Goal: Task Accomplishment & Management: Manage account settings

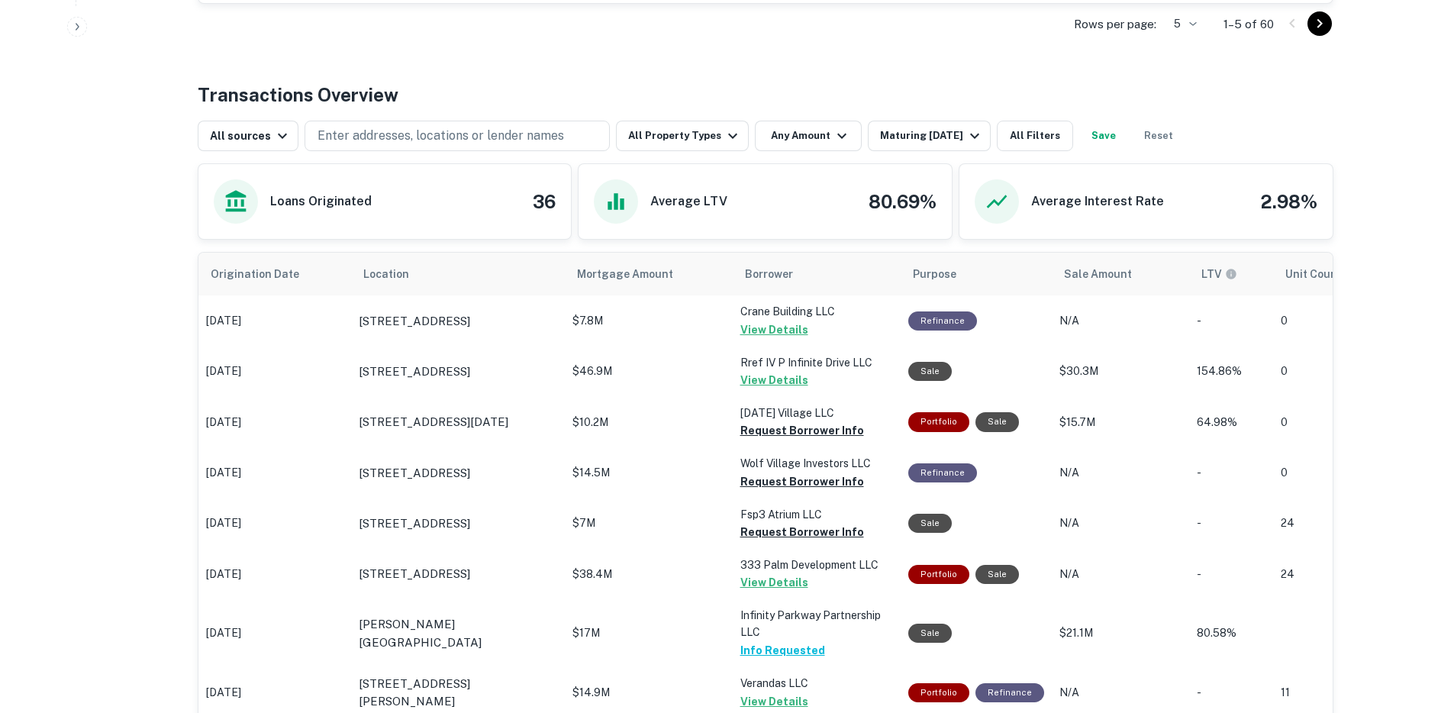
scroll to position [536, 0]
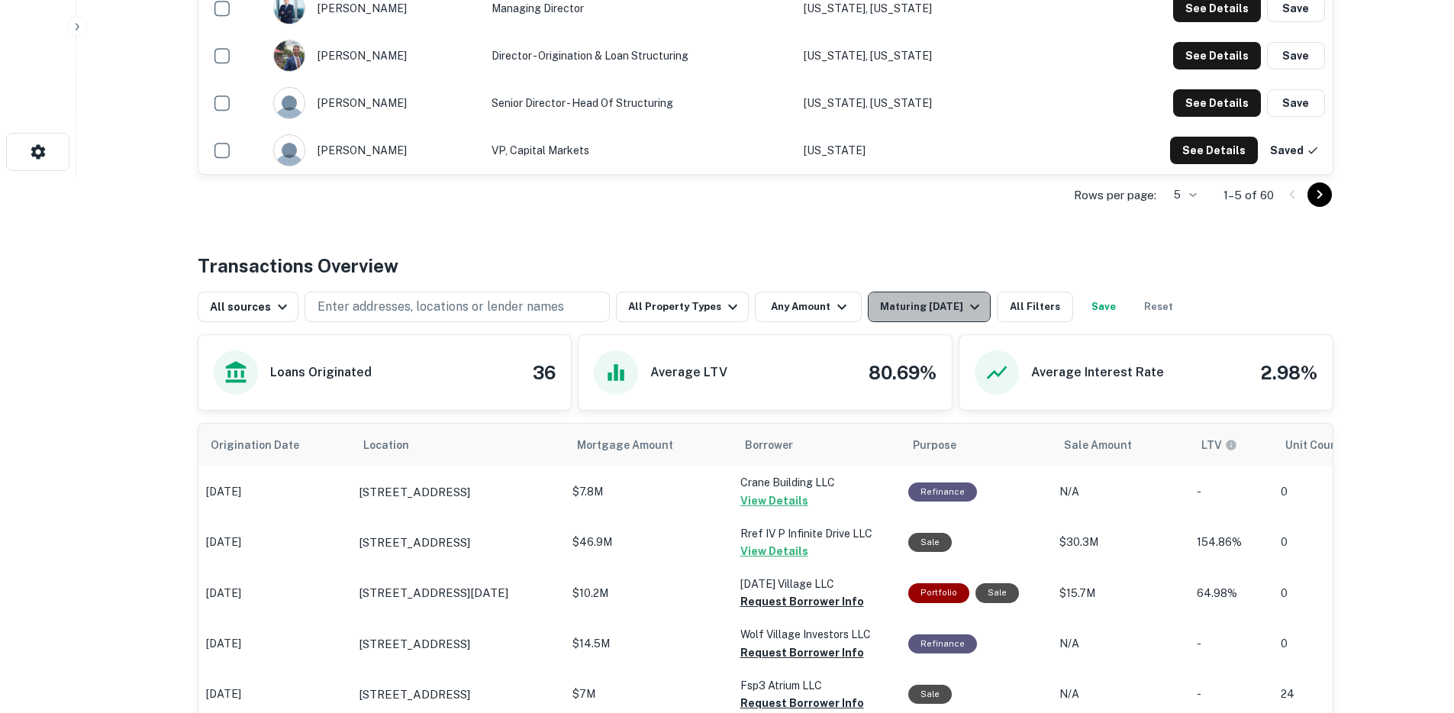
click at [905, 299] on div "Maturing [DATE]" at bounding box center [932, 307] width 104 height 18
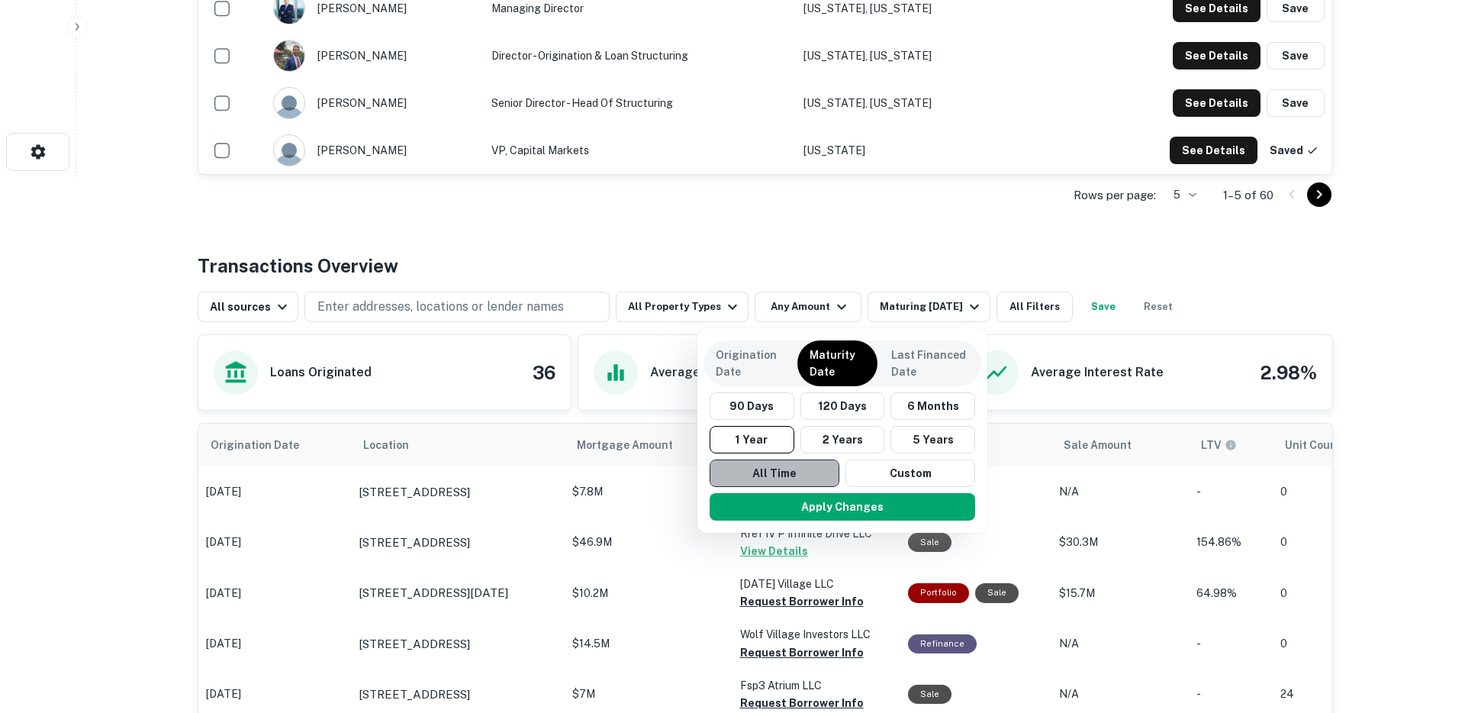
click at [774, 478] on button "All Time" at bounding box center [775, 472] width 130 height 27
click at [794, 507] on button "Apply Changes" at bounding box center [843, 506] width 266 height 27
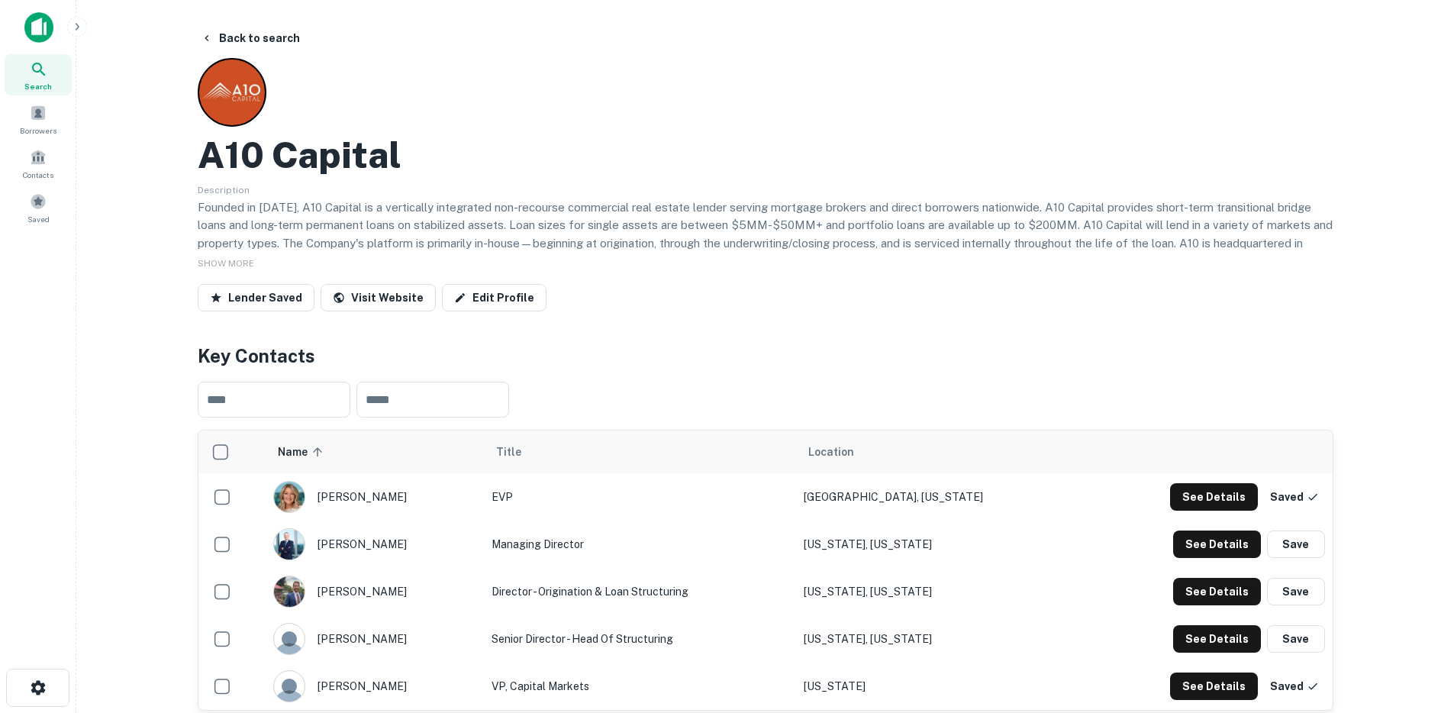
click at [15, 9] on div "Search Borrowers Contacts Saved" at bounding box center [38, 120] width 76 height 240
click at [31, 22] on img at bounding box center [38, 27] width 29 height 31
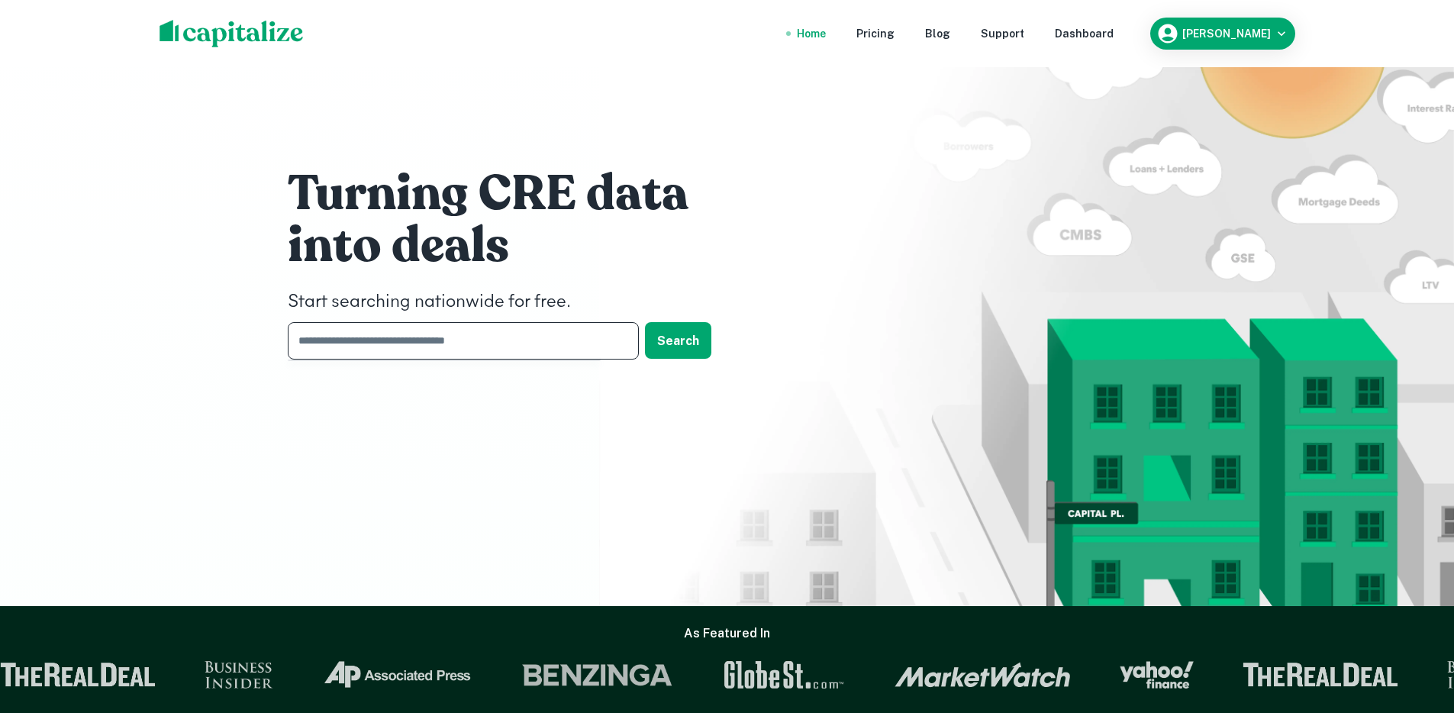
click at [345, 343] on input "text" at bounding box center [458, 340] width 340 height 37
type input "*****"
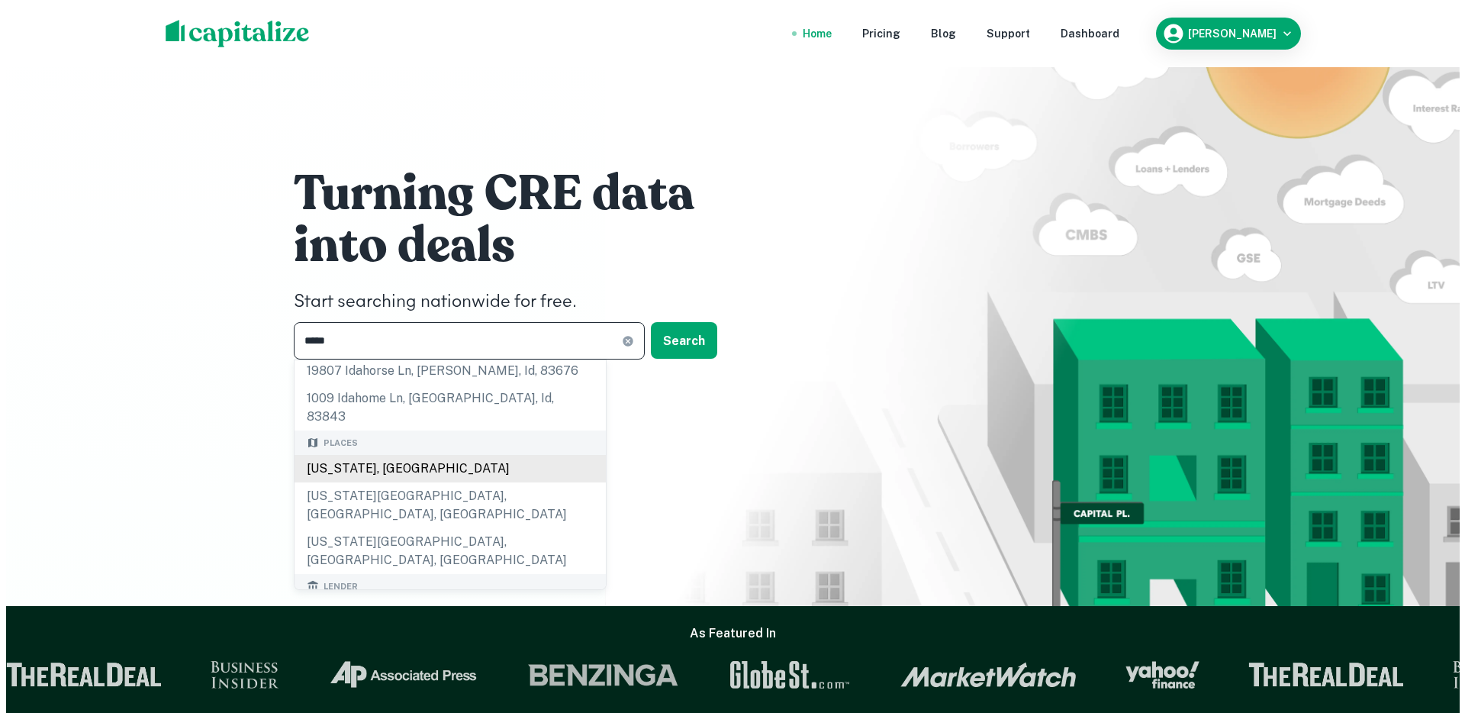
scroll to position [29, 0]
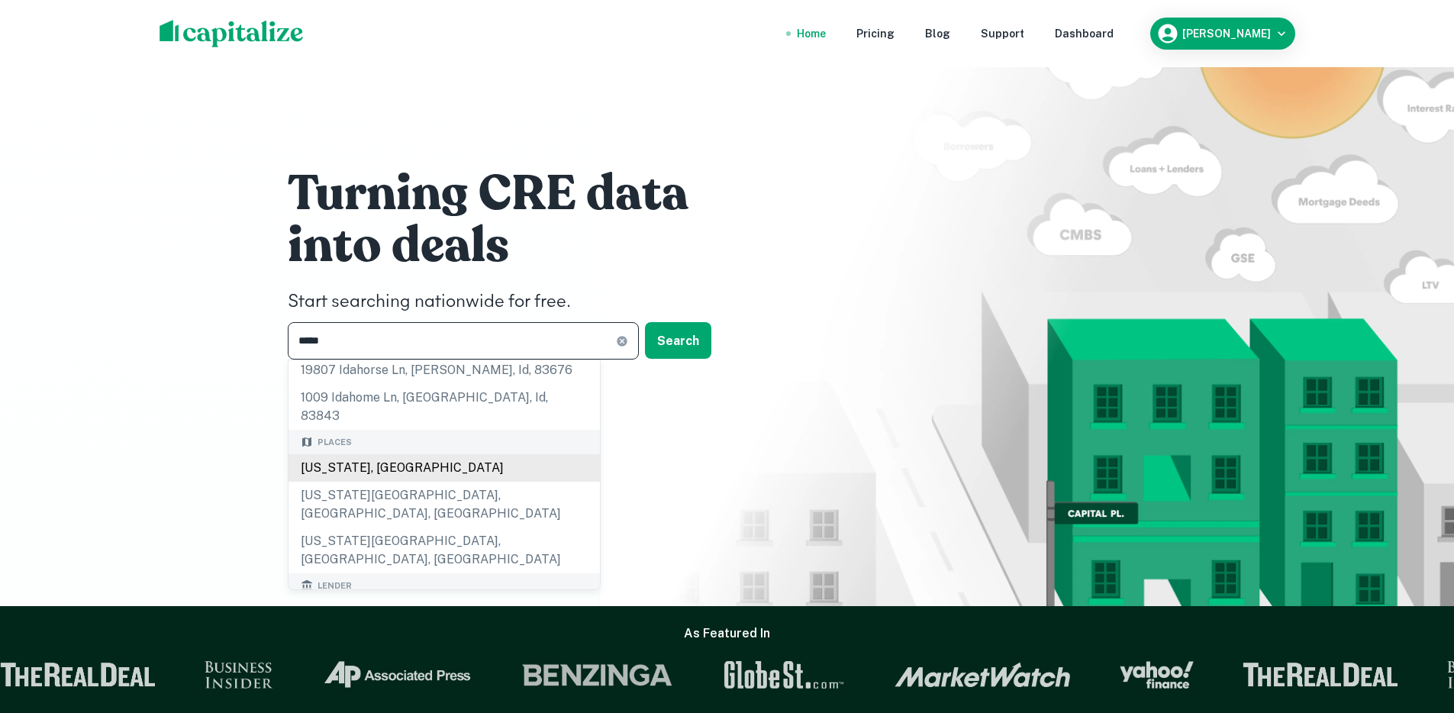
click at [367, 454] on div "Idaho, USA" at bounding box center [443, 467] width 311 height 27
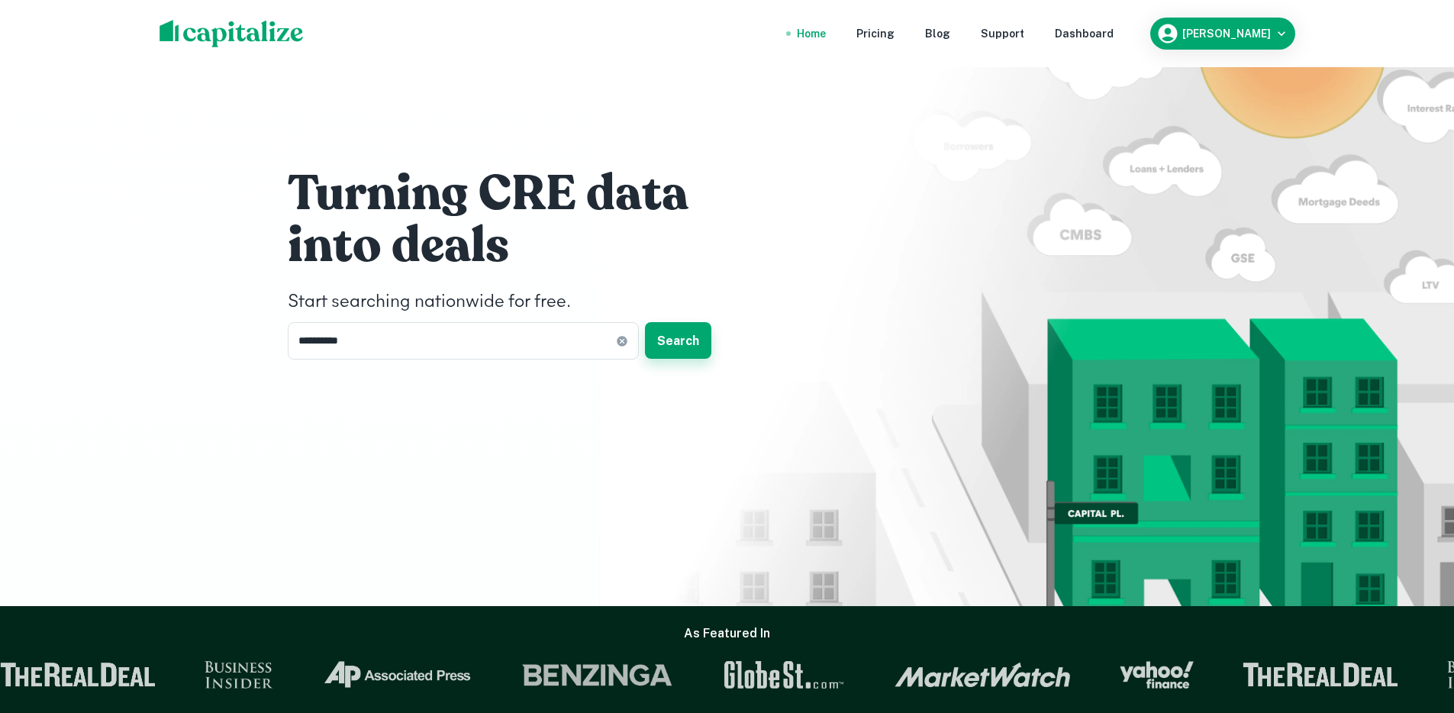
click at [668, 339] on button "Search" at bounding box center [678, 340] width 66 height 37
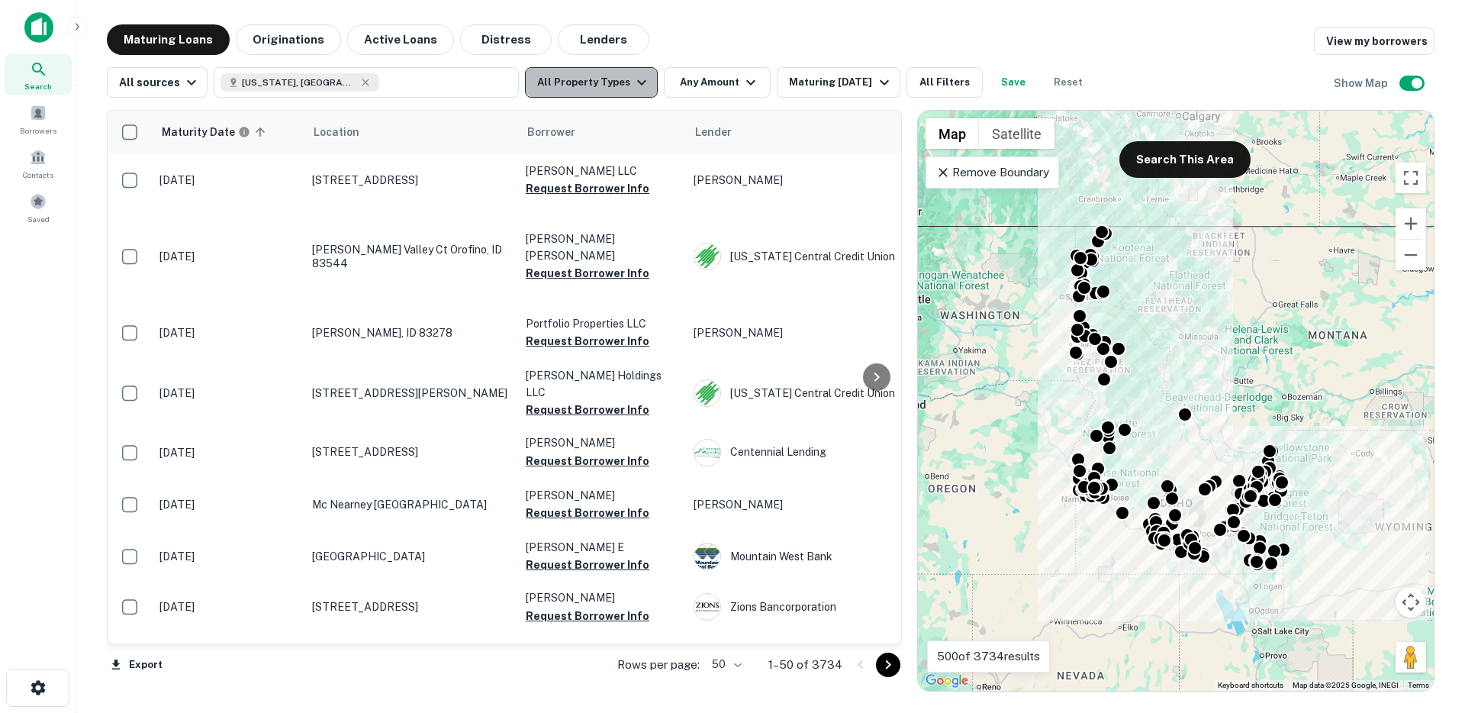
click at [604, 85] on button "All Property Types" at bounding box center [591, 82] width 133 height 31
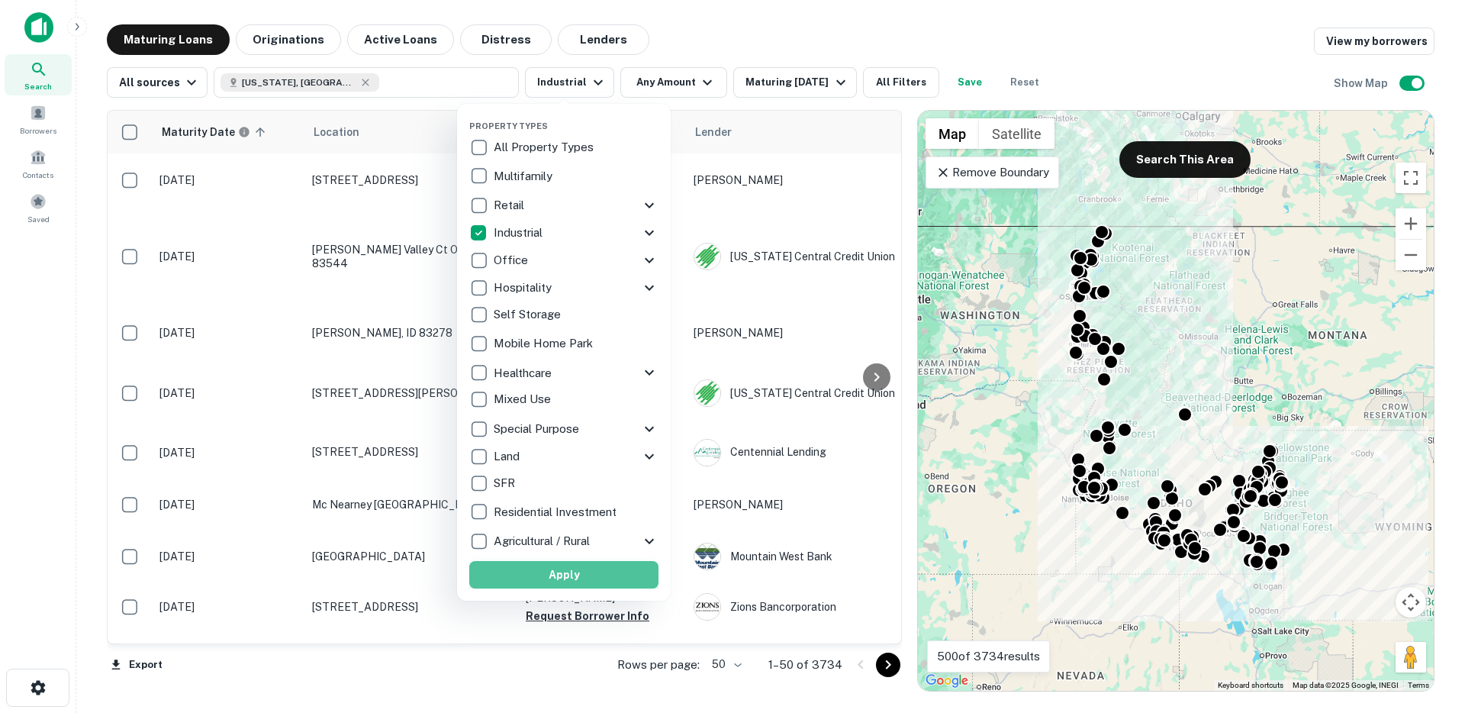
click at [575, 569] on button "Apply" at bounding box center [563, 574] width 189 height 27
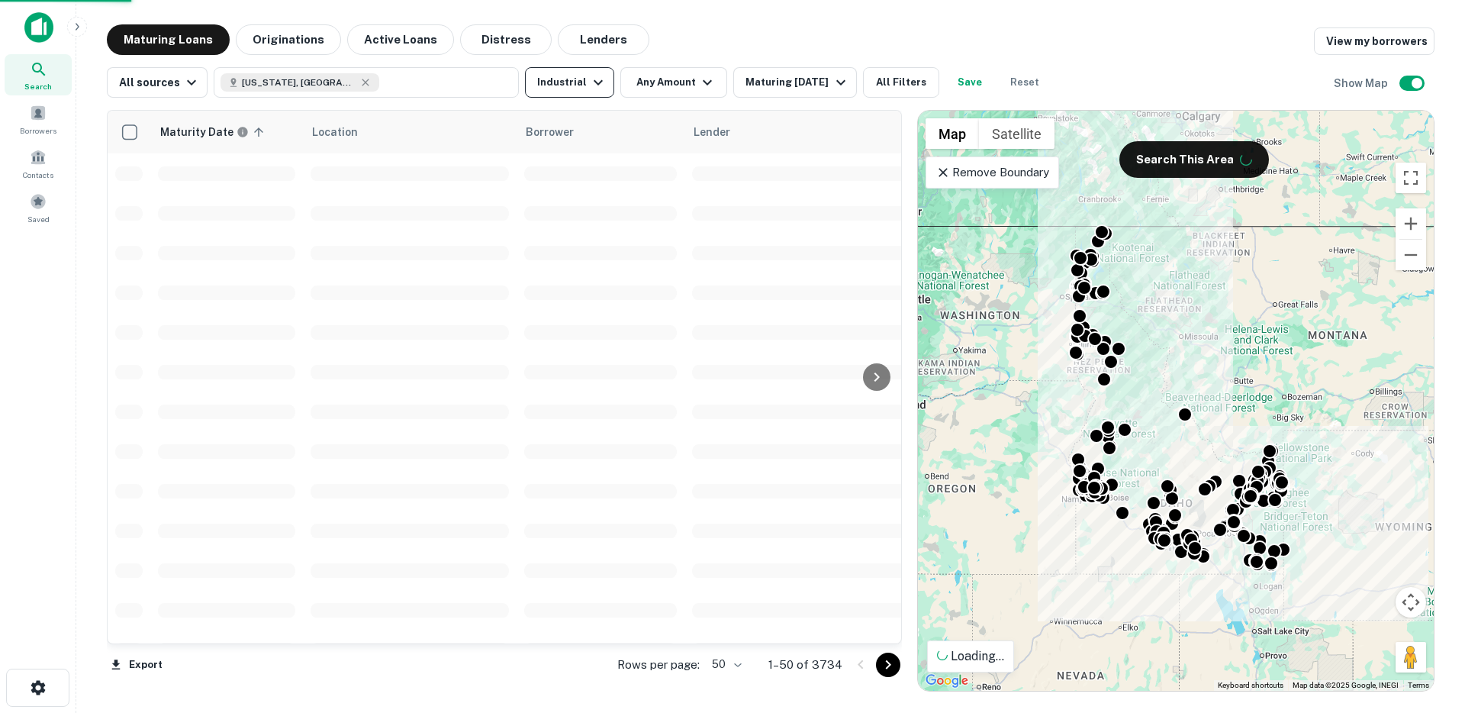
click at [568, 80] on button "Industrial" at bounding box center [569, 82] width 89 height 31
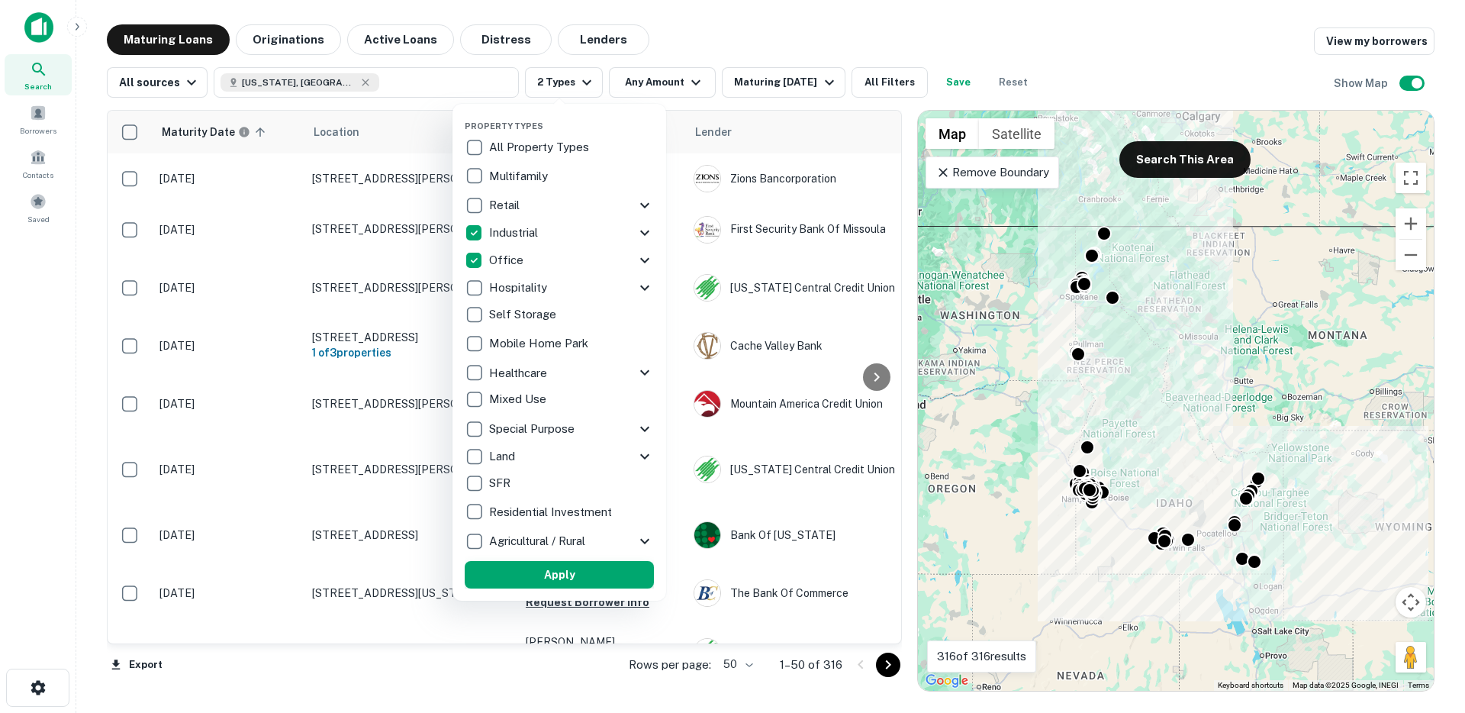
click at [564, 574] on button "Apply" at bounding box center [559, 574] width 189 height 27
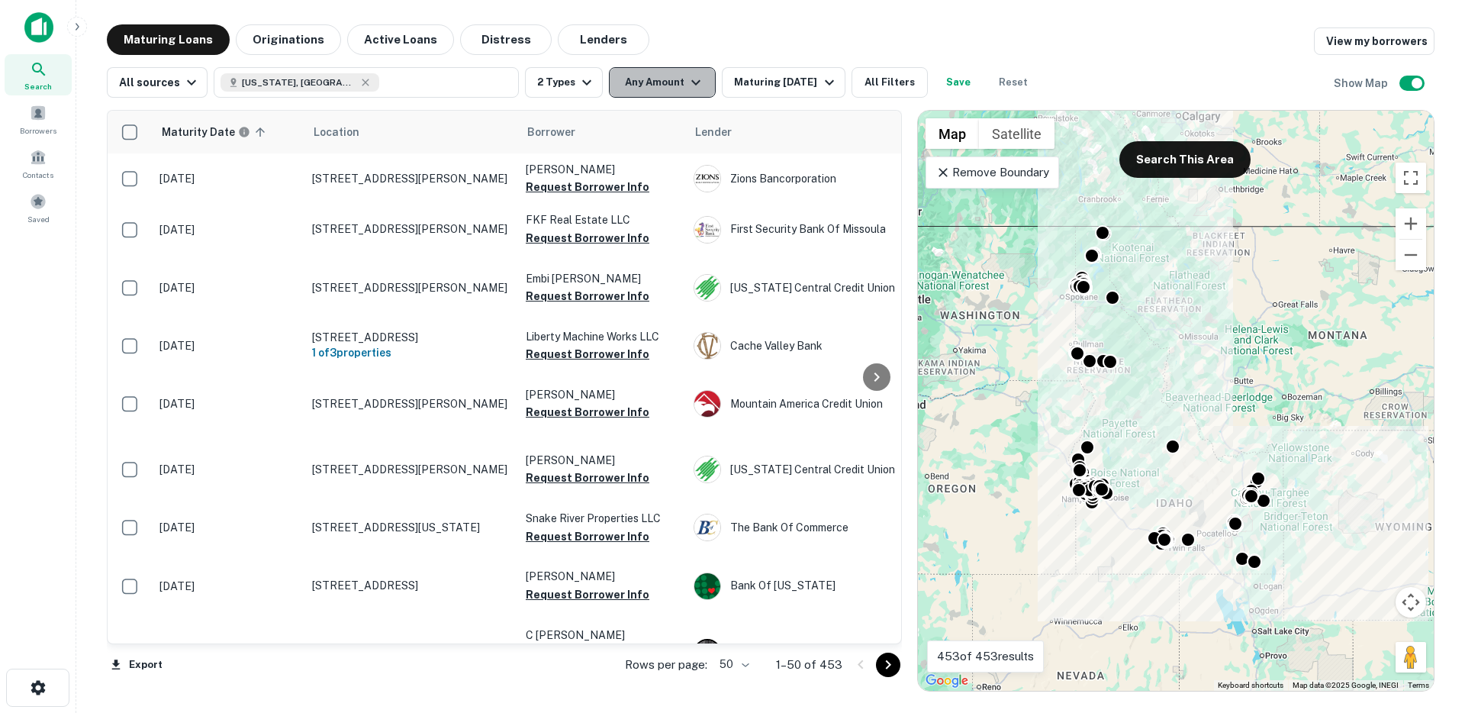
click at [661, 85] on button "Any Amount" at bounding box center [662, 82] width 107 height 31
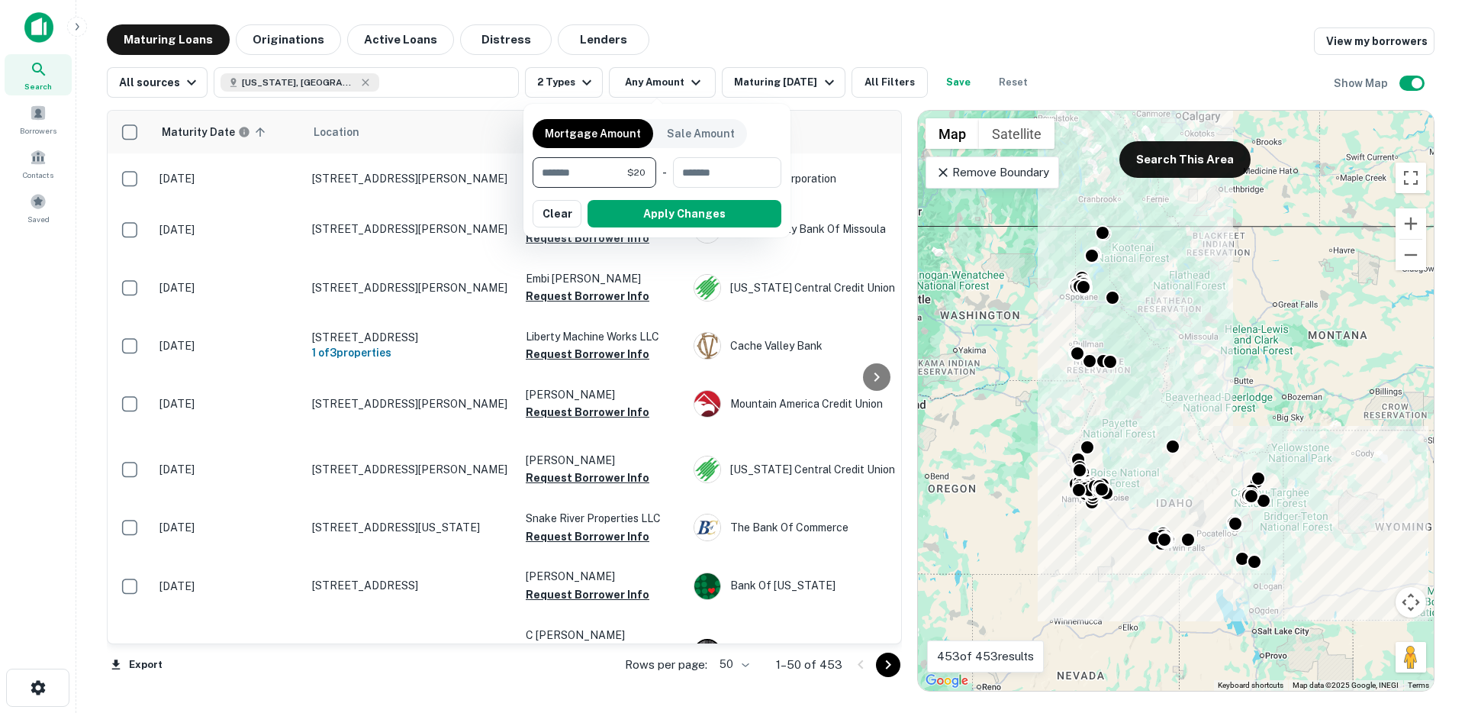
type input "*"
type input "********"
click at [624, 221] on button "Apply Changes" at bounding box center [685, 213] width 194 height 27
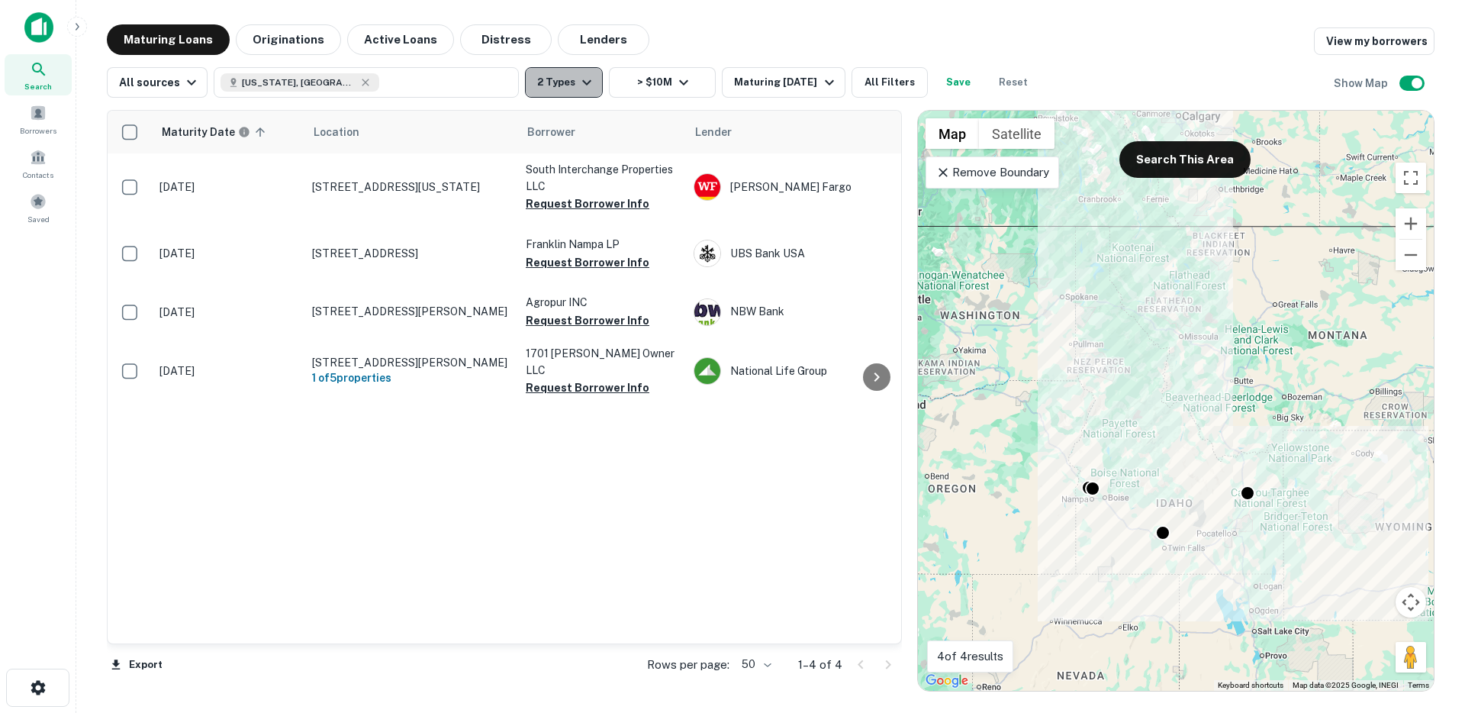
click at [585, 84] on icon "button" at bounding box center [587, 82] width 18 height 18
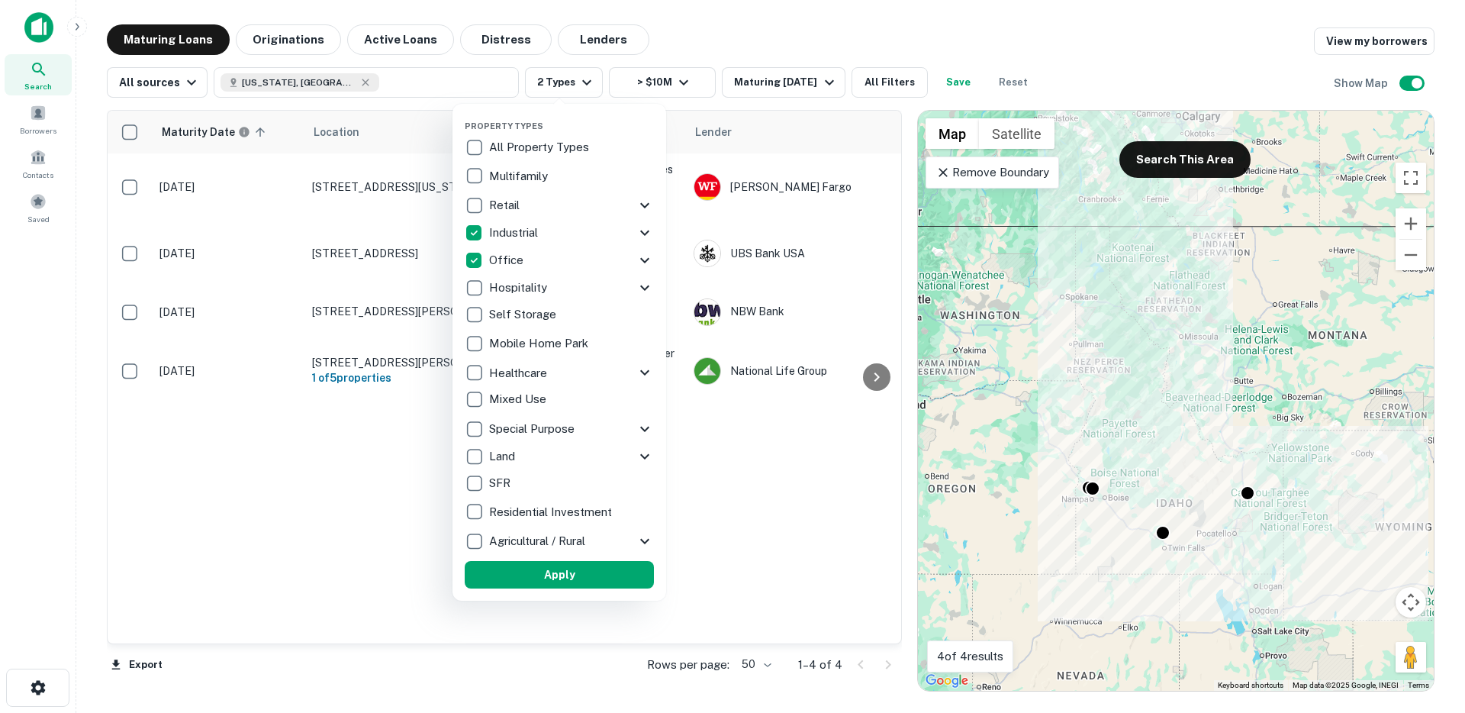
click at [769, 512] on div at bounding box center [732, 356] width 1465 height 713
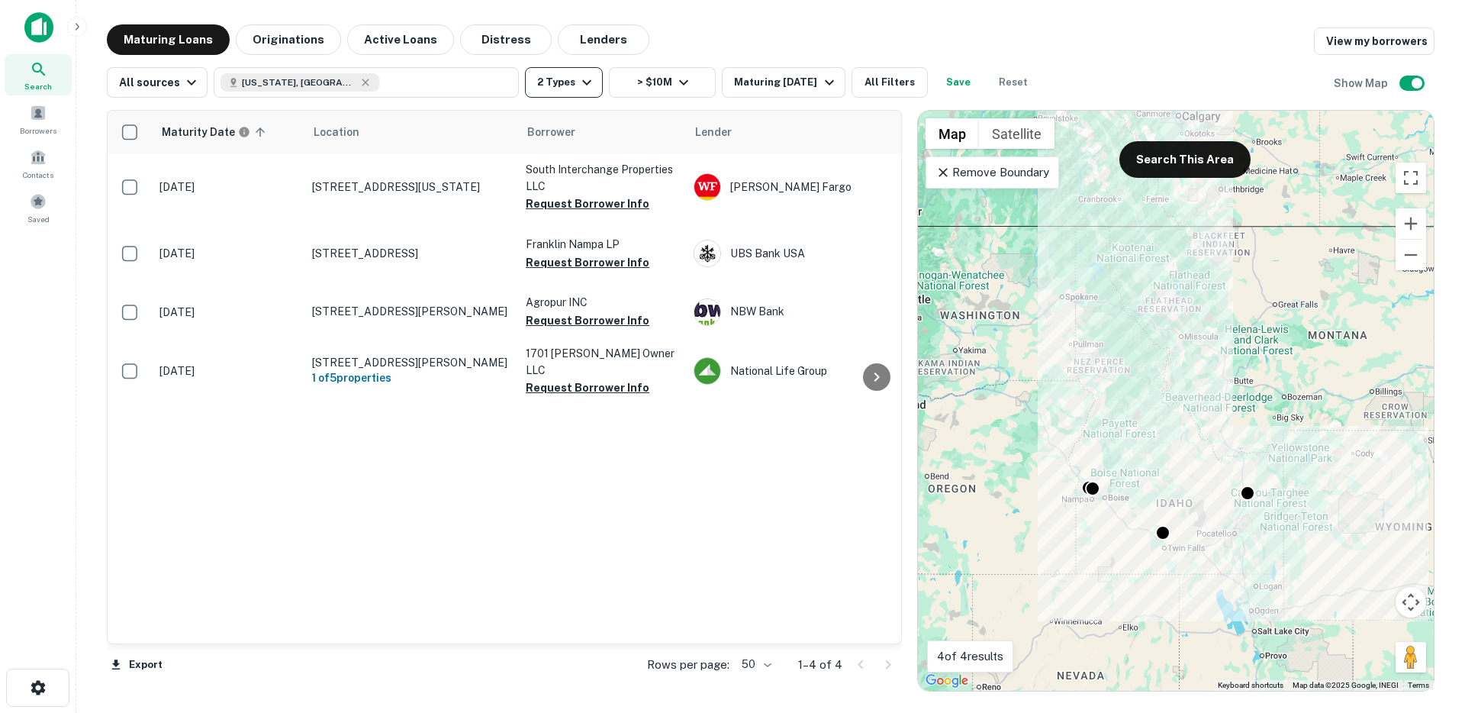
click at [548, 88] on button "2 Types" at bounding box center [564, 82] width 78 height 31
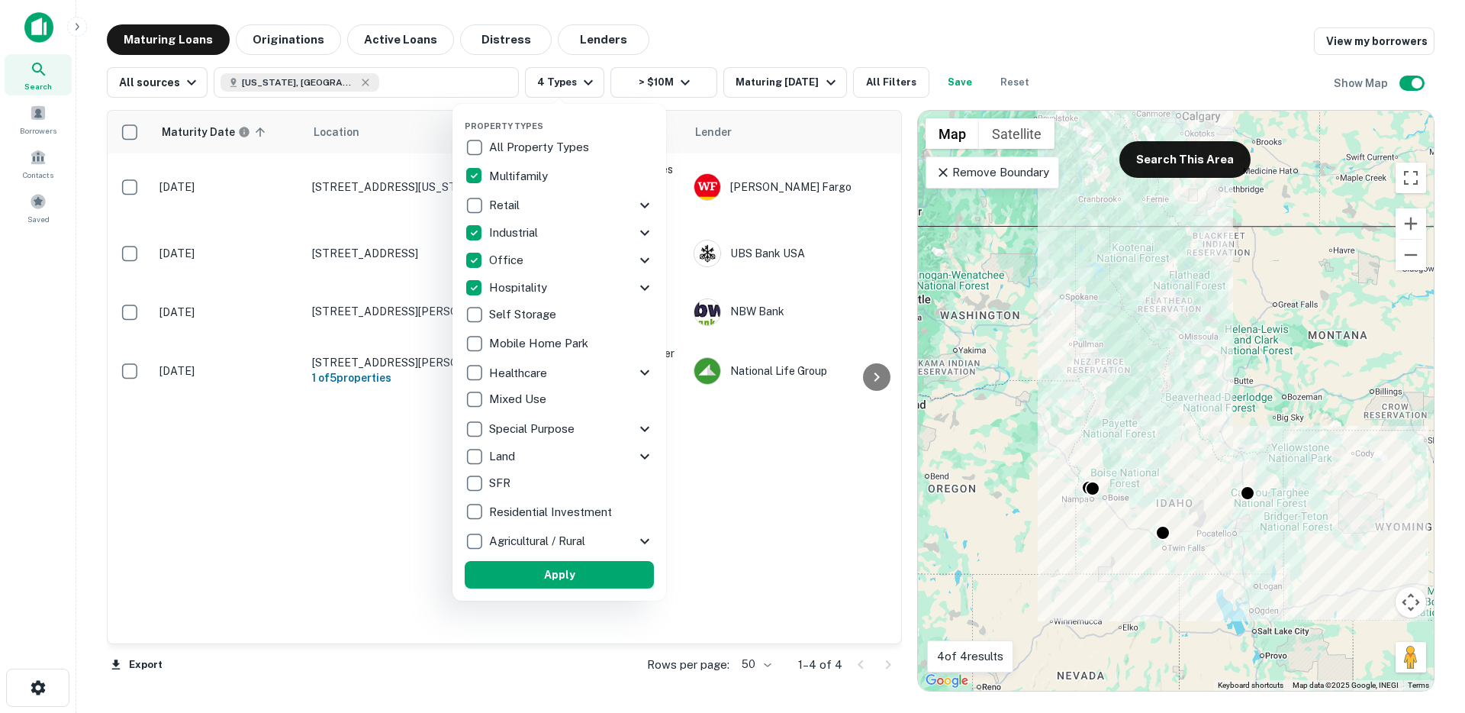
click at [609, 575] on button "Apply" at bounding box center [559, 574] width 189 height 27
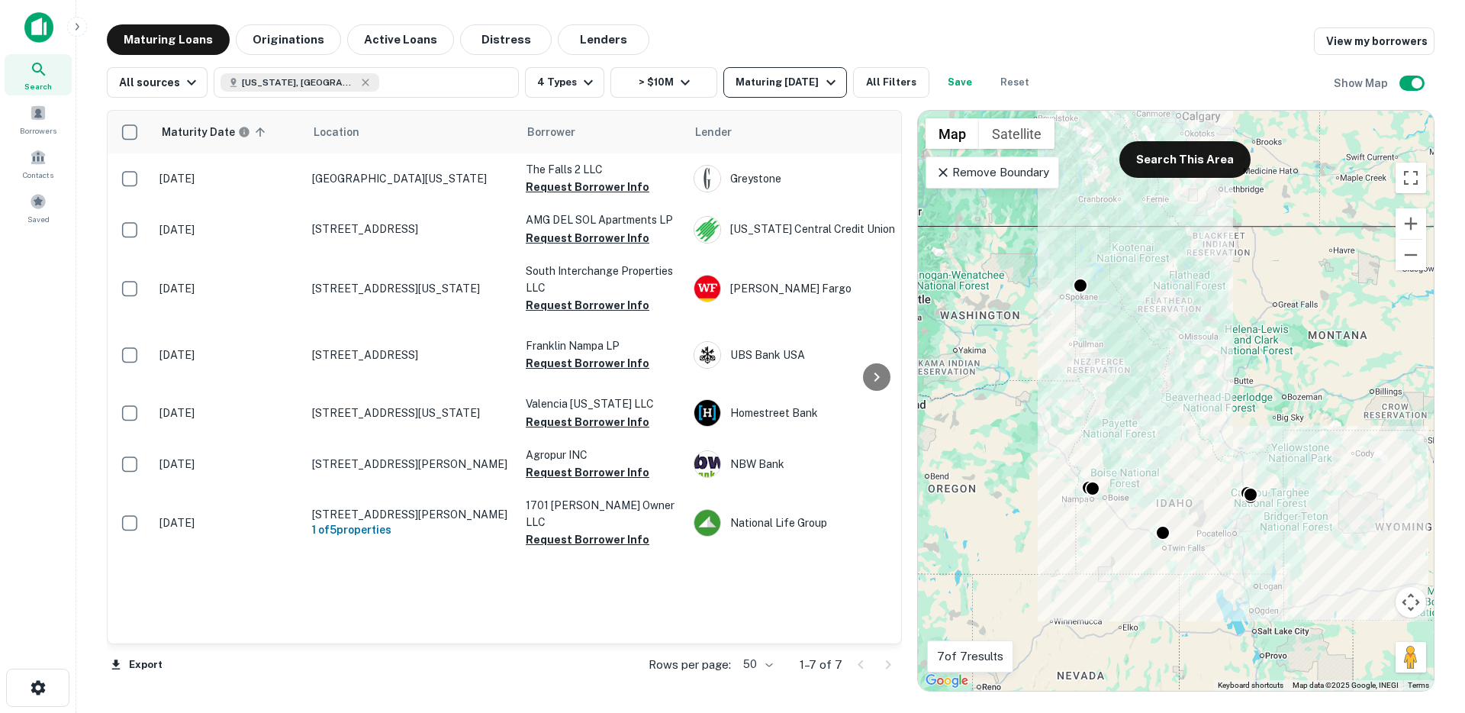
click at [751, 82] on div "Maturing [DATE]" at bounding box center [788, 82] width 104 height 18
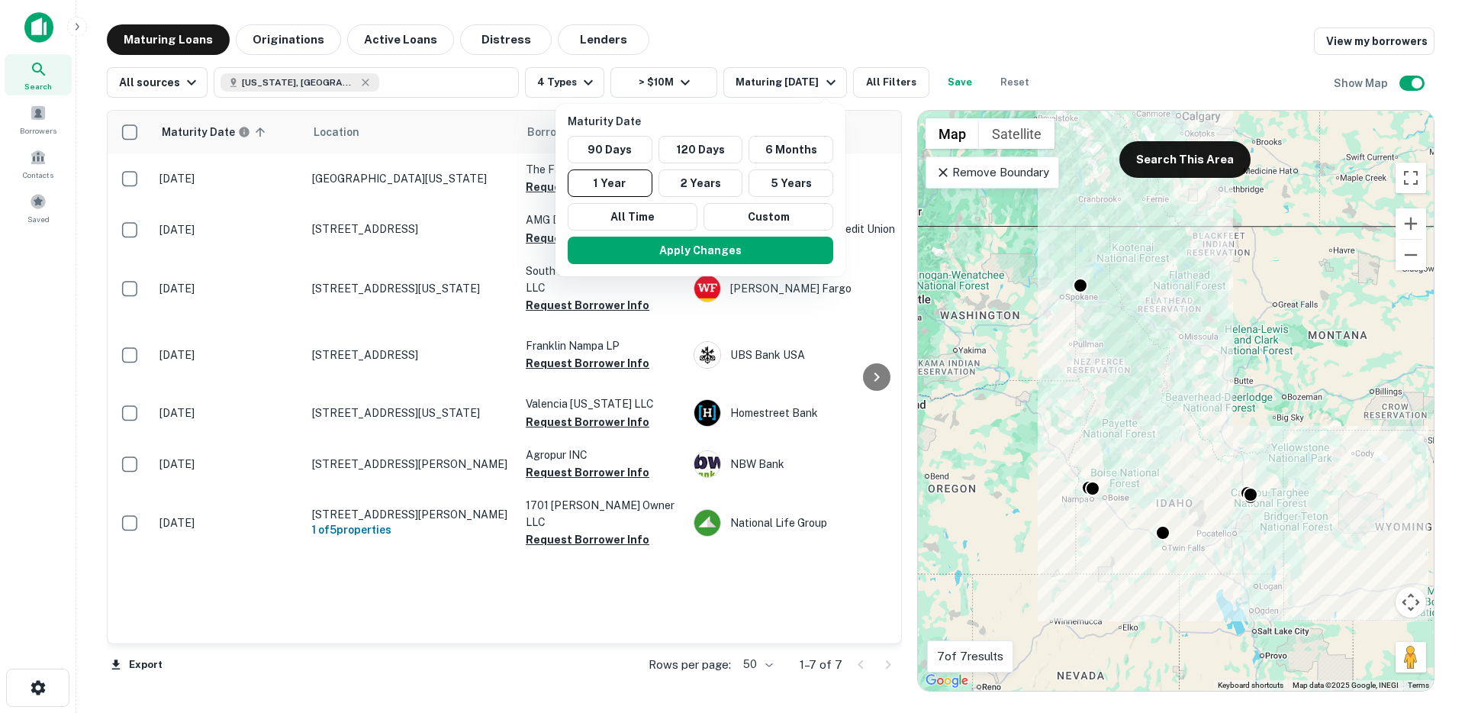
click at [729, 21] on div at bounding box center [732, 356] width 1465 height 713
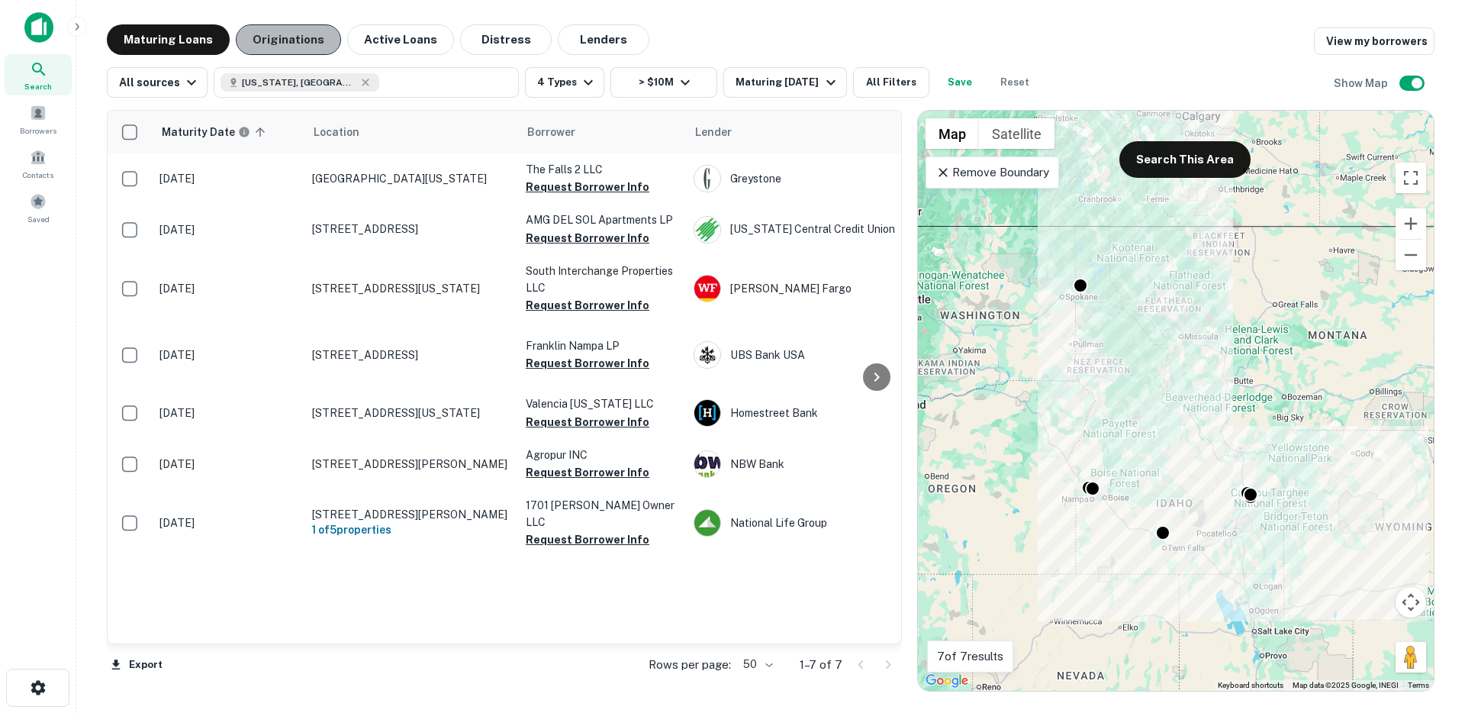
click at [301, 47] on button "Originations" at bounding box center [288, 39] width 105 height 31
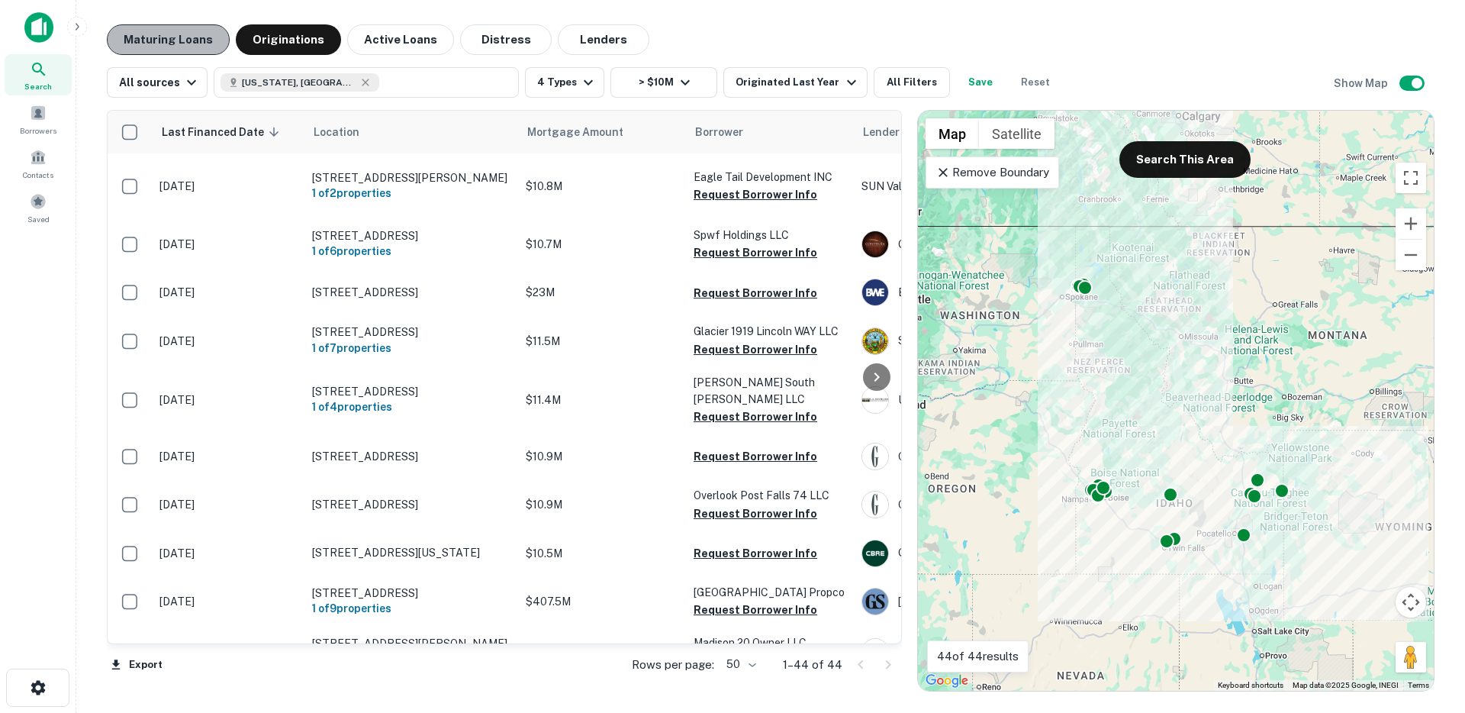
click at [171, 46] on button "Maturing Loans" at bounding box center [168, 39] width 123 height 31
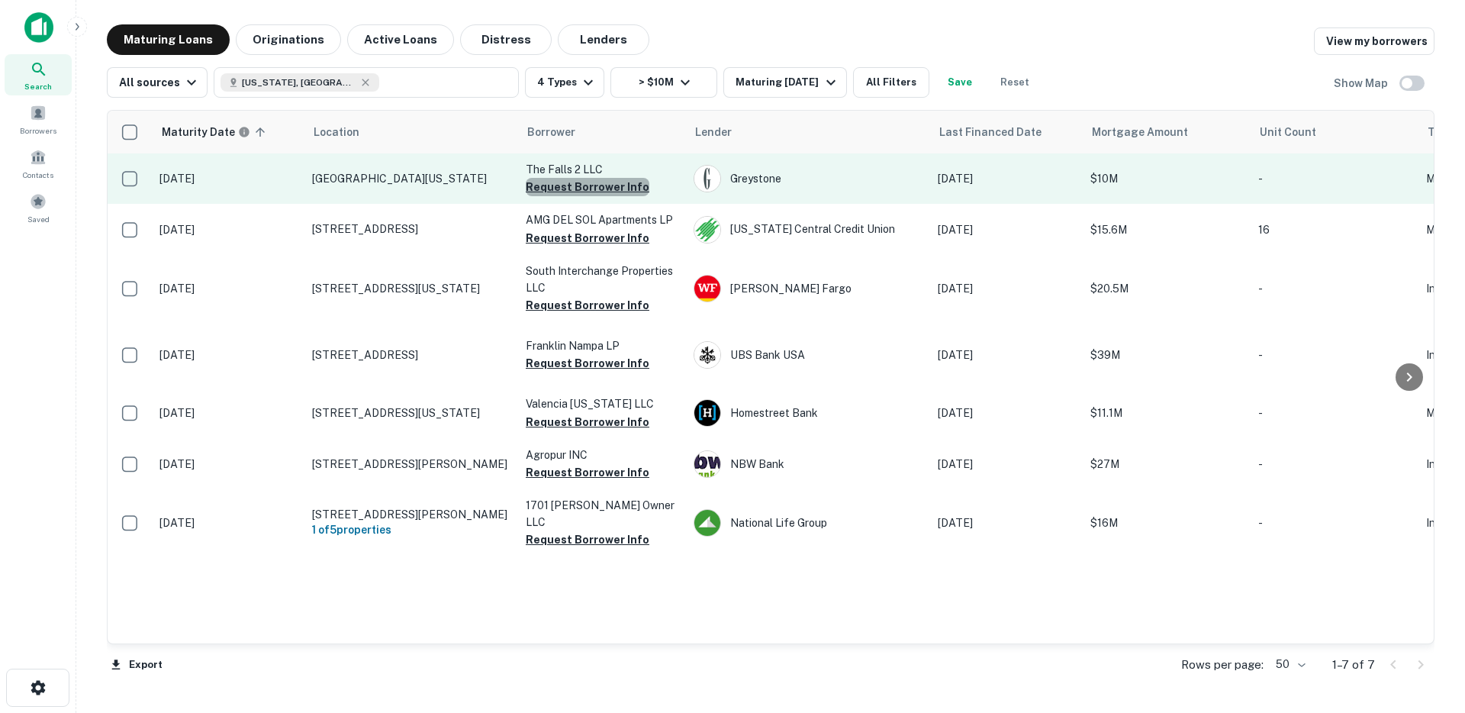
click at [601, 188] on button "Request Borrower Info" at bounding box center [588, 187] width 124 height 18
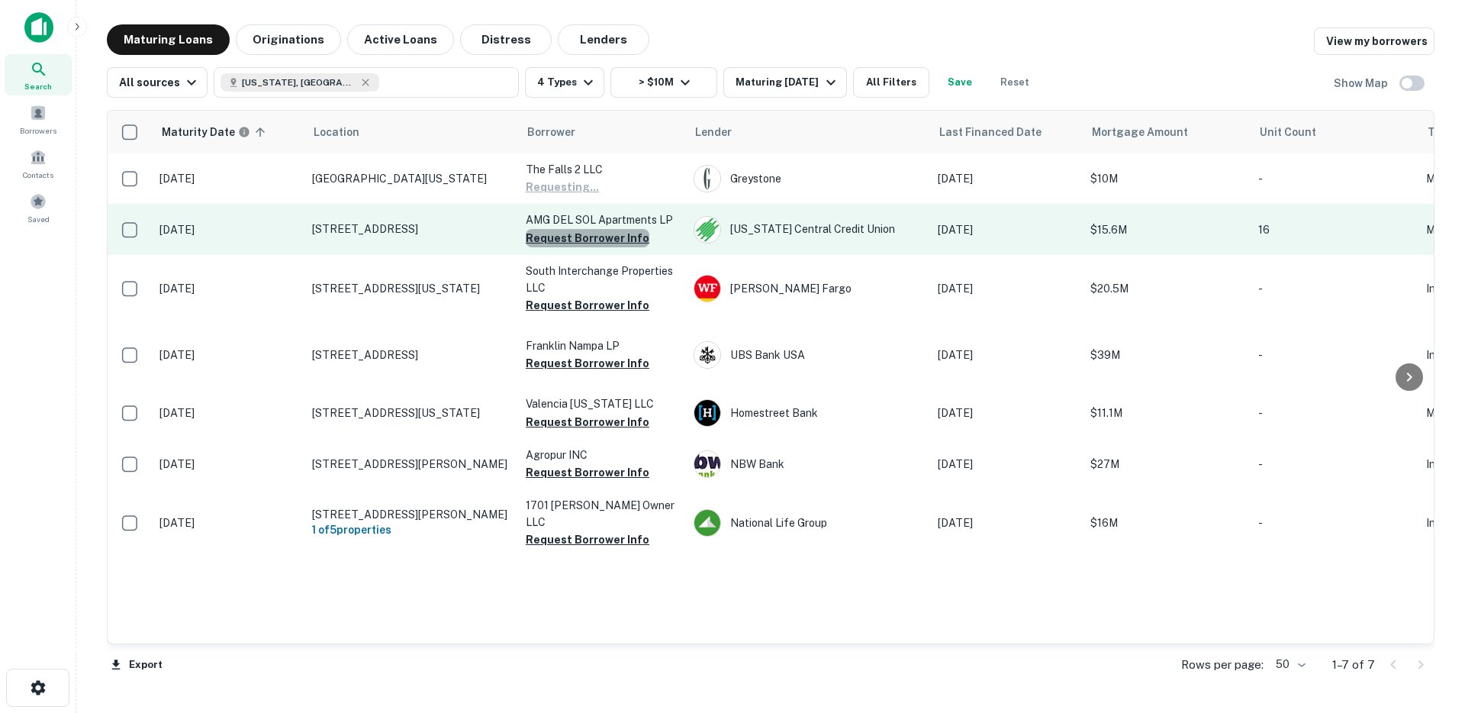
click at [593, 243] on button "Request Borrower Info" at bounding box center [588, 238] width 124 height 18
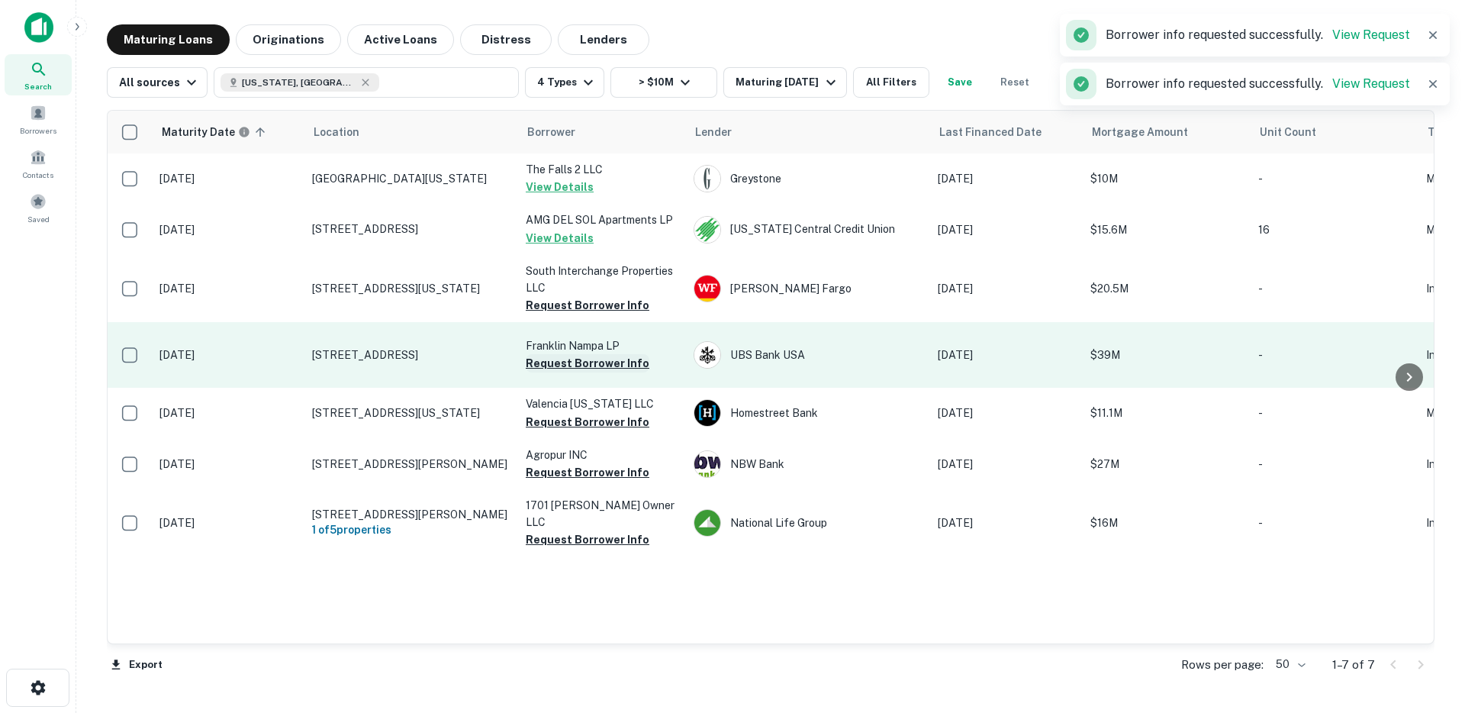
click at [575, 360] on button "Request Borrower Info" at bounding box center [588, 363] width 124 height 18
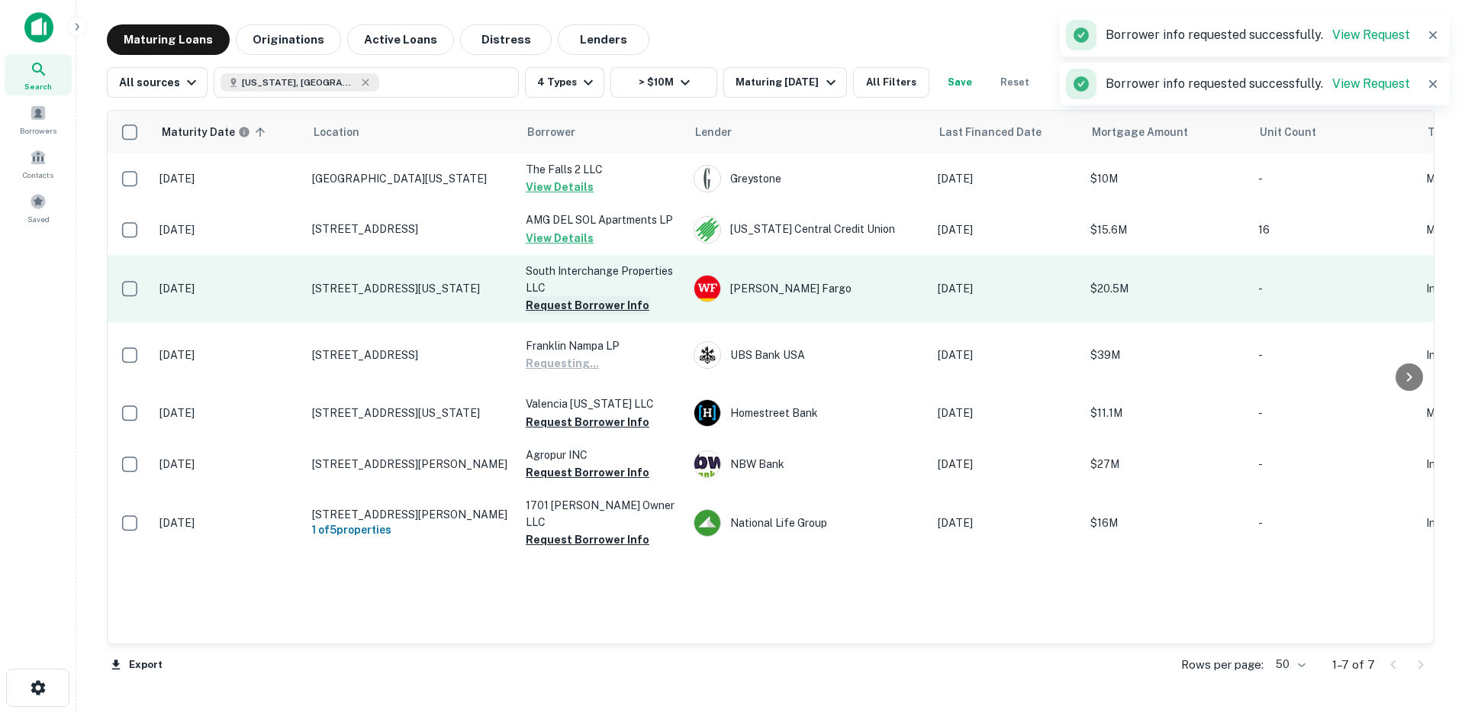
click at [582, 302] on button "Request Borrower Info" at bounding box center [588, 305] width 124 height 18
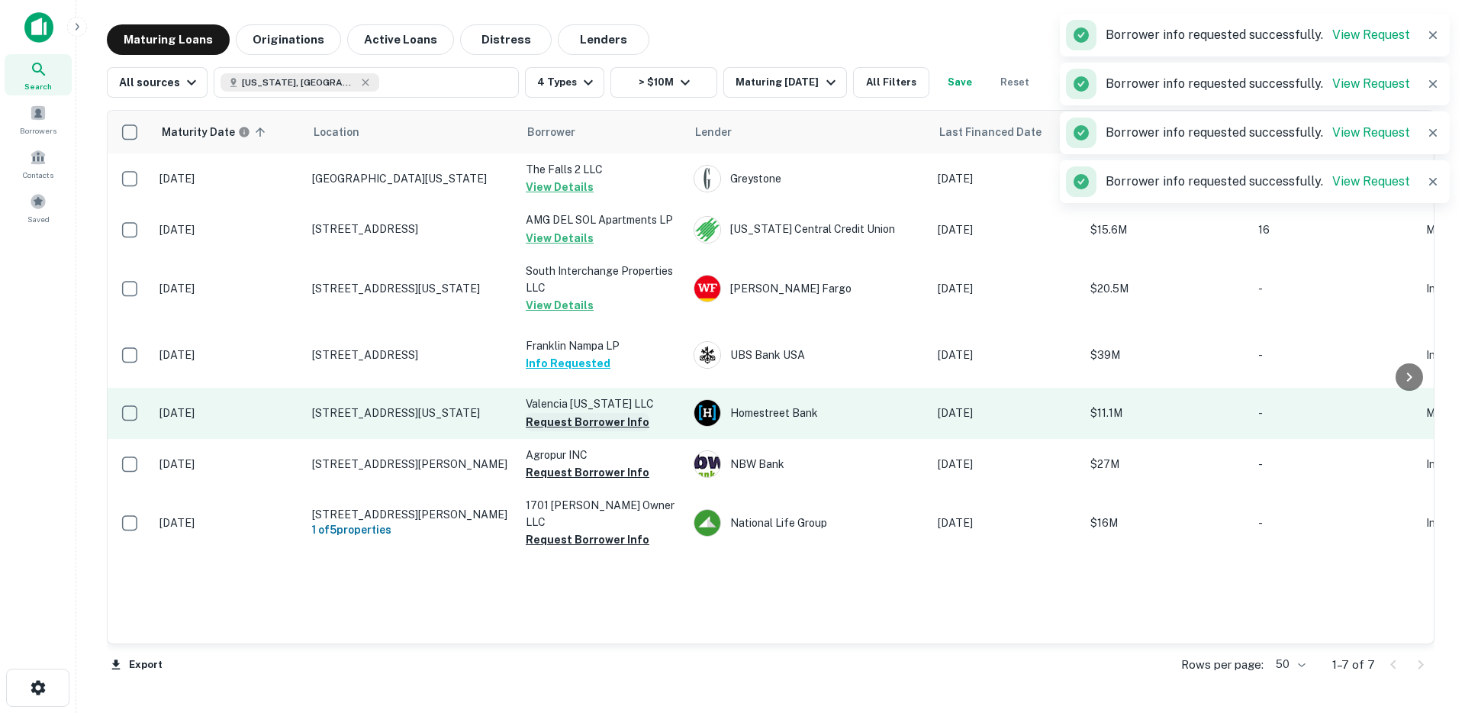
click at [564, 422] on button "Request Borrower Info" at bounding box center [588, 422] width 124 height 18
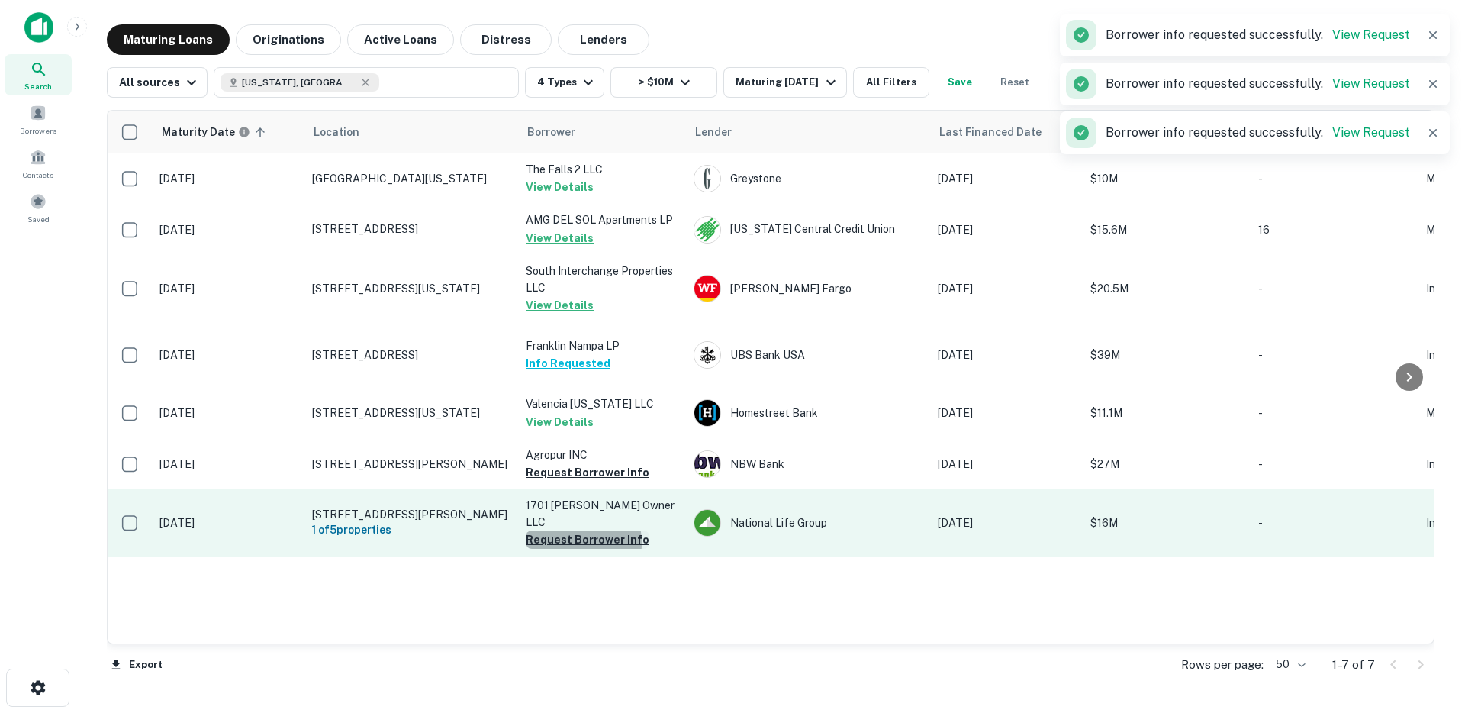
click at [562, 530] on button "Request Borrower Info" at bounding box center [588, 539] width 124 height 18
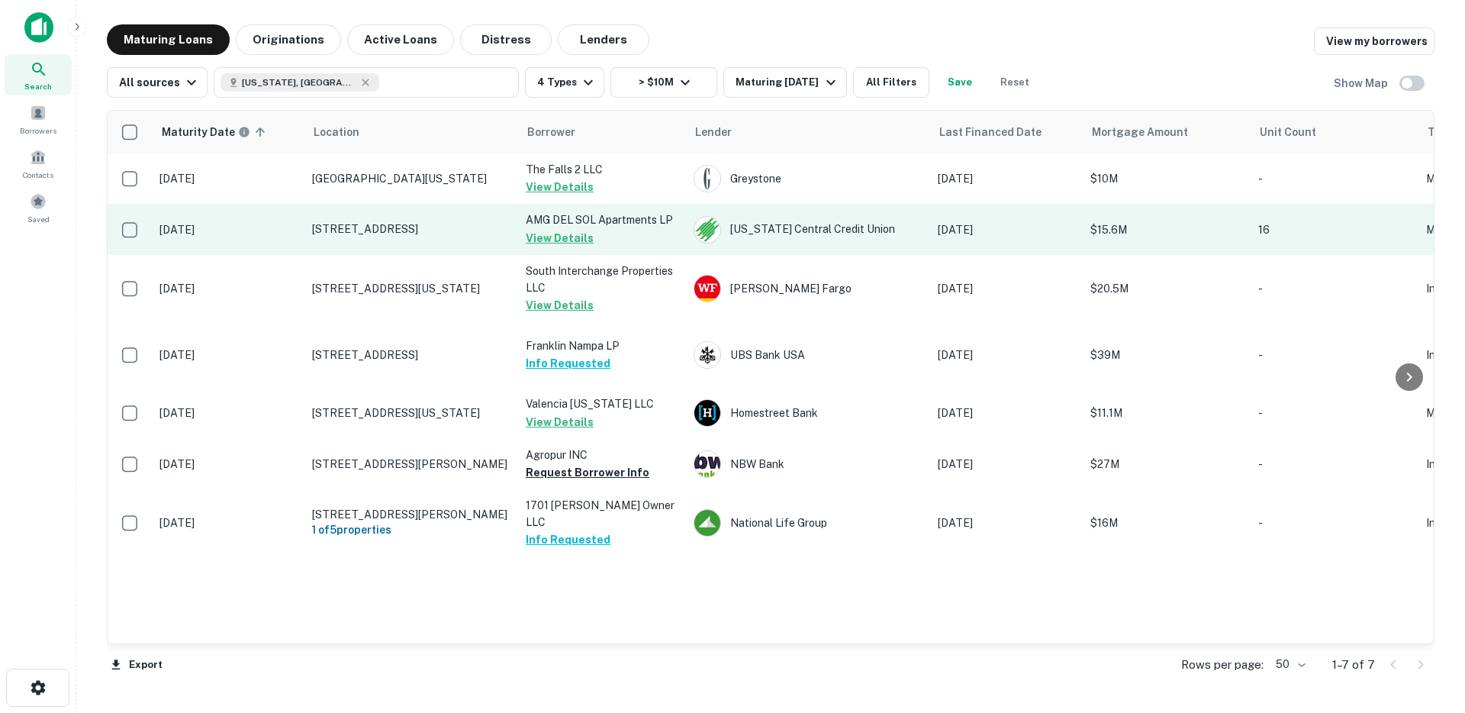
click at [378, 249] on td "1082 N Cecil Rd Post Falls, ID 83854" at bounding box center [411, 229] width 214 height 50
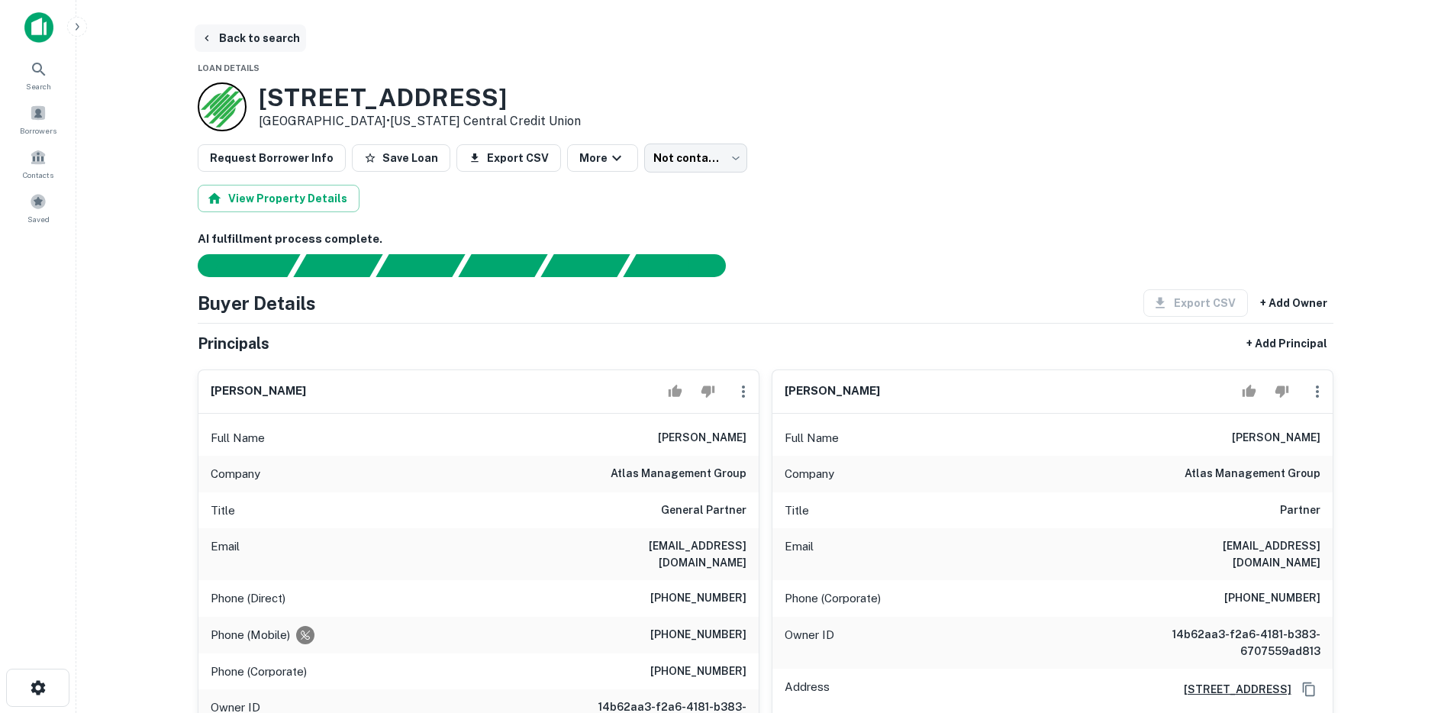
click at [260, 37] on button "Back to search" at bounding box center [250, 37] width 111 height 27
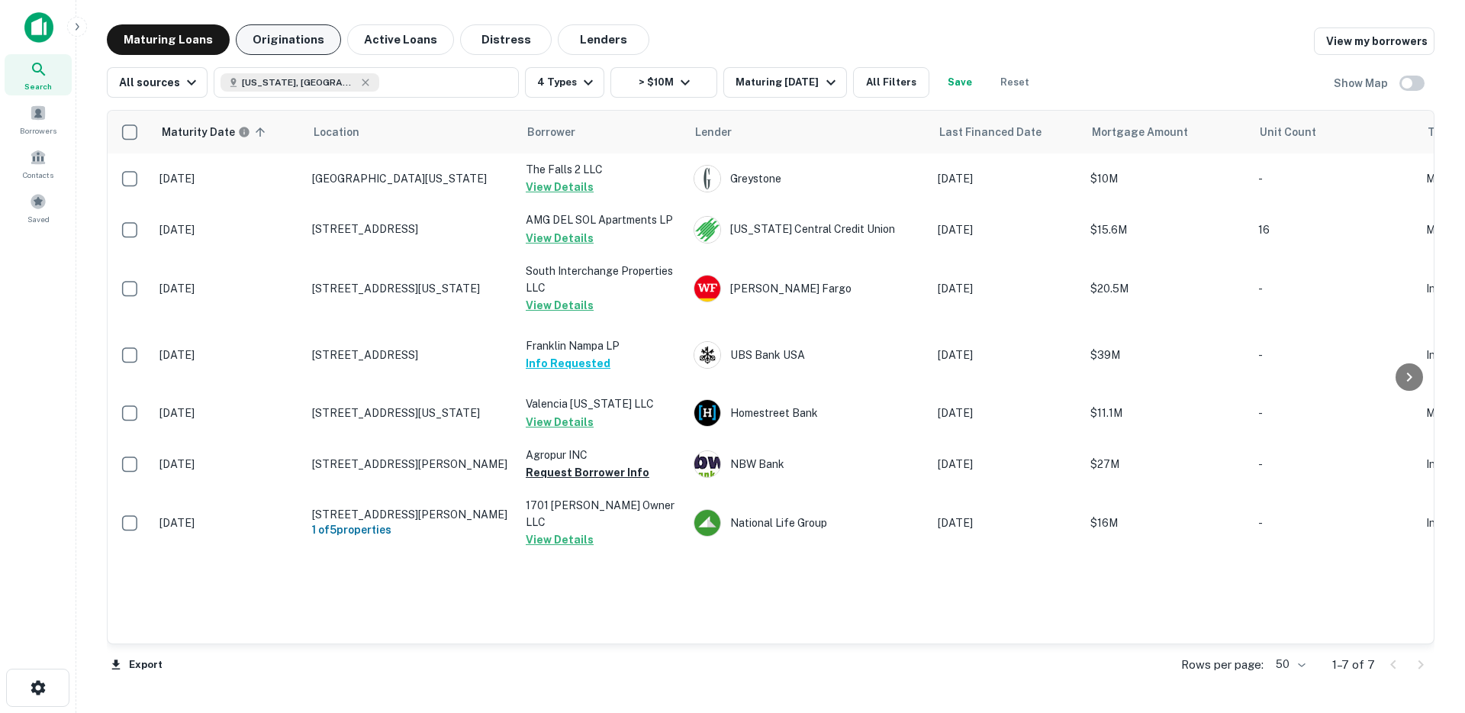
click at [273, 42] on button "Originations" at bounding box center [288, 39] width 105 height 31
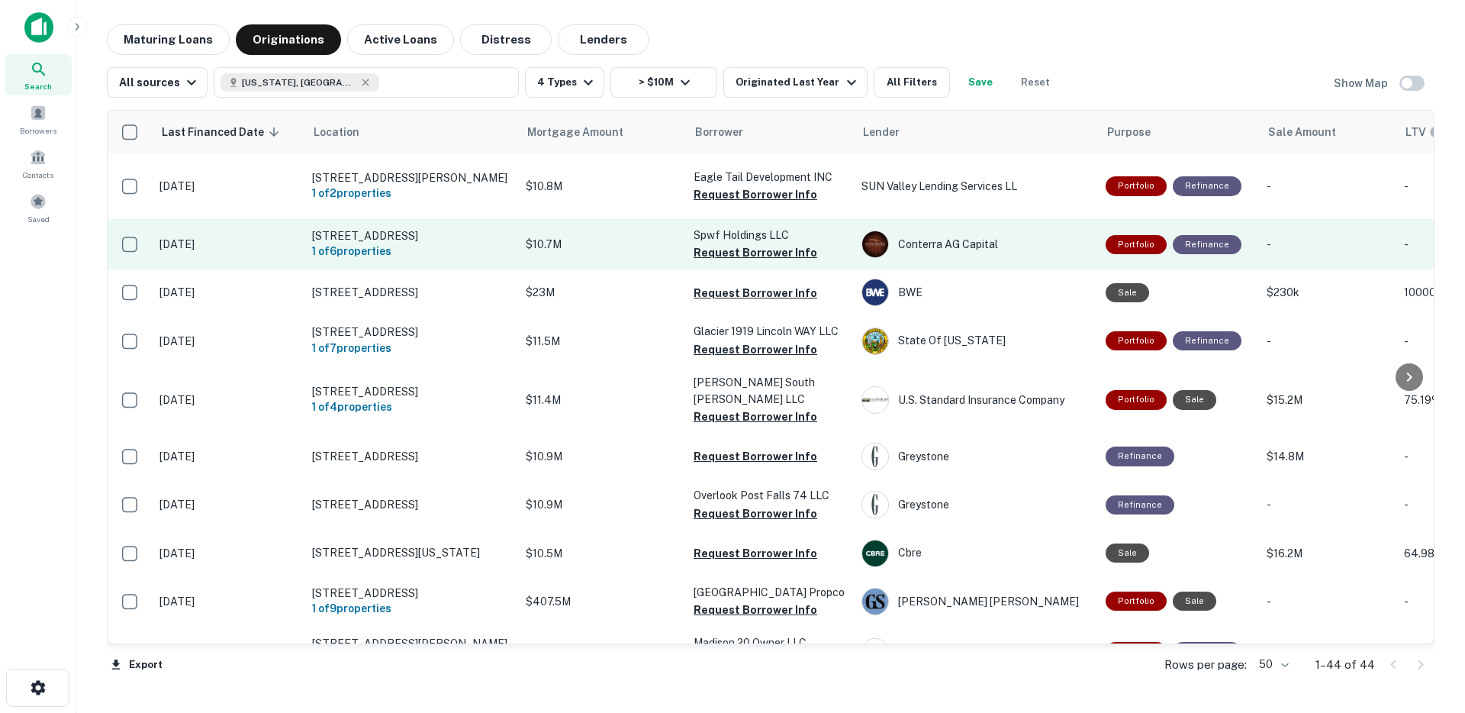
click at [757, 194] on button "Request Borrower Info" at bounding box center [756, 194] width 124 height 18
click at [729, 252] on button "Request Borrower Info" at bounding box center [756, 252] width 124 height 18
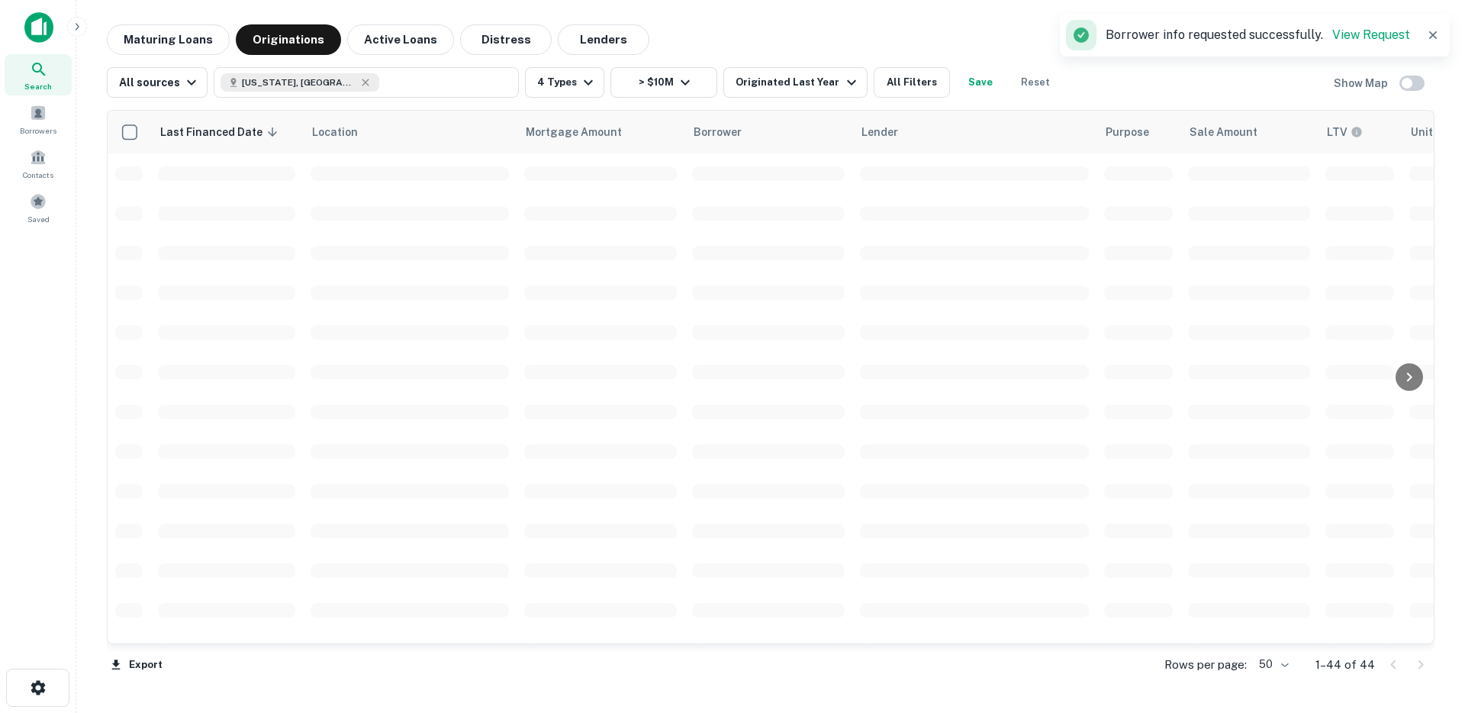
click at [724, 356] on td at bounding box center [768, 372] width 168 height 40
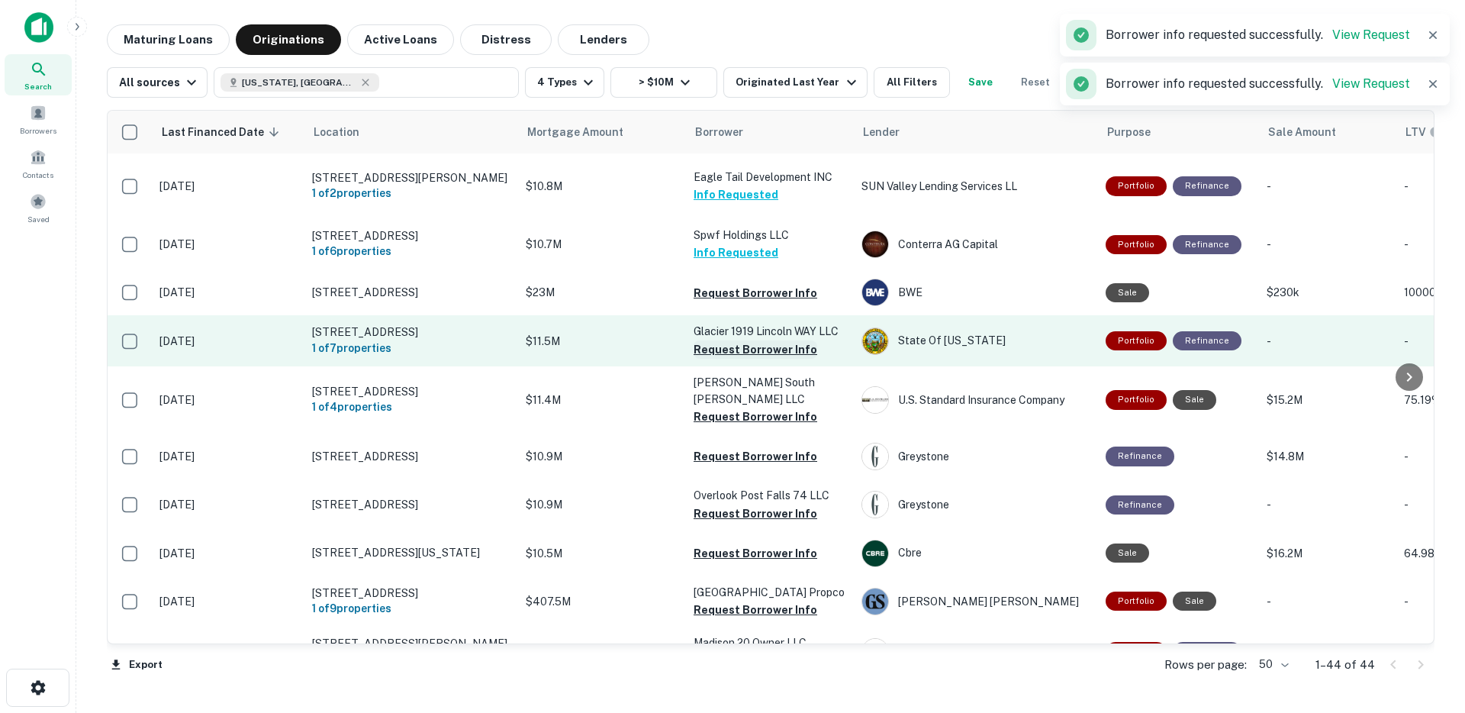
click at [723, 356] on button "Request Borrower Info" at bounding box center [756, 349] width 124 height 18
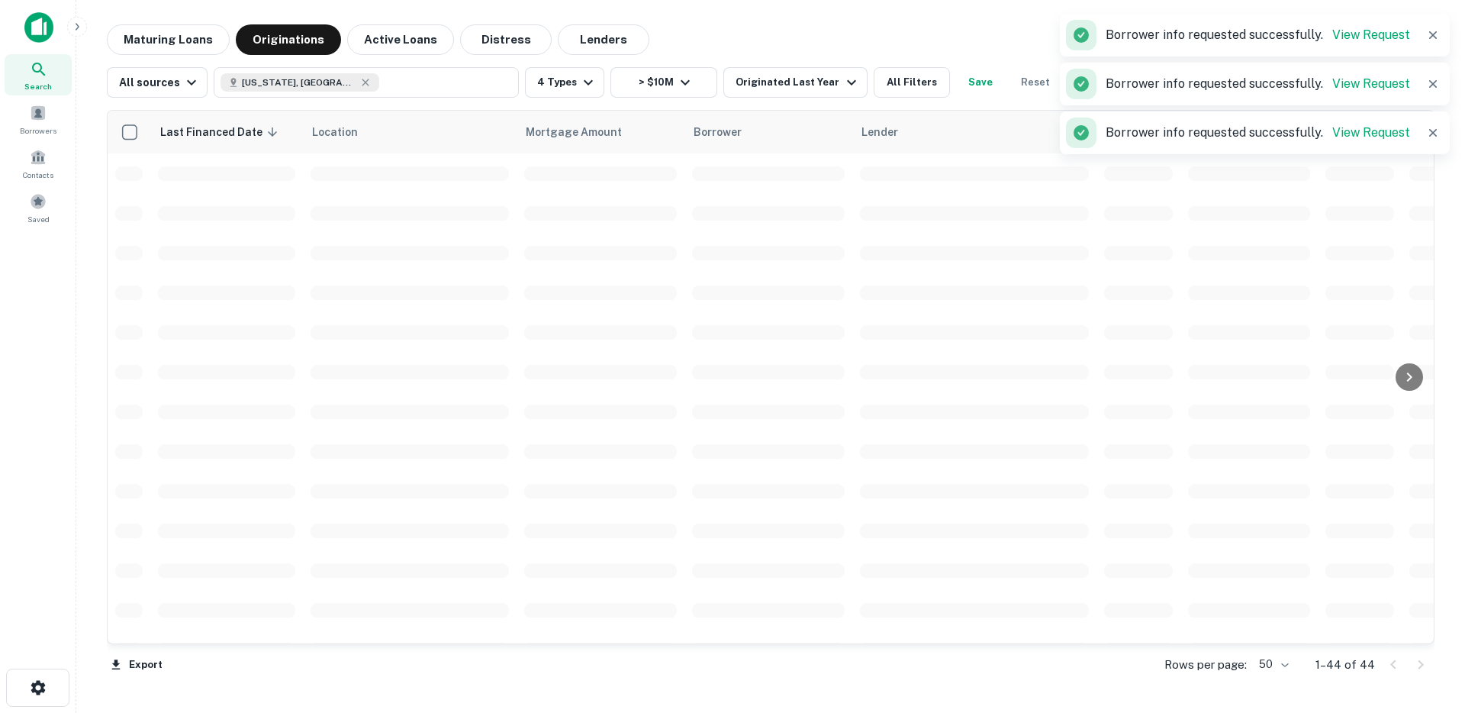
click at [713, 448] on span at bounding box center [768, 451] width 153 height 14
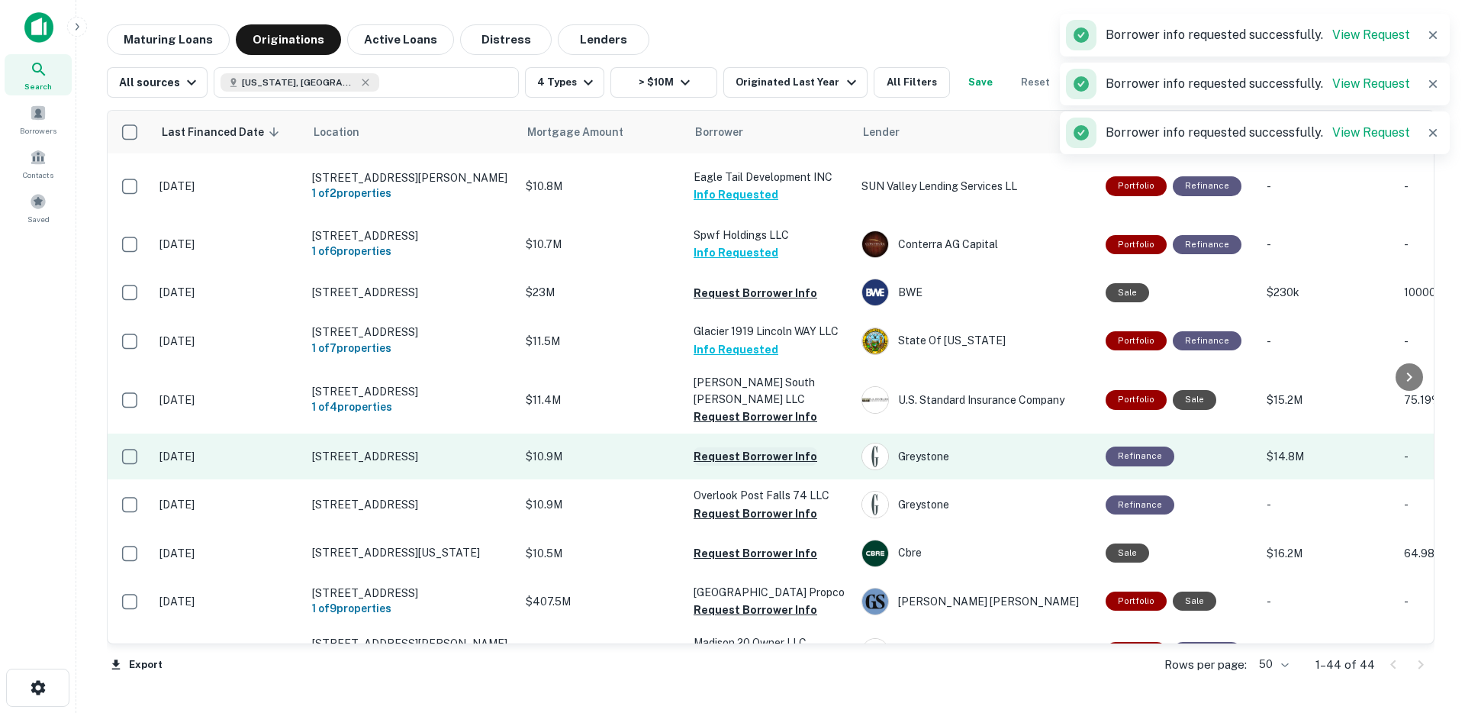
click at [713, 451] on button "Request Borrower Info" at bounding box center [756, 456] width 124 height 18
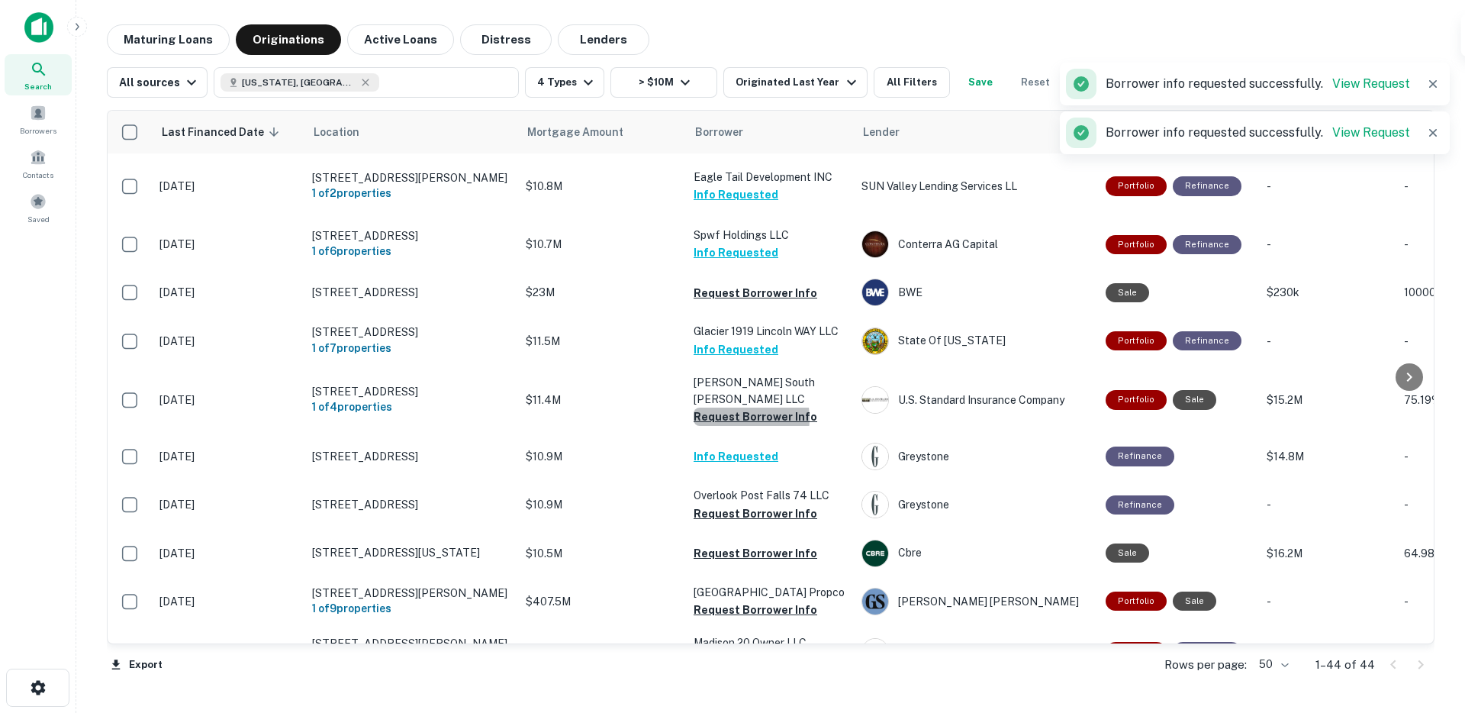
click at [728, 411] on button "Request Borrower Info" at bounding box center [756, 416] width 124 height 18
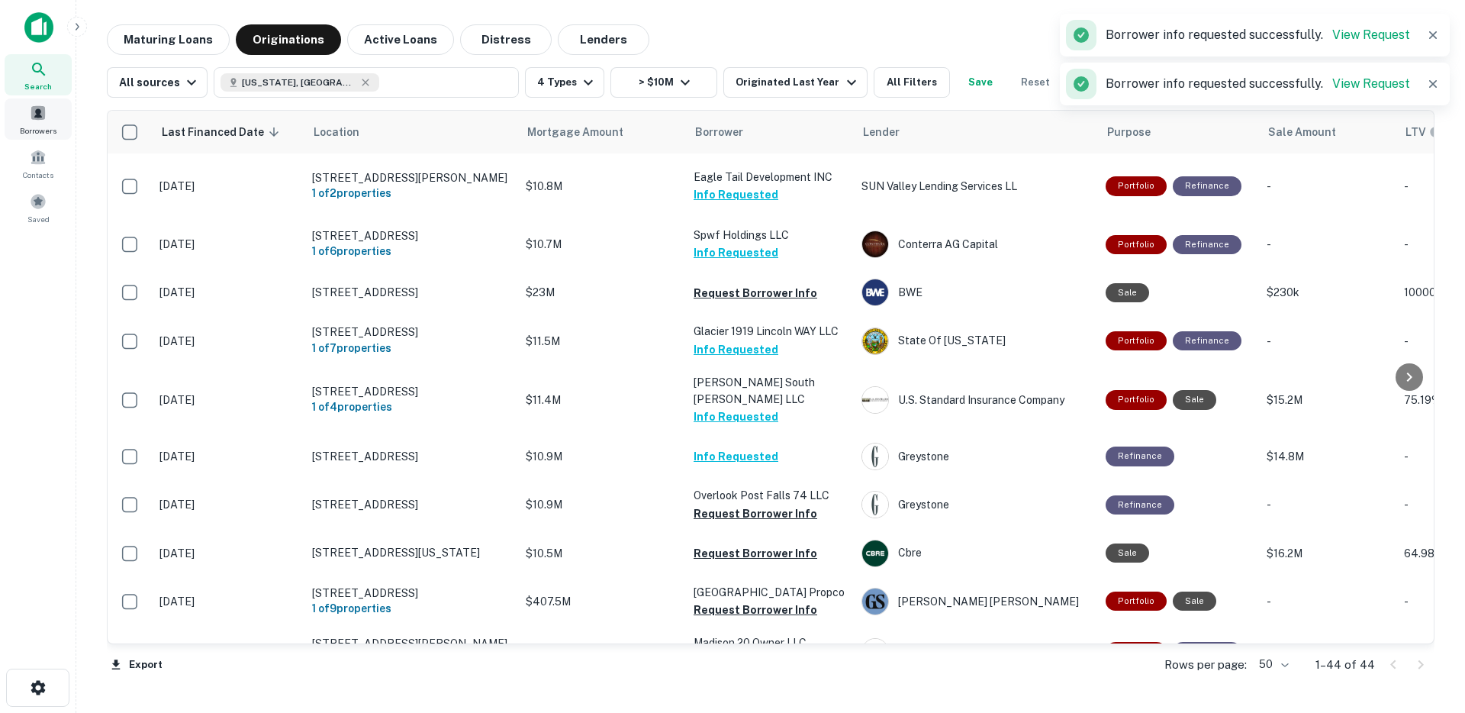
click at [31, 126] on span "Borrowers" at bounding box center [38, 130] width 37 height 12
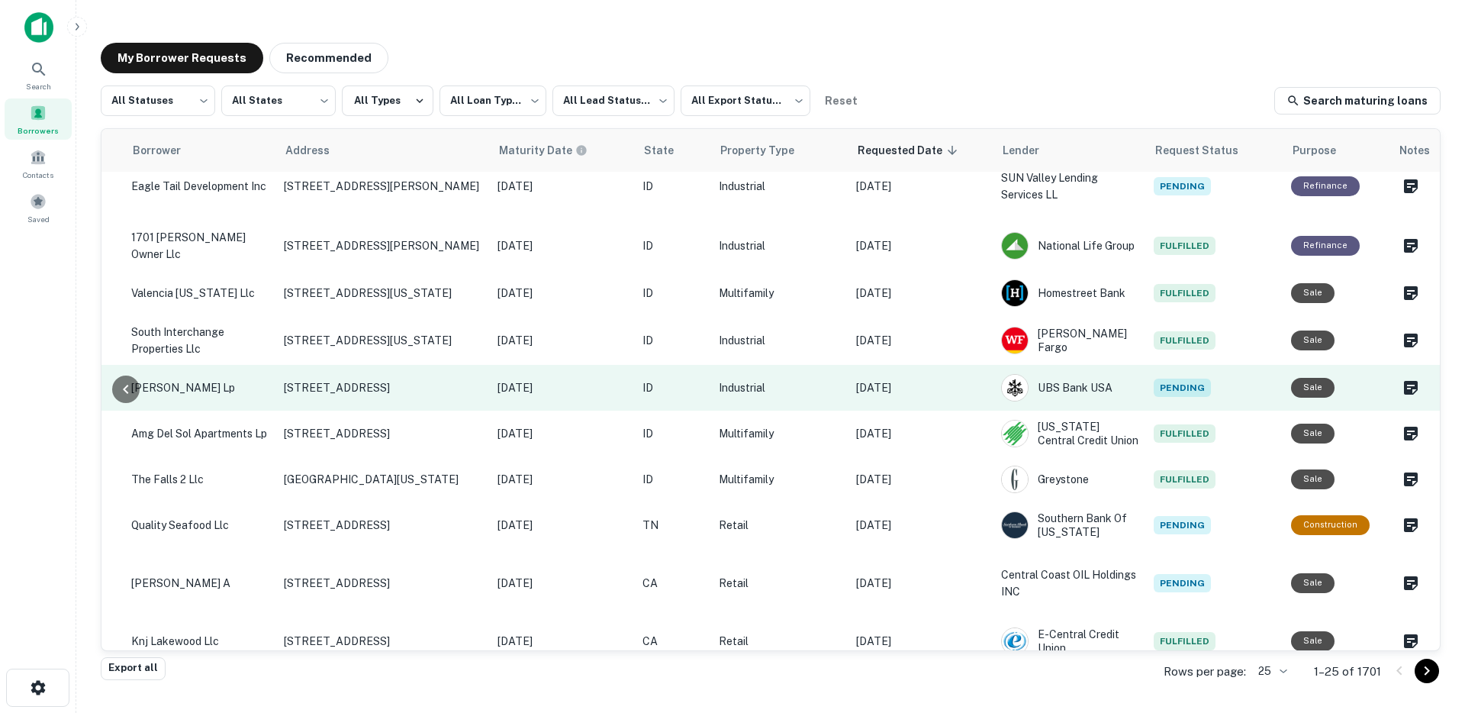
scroll to position [280, 468]
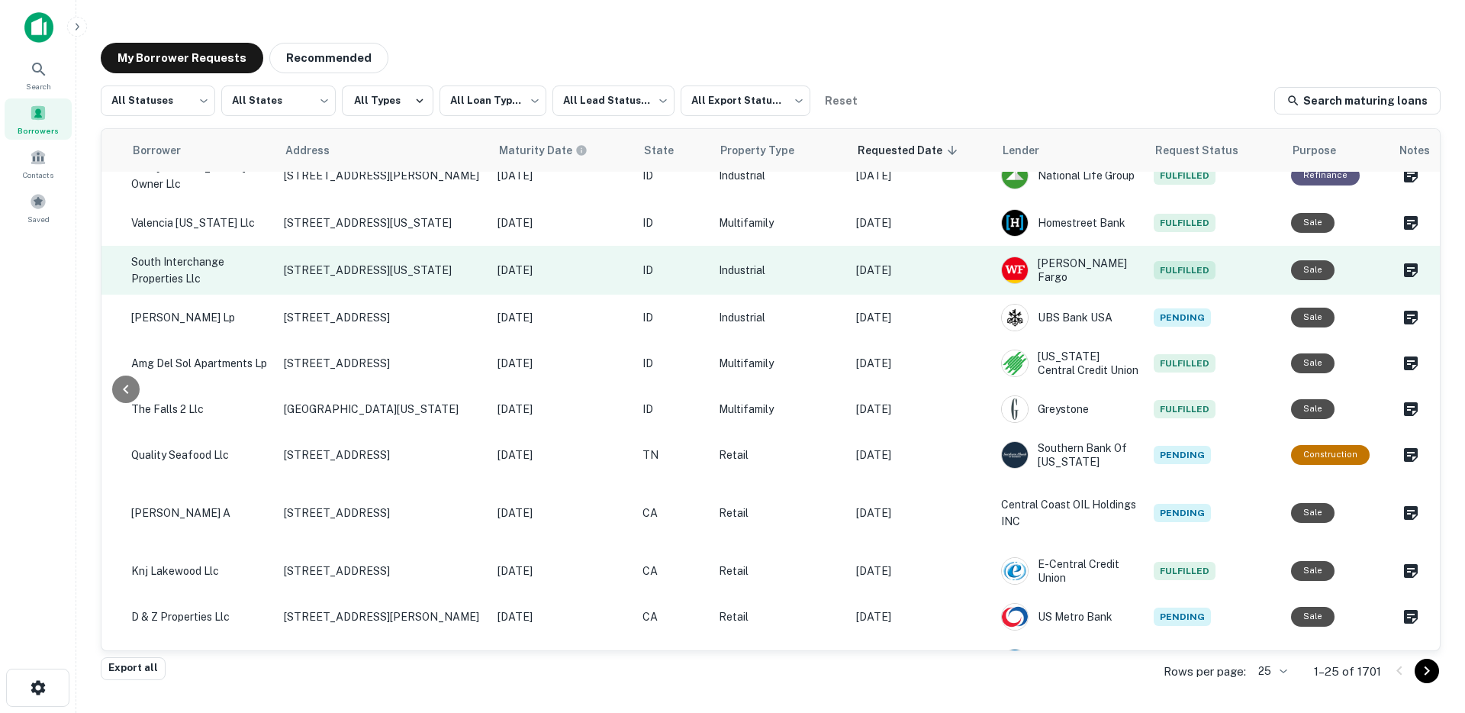
click at [940, 269] on p "[DATE]" at bounding box center [921, 270] width 130 height 17
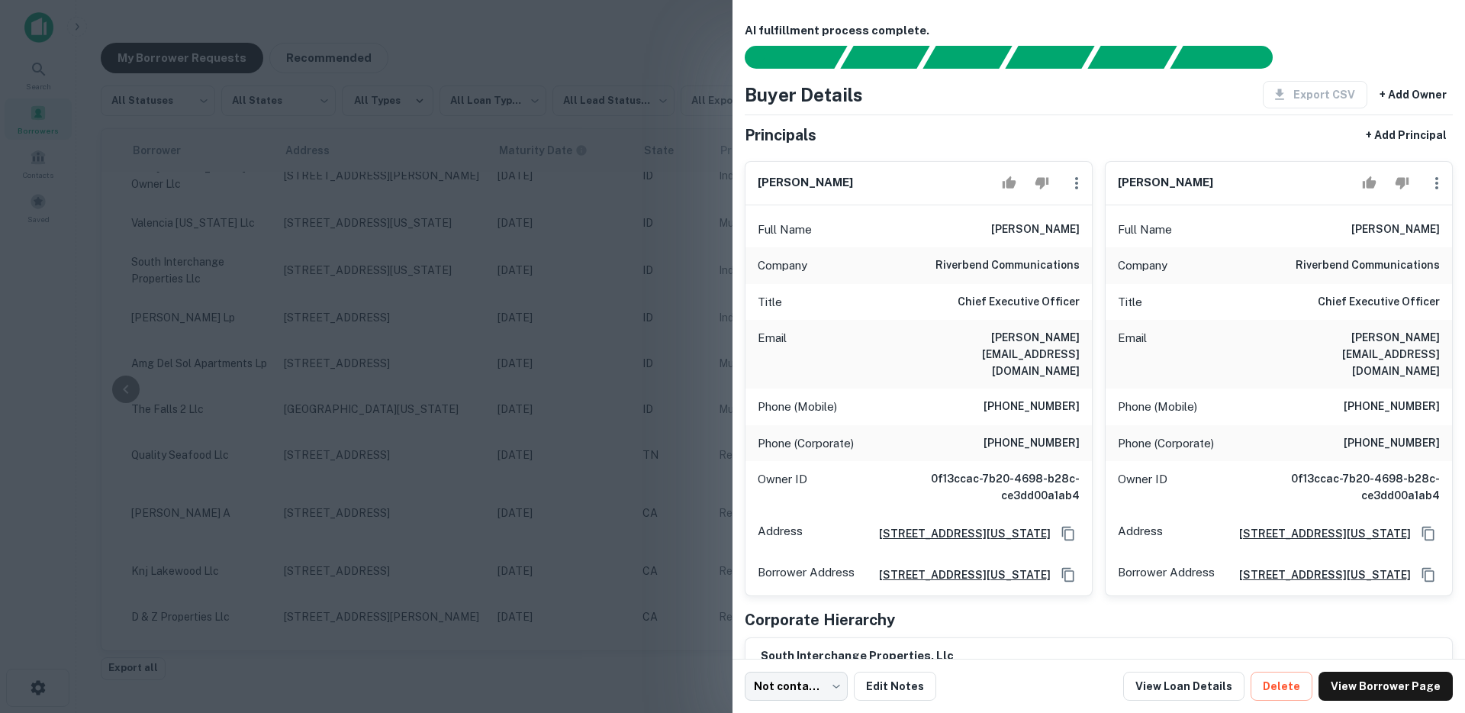
scroll to position [0, 0]
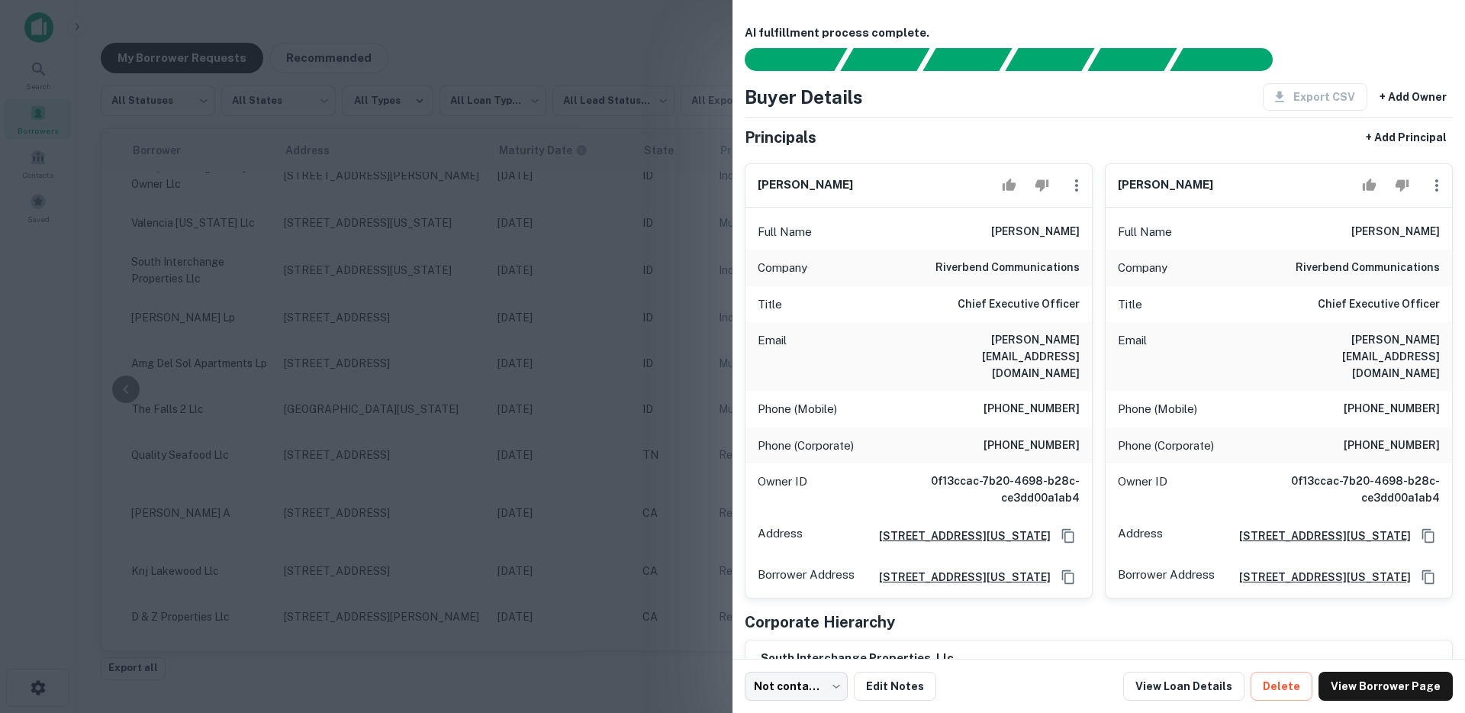
click at [562, 333] on div at bounding box center [732, 356] width 1465 height 713
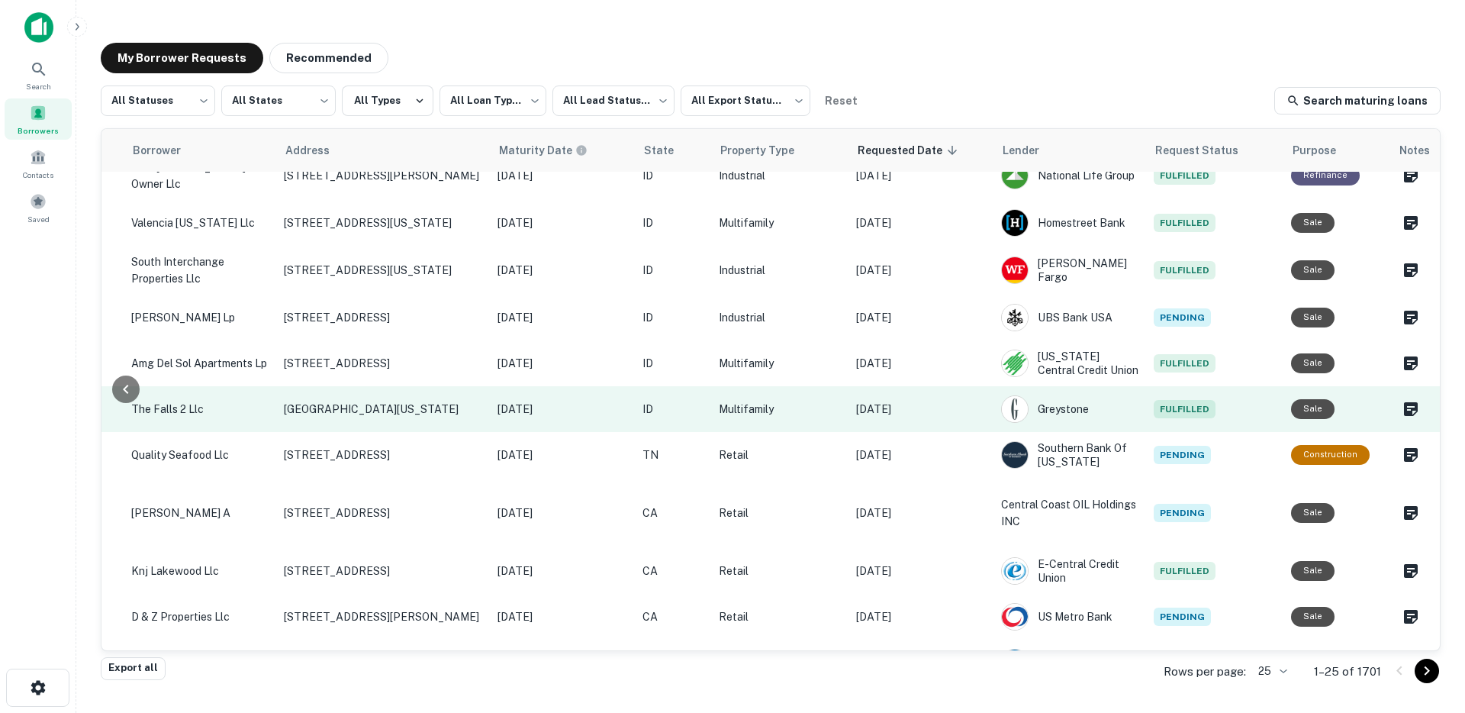
click at [928, 423] on td "[DATE]" at bounding box center [921, 409] width 145 height 46
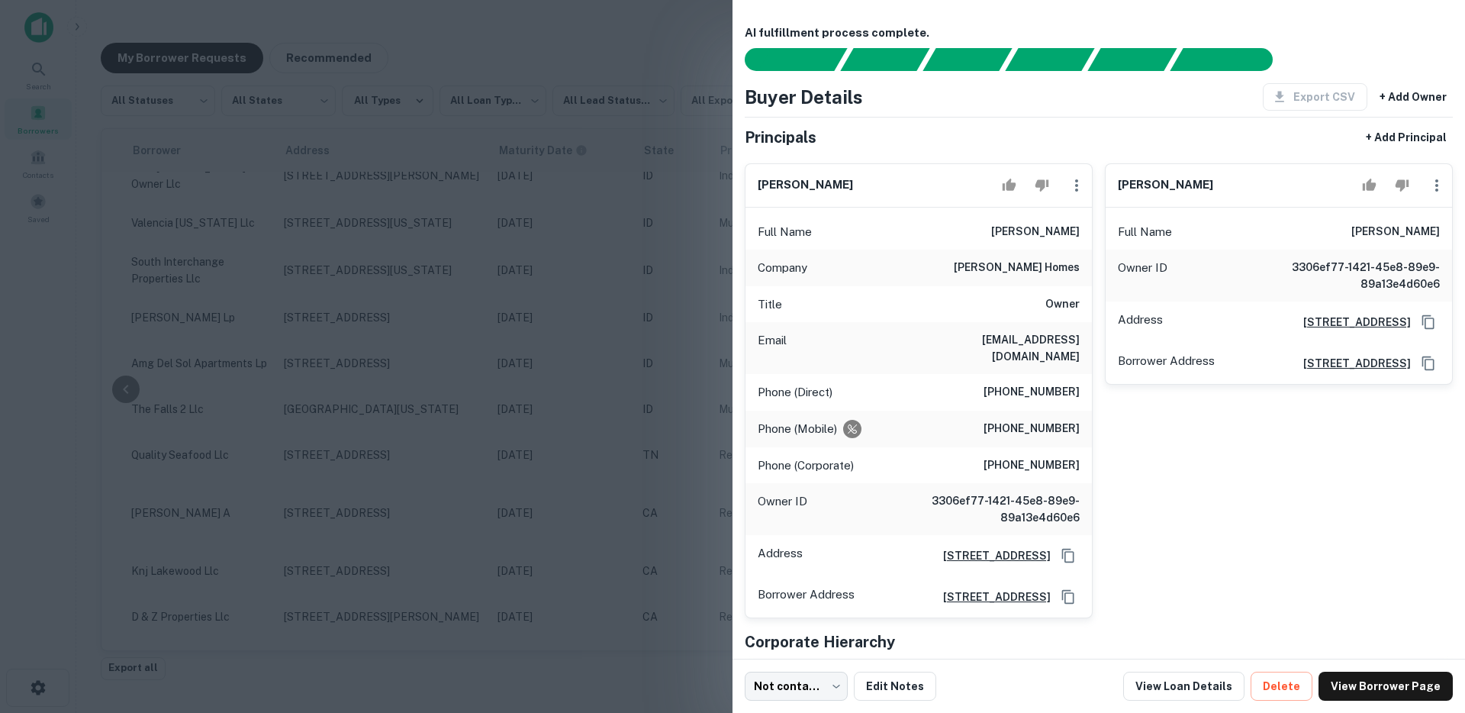
click at [855, 420] on div "Requests to not be contacted at this number" at bounding box center [852, 429] width 18 height 18
click at [532, 411] on div at bounding box center [732, 356] width 1465 height 713
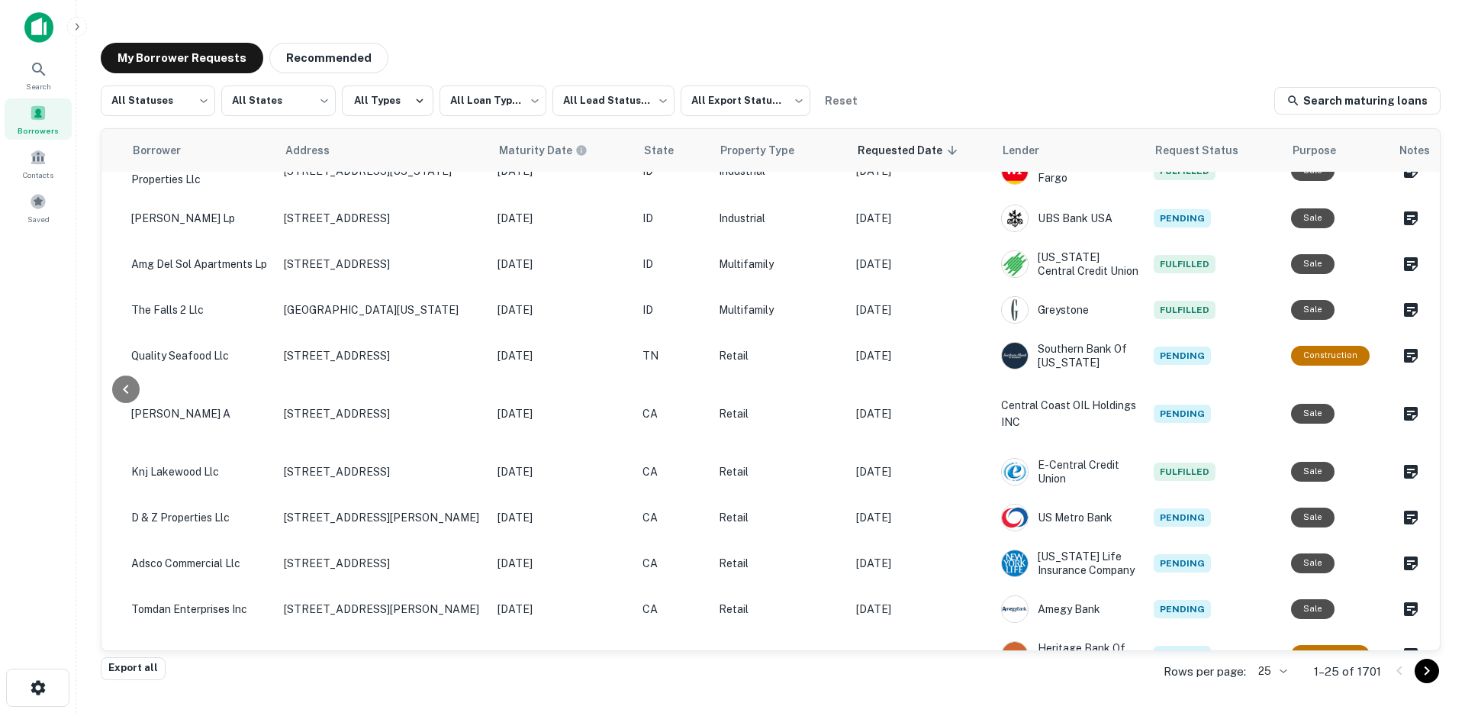
scroll to position [0, 468]
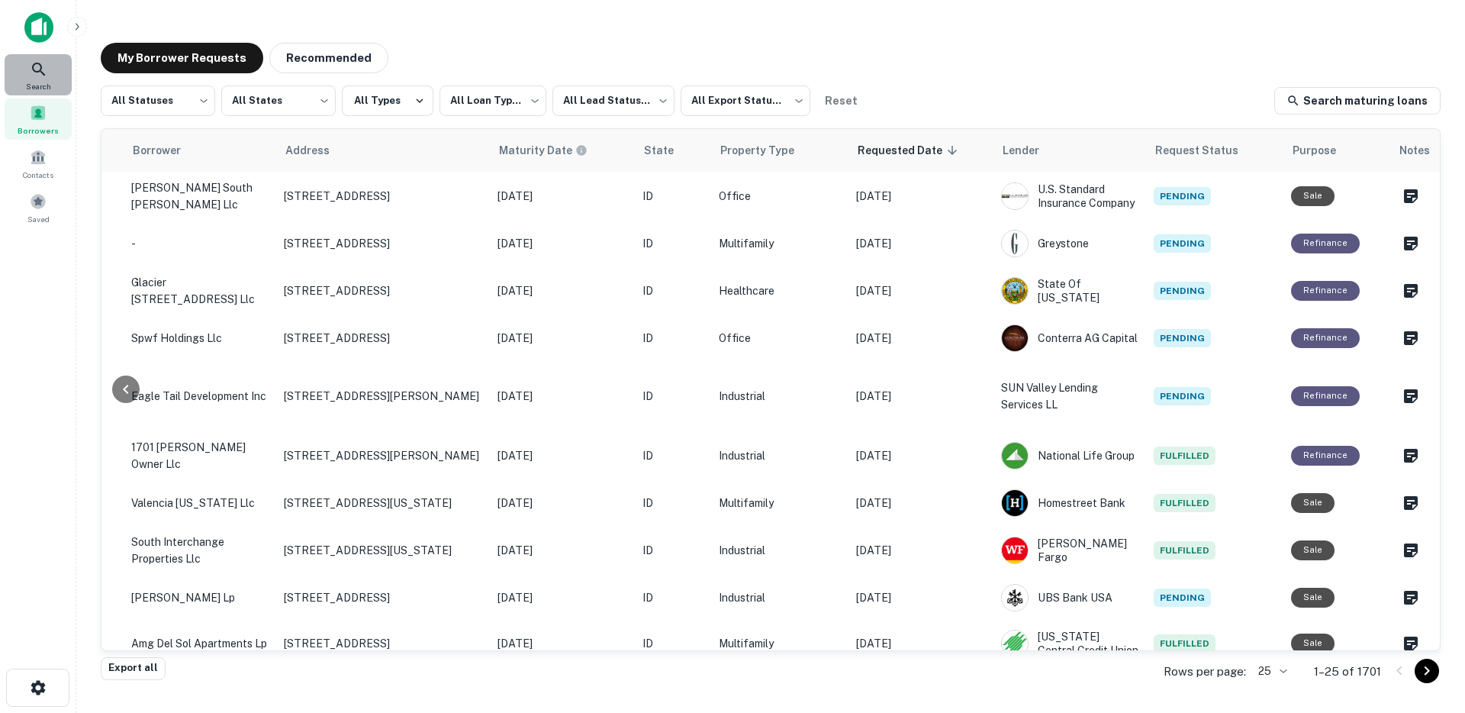
click at [20, 71] on div "Search" at bounding box center [38, 74] width 67 height 41
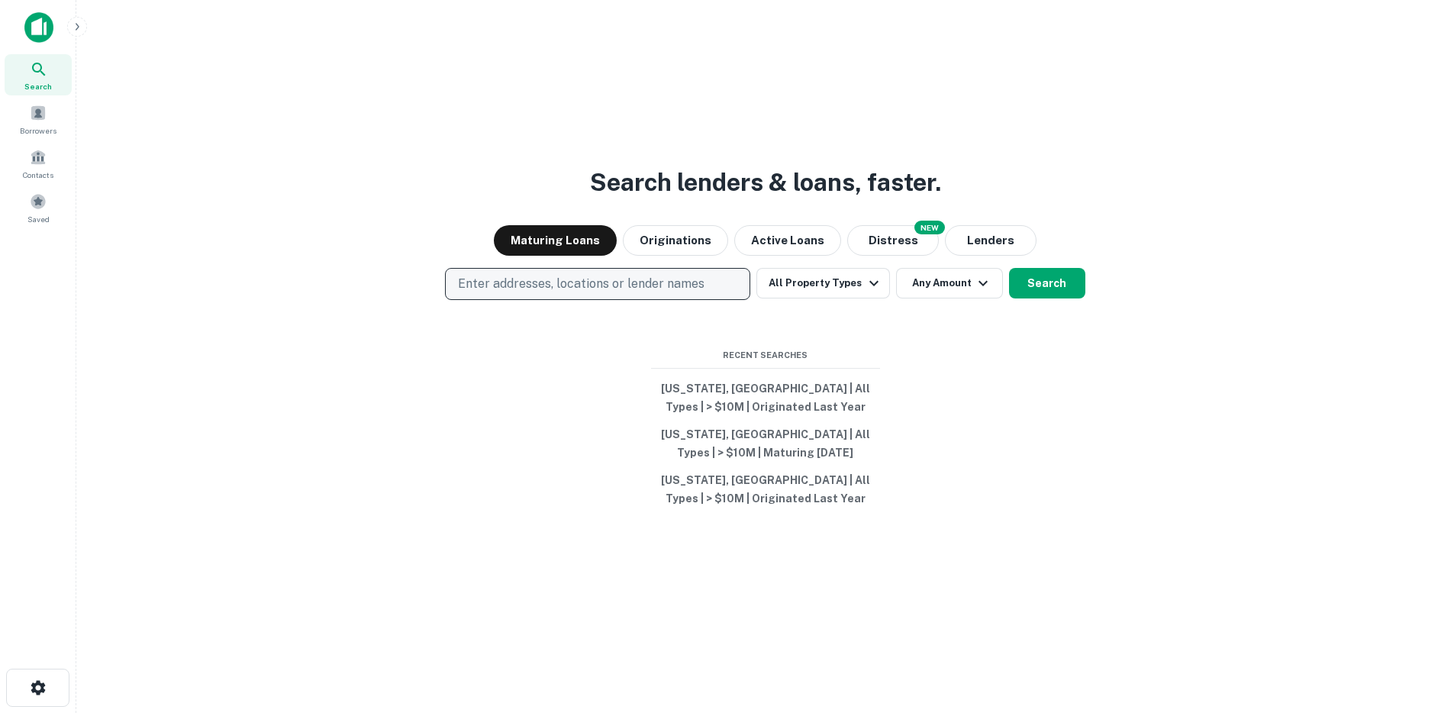
click at [512, 285] on p "Enter addresses, locations or lender names" at bounding box center [581, 284] width 246 height 18
type input "*"
type input "*****"
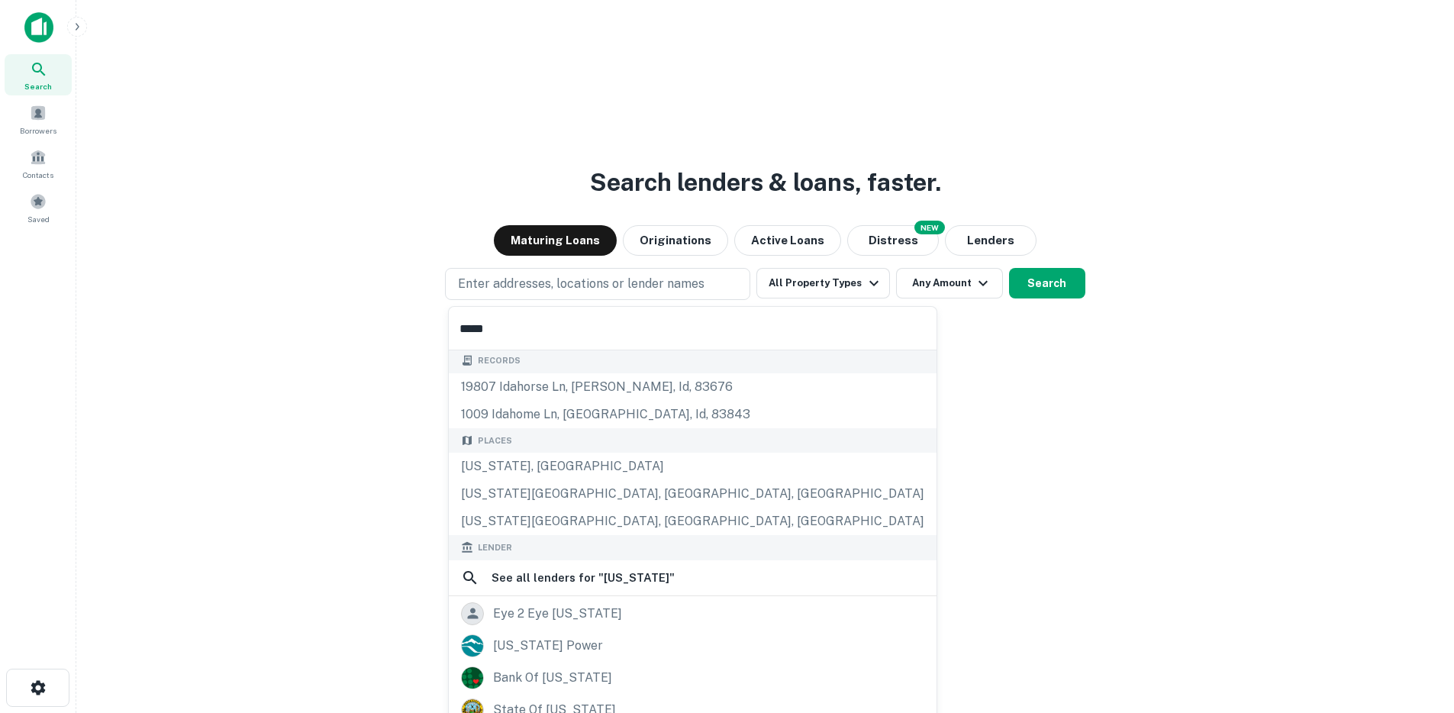
scroll to position [3, 0]
click at [504, 463] on div "[US_STATE], [GEOGRAPHIC_DATA]" at bounding box center [693, 465] width 488 height 27
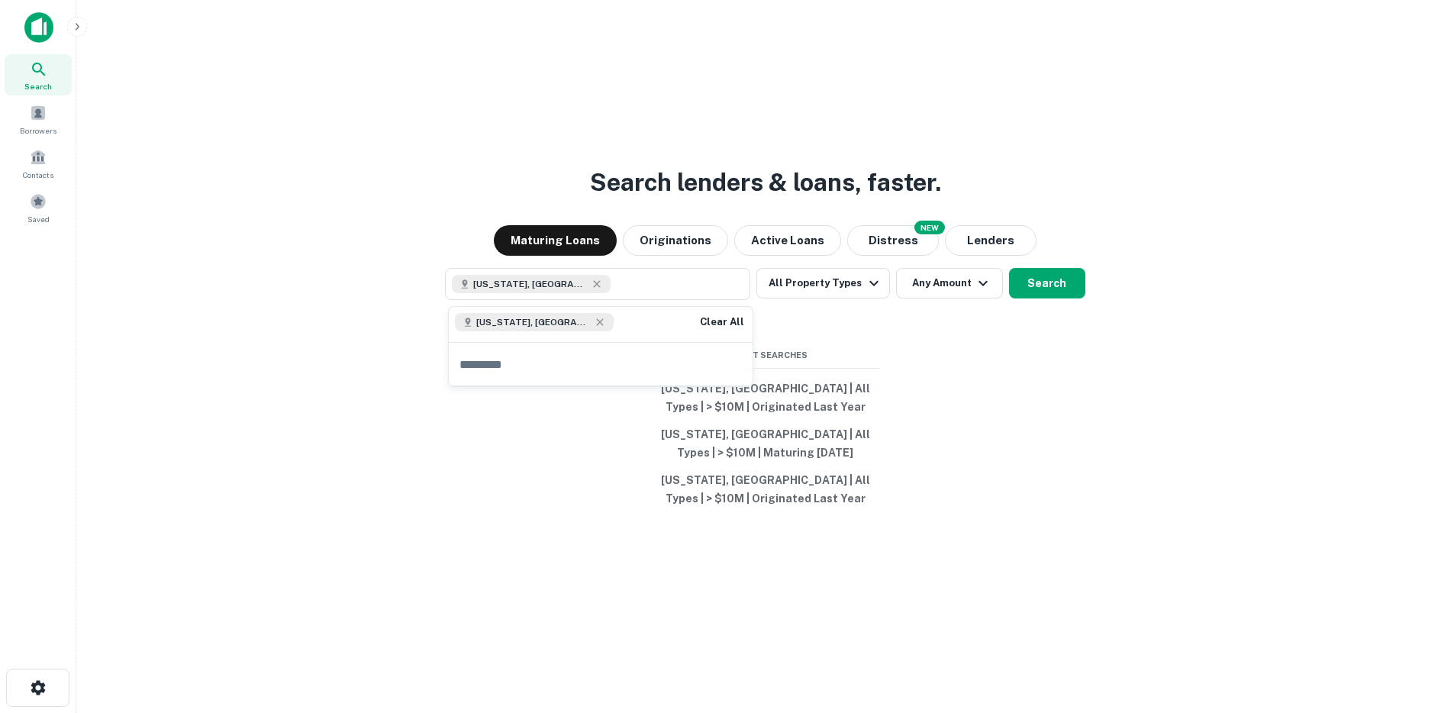
scroll to position [0, 0]
click at [1045, 288] on button "Search" at bounding box center [1047, 283] width 76 height 31
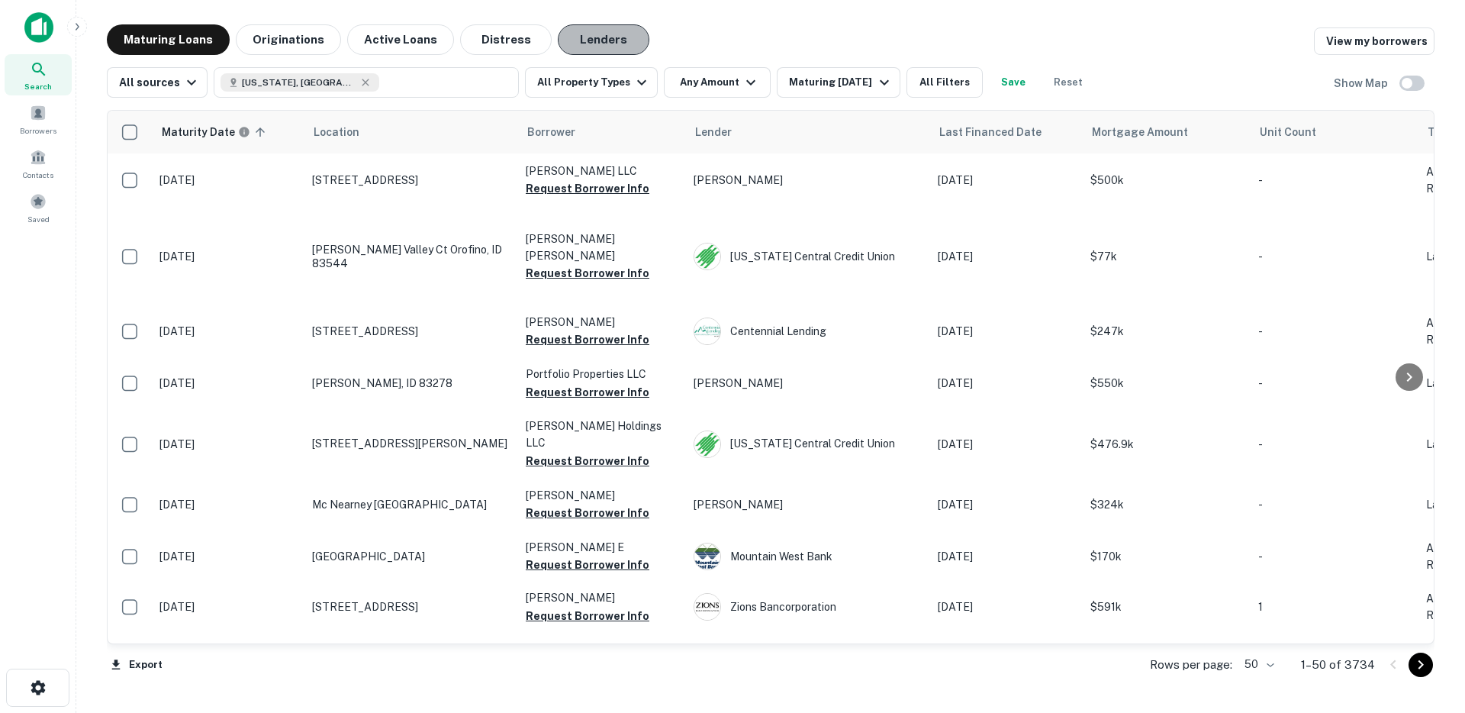
click at [590, 27] on button "Lenders" at bounding box center [604, 39] width 92 height 31
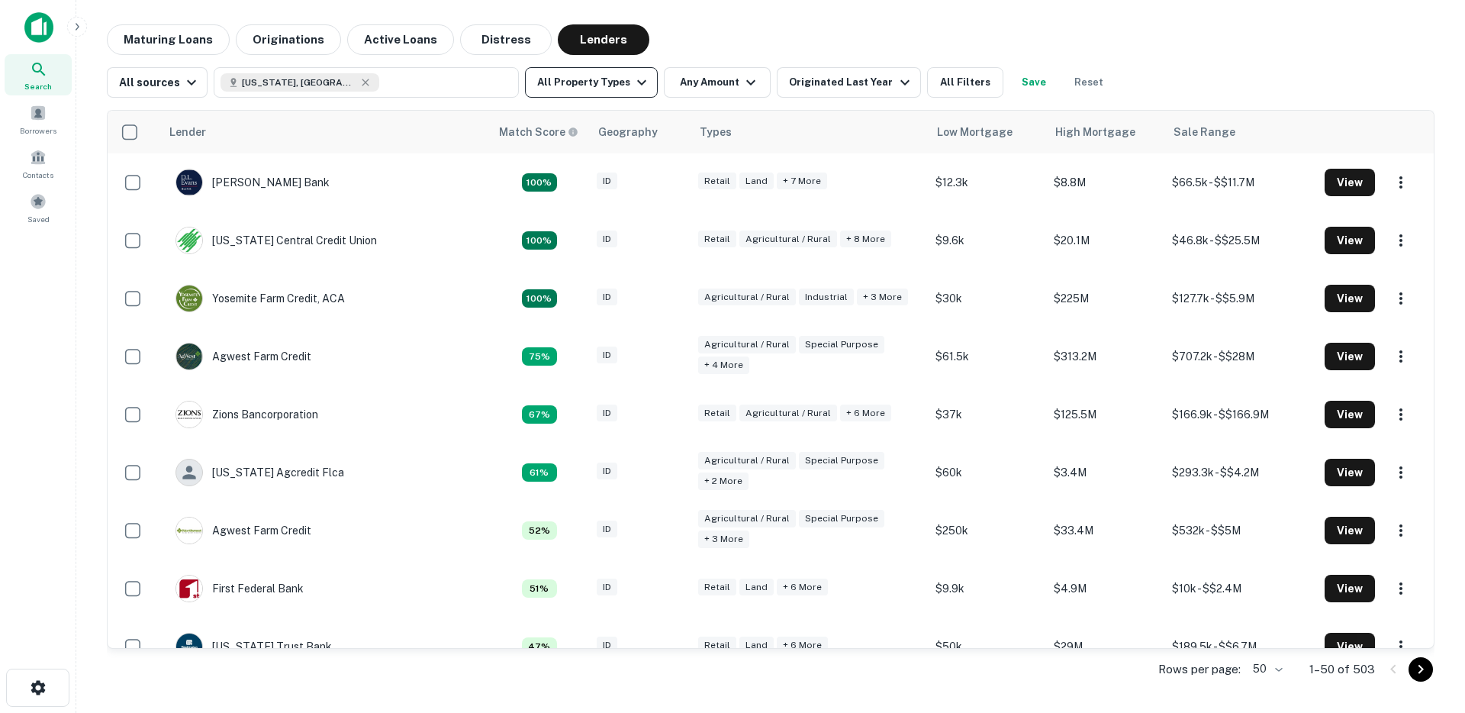
click at [609, 67] on div "All sources Idaho, USA All Property Types Any Amount Originated Last Year All F…" at bounding box center [771, 76] width 1328 height 43
click at [603, 77] on button "All Property Types" at bounding box center [591, 82] width 133 height 31
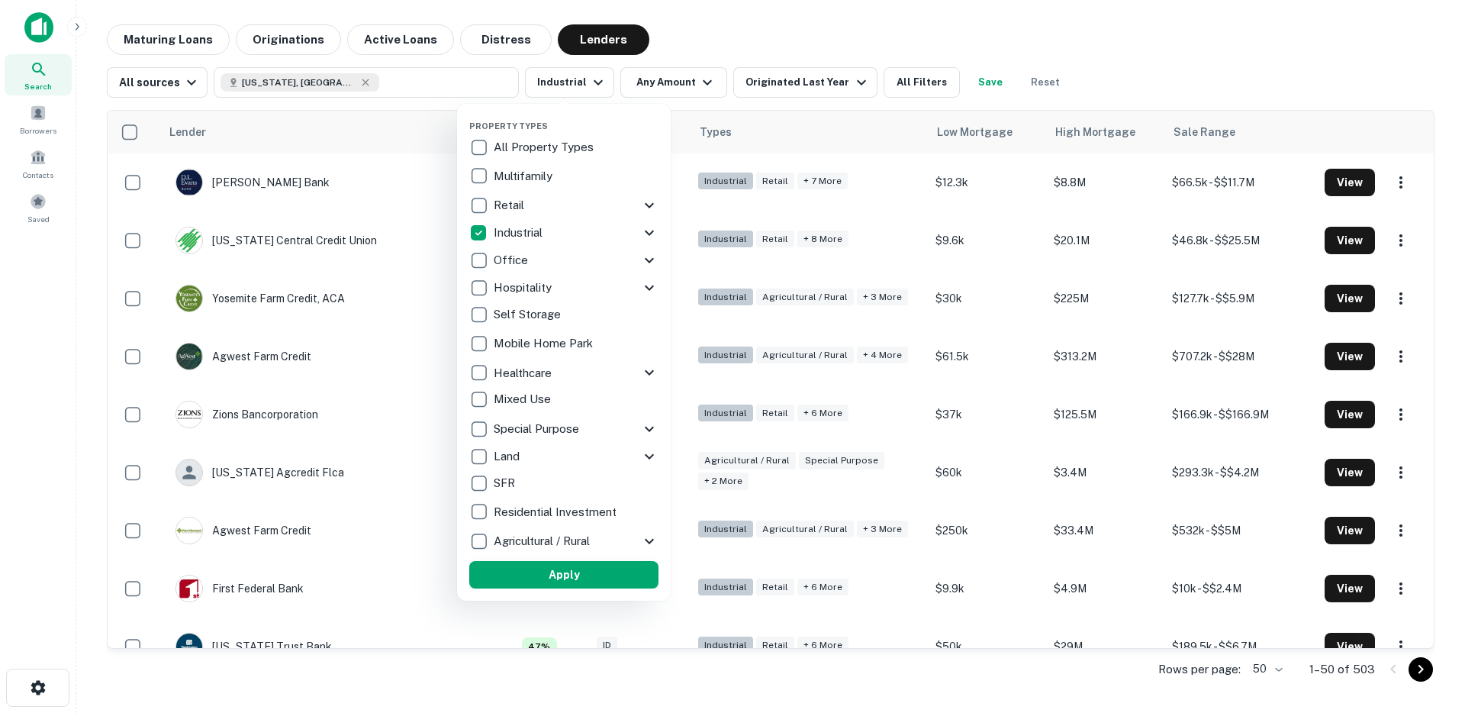
click at [551, 577] on button "Apply" at bounding box center [563, 574] width 189 height 27
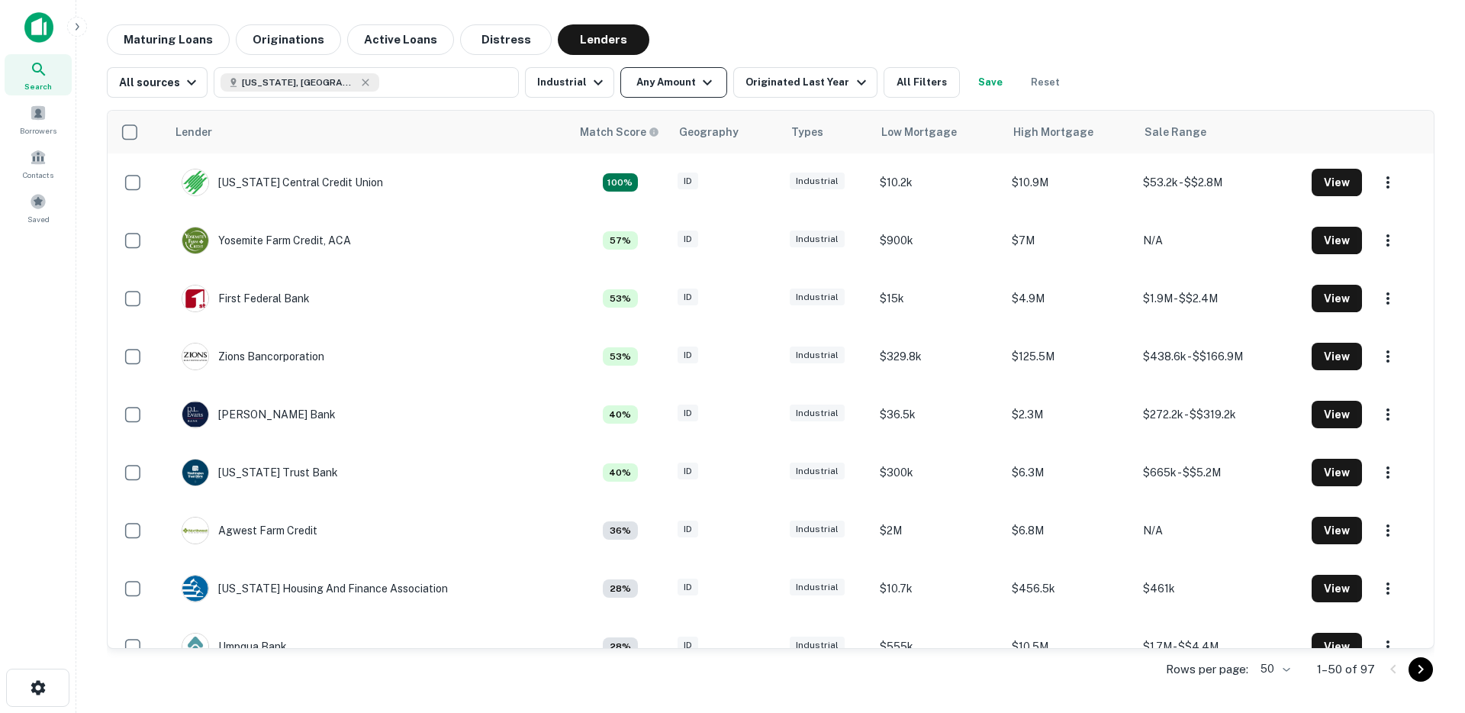
click at [688, 93] on button "Any Amount" at bounding box center [673, 82] width 107 height 31
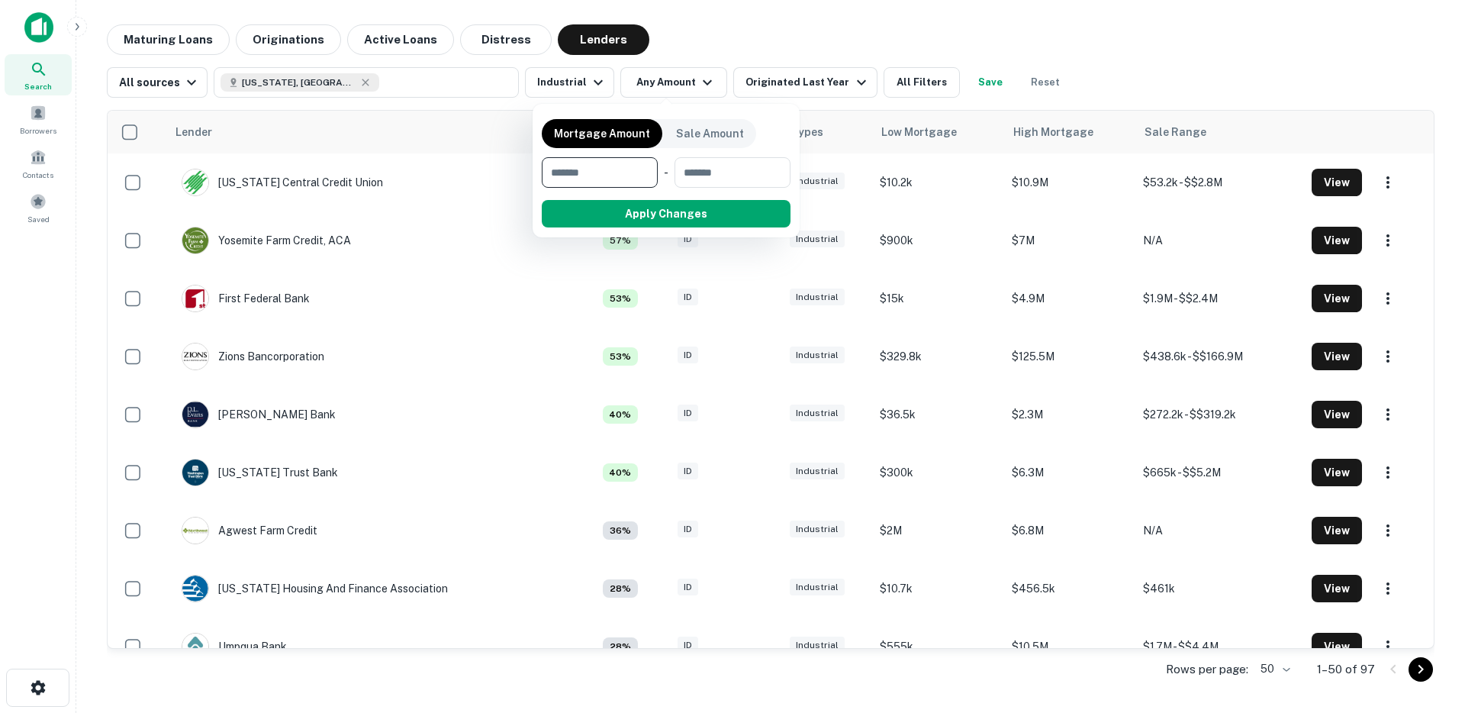
click at [801, 17] on div at bounding box center [732, 356] width 1465 height 713
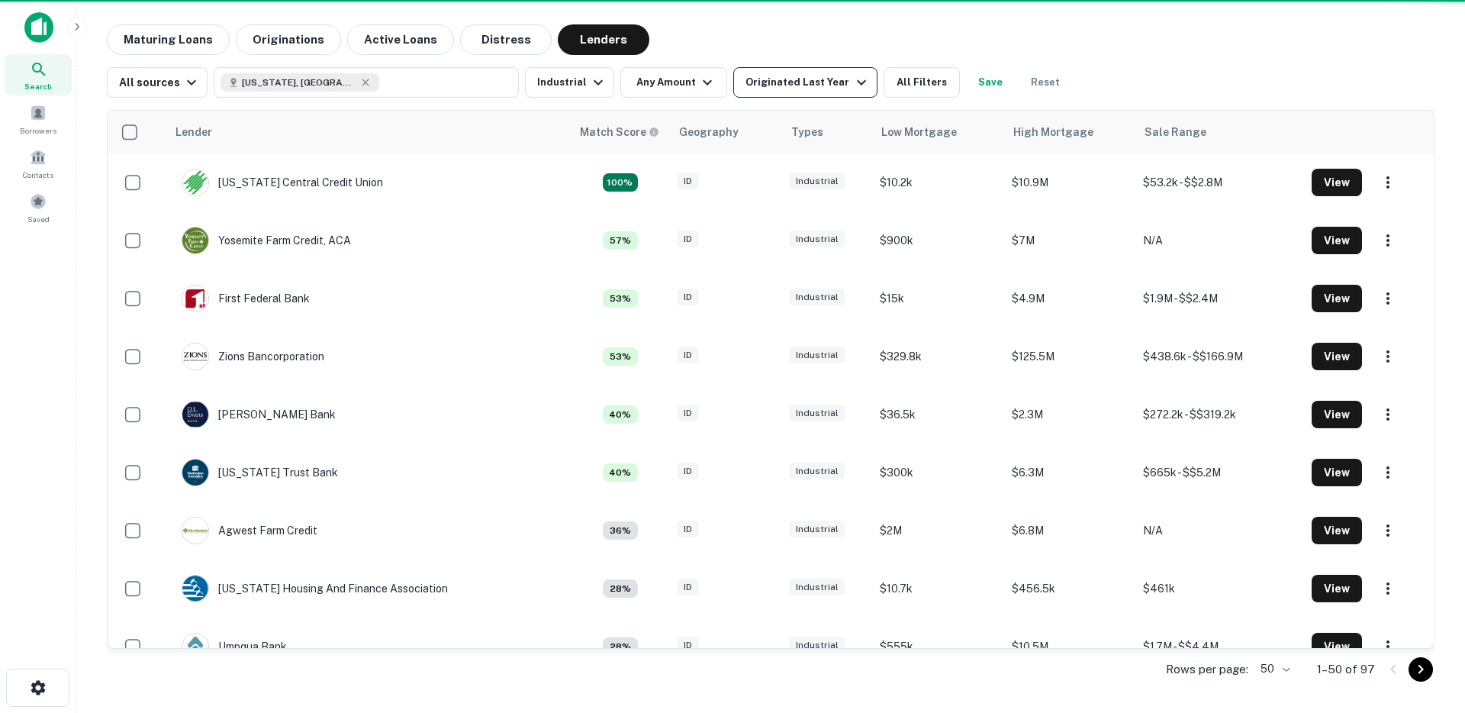
click at [798, 88] on div "Originated Last Year" at bounding box center [808, 82] width 124 height 18
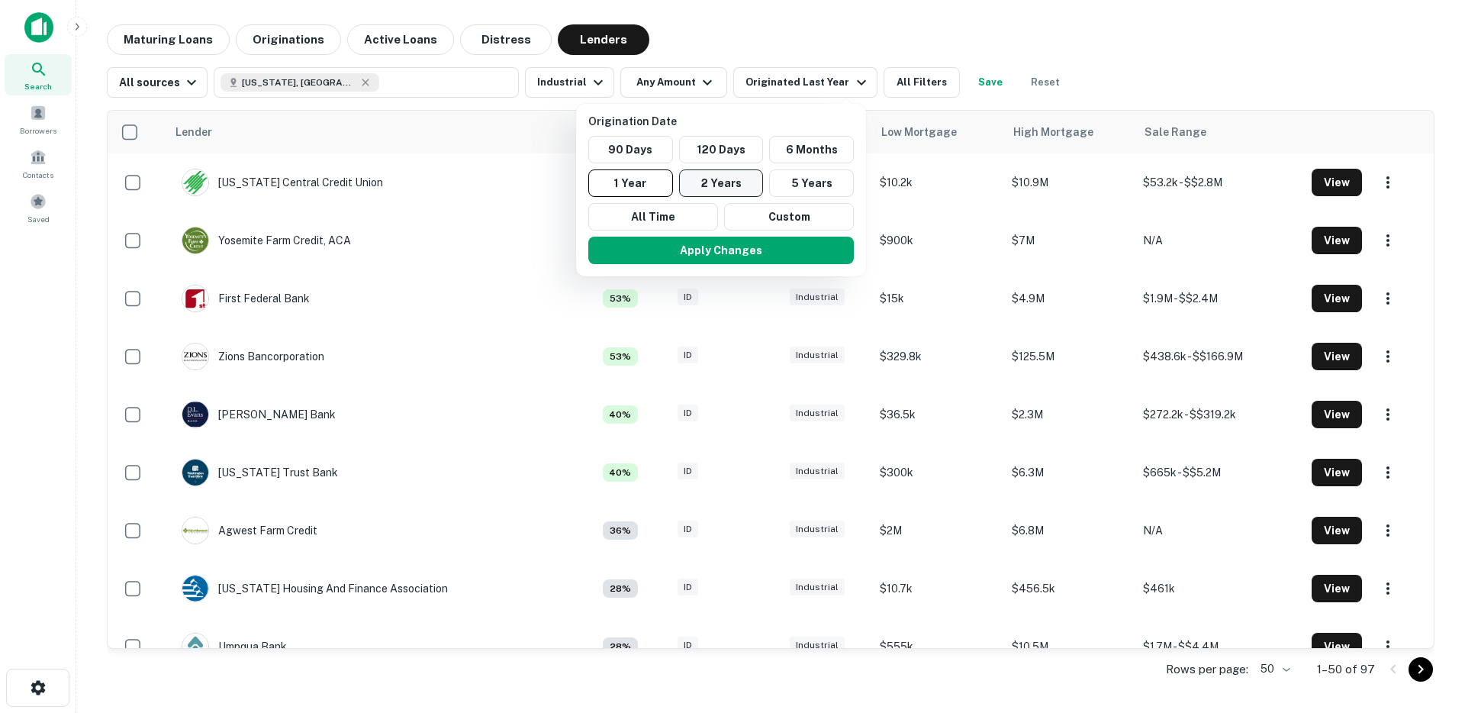
click at [726, 187] on button "2 Years" at bounding box center [721, 182] width 85 height 27
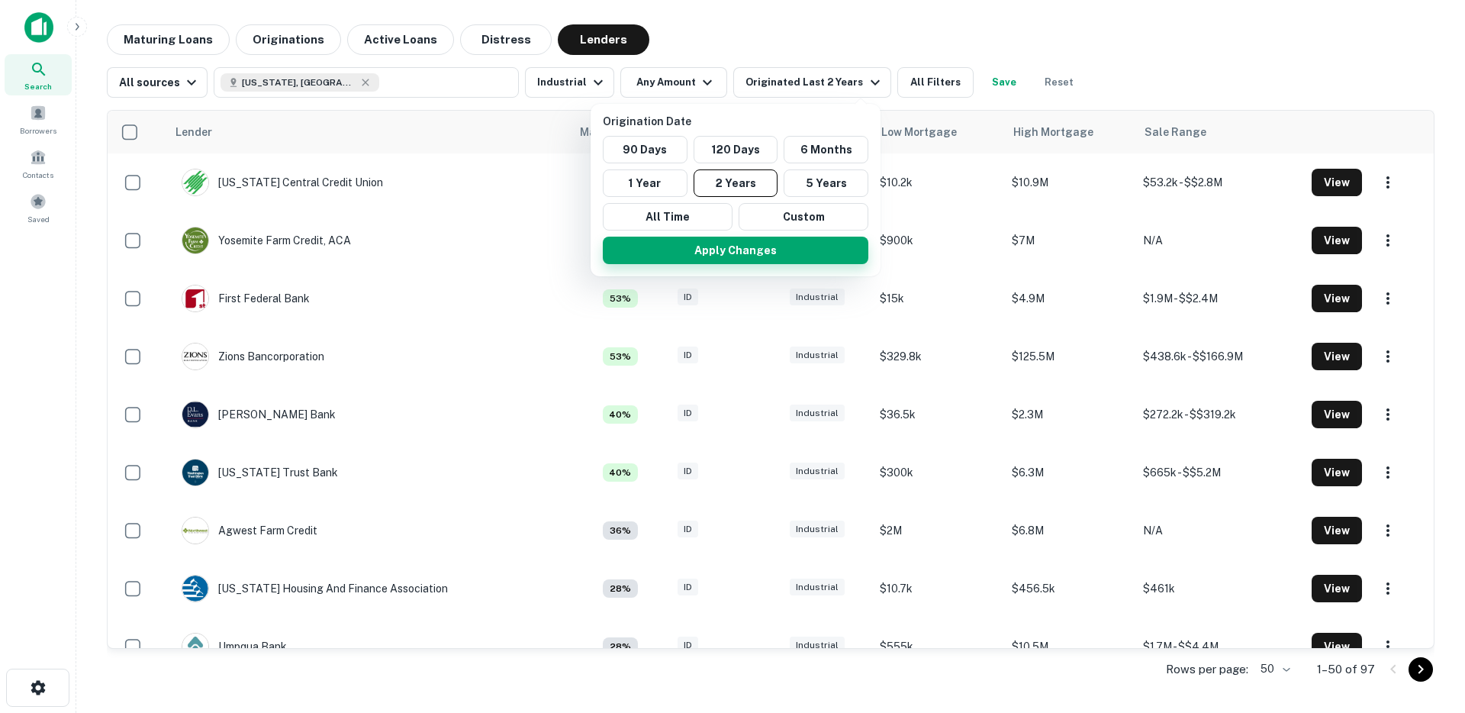
click at [726, 260] on button "Apply Changes" at bounding box center [736, 250] width 266 height 27
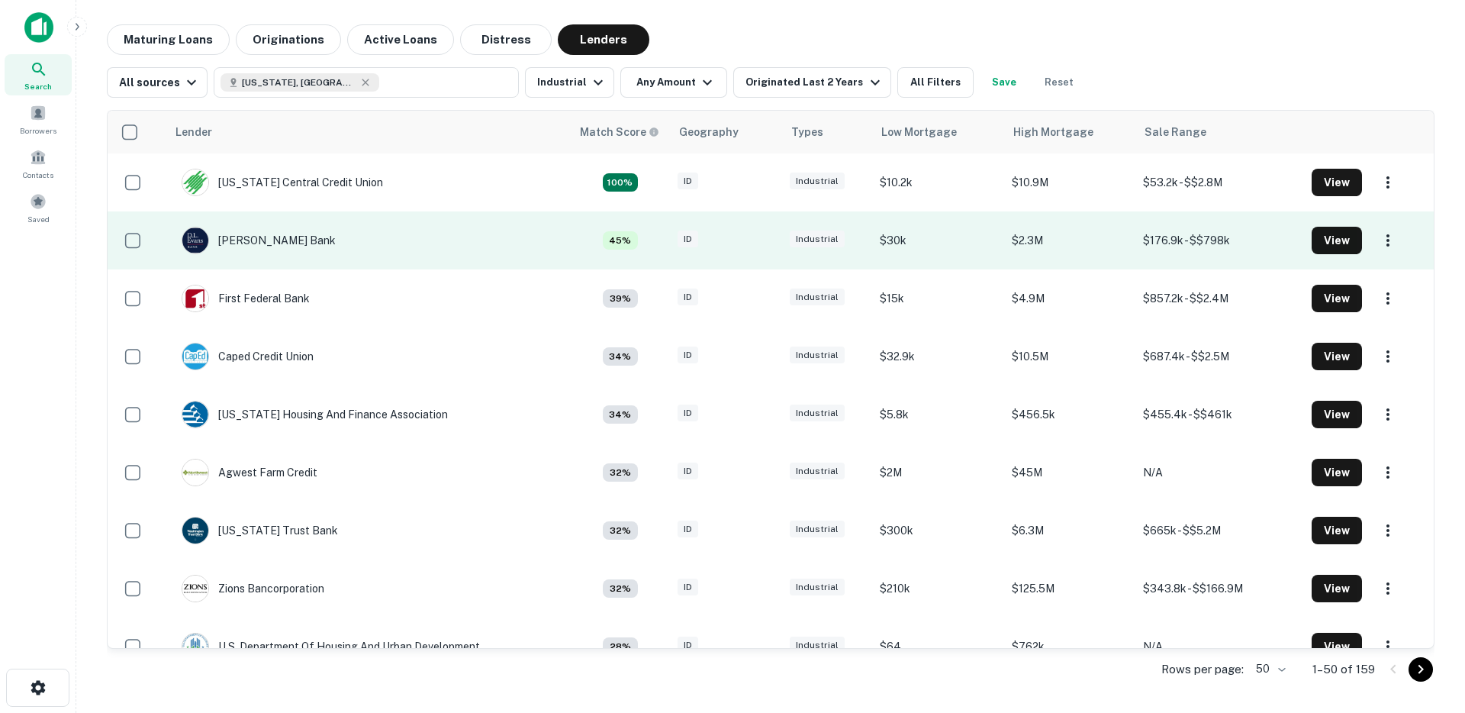
click at [429, 243] on td "D.l. Evans Bank" at bounding box center [368, 240] width 404 height 58
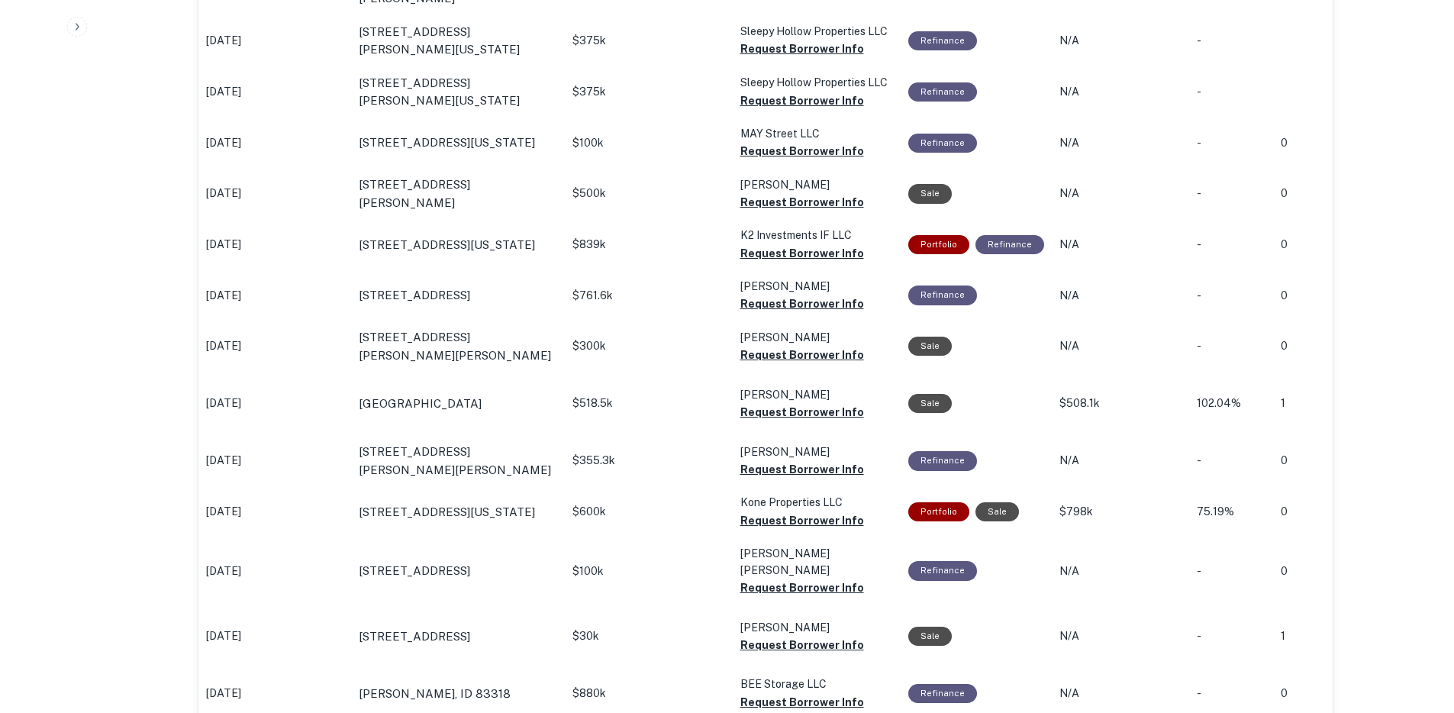
scroll to position [1055, 0]
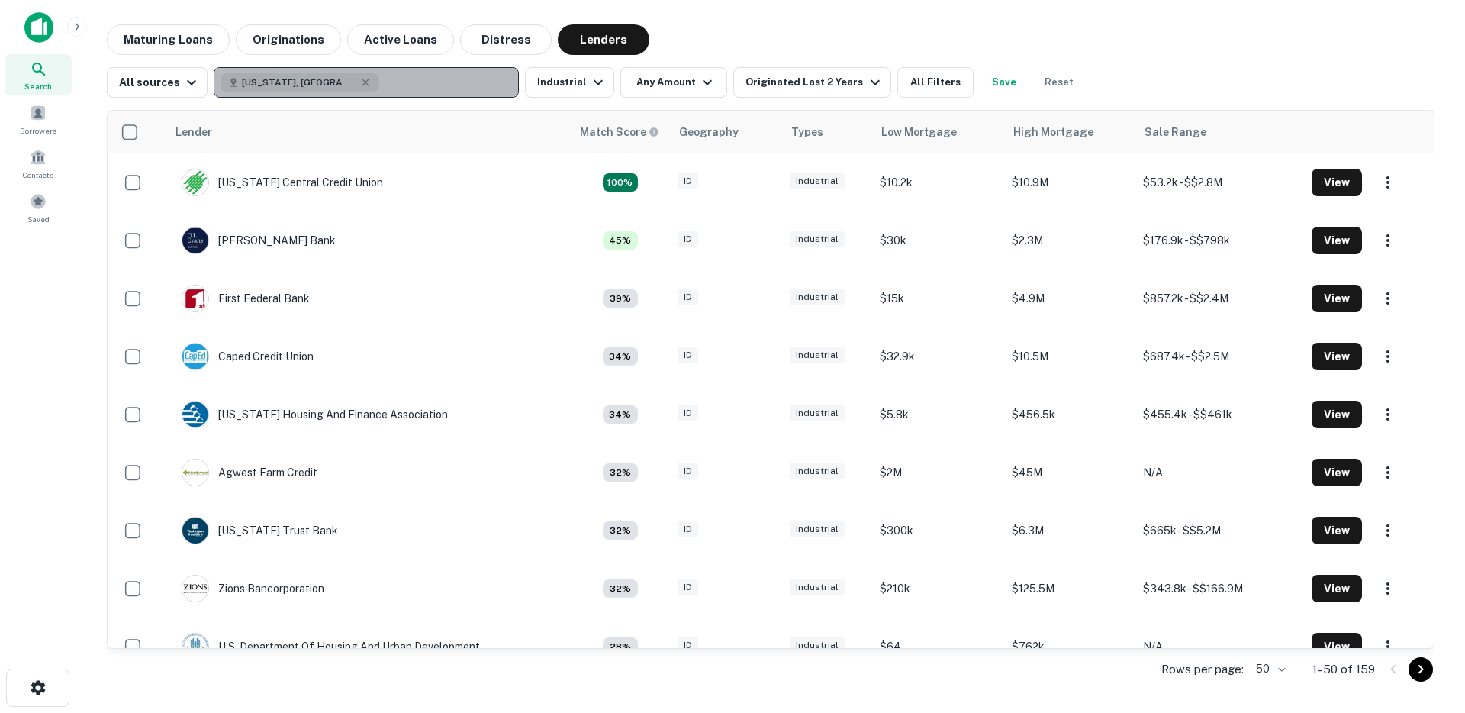
click at [378, 76] on button "Idaho, USA" at bounding box center [366, 82] width 305 height 31
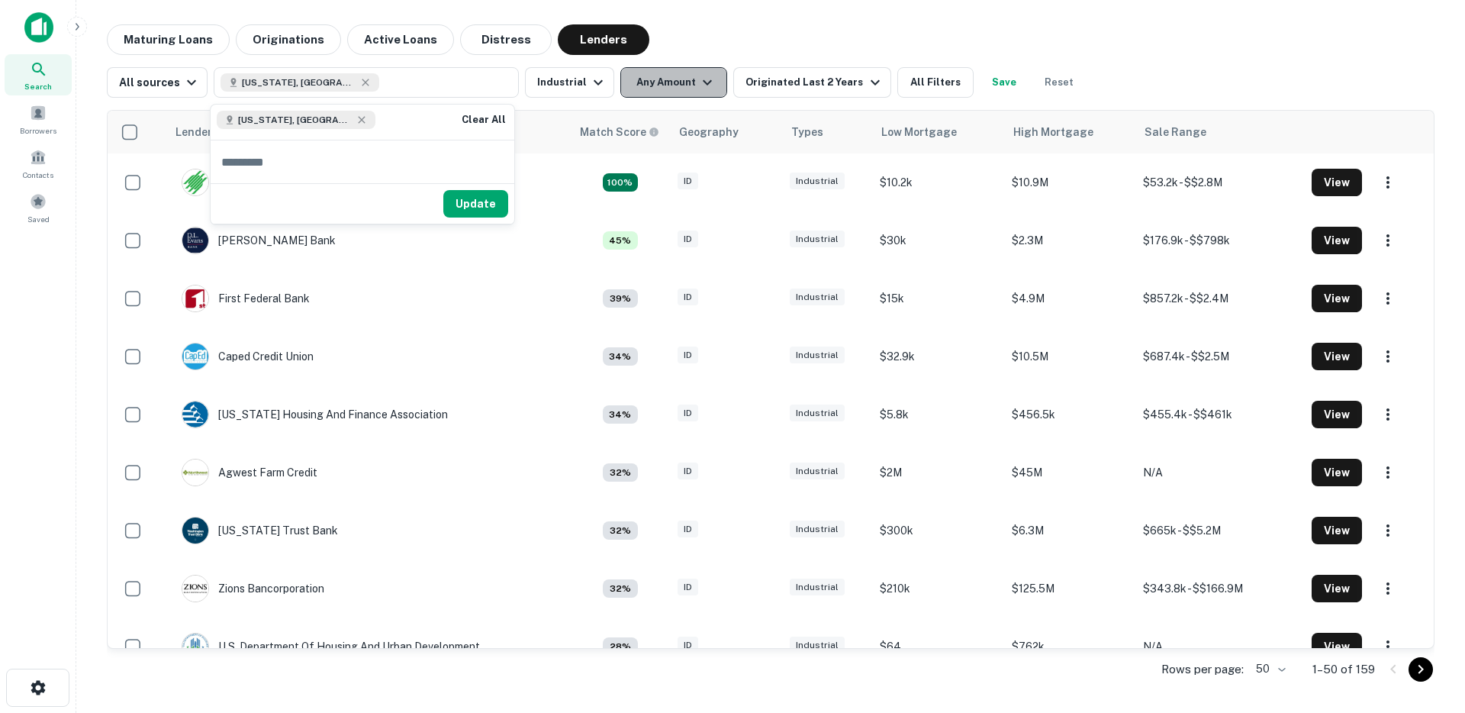
click at [703, 86] on icon "button" at bounding box center [707, 82] width 18 height 18
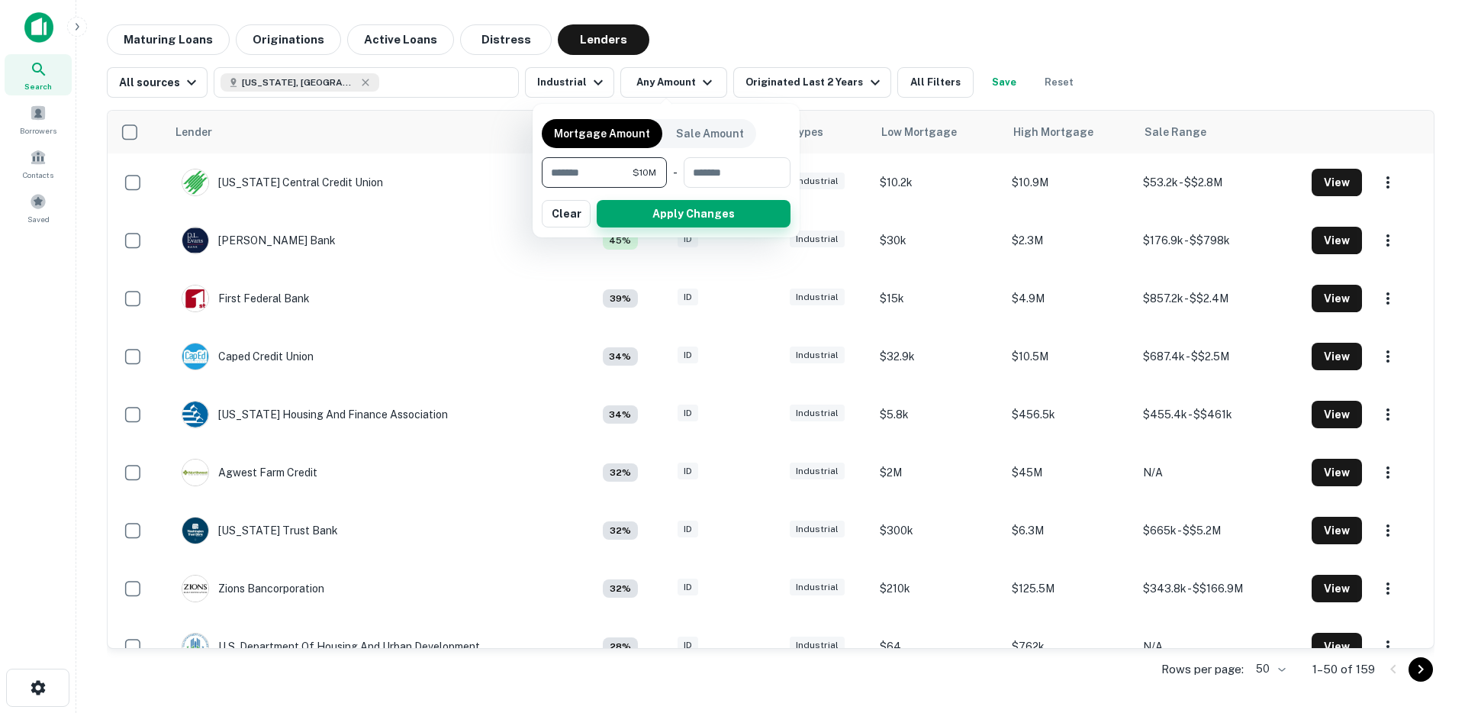
type input "********"
click at [710, 214] on button "Apply Changes" at bounding box center [694, 213] width 194 height 27
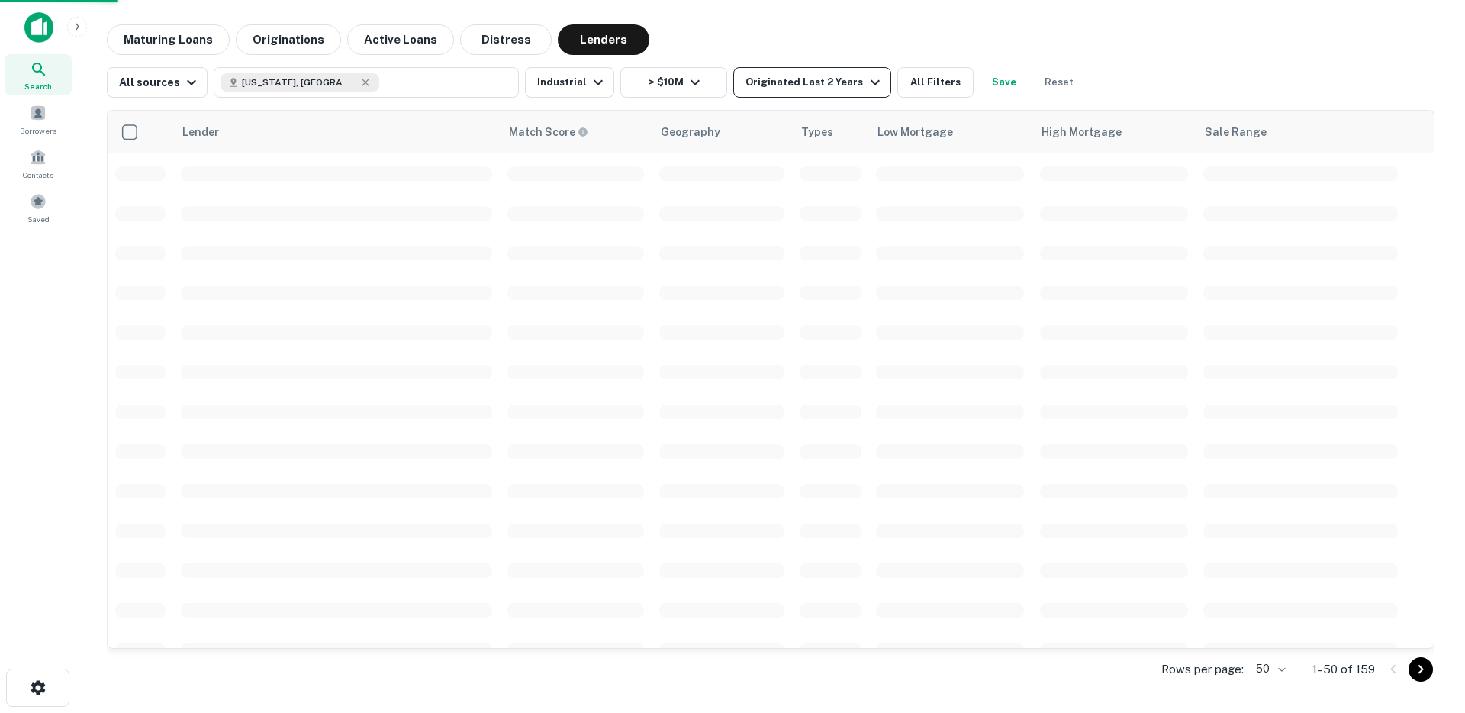
click at [787, 90] on div "Originated Last 2 Years" at bounding box center [815, 82] width 138 height 18
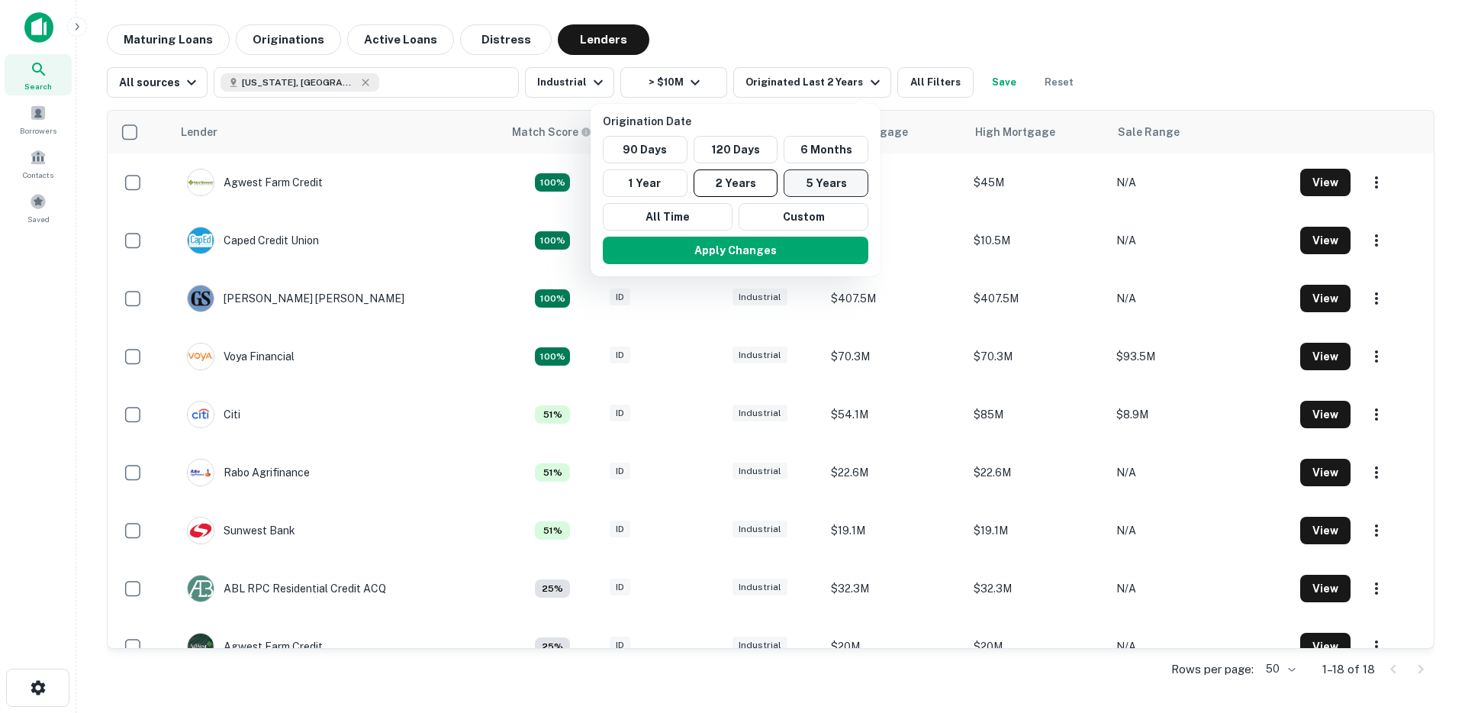
click at [819, 187] on button "5 Years" at bounding box center [826, 182] width 85 height 27
click at [782, 242] on button "Apply Changes" at bounding box center [736, 250] width 266 height 27
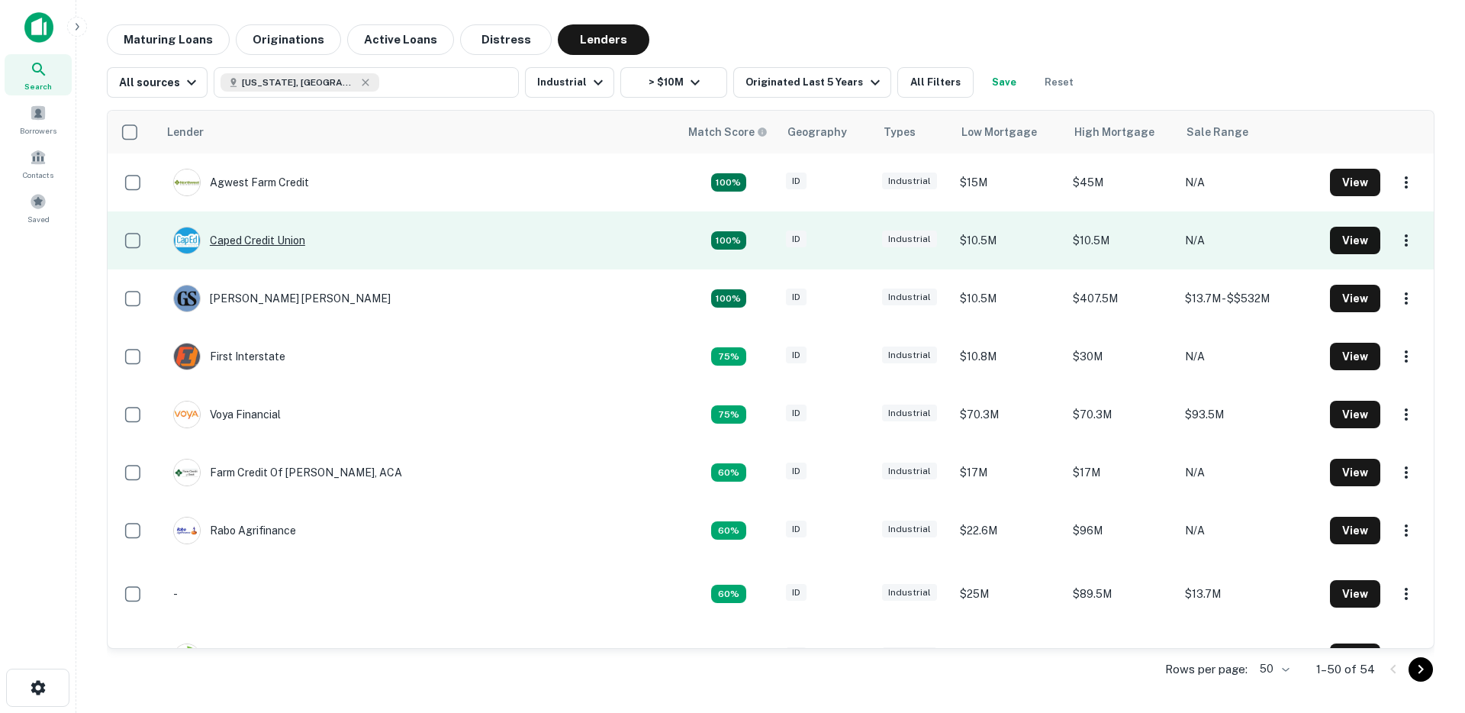
click at [303, 232] on div "Caped Credit Union" at bounding box center [239, 240] width 132 height 27
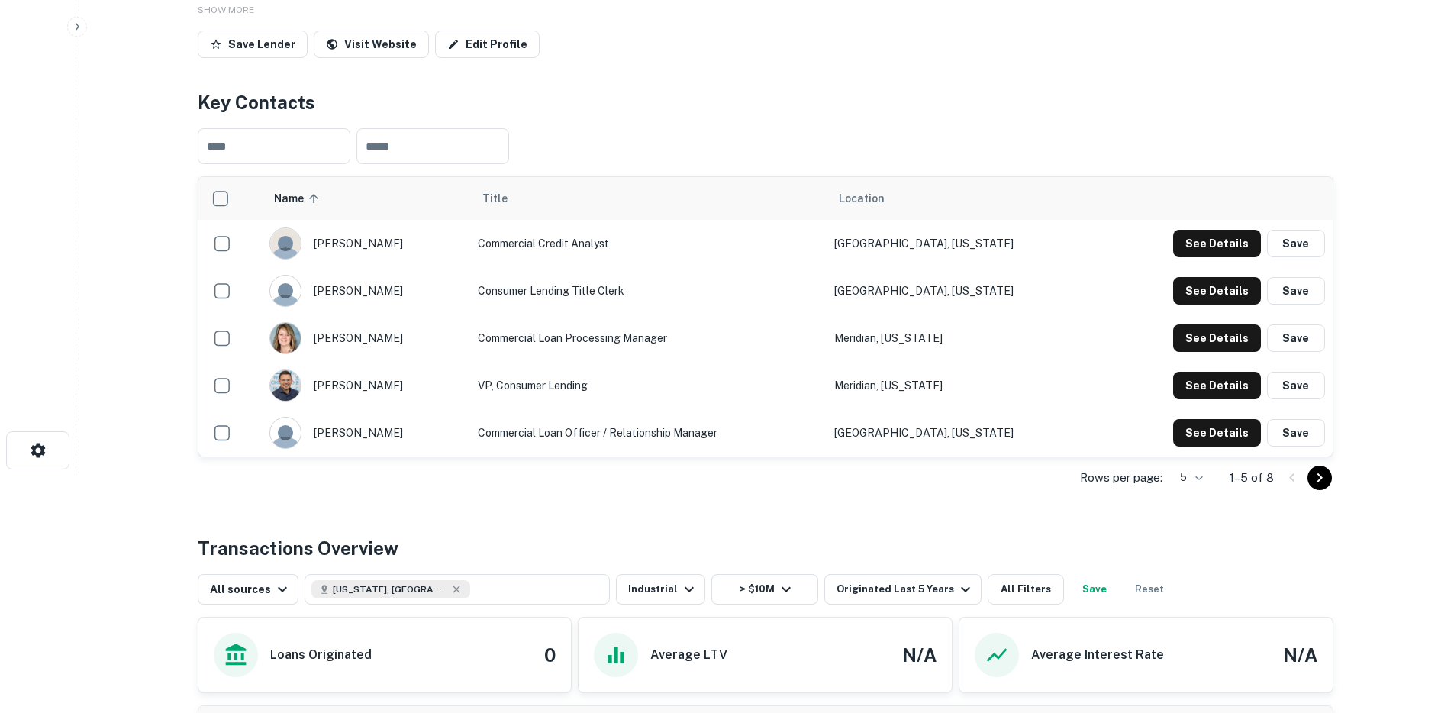
scroll to position [237, 0]
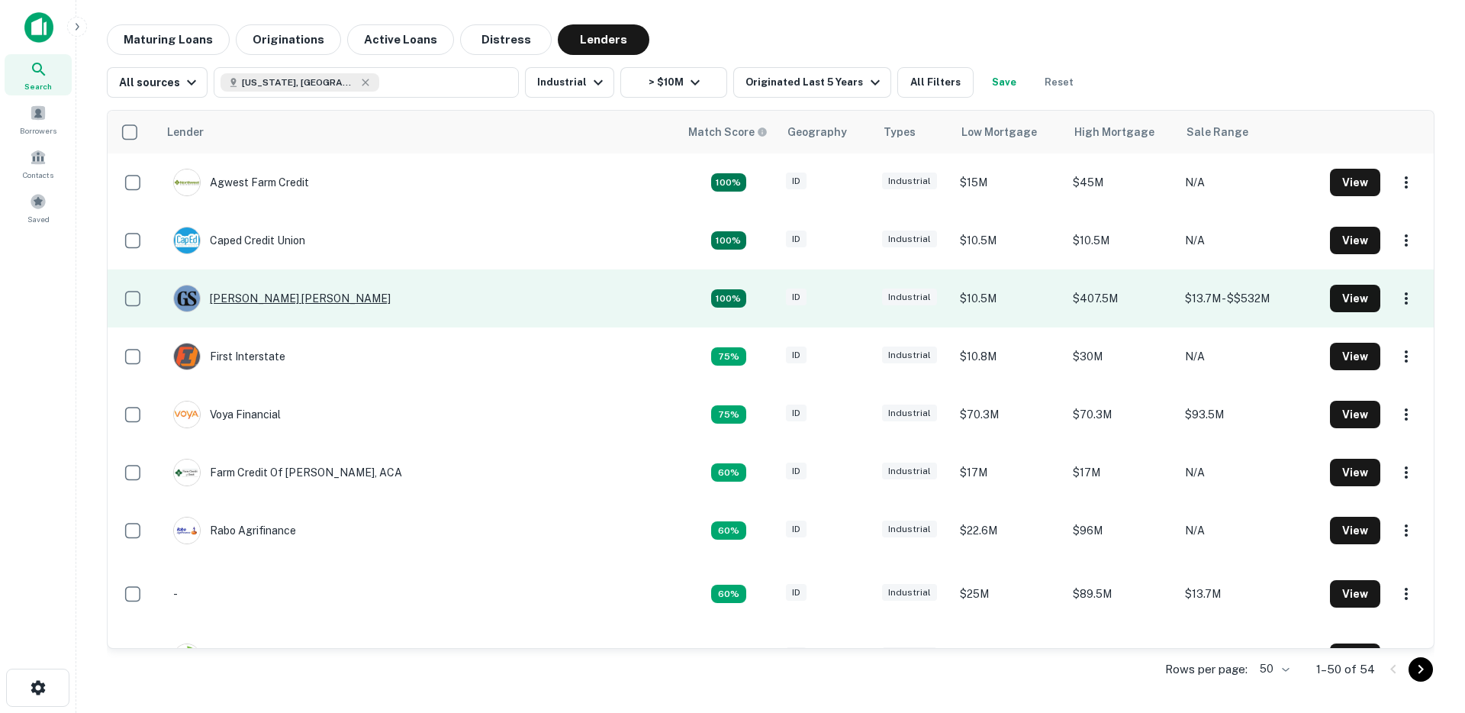
click at [277, 301] on div "[PERSON_NAME] [PERSON_NAME]" at bounding box center [281, 298] width 217 height 27
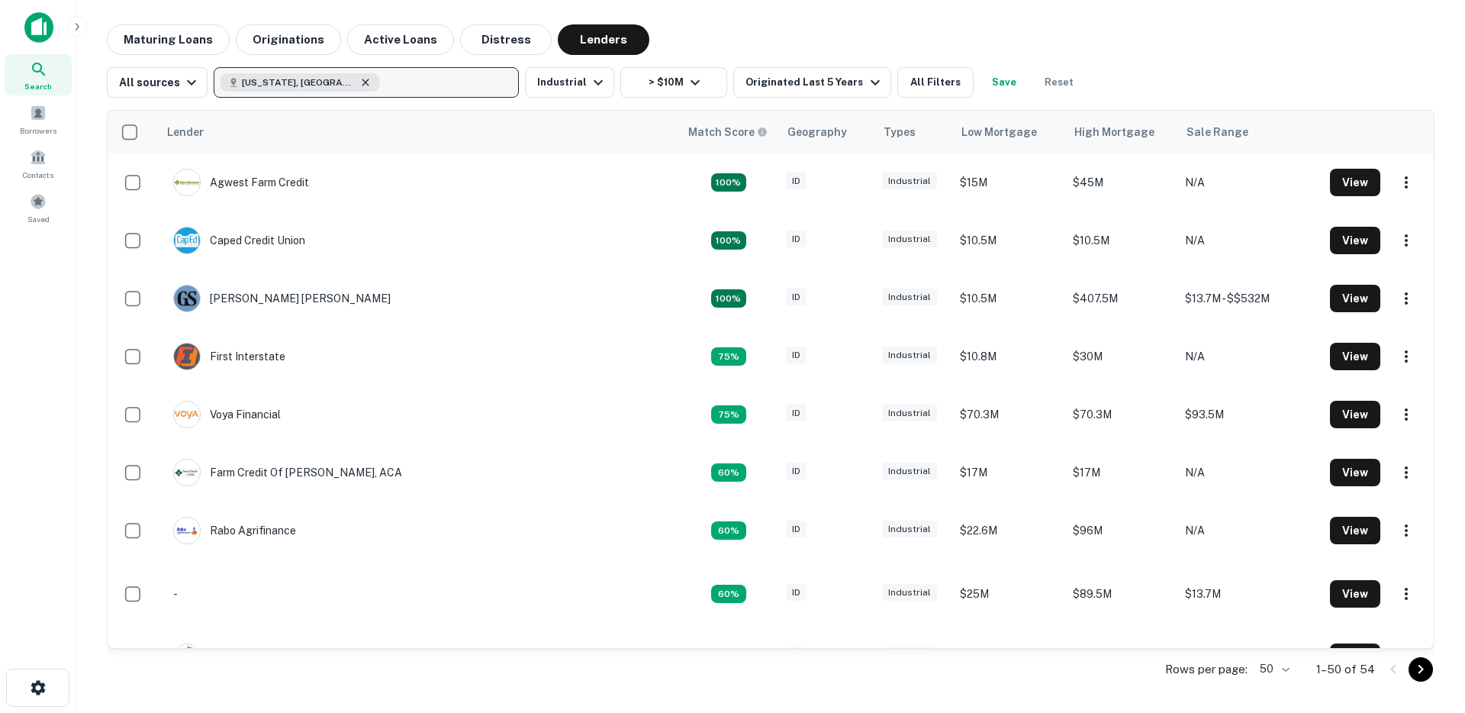
click at [362, 80] on icon "button" at bounding box center [365, 82] width 7 height 7
click at [396, 89] on p "Enter addresses, locations or lender names" at bounding box center [350, 82] width 246 height 18
click at [401, 92] on button "Enter addresses, locations or lender names" at bounding box center [366, 82] width 305 height 31
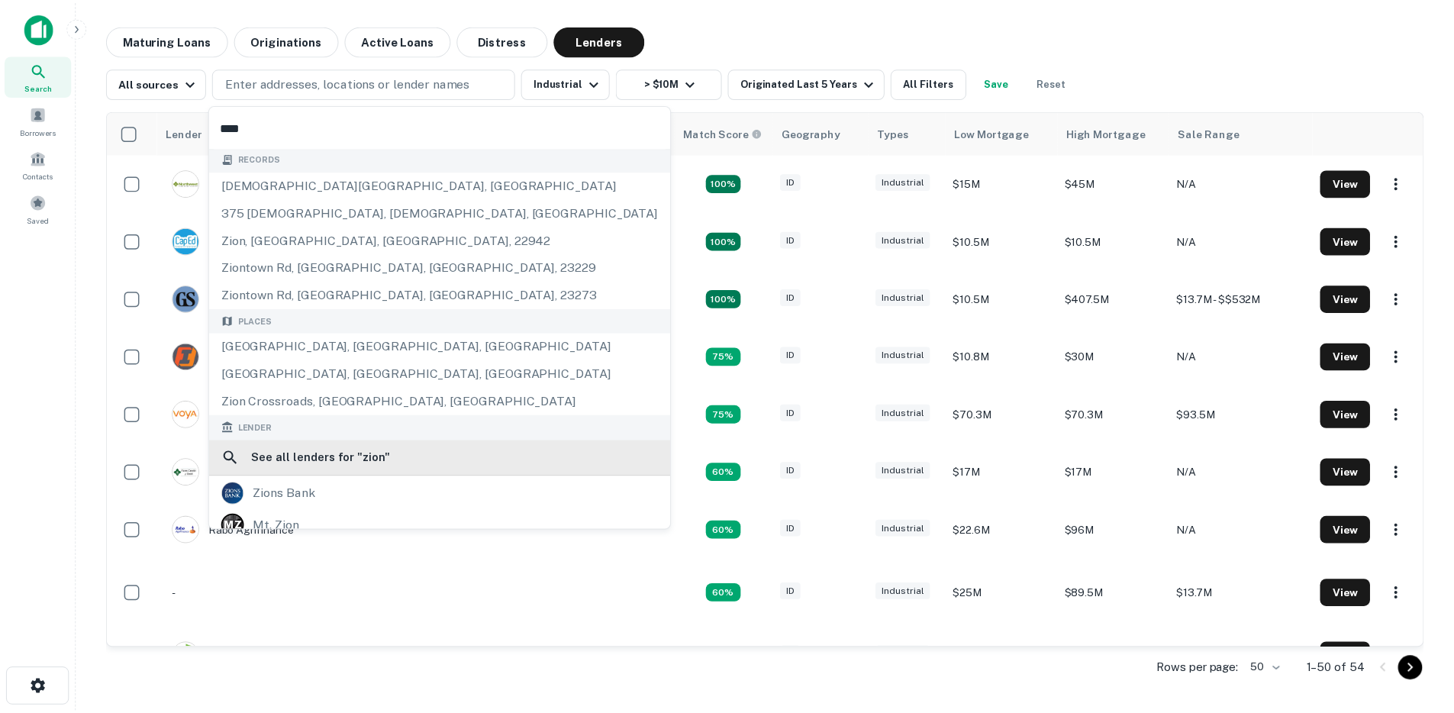
scroll to position [3, 0]
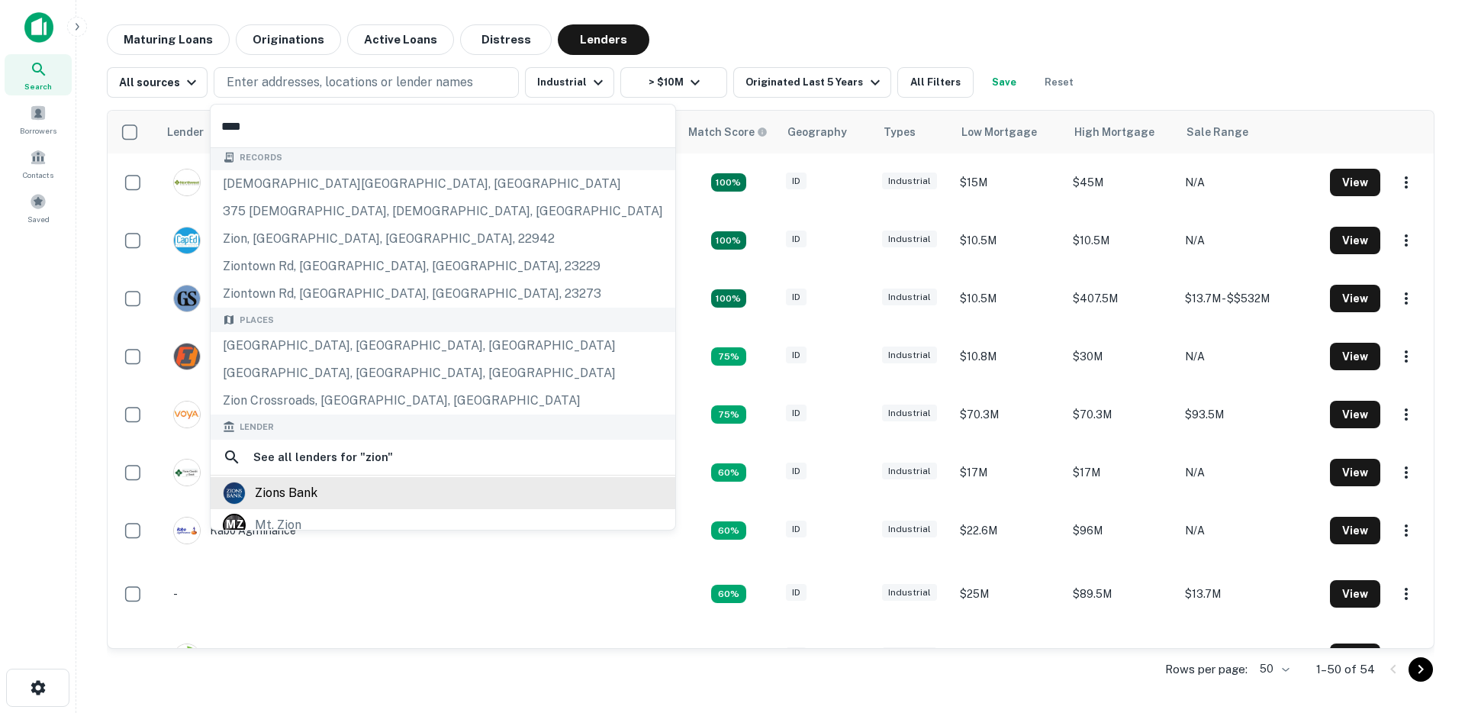
type input "****"
click at [296, 485] on div "zions bank" at bounding box center [286, 492] width 63 height 23
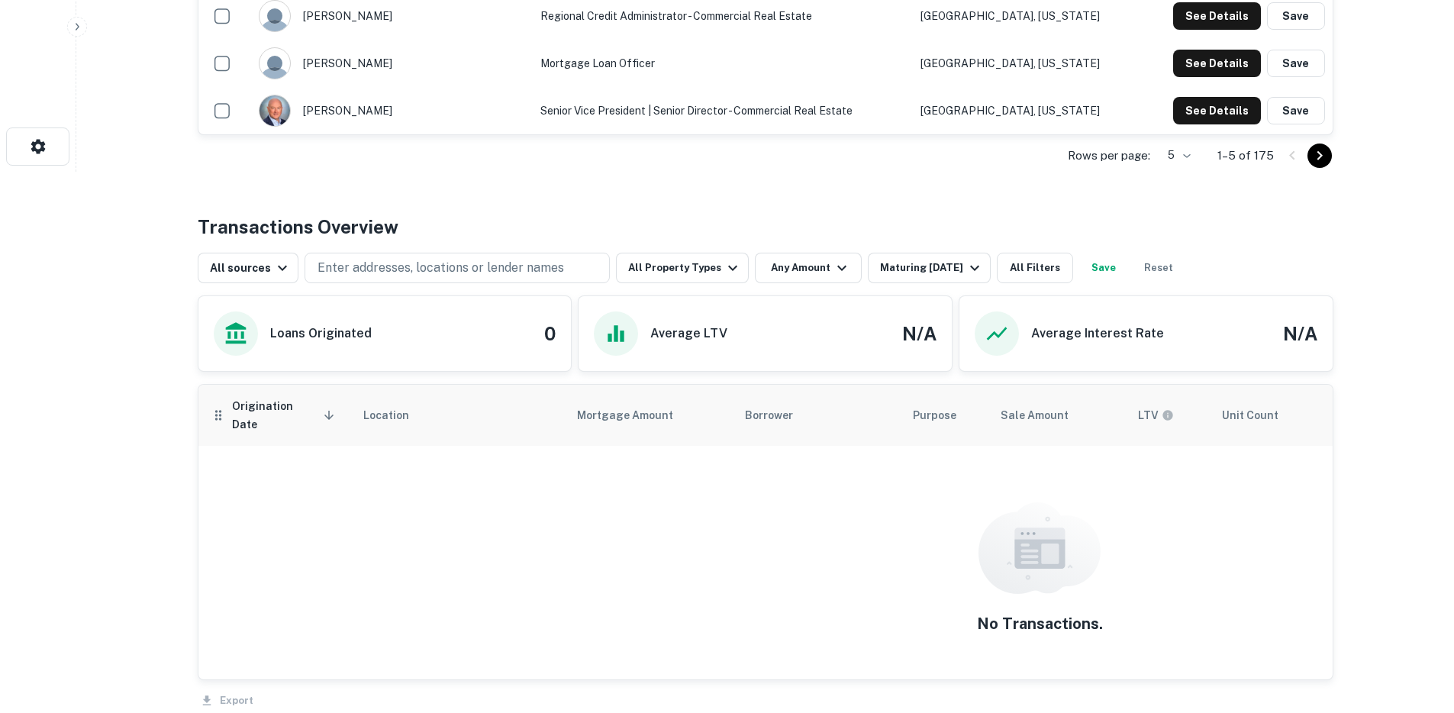
scroll to position [542, 0]
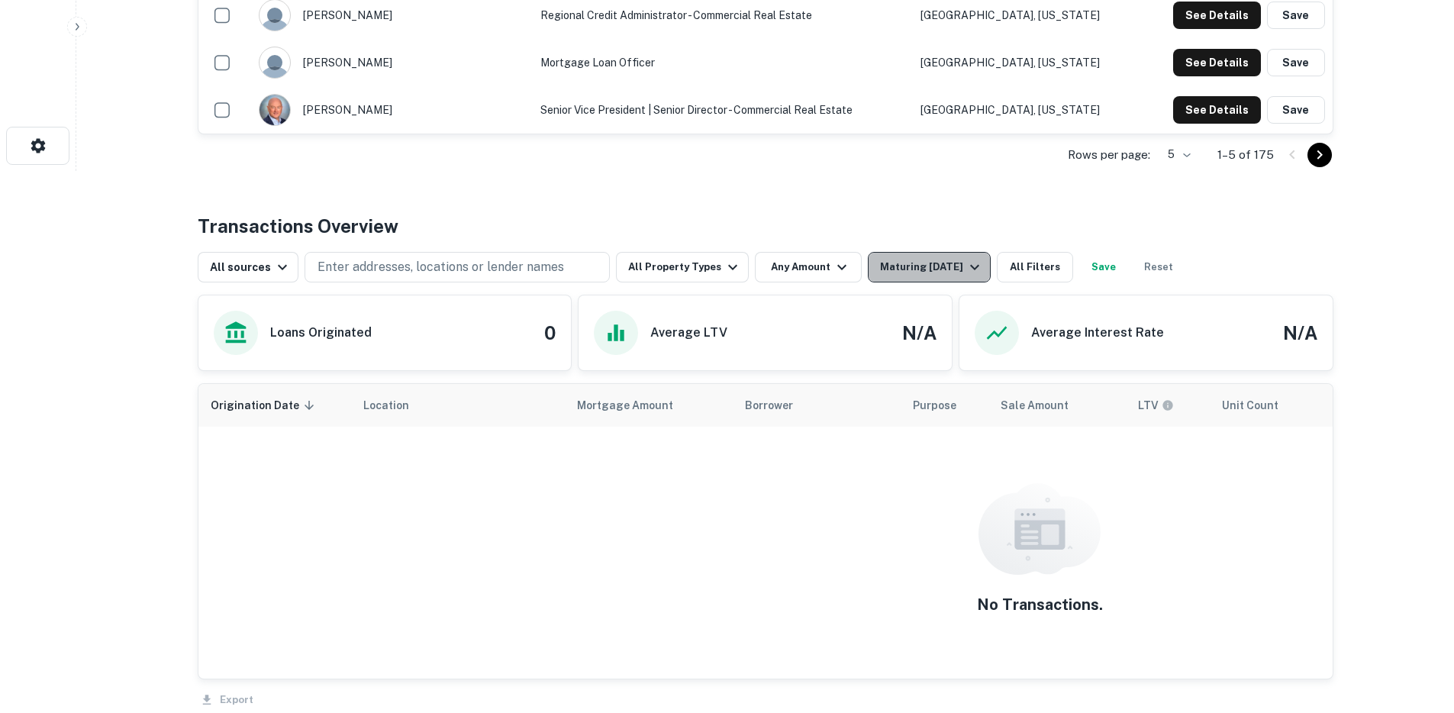
click at [880, 253] on button "Maturing [DATE]" at bounding box center [929, 267] width 123 height 31
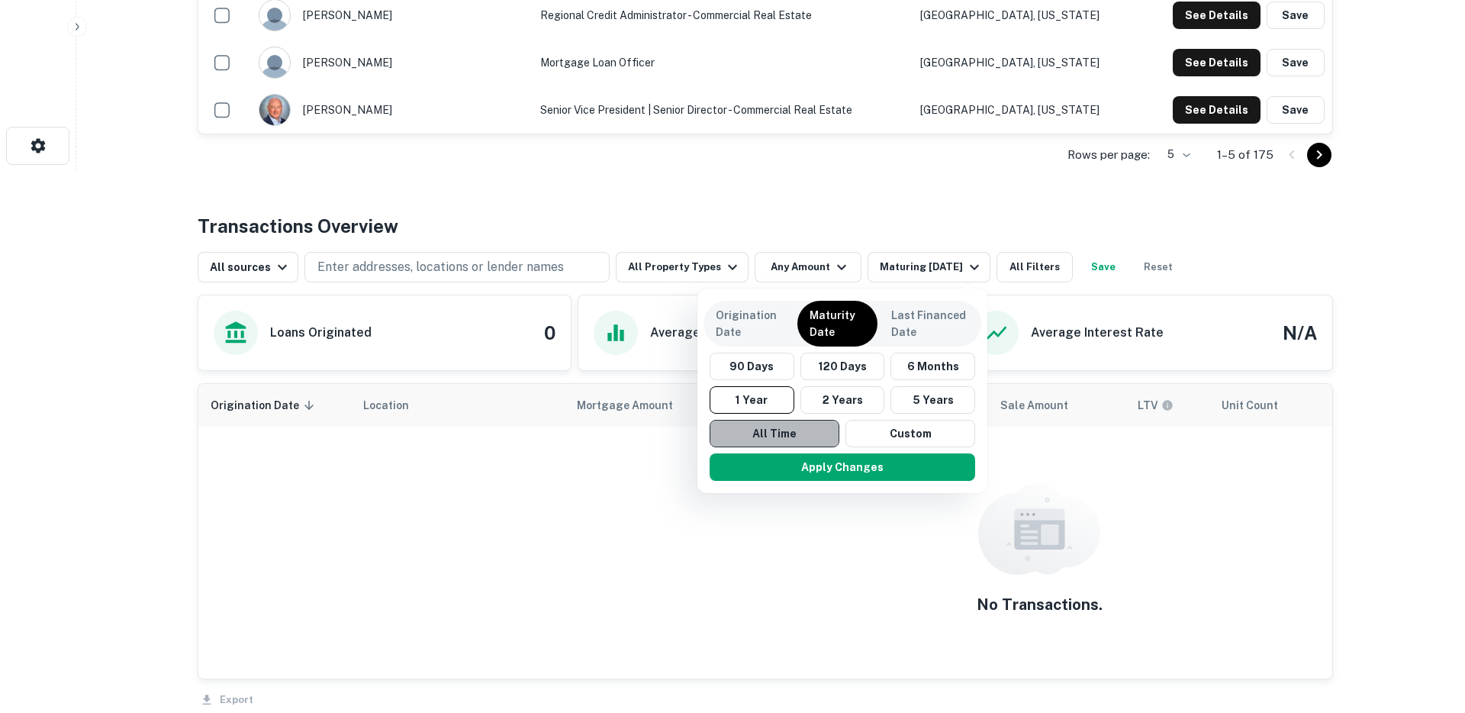
click at [773, 423] on button "All Time" at bounding box center [775, 433] width 130 height 27
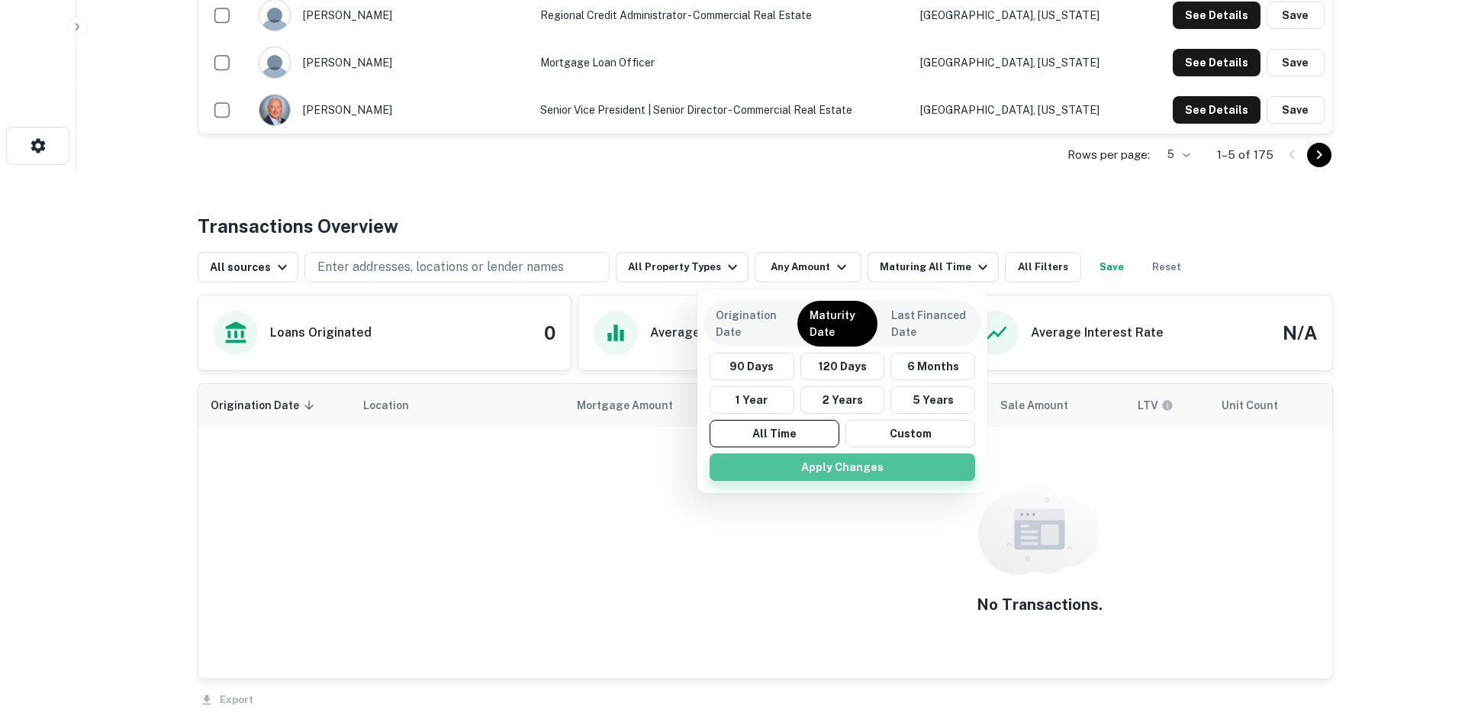
click at [807, 469] on button "Apply Changes" at bounding box center [843, 466] width 266 height 27
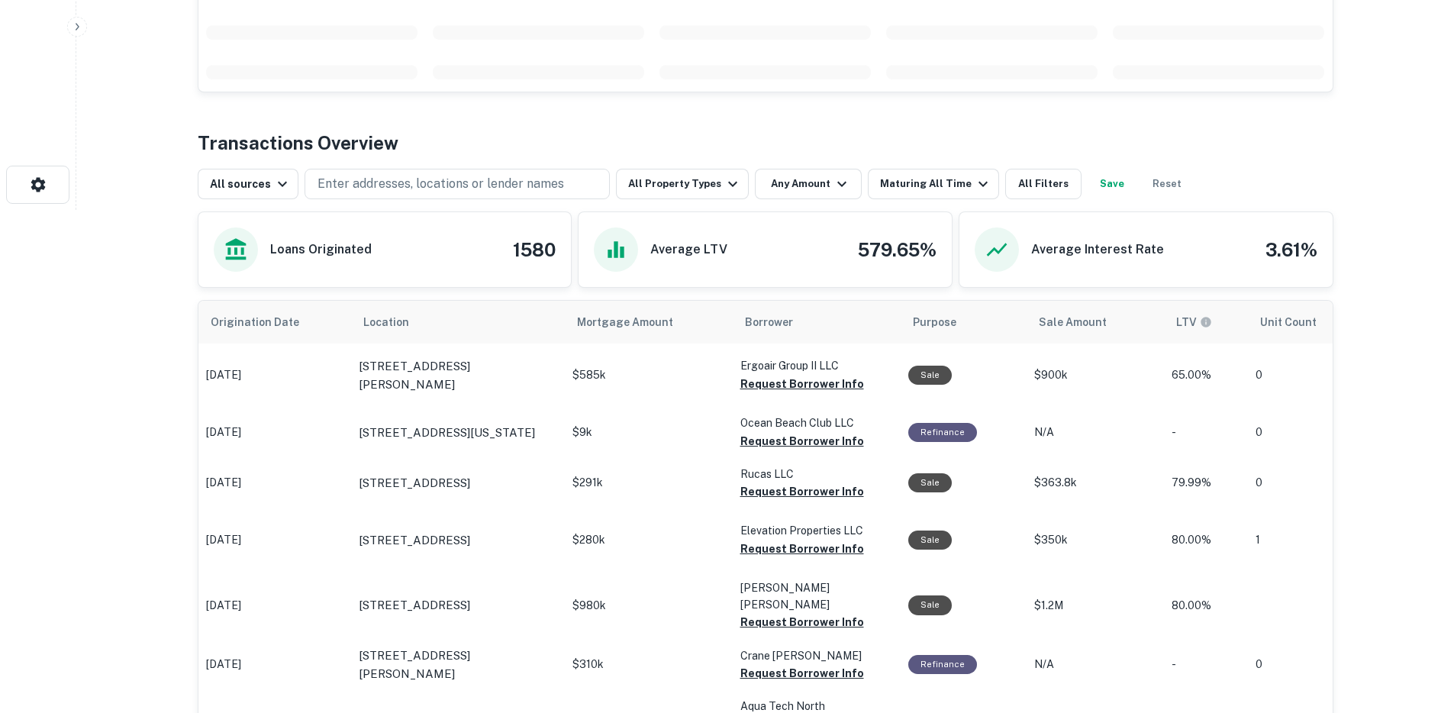
scroll to position [418, 0]
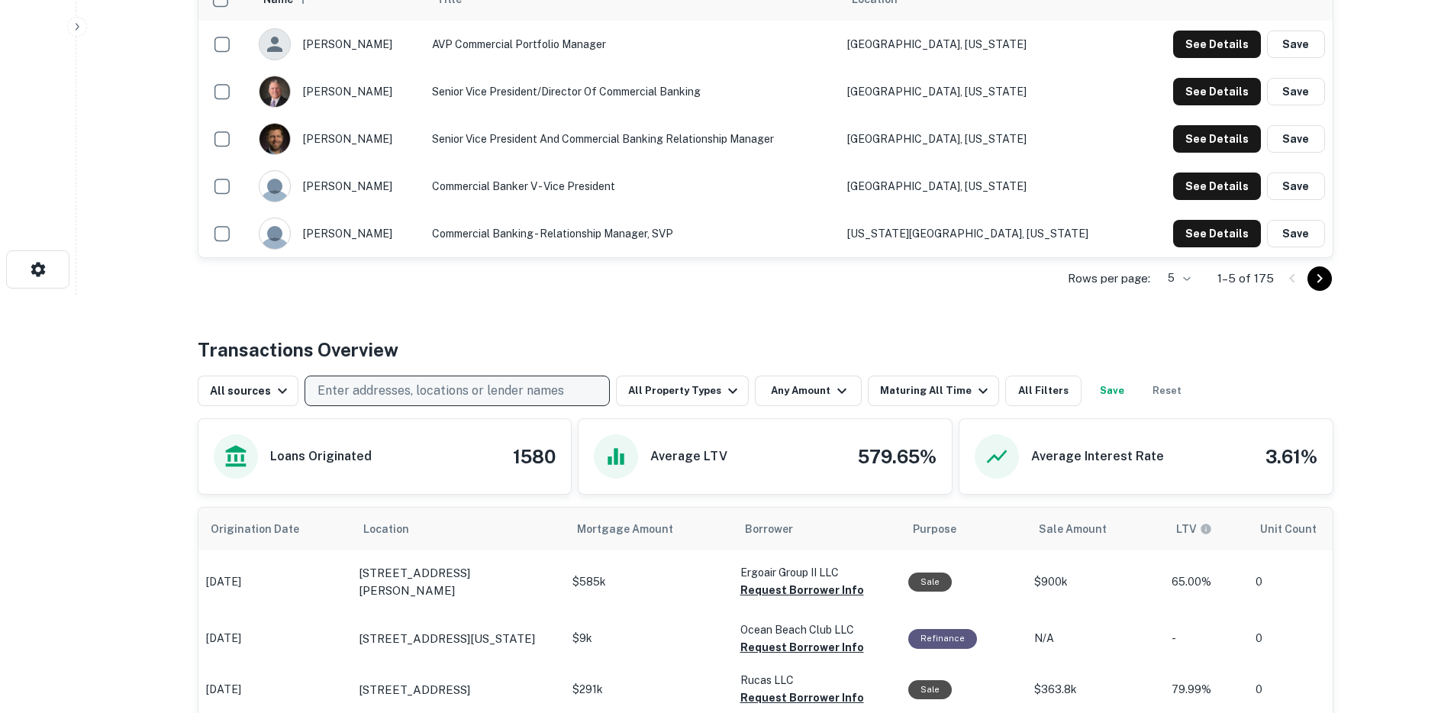
click at [414, 396] on p "Enter addresses, locations or lender names" at bounding box center [440, 391] width 246 height 18
type input "*****"
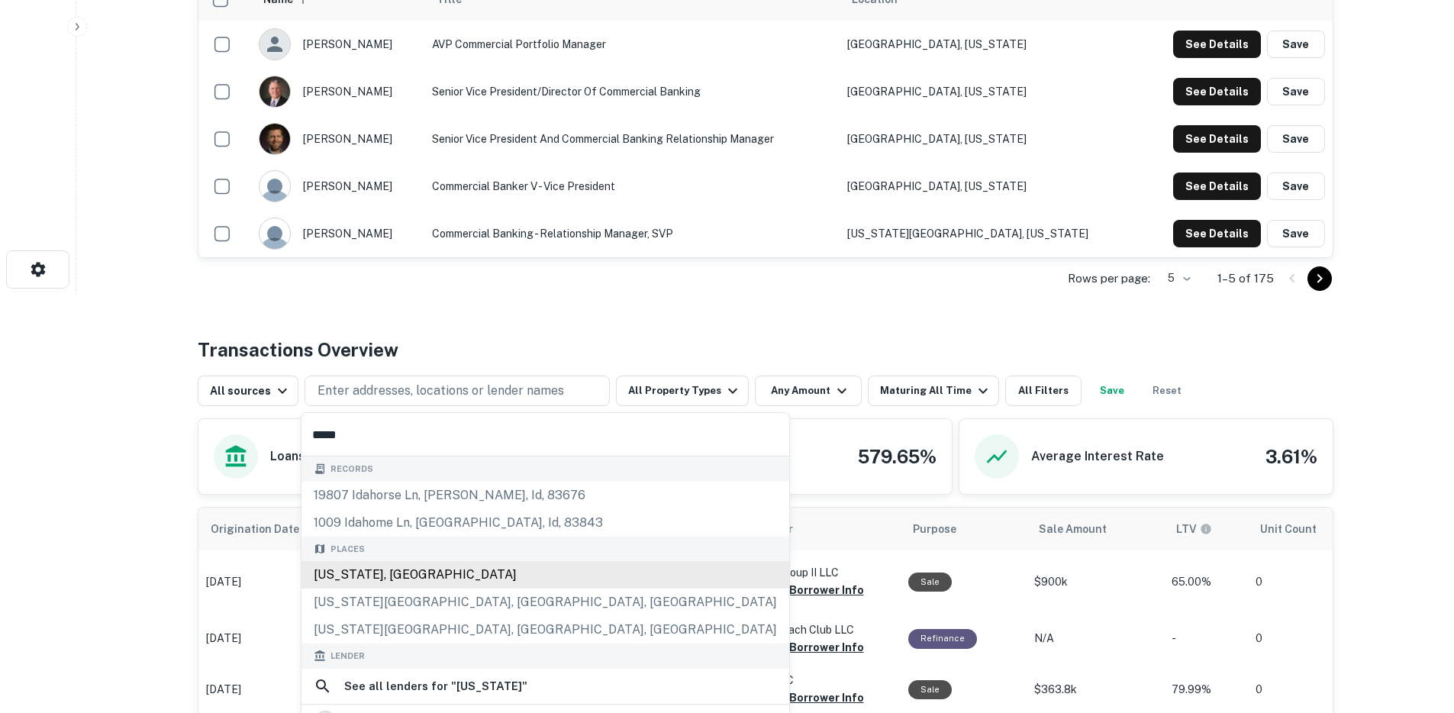
click at [388, 579] on div "Places Idaho, USA Idaho Falls, ID, USA Idaho Springs, CO, USA" at bounding box center [545, 590] width 488 height 108
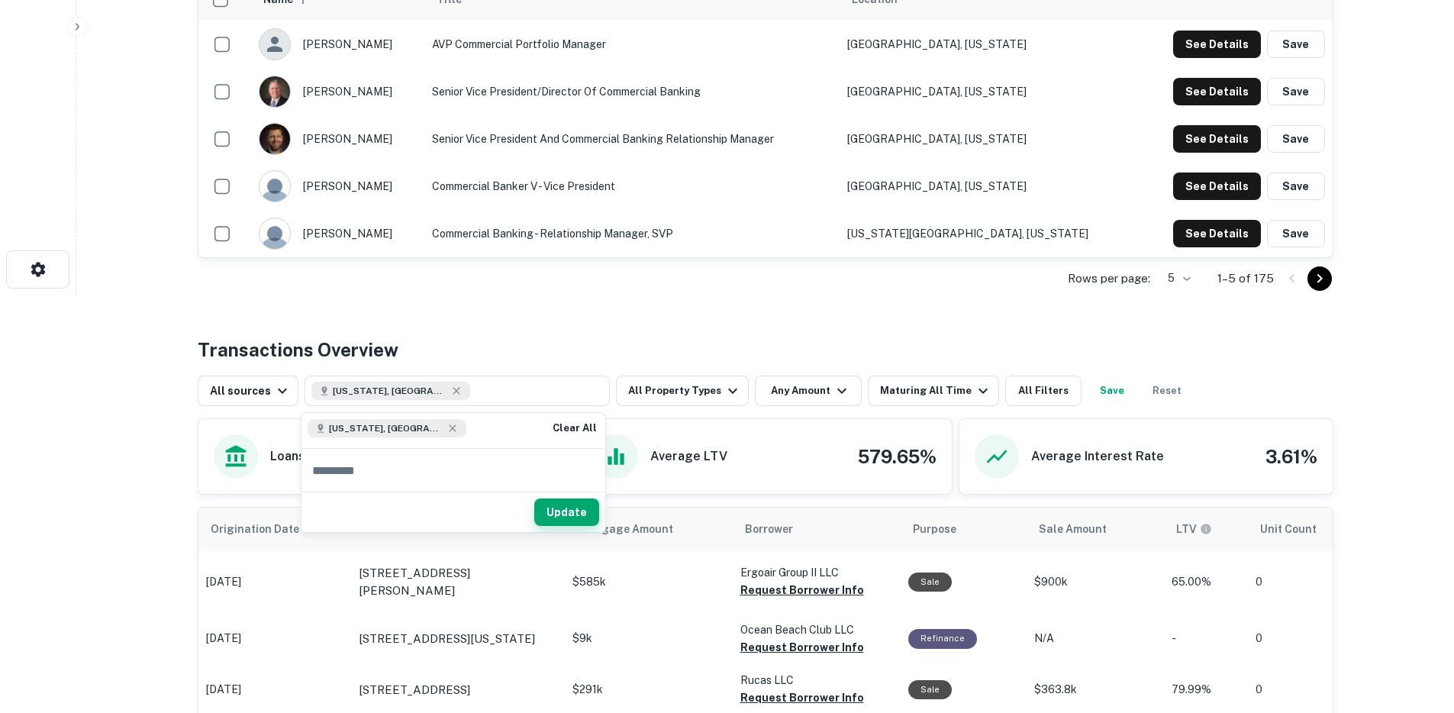
click at [578, 517] on button "Update" at bounding box center [566, 511] width 65 height 27
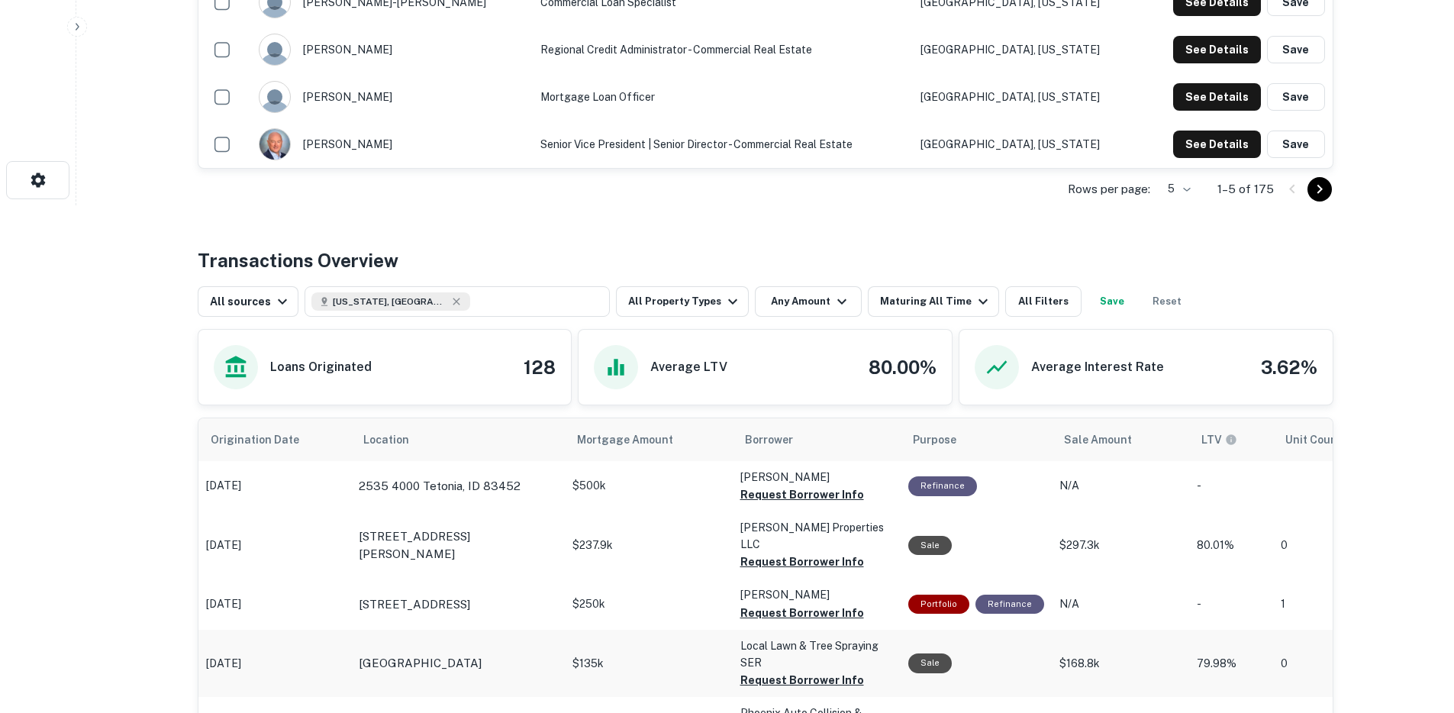
scroll to position [743, 0]
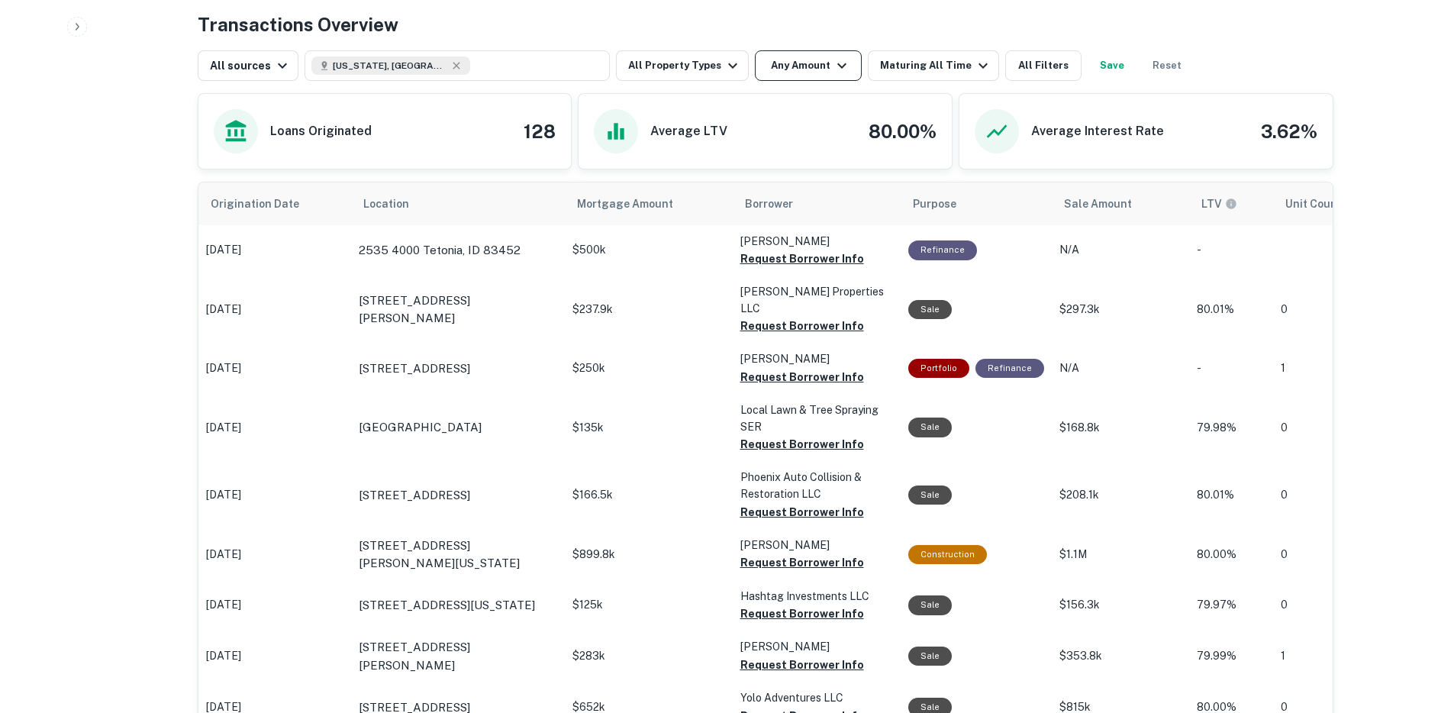
click at [807, 68] on button "Any Amount" at bounding box center [808, 65] width 107 height 31
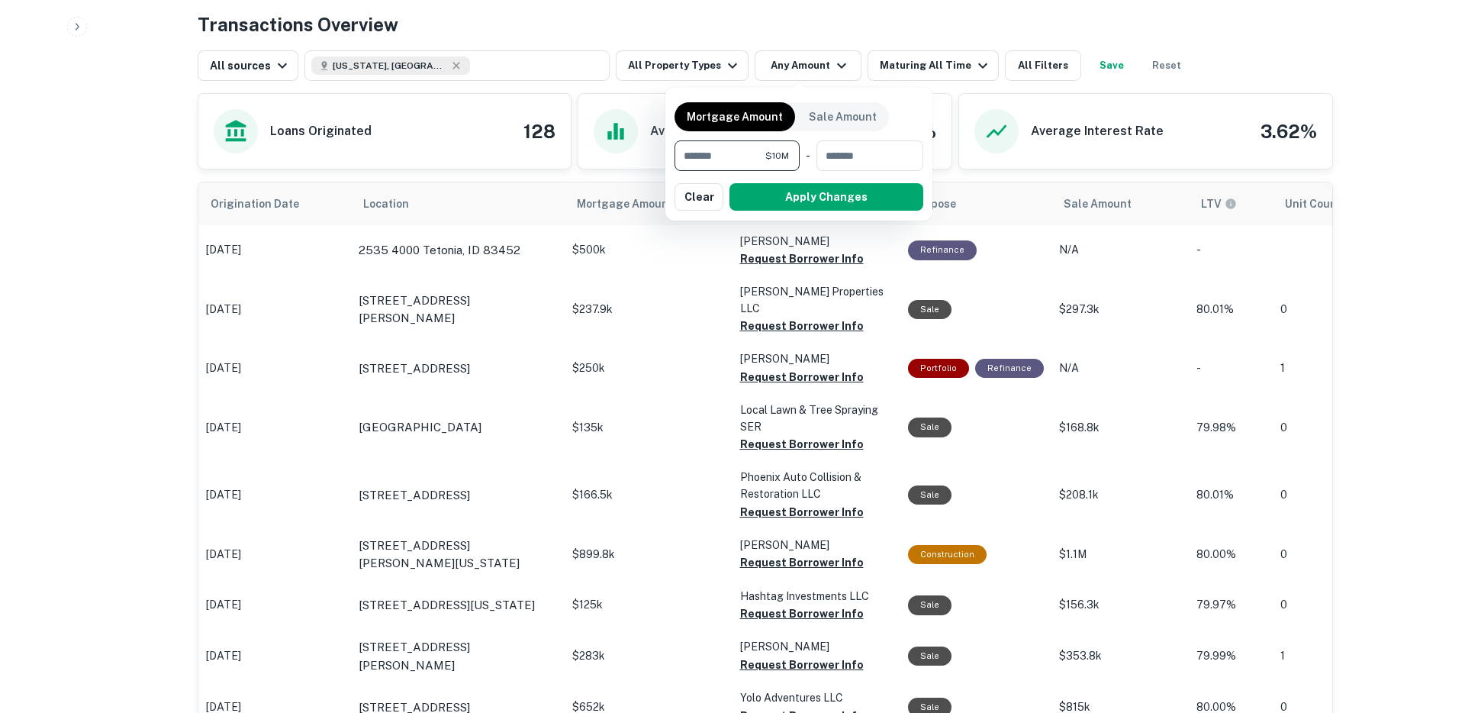
click at [715, 163] on input "********" at bounding box center [720, 155] width 91 height 31
type input "********"
click at [808, 202] on button "Apply Changes" at bounding box center [826, 196] width 194 height 27
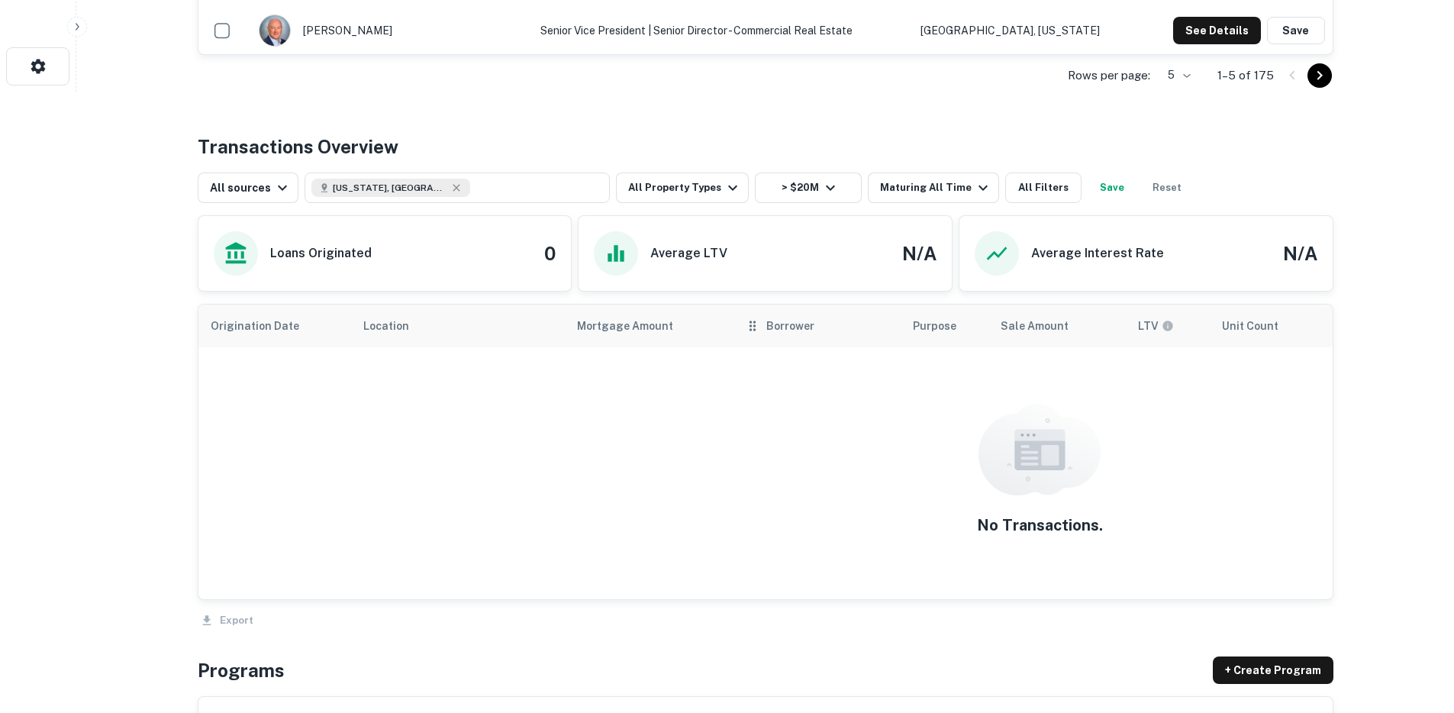
scroll to position [743, 0]
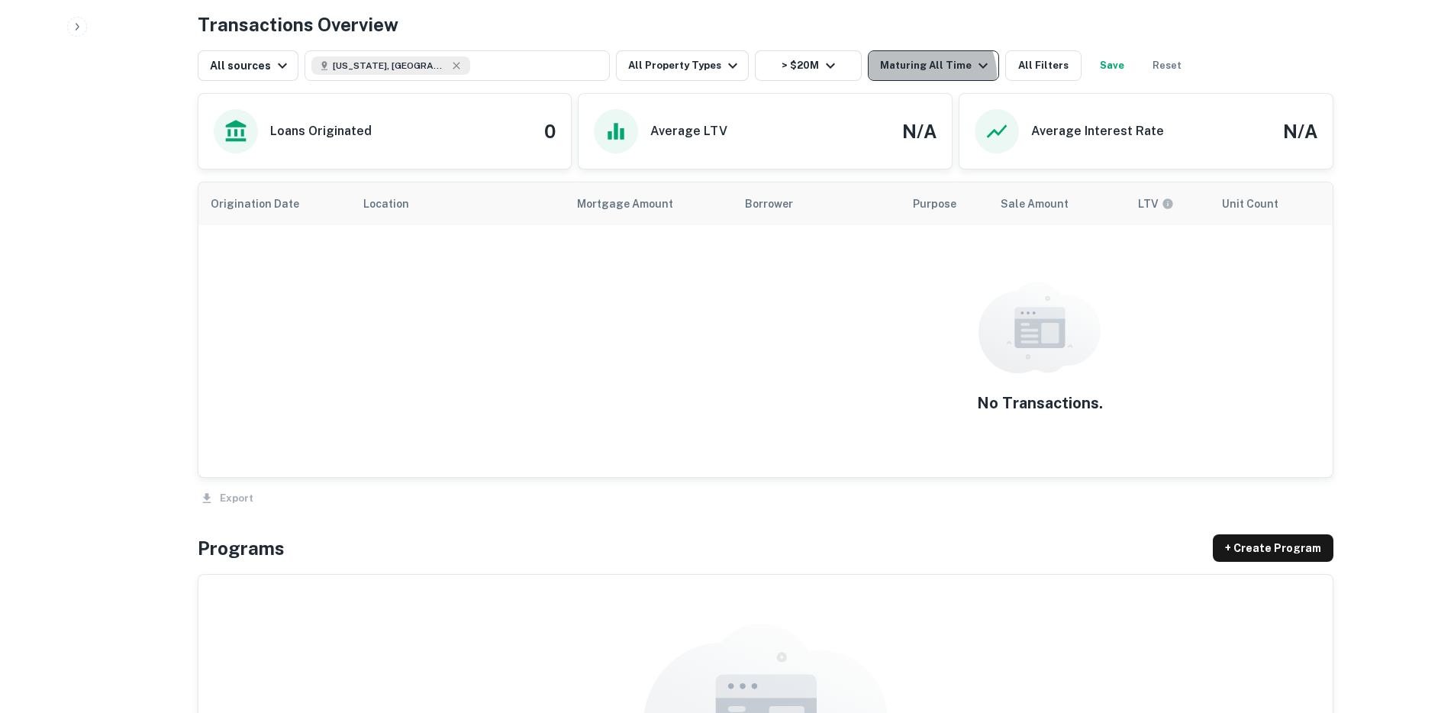
click at [919, 76] on button "Maturing All Time" at bounding box center [933, 65] width 131 height 31
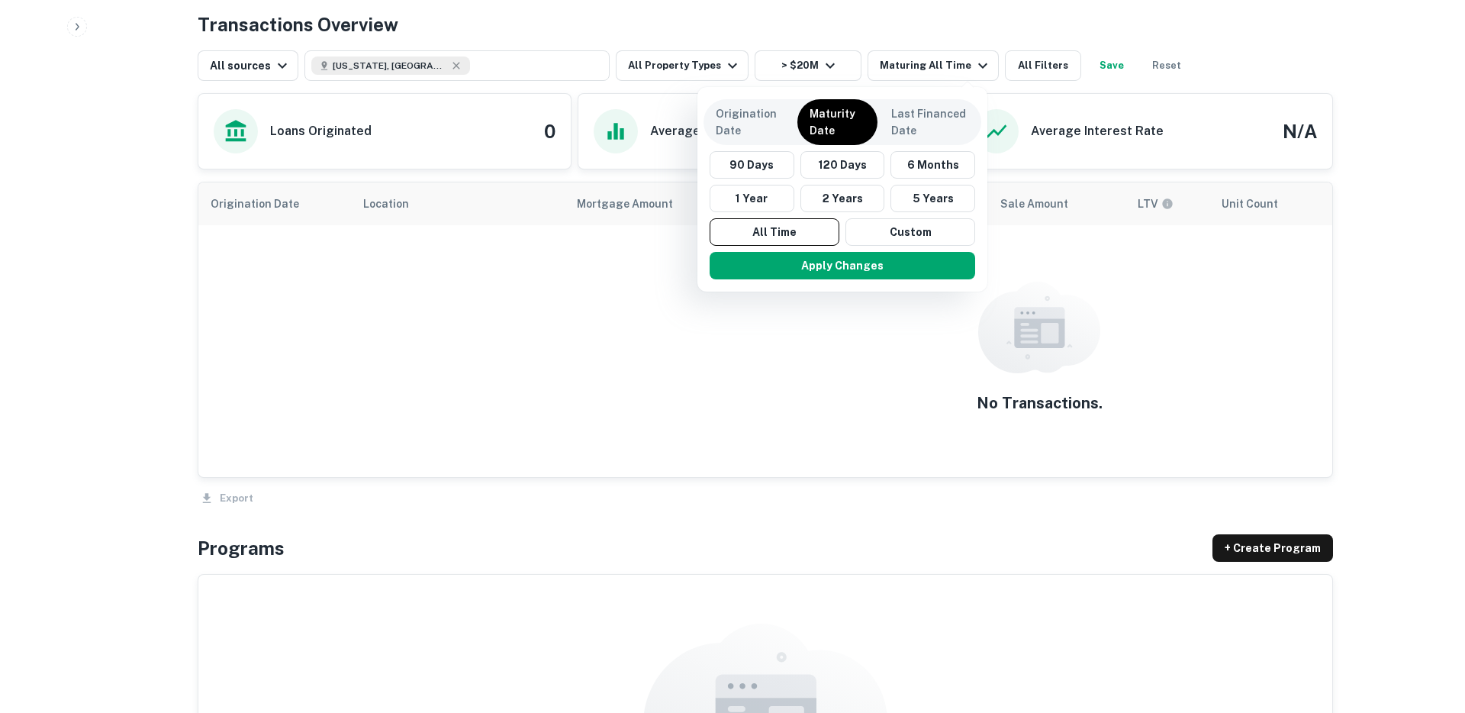
click at [798, 262] on button "Apply Changes" at bounding box center [843, 265] width 266 height 27
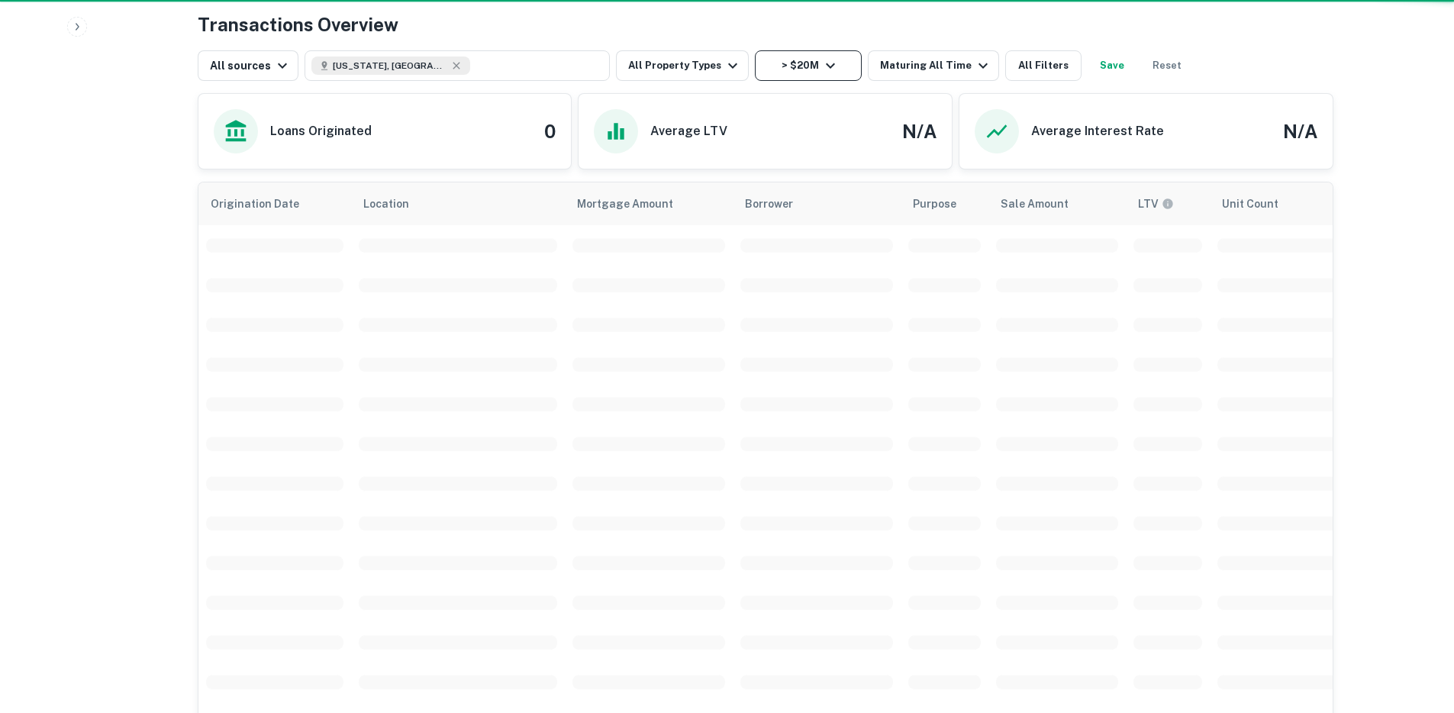
click at [811, 43] on div "All sources Idaho, USA All Property Types > $20M Maturing All Time All Filters …" at bounding box center [765, 59] width 1135 height 43
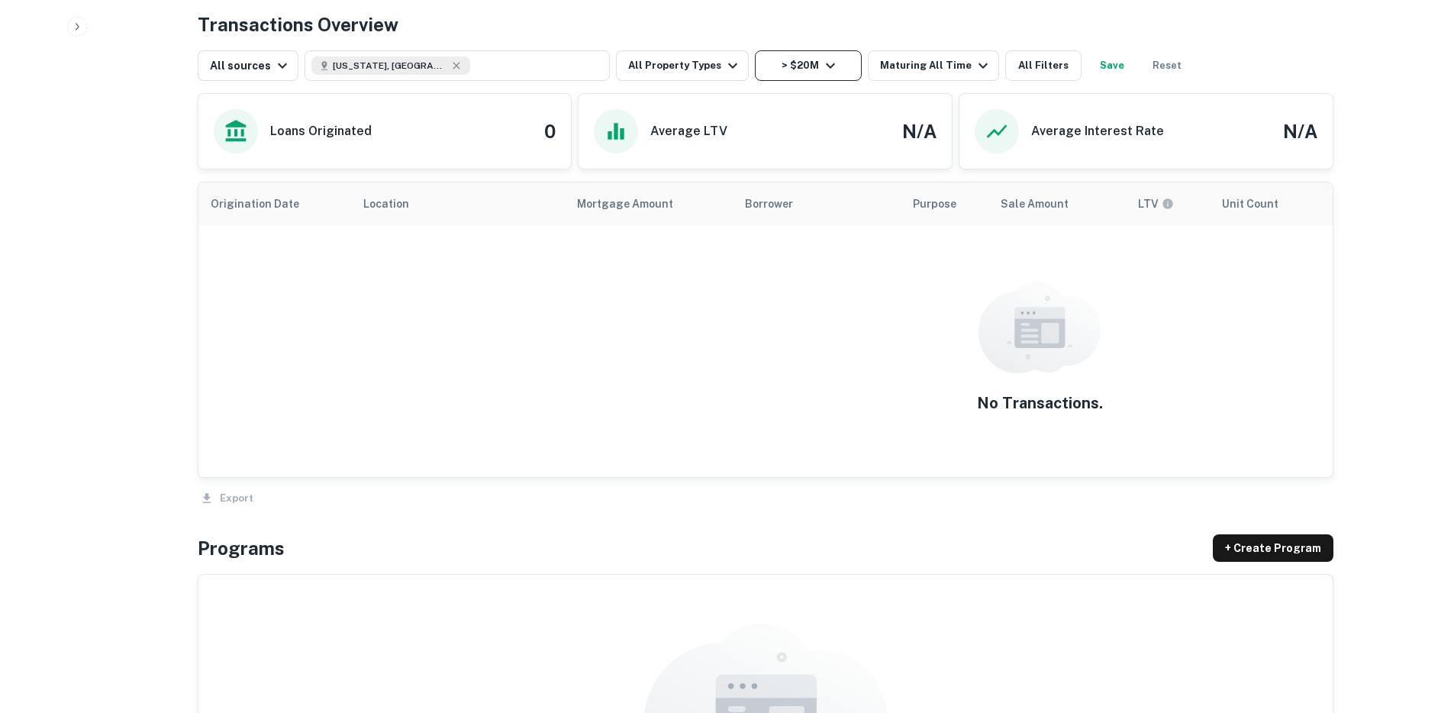
click at [804, 63] on button "> $20M" at bounding box center [808, 65] width 107 height 31
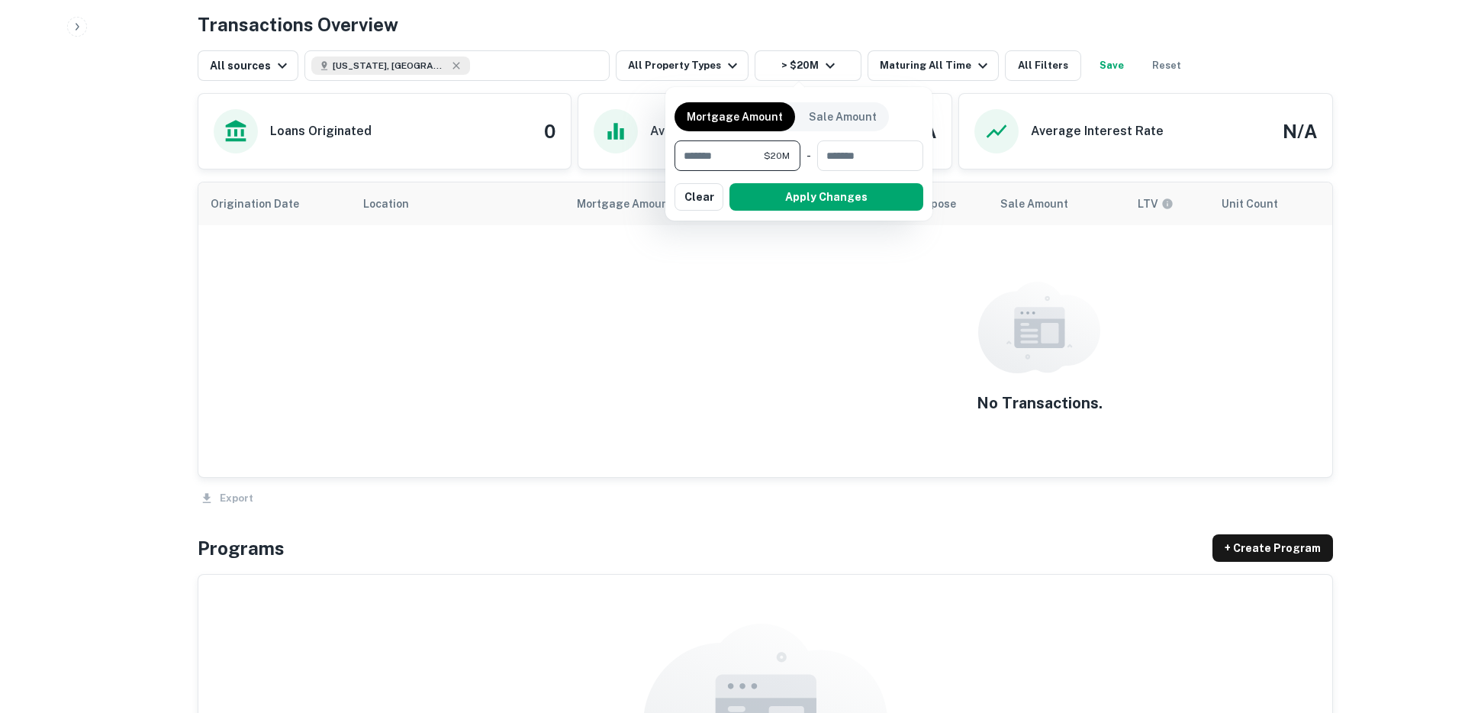
click at [735, 163] on input "********" at bounding box center [719, 155] width 89 height 31
type input "********"
click at [768, 196] on button "Apply Changes" at bounding box center [826, 196] width 194 height 27
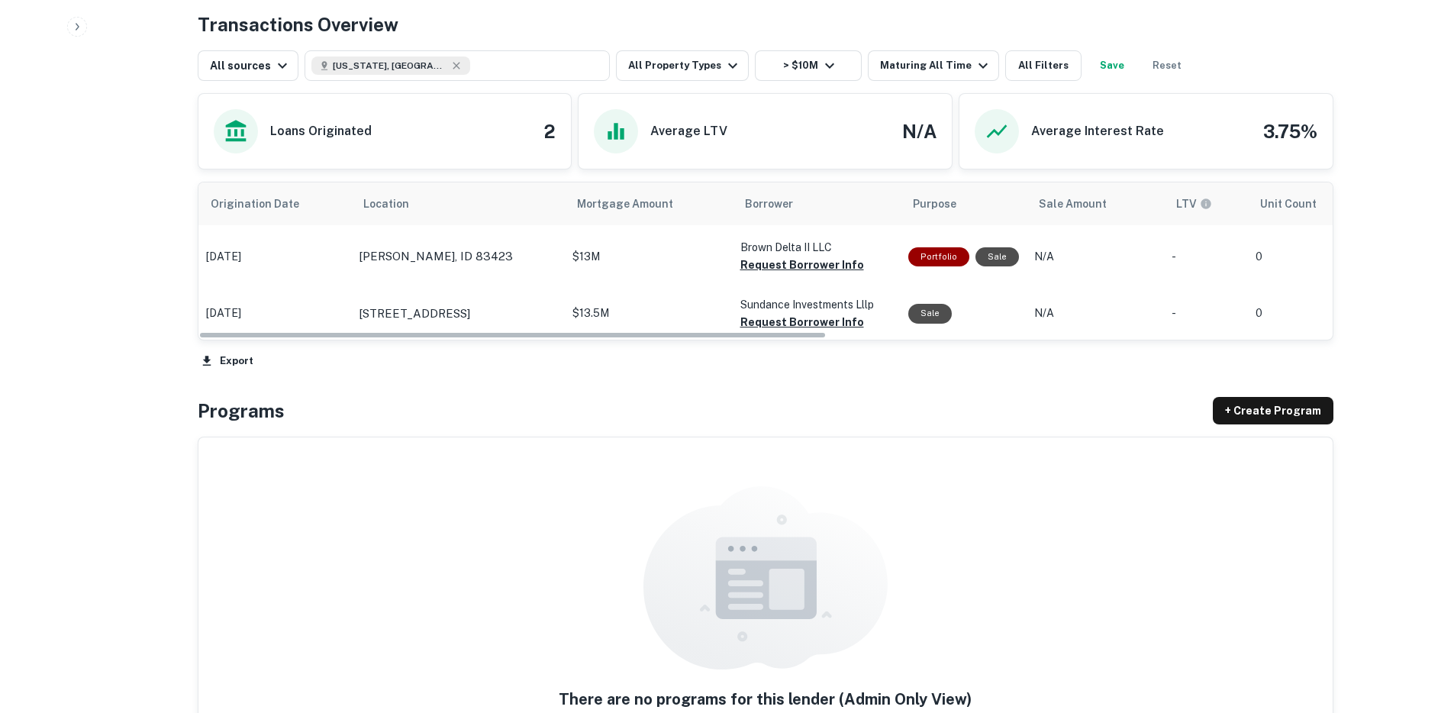
scroll to position [0, 4]
drag, startPoint x: 366, startPoint y: 333, endPoint x: 795, endPoint y: 256, distance: 435.7
click at [671, 340] on div "Origination Date Location Mortgage Amount Borrower Purpose Sale Amount LTV Unit…" at bounding box center [765, 261] width 1135 height 159
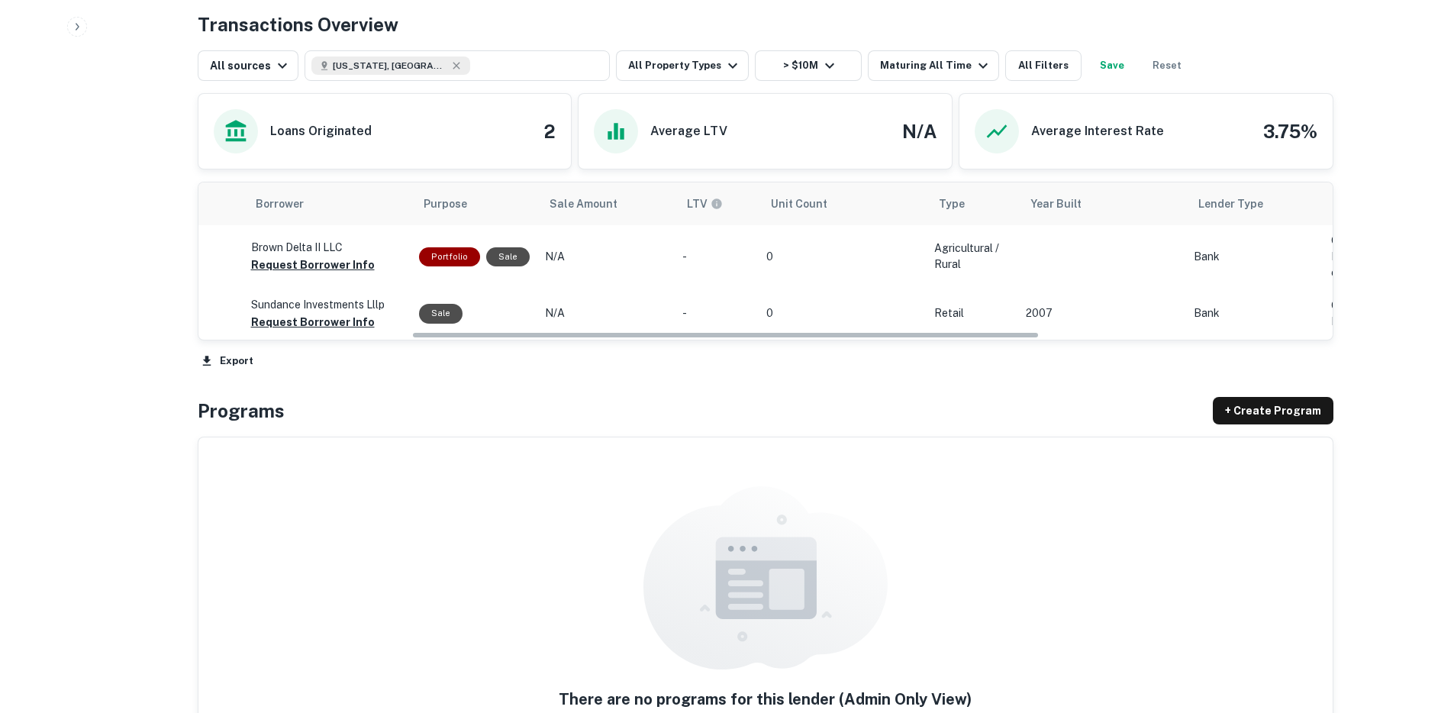
scroll to position [0, 304]
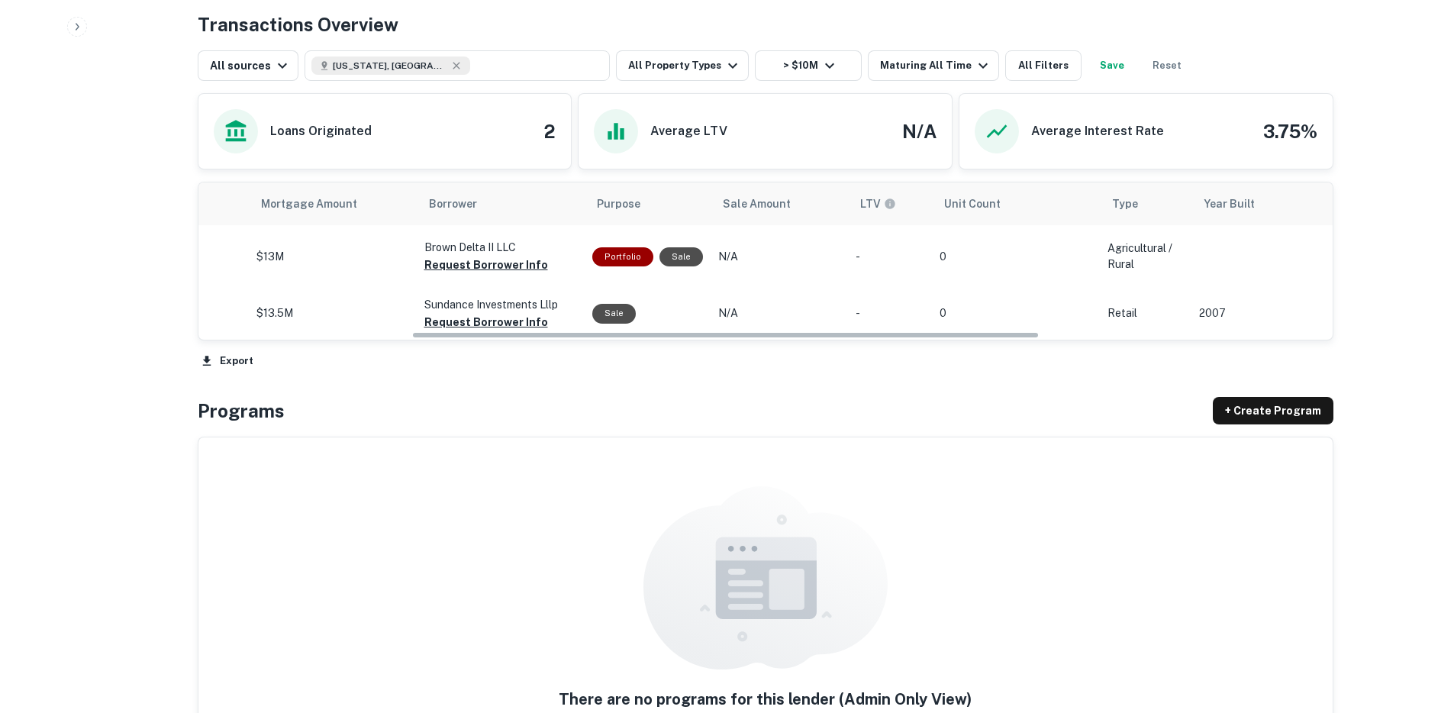
drag, startPoint x: 700, startPoint y: 336, endPoint x: 552, endPoint y: 346, distance: 147.6
click at [562, 348] on div "Origination Date Location Mortgage Amount Borrower Purpose Sale Amount LTV Unit…" at bounding box center [765, 277] width 1135 height 191
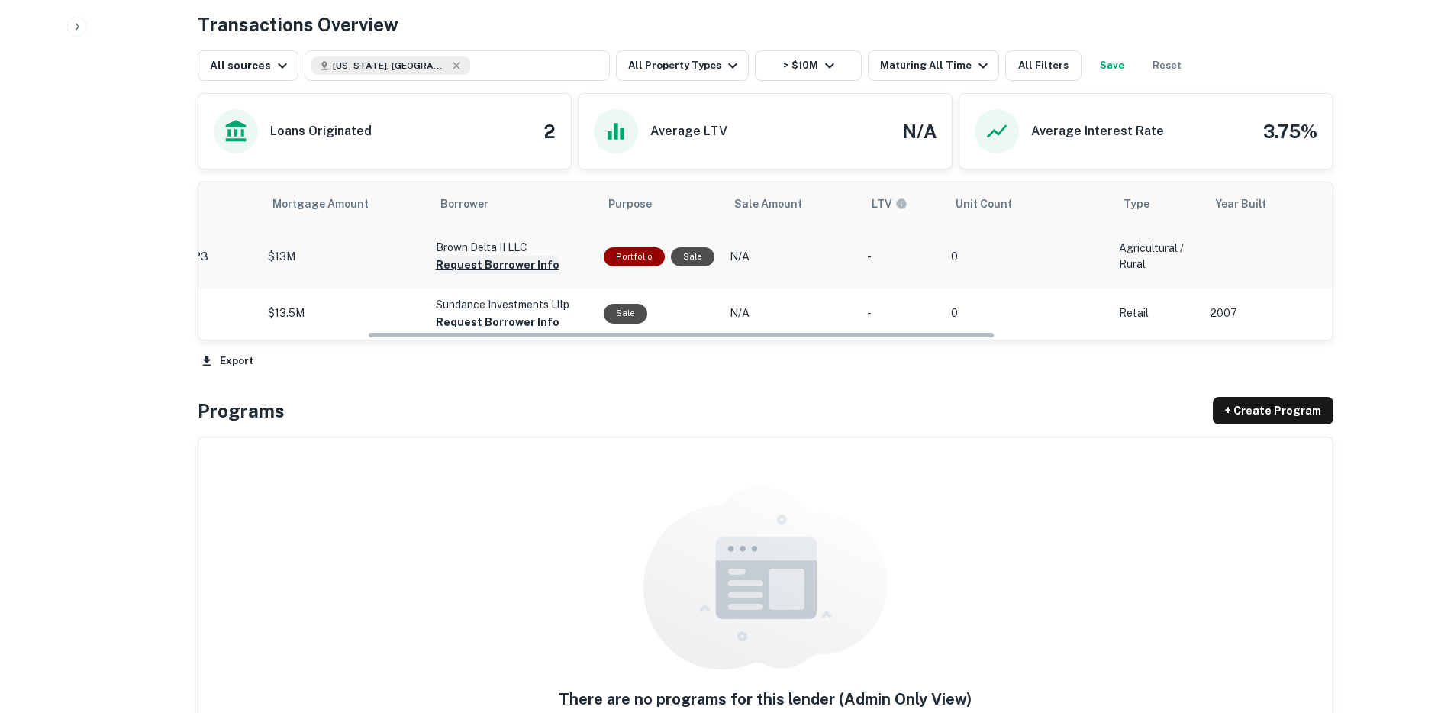
click at [527, 266] on button "Request Borrower Info" at bounding box center [498, 265] width 124 height 18
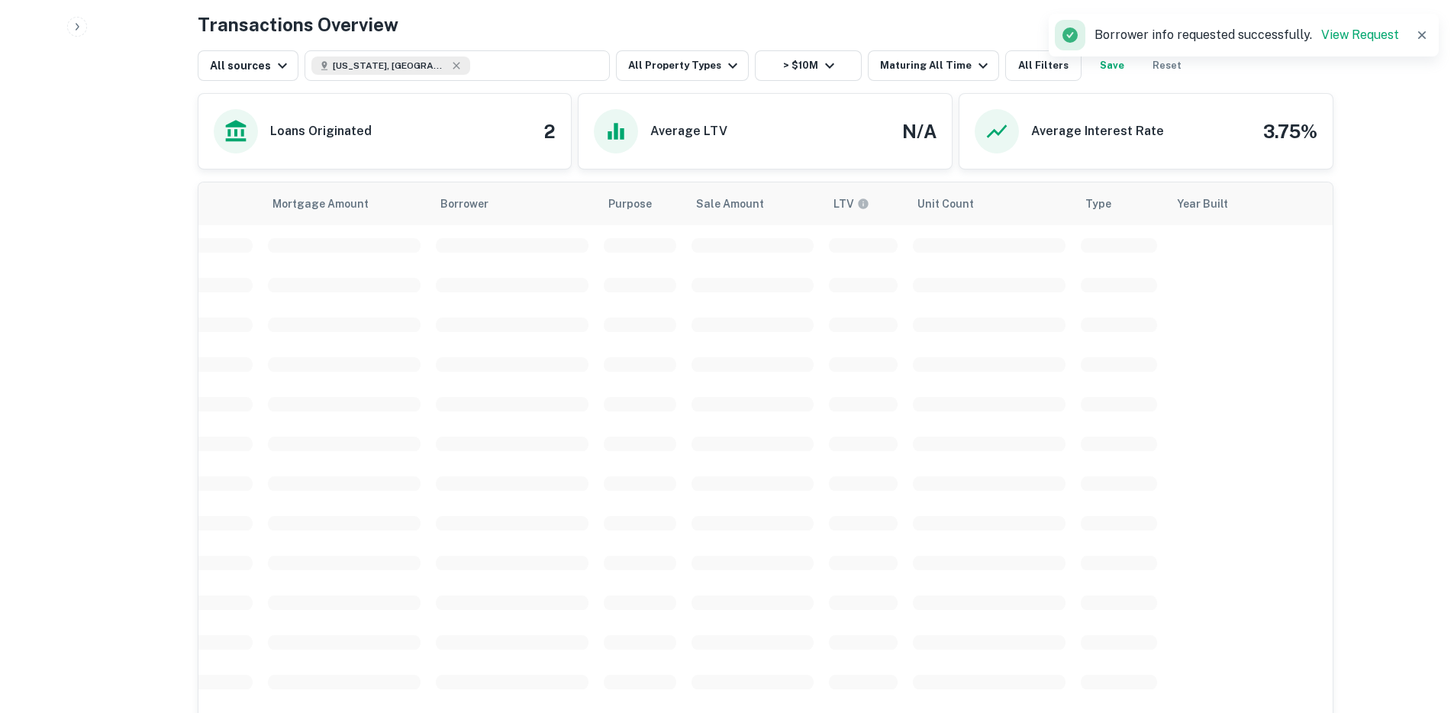
click at [510, 326] on span "scrollable content" at bounding box center [512, 324] width 153 height 14
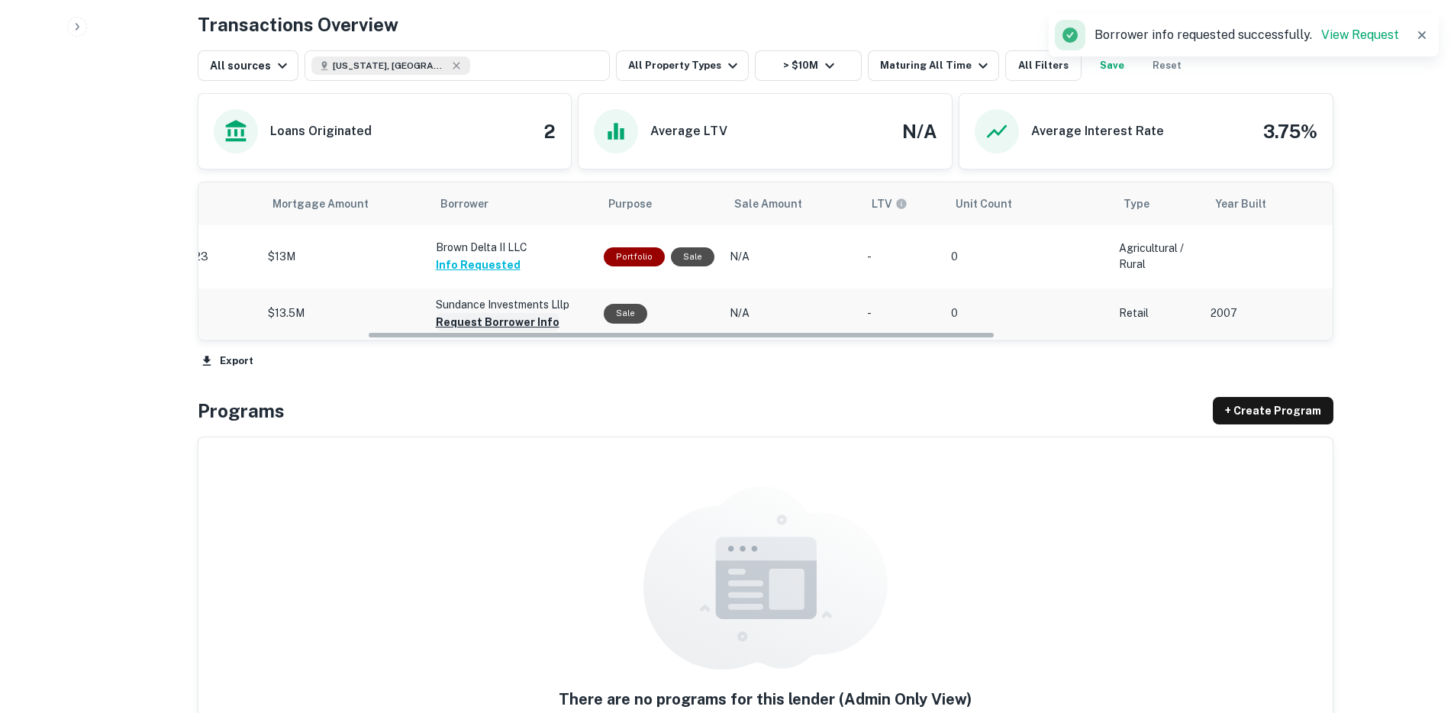
click at [513, 321] on button "Request Borrower Info" at bounding box center [498, 322] width 124 height 18
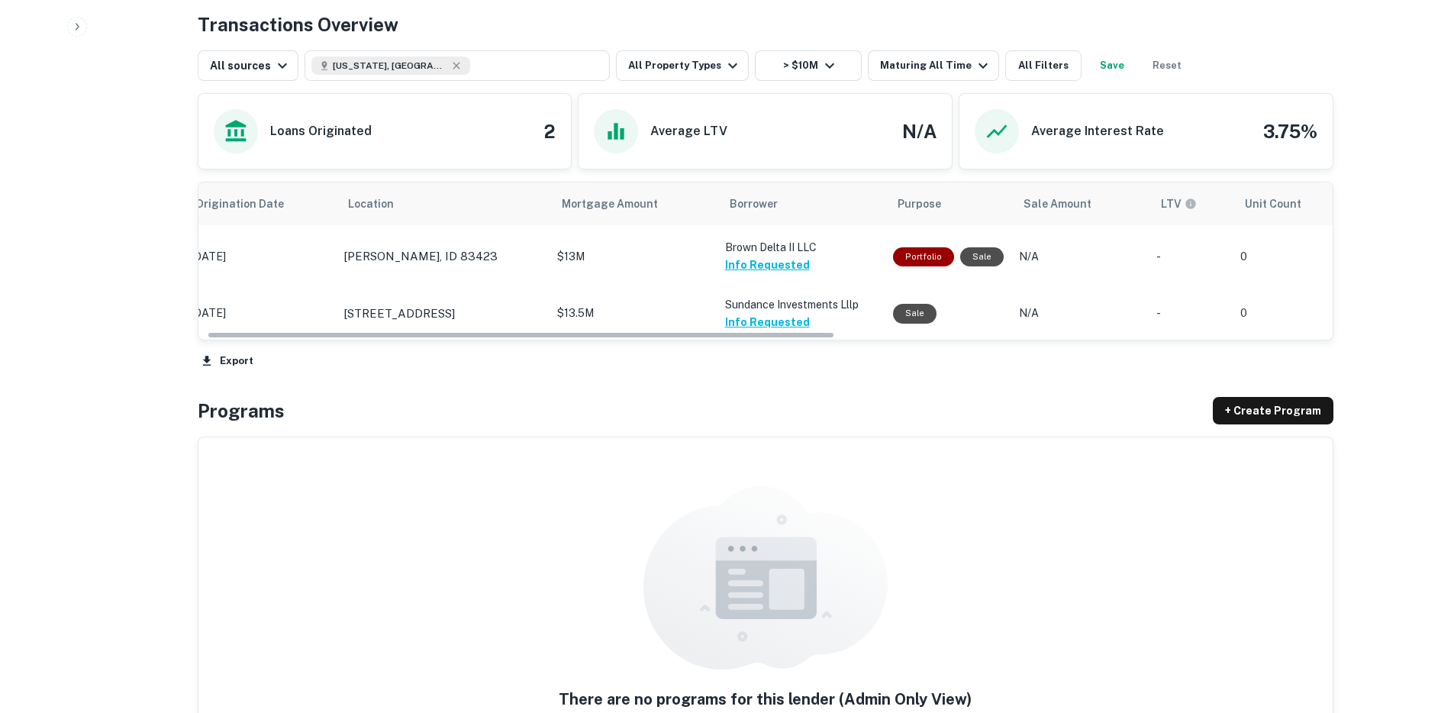
scroll to position [0, 0]
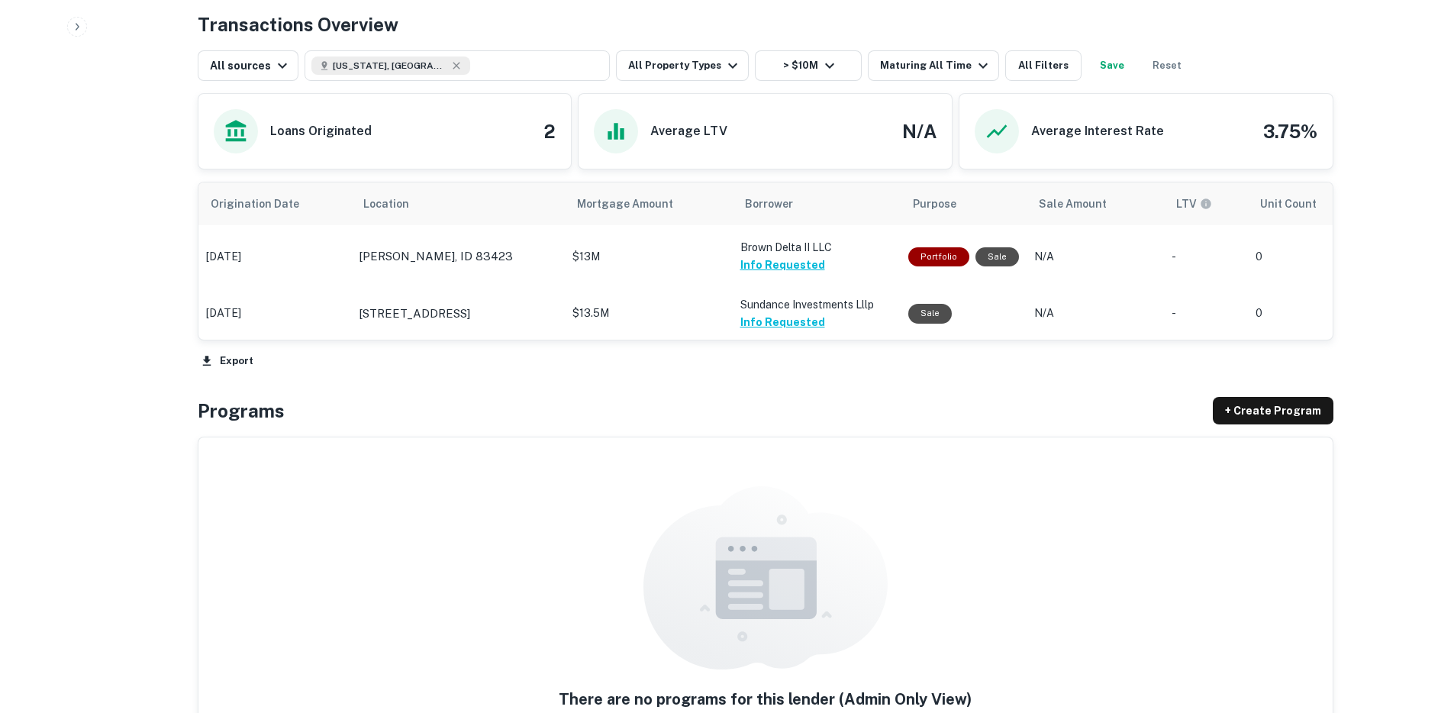
drag, startPoint x: 793, startPoint y: 336, endPoint x: 623, endPoint y: 340, distance: 170.2
click at [623, 340] on div "Origination Date Location Mortgage Amount Borrower Purpose Sale Amount LTV Unit…" at bounding box center [765, 261] width 1135 height 159
click at [835, 76] on button "> $10M" at bounding box center [808, 65] width 107 height 31
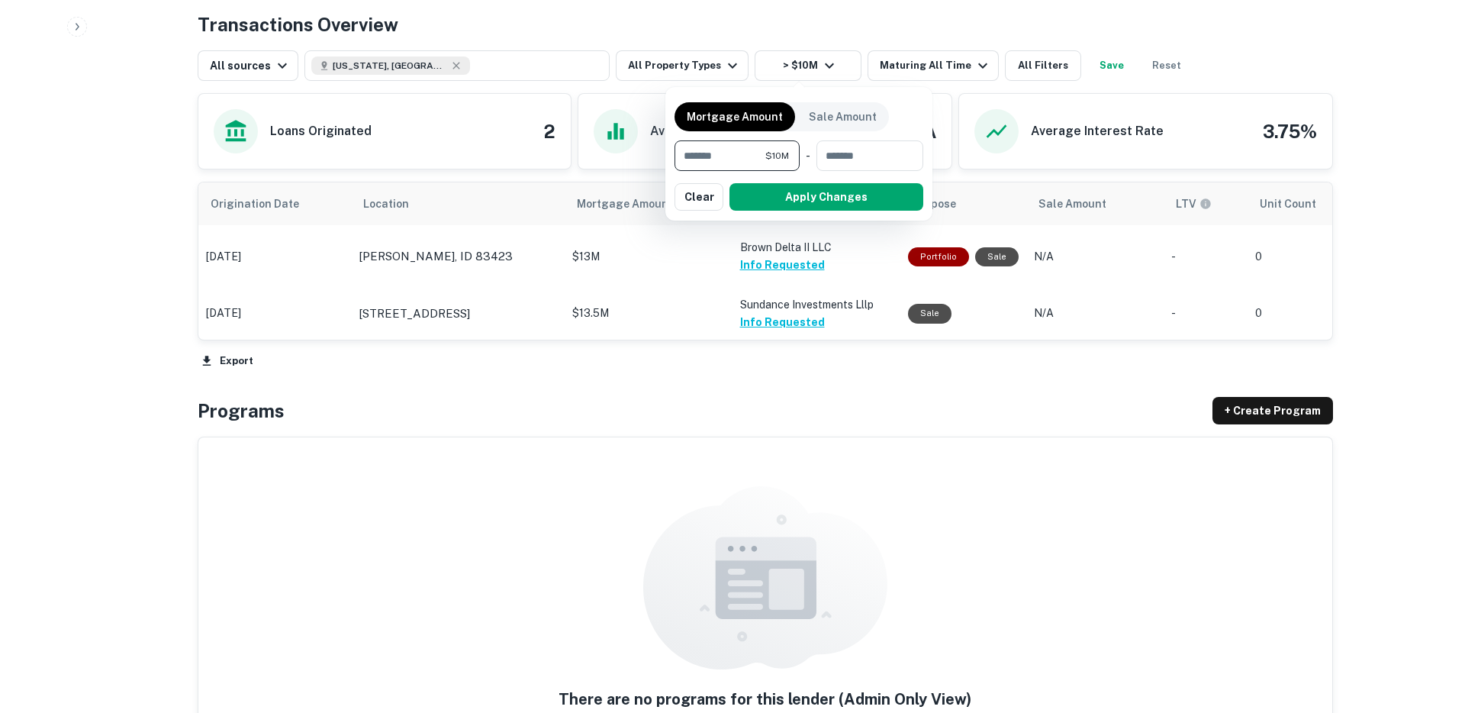
click at [733, 158] on input "********" at bounding box center [720, 155] width 91 height 31
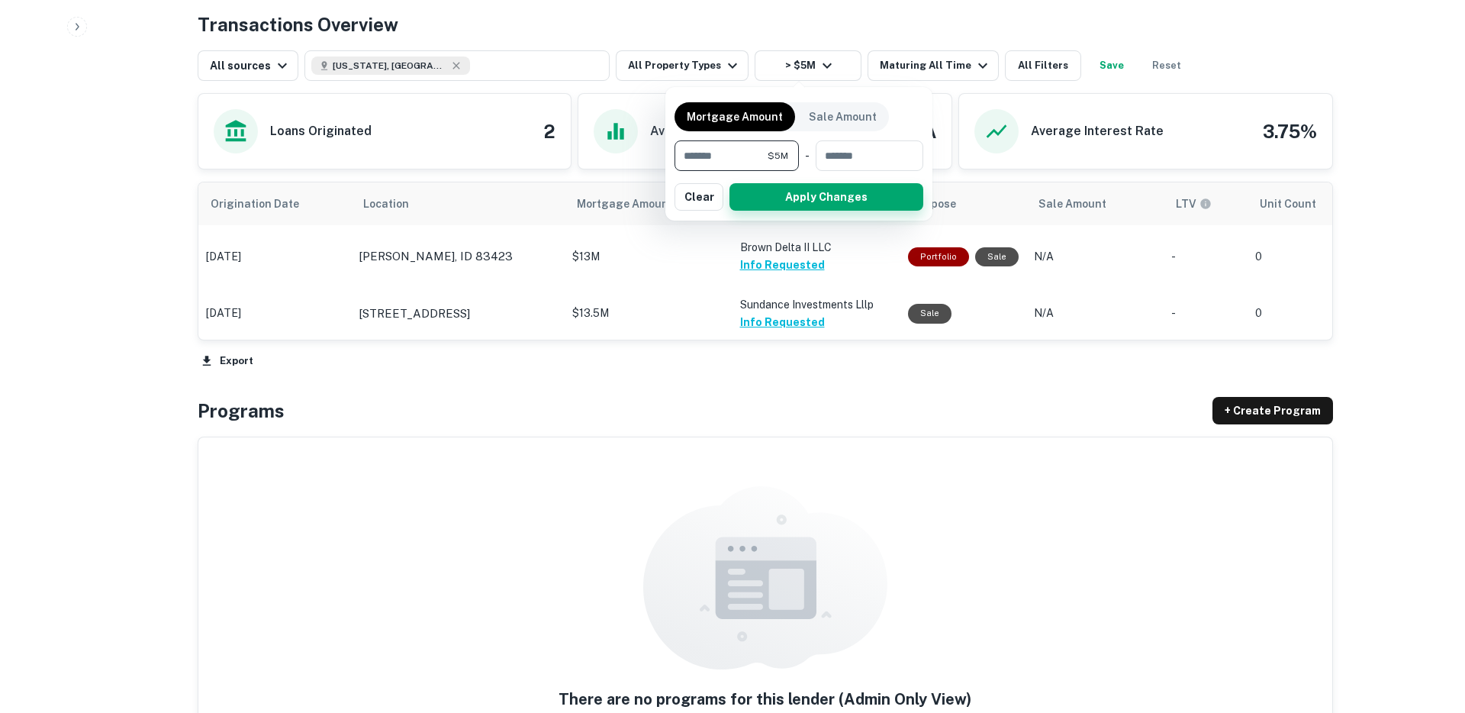
type input "*******"
click at [799, 188] on button "Apply Changes" at bounding box center [826, 196] width 194 height 27
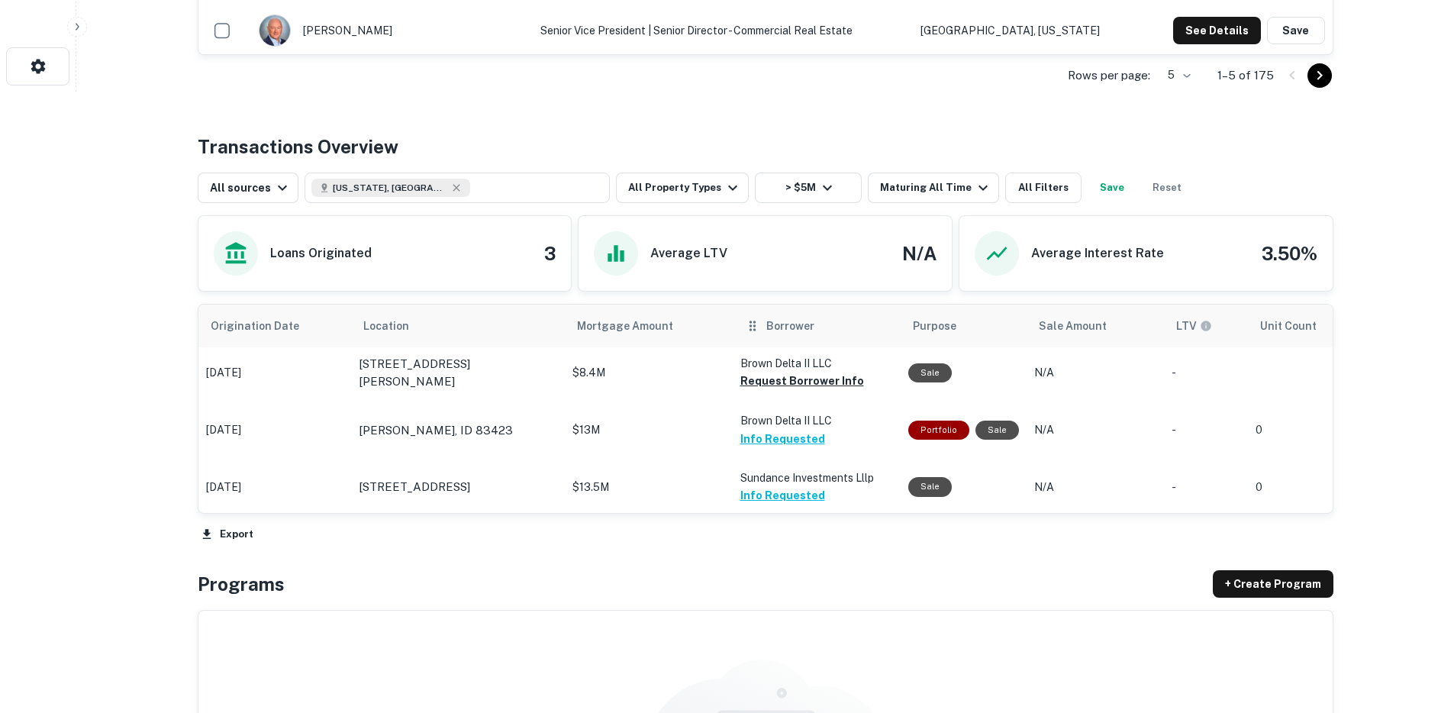
scroll to position [743, 0]
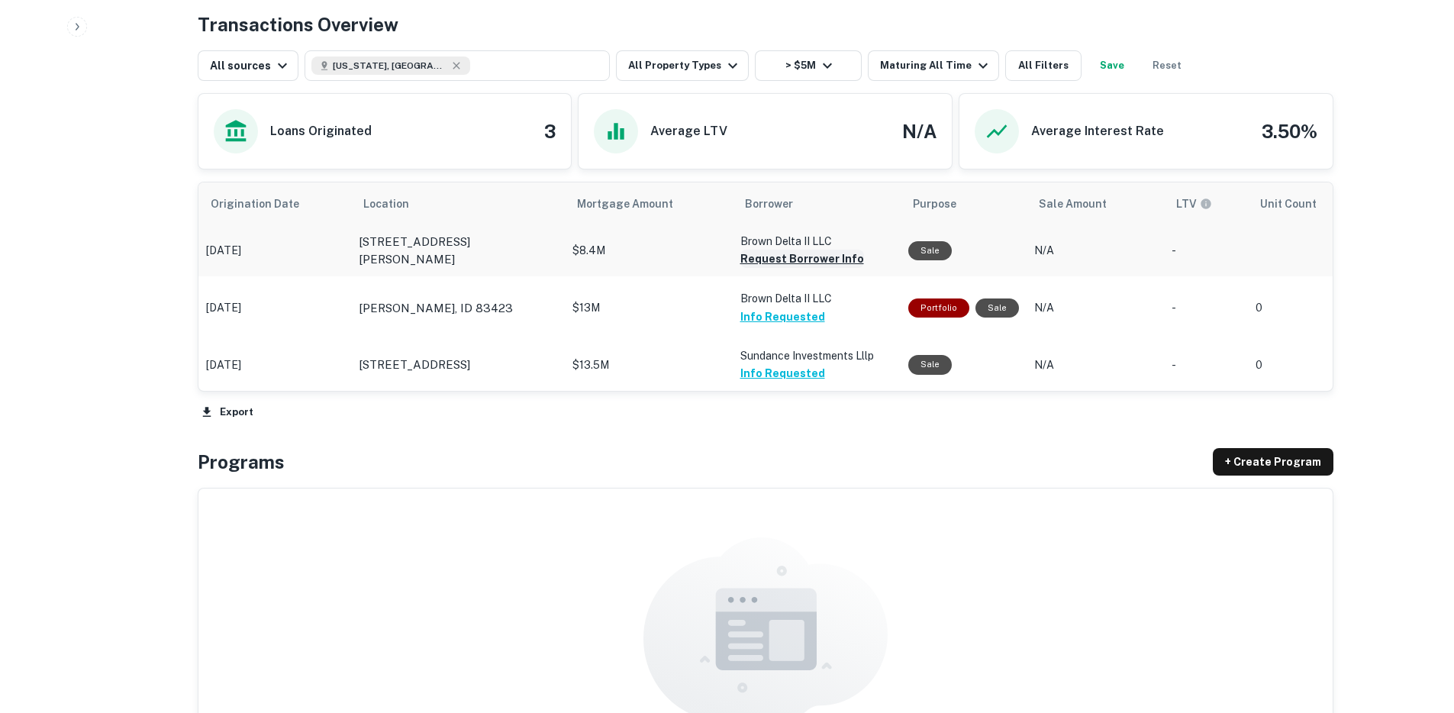
click at [755, 253] on button "Request Borrower Info" at bounding box center [802, 259] width 124 height 18
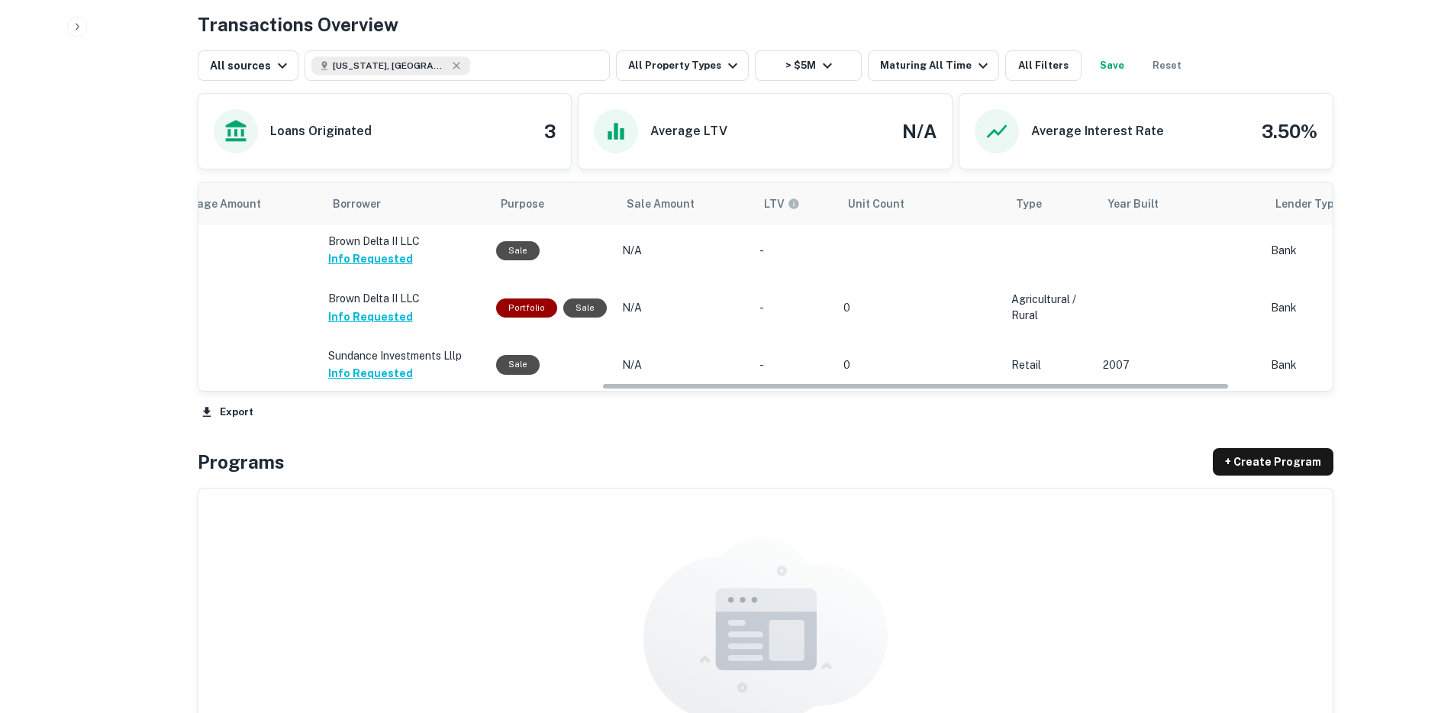
scroll to position [0, 0]
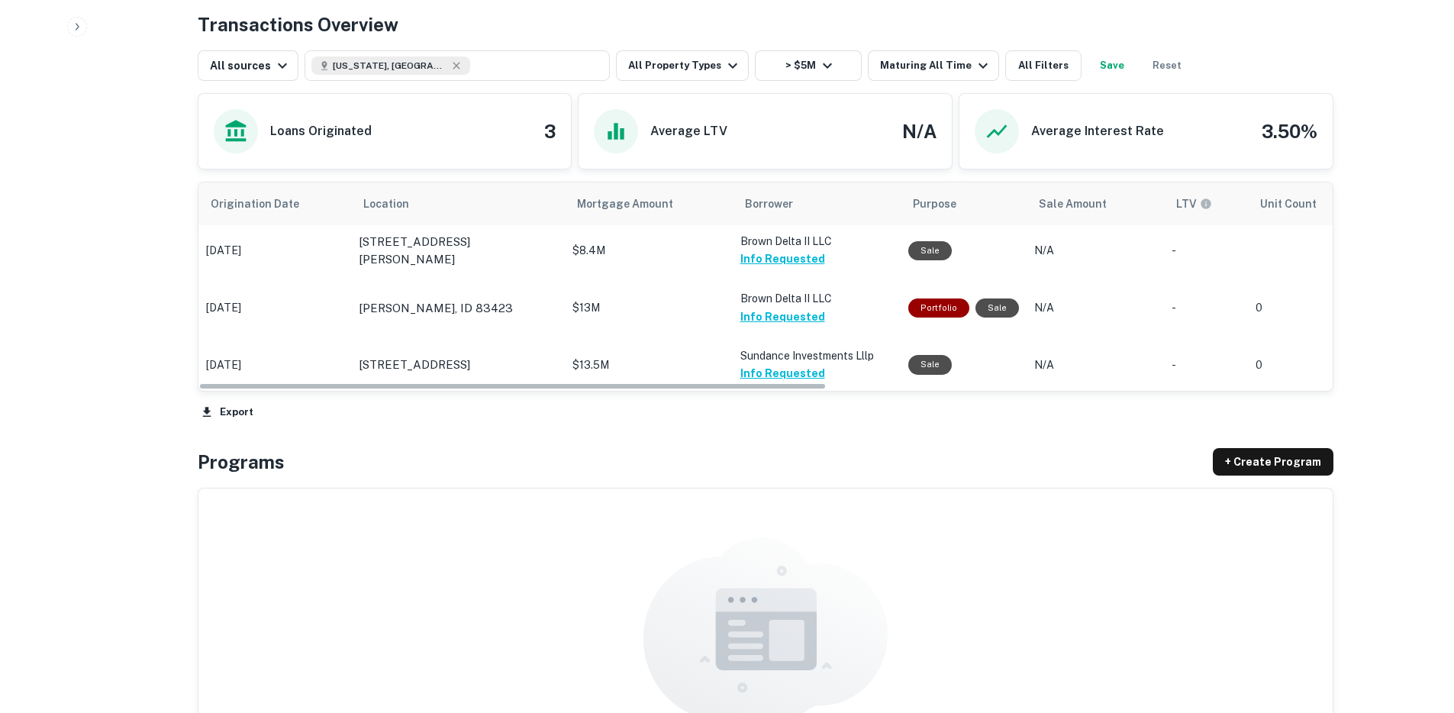
drag, startPoint x: 317, startPoint y: 386, endPoint x: 220, endPoint y: 379, distance: 97.2
click at [220, 379] on div "Origination Date Location Mortgage Amount Borrower Purpose Sale Amount LTV Unit…" at bounding box center [765, 286] width 1134 height 208
click at [635, 362] on p "$13.5M" at bounding box center [648, 365] width 153 height 16
click at [637, 358] on p "$13.5M" at bounding box center [648, 365] width 153 height 16
click at [470, 367] on p "2041 S Cobalt Point Way Meridian, ID 83642" at bounding box center [414, 365] width 111 height 18
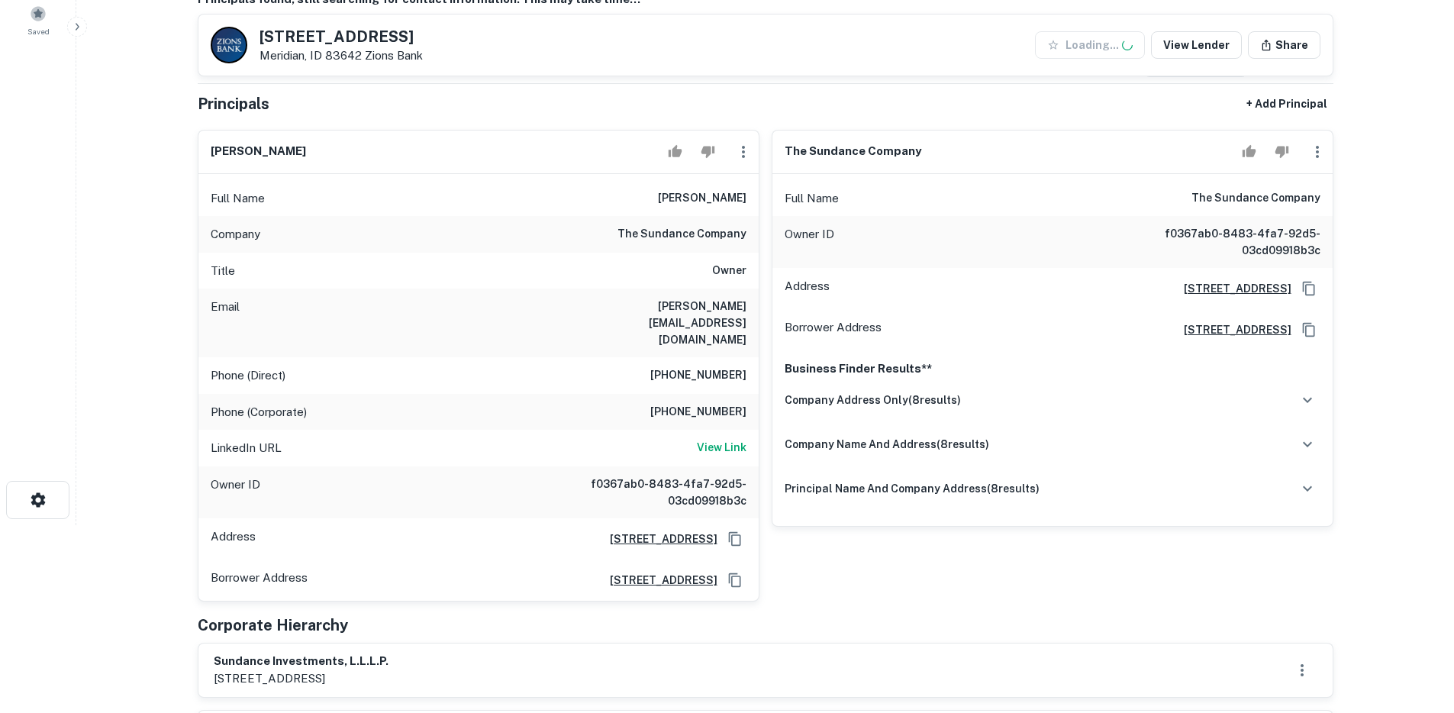
scroll to position [192, 0]
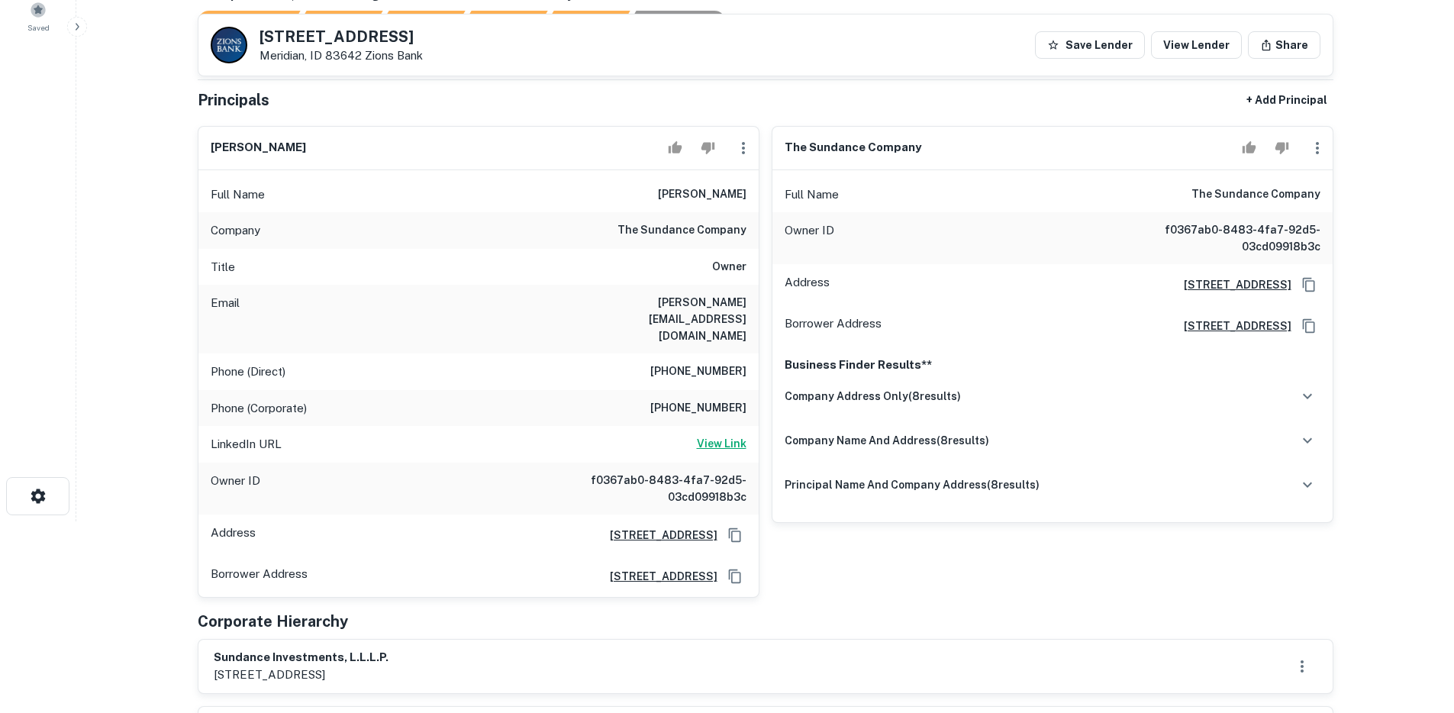
click at [727, 435] on h6 "View Link" at bounding box center [722, 443] width 50 height 17
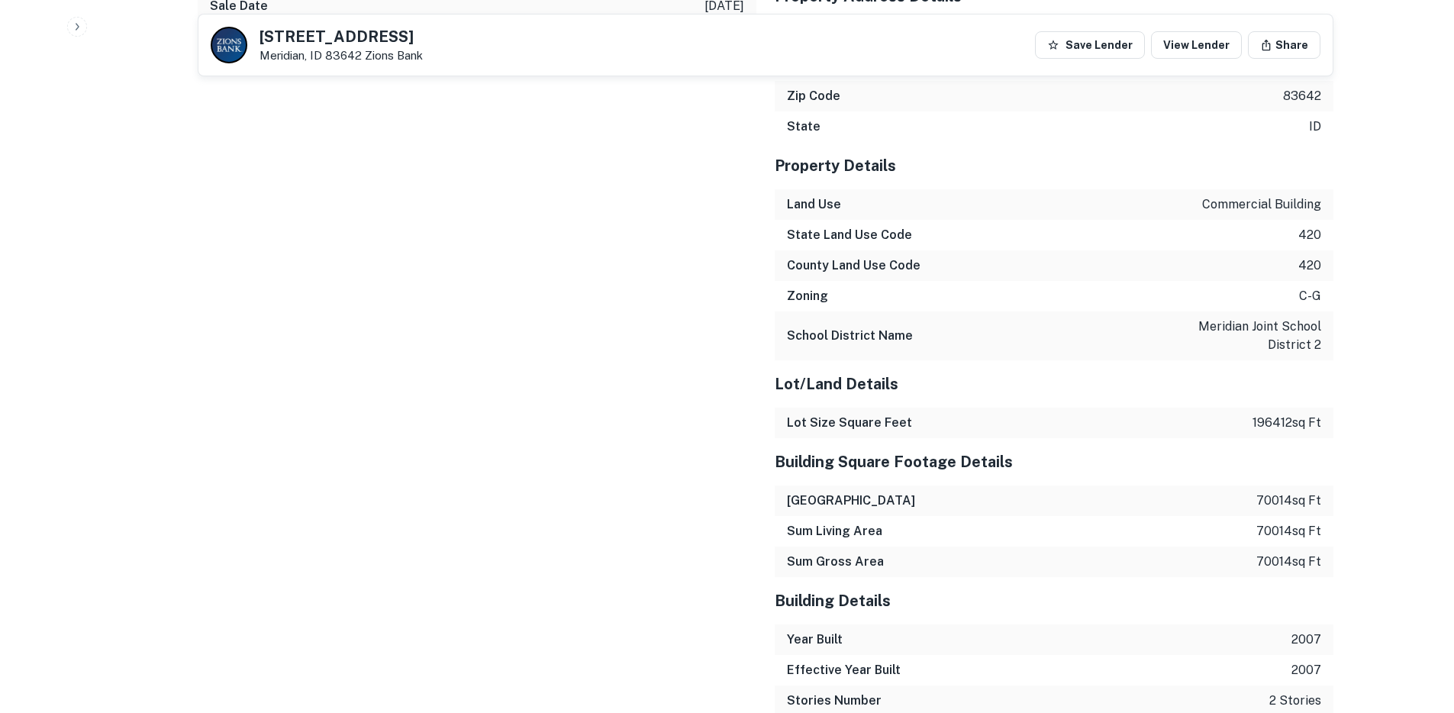
scroll to position [1981, 0]
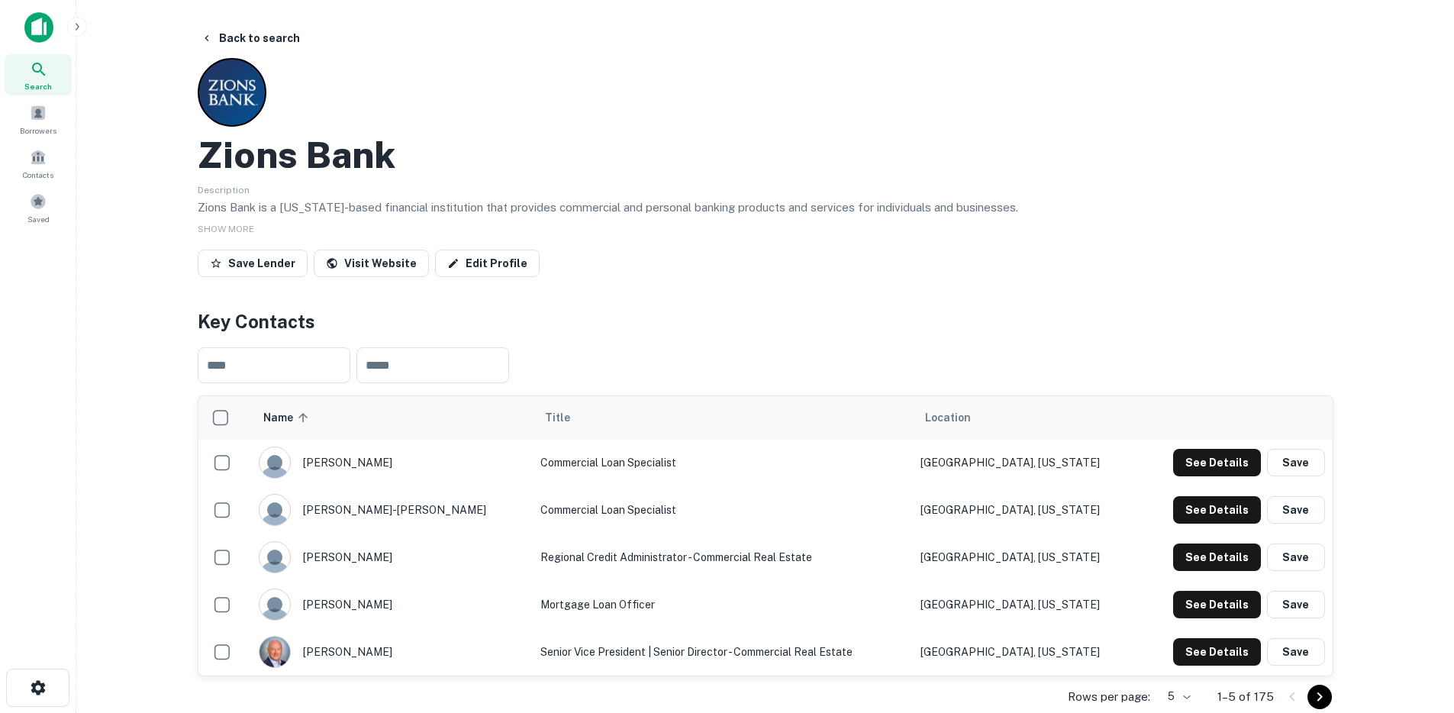
click at [31, 24] on img at bounding box center [38, 27] width 29 height 31
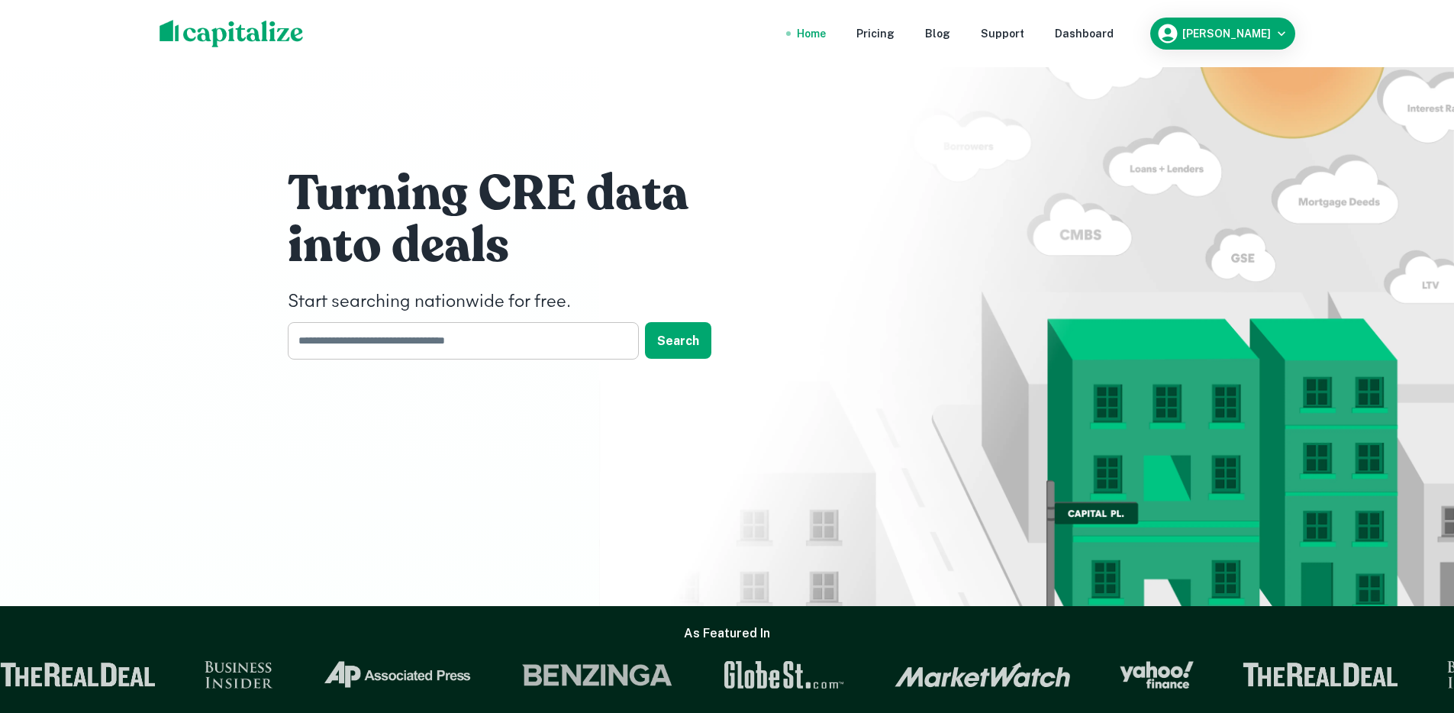
click at [362, 343] on input "text" at bounding box center [458, 340] width 340 height 37
type input "*****"
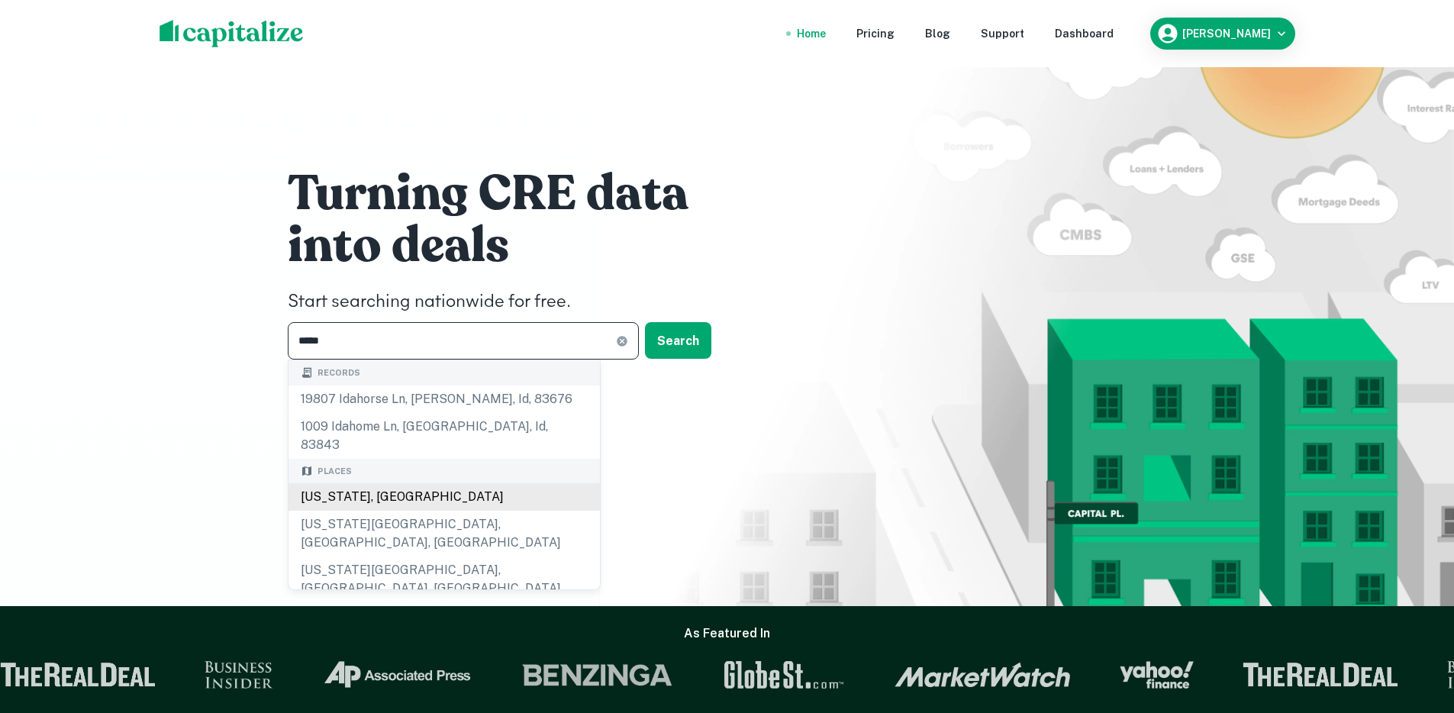
click at [370, 484] on div "Idaho, USA" at bounding box center [443, 496] width 311 height 27
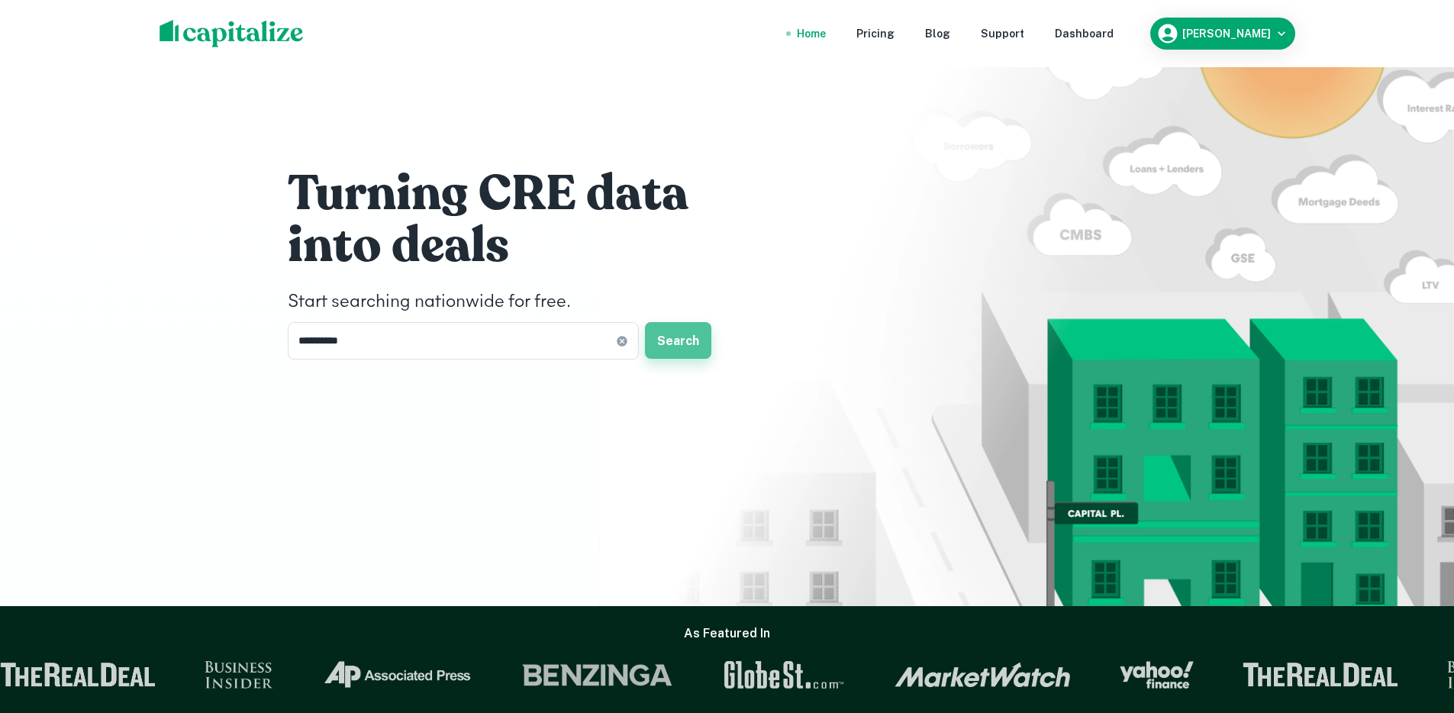
click at [674, 326] on button "Search" at bounding box center [678, 340] width 66 height 37
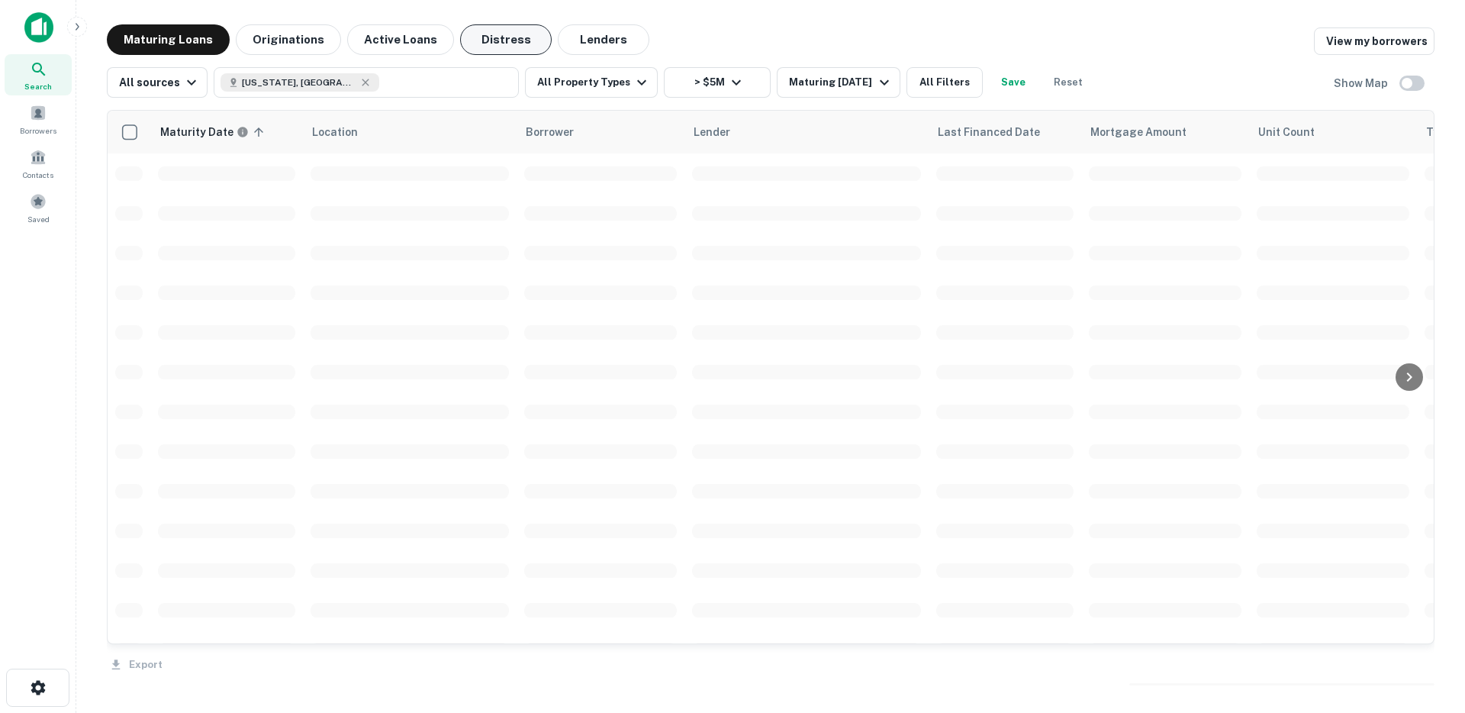
click at [489, 46] on button "Distress" at bounding box center [506, 39] width 92 height 31
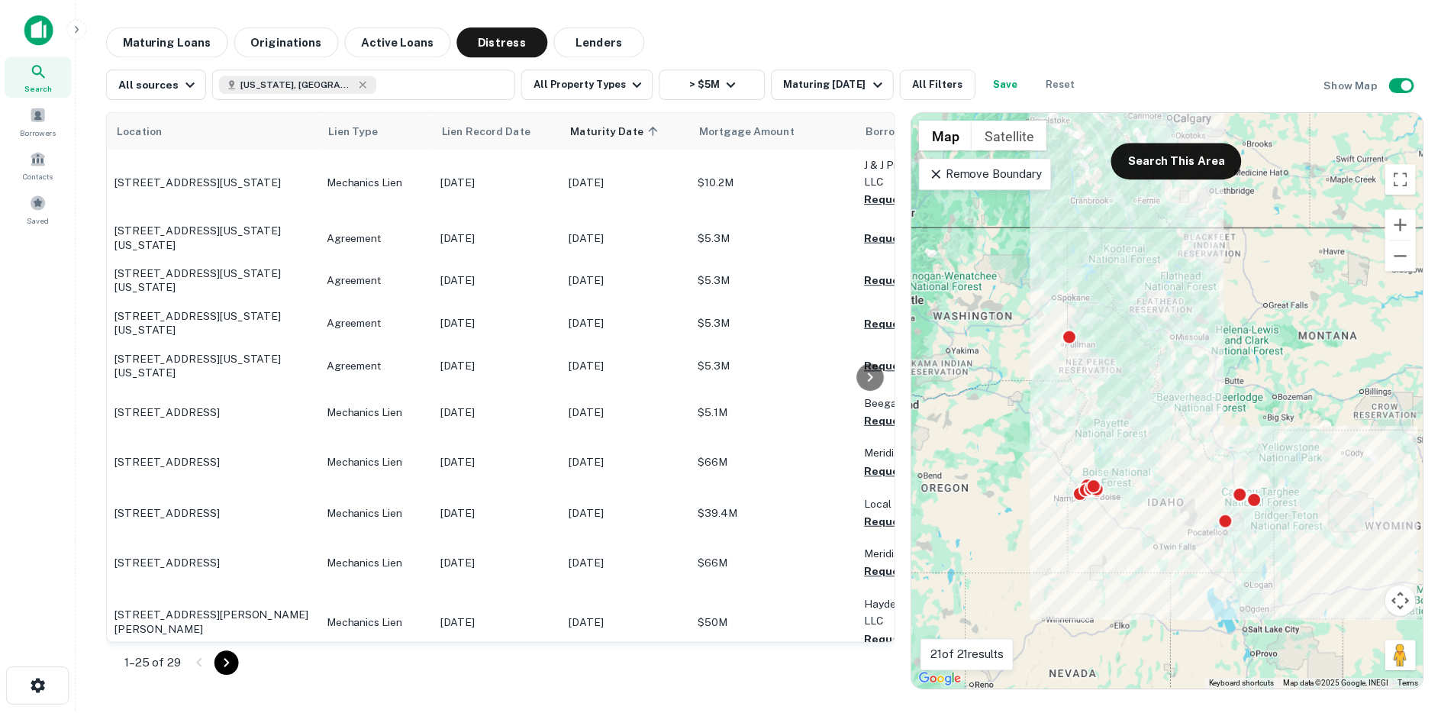
scroll to position [1019, 0]
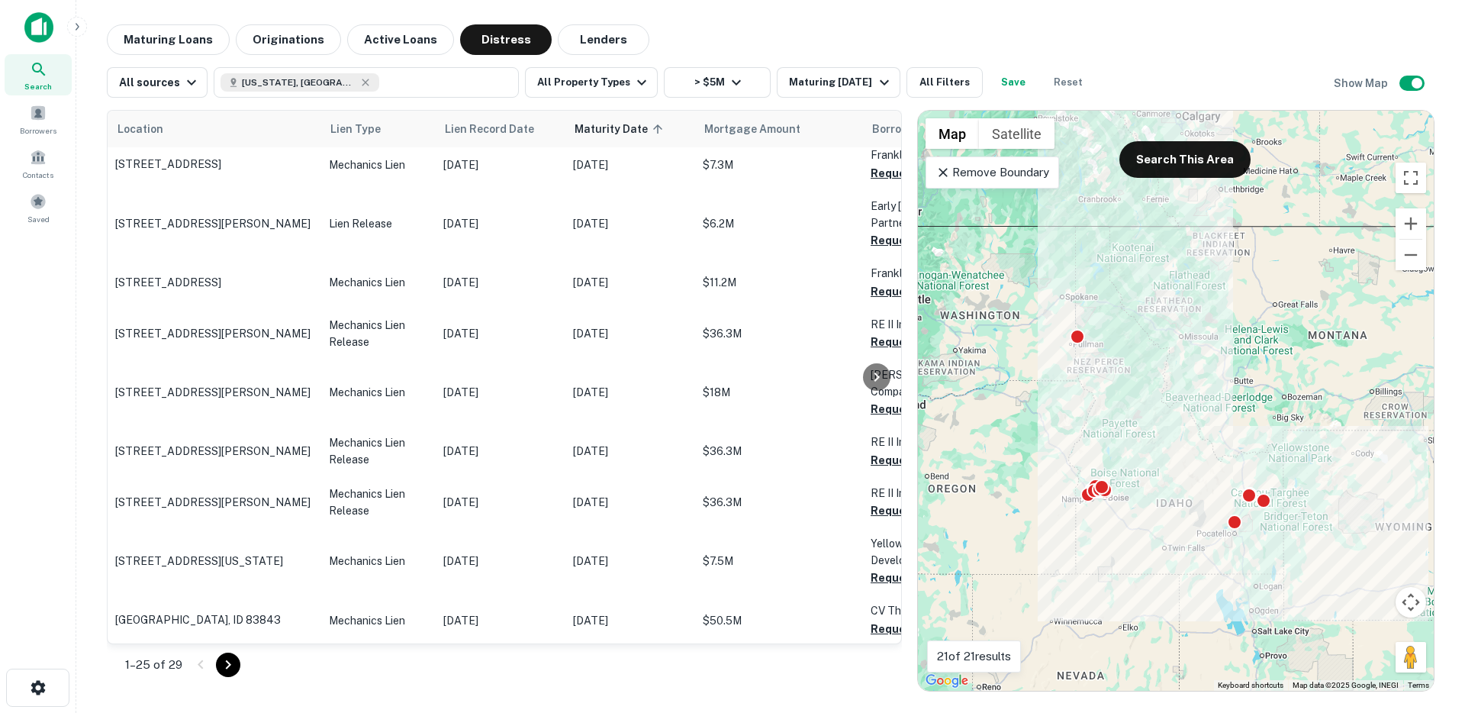
click at [211, 658] on div at bounding box center [214, 664] width 52 height 24
click at [374, 662] on p "Order" at bounding box center [378, 670] width 99 height 17
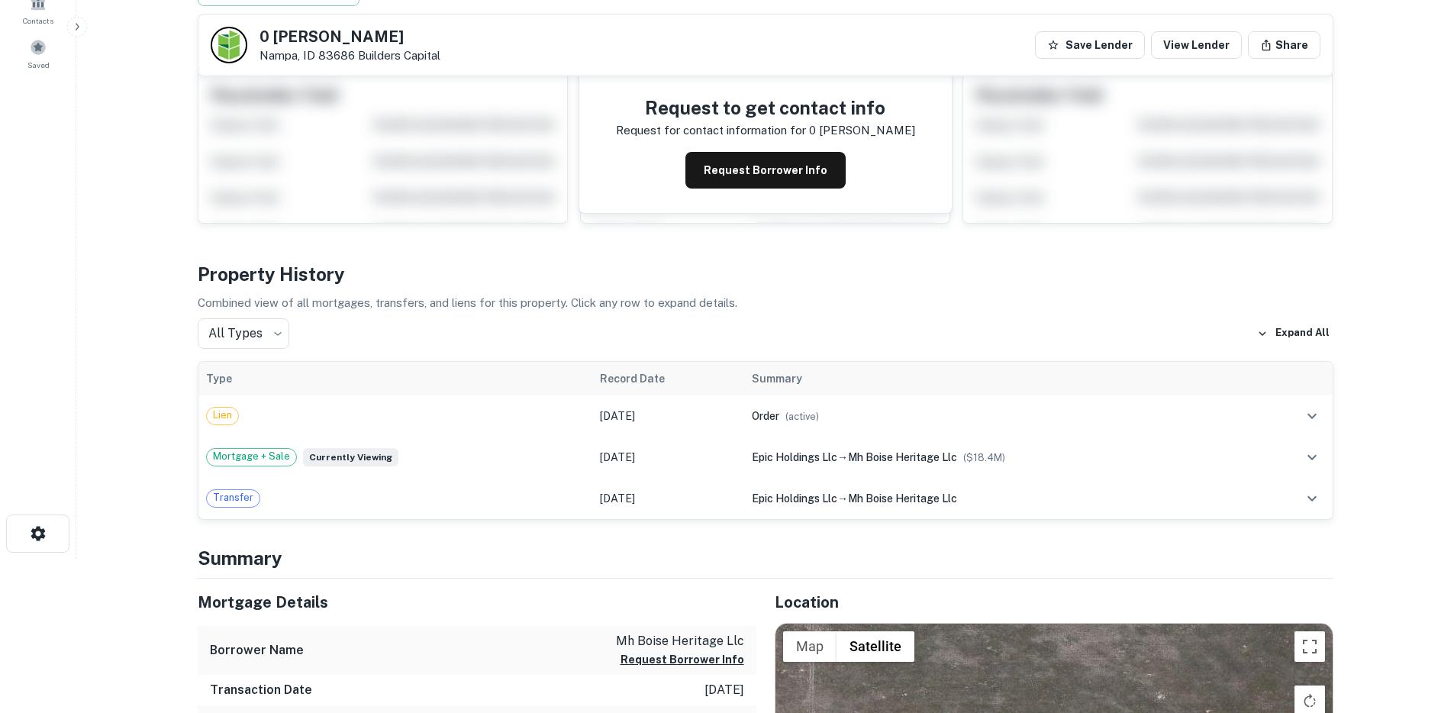
scroll to position [124, 0]
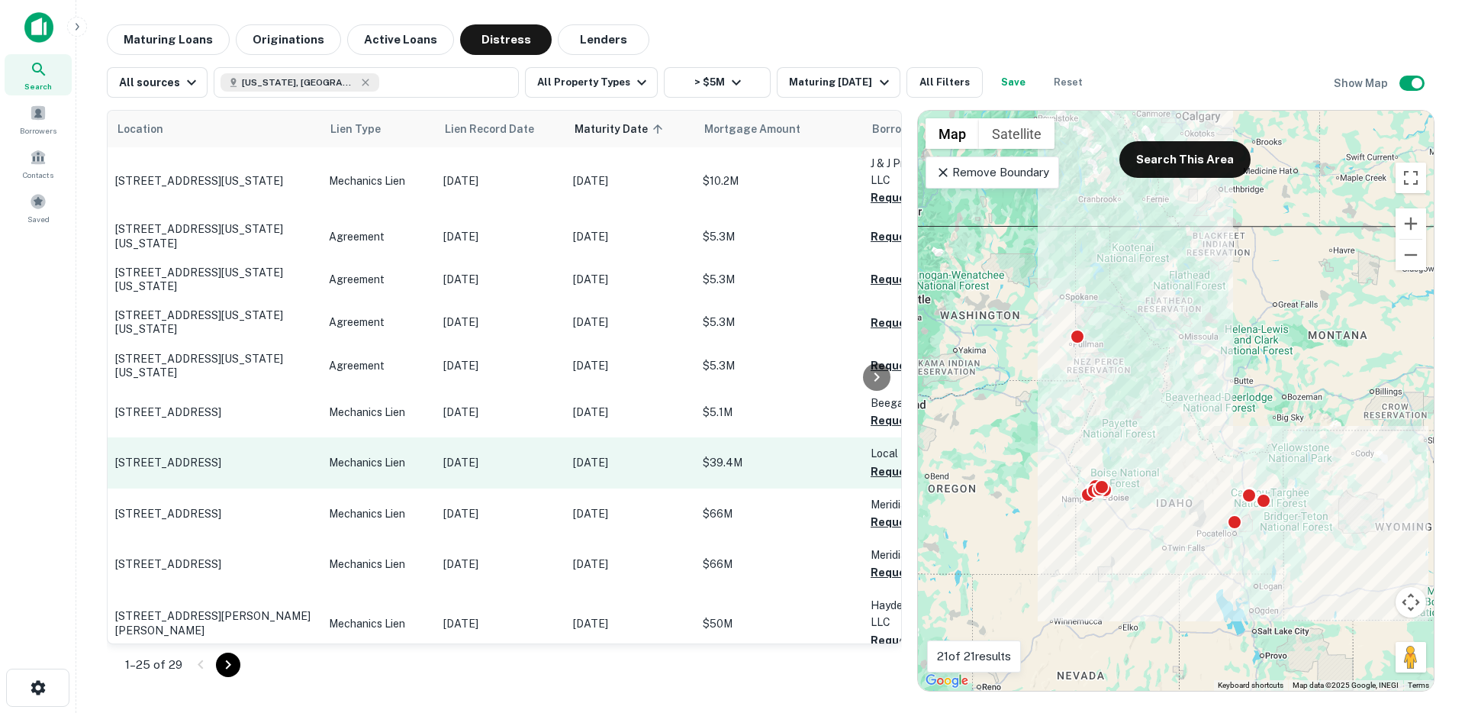
click at [235, 462] on p "204 E Myrtle St Boise, ID 83702" at bounding box center [214, 463] width 198 height 14
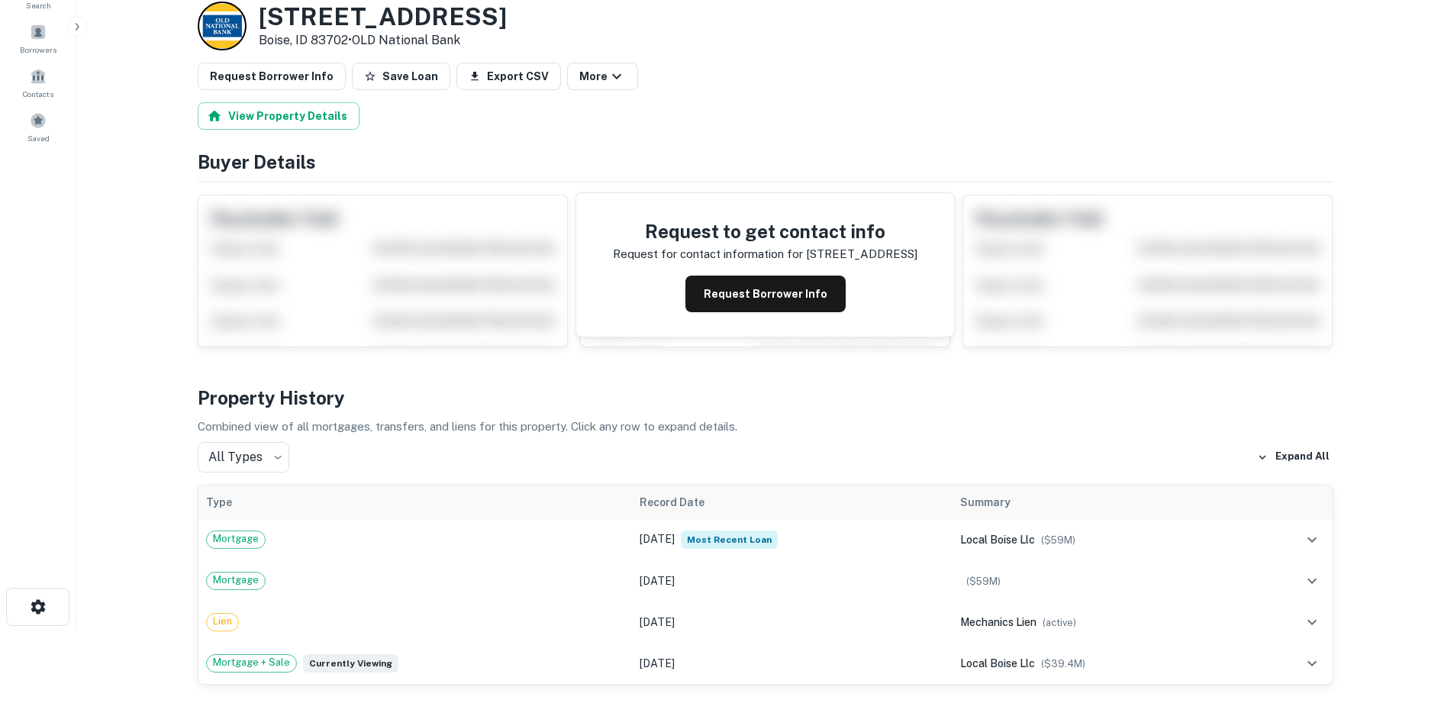
scroll to position [98, 0]
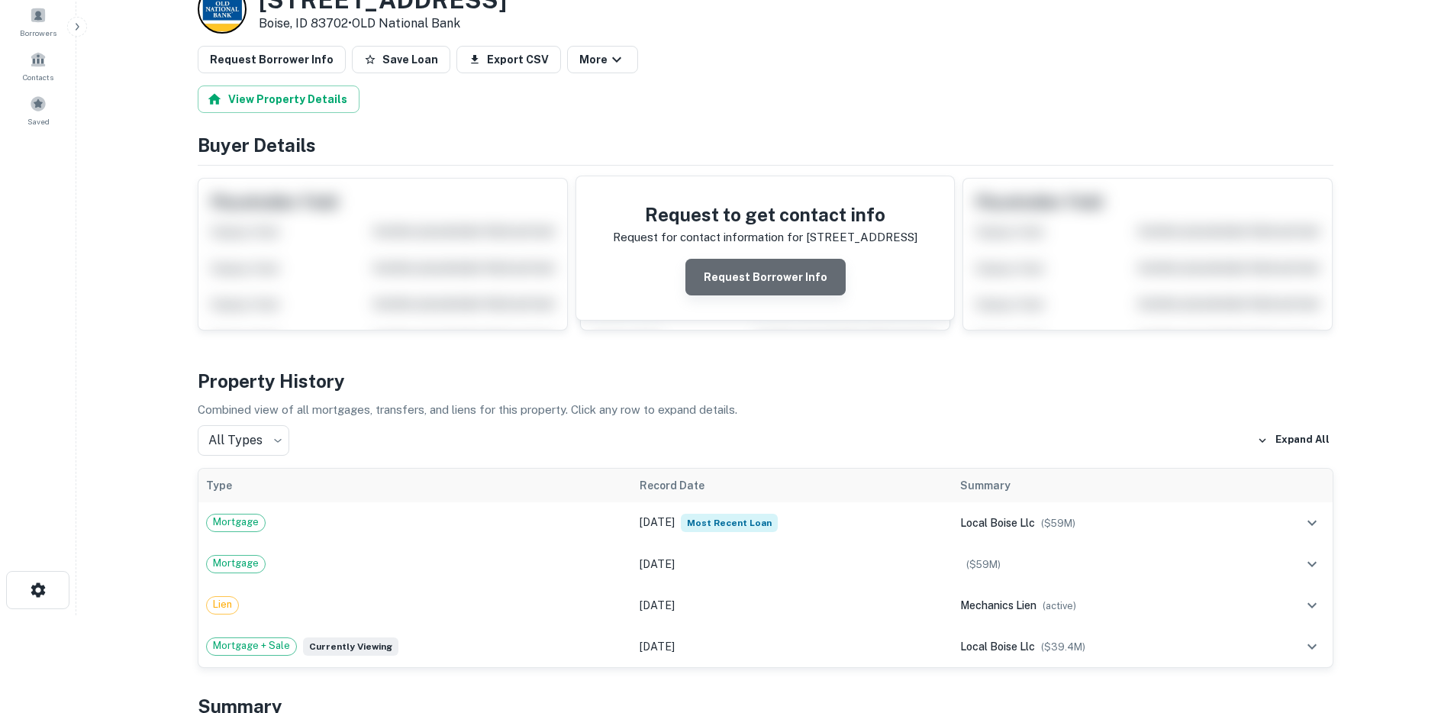
click at [779, 281] on button "Request Borrower Info" at bounding box center [765, 277] width 160 height 37
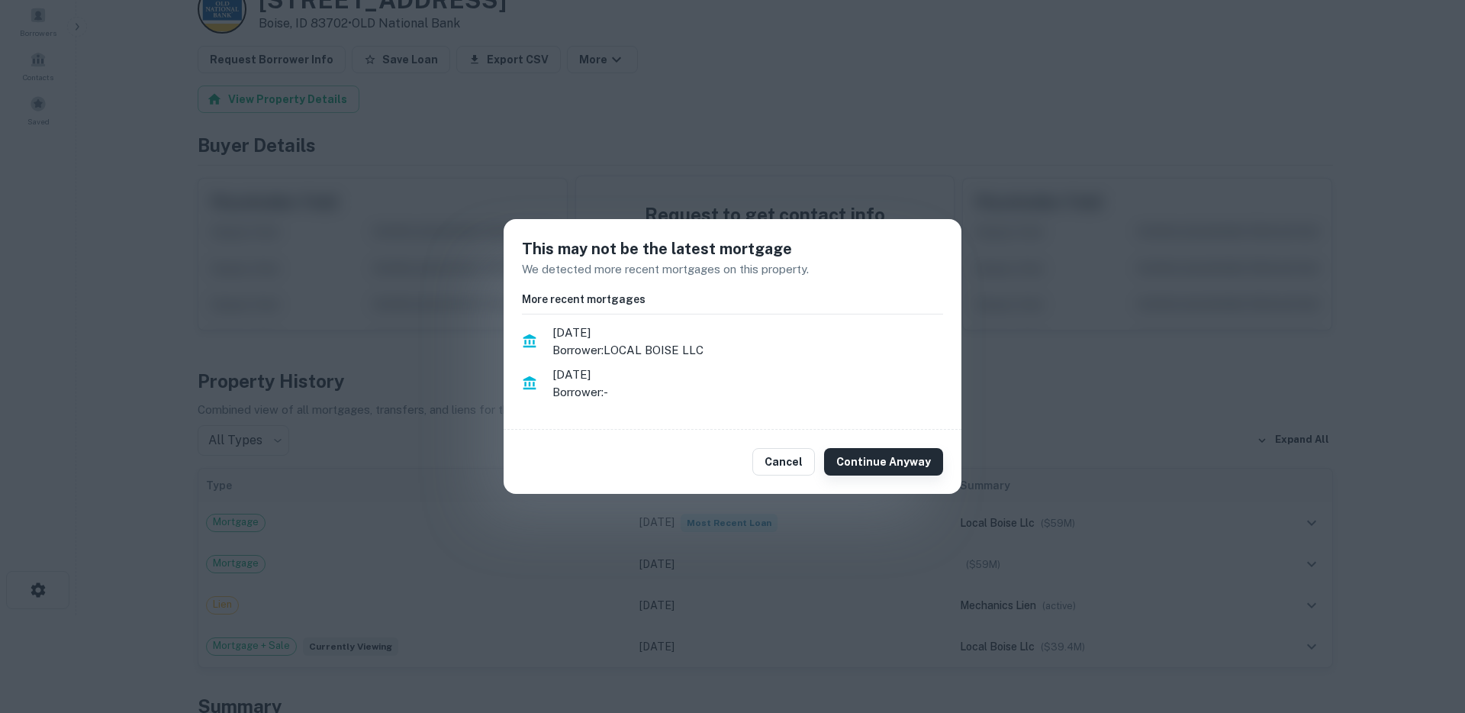
click at [885, 457] on button "Continue Anyway" at bounding box center [883, 461] width 119 height 27
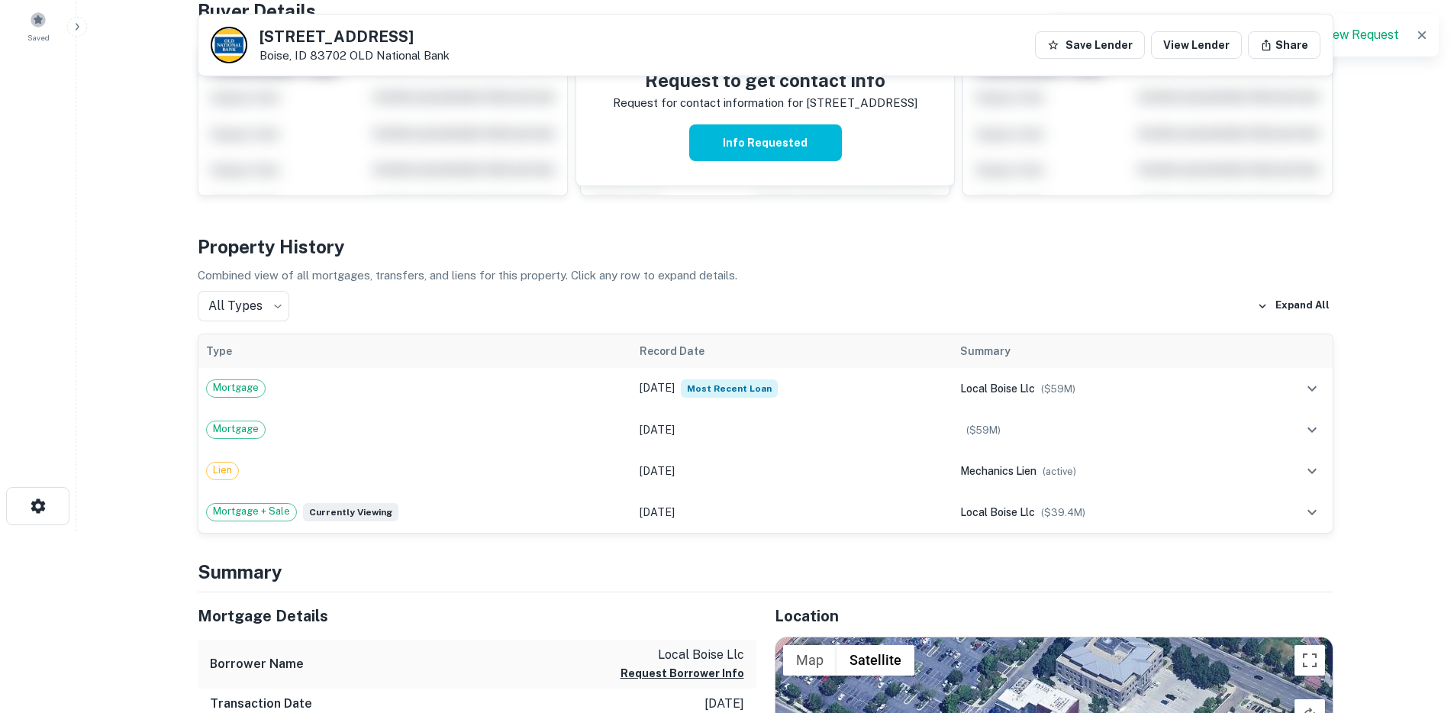
scroll to position [95, 0]
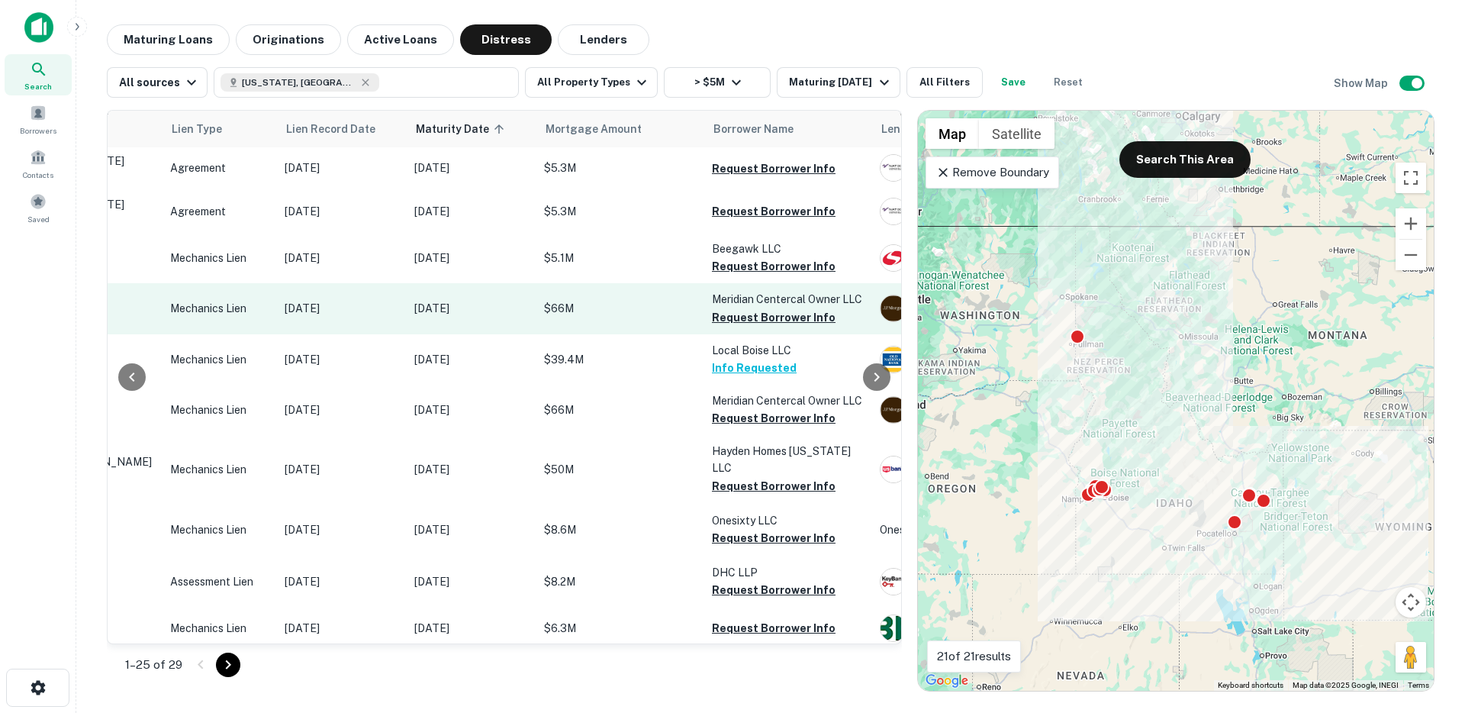
scroll to position [0, 159]
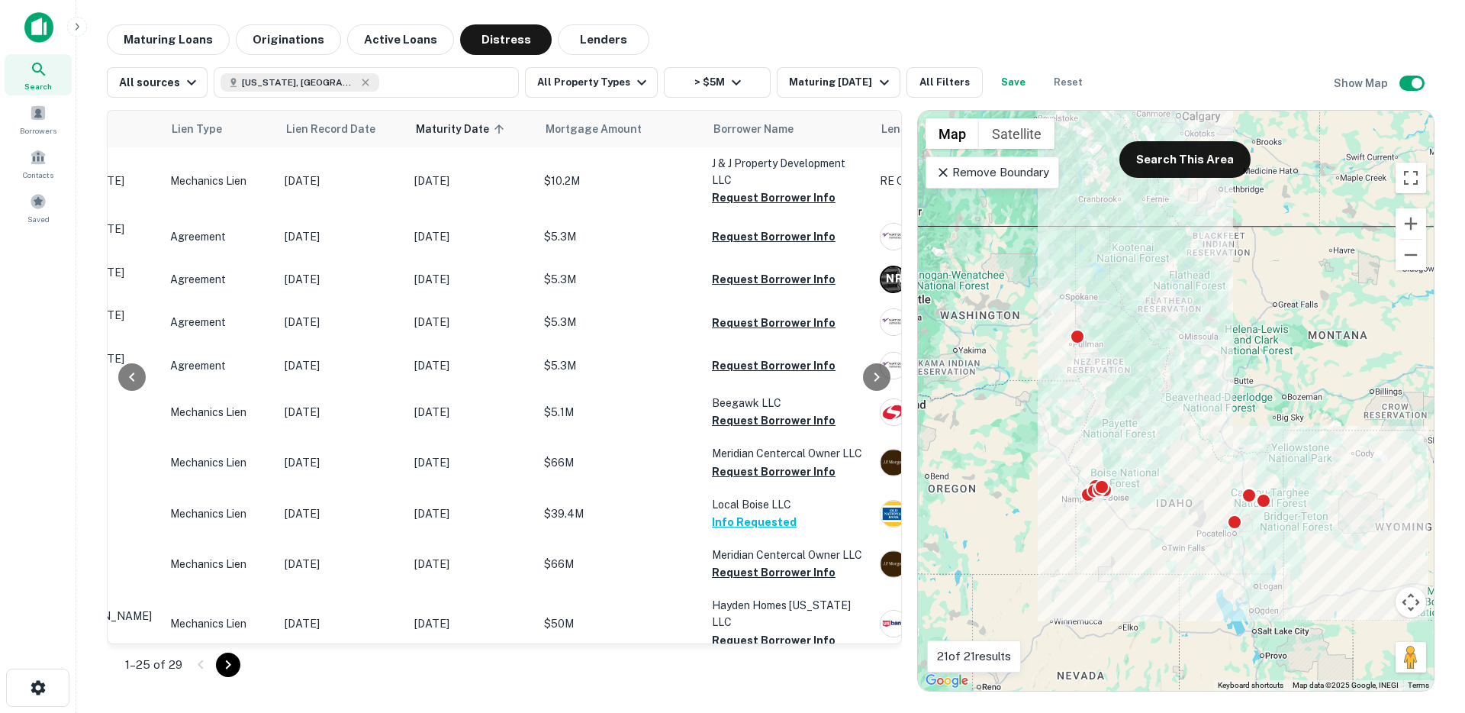
click at [152, 19] on main "Maturing Loans Originations Active Loans Distress Lenders All sources Idaho, US…" at bounding box center [770, 356] width 1389 height 713
click at [150, 25] on button "Maturing Loans" at bounding box center [168, 39] width 123 height 31
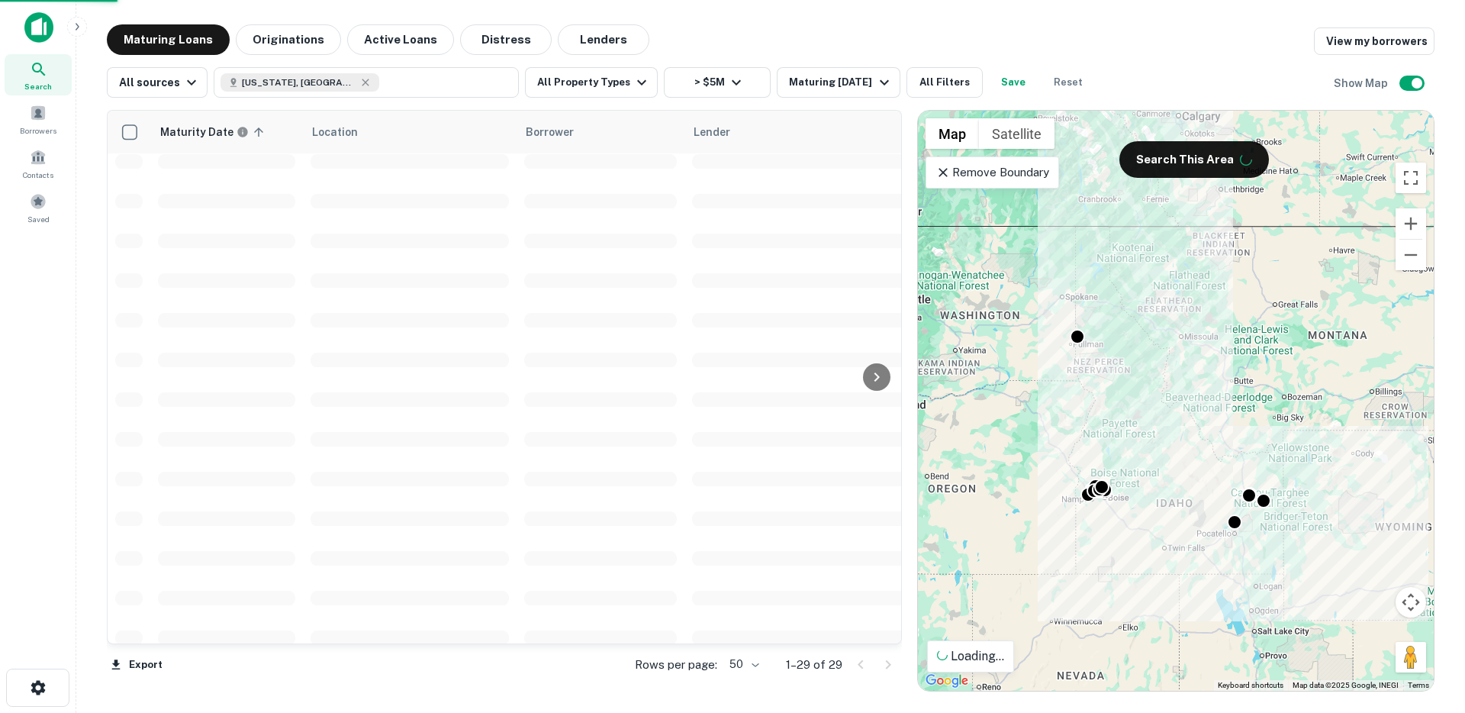
scroll to position [1019, 0]
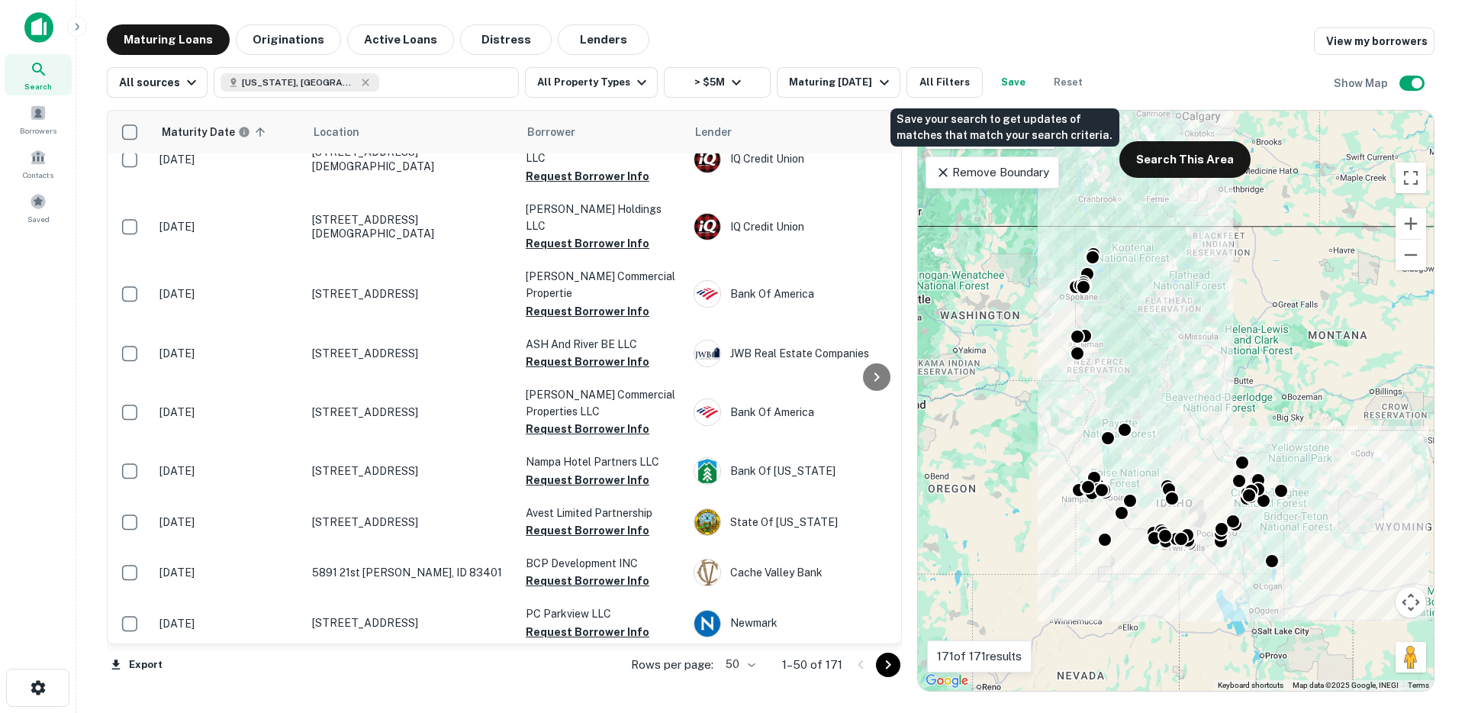
click at [994, 79] on button "Save" at bounding box center [1013, 82] width 49 height 31
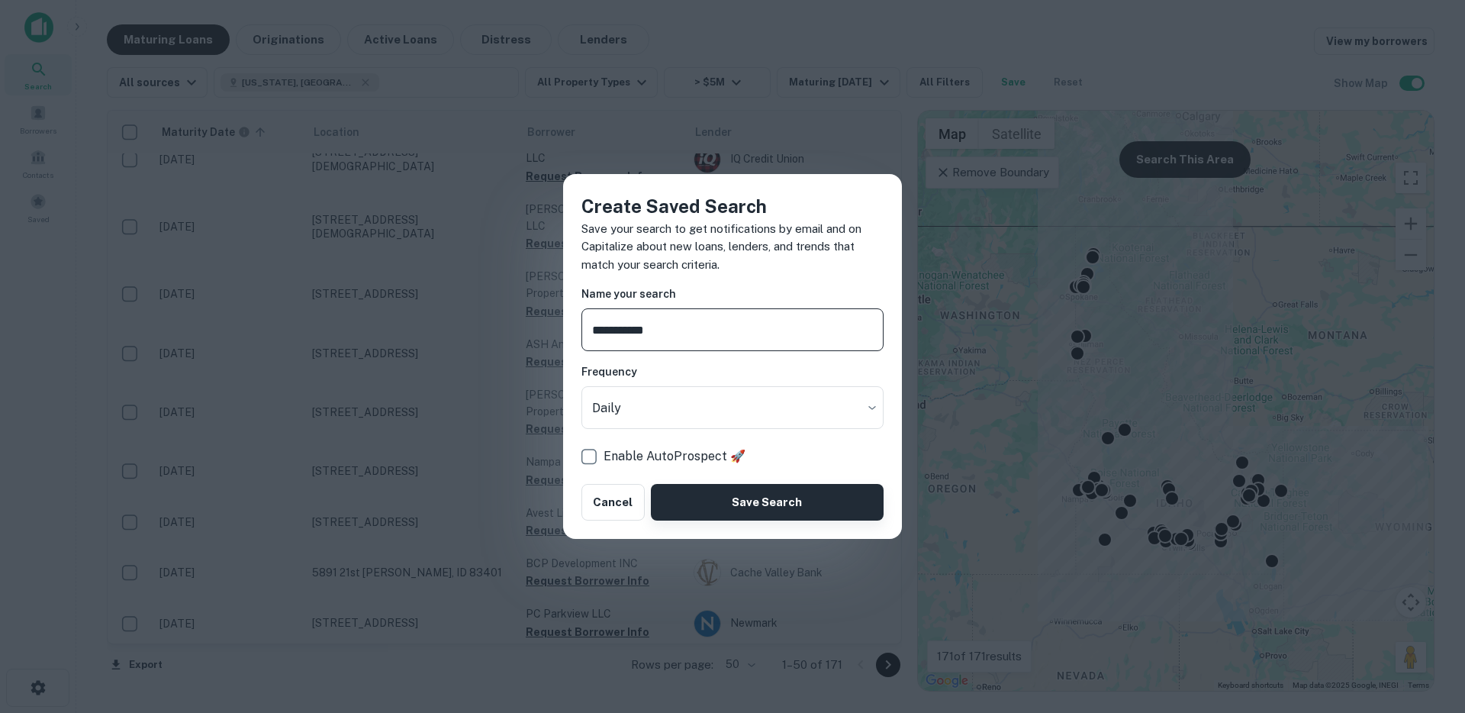
type input "**********"
click at [735, 490] on button "Save Search" at bounding box center [767, 502] width 233 height 37
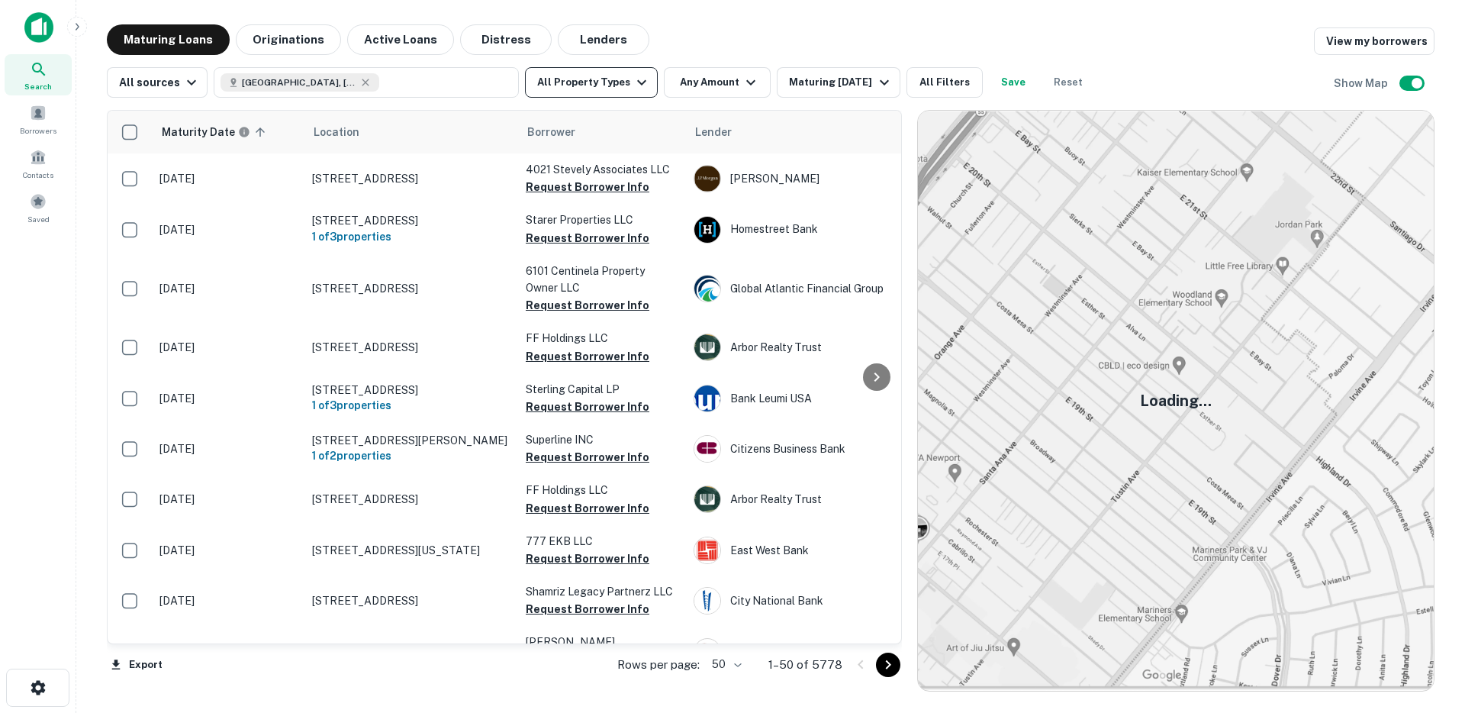
click at [592, 93] on button "All Property Types" at bounding box center [591, 82] width 133 height 31
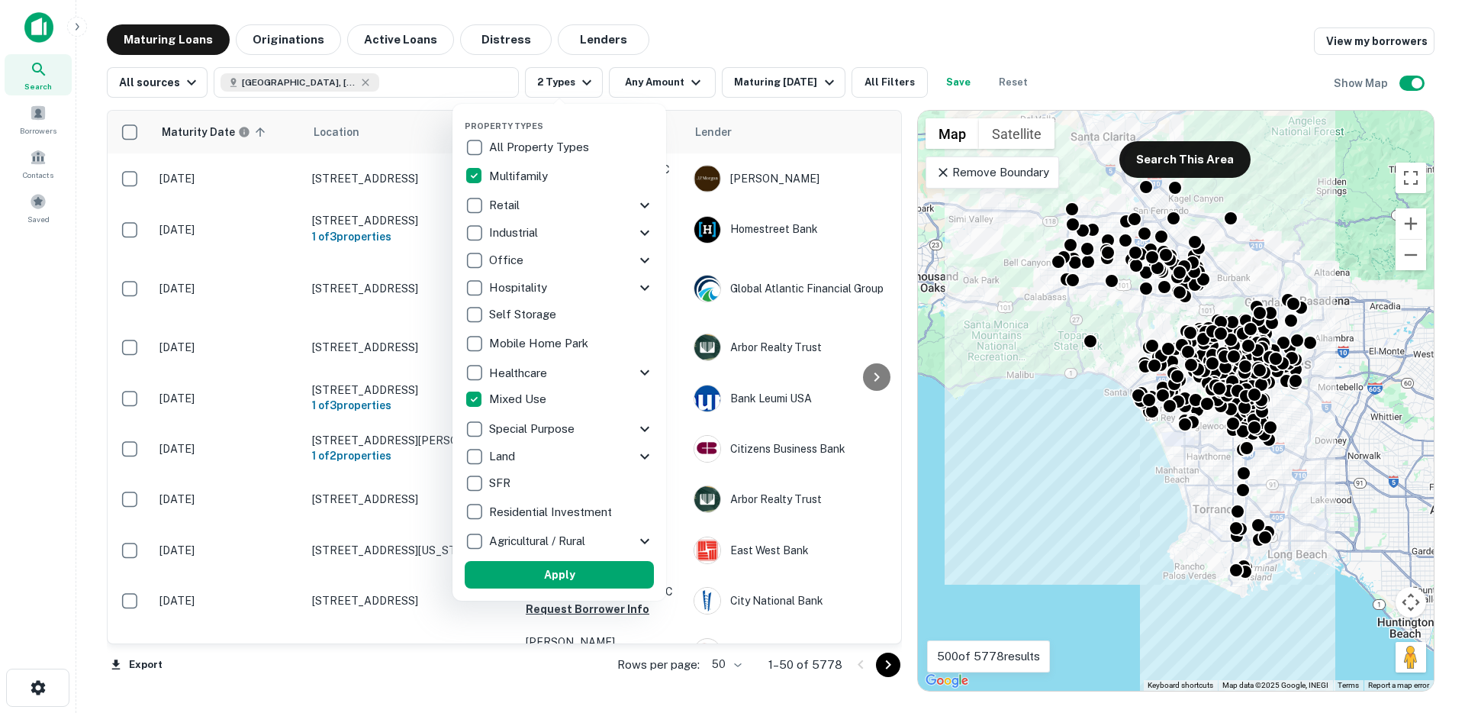
drag, startPoint x: 569, startPoint y: 568, endPoint x: 888, endPoint y: 176, distance: 505.5
click at [569, 568] on button "Apply" at bounding box center [559, 574] width 189 height 27
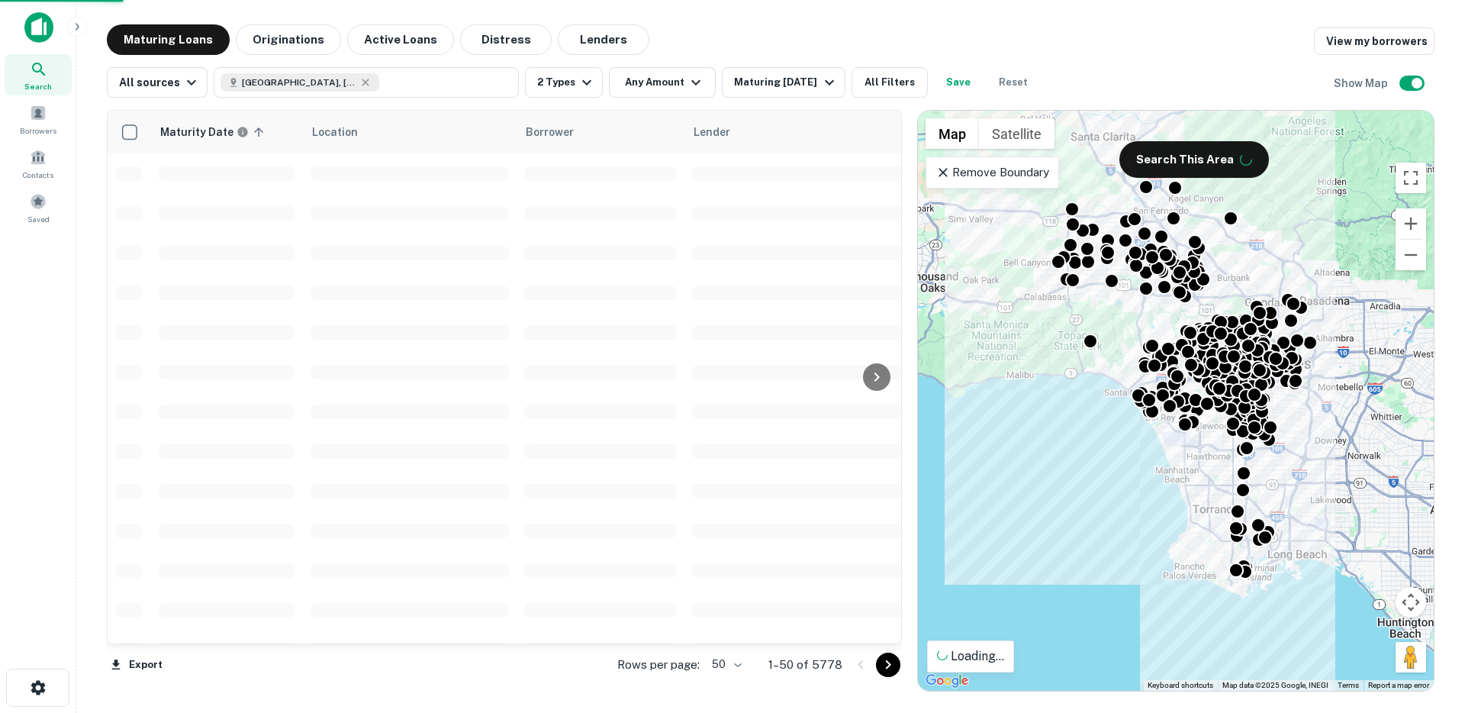
click at [935, 169] on div "Remove Boundary" at bounding box center [993, 172] width 134 height 32
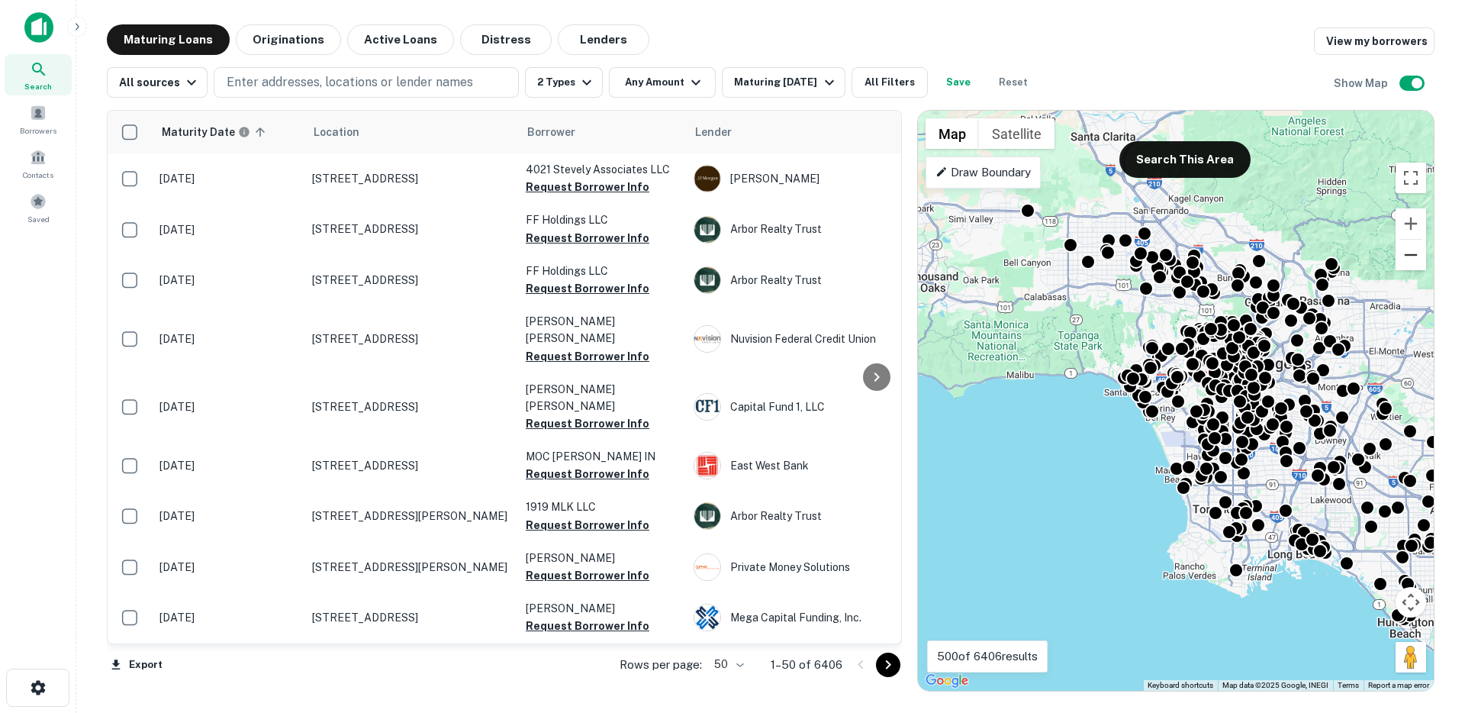
click at [1405, 256] on button "Zoom out" at bounding box center [1411, 255] width 31 height 31
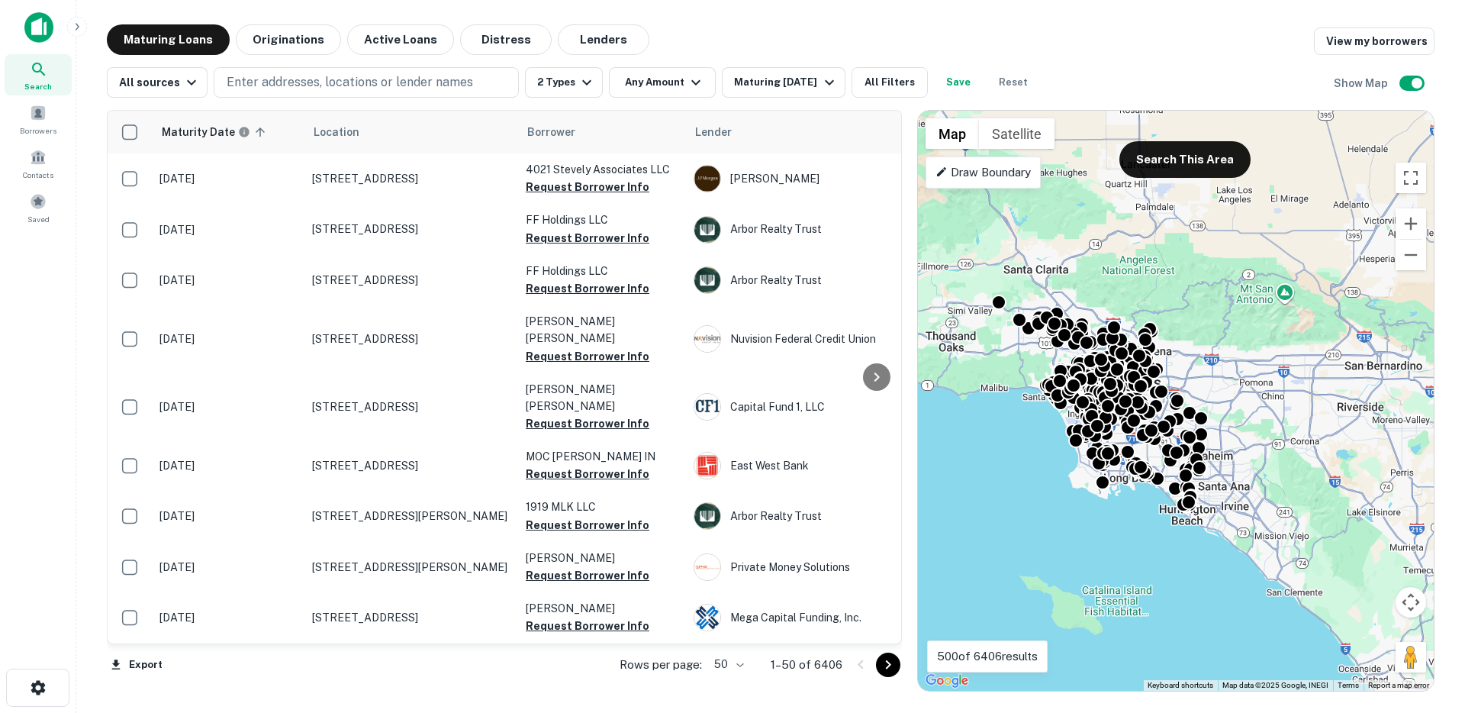
drag, startPoint x: 1366, startPoint y: 301, endPoint x: 1256, endPoint y: 302, distance: 109.9
click at [1256, 302] on div "To activate drag with keyboard, press Alt + Enter. Once in keyboard drag state,…" at bounding box center [1176, 401] width 516 height 580
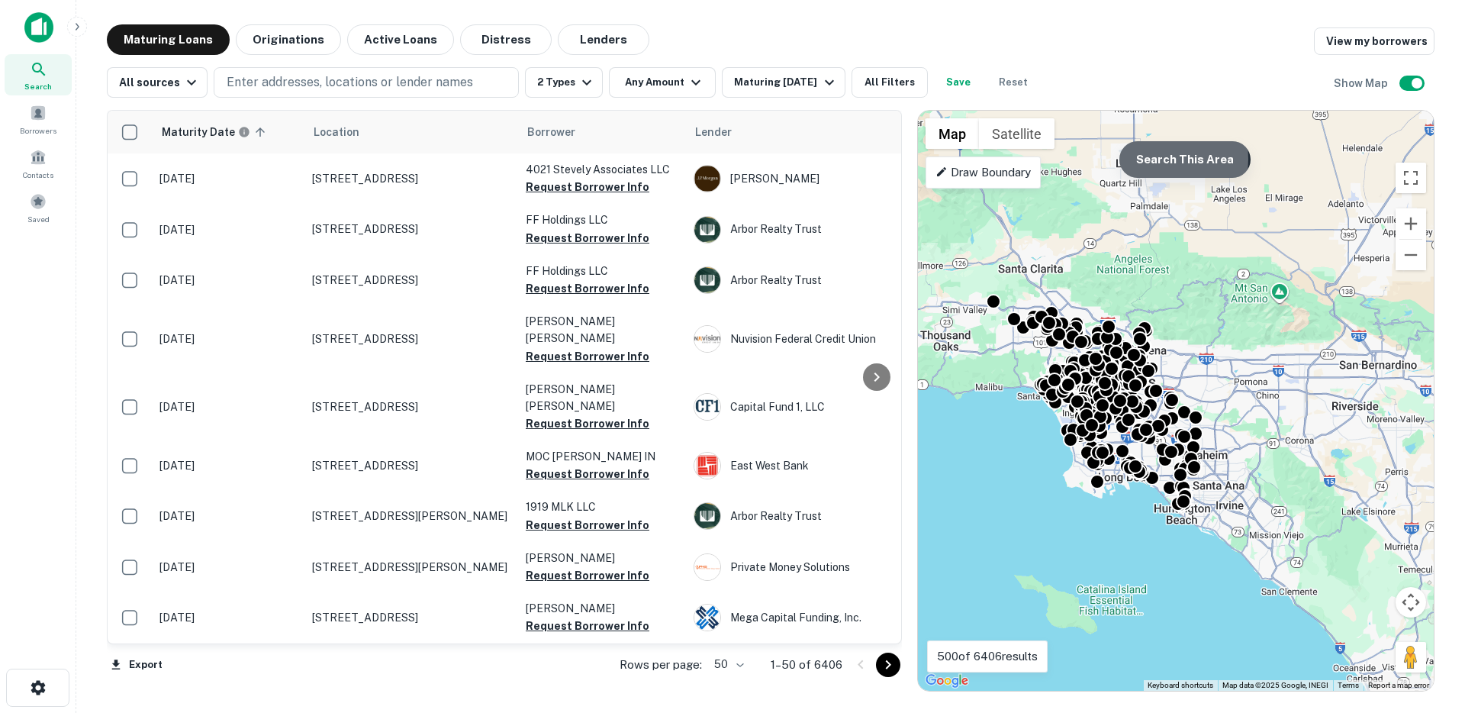
click at [1145, 159] on button "Search This Area" at bounding box center [1184, 159] width 131 height 37
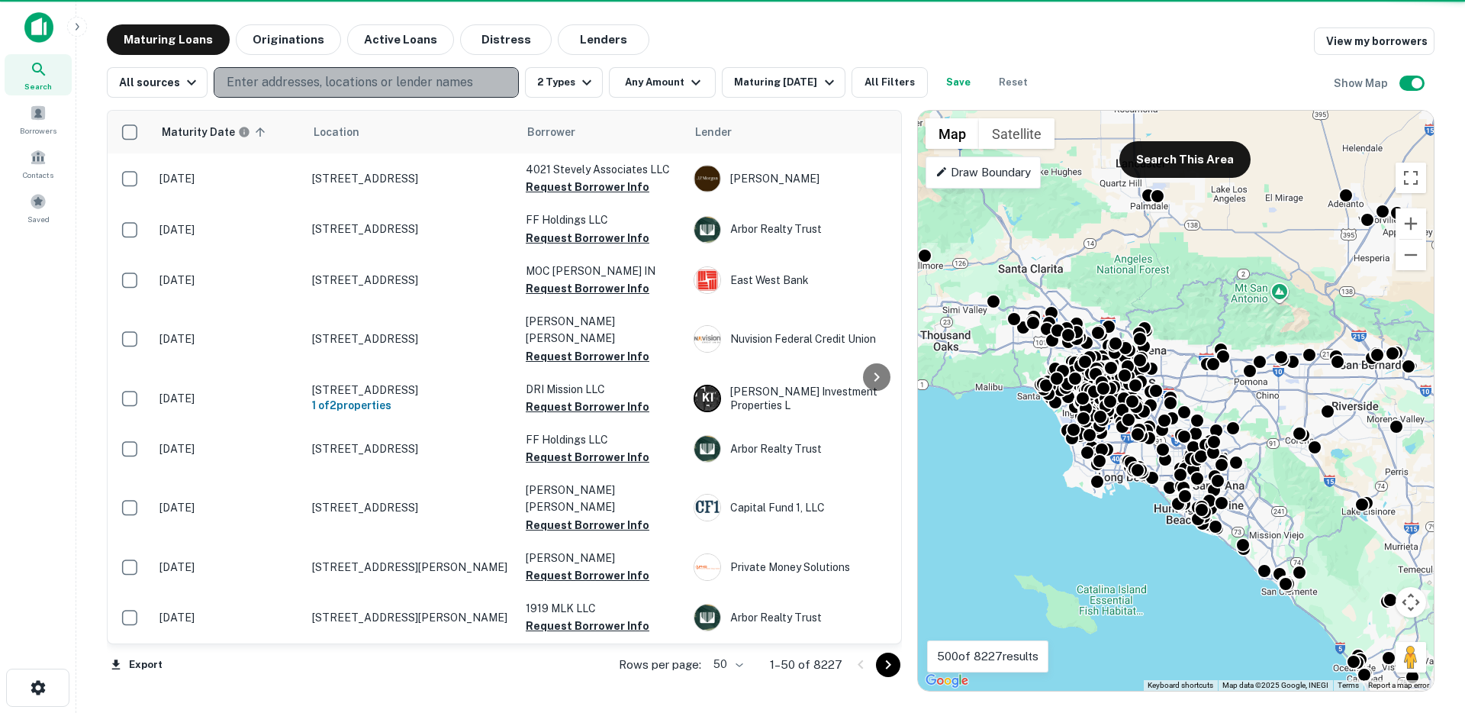
click at [377, 89] on p "Enter addresses, locations or lender names" at bounding box center [350, 82] width 246 height 18
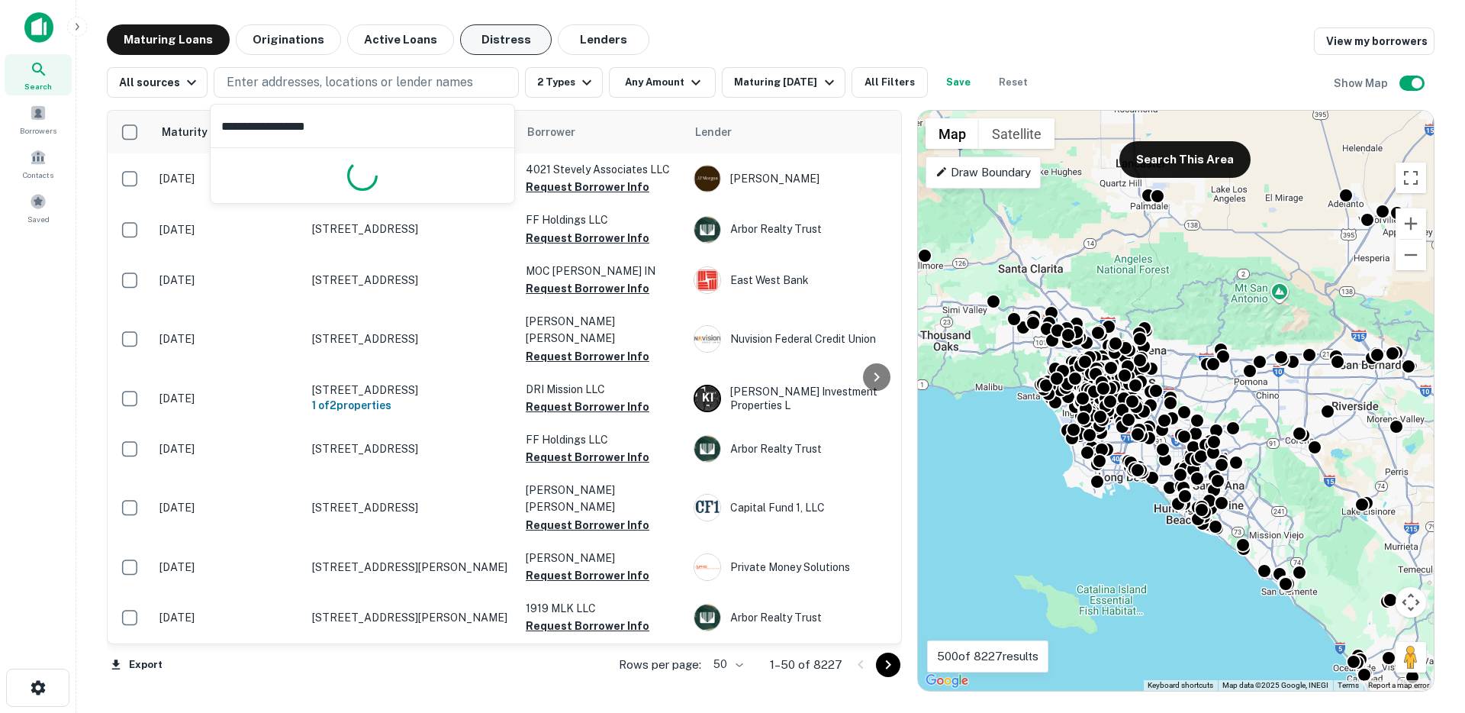
type input "**********"
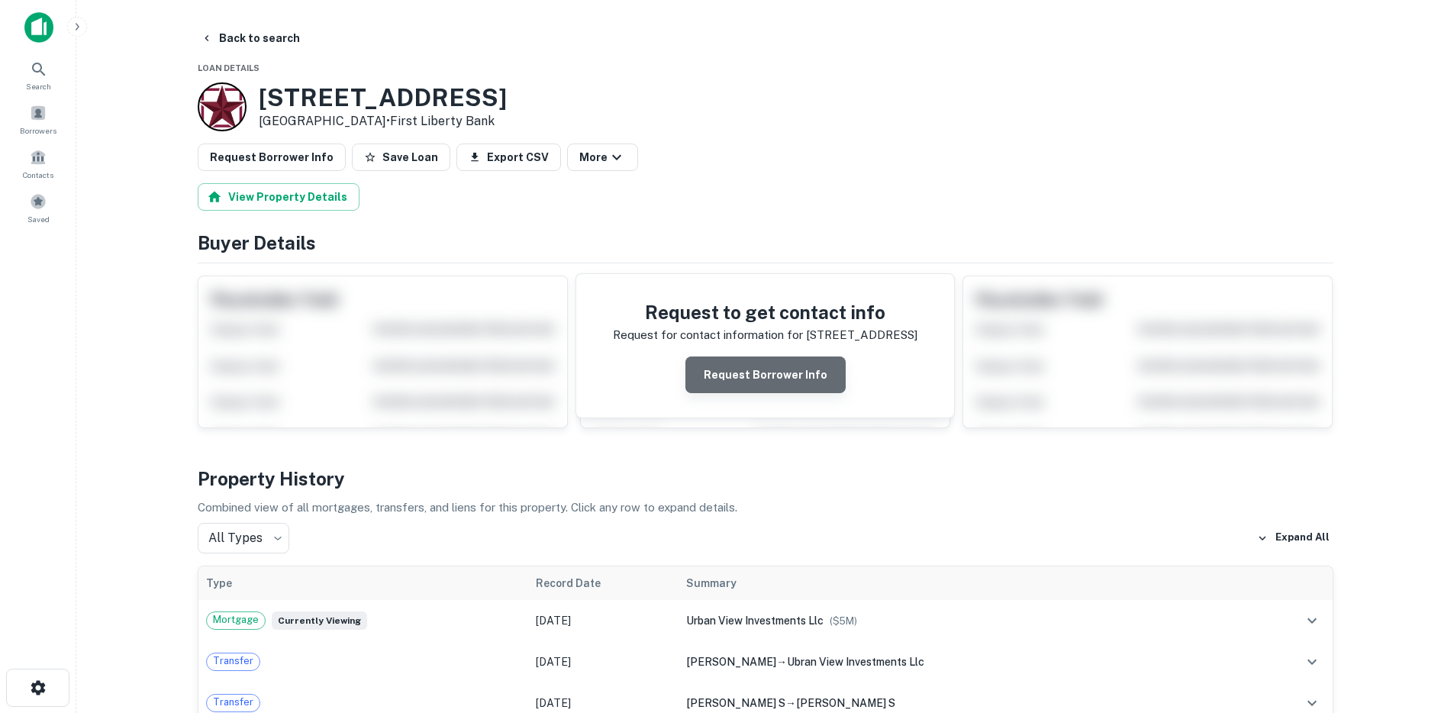
click at [789, 373] on button "Request Borrower Info" at bounding box center [765, 374] width 160 height 37
click at [738, 371] on button "Info Requested" at bounding box center [765, 374] width 153 height 37
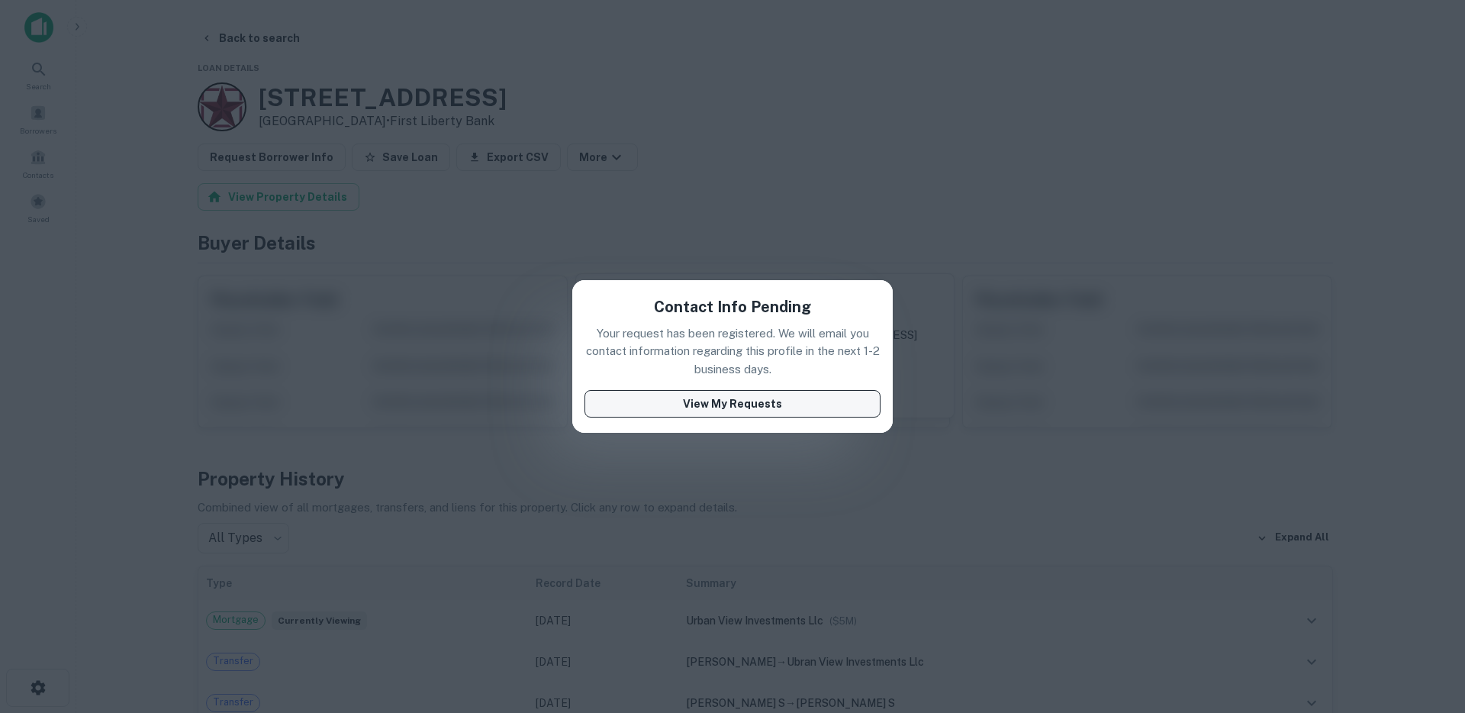
click at [705, 406] on button "View My Requests" at bounding box center [732, 403] width 296 height 27
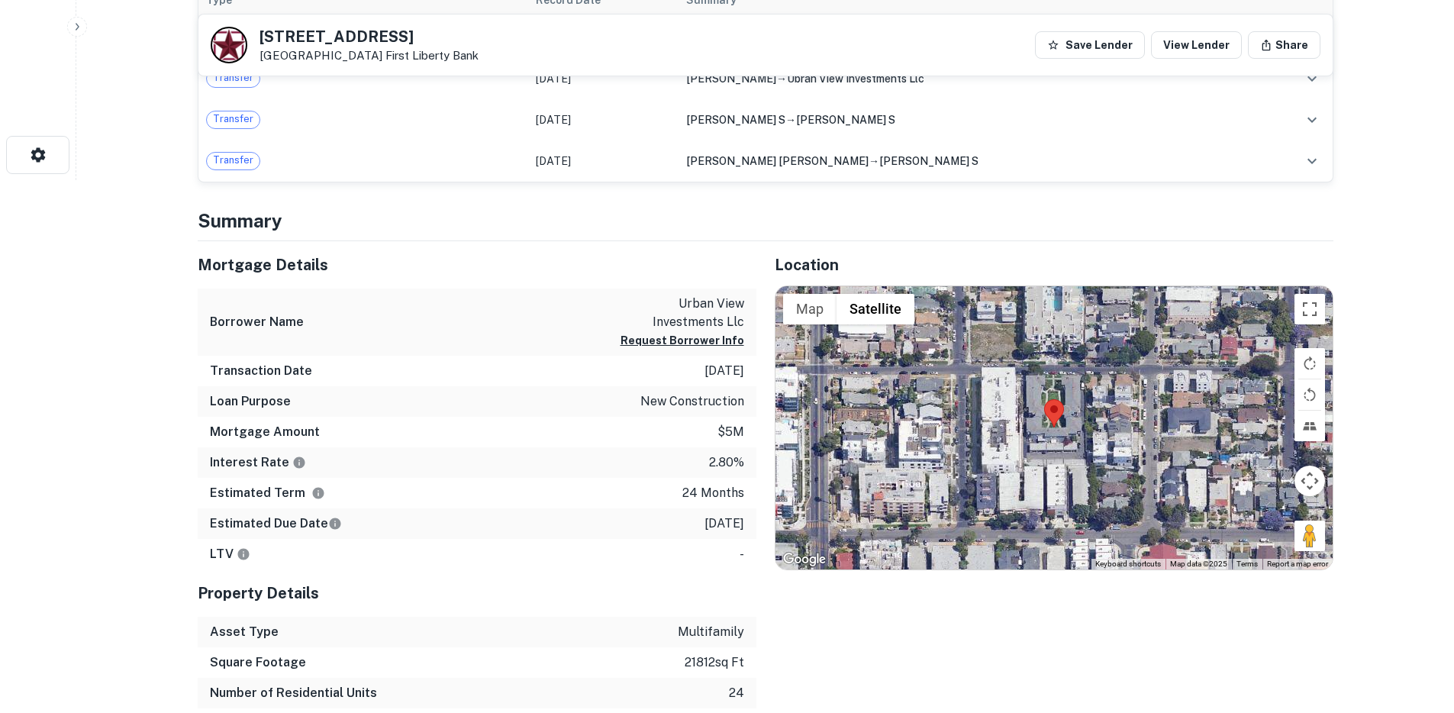
scroll to position [532, 0]
click at [690, 338] on button "Request Borrower Info" at bounding box center [682, 341] width 124 height 18
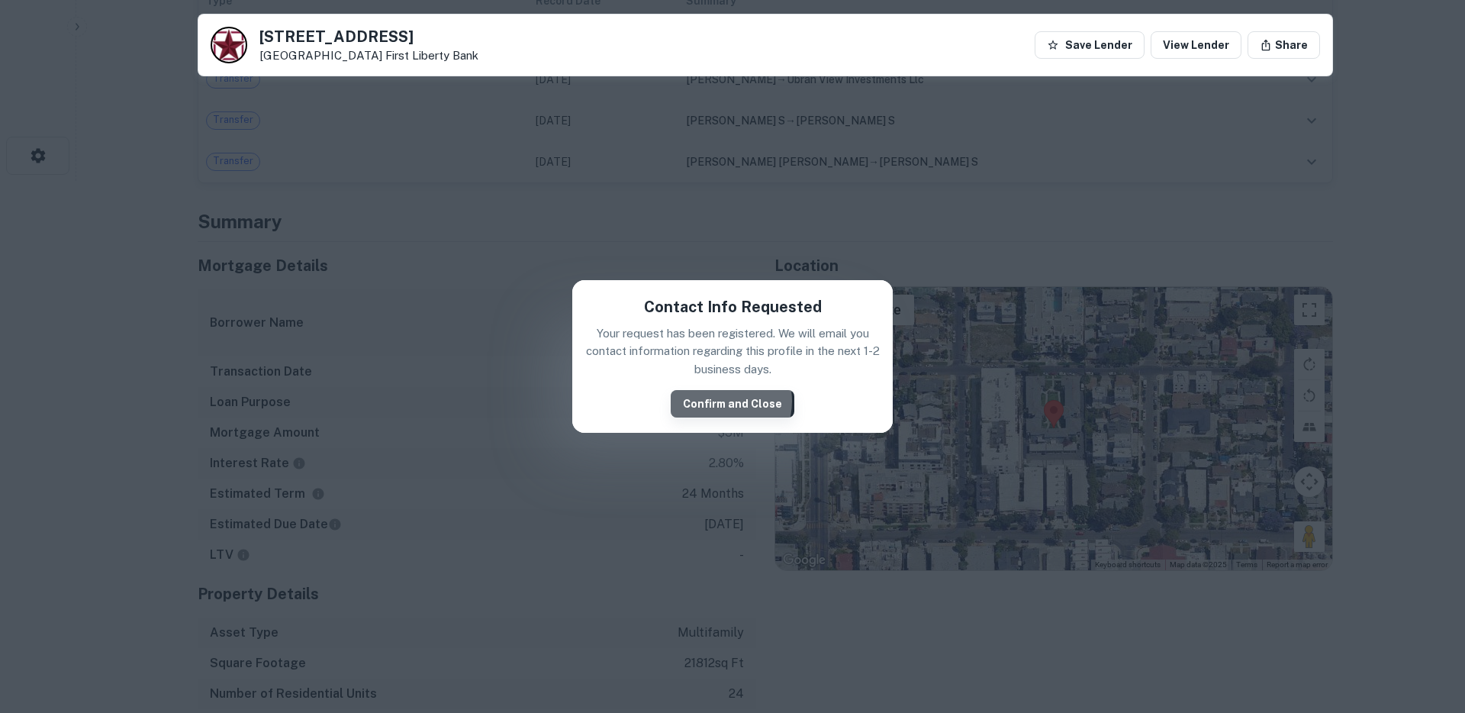
click at [717, 401] on button "Confirm and Close" at bounding box center [733, 403] width 124 height 27
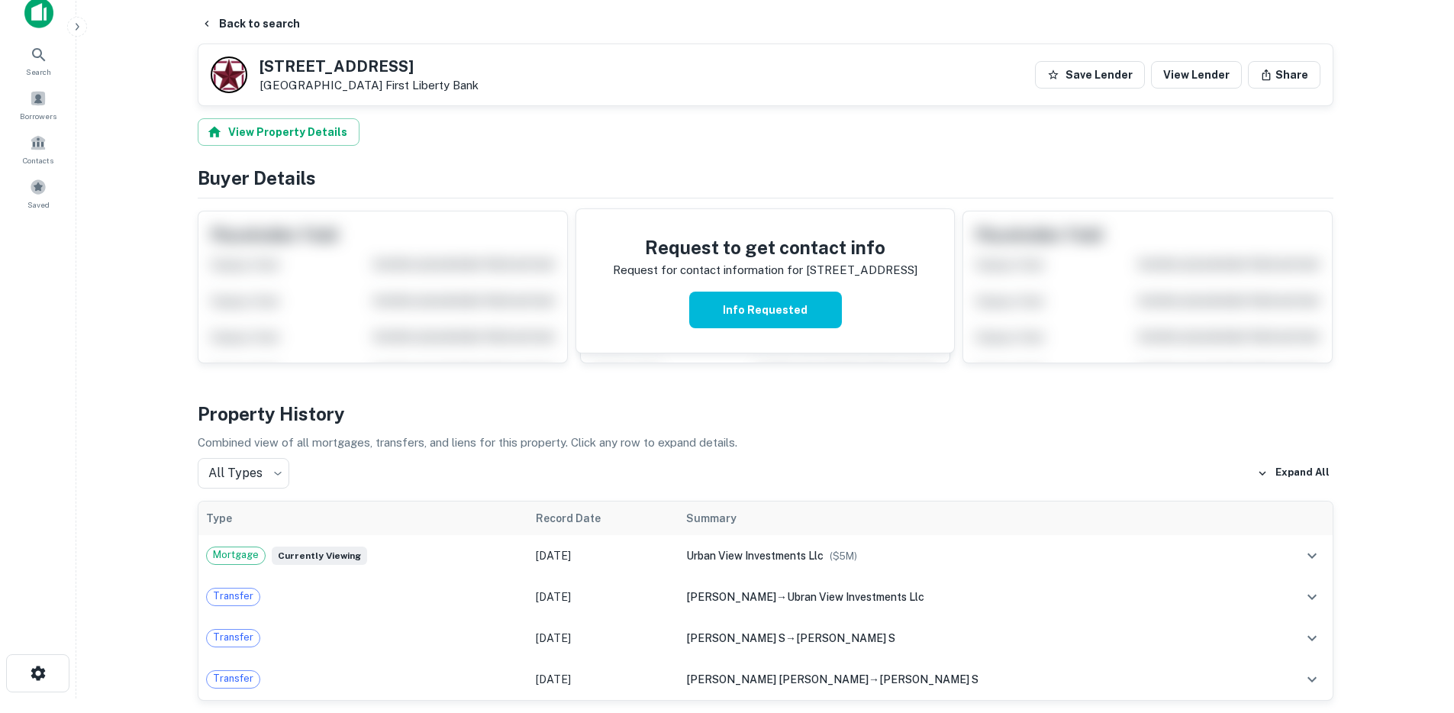
scroll to position [0, 0]
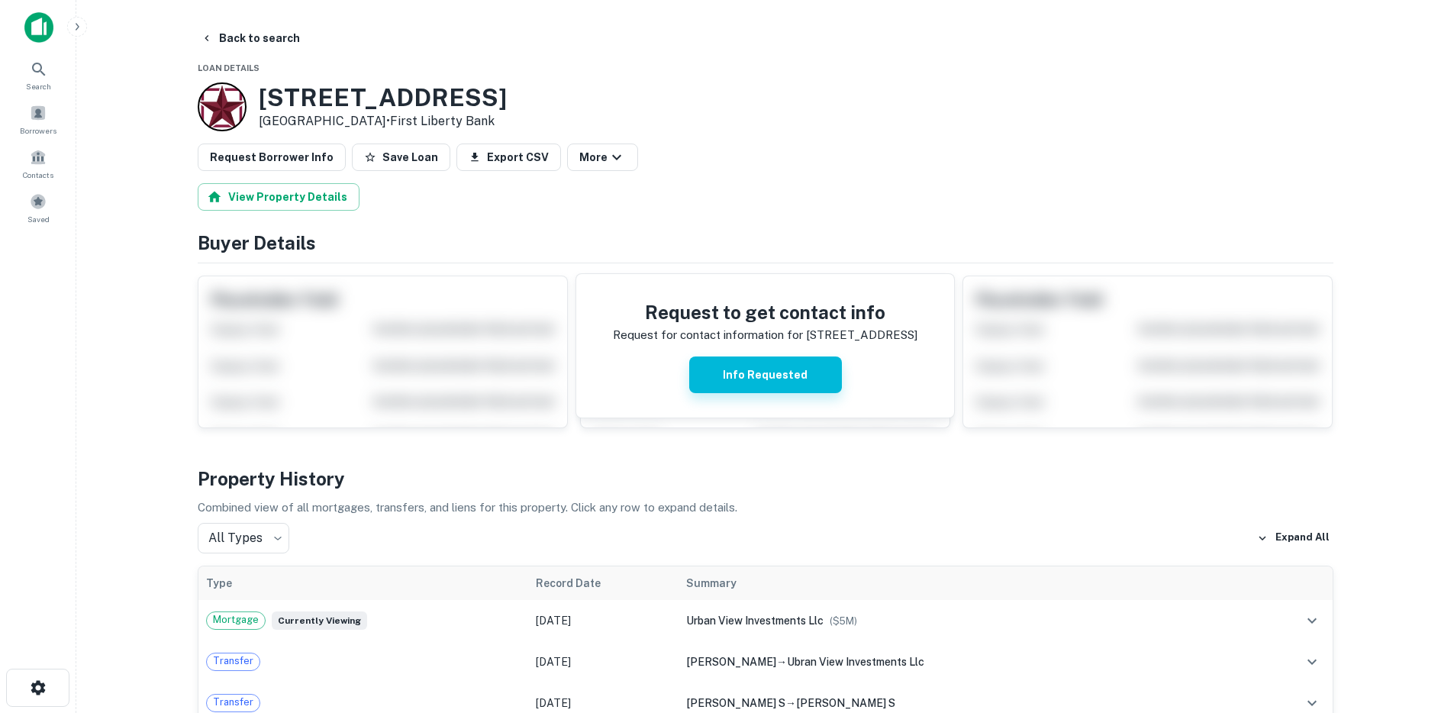
click at [729, 371] on button "Info Requested" at bounding box center [765, 374] width 153 height 37
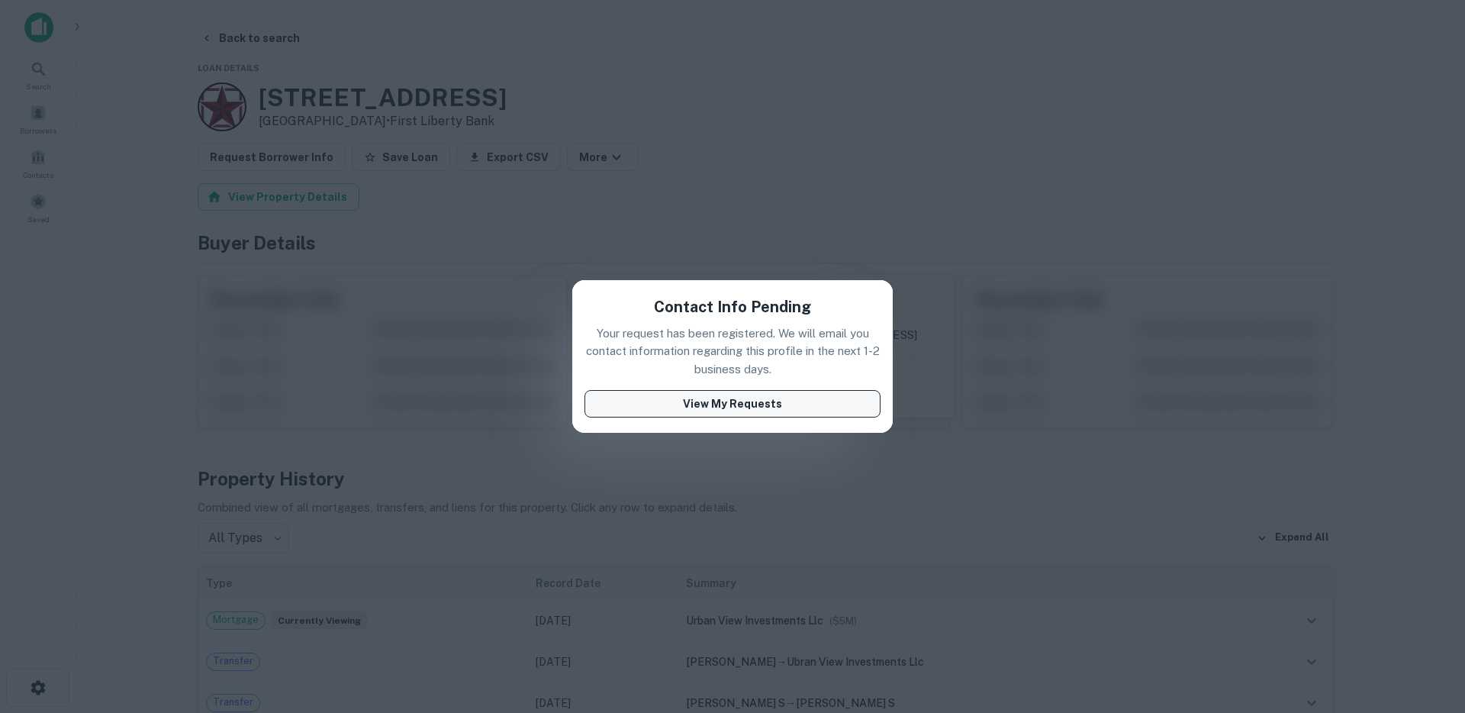
click at [720, 398] on button "View My Requests" at bounding box center [732, 403] width 296 height 27
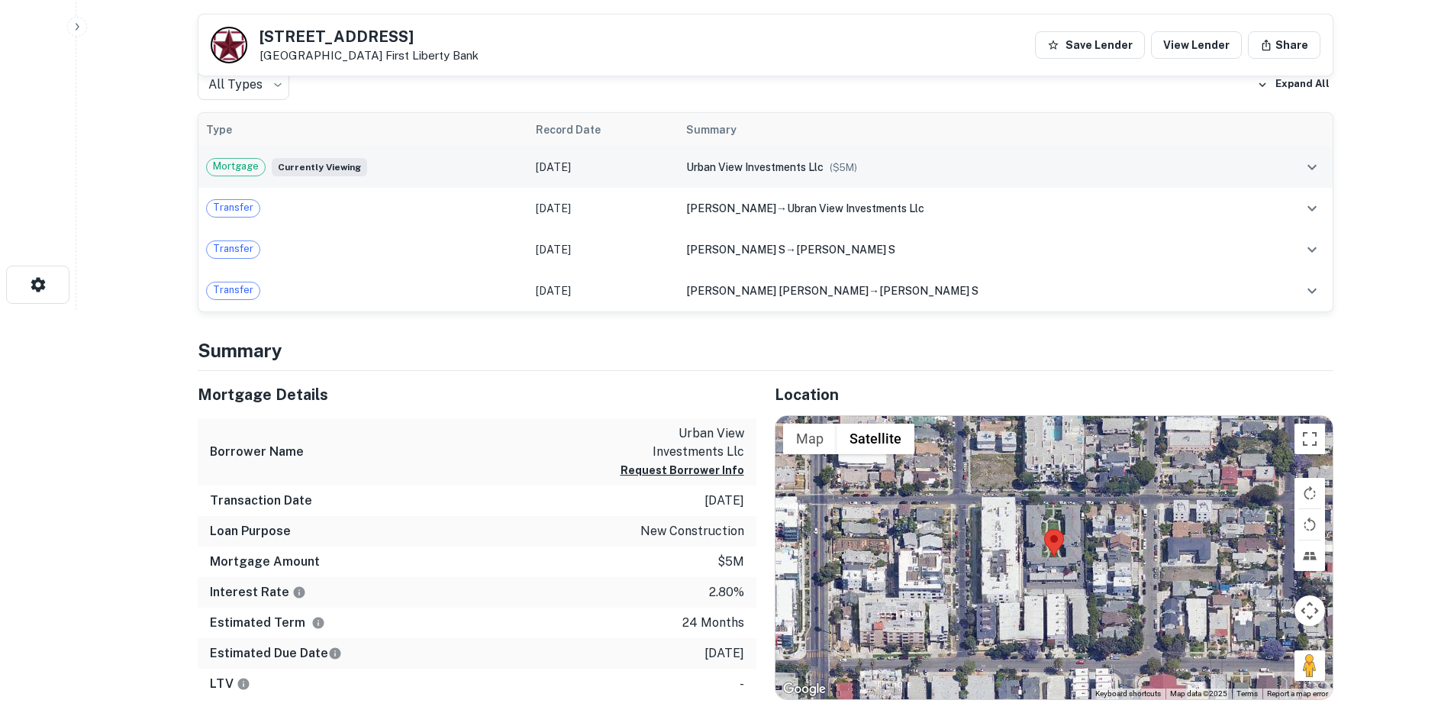
scroll to position [383, 0]
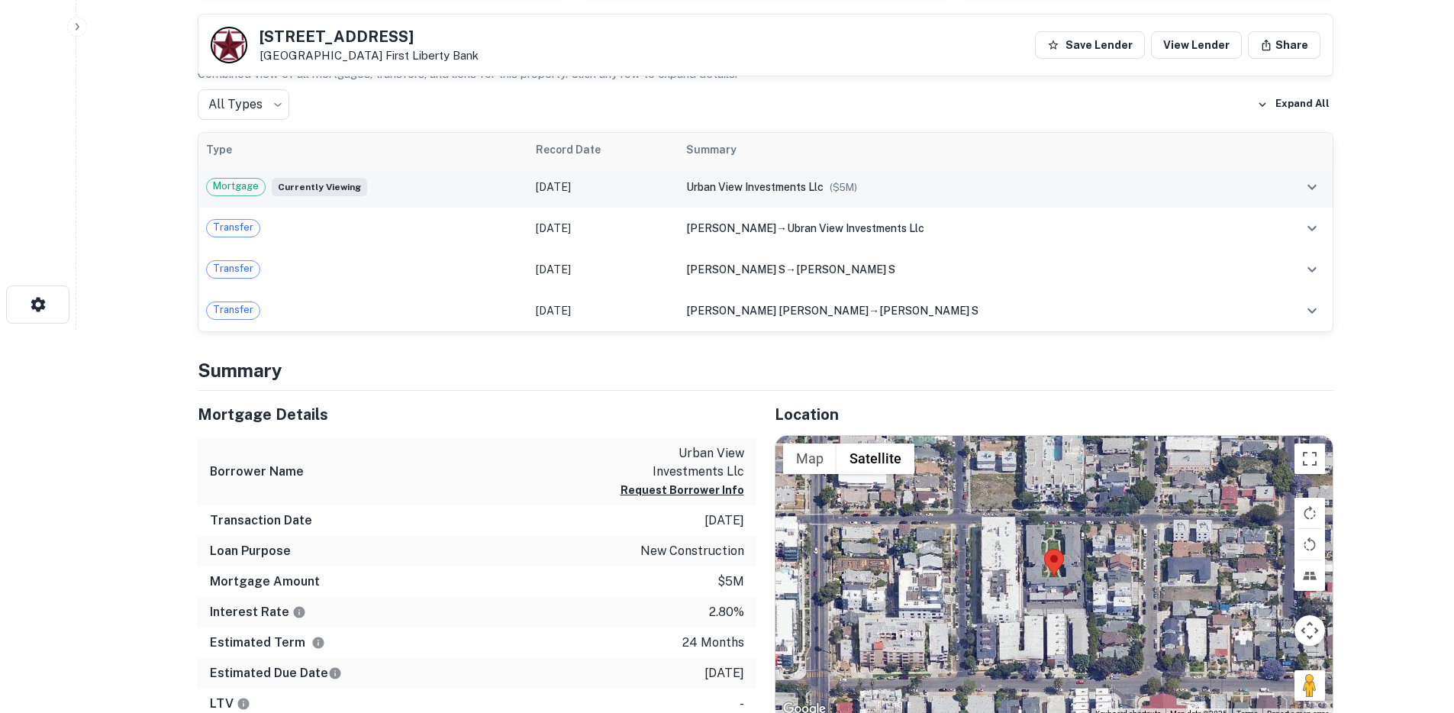
click at [368, 185] on div "Mortgage Currently viewing" at bounding box center [363, 187] width 315 height 18
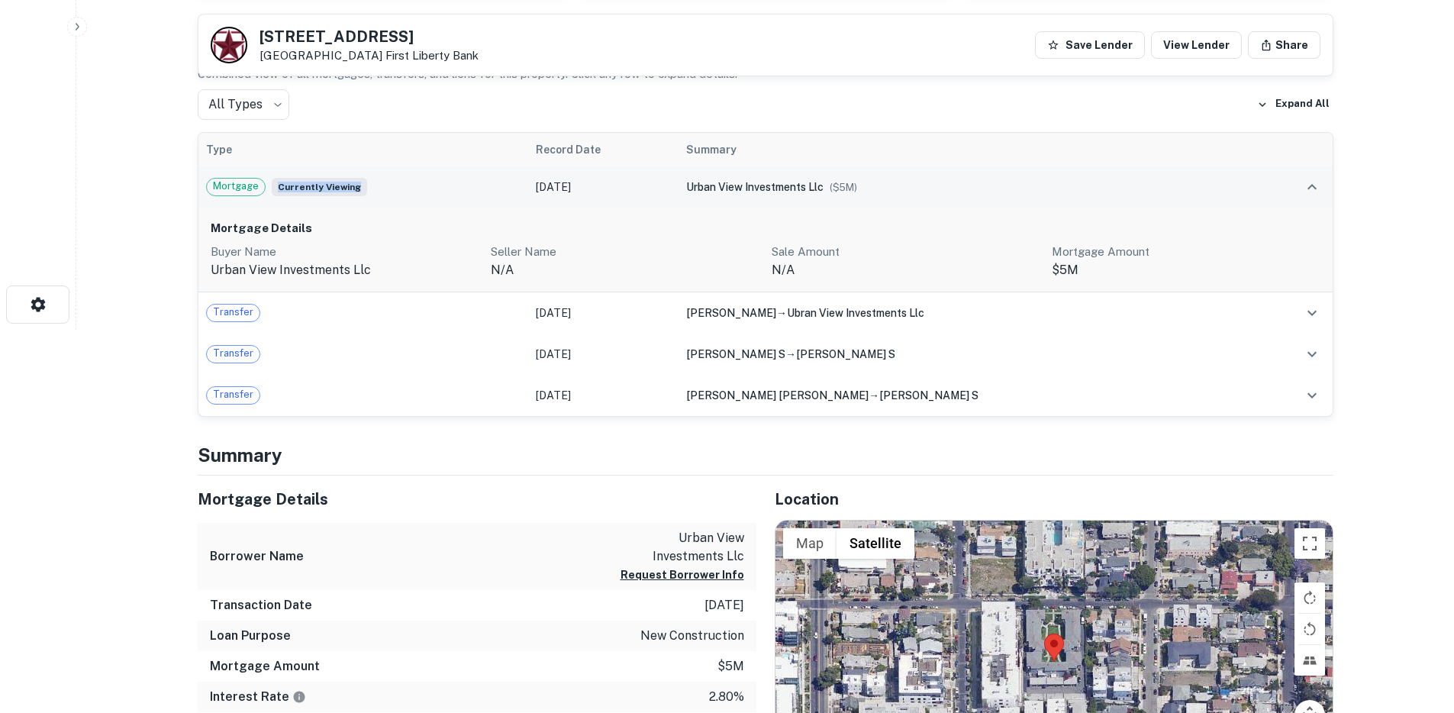
click at [366, 188] on div "Mortgage Currently viewing" at bounding box center [363, 187] width 315 height 18
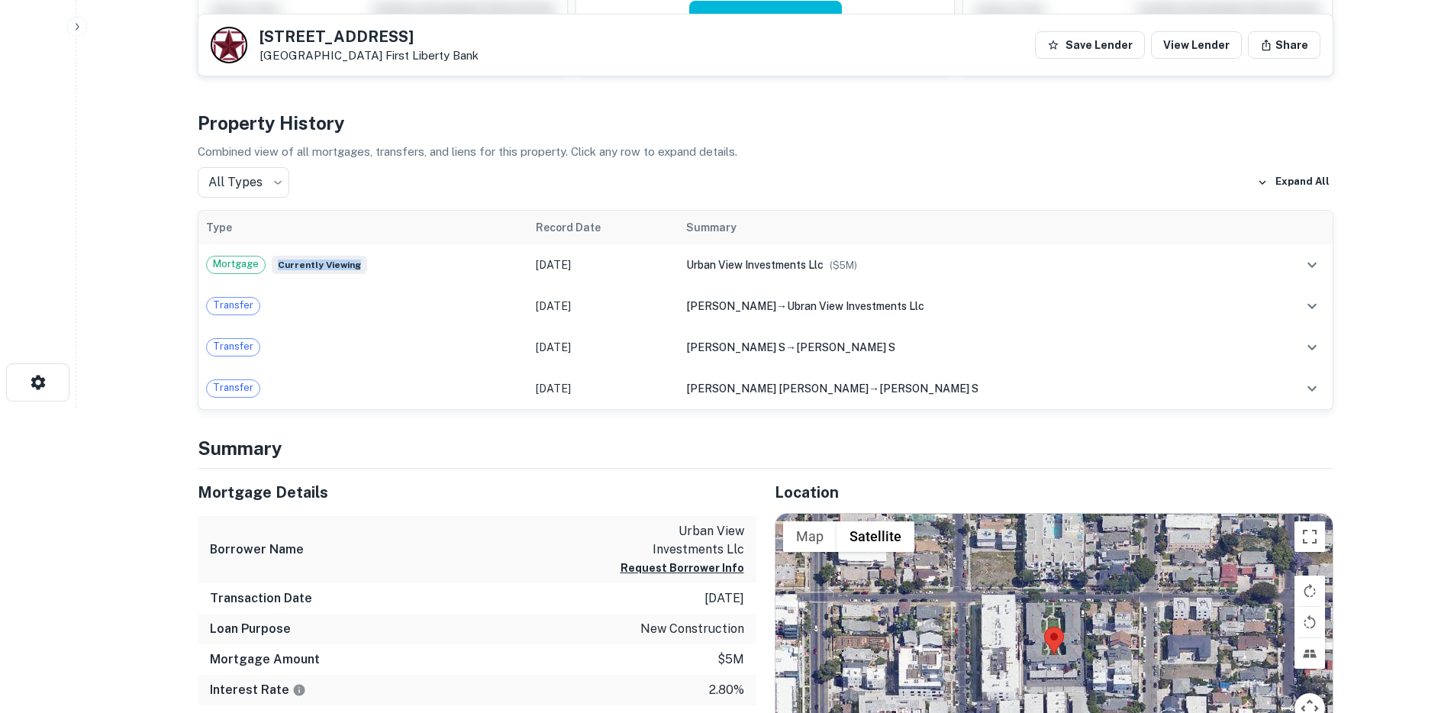
scroll to position [329, 0]
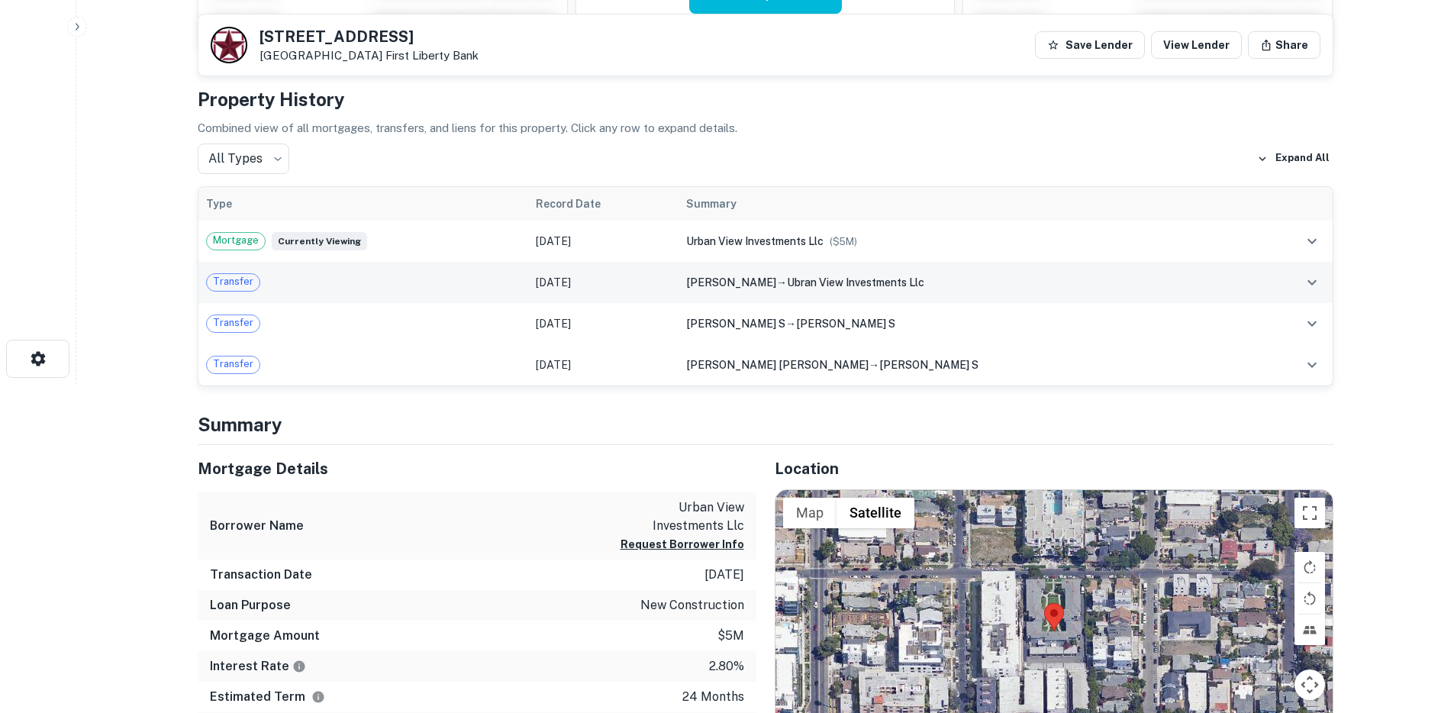
click at [351, 282] on div "Transfer" at bounding box center [363, 282] width 315 height 18
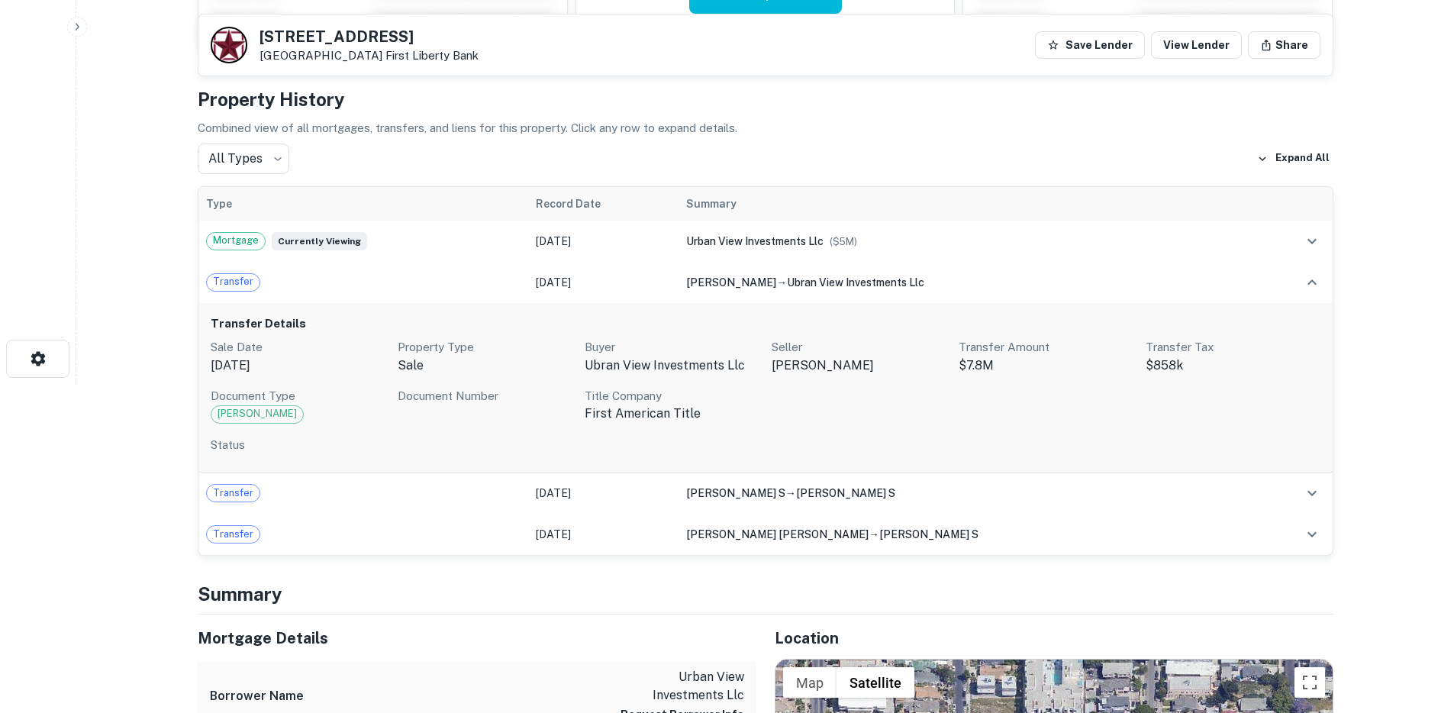
click at [346, 306] on div "Transfer Details Sale Date Jun 11, 2019 Property Type sale Buyer ubran view inv…" at bounding box center [765, 388] width 1134 height 170
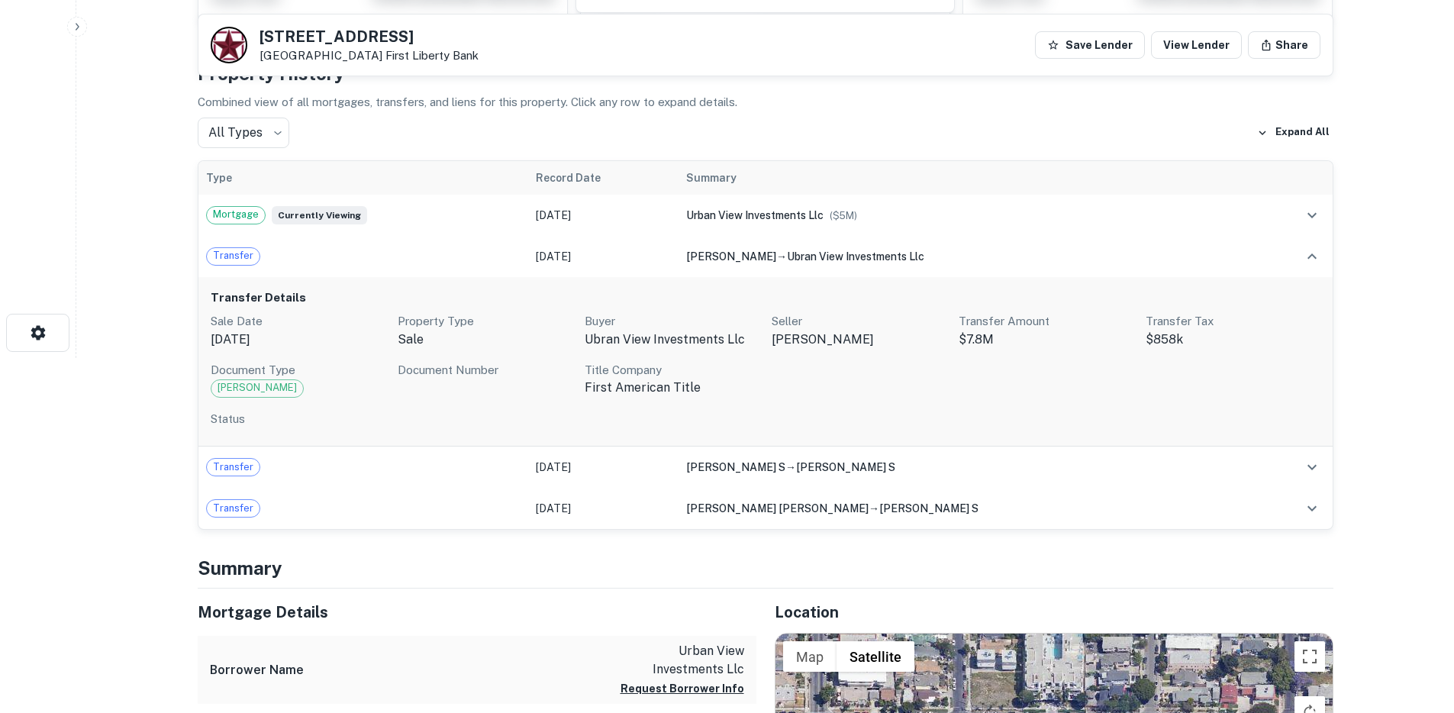
click at [251, 394] on span "Grant Deed" at bounding box center [257, 387] width 92 height 15
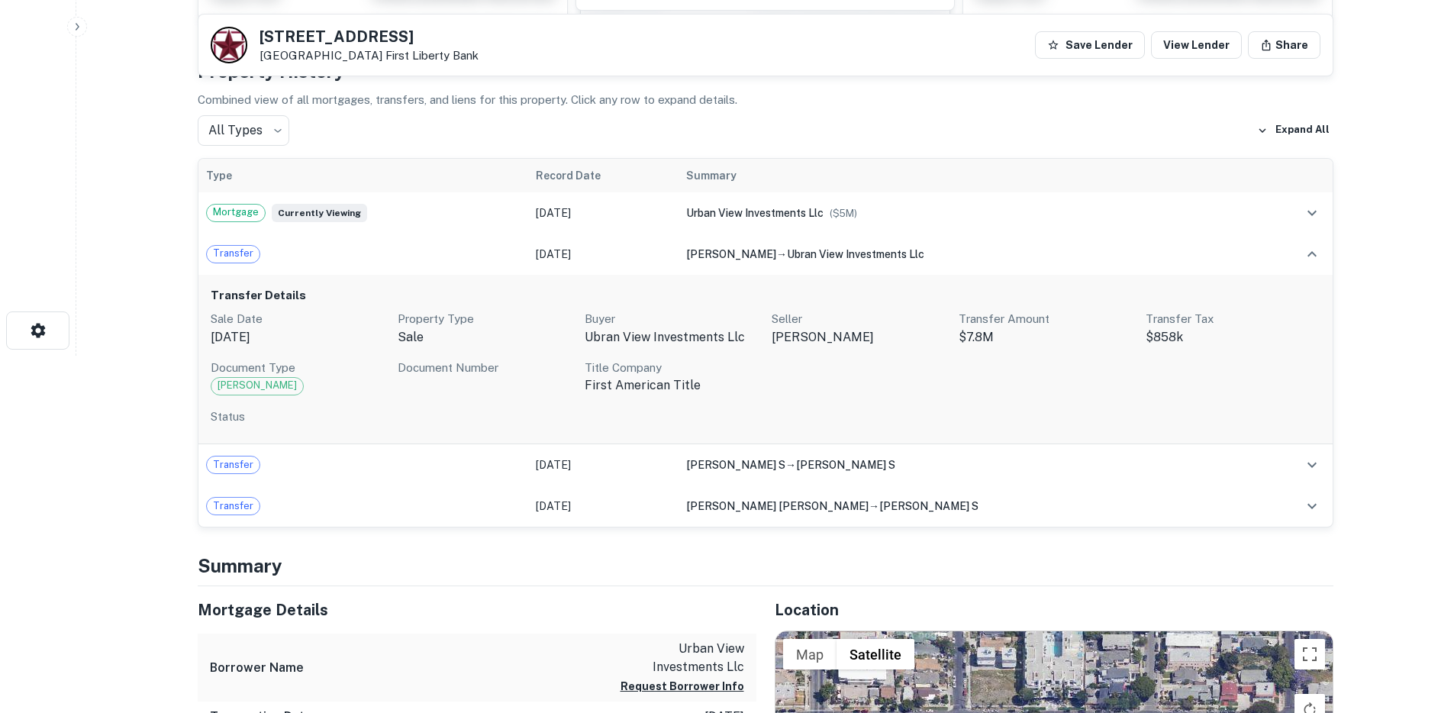
scroll to position [358, 0]
click at [260, 382] on span "Grant Deed" at bounding box center [257, 384] width 92 height 15
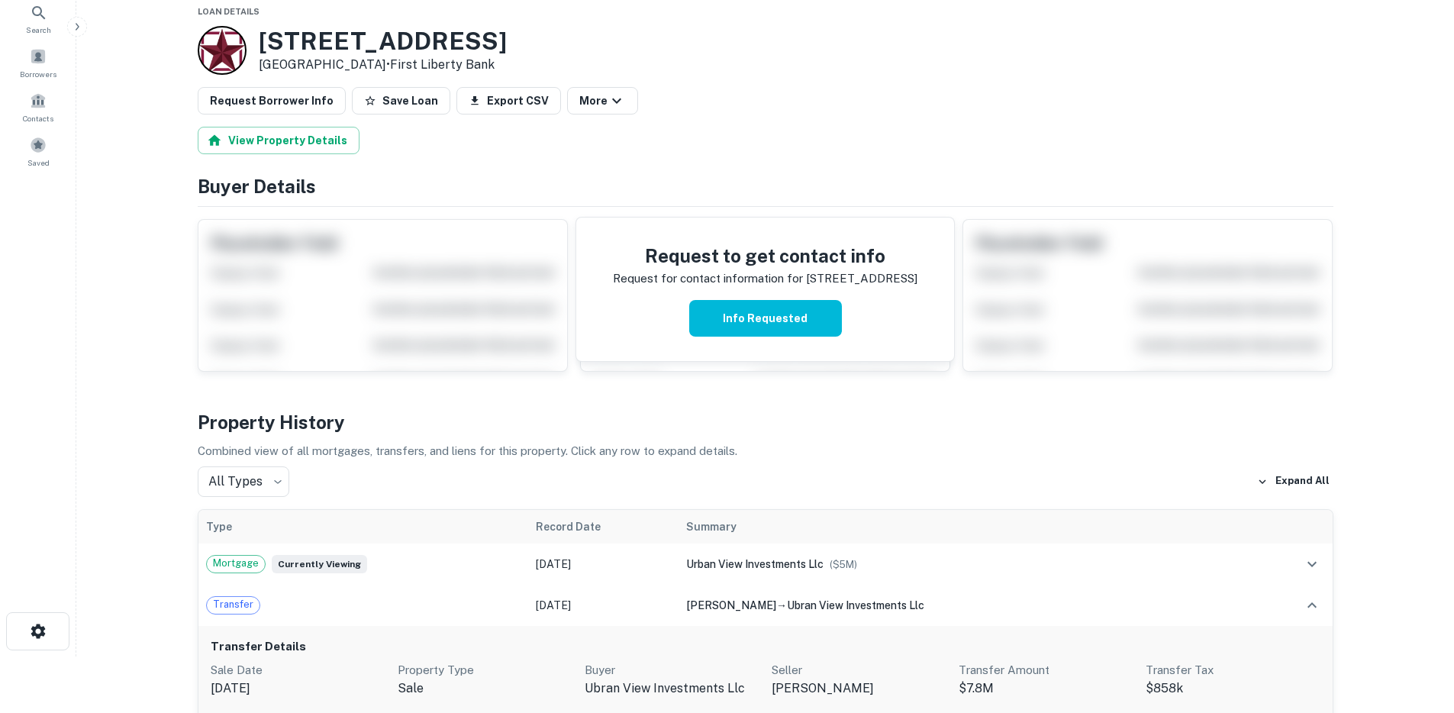
scroll to position [19, 0]
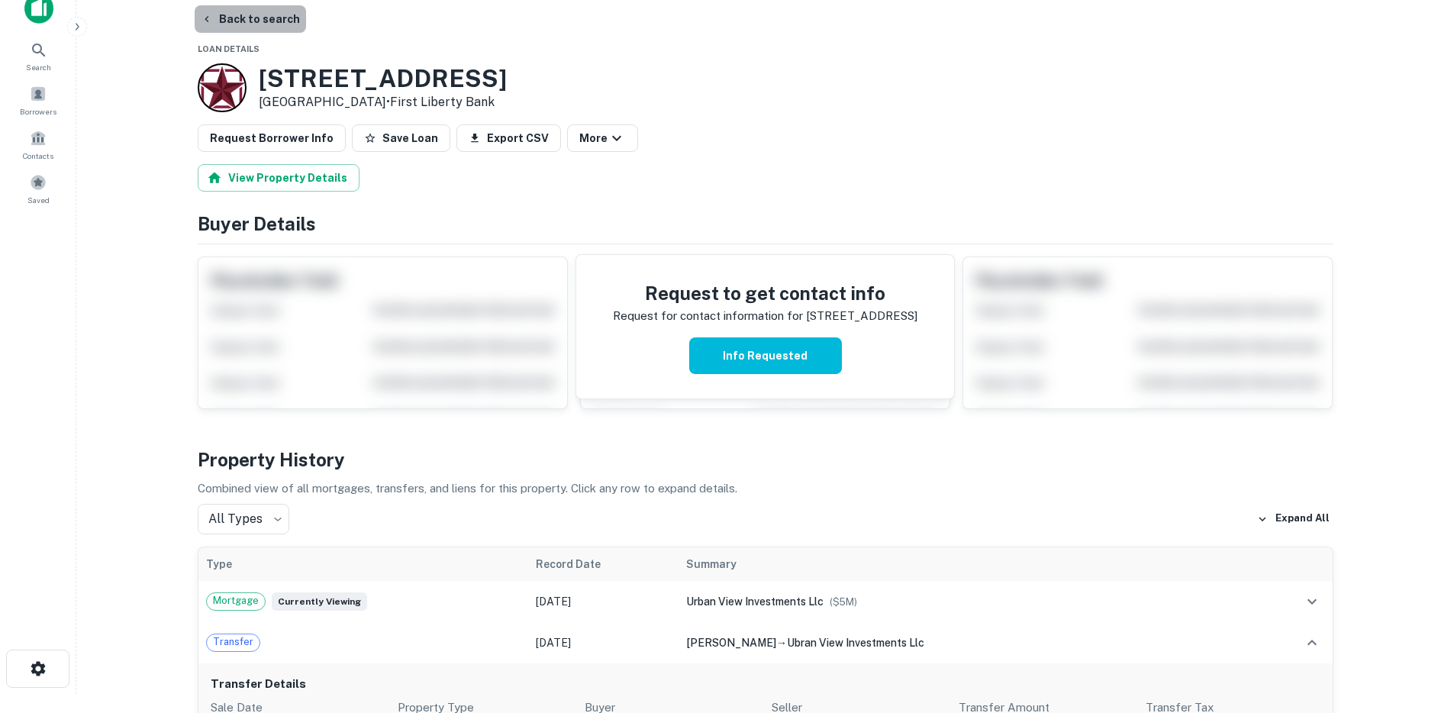
click at [254, 24] on button "Back to search" at bounding box center [250, 18] width 111 height 27
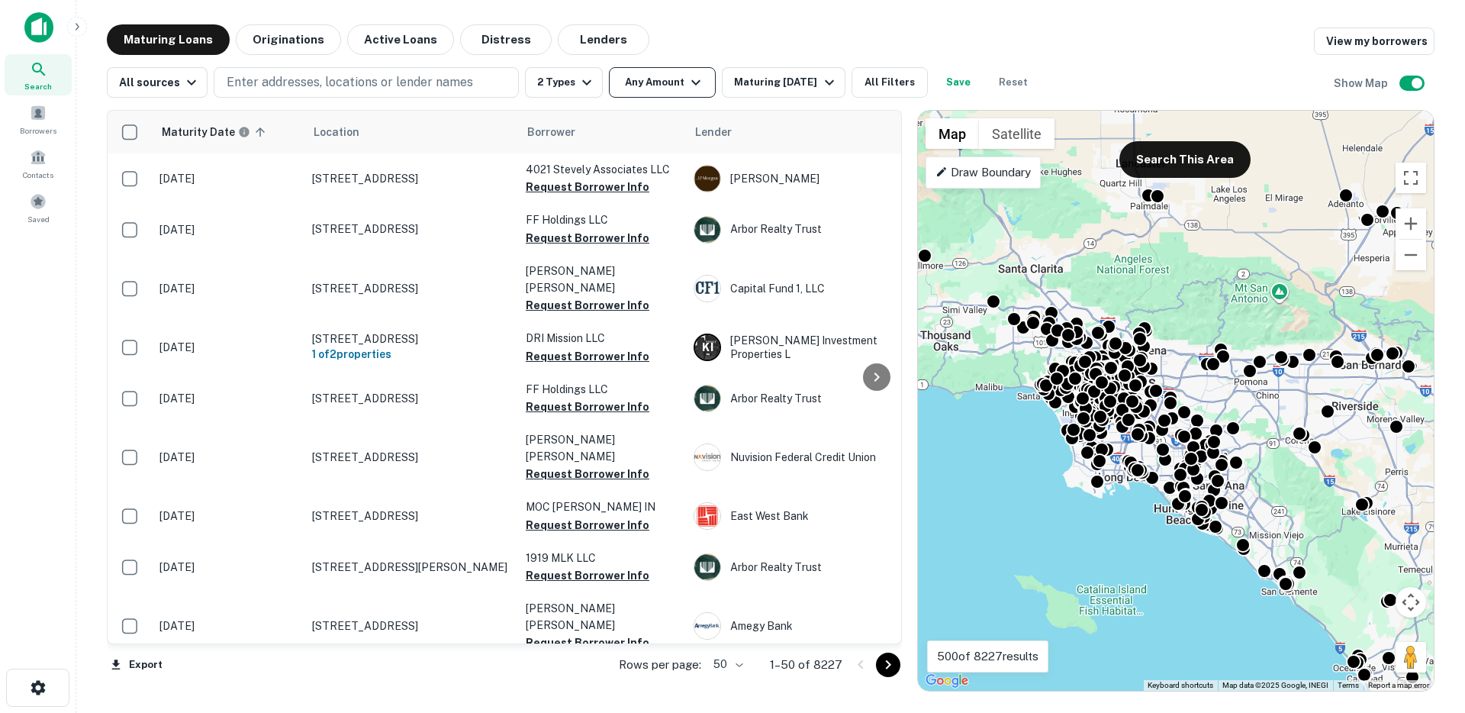
click at [626, 89] on button "Any Amount" at bounding box center [662, 82] width 107 height 31
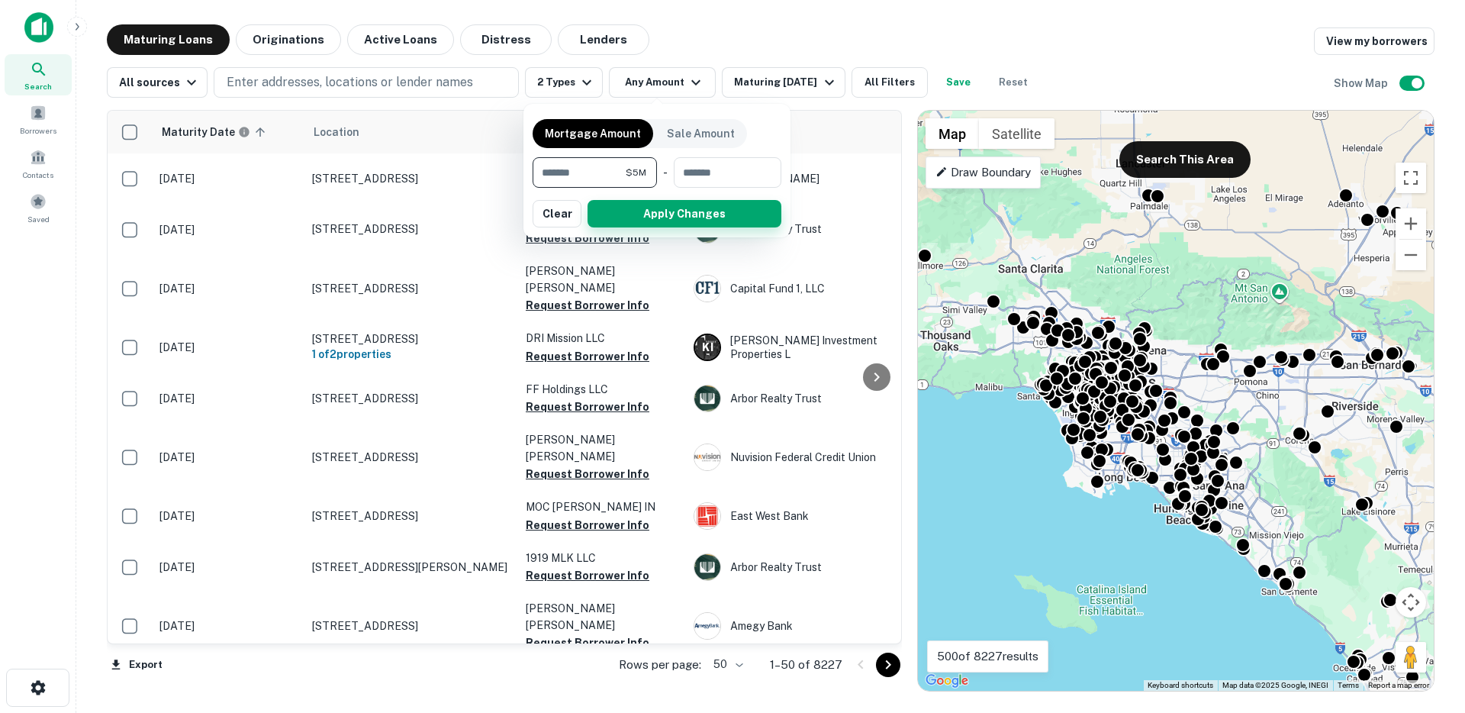
type input "*******"
drag, startPoint x: 684, startPoint y: 219, endPoint x: 694, endPoint y: 225, distance: 11.0
click at [692, 227] on div "Mortgage Amount Sale Amount ******* $5M ​ - ​ Apply Changes Clear" at bounding box center [657, 170] width 249 height 115
click at [636, 212] on button "Apply Changes" at bounding box center [685, 213] width 194 height 27
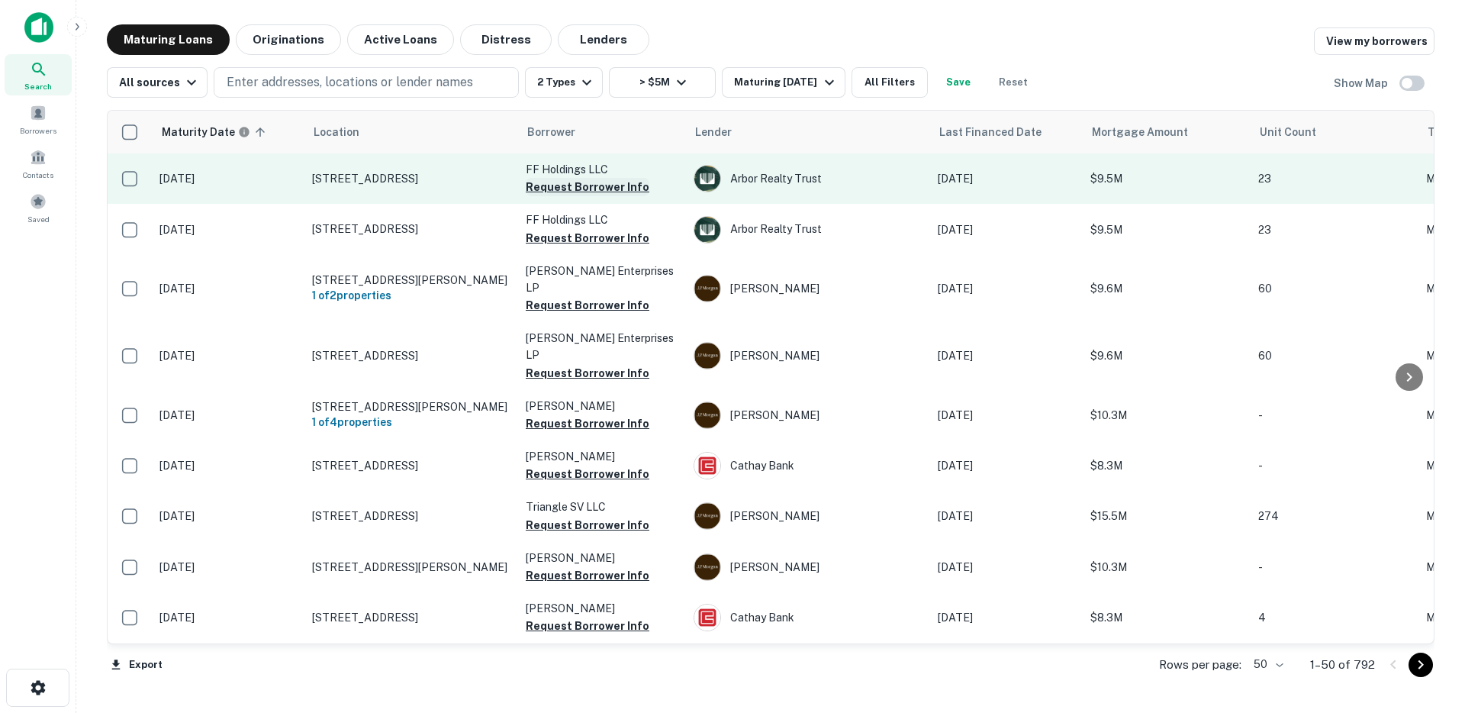
click at [612, 195] on button "Request Borrower Info" at bounding box center [588, 187] width 124 height 18
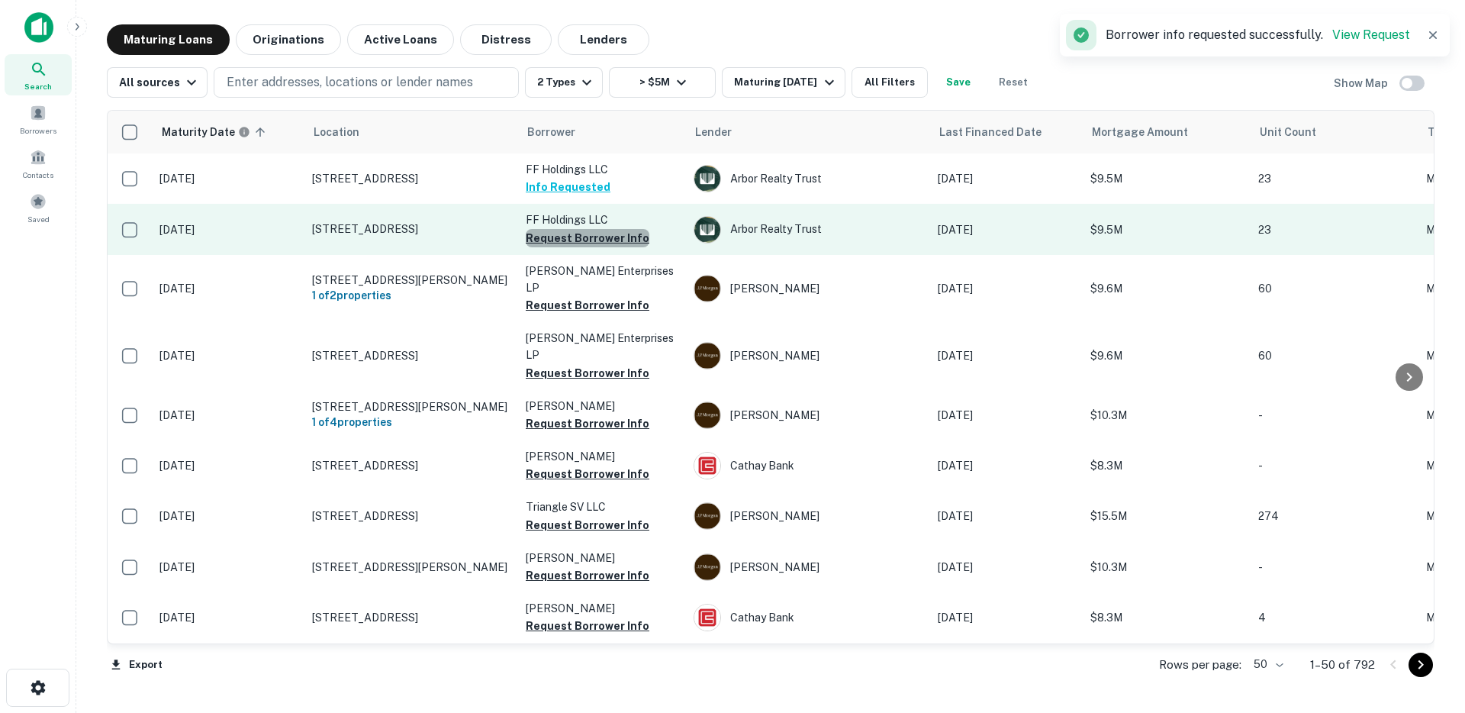
click at [591, 238] on button "Request Borrower Info" at bounding box center [588, 238] width 124 height 18
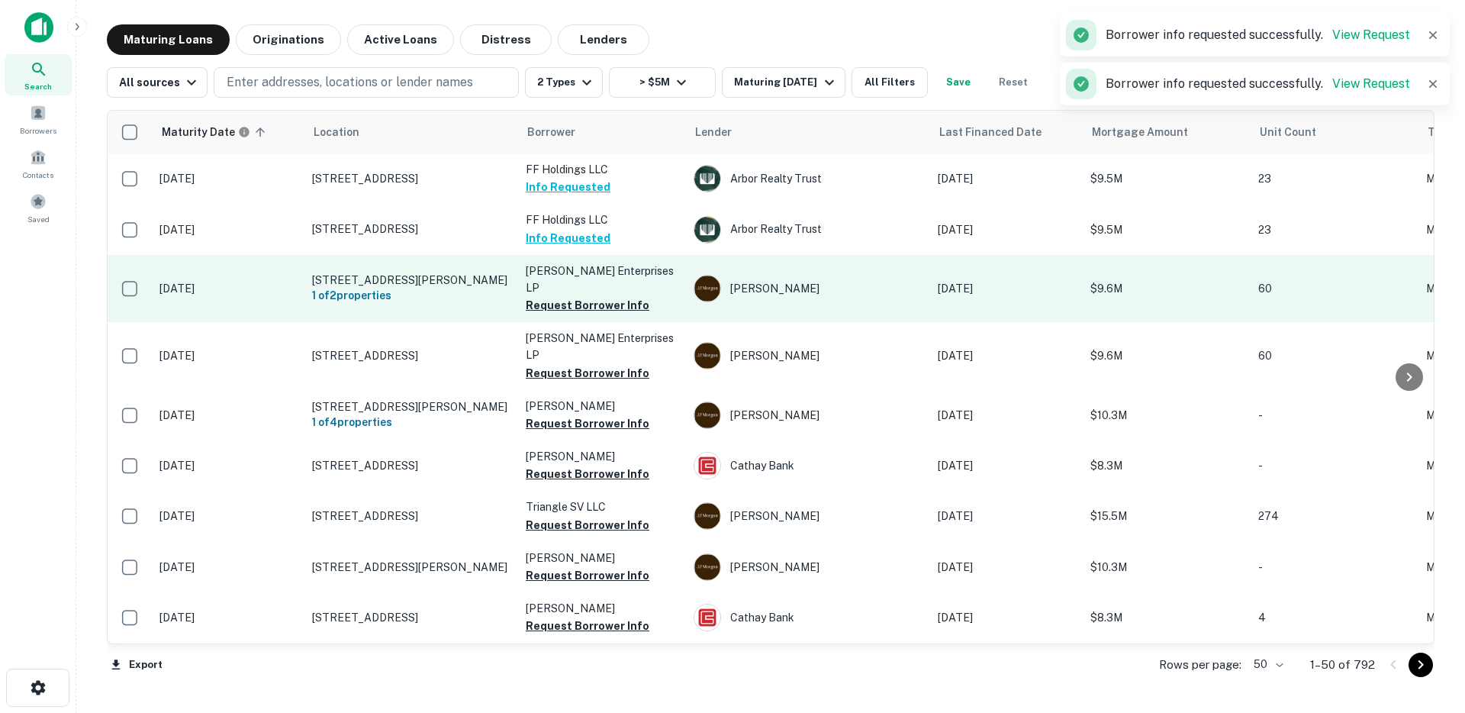
click at [558, 298] on button "Request Borrower Info" at bounding box center [588, 305] width 124 height 18
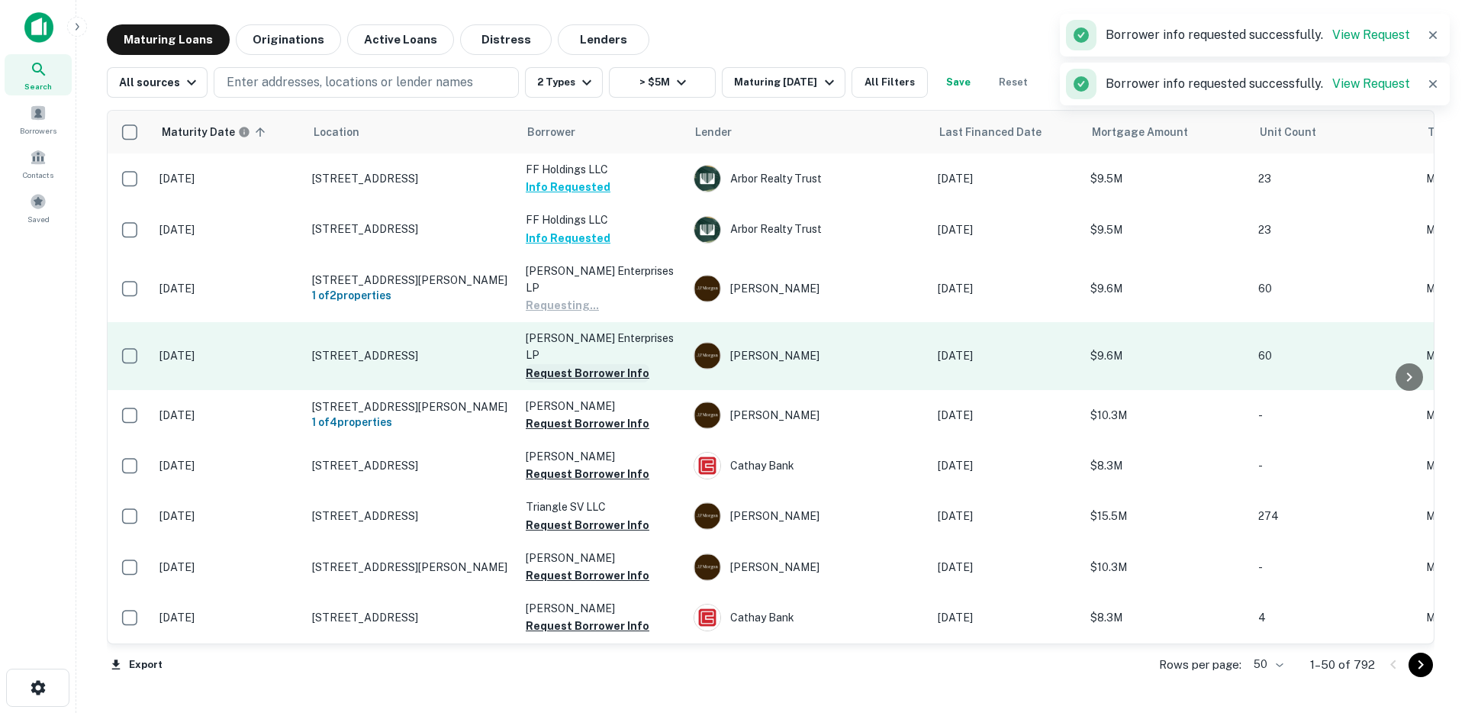
click at [566, 364] on button "Request Borrower Info" at bounding box center [588, 373] width 124 height 18
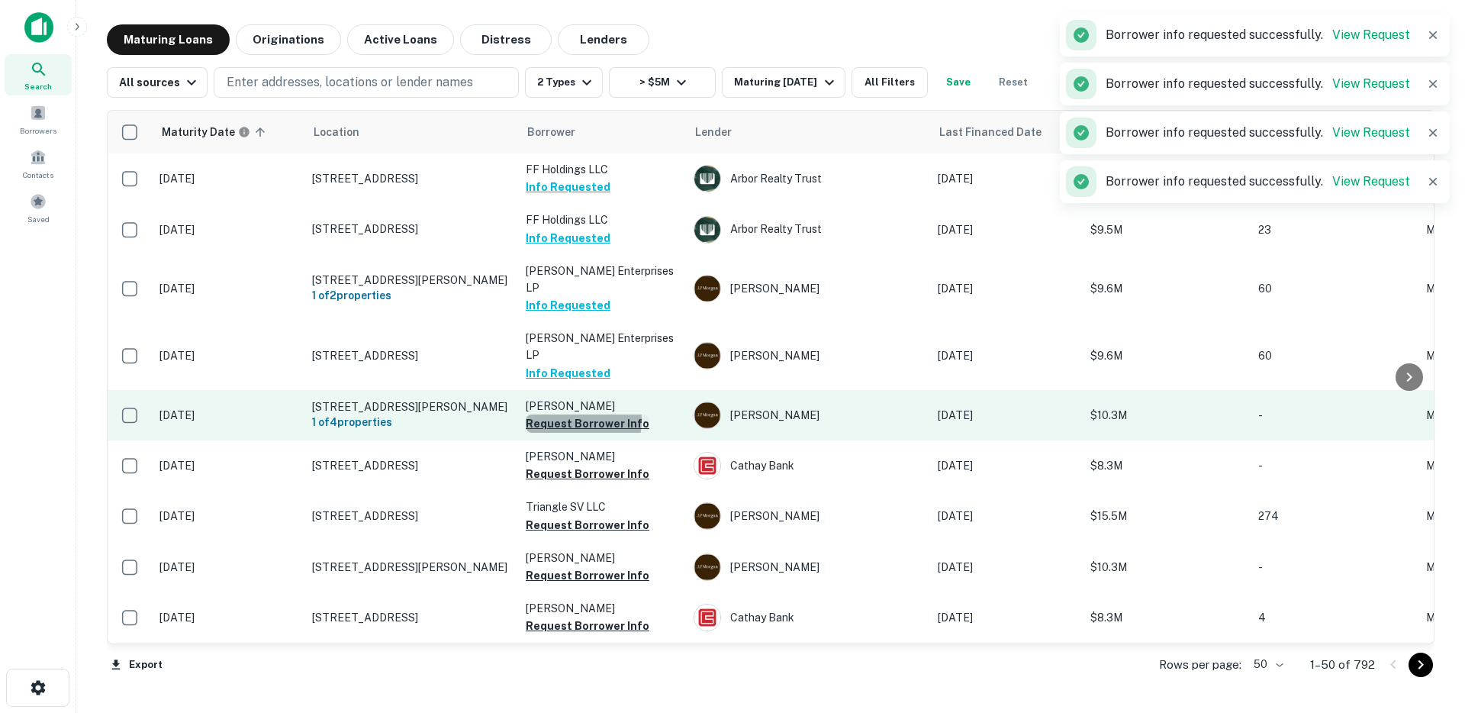
click at [565, 414] on button "Request Borrower Info" at bounding box center [588, 423] width 124 height 18
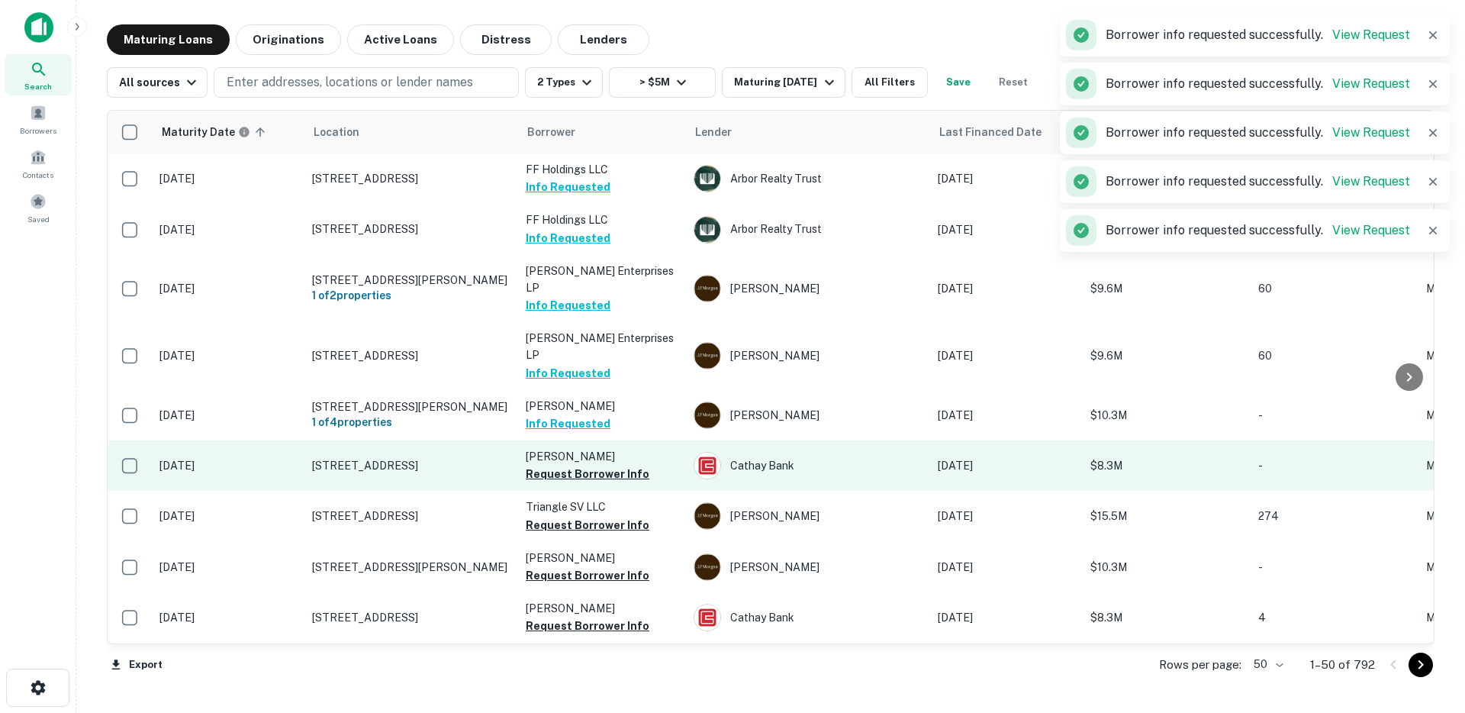
click at [568, 465] on button "Request Borrower Info" at bounding box center [588, 474] width 124 height 18
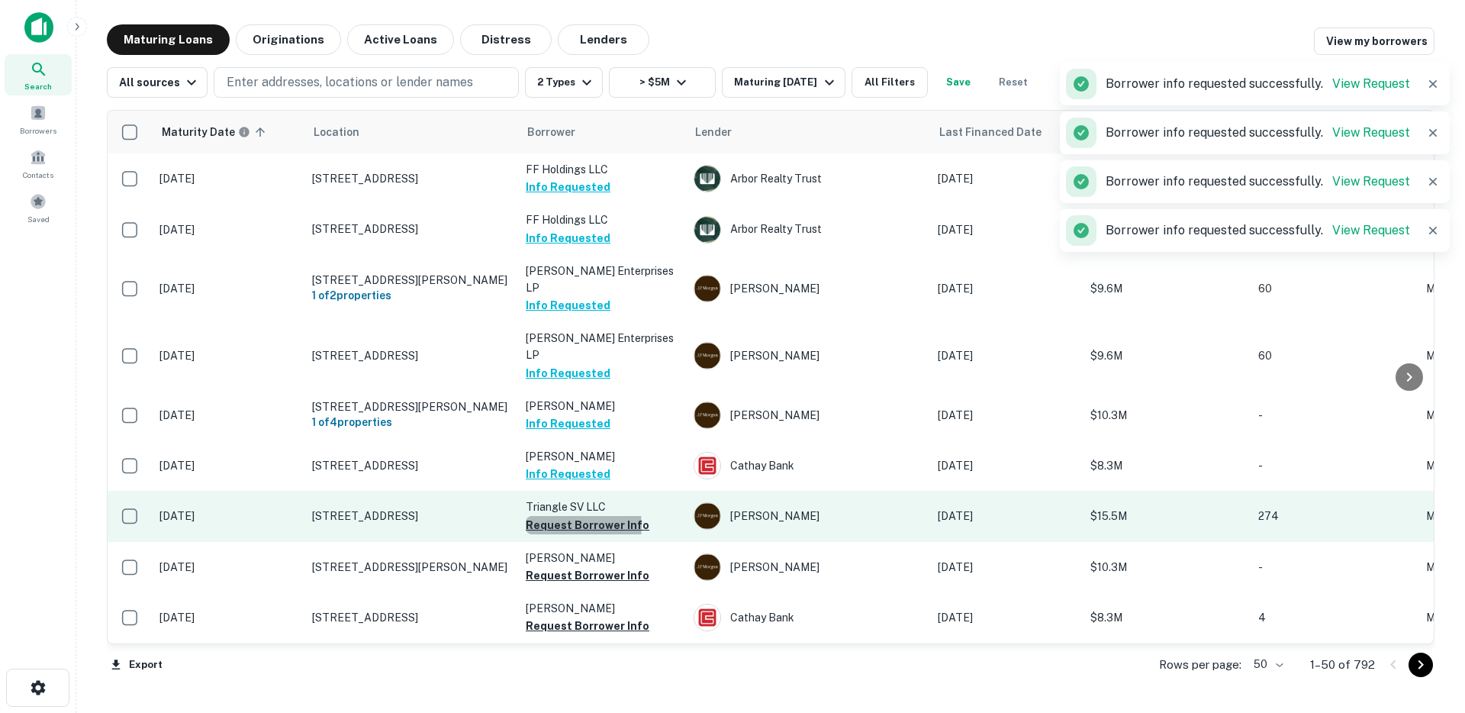
click at [562, 516] on button "Request Borrower Info" at bounding box center [588, 525] width 124 height 18
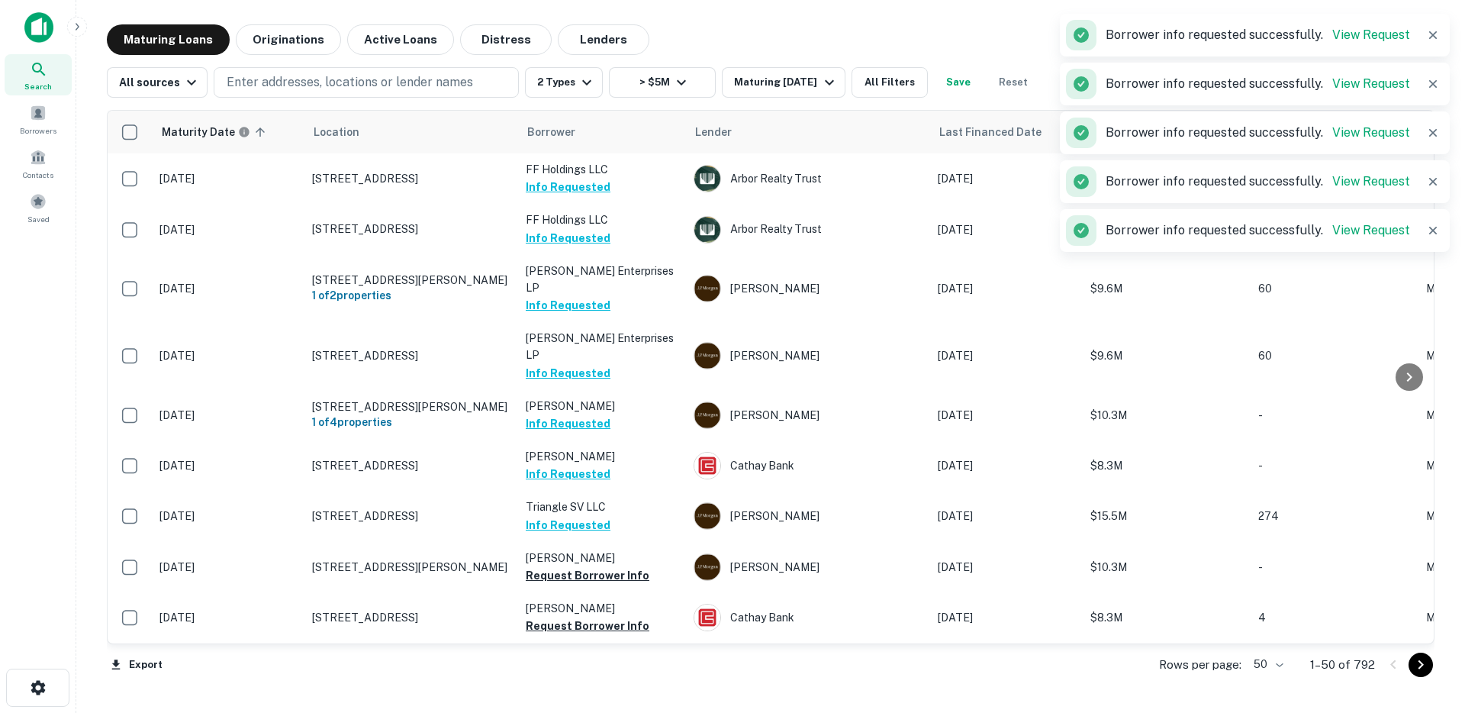
scroll to position [324, 0]
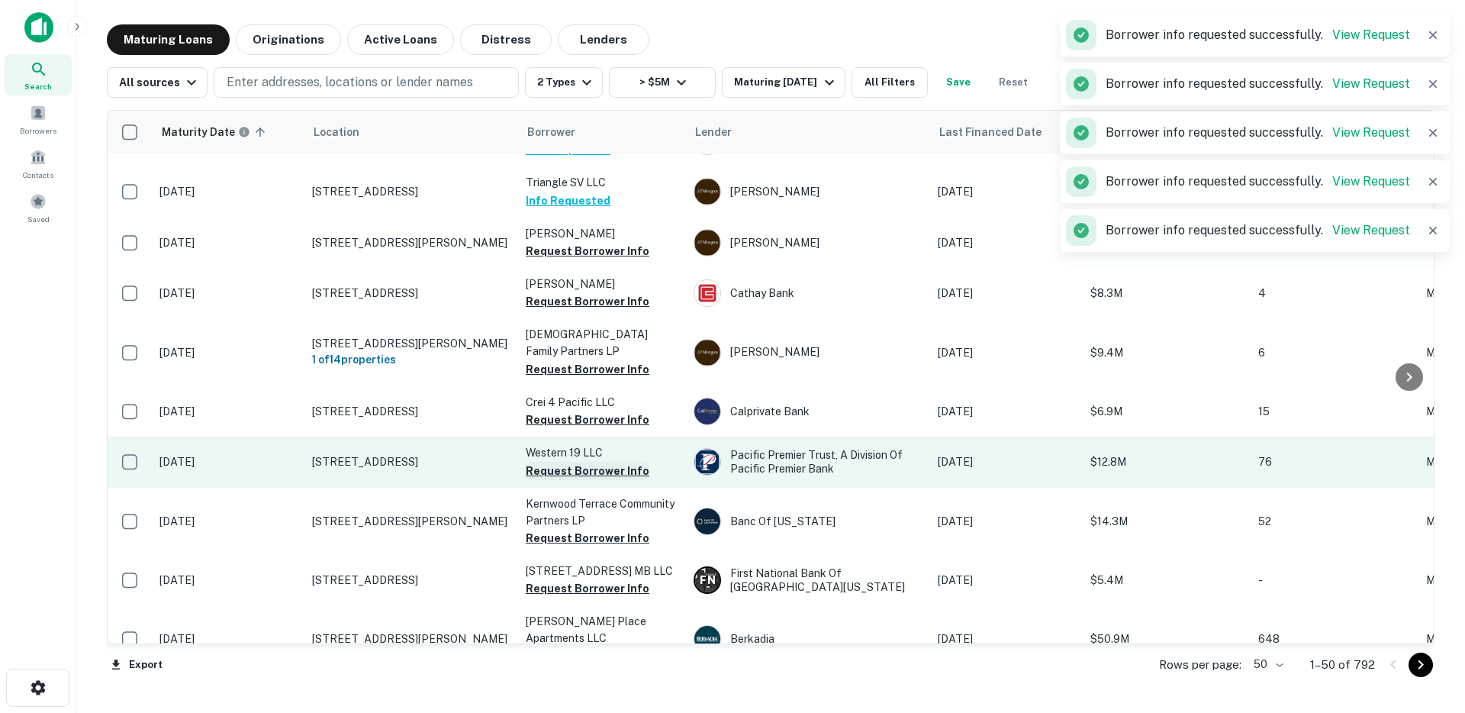
click at [557, 462] on button "Request Borrower Info" at bounding box center [588, 471] width 124 height 18
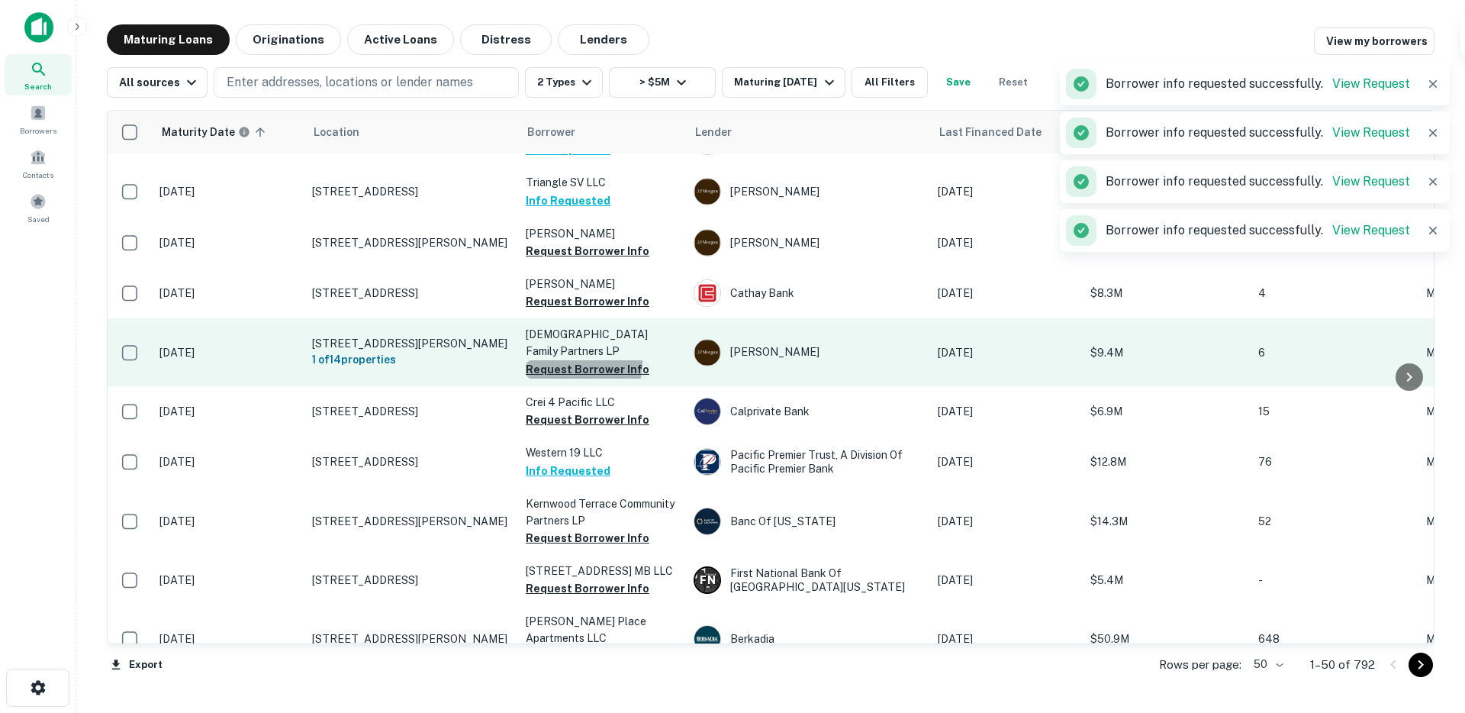
click at [561, 360] on button "Request Borrower Info" at bounding box center [588, 369] width 124 height 18
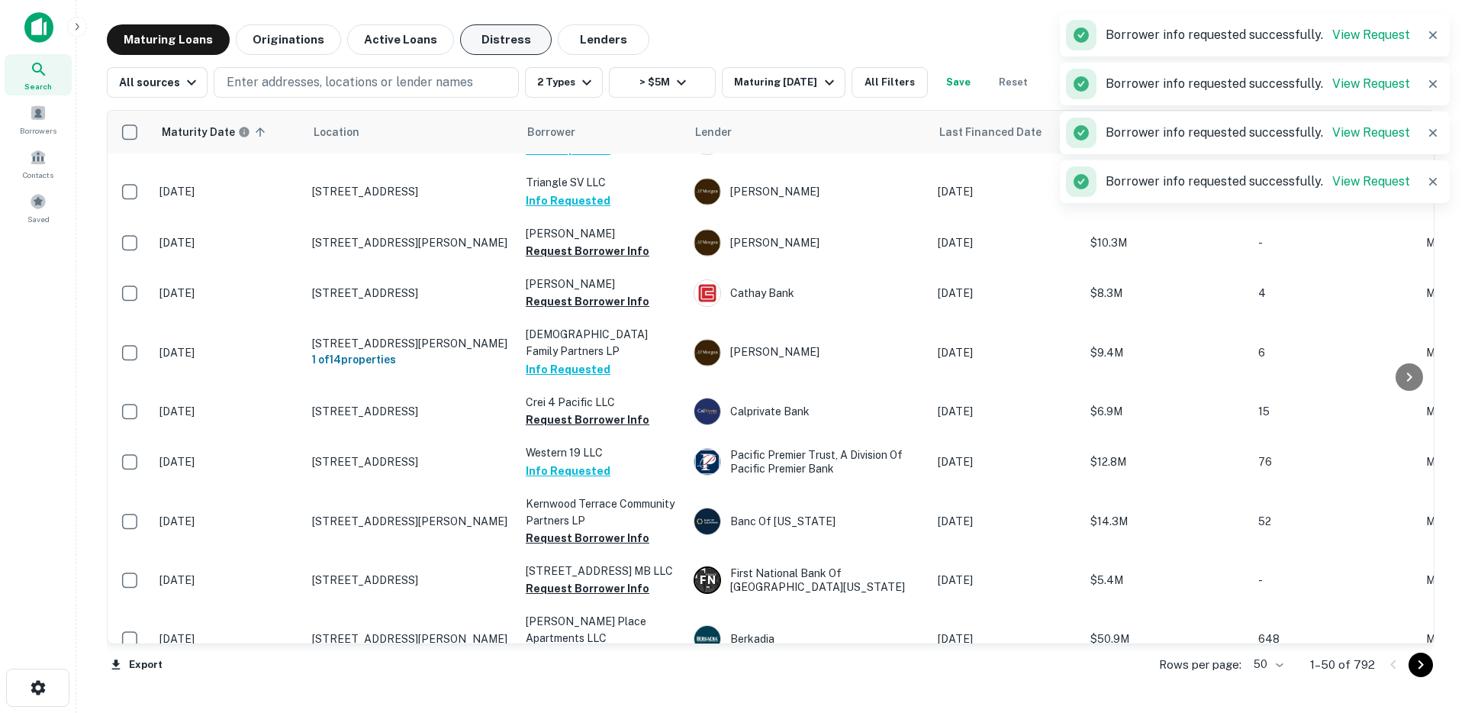
click at [480, 48] on button "Distress" at bounding box center [506, 39] width 92 height 31
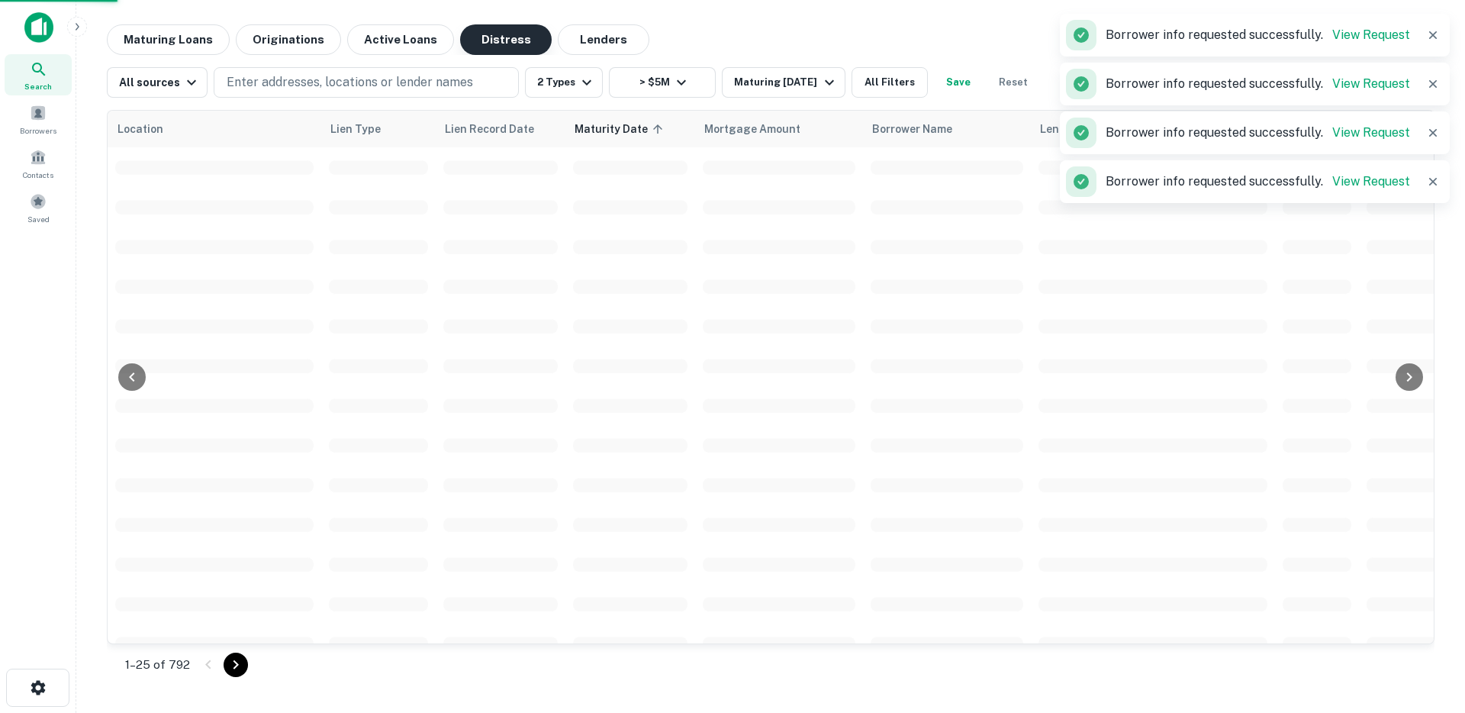
scroll to position [324, 0]
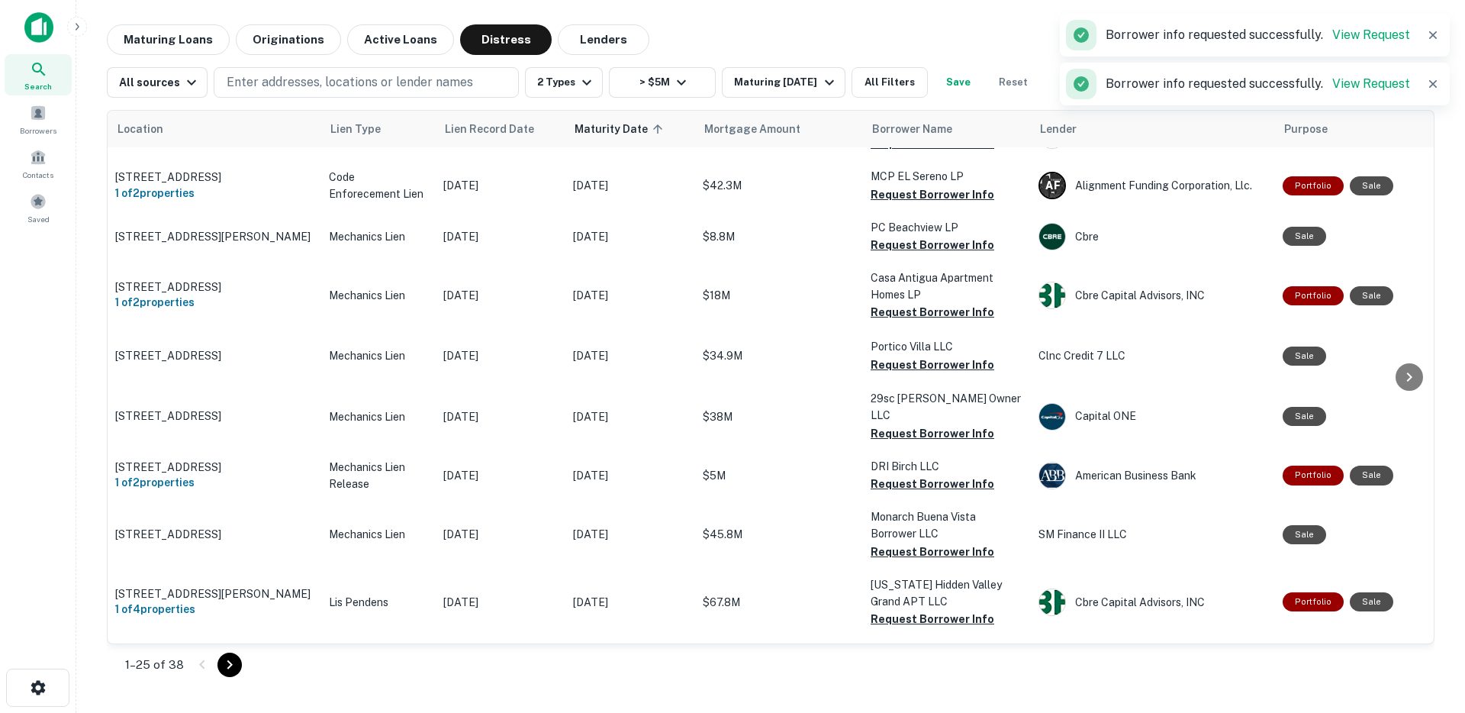
click at [1441, 34] on button "button" at bounding box center [1432, 34] width 21 height 21
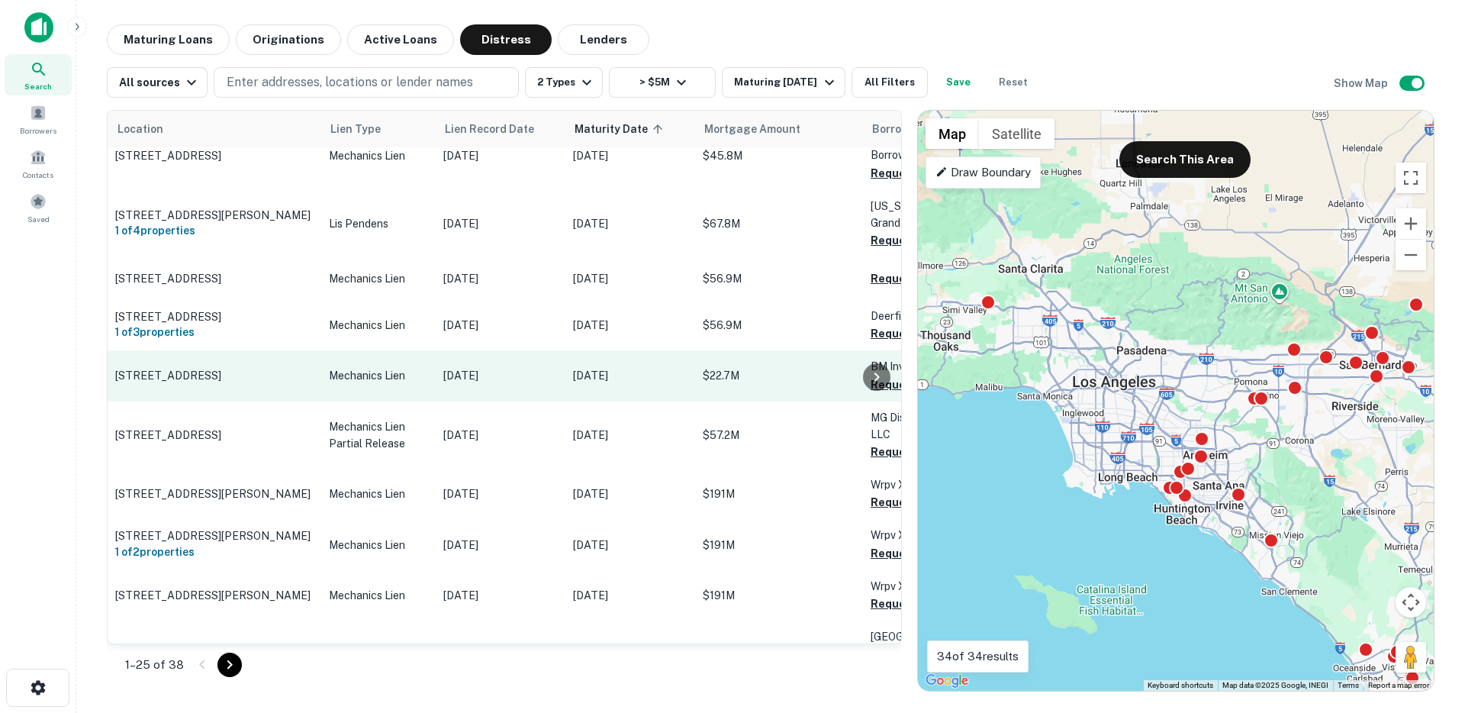
scroll to position [713, 0]
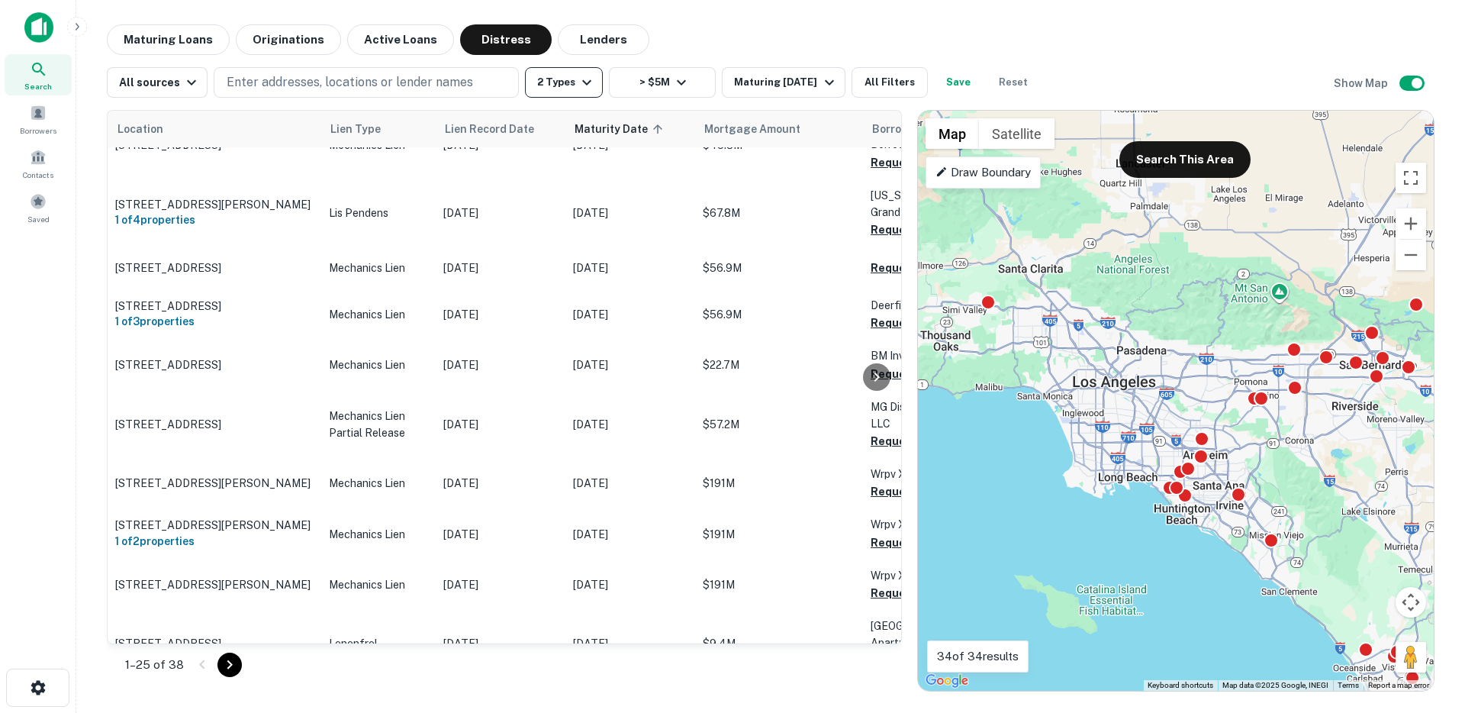
click at [578, 75] on icon "button" at bounding box center [587, 82] width 18 height 18
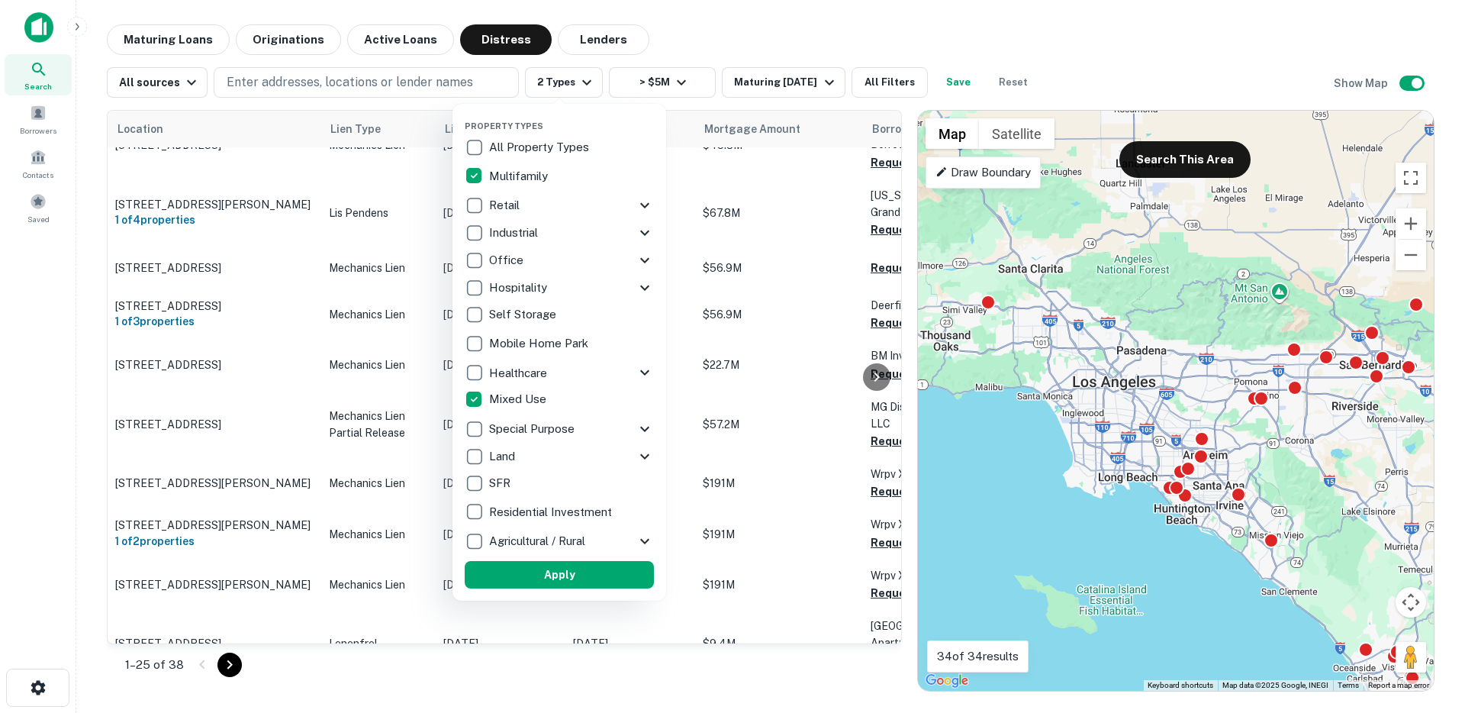
click at [793, 21] on div at bounding box center [732, 356] width 1465 height 713
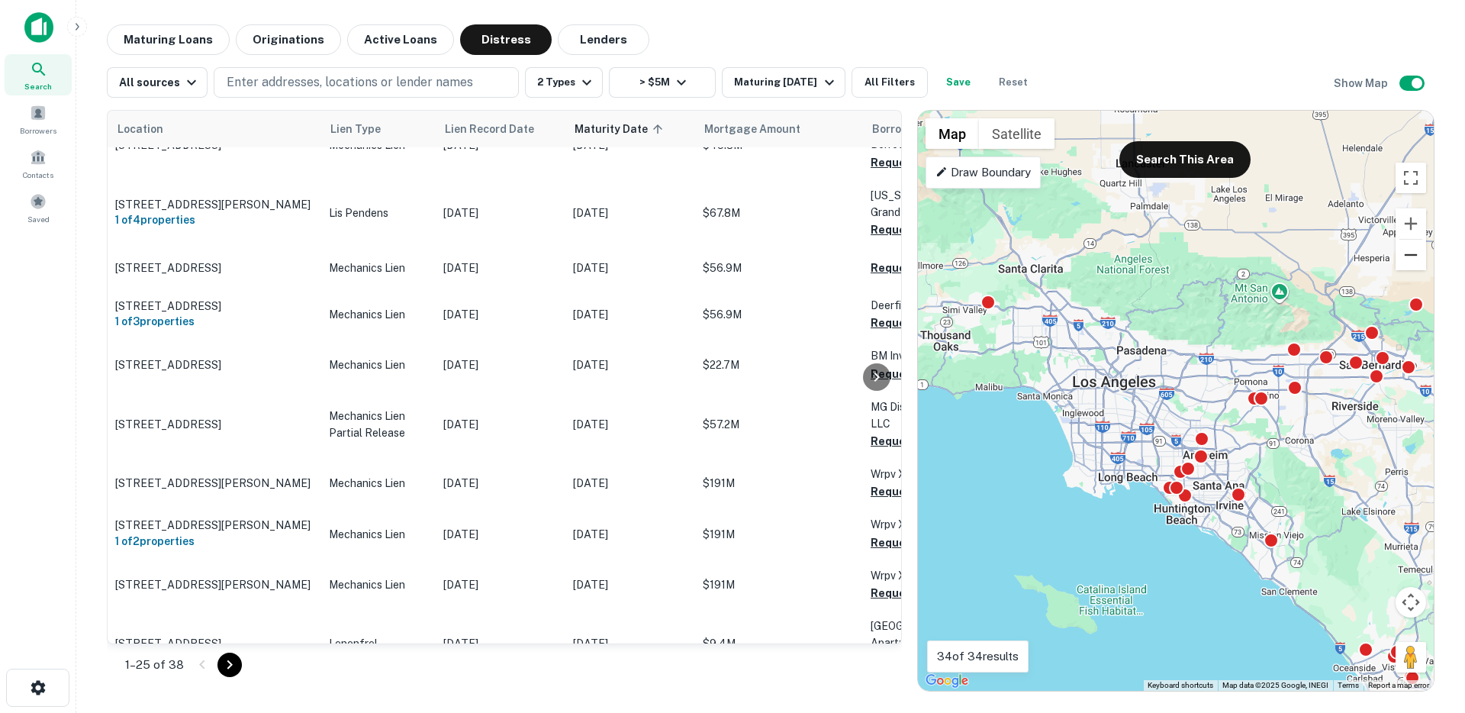
click at [1412, 263] on button "Zoom out" at bounding box center [1411, 255] width 31 height 31
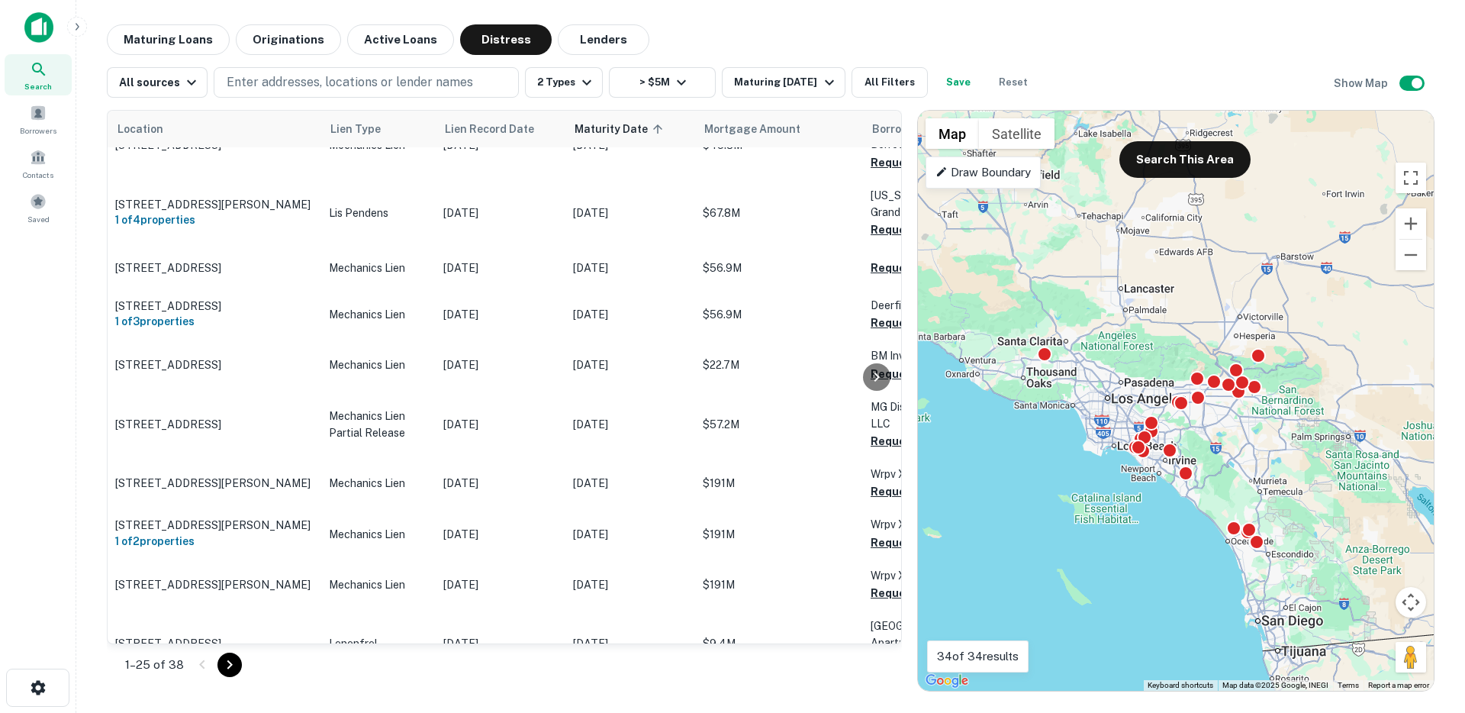
drag, startPoint x: 1323, startPoint y: 287, endPoint x: 1258, endPoint y: 300, distance: 66.1
click at [1258, 300] on div "To activate drag with keyboard, press Alt + Enter. Once in keyboard drag state,…" at bounding box center [1176, 401] width 516 height 580
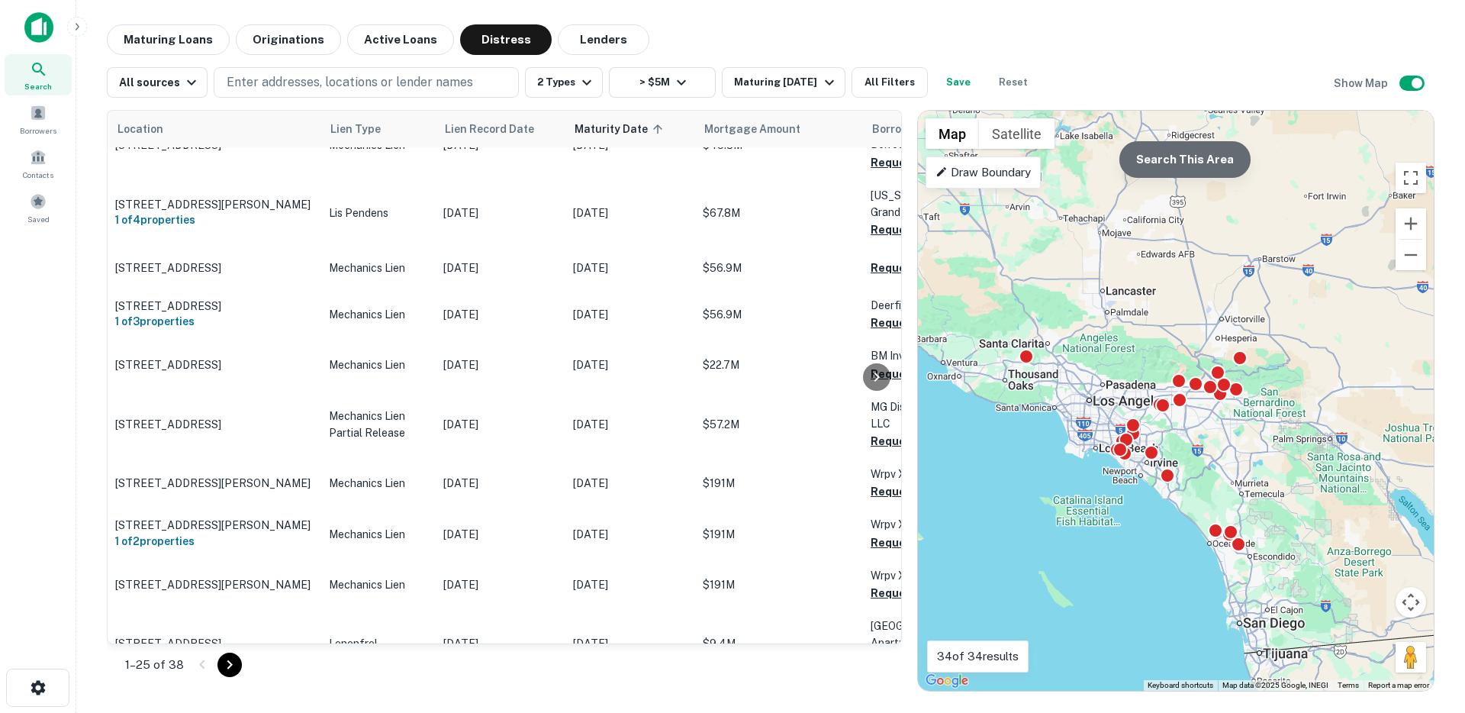
click at [1197, 160] on button "Search This Area" at bounding box center [1184, 159] width 131 height 37
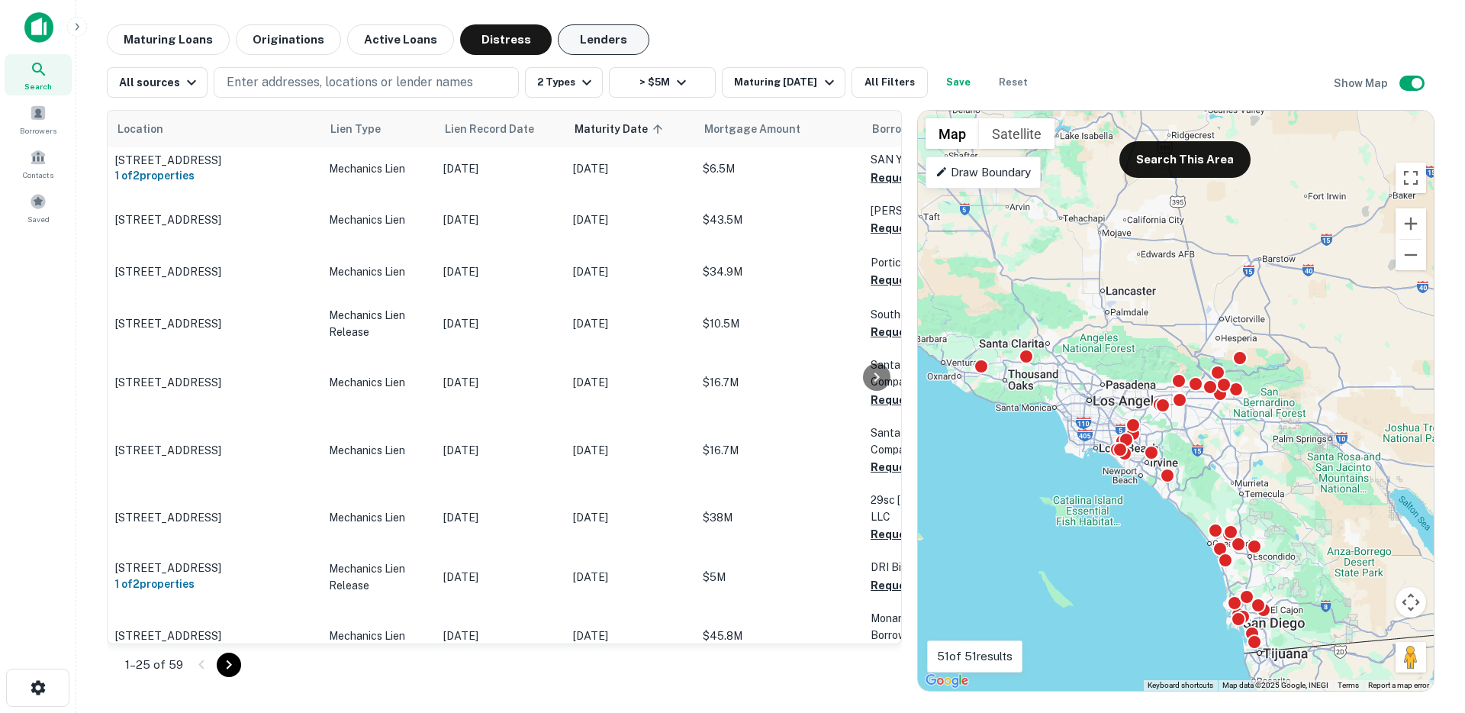
click at [598, 44] on button "Lenders" at bounding box center [604, 39] width 92 height 31
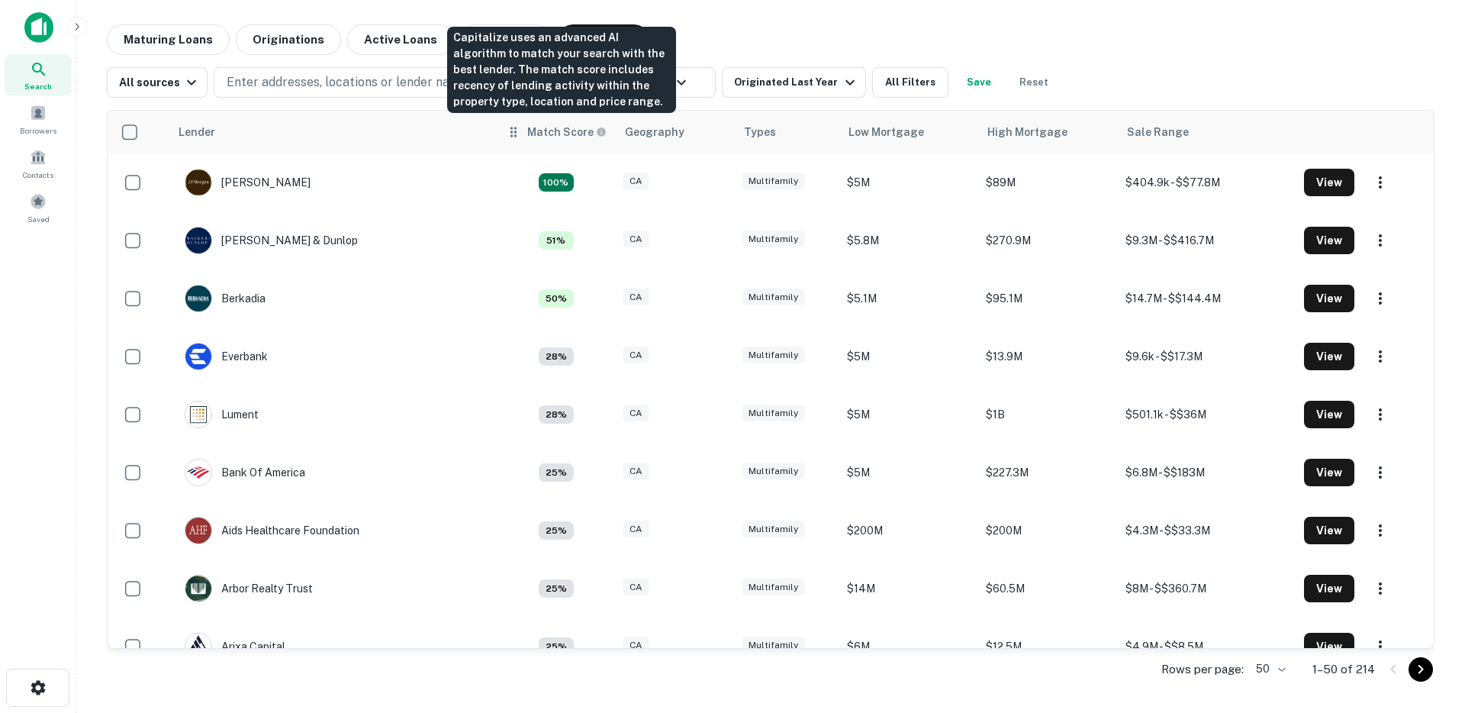
click at [554, 95] on div "Capitalize uses an advanced AI algorithm to match your search with the best len…" at bounding box center [561, 70] width 229 height 86
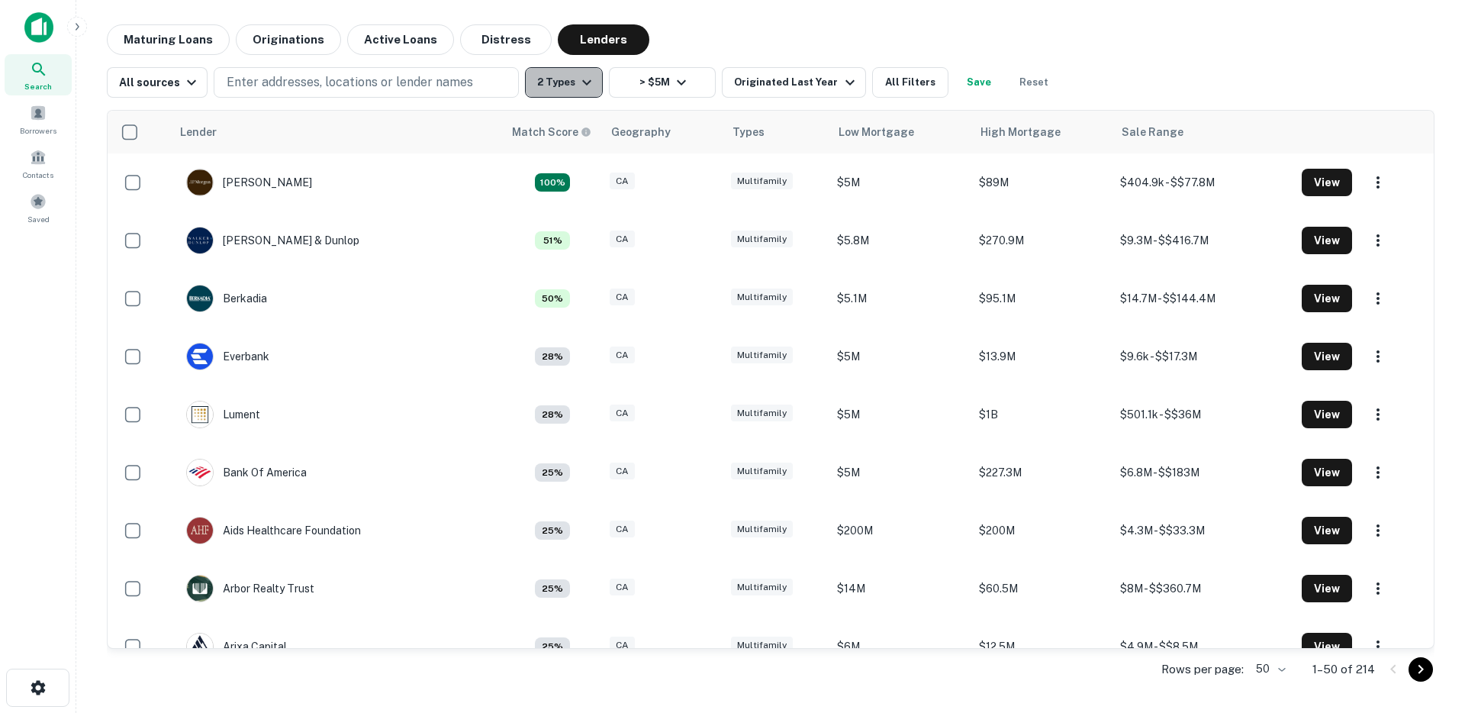
click at [568, 79] on button "2 Types" at bounding box center [564, 82] width 78 height 31
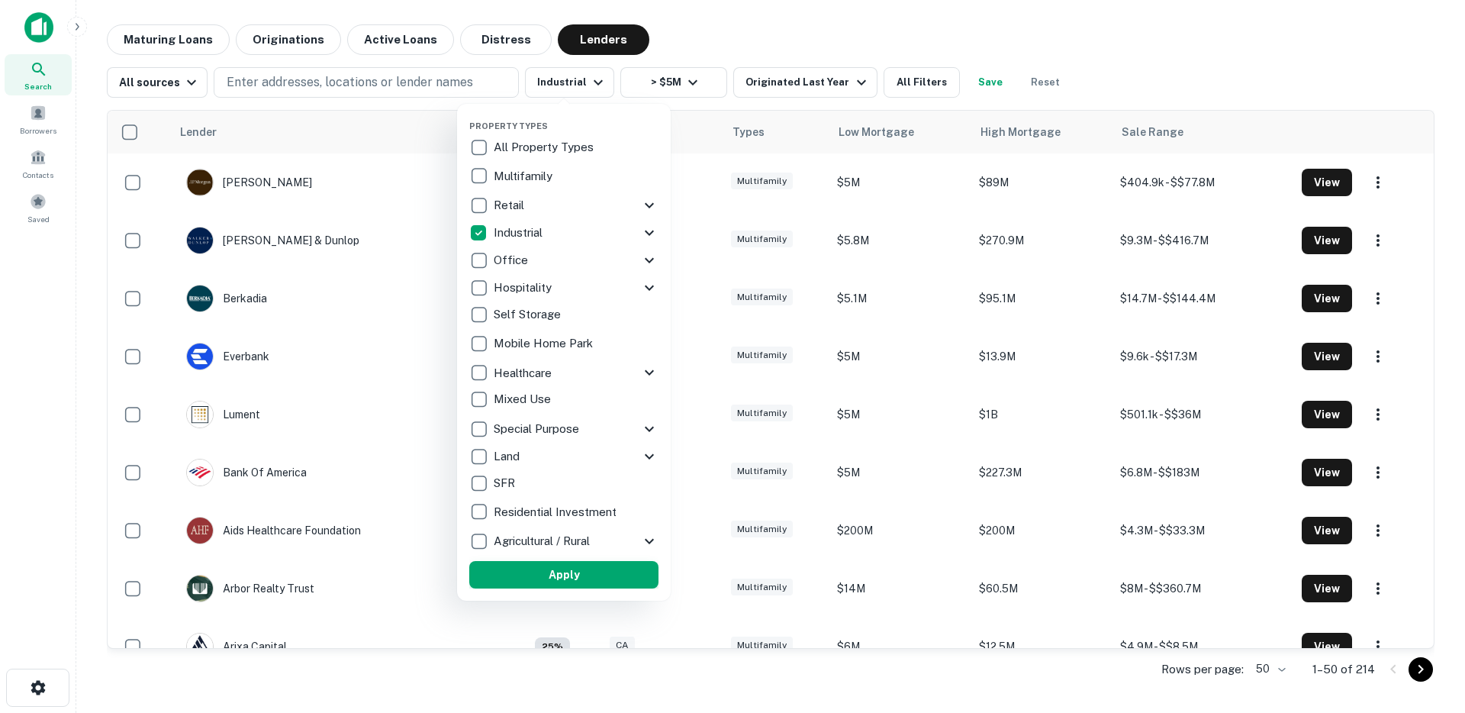
click at [612, 567] on button "Apply" at bounding box center [563, 574] width 189 height 27
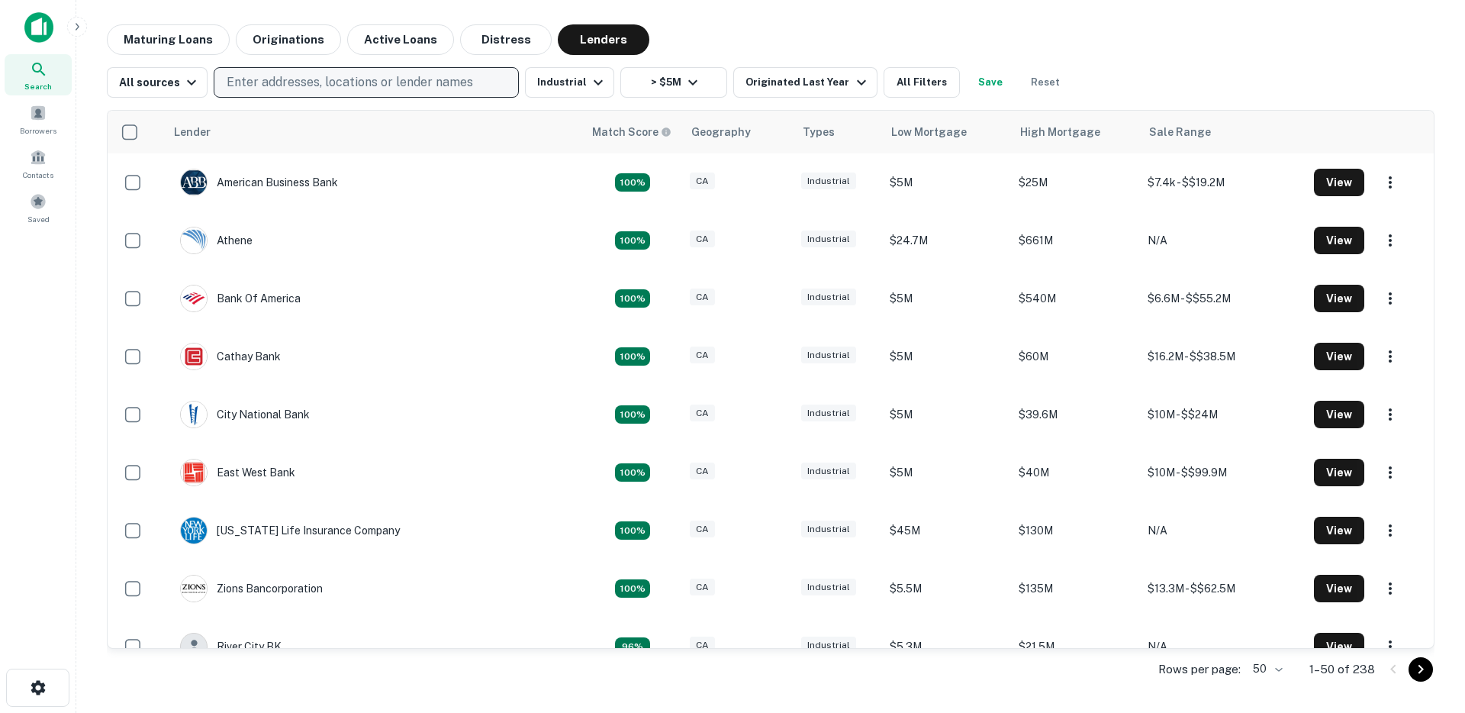
click at [404, 93] on button "Enter addresses, locations or lender names" at bounding box center [366, 82] width 305 height 31
type input "**********"
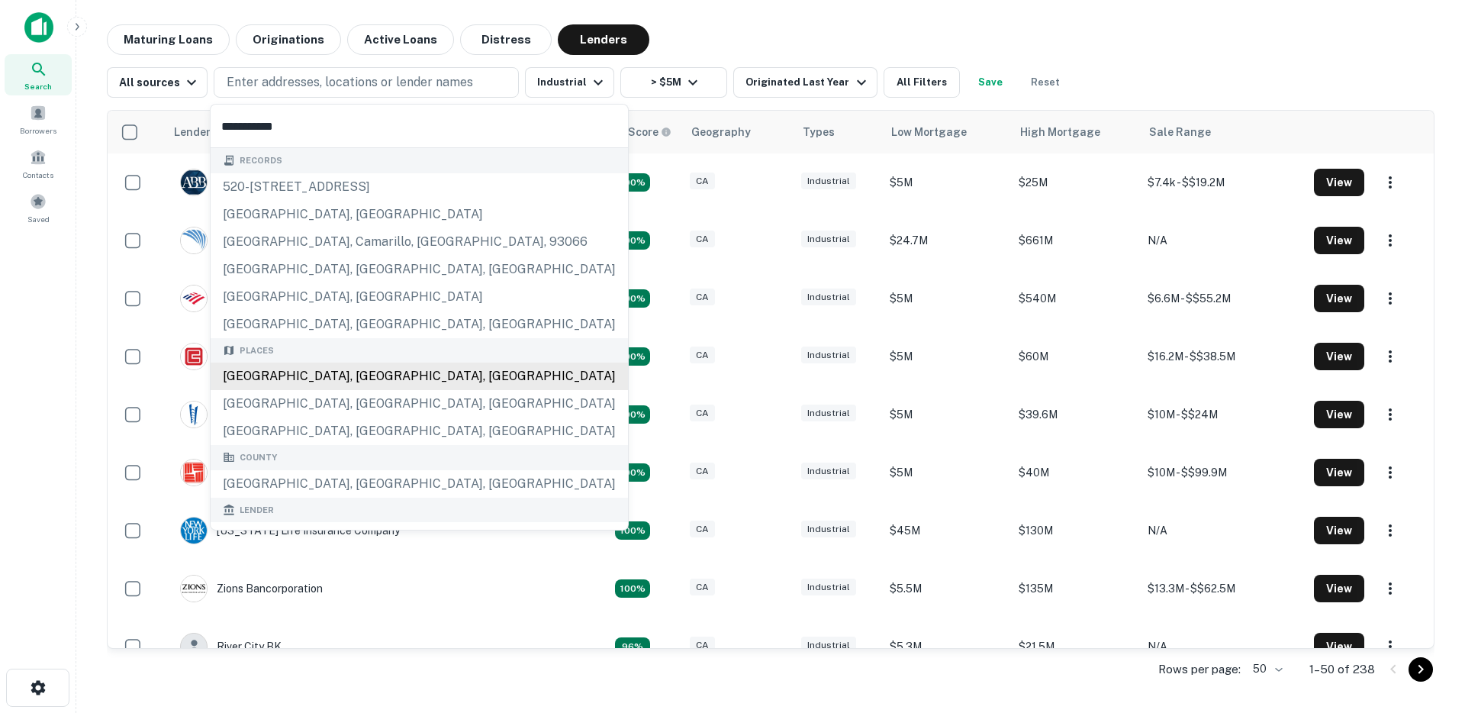
click at [298, 381] on div "Los Angeles, CA, USA" at bounding box center [419, 375] width 417 height 27
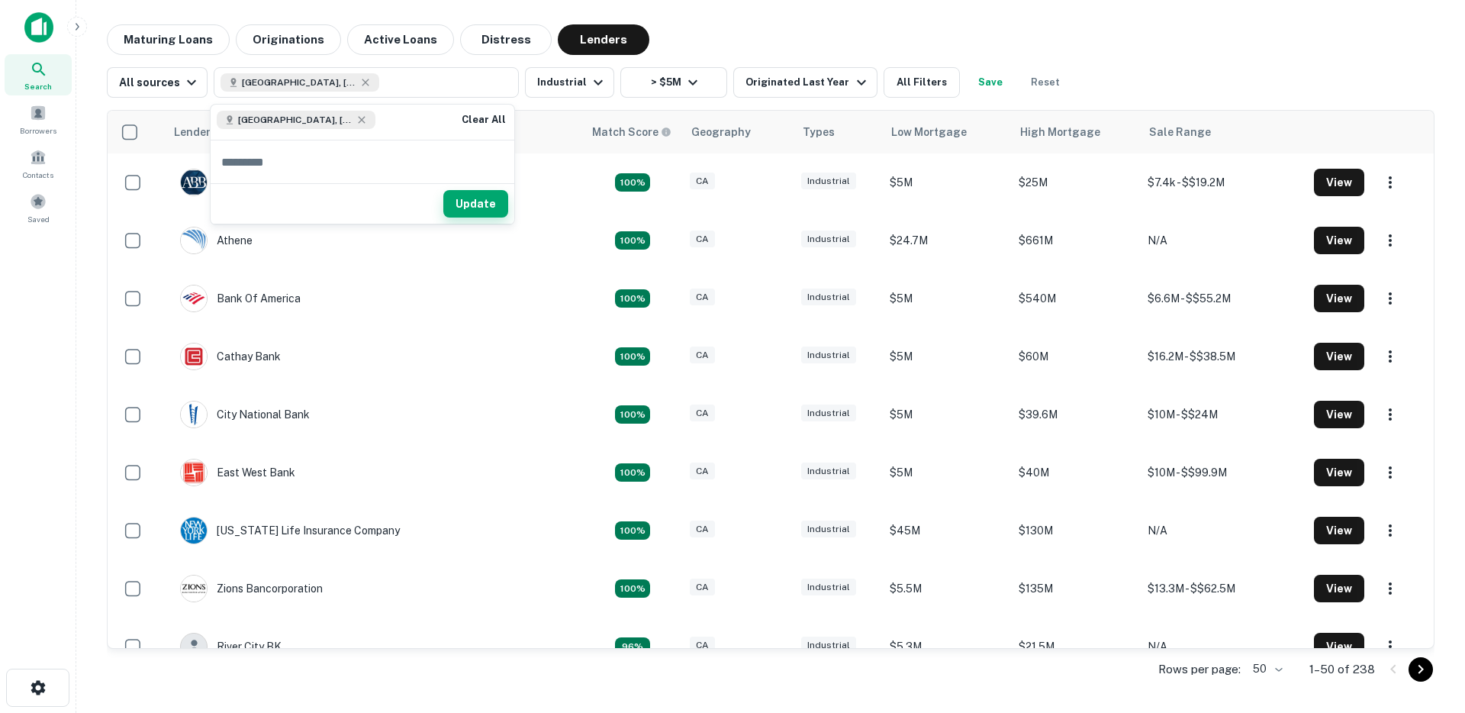
click at [468, 203] on button "Update" at bounding box center [475, 203] width 65 height 27
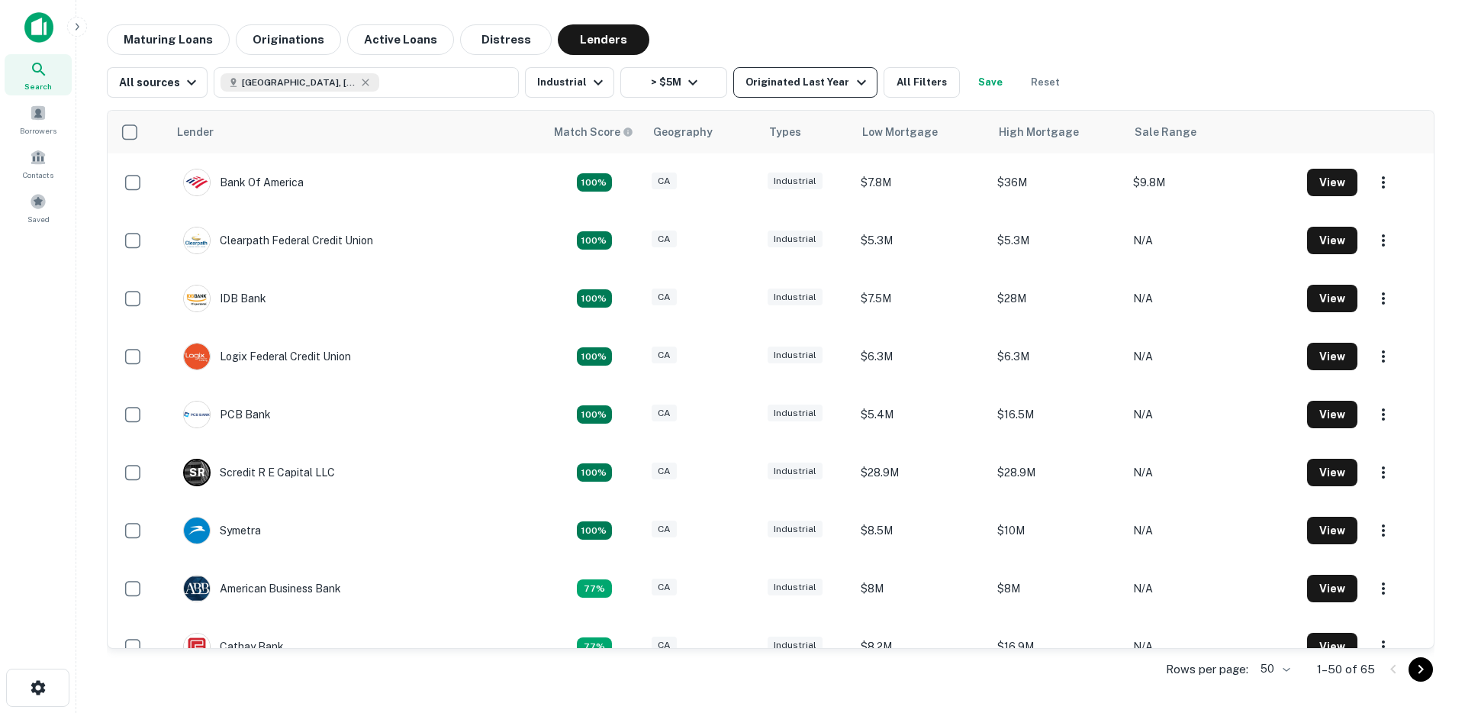
click at [802, 86] on div "Originated Last Year" at bounding box center [808, 82] width 124 height 18
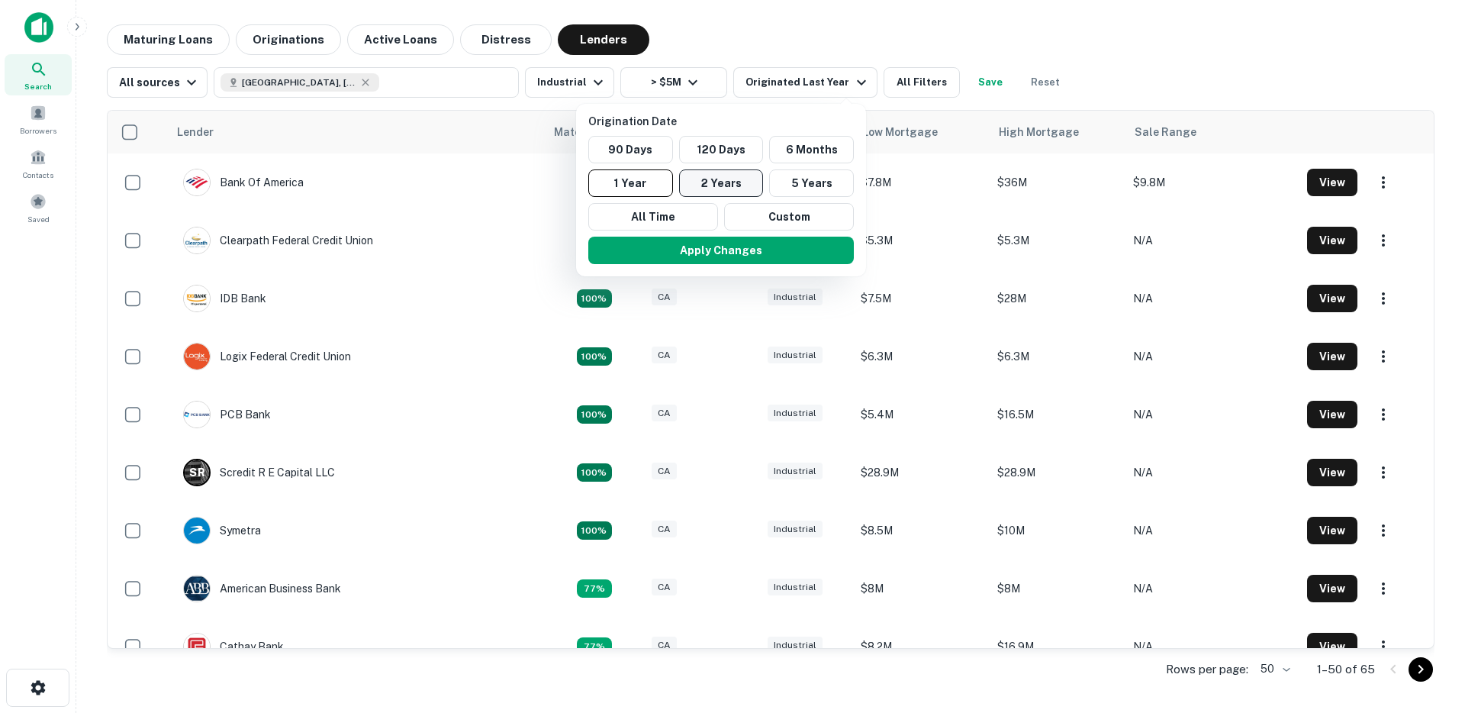
click at [728, 176] on button "2 Years" at bounding box center [721, 182] width 85 height 27
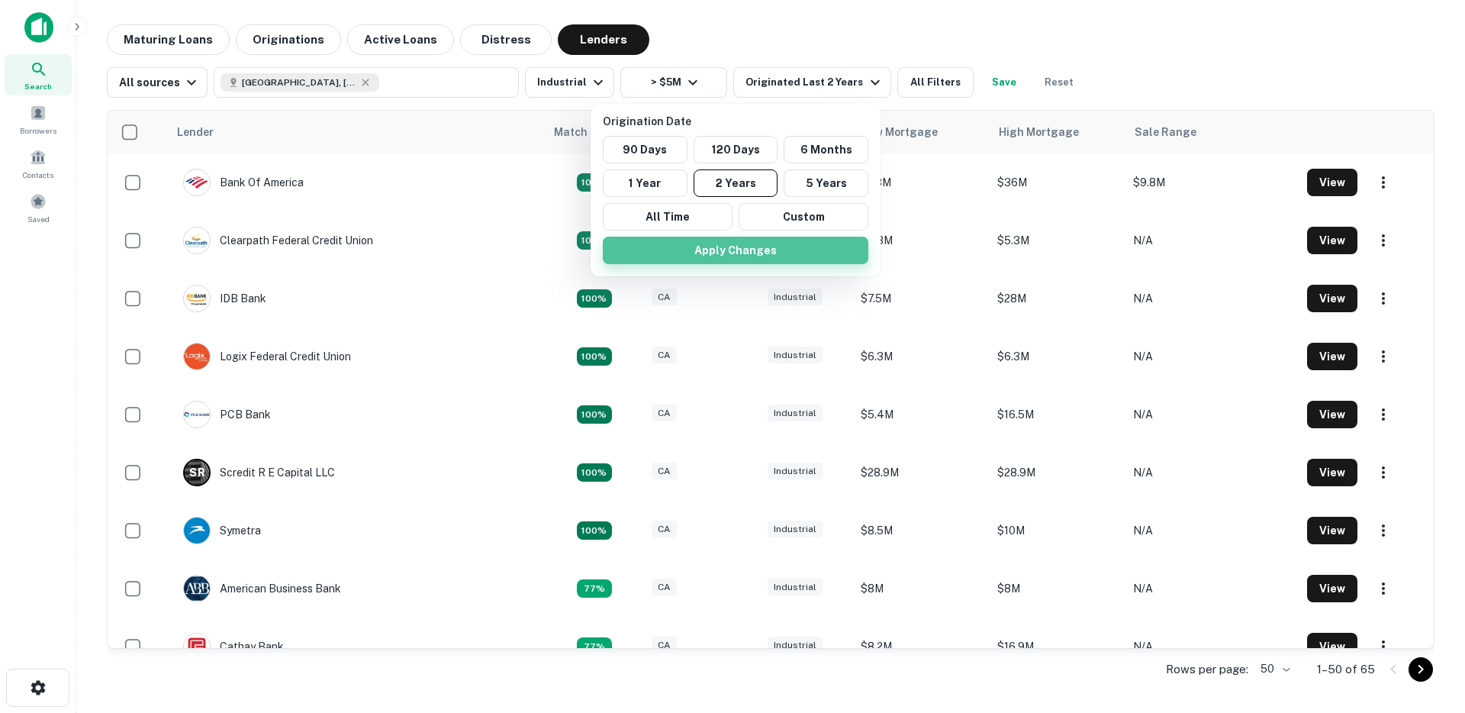
click at [704, 245] on button "Apply Changes" at bounding box center [736, 250] width 266 height 27
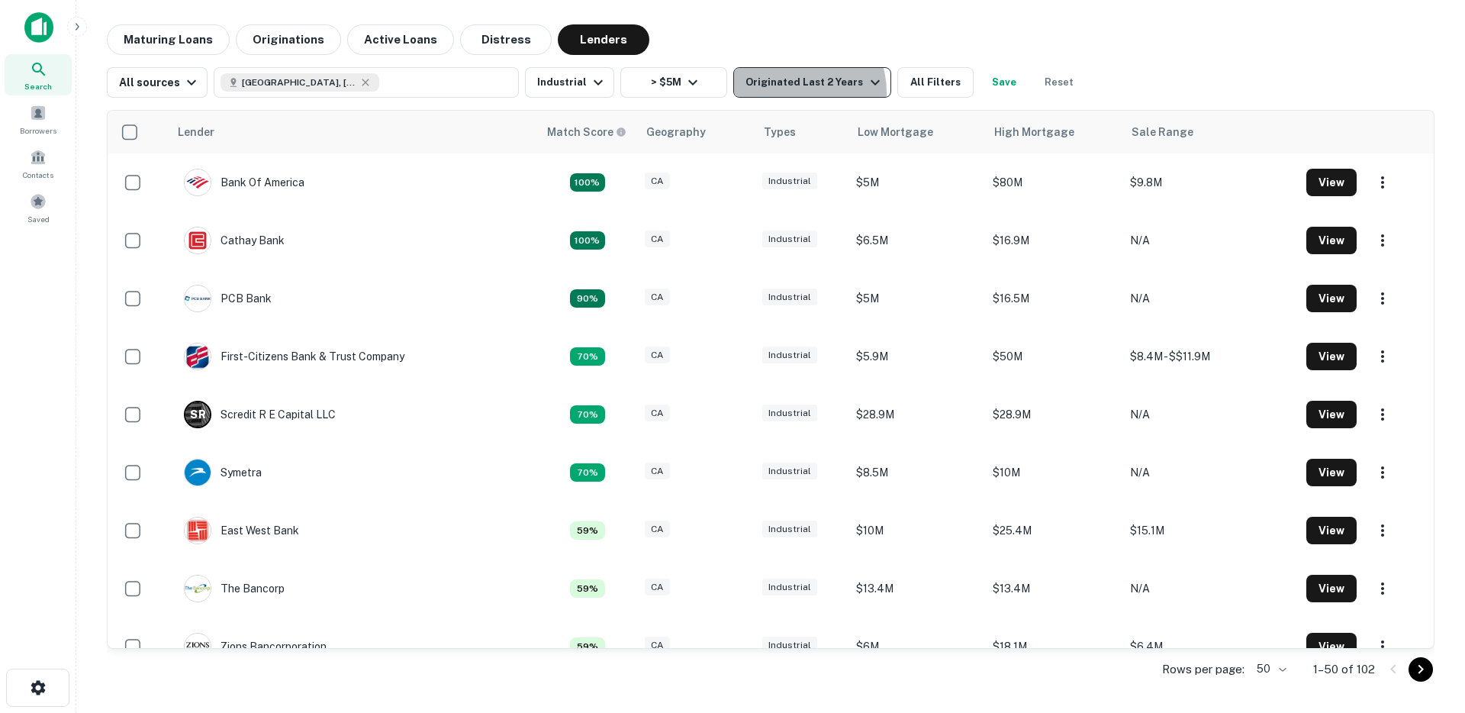
click at [786, 92] on button "Originated Last 2 Years" at bounding box center [811, 82] width 157 height 31
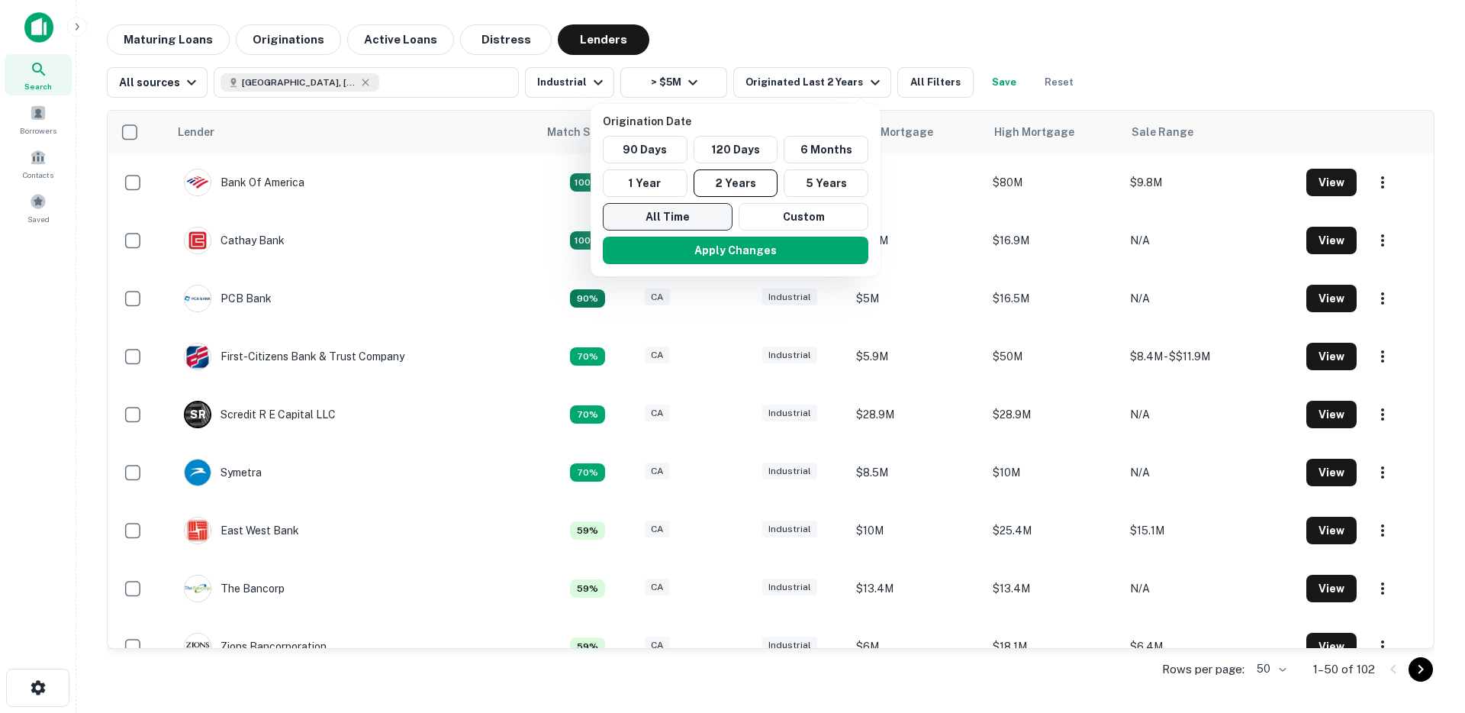
click at [644, 192] on button "1 Year" at bounding box center [645, 182] width 85 height 27
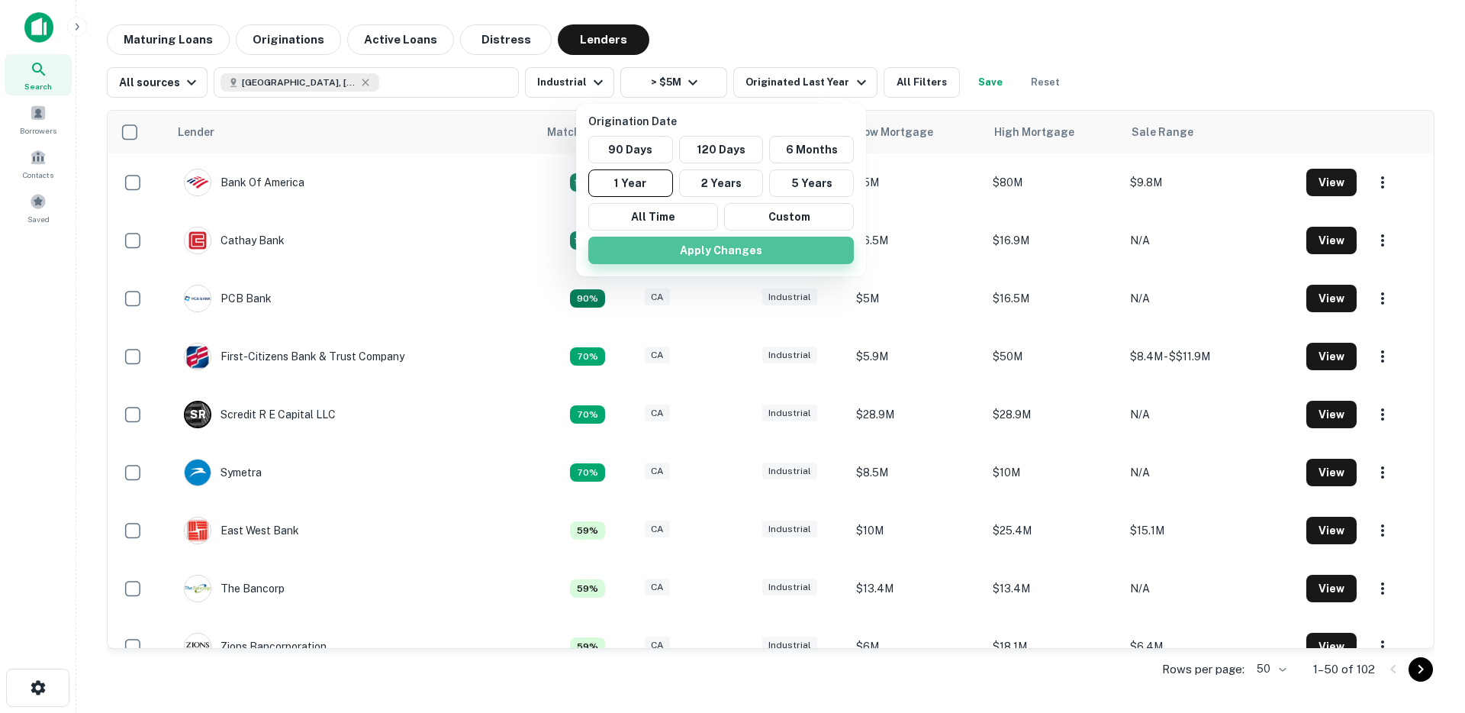
click at [662, 248] on button "Apply Changes" at bounding box center [721, 250] width 266 height 27
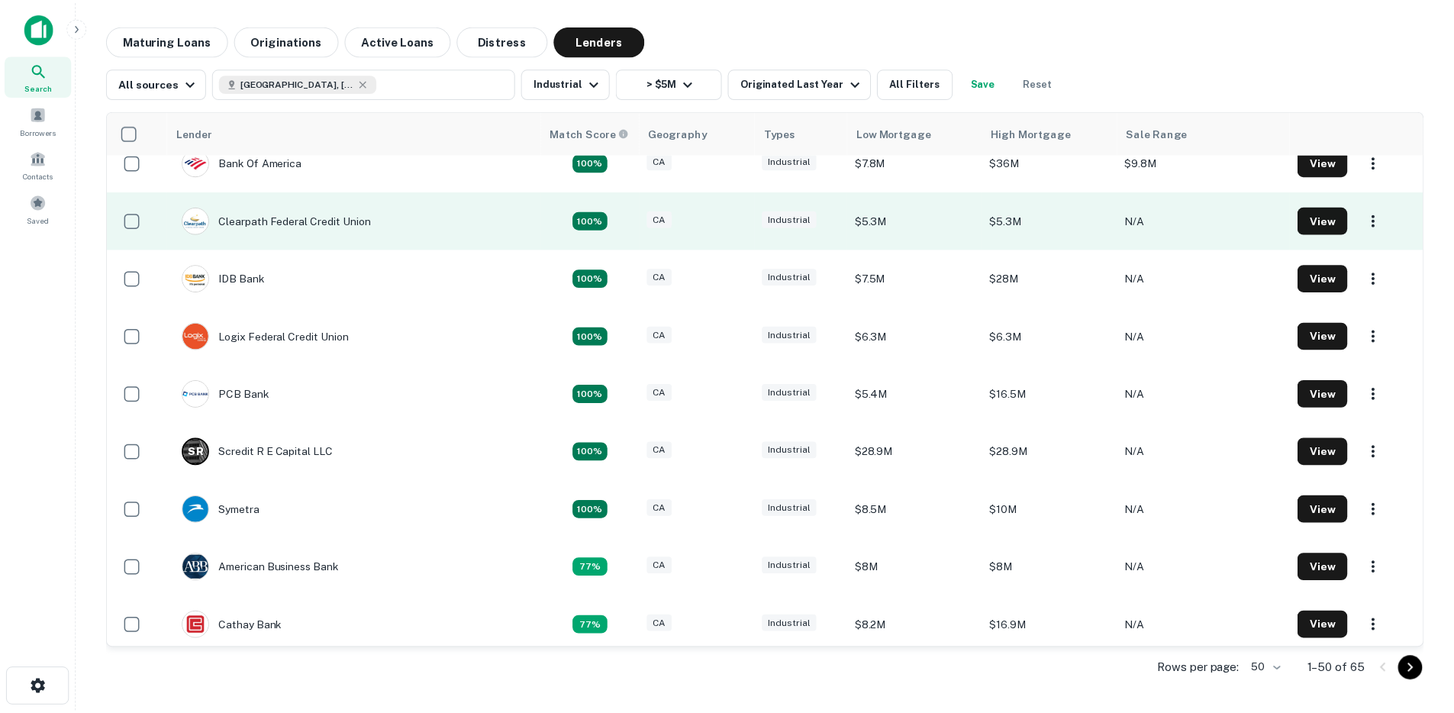
scroll to position [20, 0]
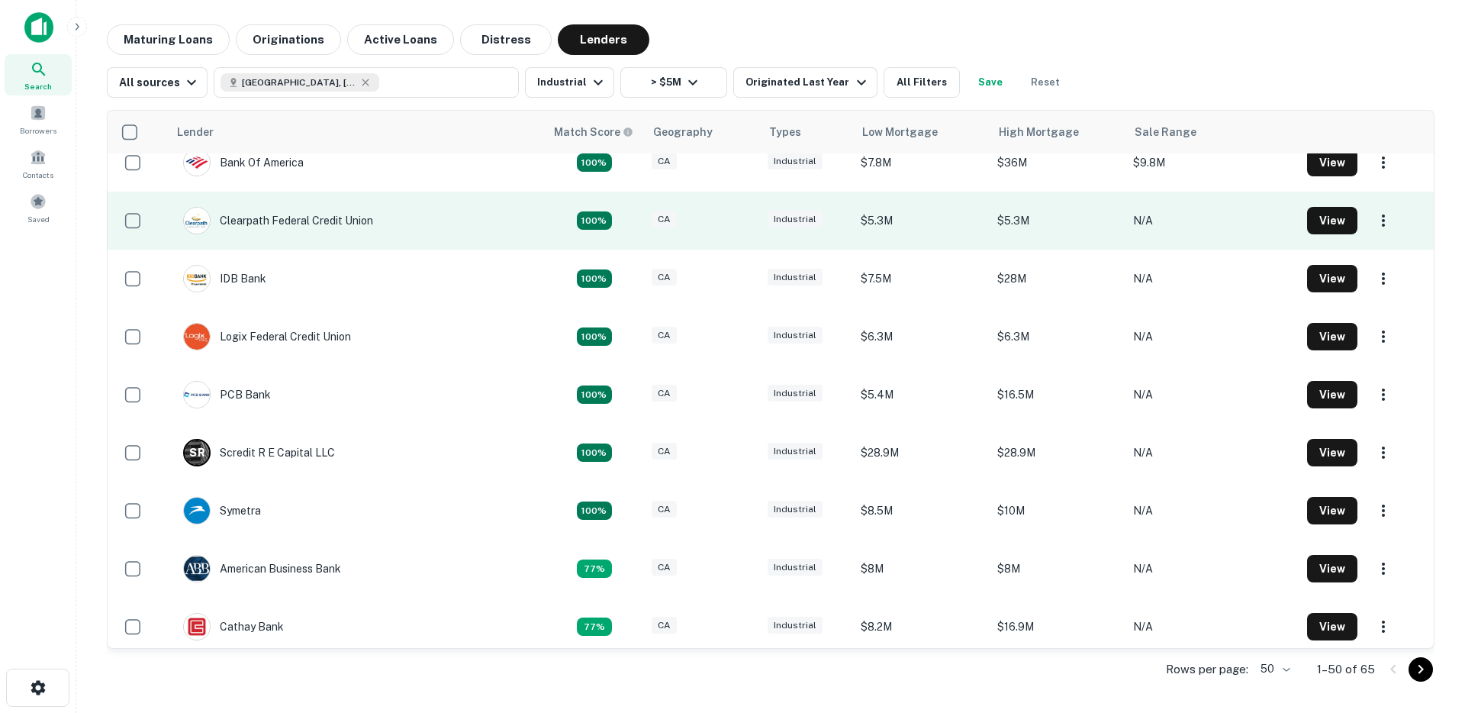
click at [438, 221] on td "Clearpath Federal Credit Union" at bounding box center [356, 221] width 376 height 58
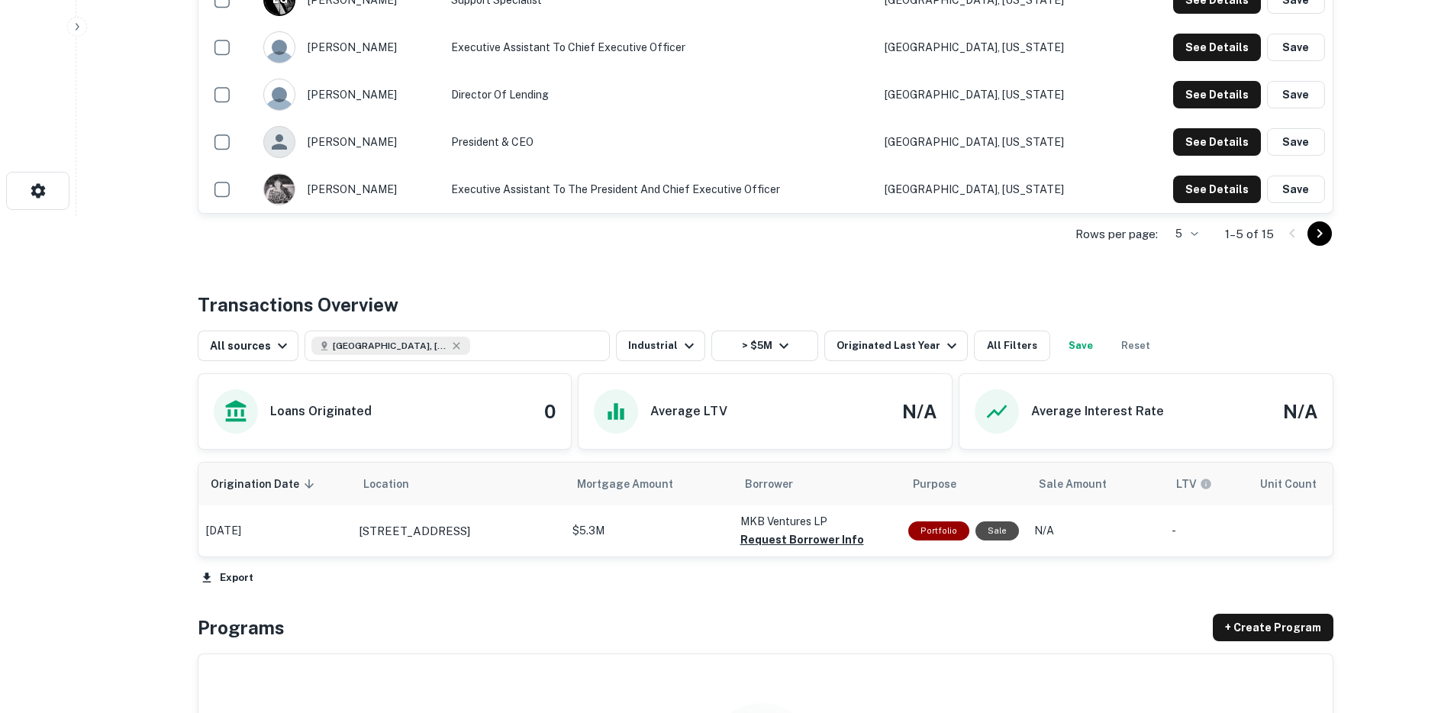
scroll to position [540, 0]
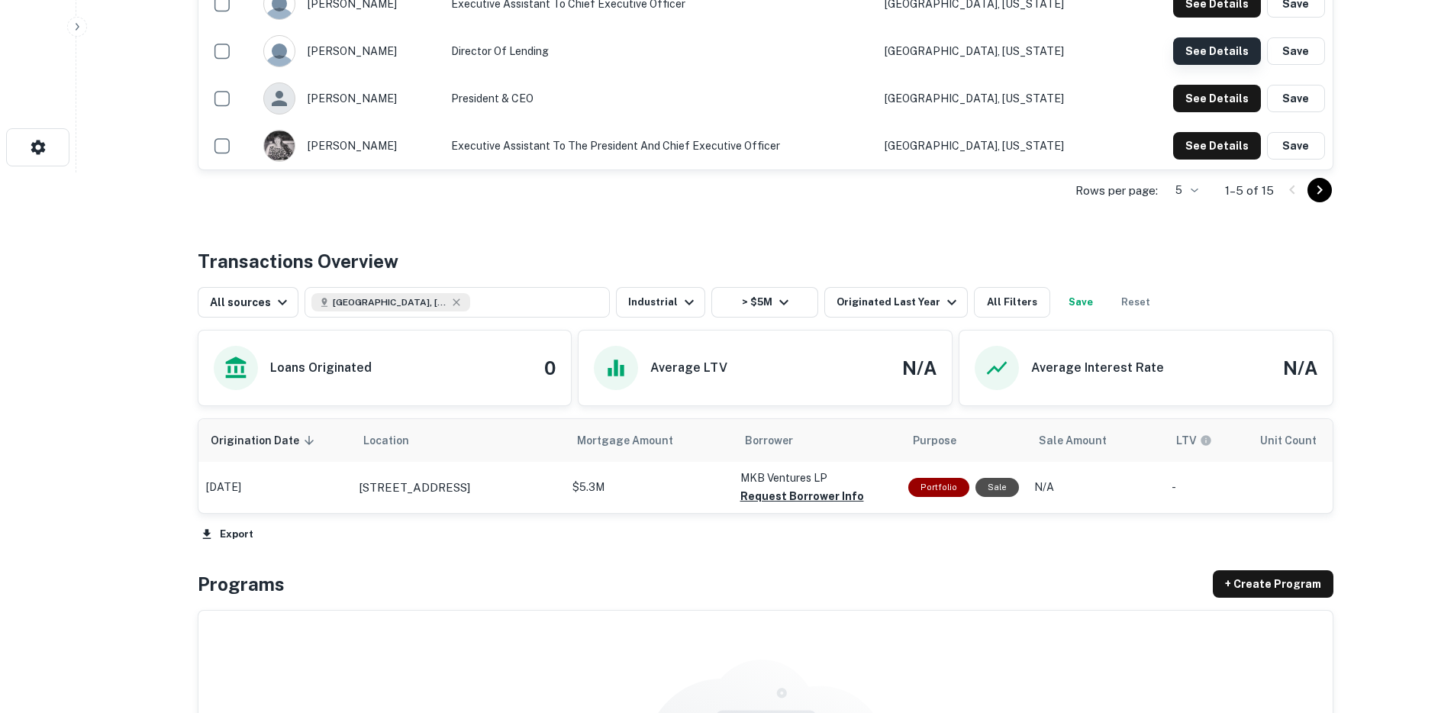
click at [1237, 51] on button "See Details" at bounding box center [1217, 50] width 88 height 27
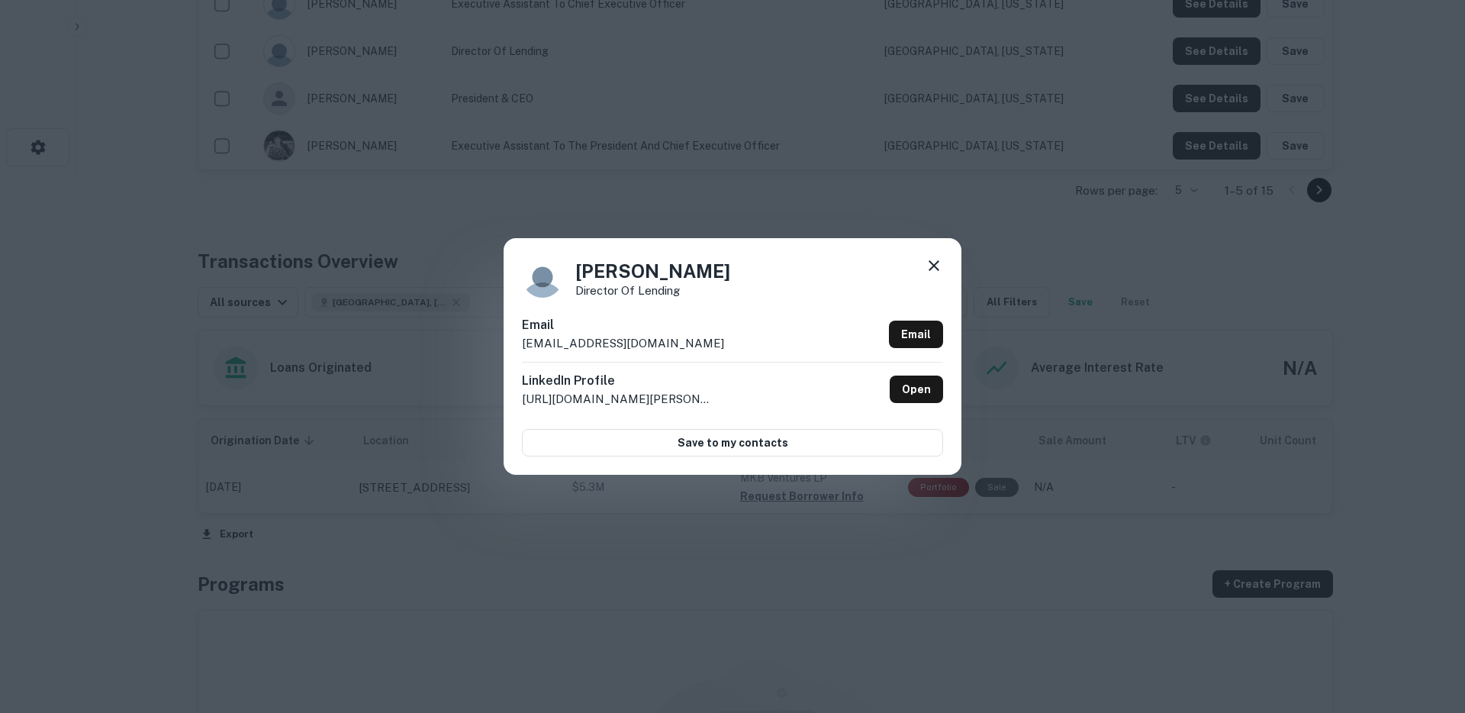
click at [1084, 250] on div "Laura Banakaite Director of Lending Email lbanakaite@clearpathfcu.org Email Lin…" at bounding box center [732, 356] width 1465 height 713
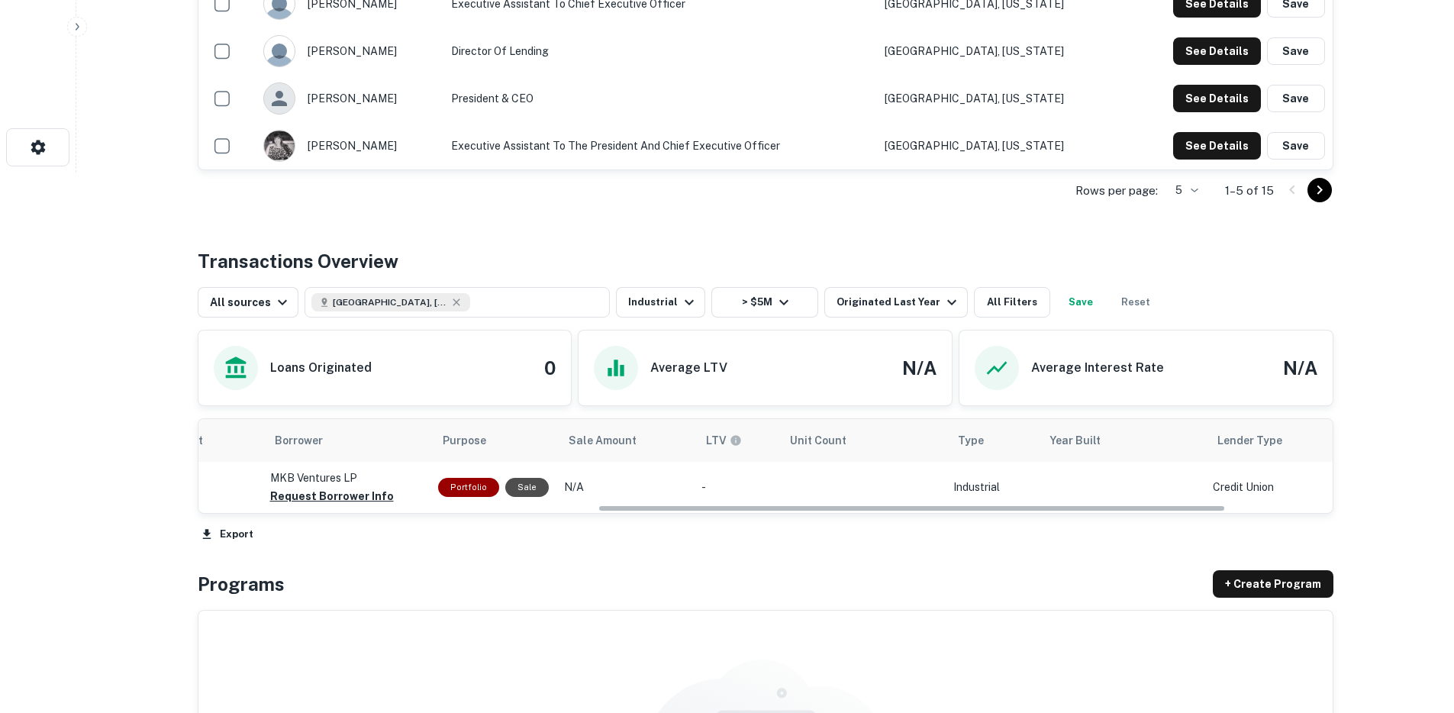
scroll to position [0, 0]
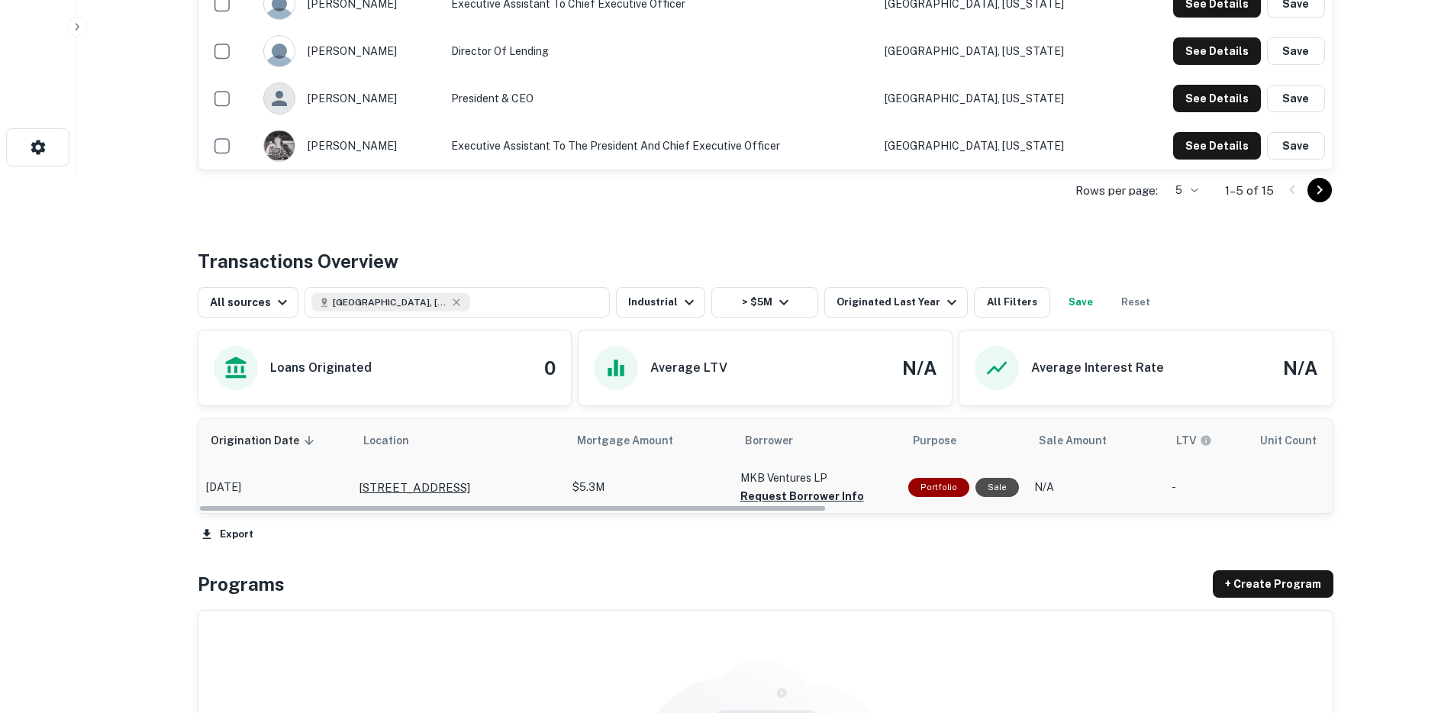
drag, startPoint x: 556, startPoint y: 510, endPoint x: 432, endPoint y: 498, distance: 125.0
click at [434, 498] on div "Origination Date sorted descending Location Mortgage Amount Borrower Purpose Sa…" at bounding box center [765, 465] width 1134 height 93
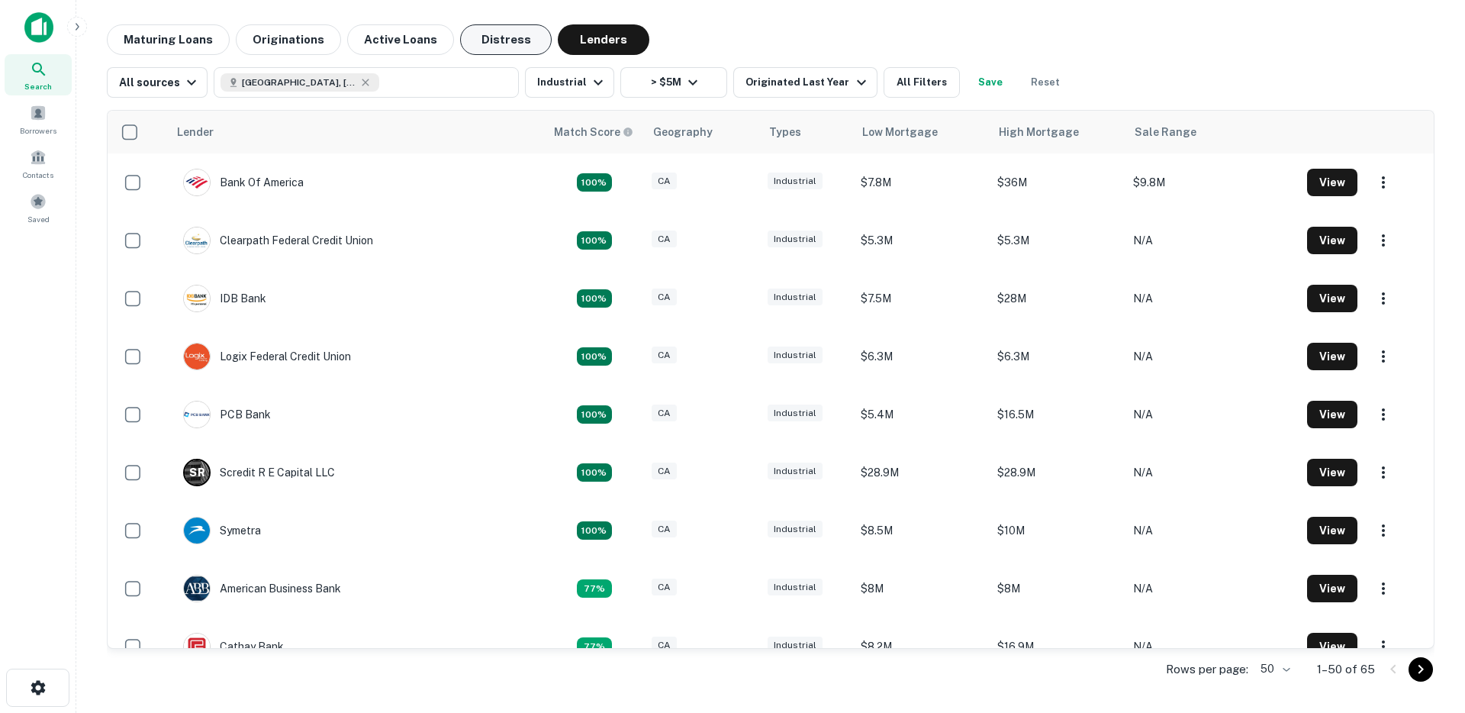
click at [487, 41] on button "Distress" at bounding box center [506, 39] width 92 height 31
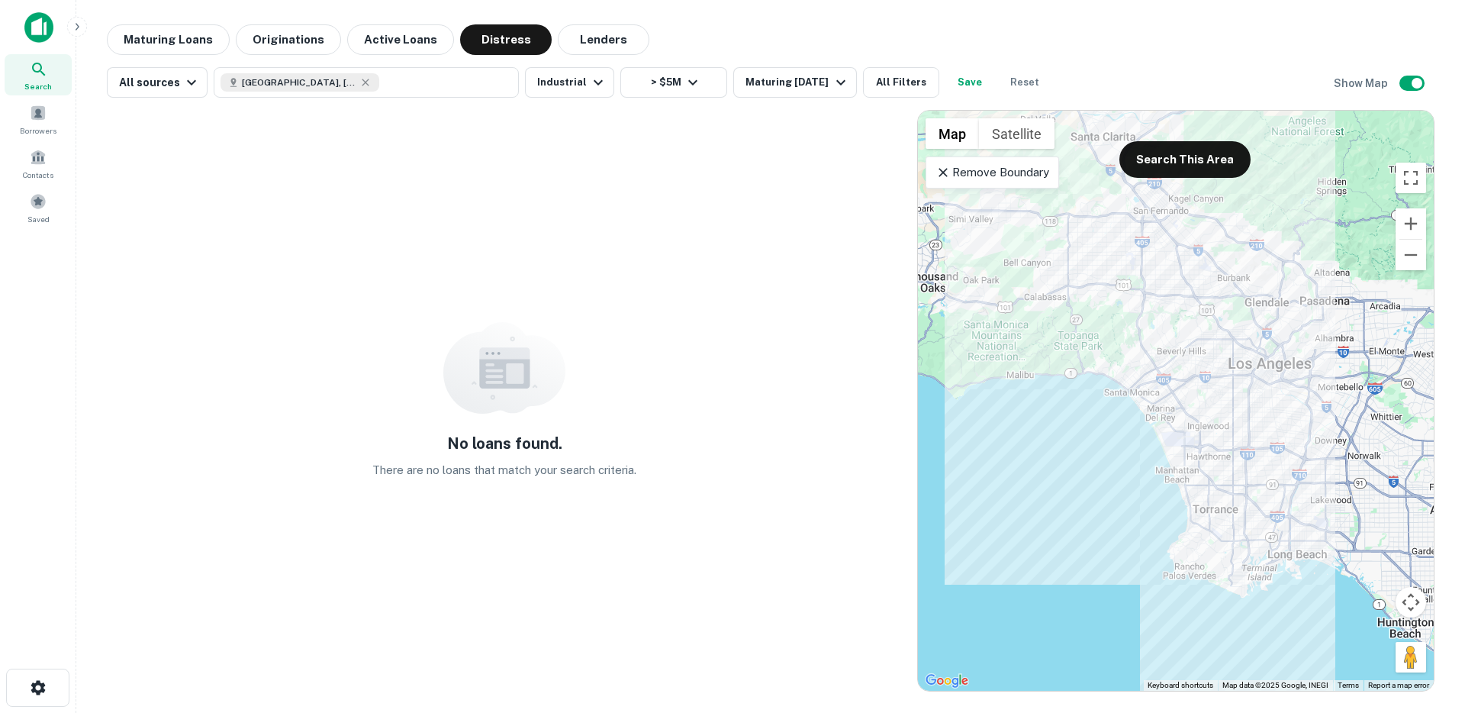
click at [946, 176] on icon at bounding box center [943, 172] width 9 height 9
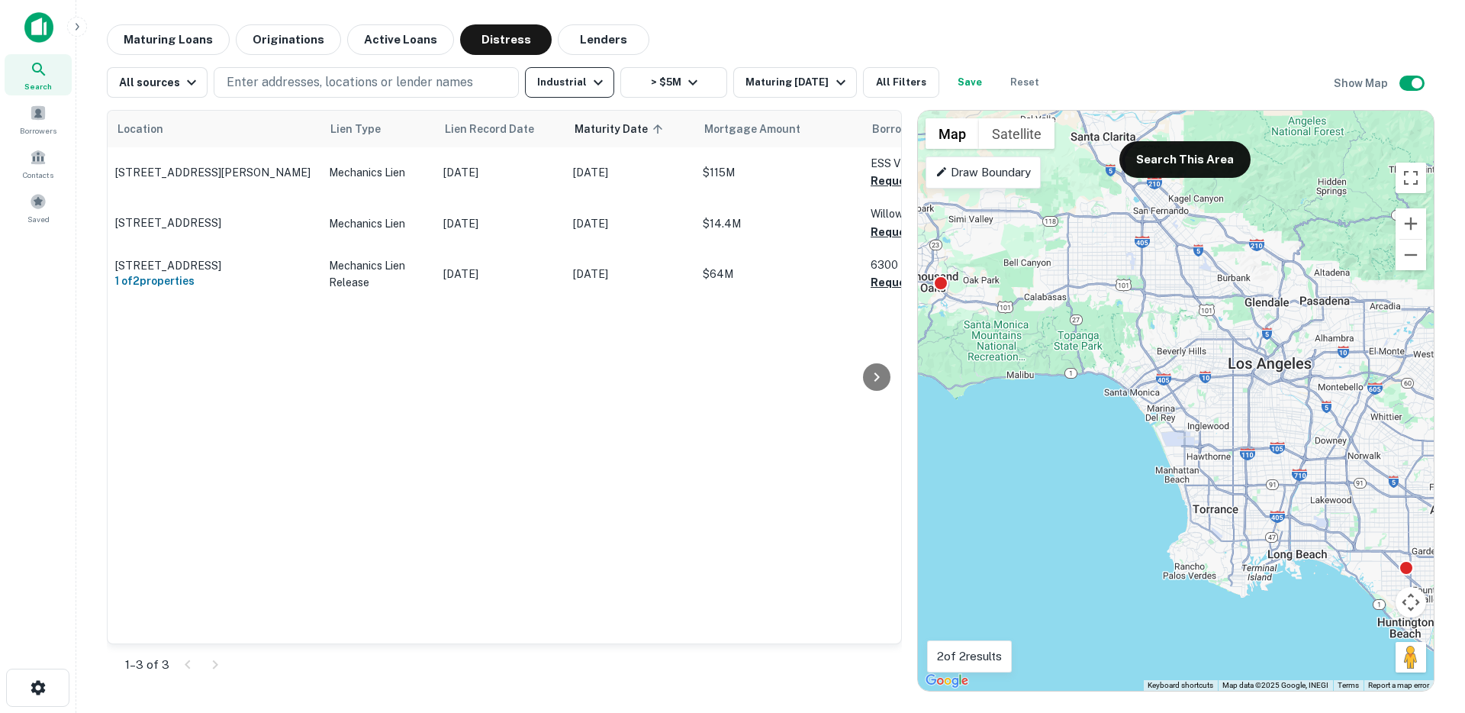
click at [575, 85] on button "Industrial" at bounding box center [569, 82] width 89 height 31
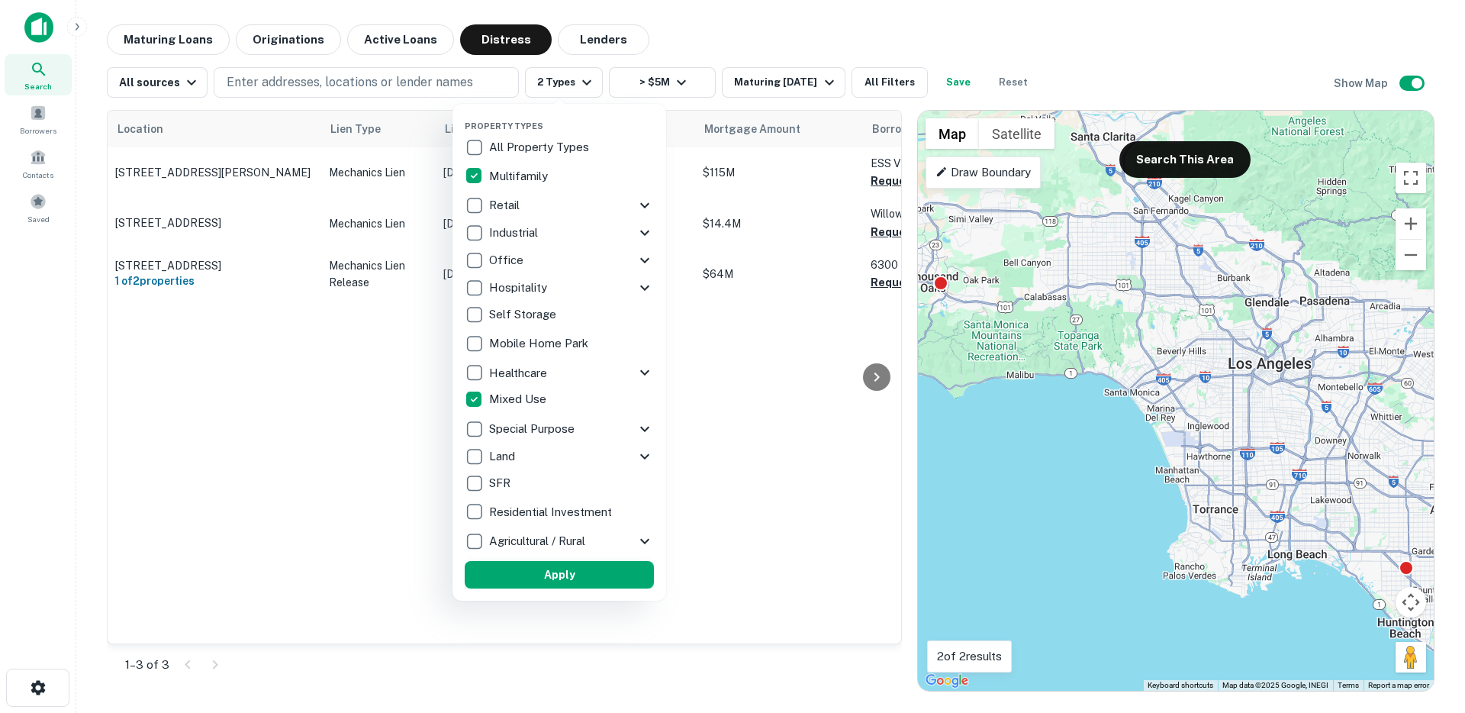
click at [526, 581] on button "Apply" at bounding box center [559, 574] width 189 height 27
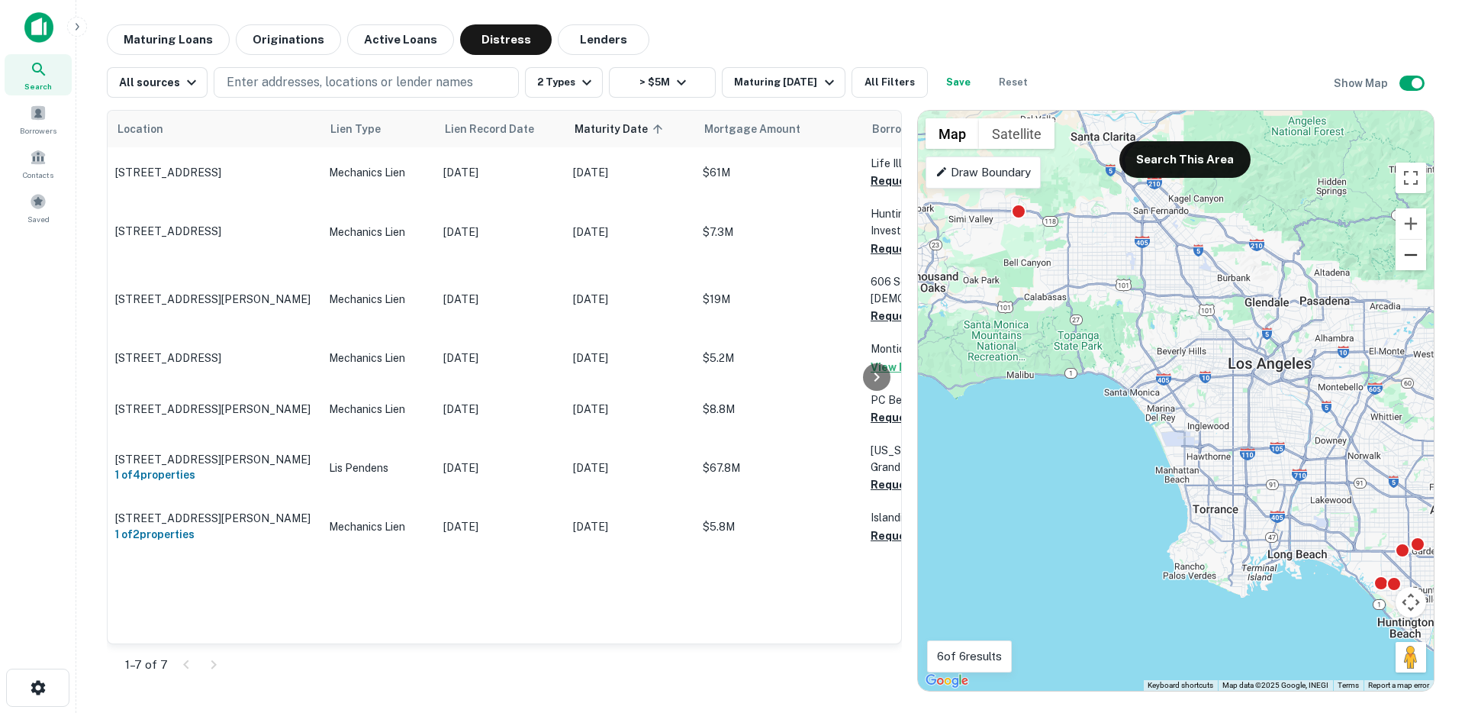
click at [1413, 255] on button "Zoom out" at bounding box center [1411, 255] width 31 height 31
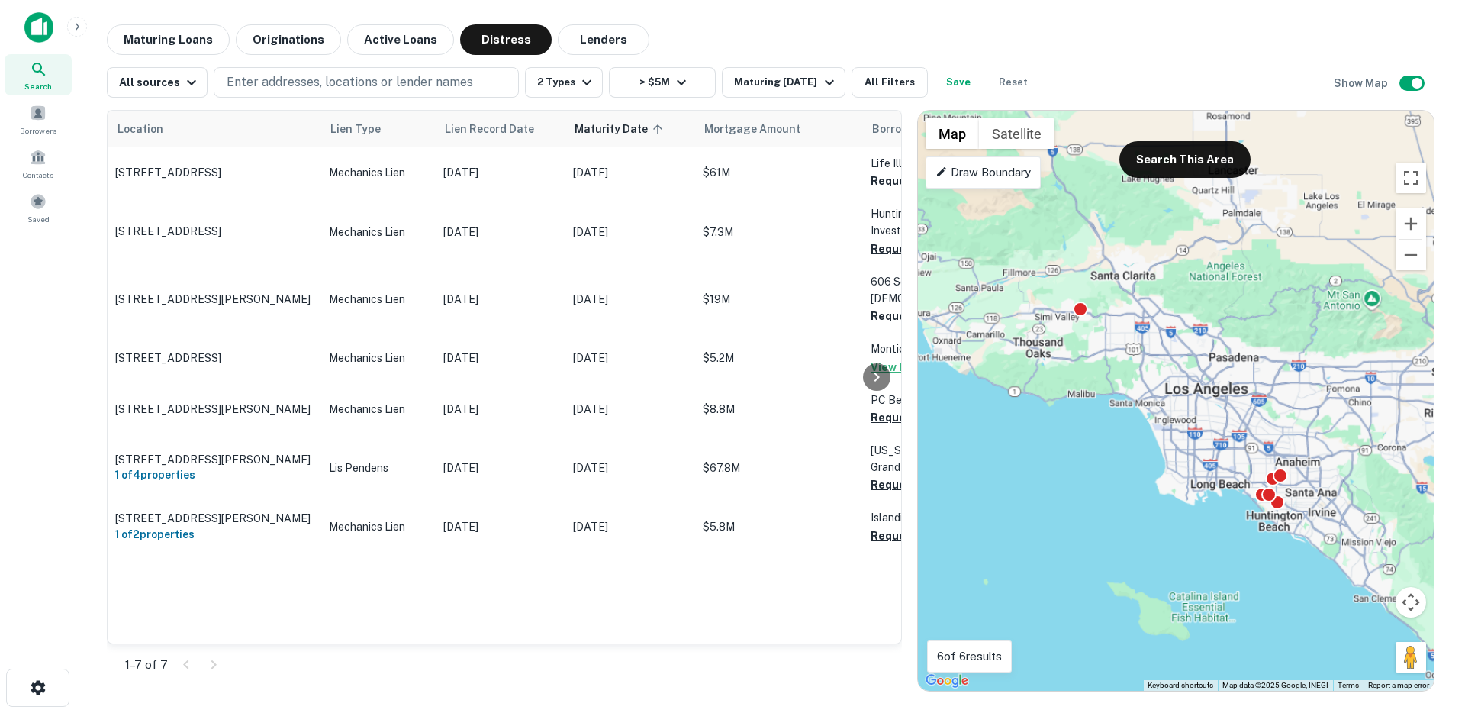
drag, startPoint x: 1370, startPoint y: 324, endPoint x: 1323, endPoint y: 347, distance: 52.9
click at [1325, 347] on div "To activate drag with keyboard, press Alt + Enter. Once in keyboard drag state,…" at bounding box center [1176, 401] width 516 height 580
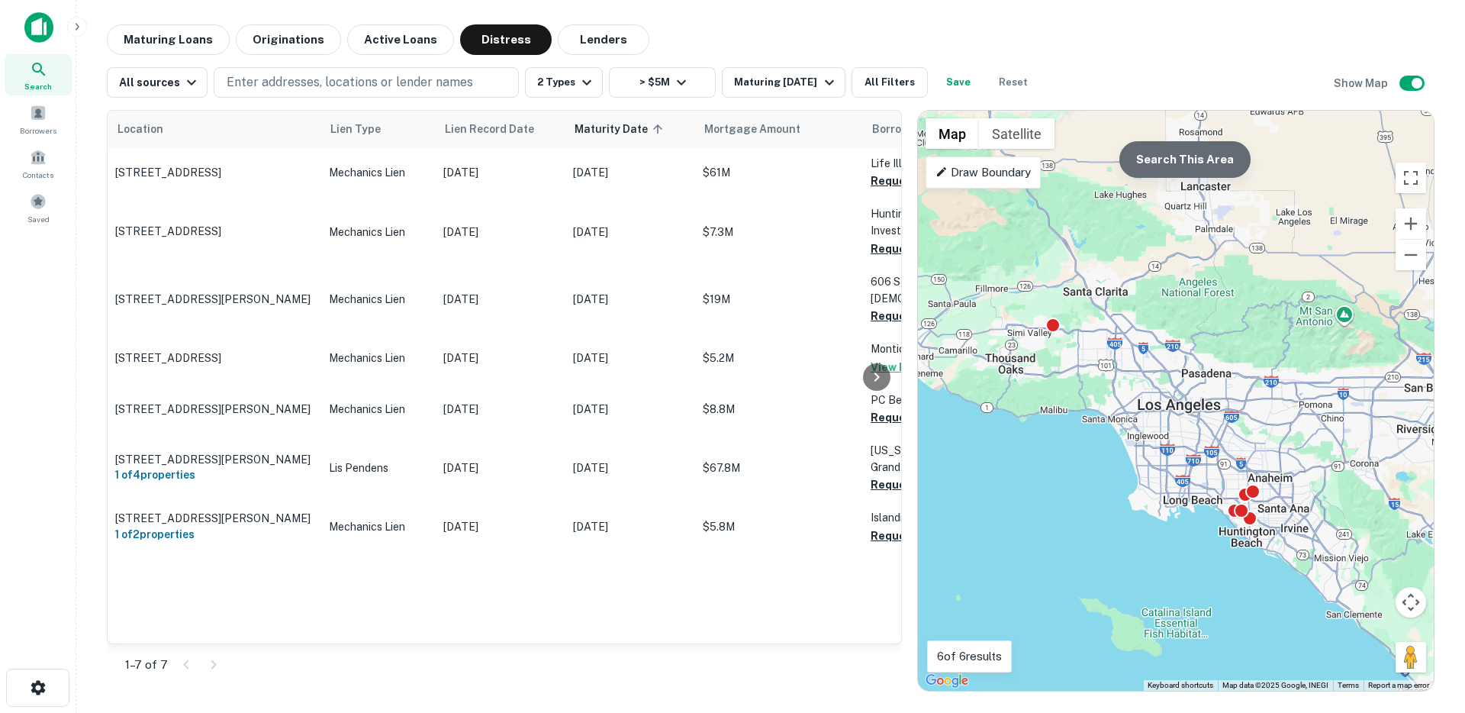
click at [1180, 149] on button "Search This Area" at bounding box center [1184, 159] width 131 height 37
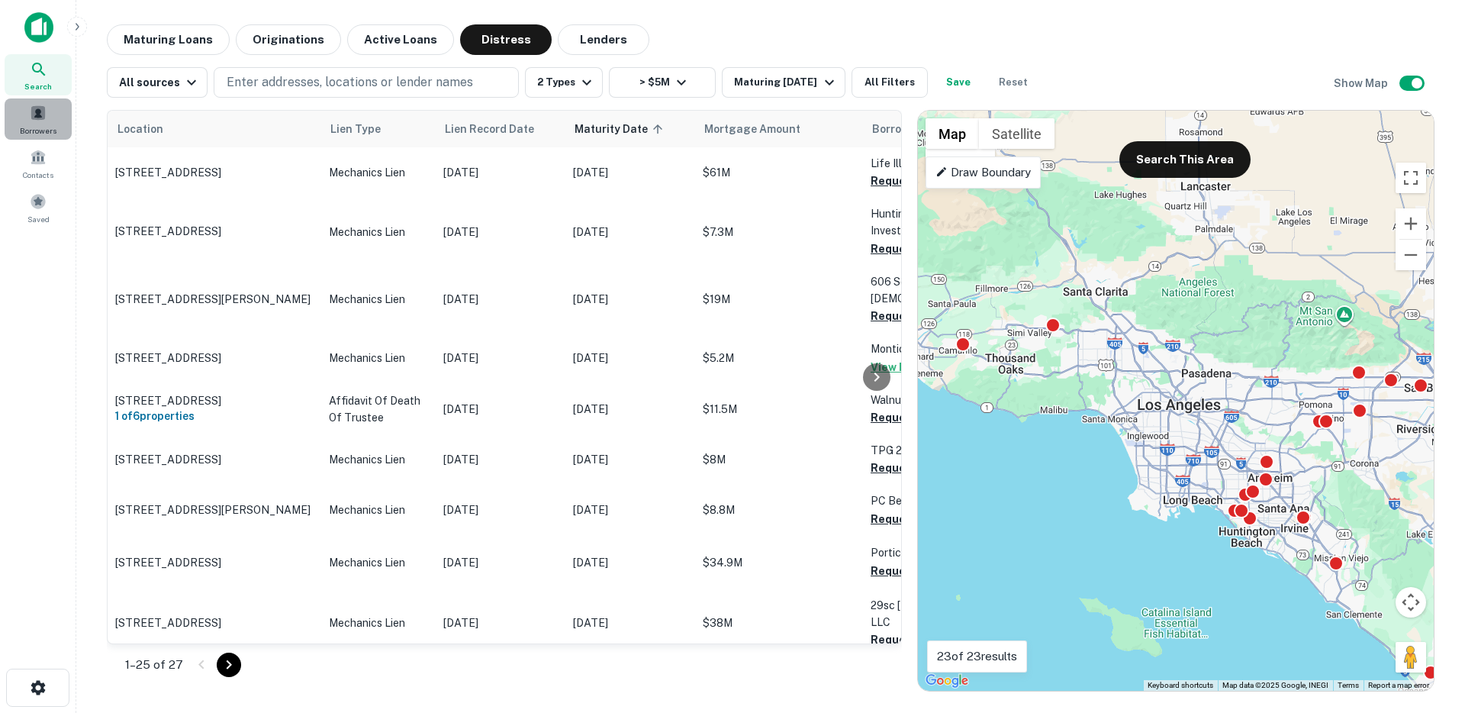
click at [50, 124] on span "Borrowers" at bounding box center [38, 130] width 37 height 12
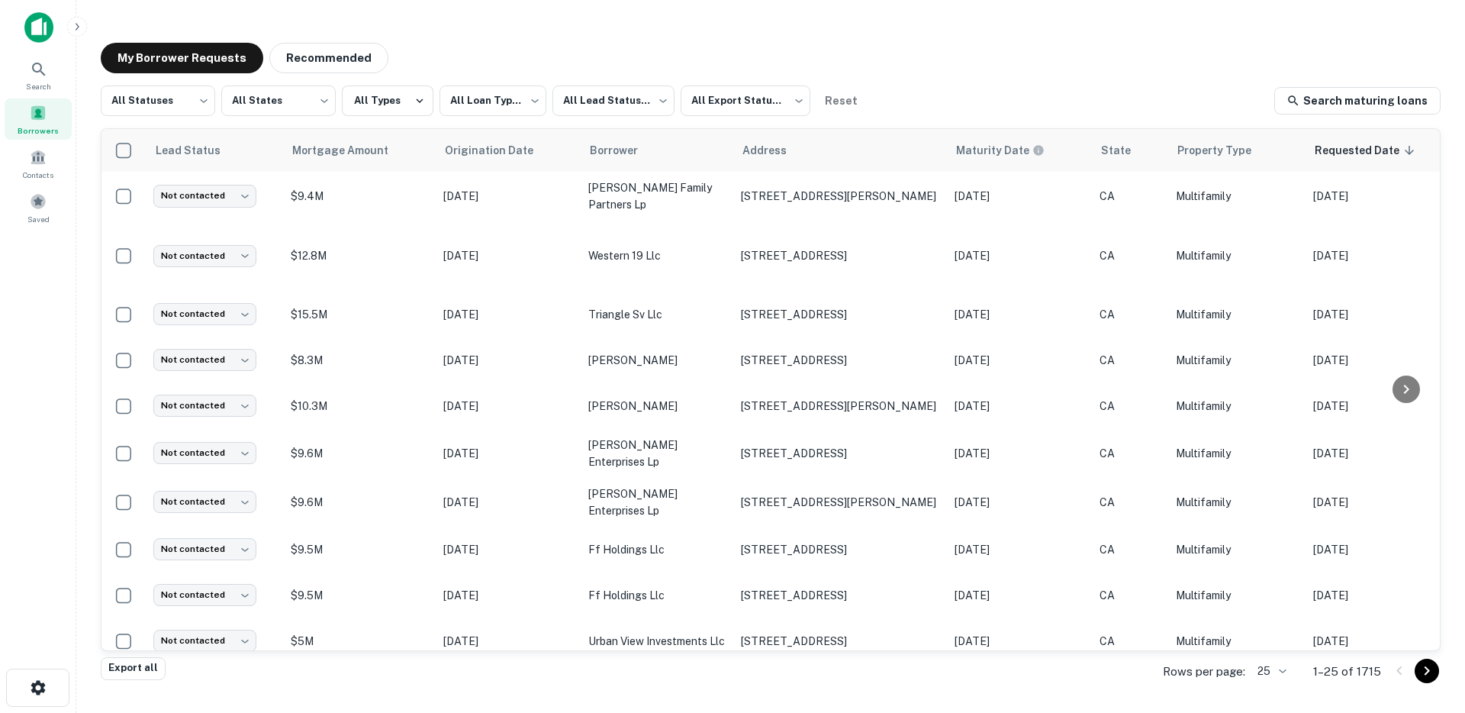
scroll to position [0, 468]
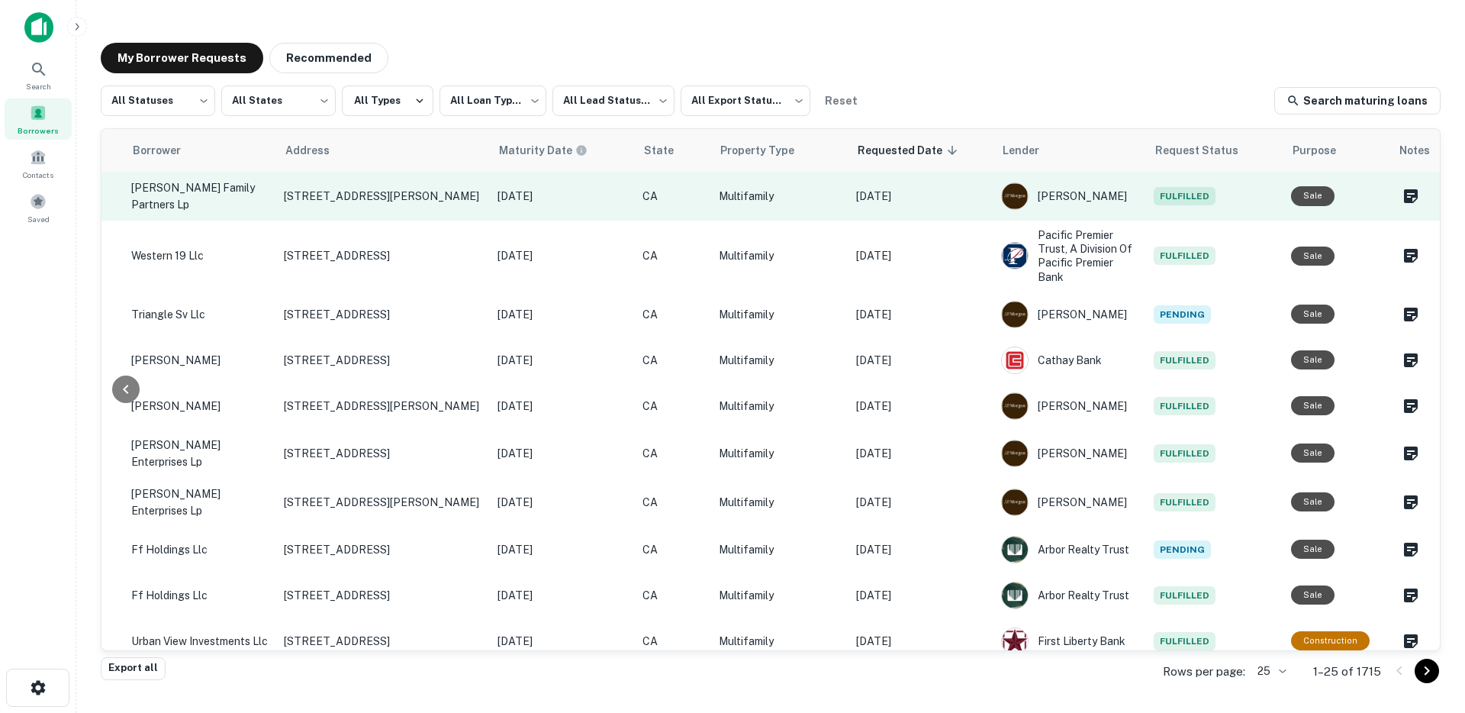
click at [961, 198] on p "[DATE]" at bounding box center [921, 196] width 130 height 17
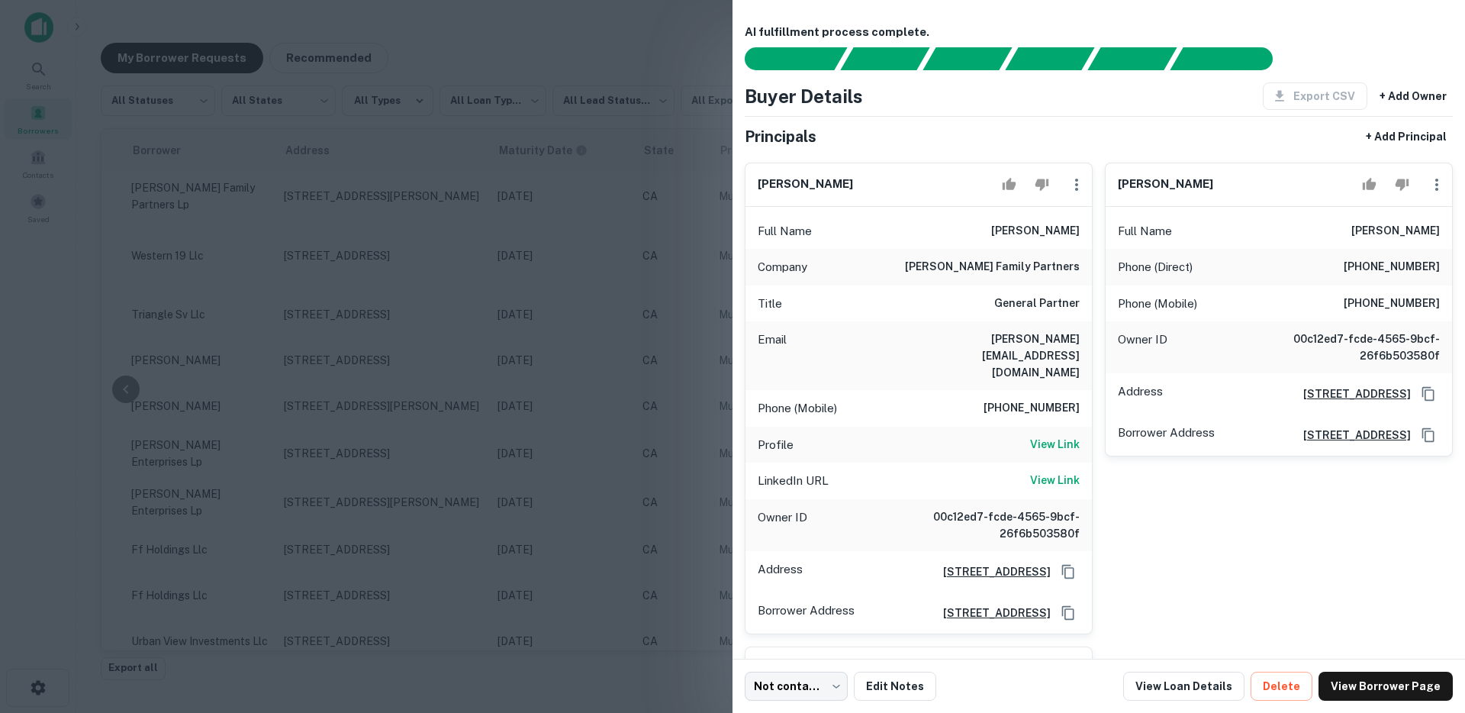
scroll to position [0, 0]
click at [576, 405] on div at bounding box center [732, 356] width 1465 height 713
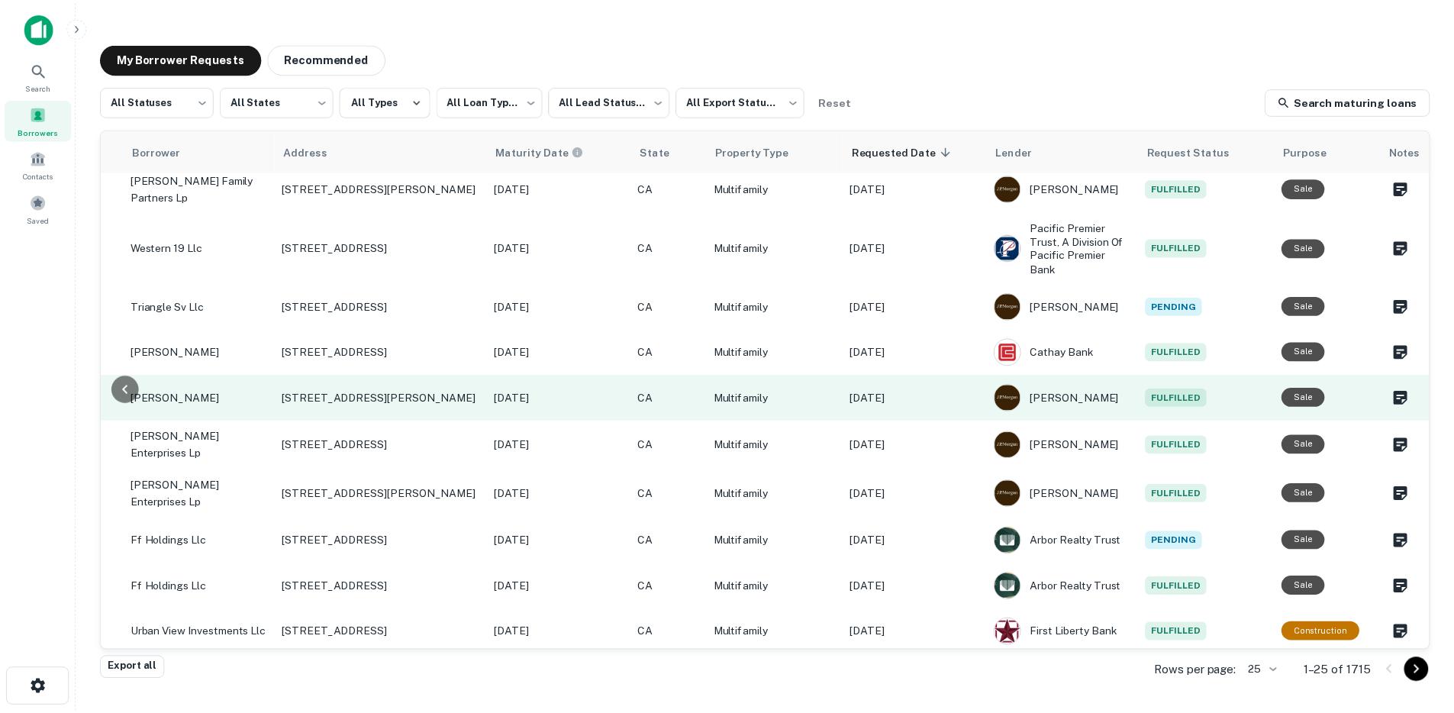
scroll to position [10, 468]
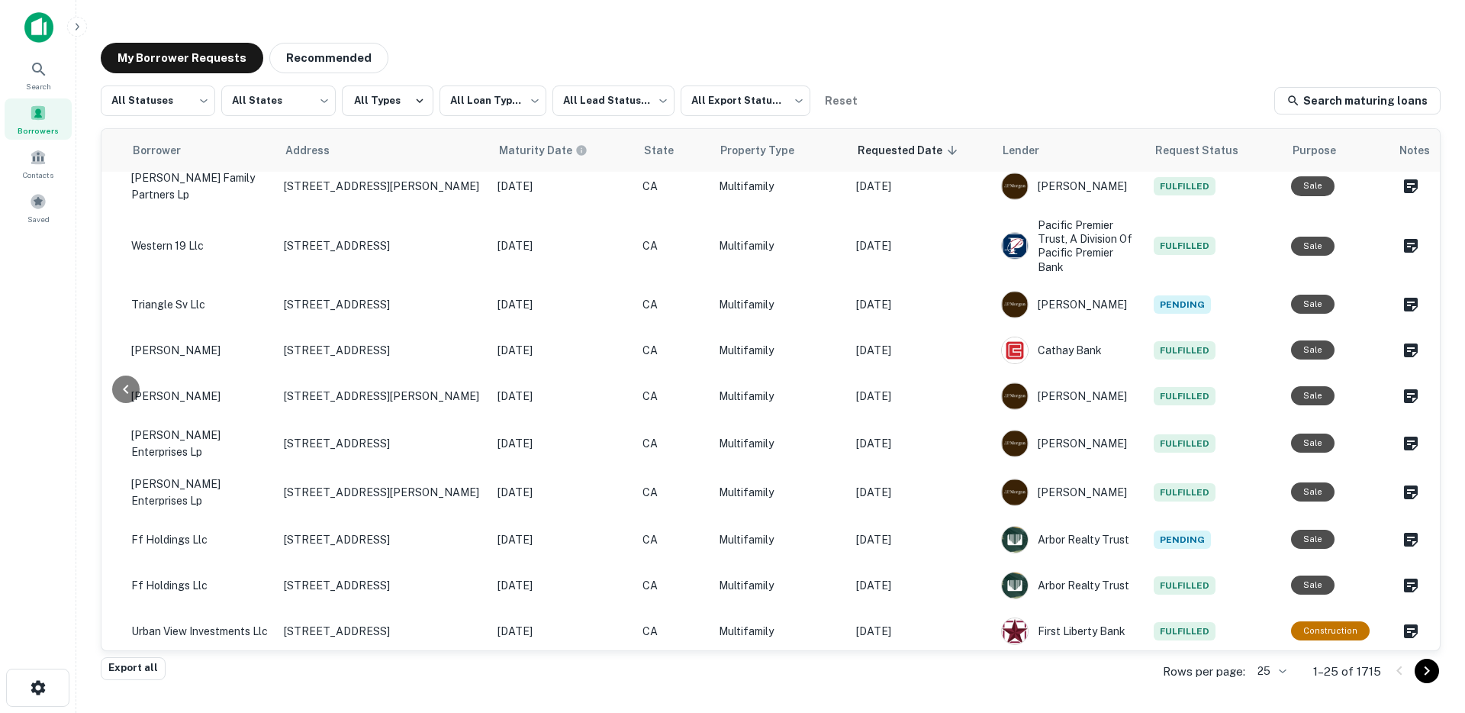
click at [33, 14] on img at bounding box center [38, 27] width 29 height 31
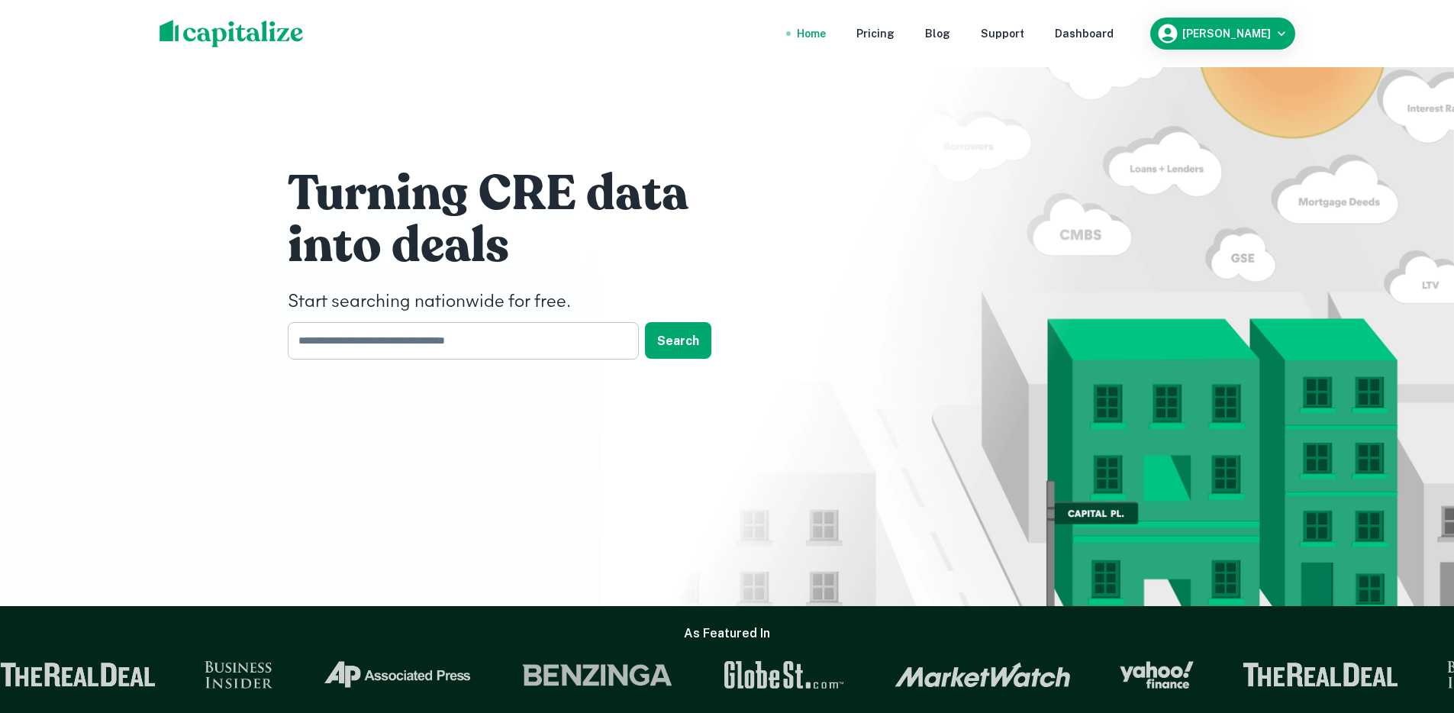
click at [357, 339] on input "text" at bounding box center [458, 340] width 340 height 37
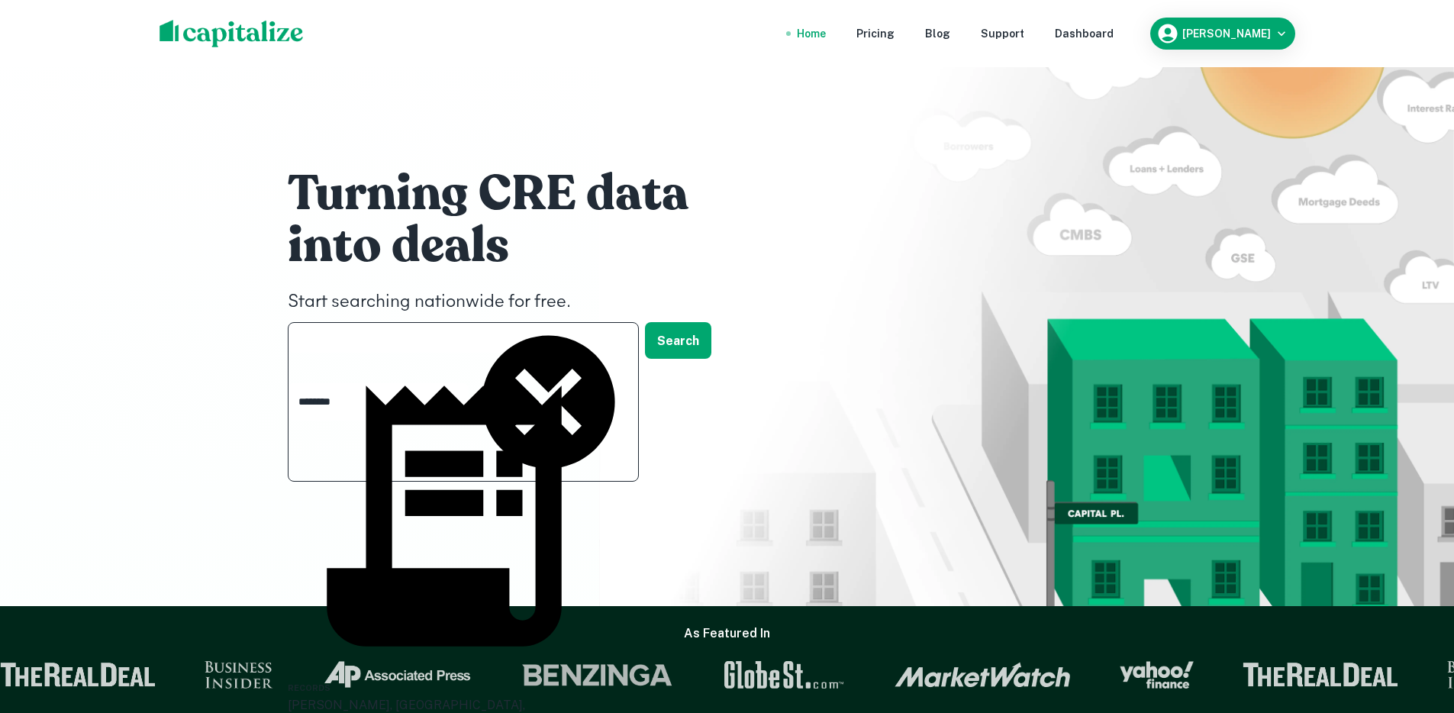
scroll to position [104, 0]
type input "*******"
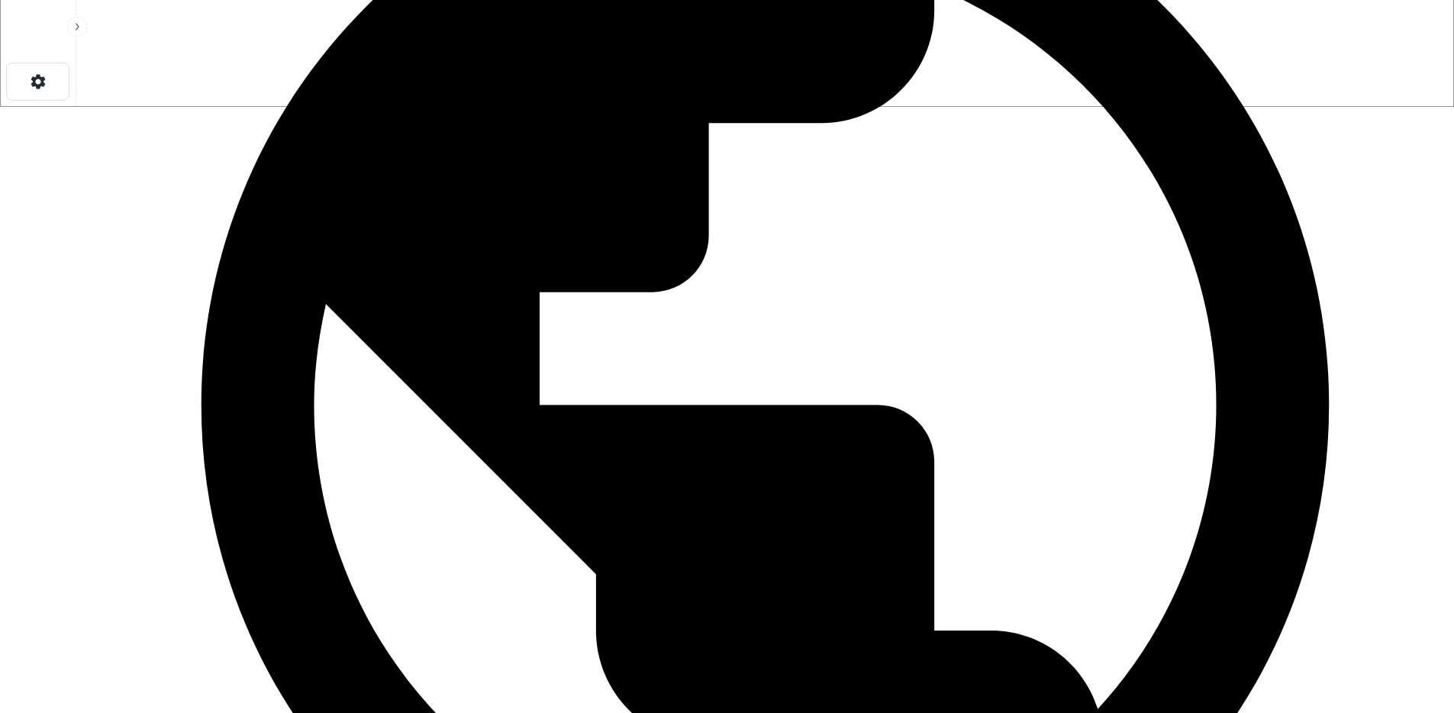
scroll to position [604, 0]
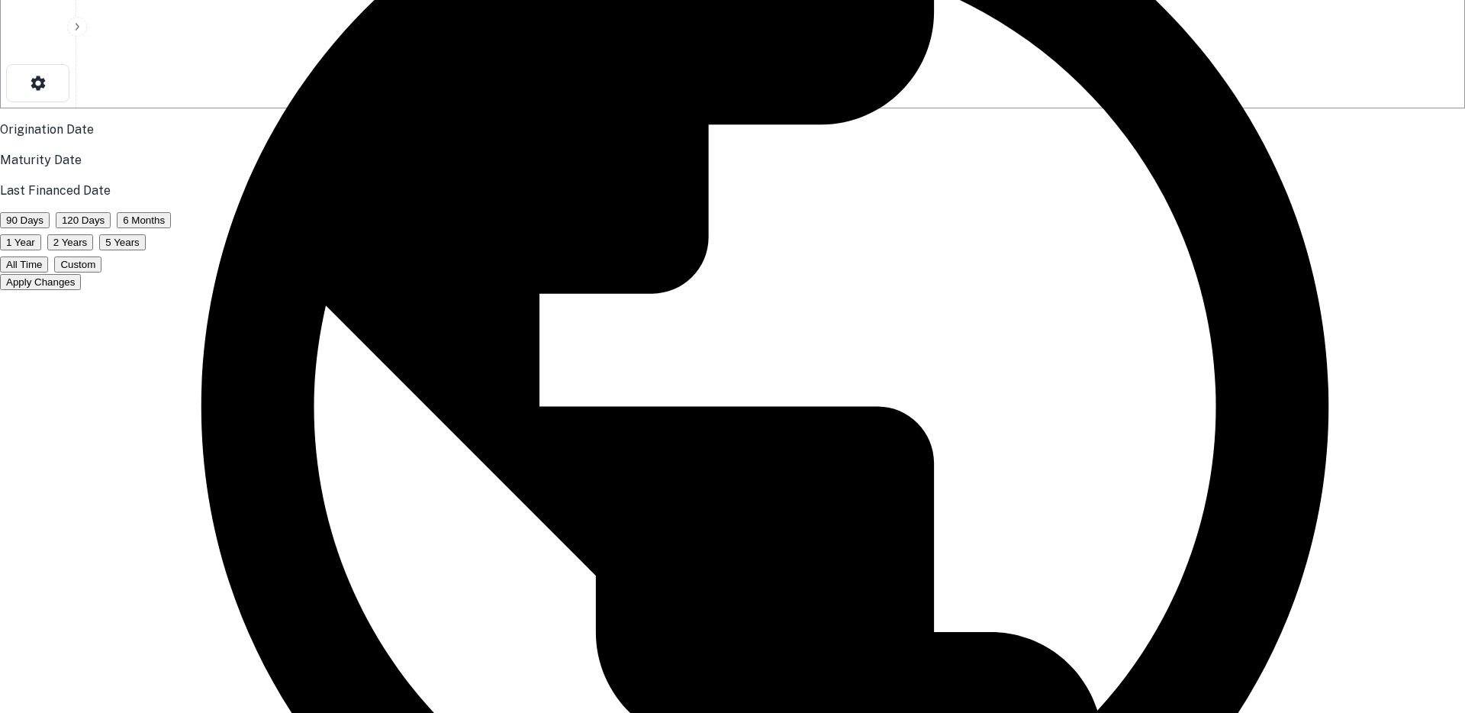
click at [48, 272] on button "All Time" at bounding box center [24, 264] width 48 height 16
drag, startPoint x: 794, startPoint y: 436, endPoint x: 801, endPoint y: 427, distance: 11.4
click at [81, 290] on button "Apply Changes" at bounding box center [40, 282] width 81 height 16
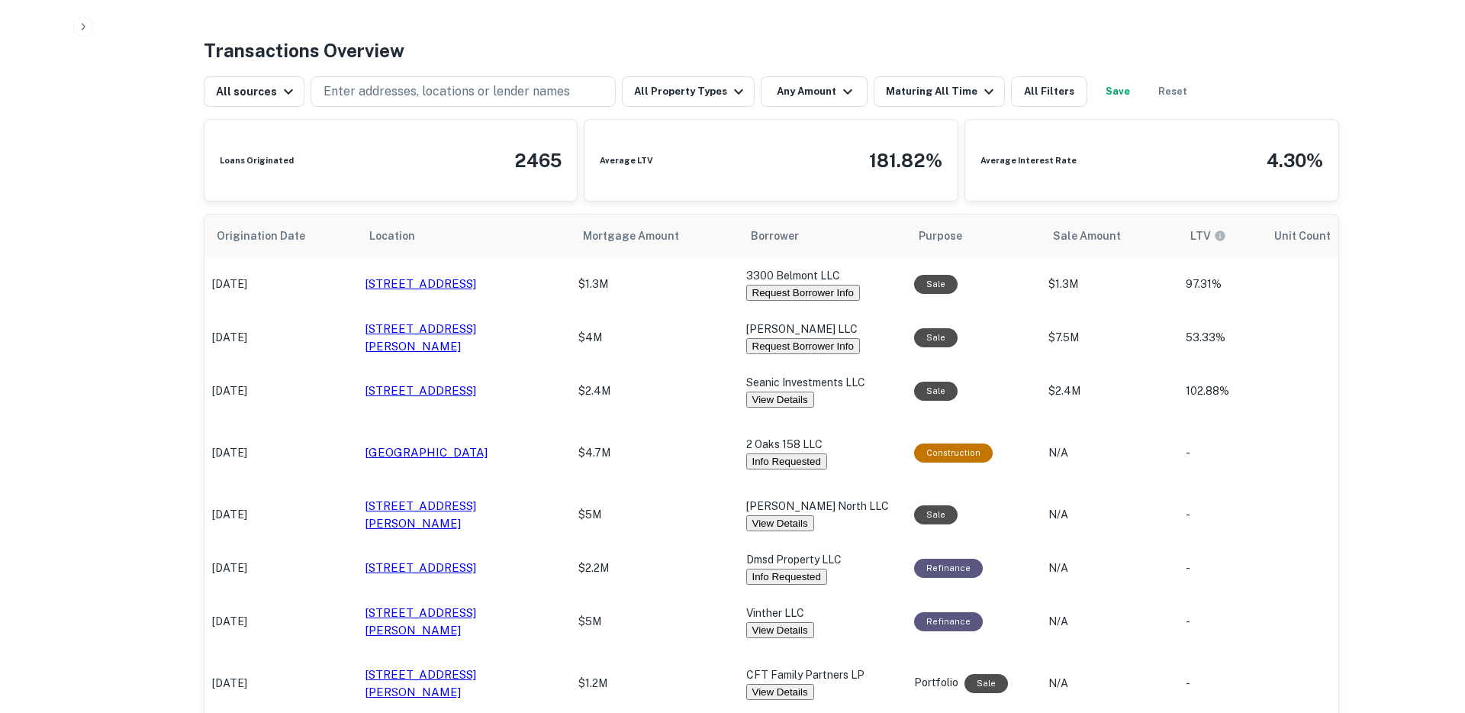
scroll to position [752, 0]
click at [771, 284] on button "Request Borrower Info" at bounding box center [797, 292] width 114 height 16
click at [781, 337] on button "Request Borrower Info" at bounding box center [797, 345] width 114 height 16
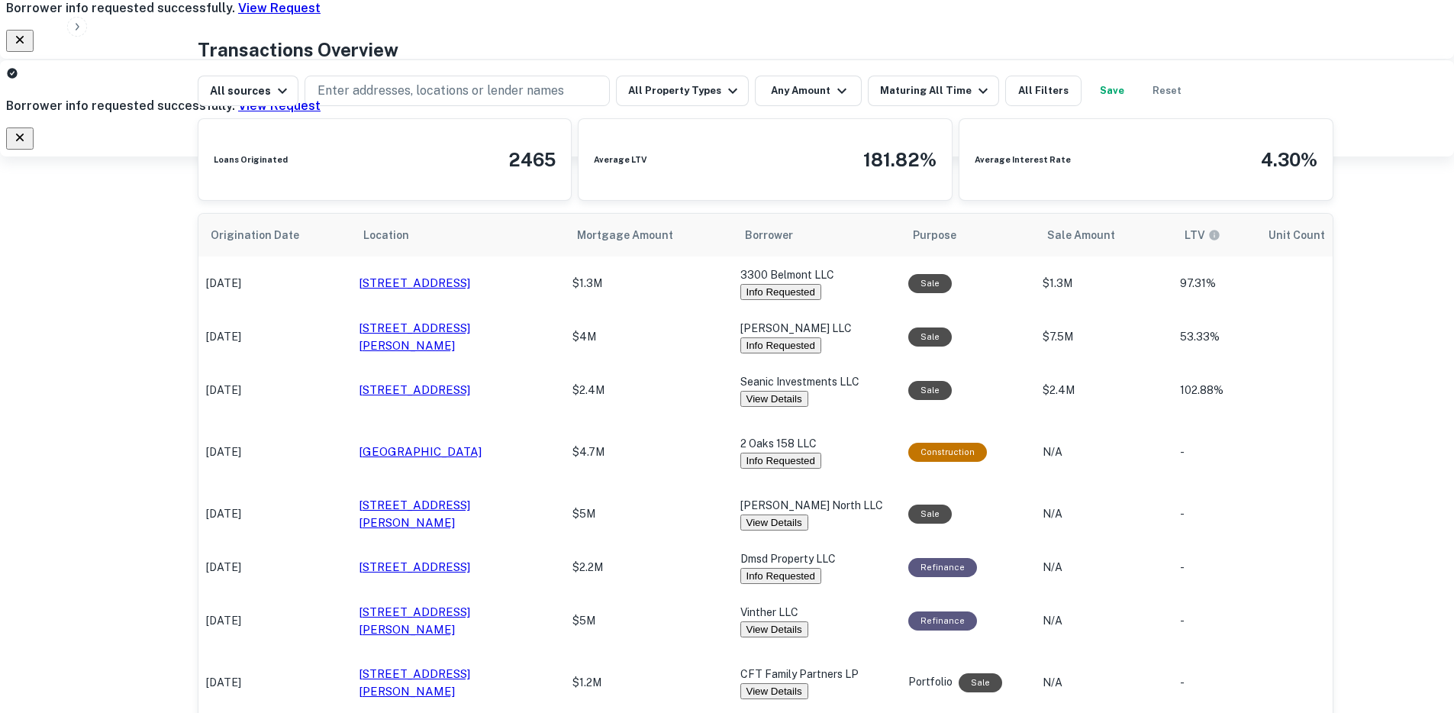
click at [764, 452] on button "Info Requested" at bounding box center [780, 460] width 81 height 16
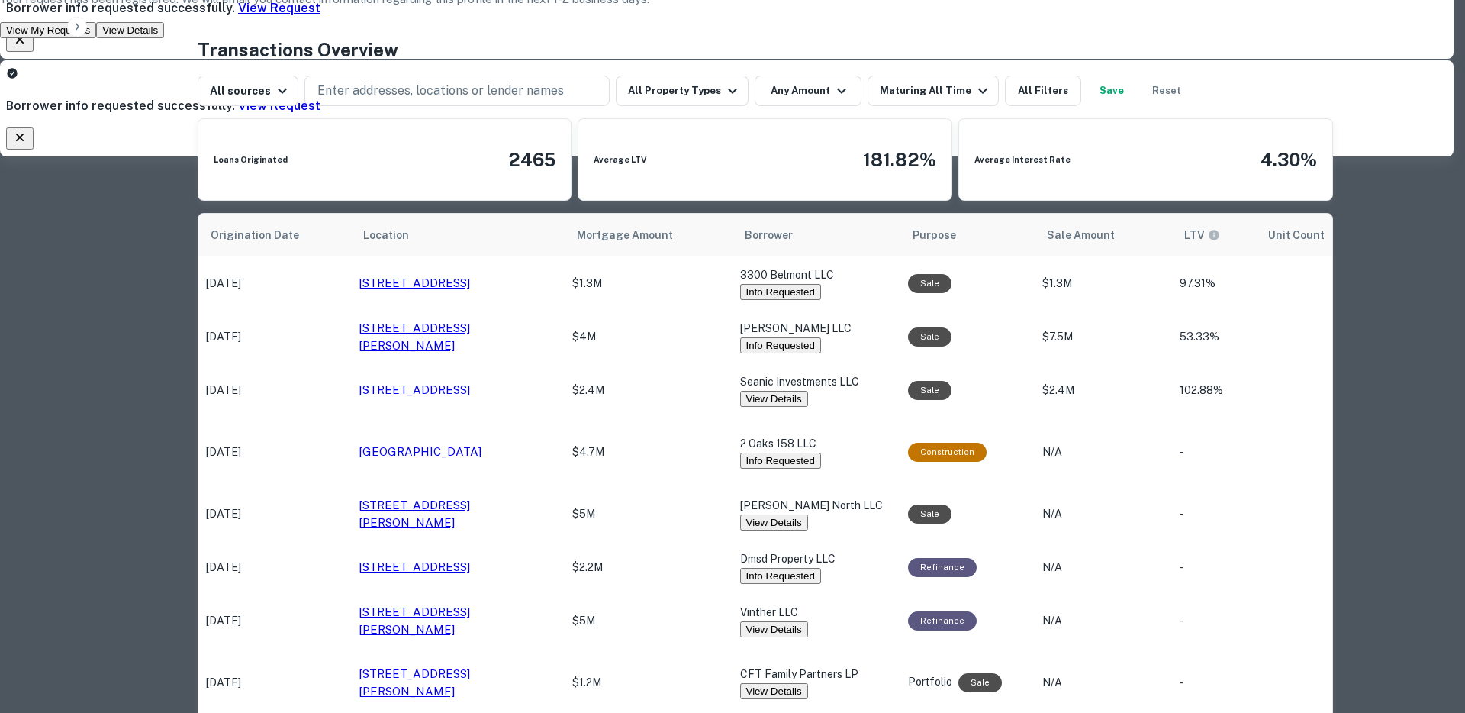
click at [164, 38] on button "View Details" at bounding box center [130, 30] width 68 height 16
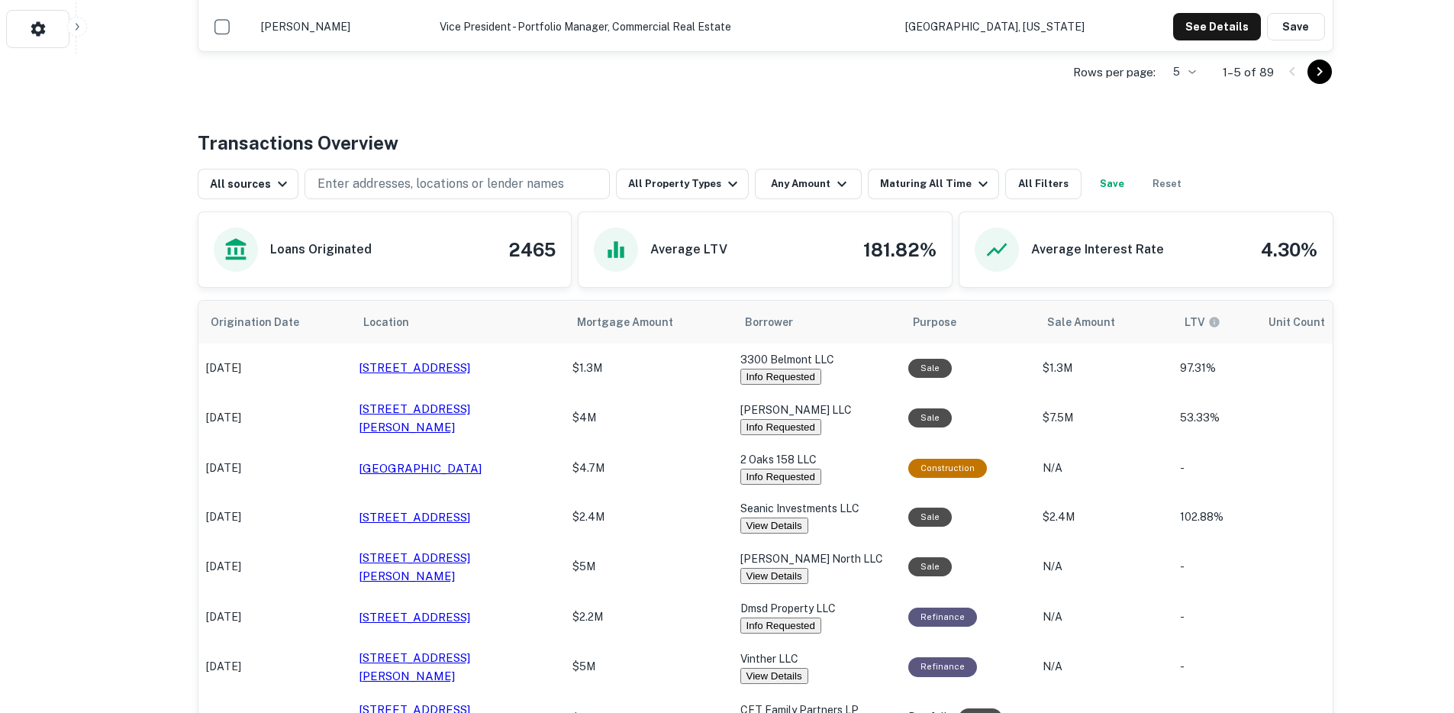
scroll to position [823, 0]
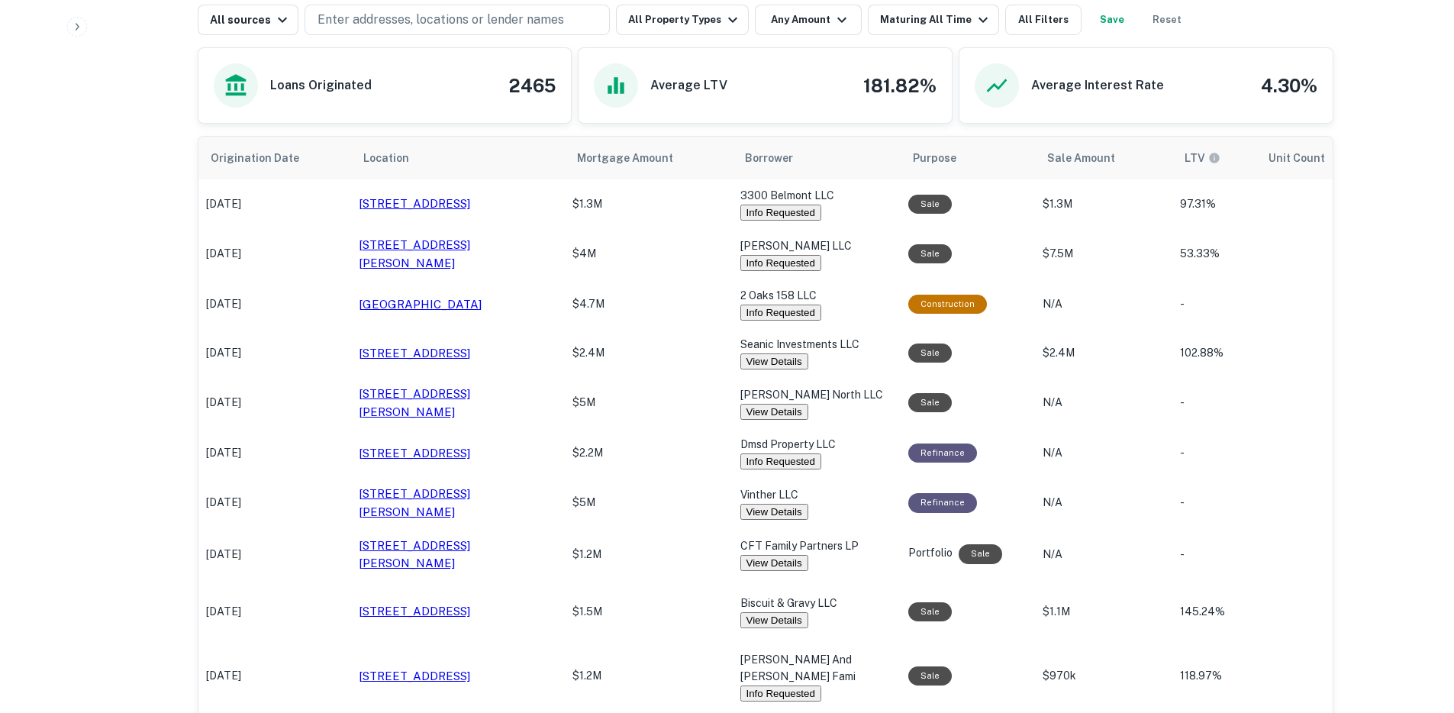
click at [660, 411] on p "$5M" at bounding box center [648, 402] width 153 height 16
click at [671, 411] on p "$5M" at bounding box center [648, 402] width 153 height 16
click at [774, 417] on button "View Details" at bounding box center [774, 412] width 68 height 16
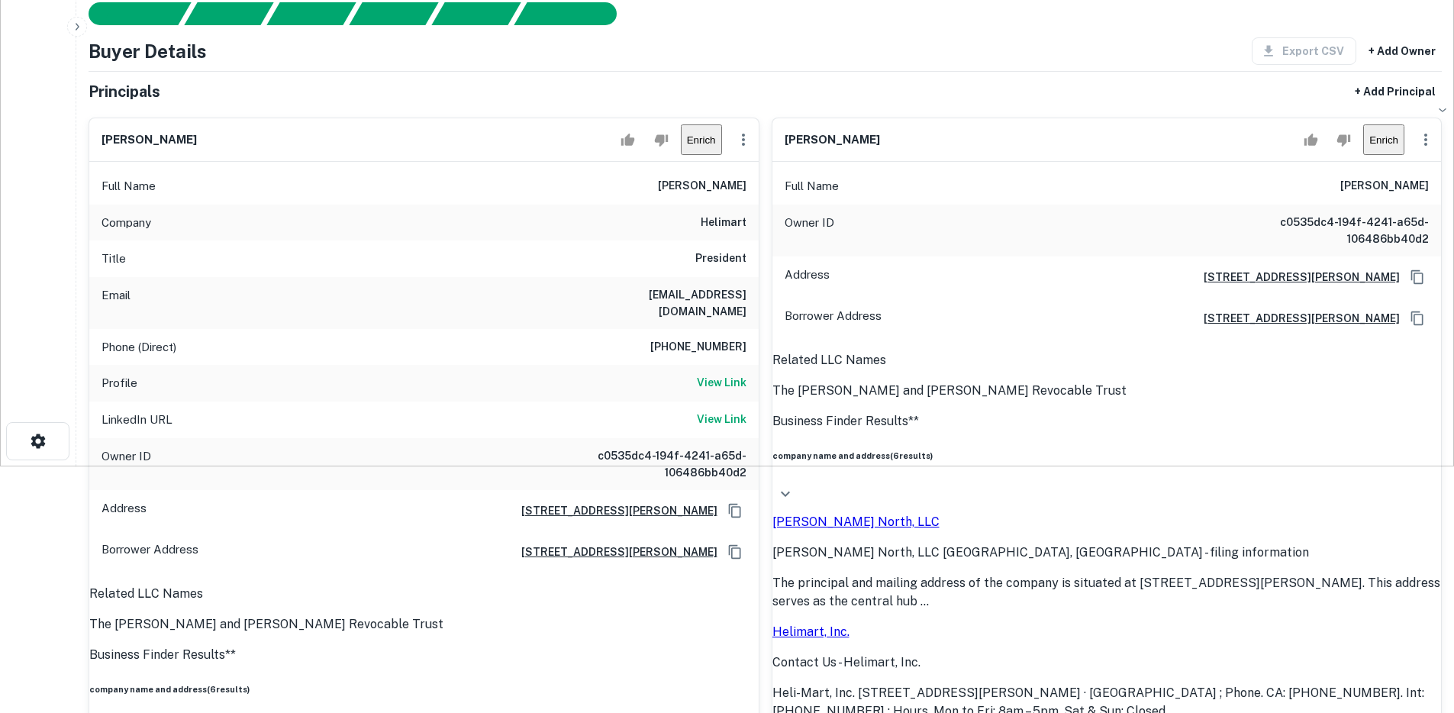
scroll to position [251, 0]
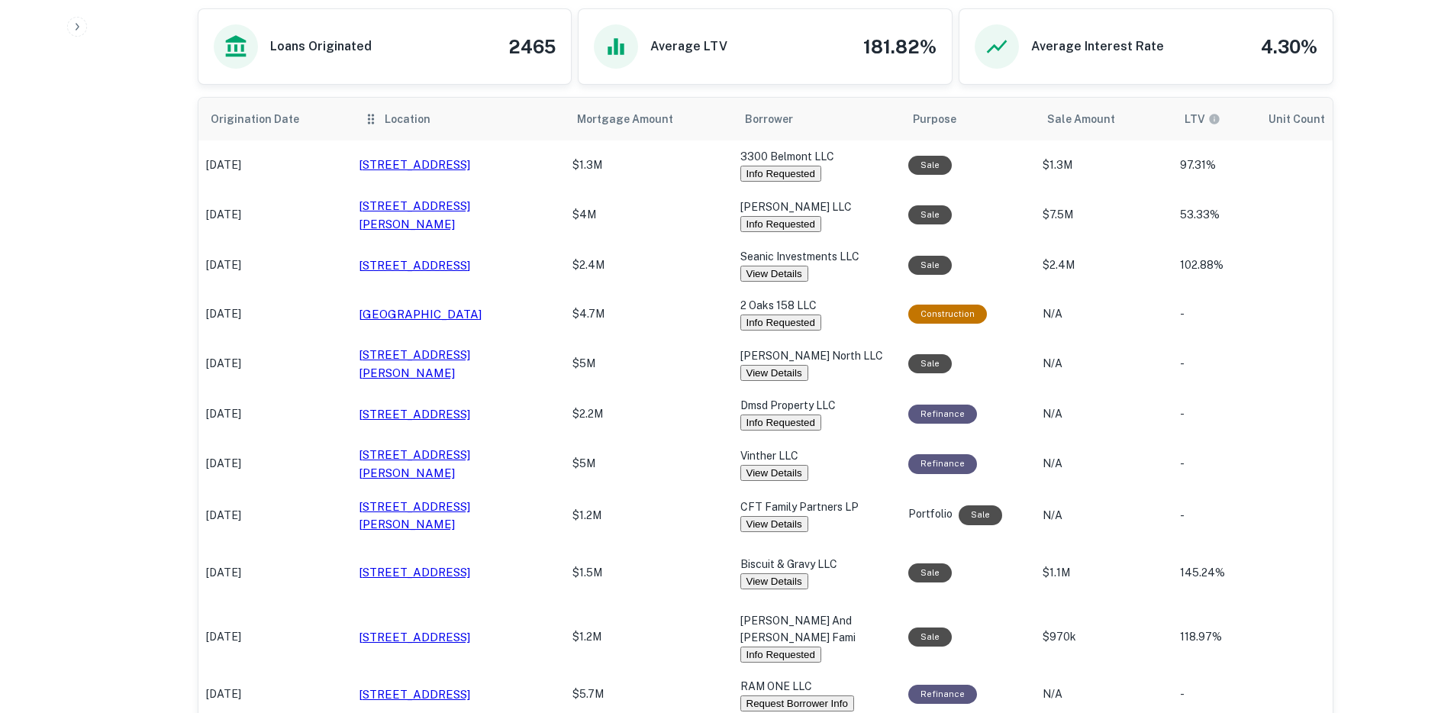
scroll to position [1097, 0]
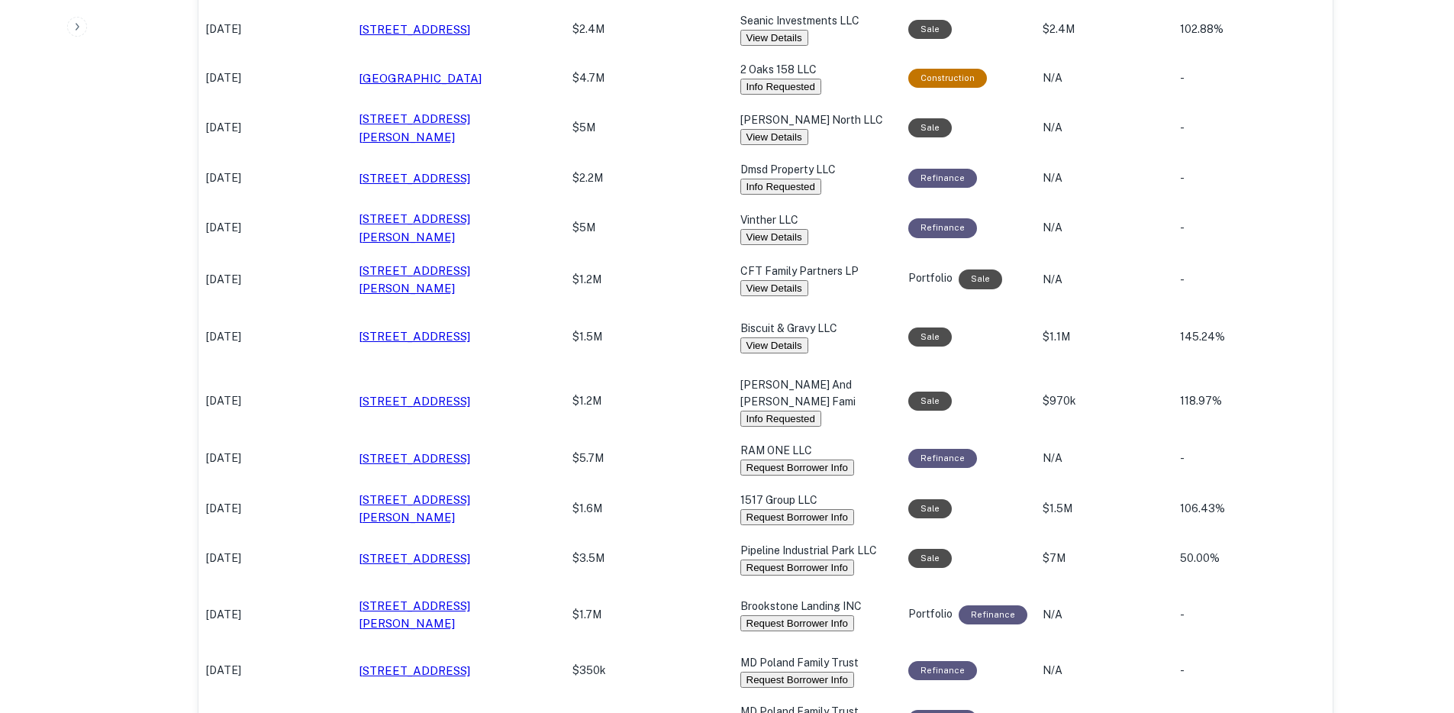
click at [784, 352] on button "View Details" at bounding box center [774, 345] width 68 height 16
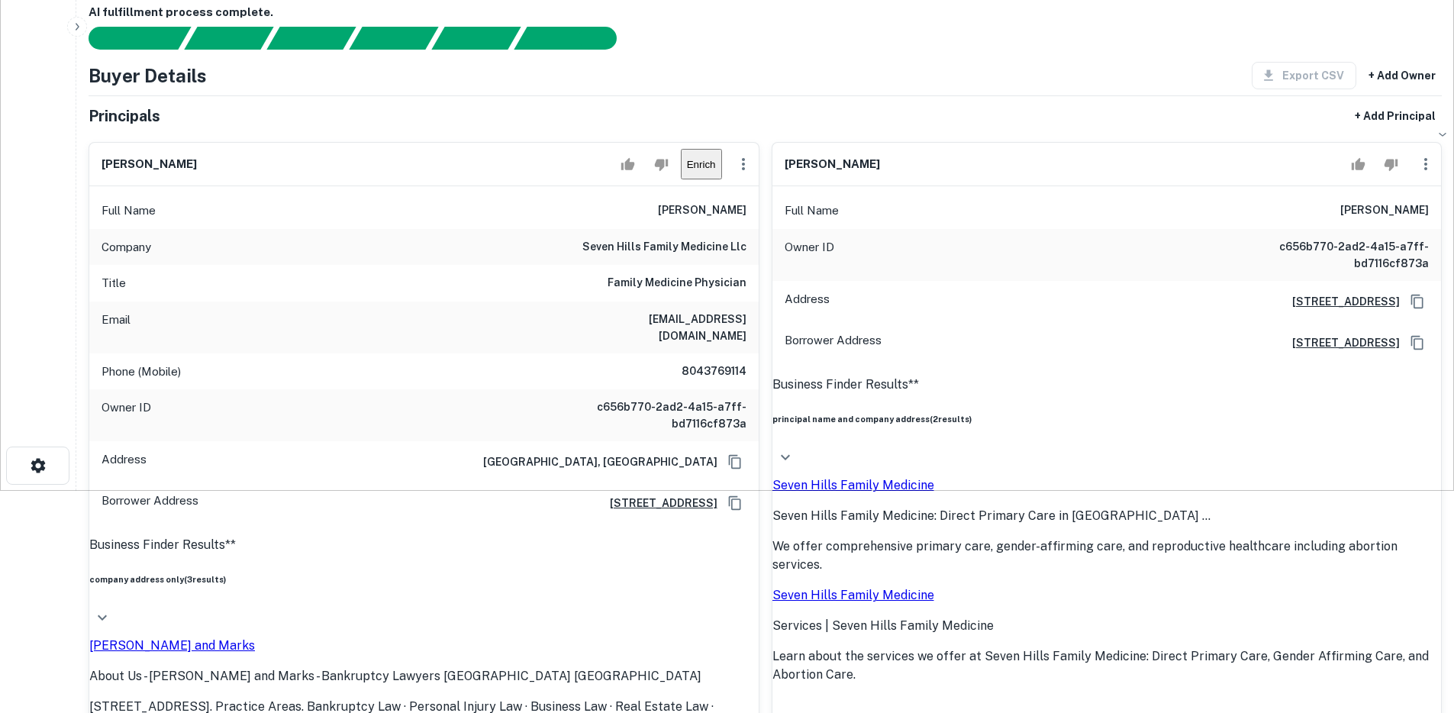
scroll to position [226, 0]
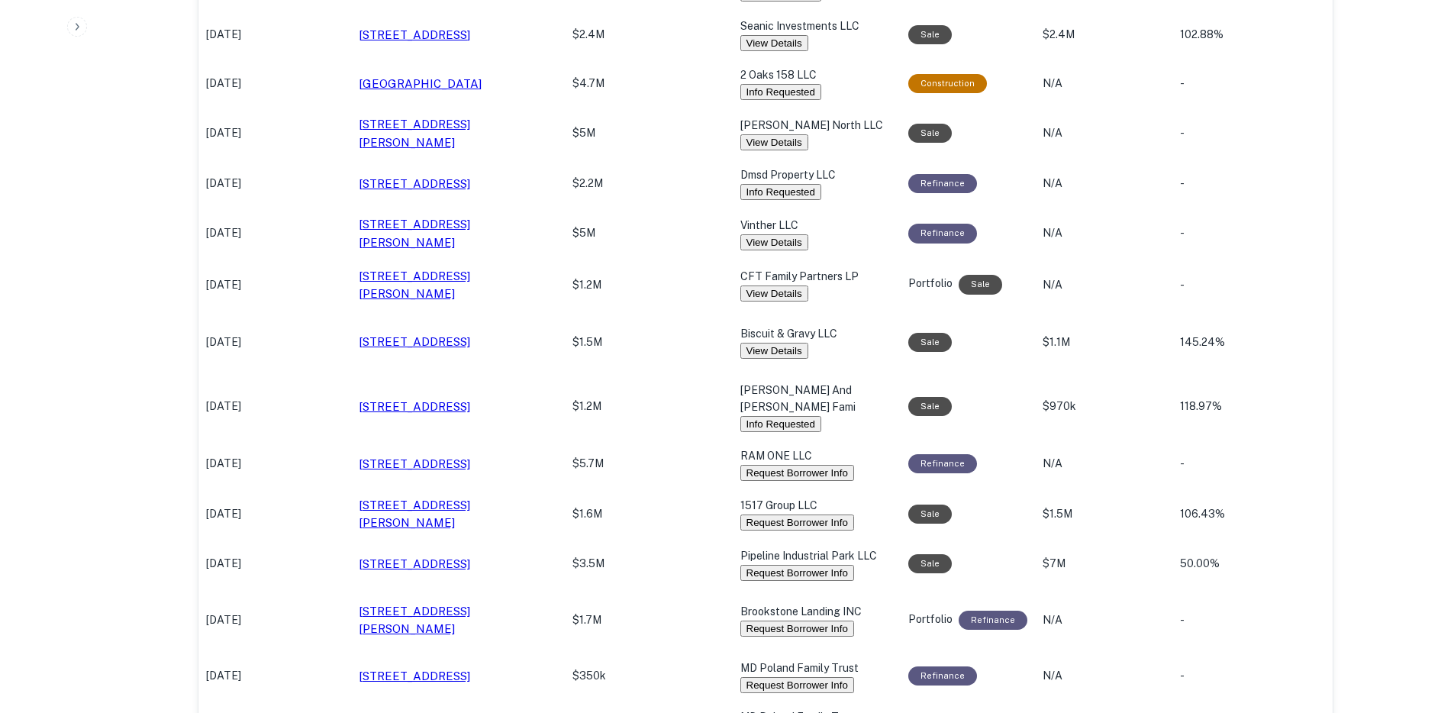
scroll to position [1102, 0]
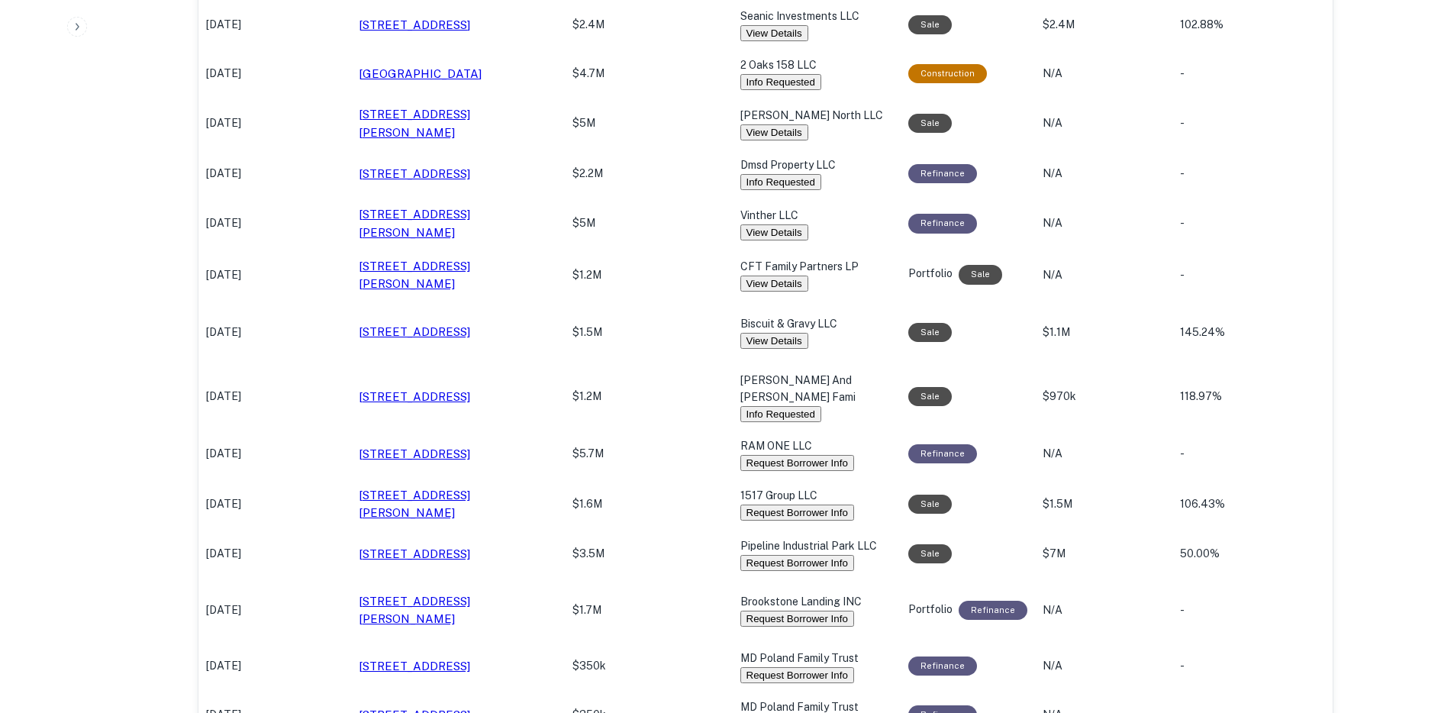
click at [765, 471] on button "Request Borrower Info" at bounding box center [797, 463] width 114 height 16
click at [769, 520] on button "Request Borrower Info" at bounding box center [797, 512] width 114 height 16
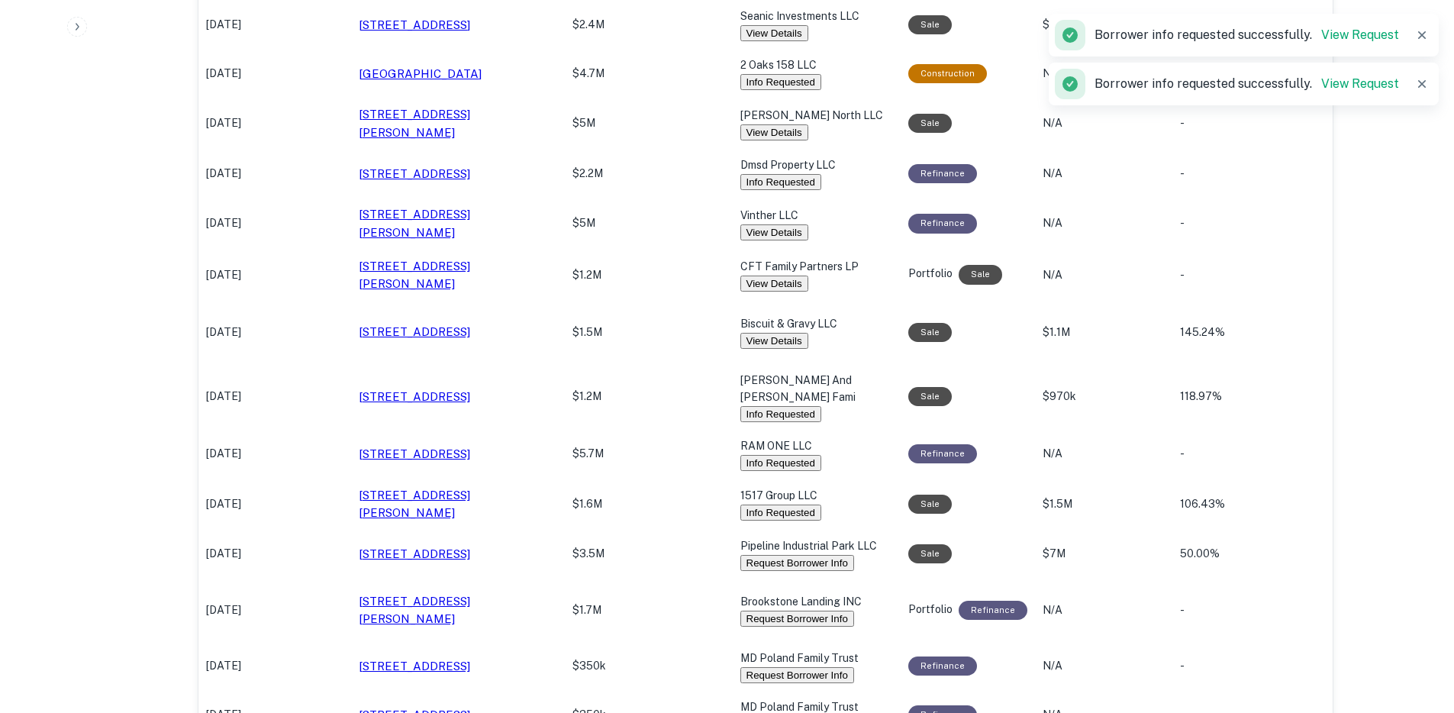
click at [764, 571] on button "Request Borrower Info" at bounding box center [797, 563] width 114 height 16
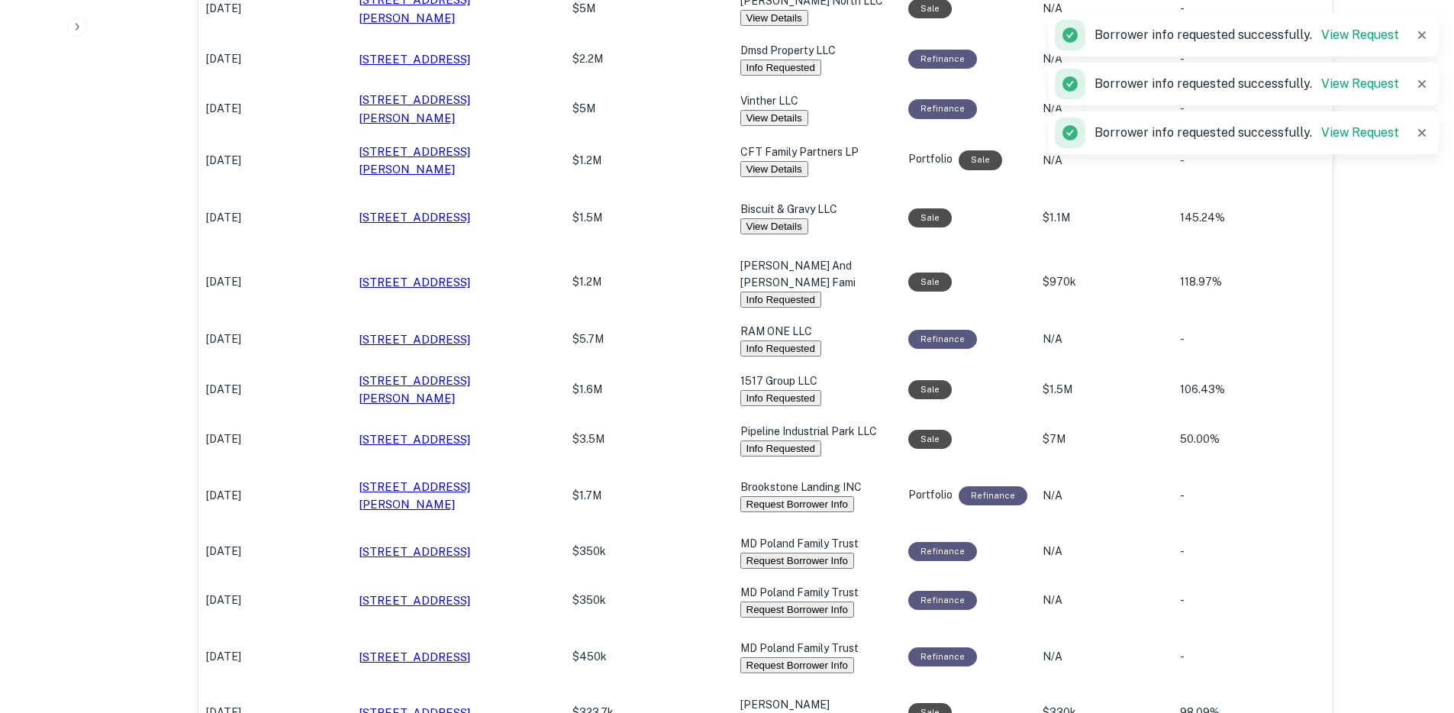
scroll to position [1236, 0]
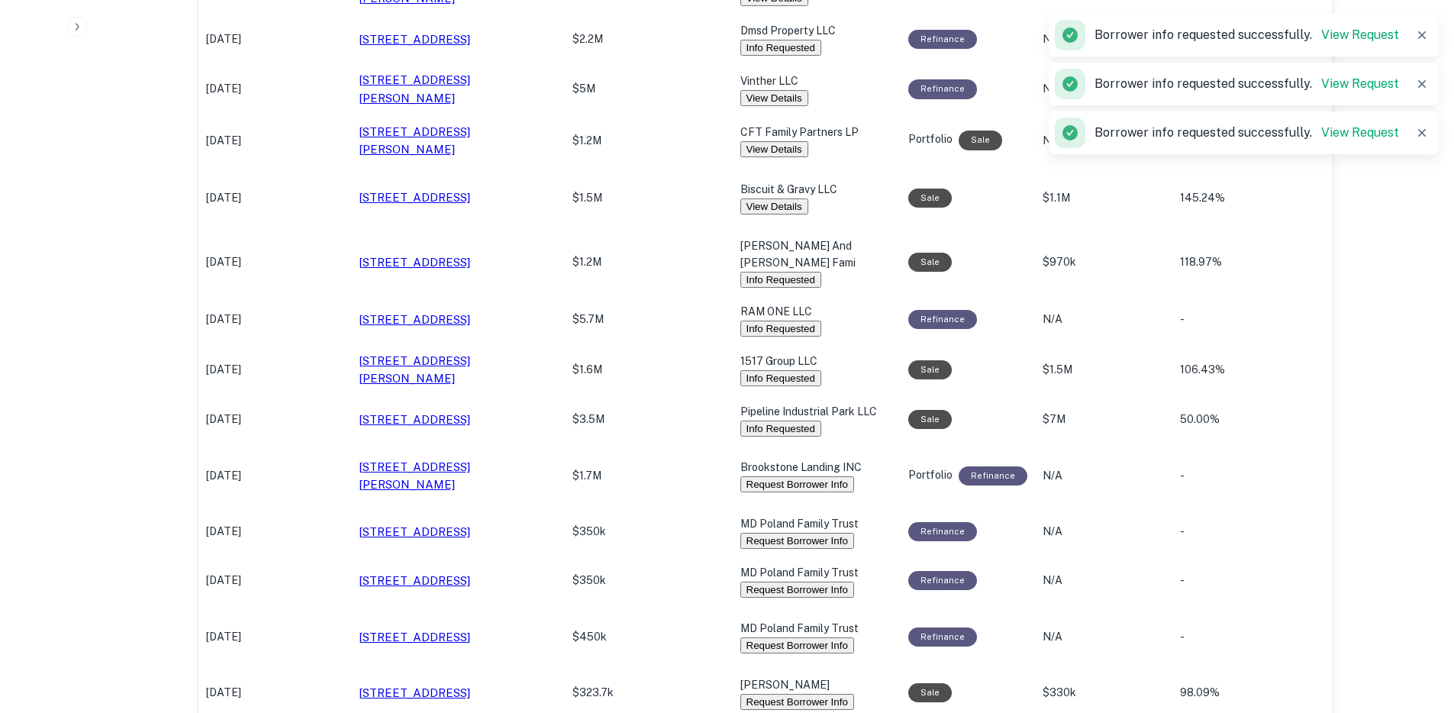
click at [760, 492] on button "Request Borrower Info" at bounding box center [797, 484] width 114 height 16
click at [763, 549] on button "Request Borrower Info" at bounding box center [797, 541] width 114 height 16
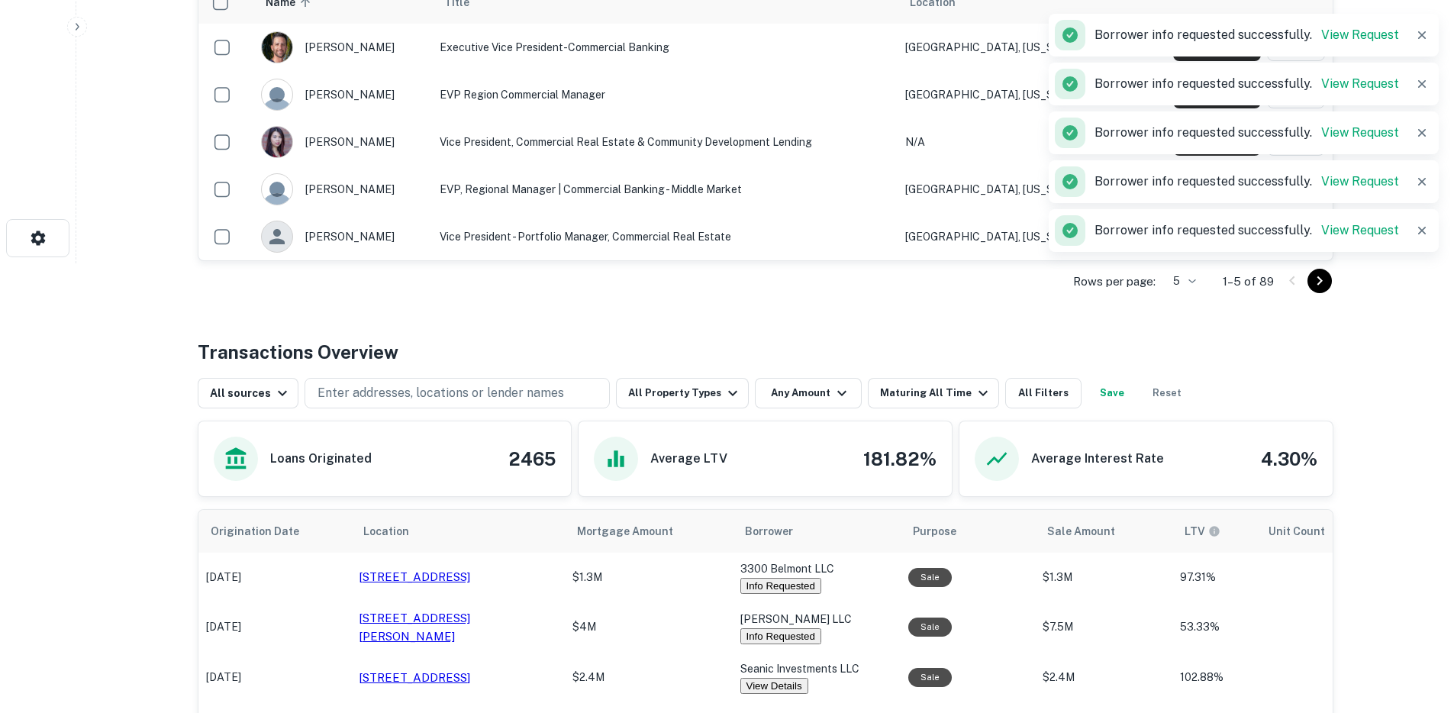
scroll to position [450, 0]
click at [809, 391] on button "Any Amount" at bounding box center [808, 392] width 107 height 31
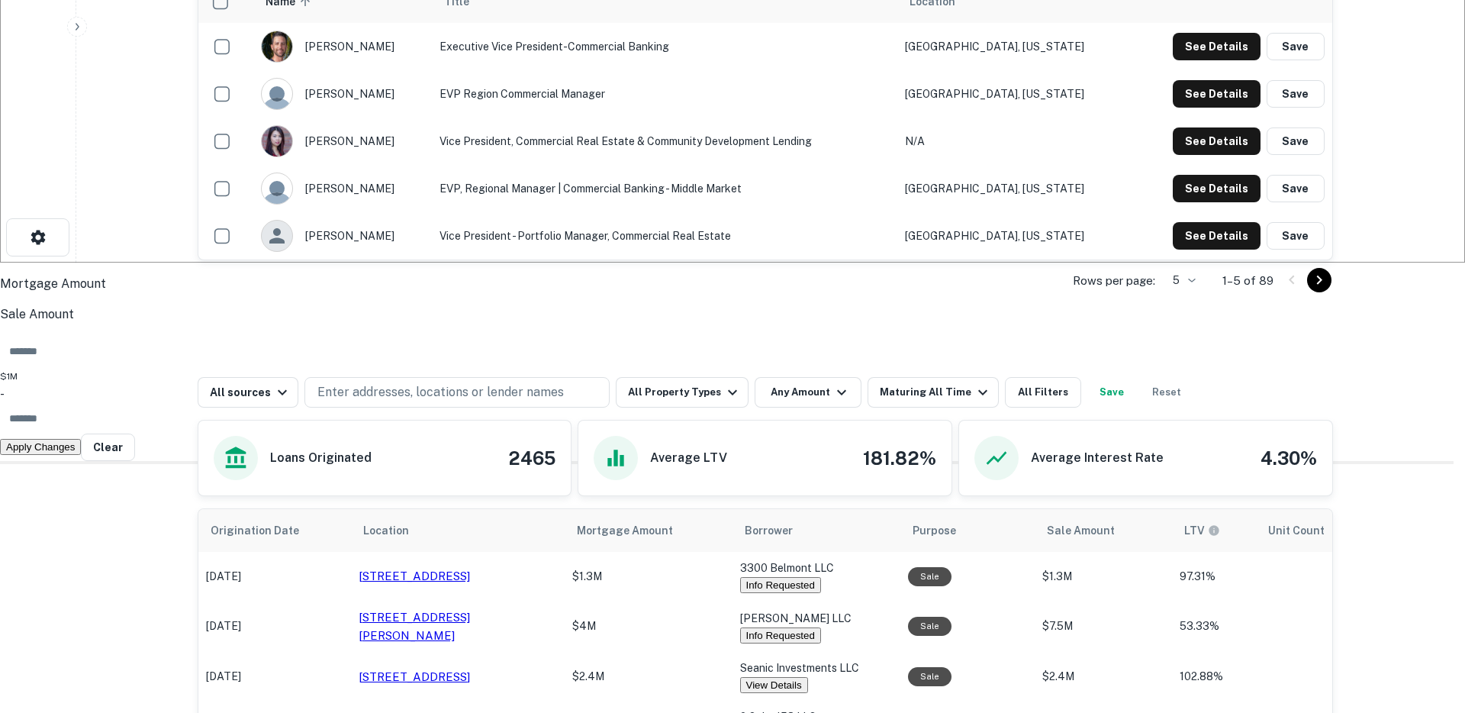
type input "*******"
click at [81, 455] on button "Apply Changes" at bounding box center [40, 447] width 81 height 16
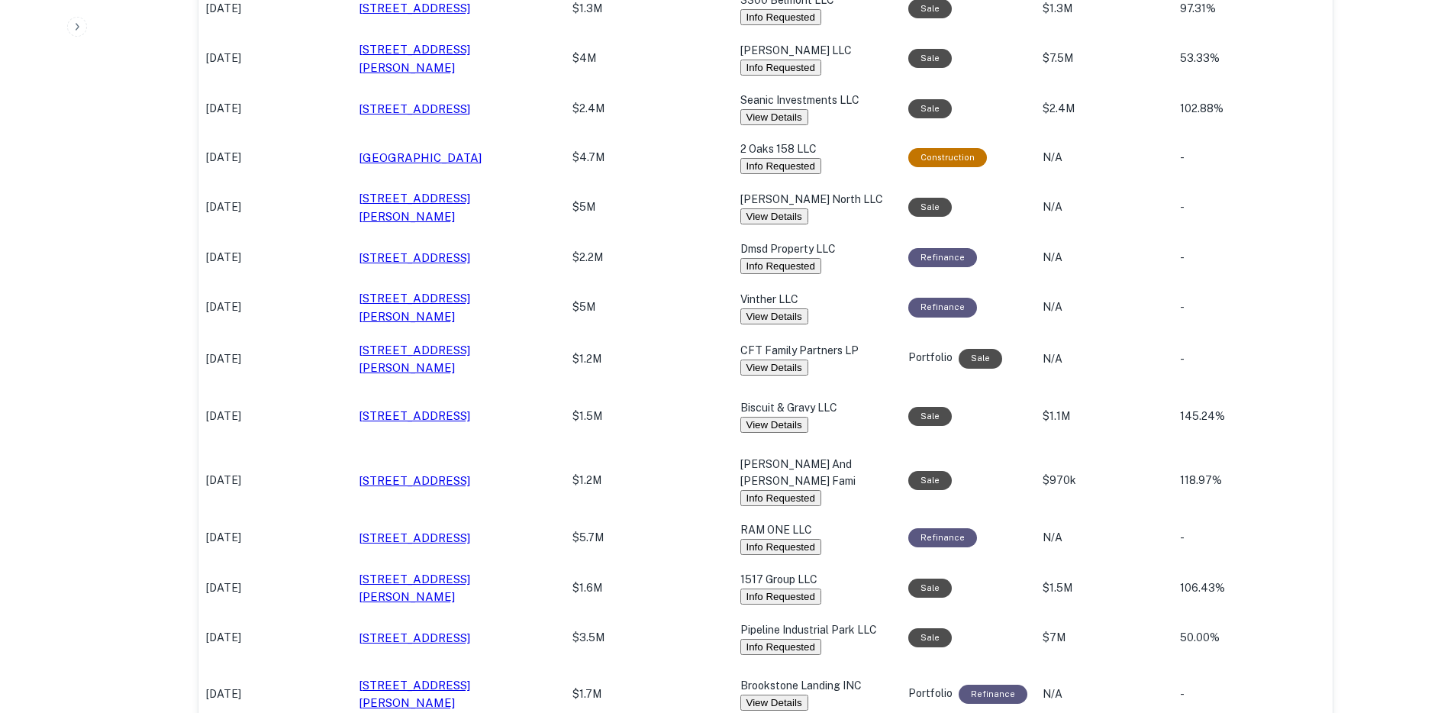
scroll to position [1341, 0]
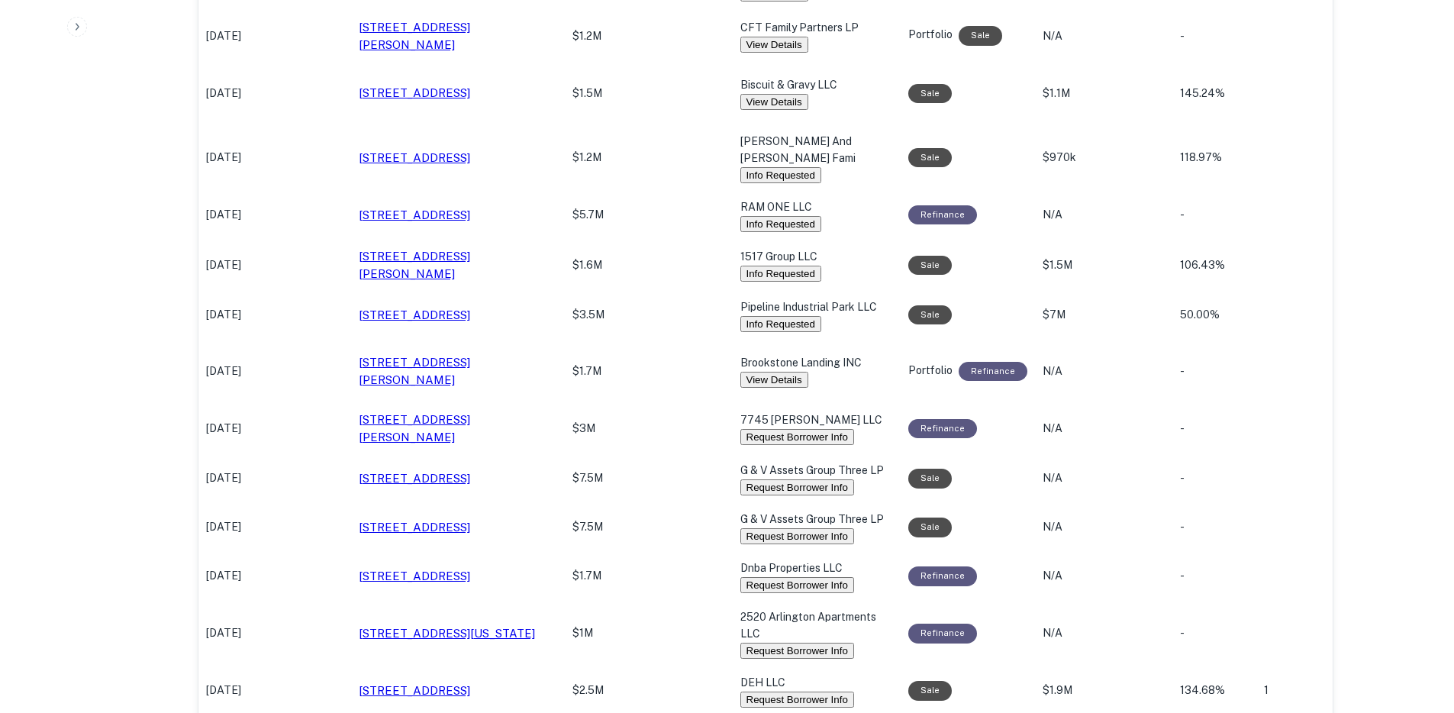
click at [767, 445] on button "Request Borrower Info" at bounding box center [797, 437] width 114 height 16
click at [765, 495] on button "Request Borrower Info" at bounding box center [797, 487] width 114 height 16
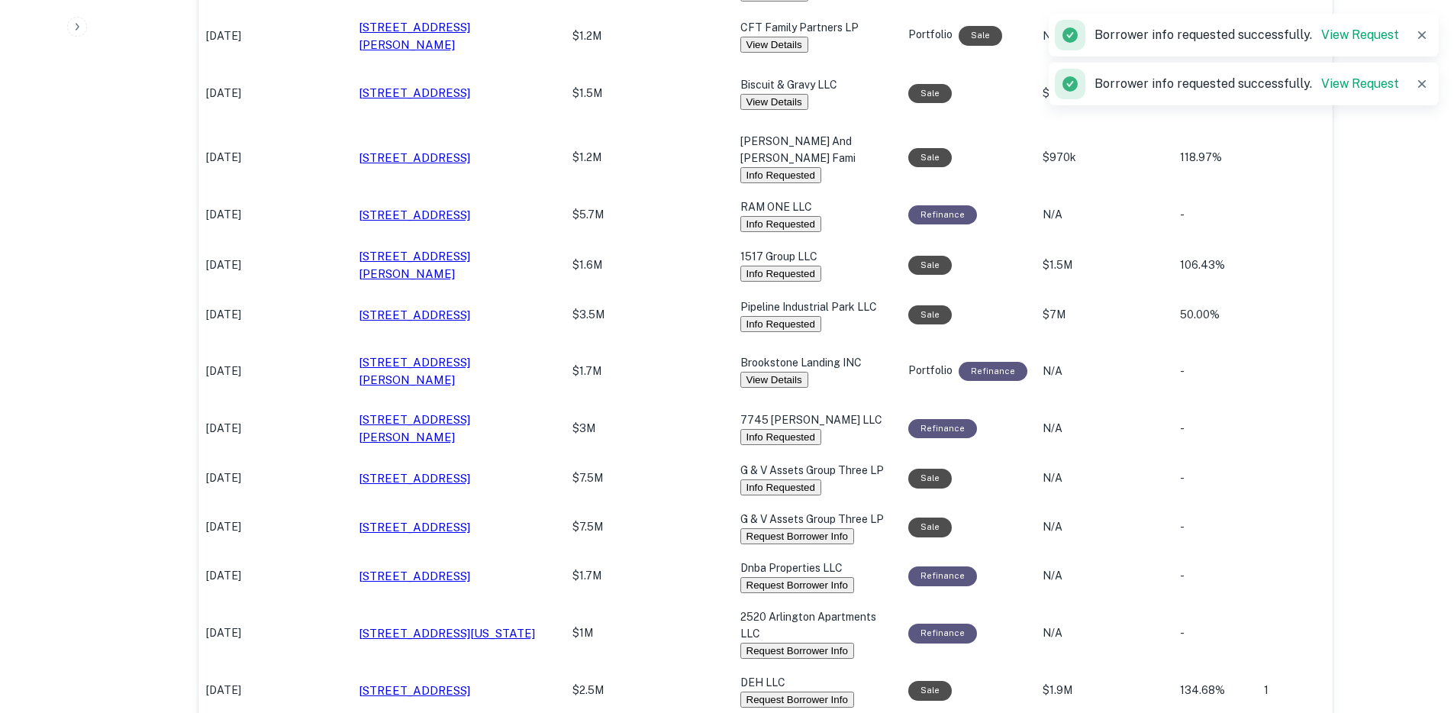
click at [773, 544] on button "Request Borrower Info" at bounding box center [797, 536] width 114 height 16
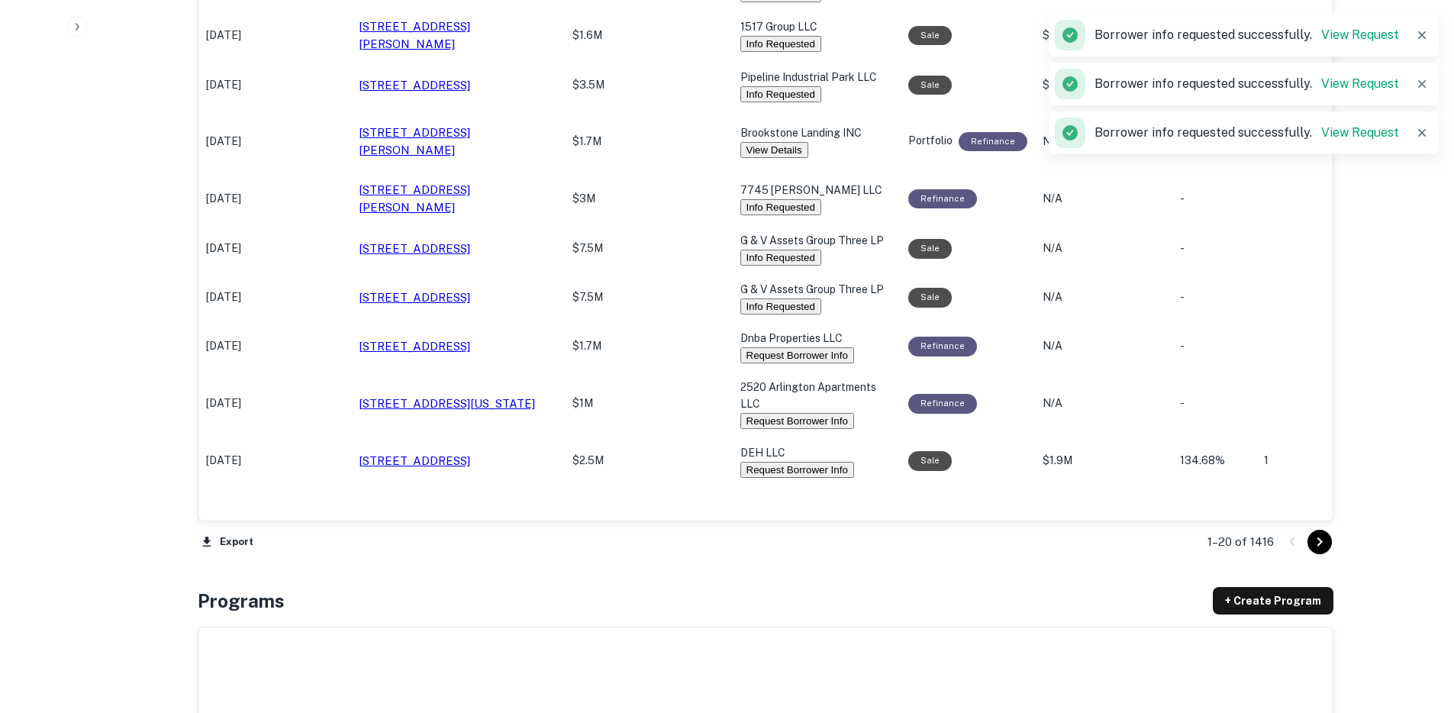
scroll to position [1612, 0]
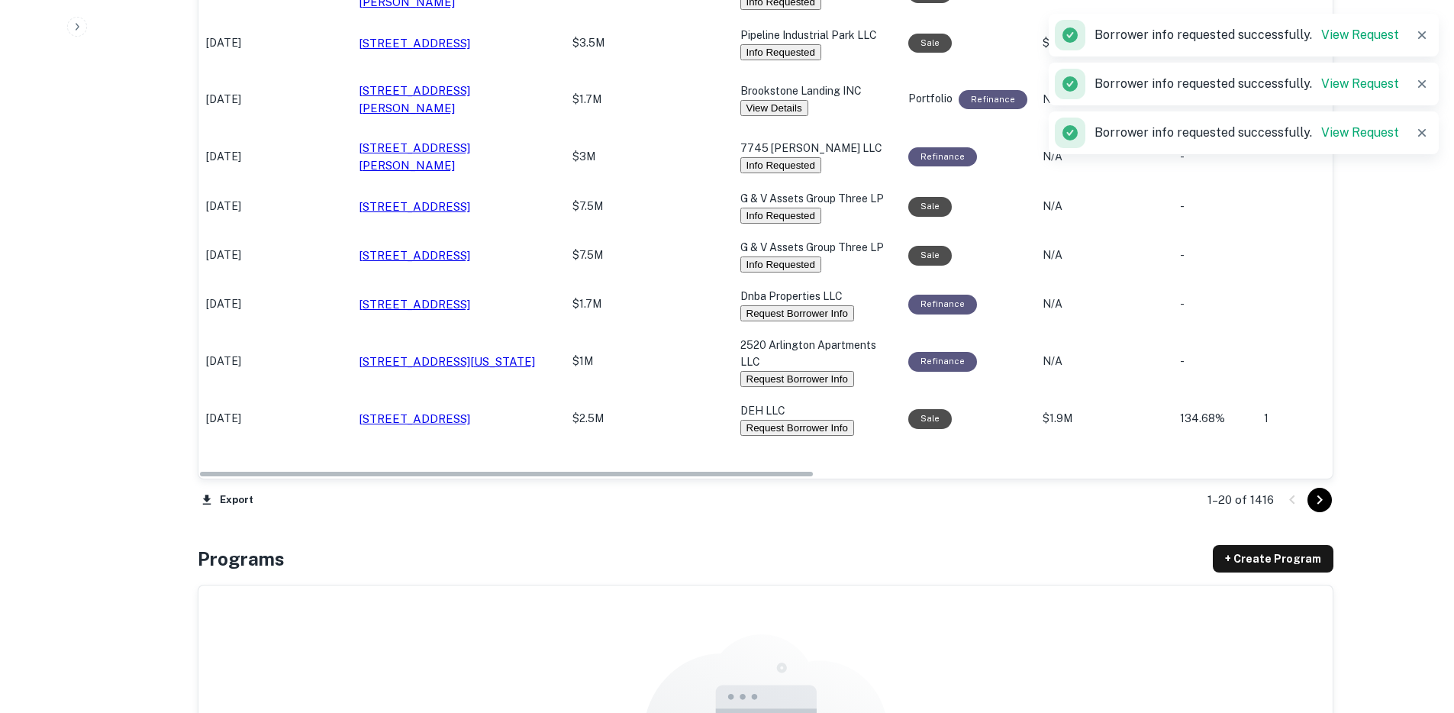
click at [769, 387] on button "Request Borrower Info" at bounding box center [797, 379] width 114 height 16
click at [775, 321] on button "Request Borrower Info" at bounding box center [797, 313] width 114 height 16
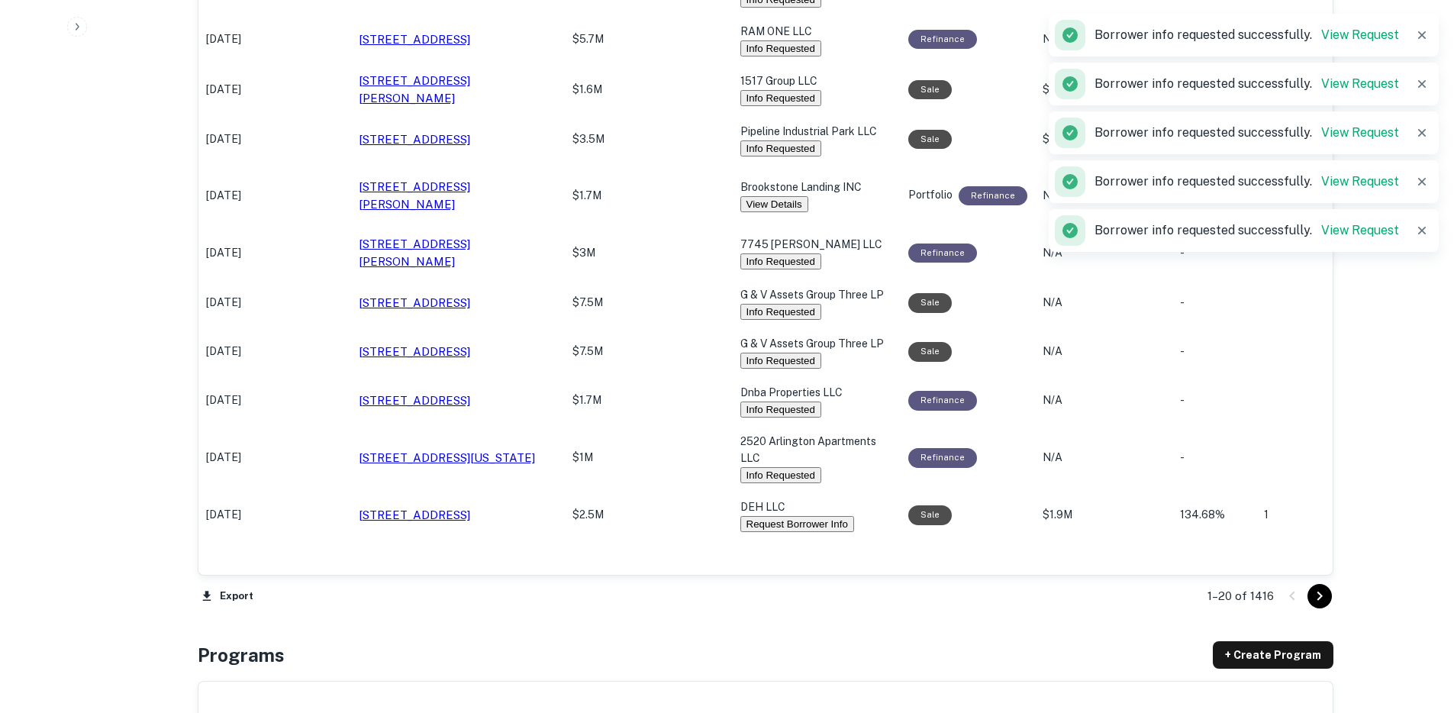
scroll to position [1498, 0]
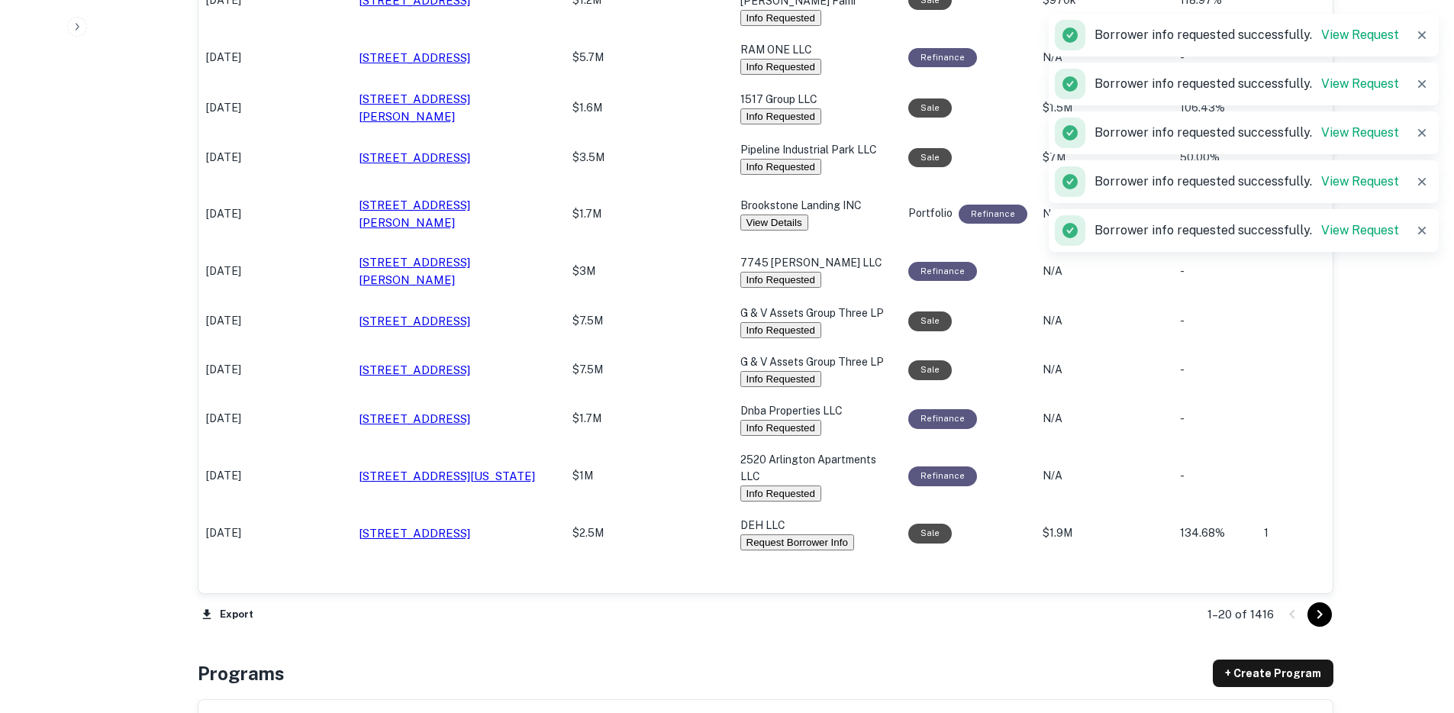
click at [689, 222] on p "$1.7M" at bounding box center [648, 214] width 153 height 16
click at [693, 222] on p "$1.7M" at bounding box center [648, 214] width 153 height 16
click at [768, 230] on button "View Details" at bounding box center [774, 222] width 68 height 16
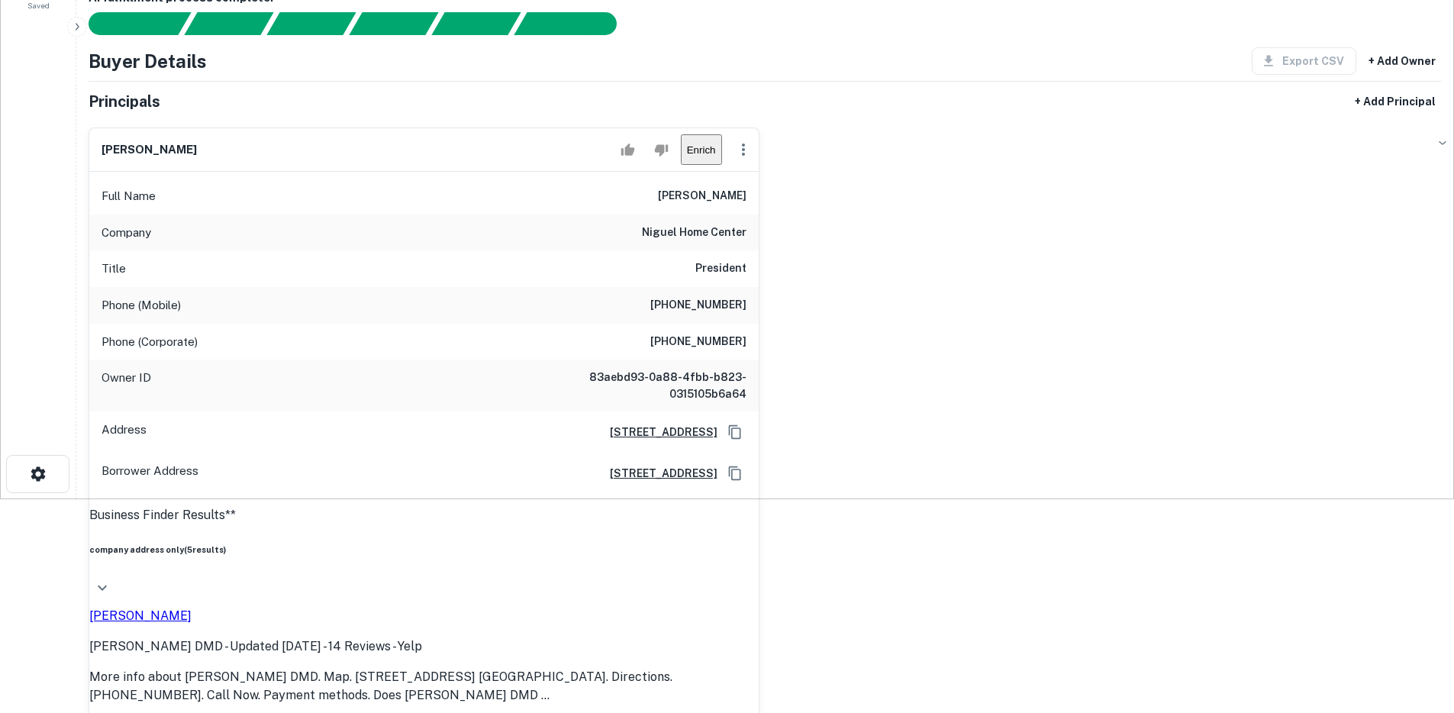
scroll to position [213, 0]
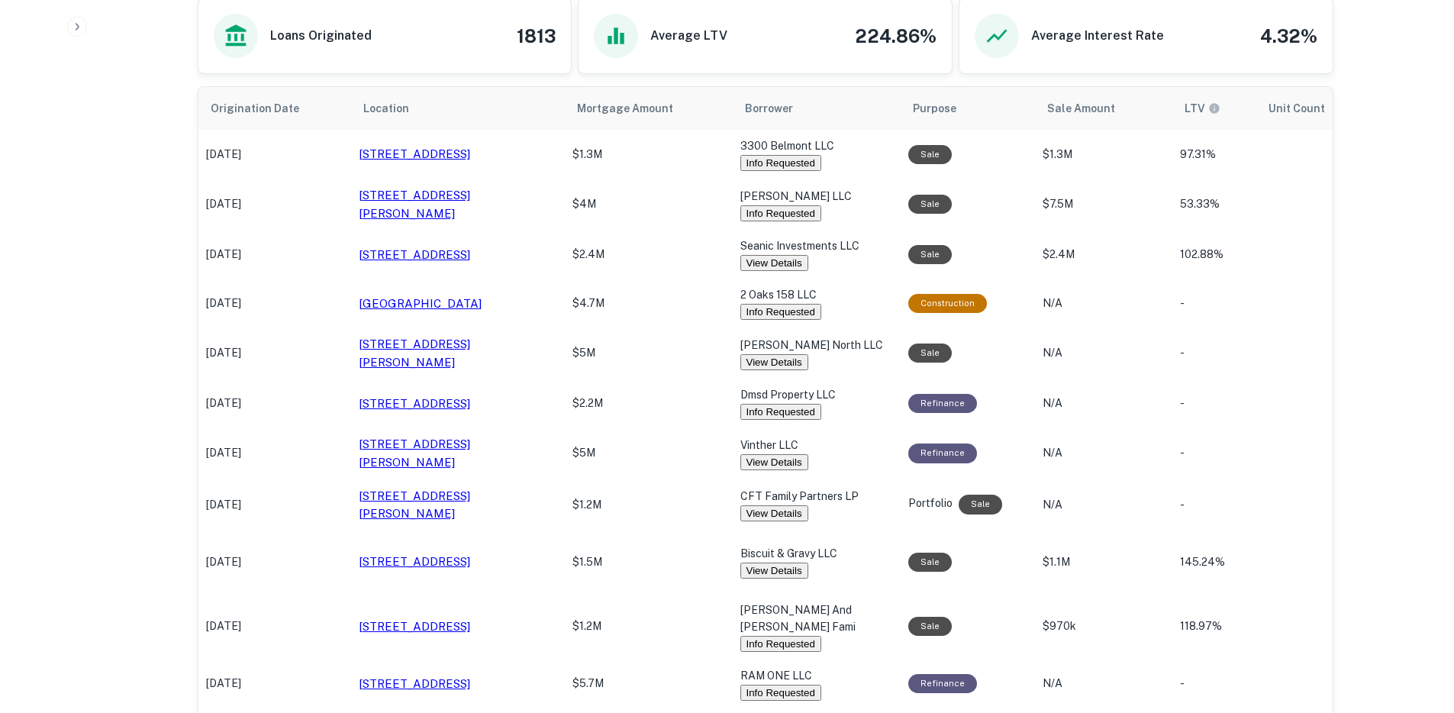
scroll to position [937, 0]
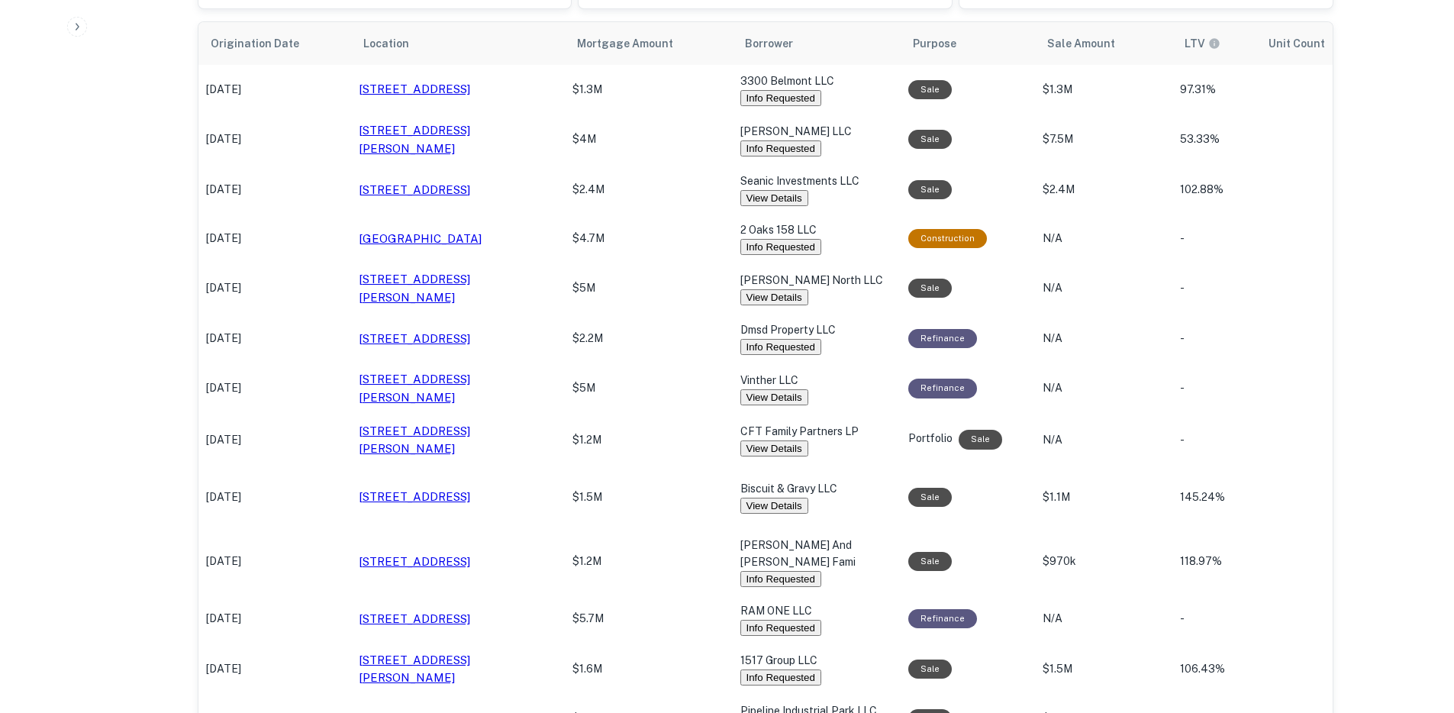
drag, startPoint x: 746, startPoint y: 304, endPoint x: 658, endPoint y: 327, distance: 90.7
click at [746, 304] on button "View Details" at bounding box center [774, 297] width 68 height 16
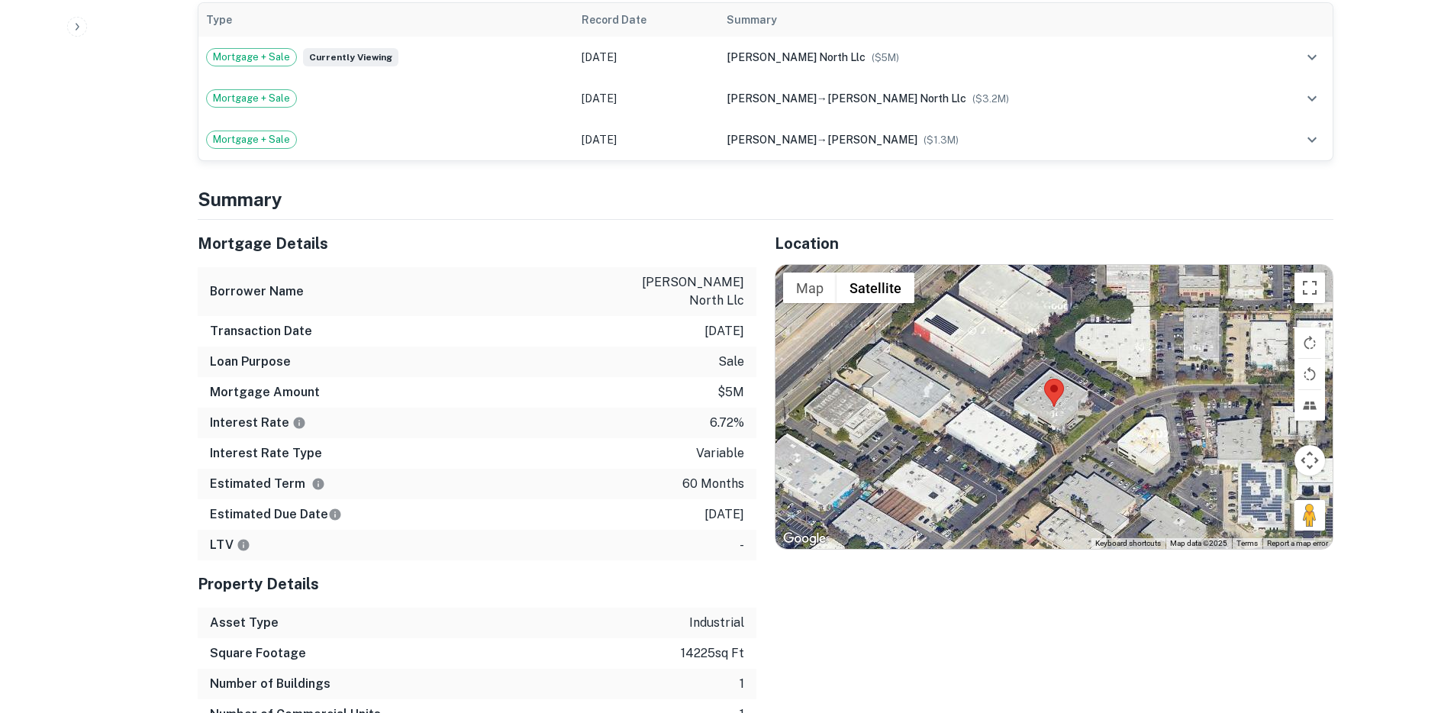
scroll to position [1506, 0]
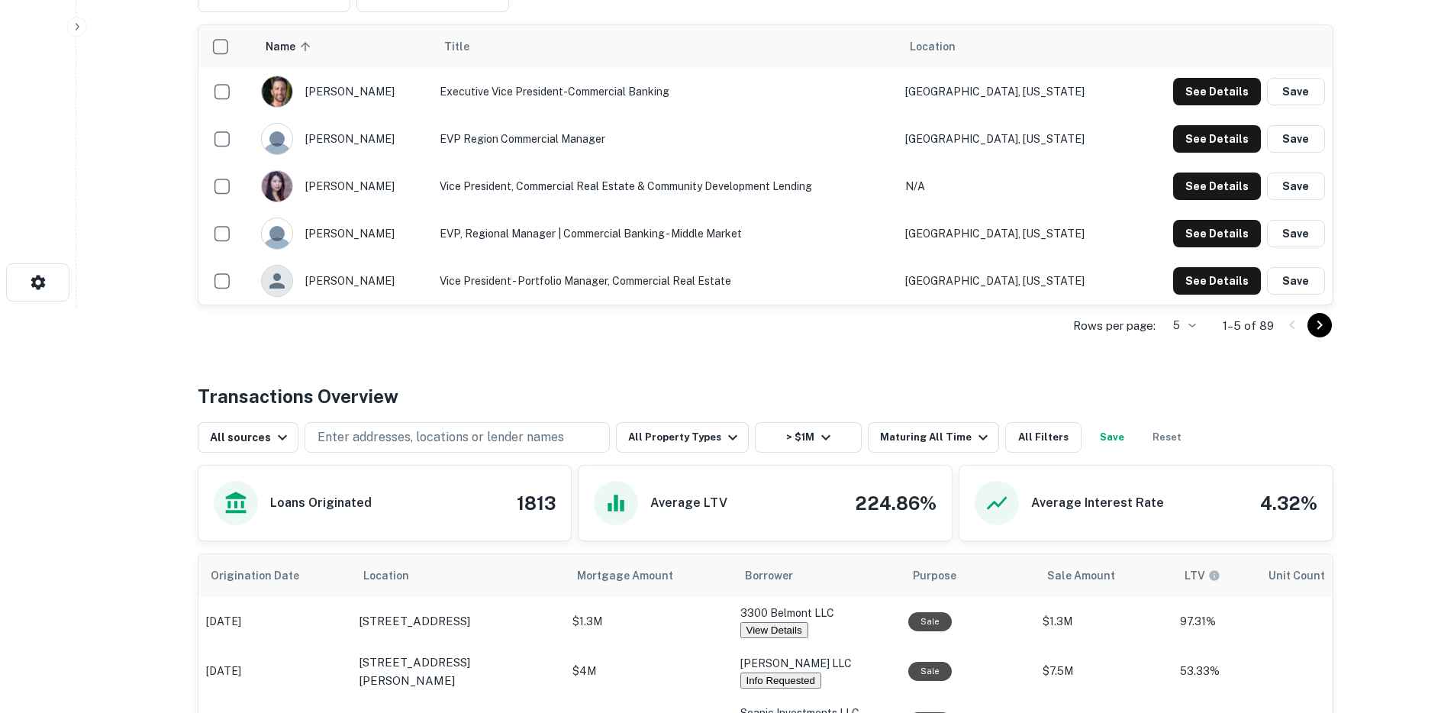
scroll to position [739, 0]
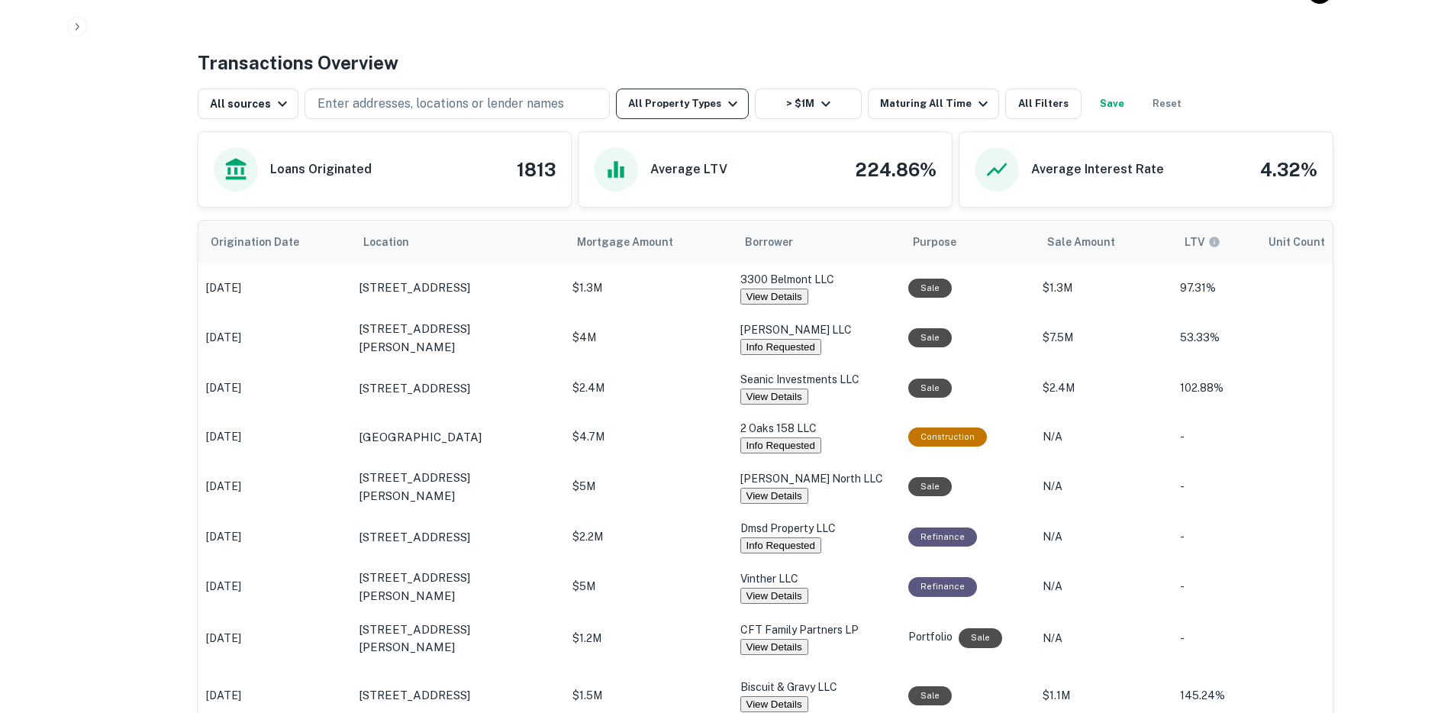
click at [659, 101] on button "All Property Types" at bounding box center [682, 104] width 133 height 31
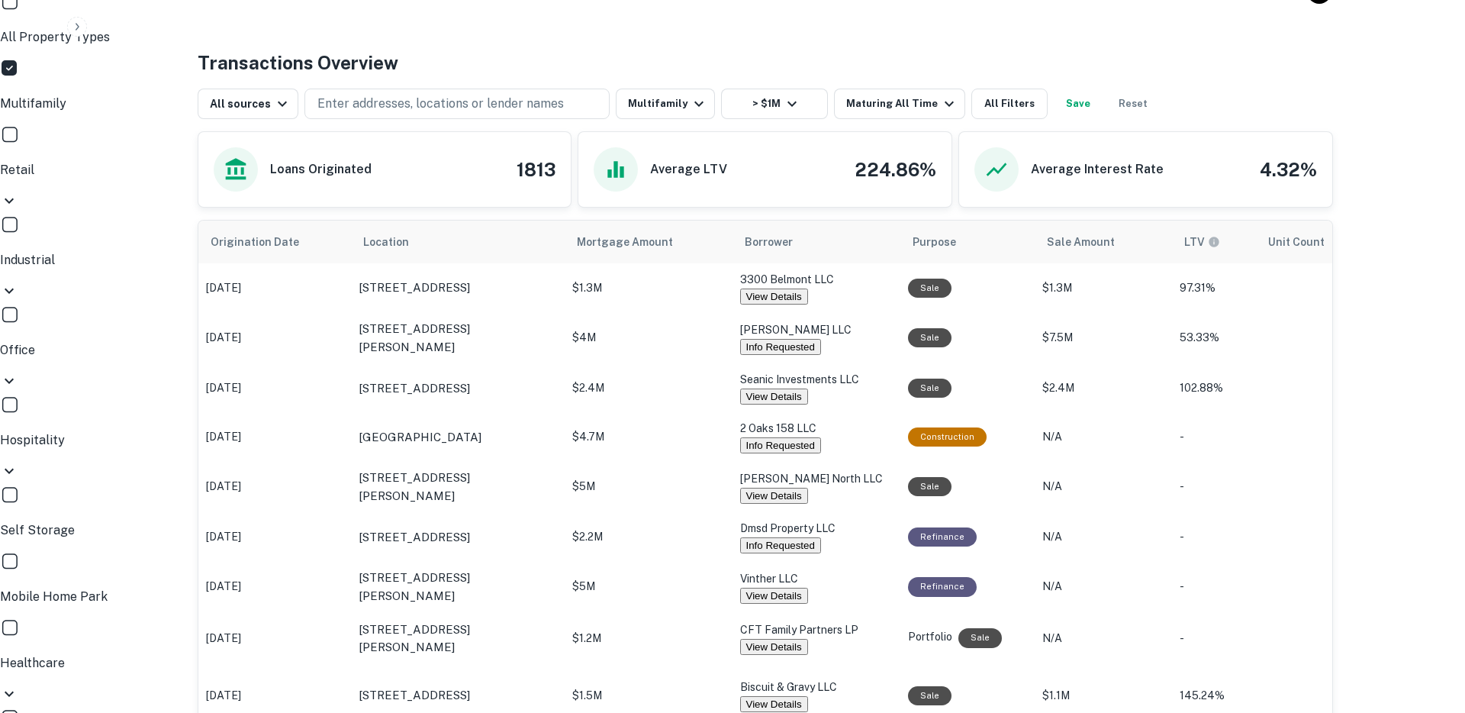
click at [674, 610] on div "Property Types All Property Types Multifamily Retail Storefront Auto Shop Bar S…" at bounding box center [727, 585] width 1454 height 1222
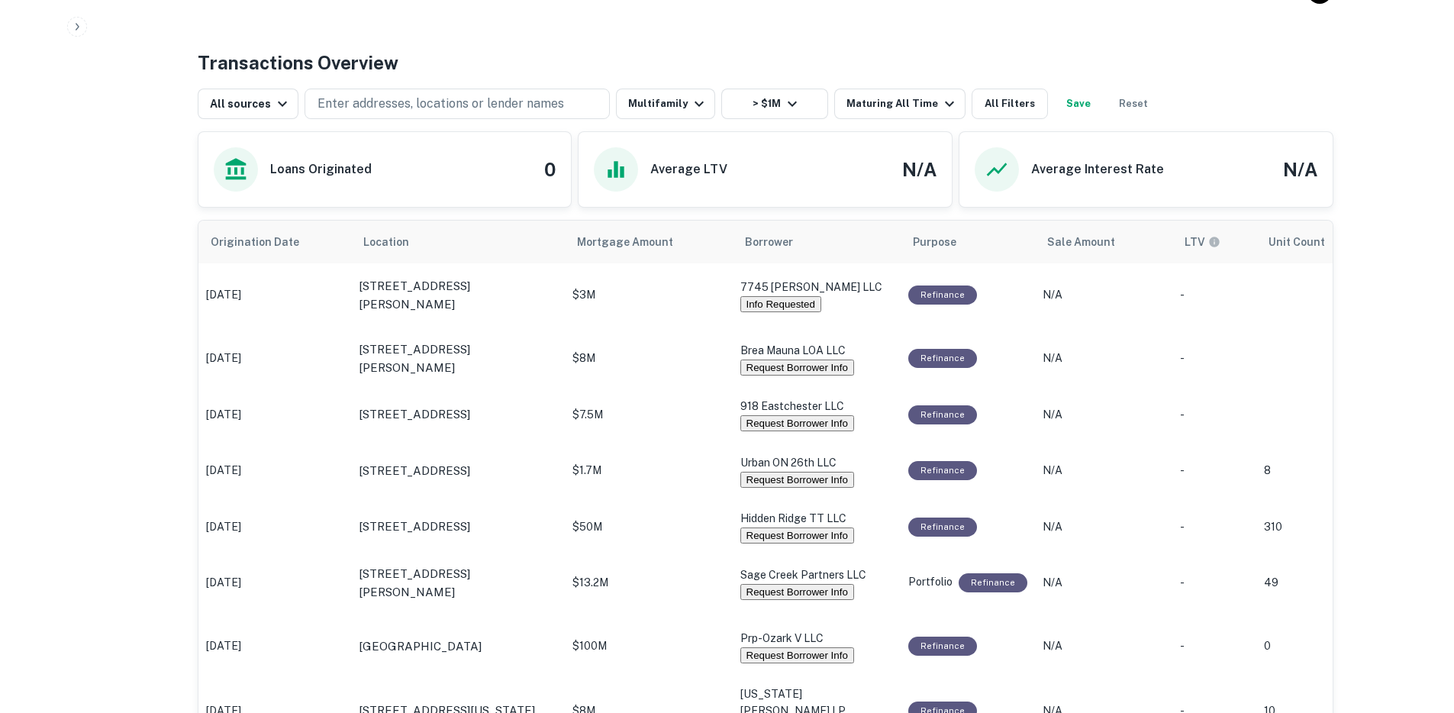
click at [771, 369] on button "Request Borrower Info" at bounding box center [797, 367] width 114 height 16
click at [766, 430] on button "Request Borrower Info" at bounding box center [797, 423] width 114 height 16
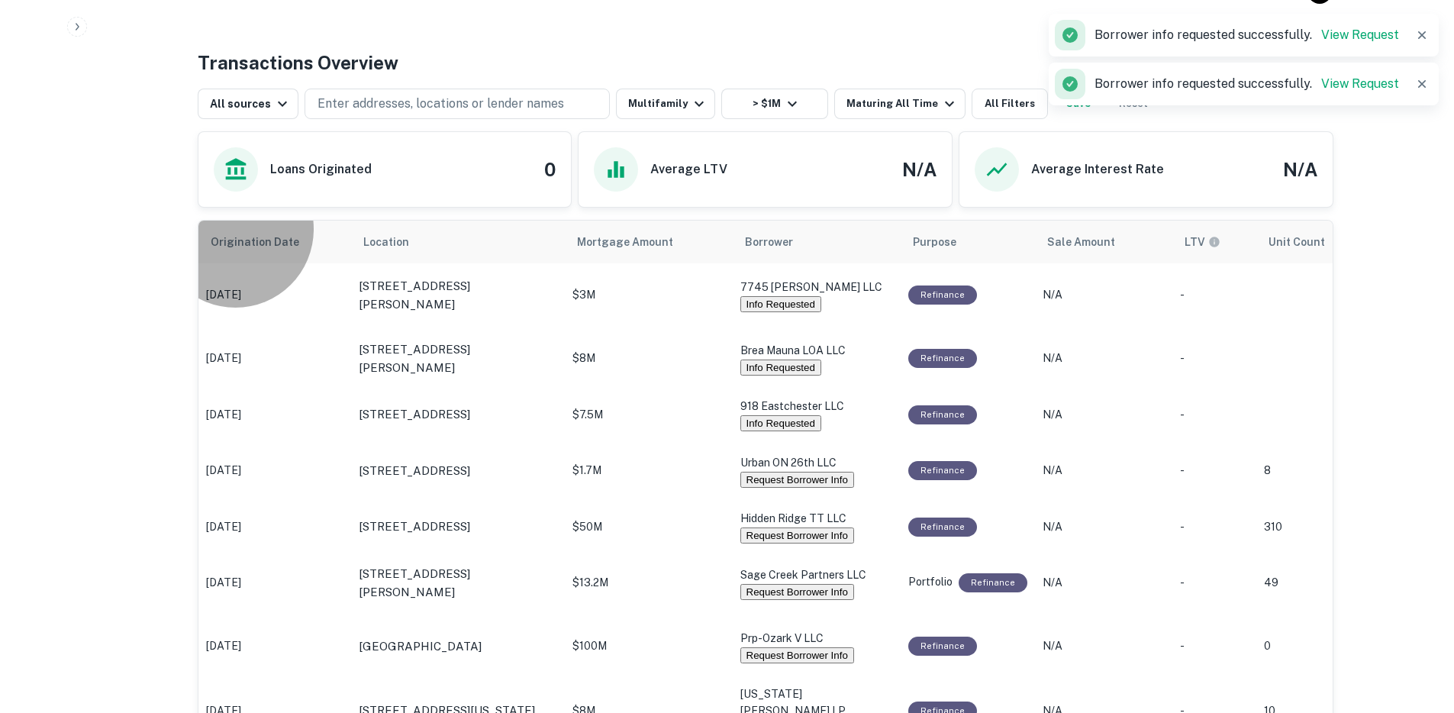
click at [777, 480] on button "Request Borrower Info" at bounding box center [797, 480] width 114 height 16
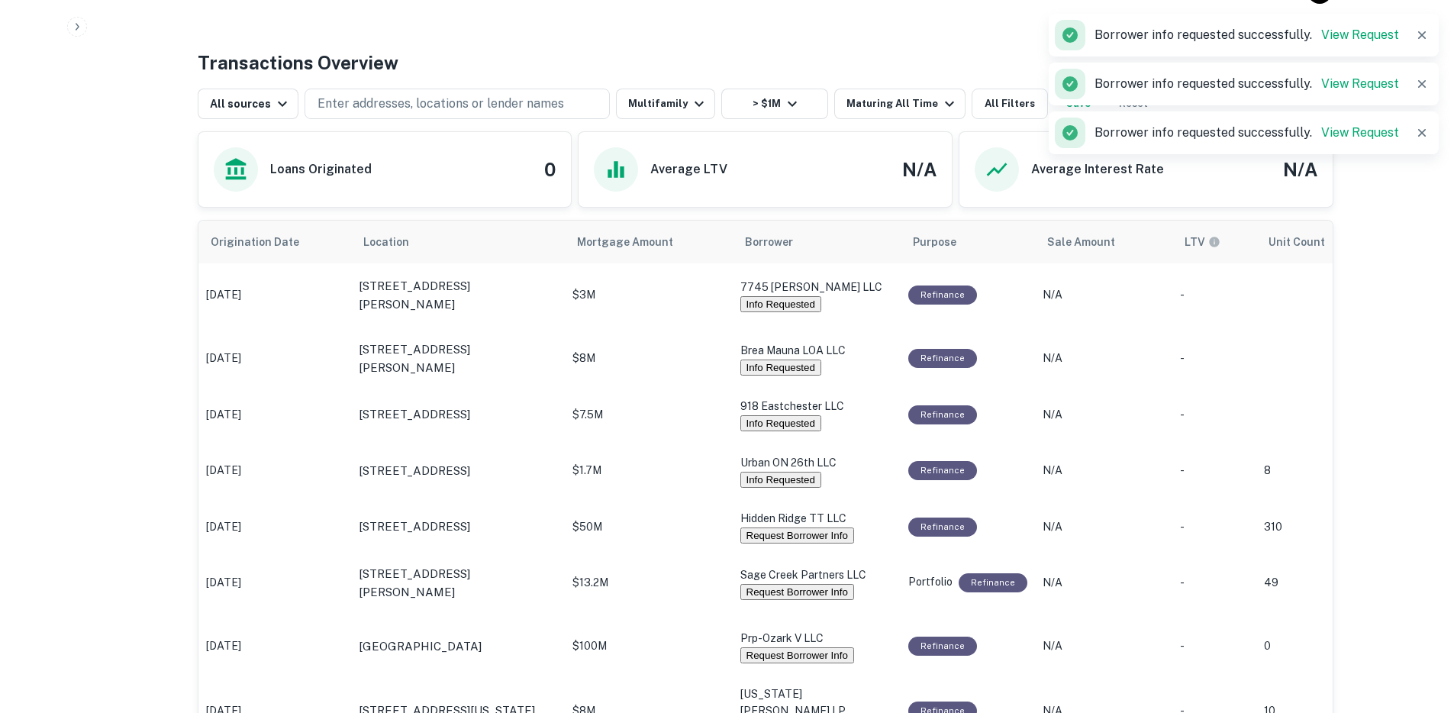
click at [775, 541] on button "Request Borrower Info" at bounding box center [797, 535] width 114 height 16
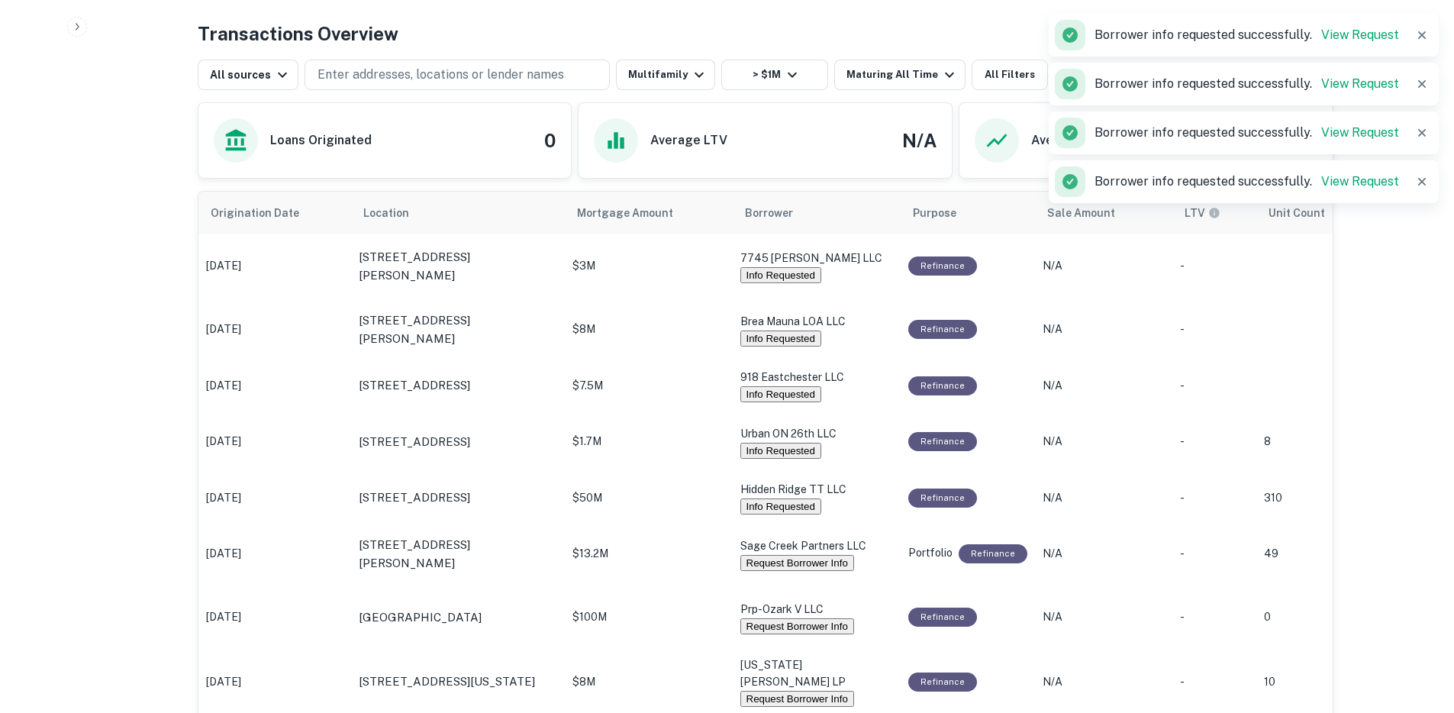
click at [770, 563] on button "Request Borrower Info" at bounding box center [797, 563] width 114 height 16
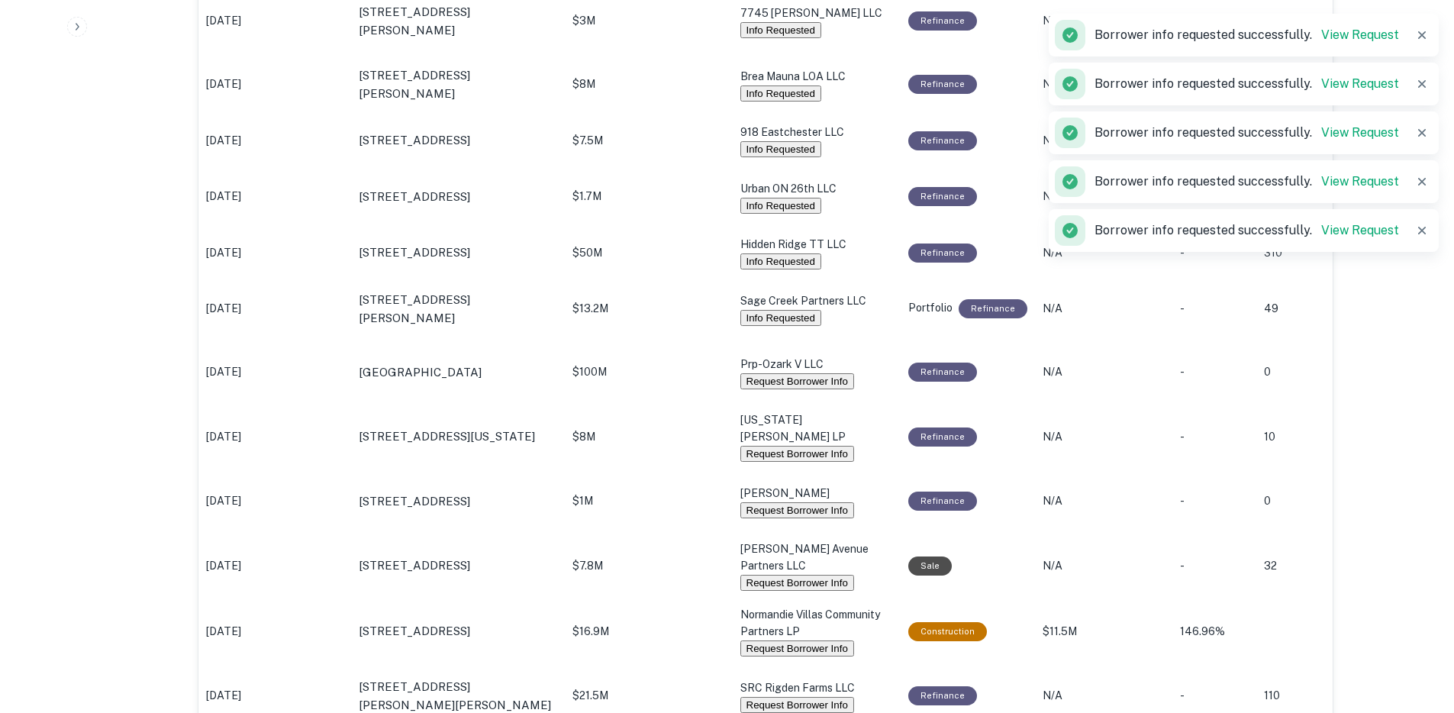
scroll to position [1039, 0]
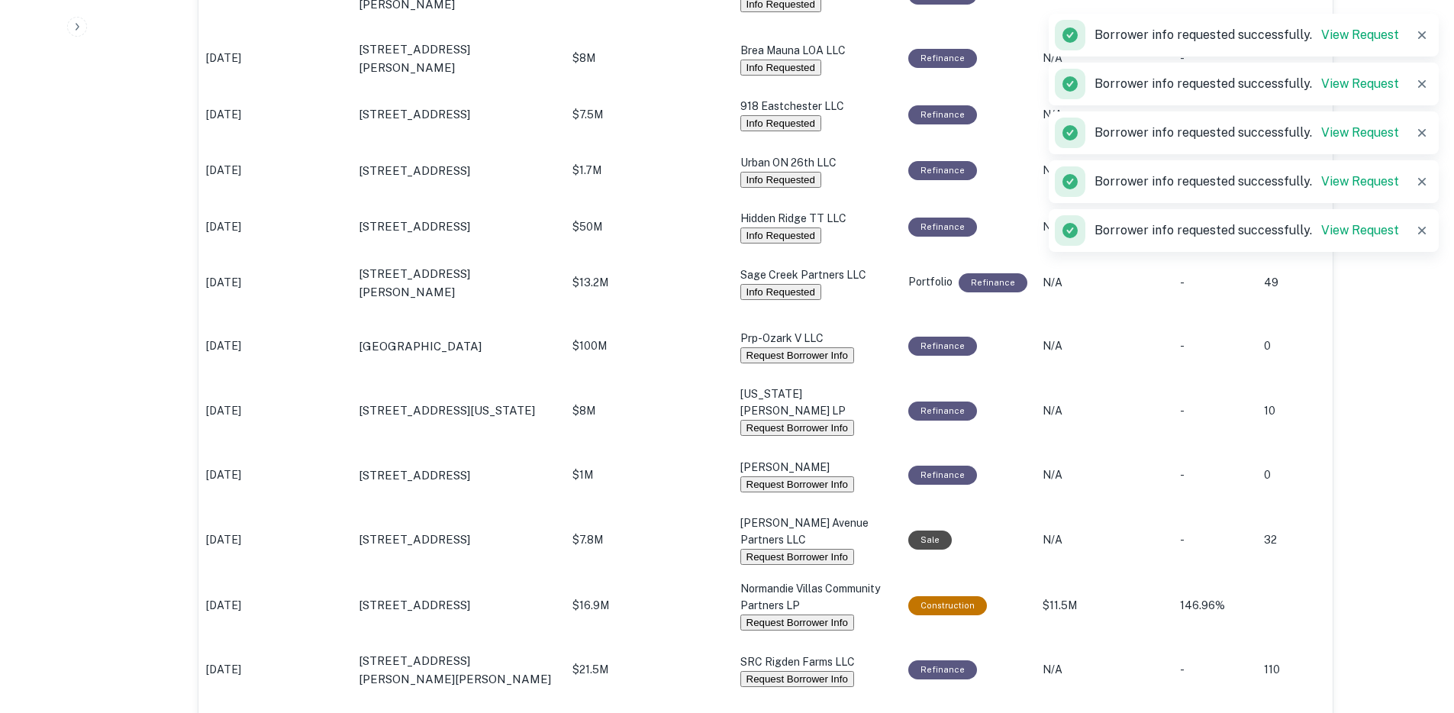
click at [764, 360] on button "Request Borrower Info" at bounding box center [797, 355] width 114 height 16
click at [771, 420] on button "Request Borrower Info" at bounding box center [797, 428] width 114 height 16
click at [764, 549] on button "Request Borrower Info" at bounding box center [797, 557] width 114 height 16
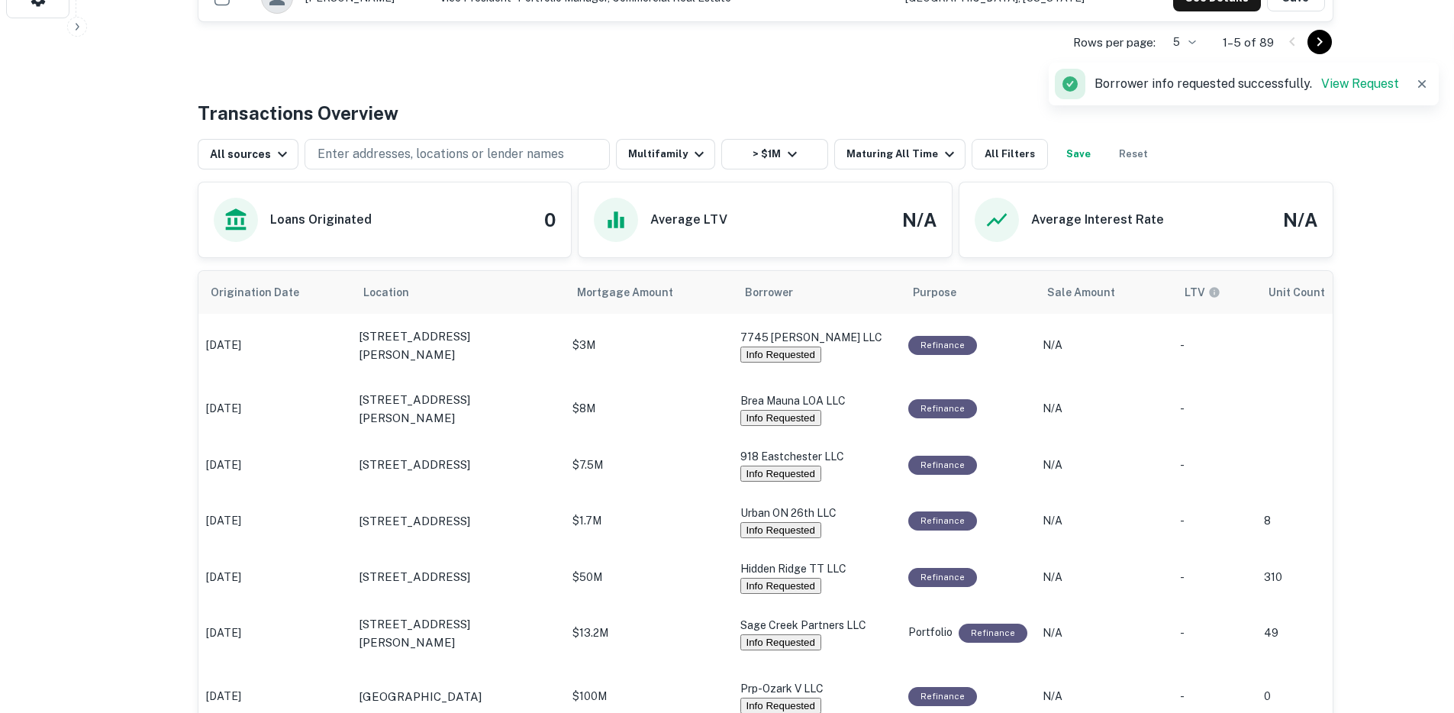
scroll to position [713, 0]
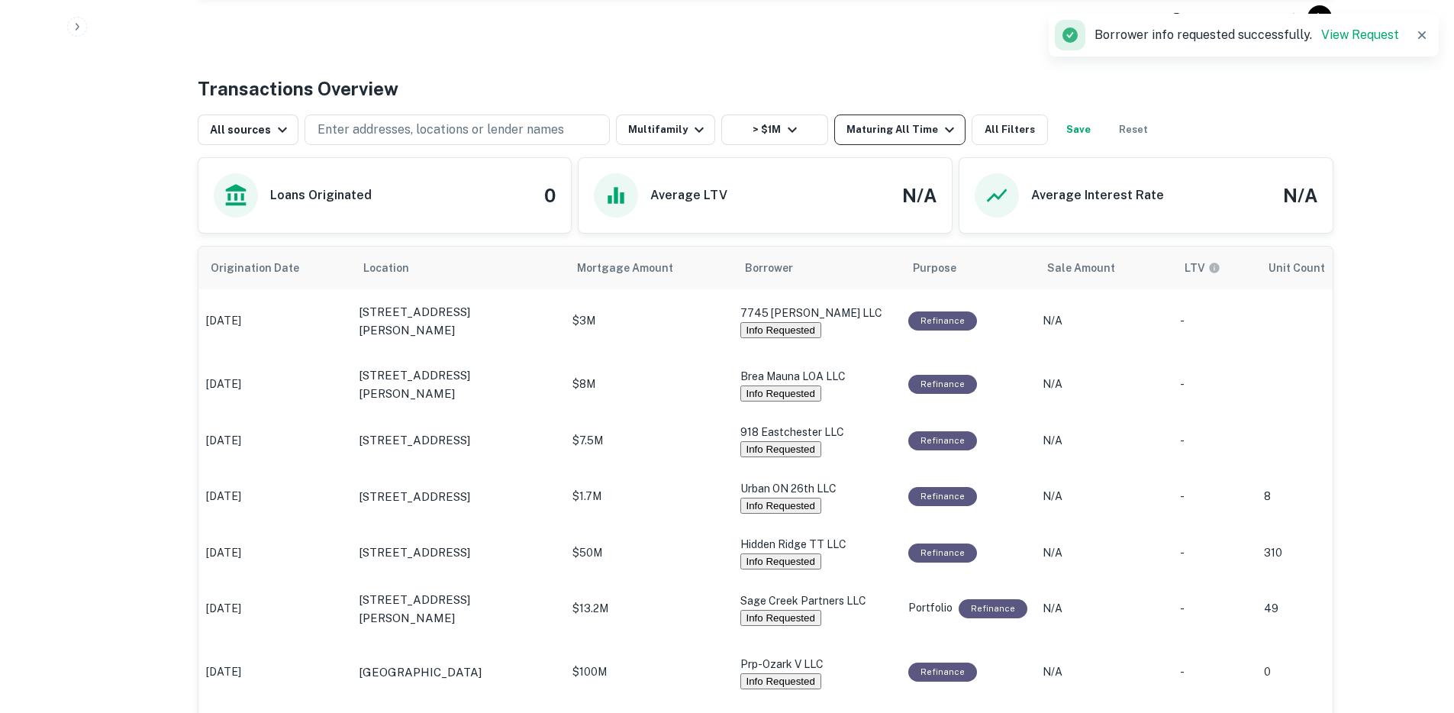
click at [913, 127] on div "Maturing All Time" at bounding box center [902, 130] width 112 height 18
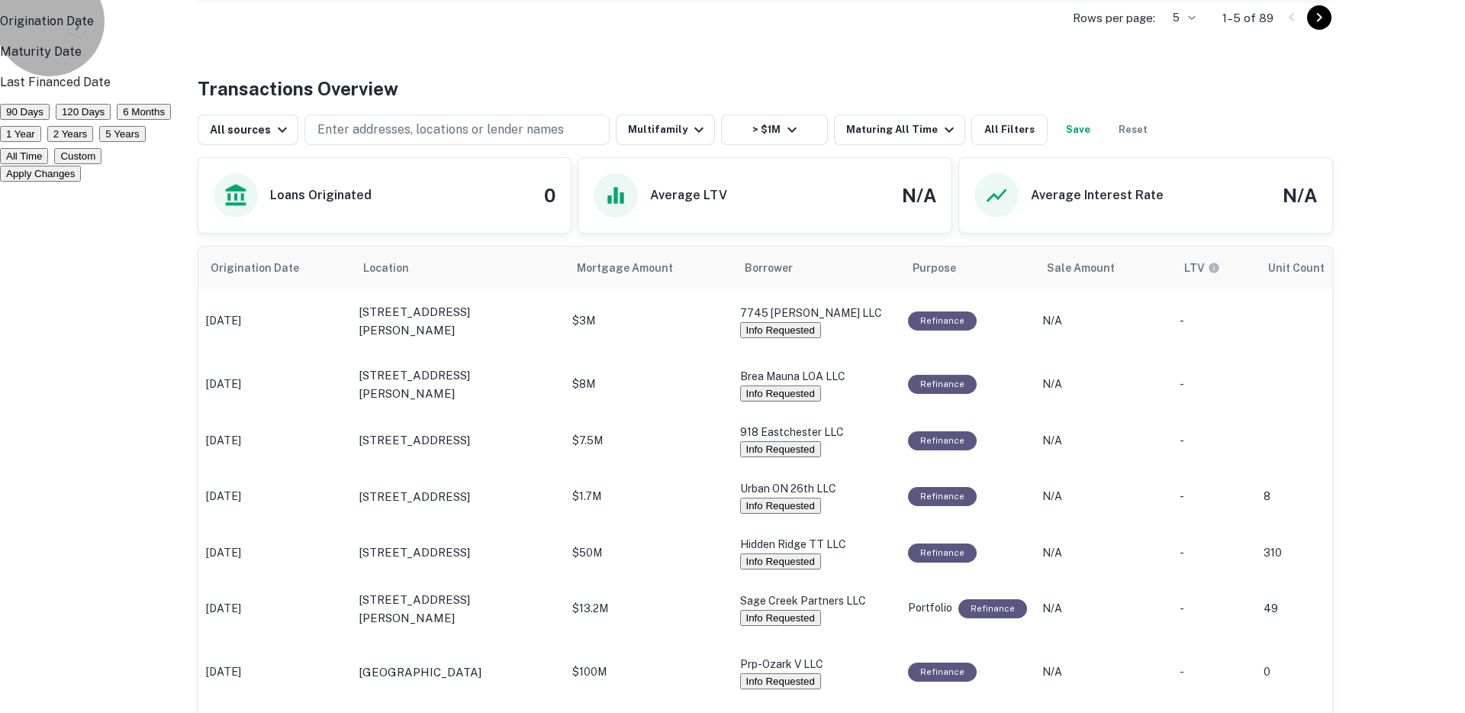
click at [41, 142] on button "1 Year" at bounding box center [20, 134] width 41 height 16
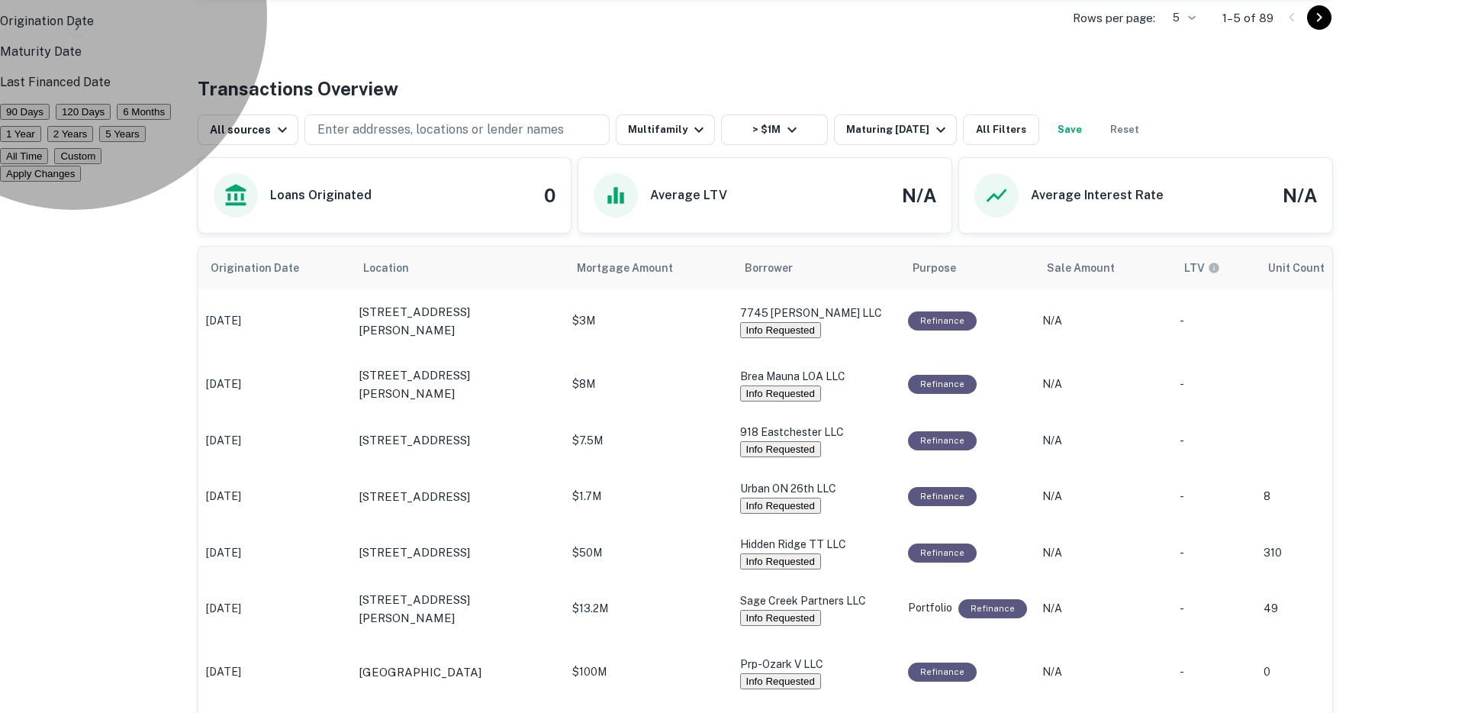
click at [81, 182] on button "Apply Changes" at bounding box center [40, 174] width 81 height 16
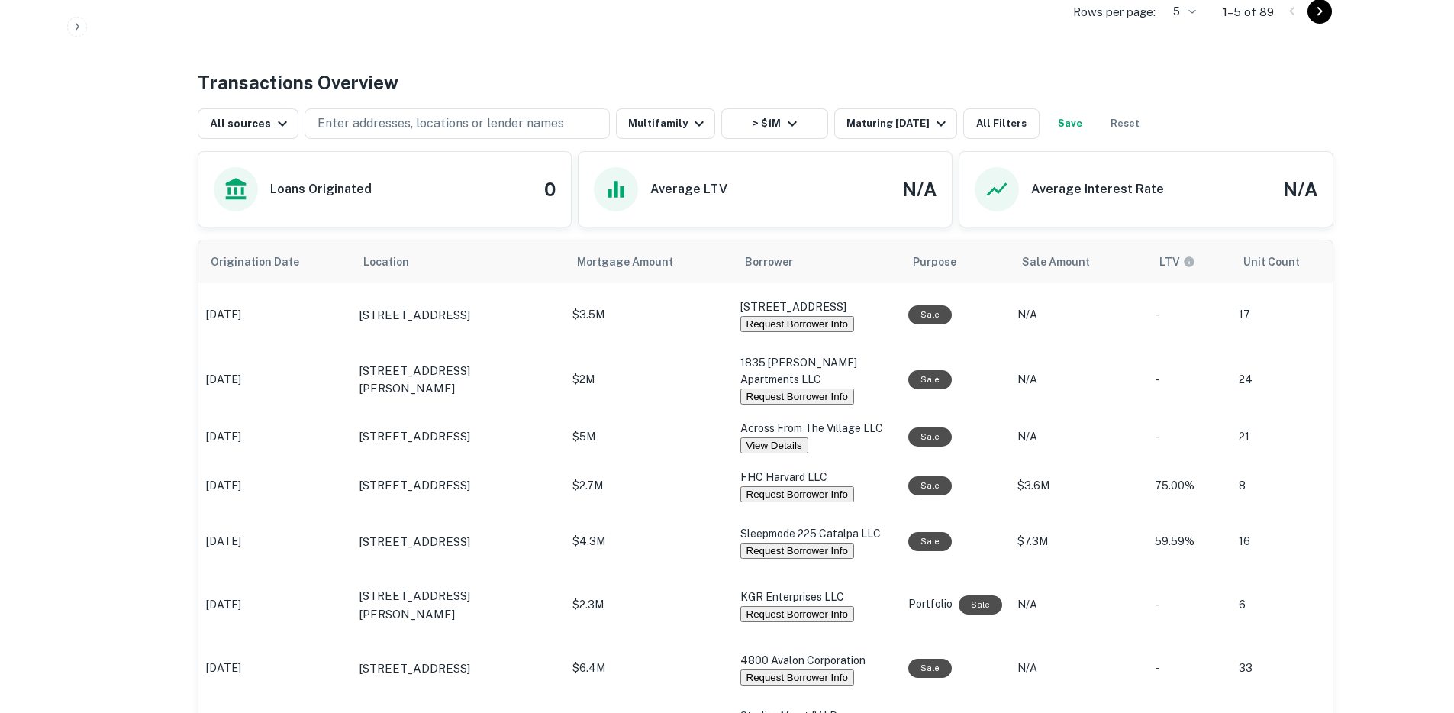
scroll to position [821, 0]
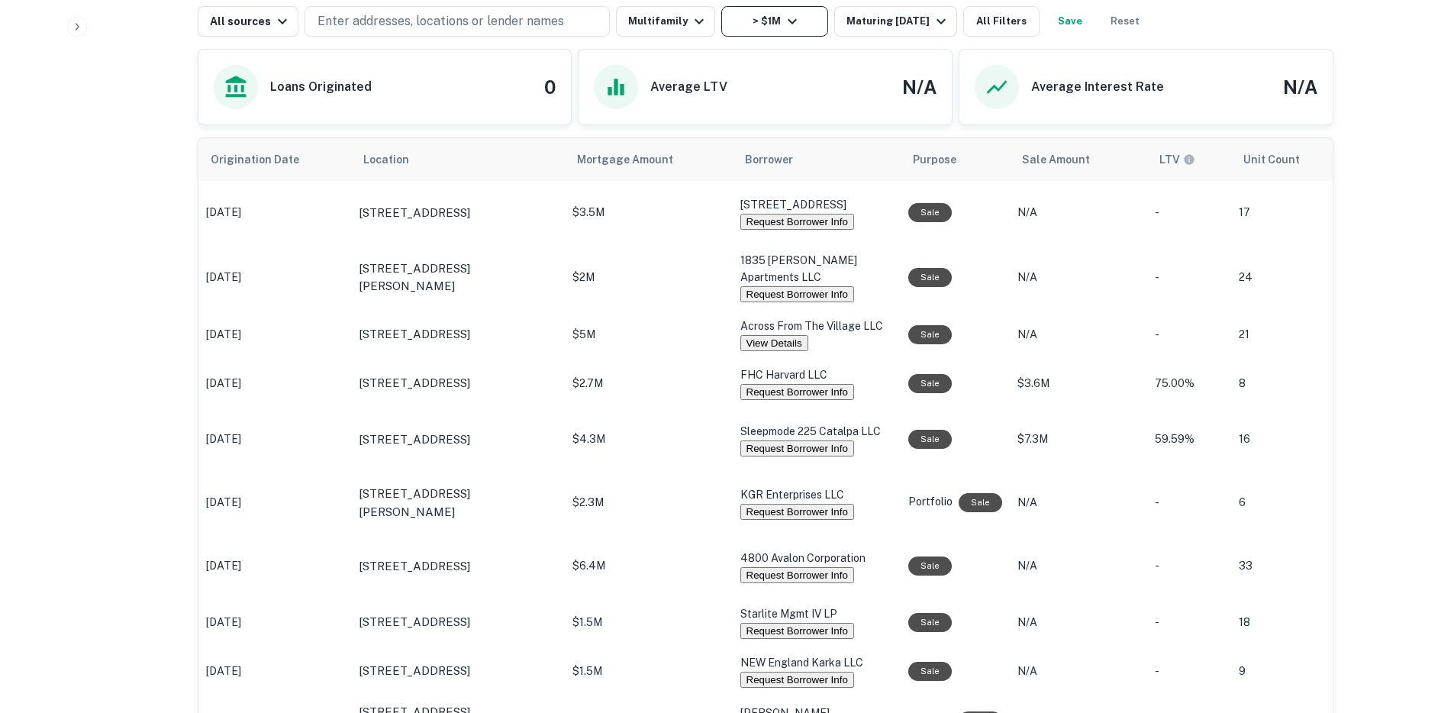
click at [799, 18] on button "> $1M" at bounding box center [774, 21] width 107 height 31
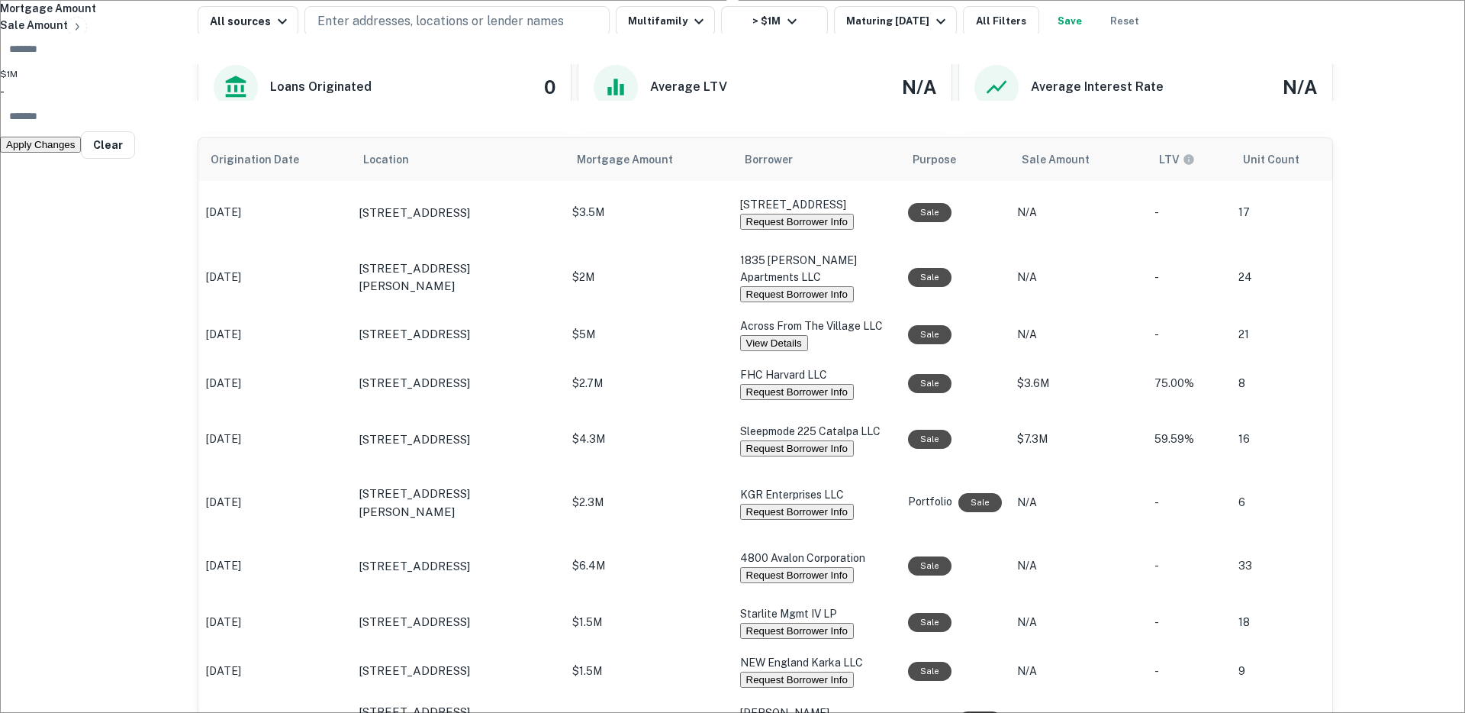
click at [803, 117] on input "number" at bounding box center [741, 116] width 1483 height 31
type input "*******"
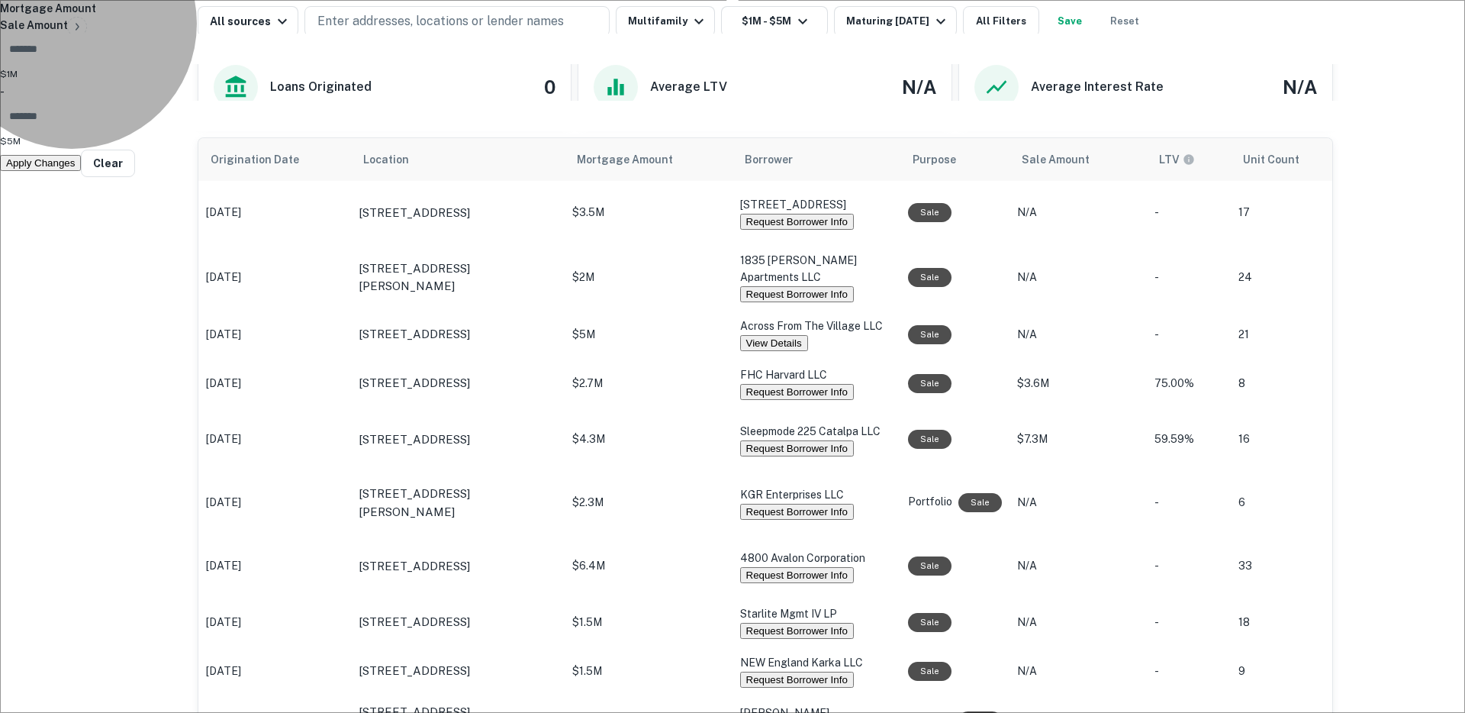
click at [81, 163] on button "Apply Changes" at bounding box center [40, 163] width 81 height 16
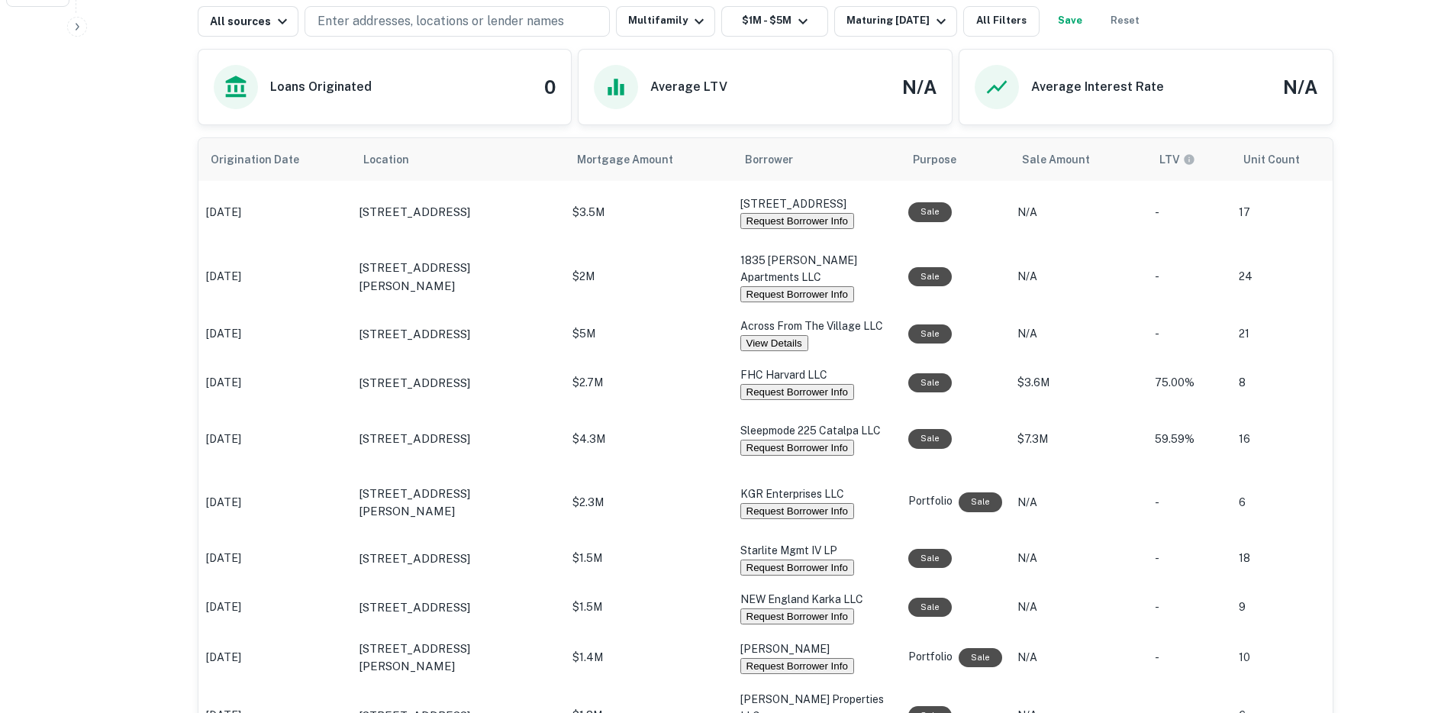
scroll to position [821, 0]
click at [763, 224] on button "Request Borrower Info" at bounding box center [797, 222] width 114 height 16
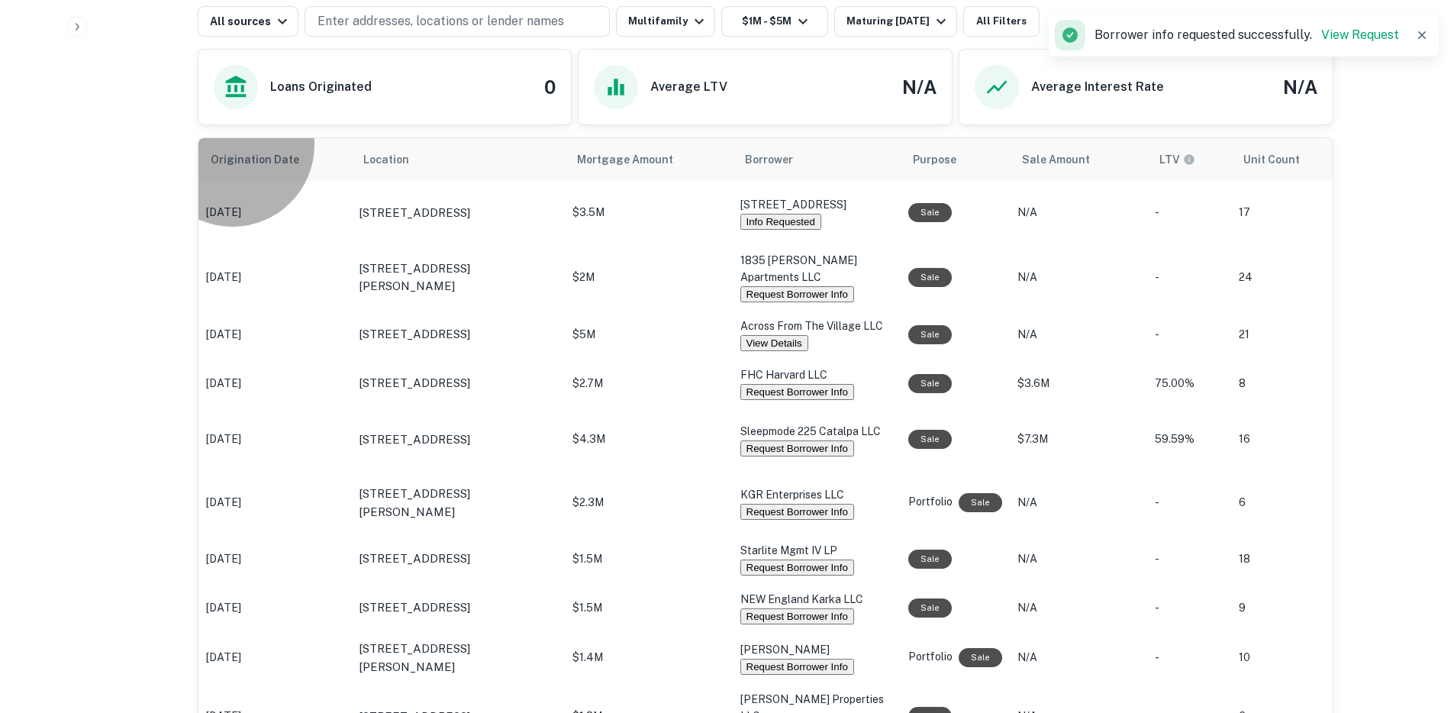
click at [773, 286] on button "Request Borrower Info" at bounding box center [797, 294] width 114 height 16
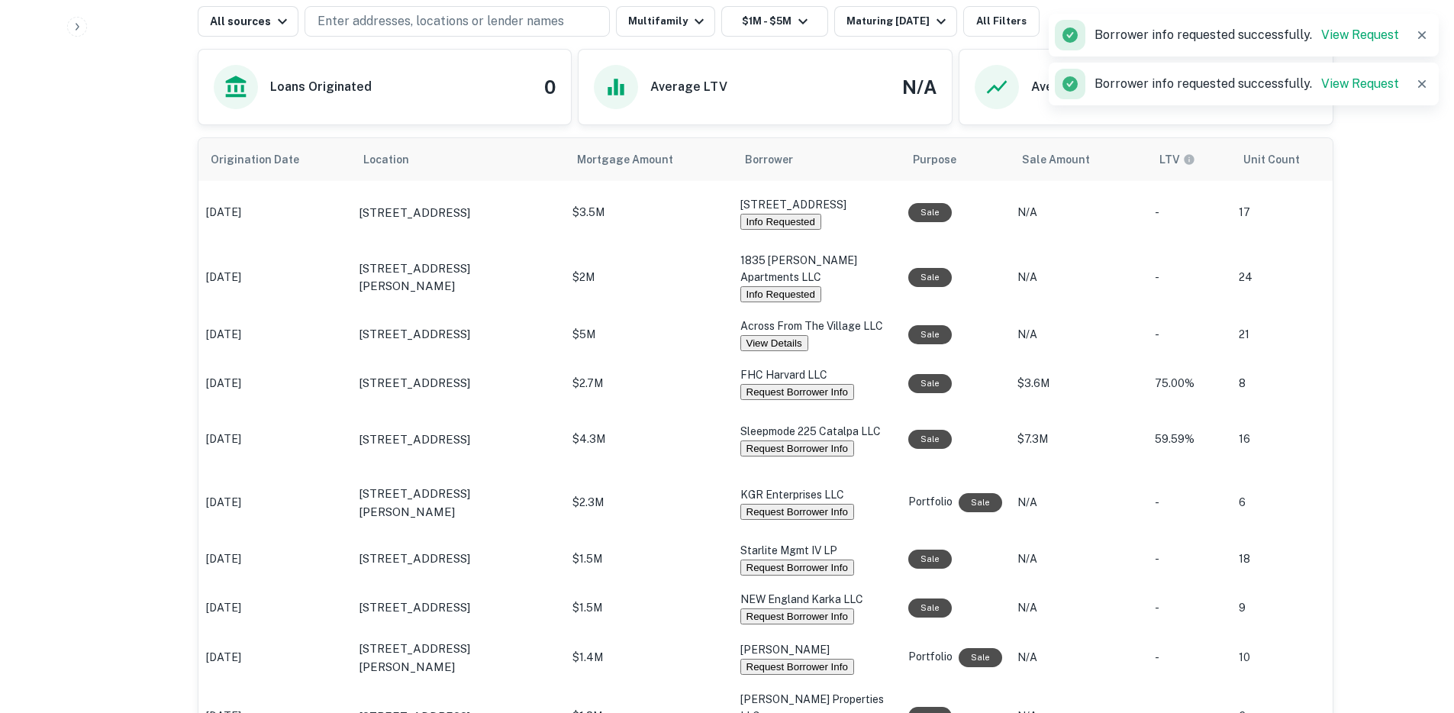
click at [768, 384] on button "Request Borrower Info" at bounding box center [797, 392] width 114 height 16
click at [777, 440] on button "Request Borrower Info" at bounding box center [797, 448] width 114 height 16
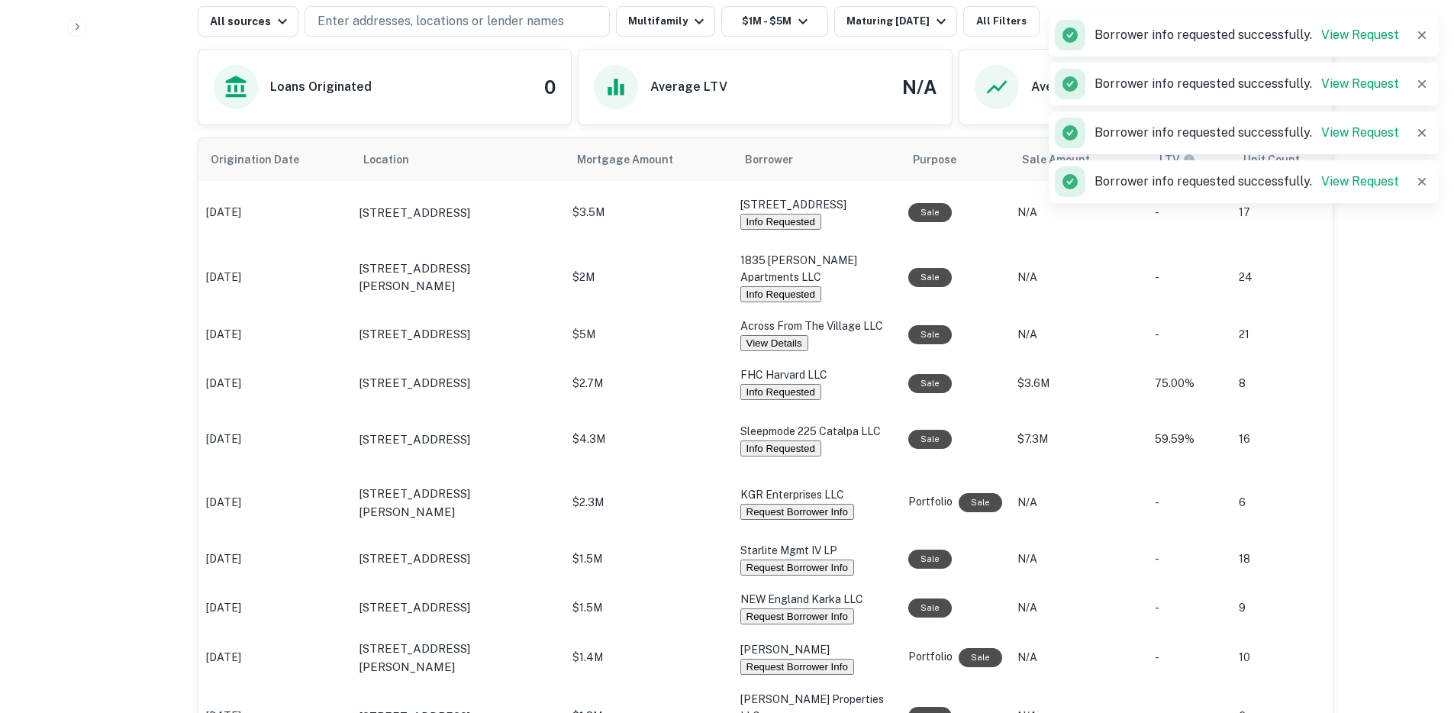
click at [764, 504] on button "Request Borrower Info" at bounding box center [797, 512] width 114 height 16
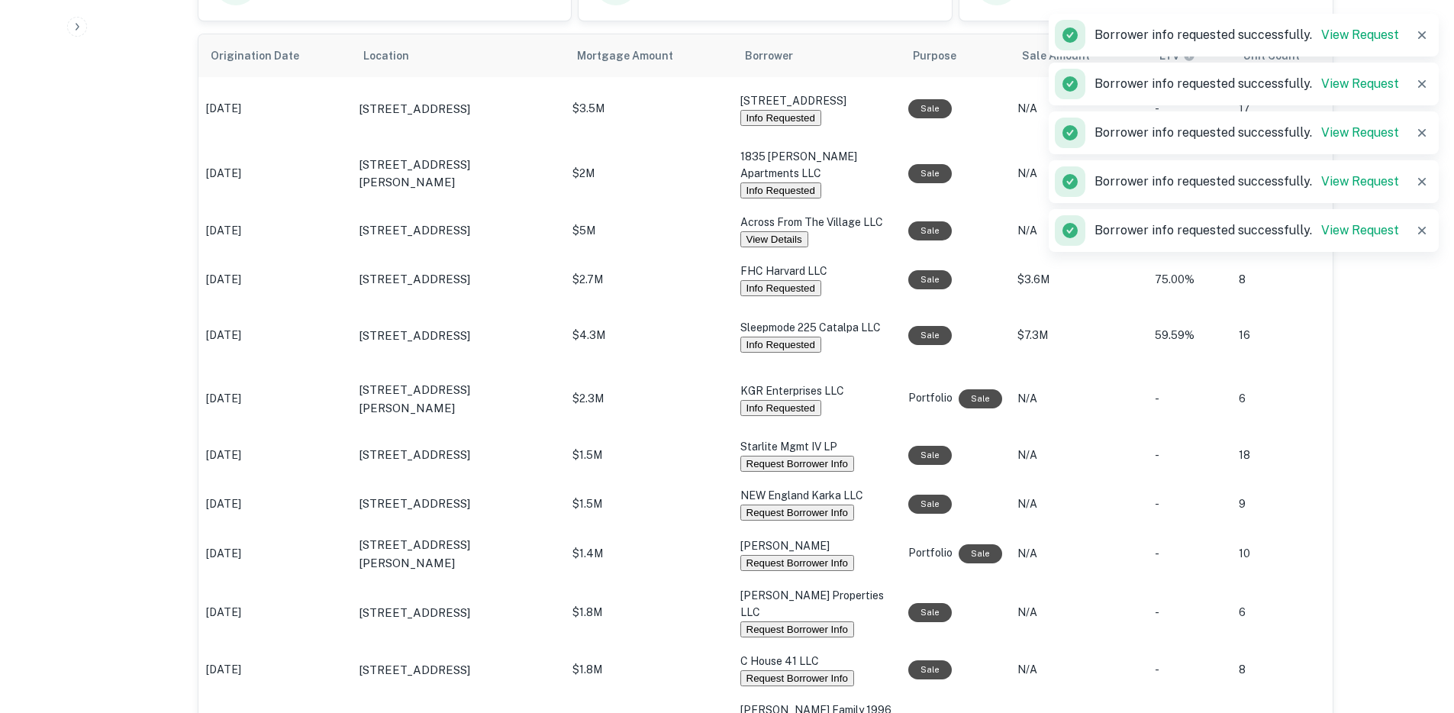
scroll to position [936, 0]
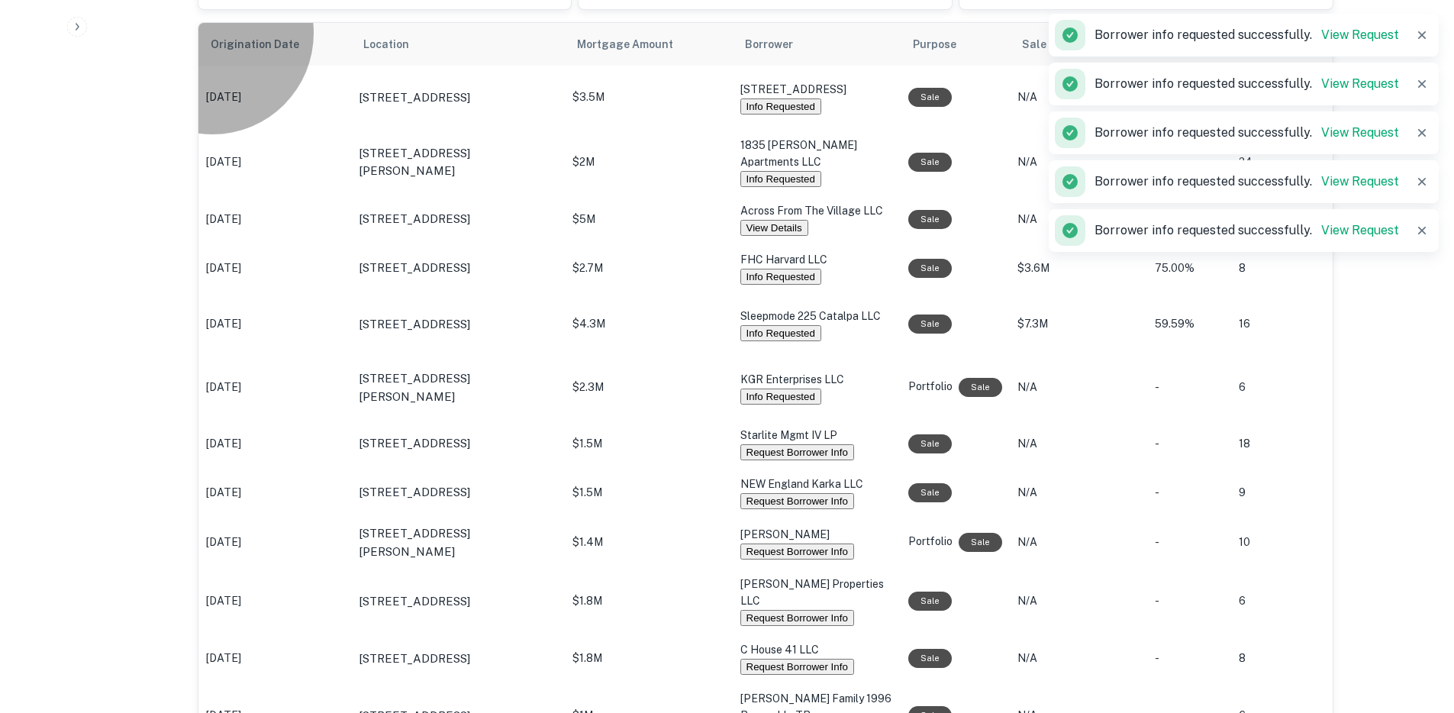
click at [754, 444] on button "Request Borrower Info" at bounding box center [797, 452] width 114 height 16
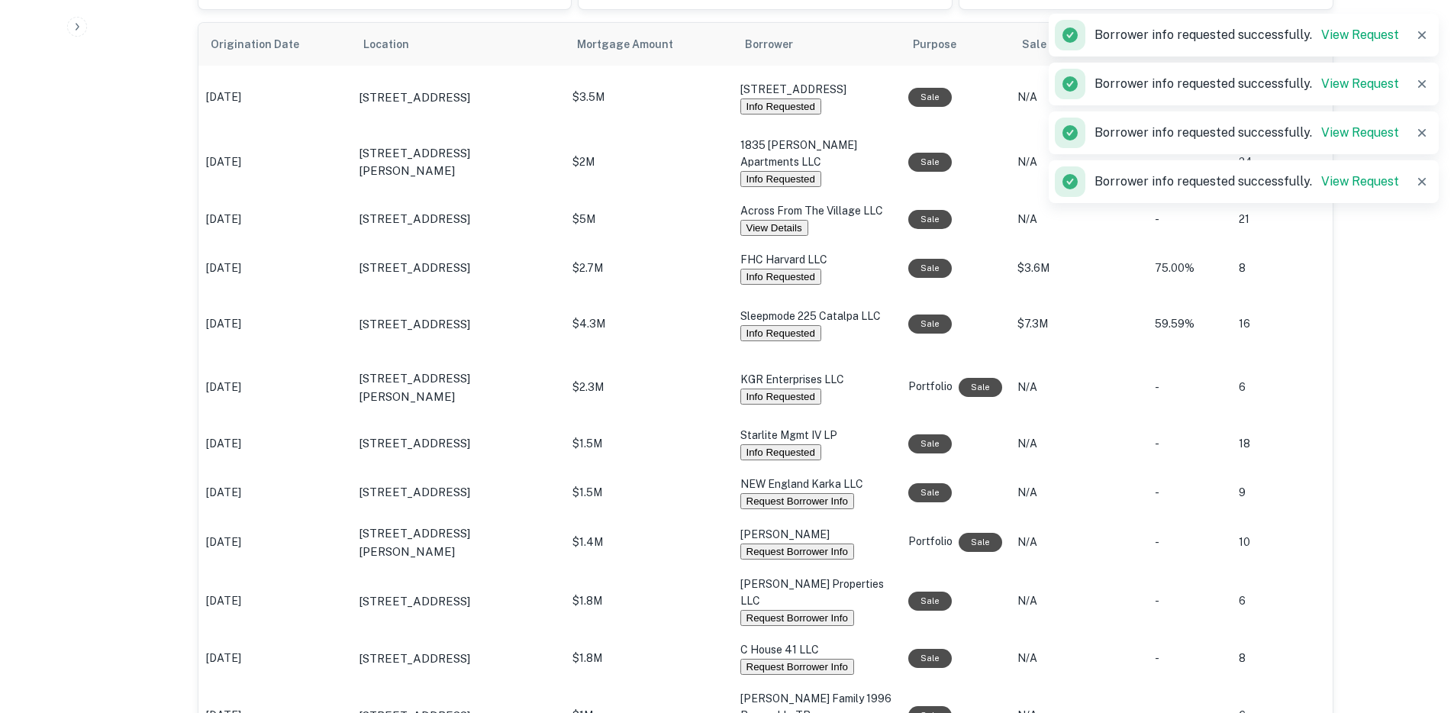
click at [761, 493] on button "Request Borrower Info" at bounding box center [797, 501] width 114 height 16
click at [768, 547] on button "Request Borrower Info" at bounding box center [797, 551] width 114 height 16
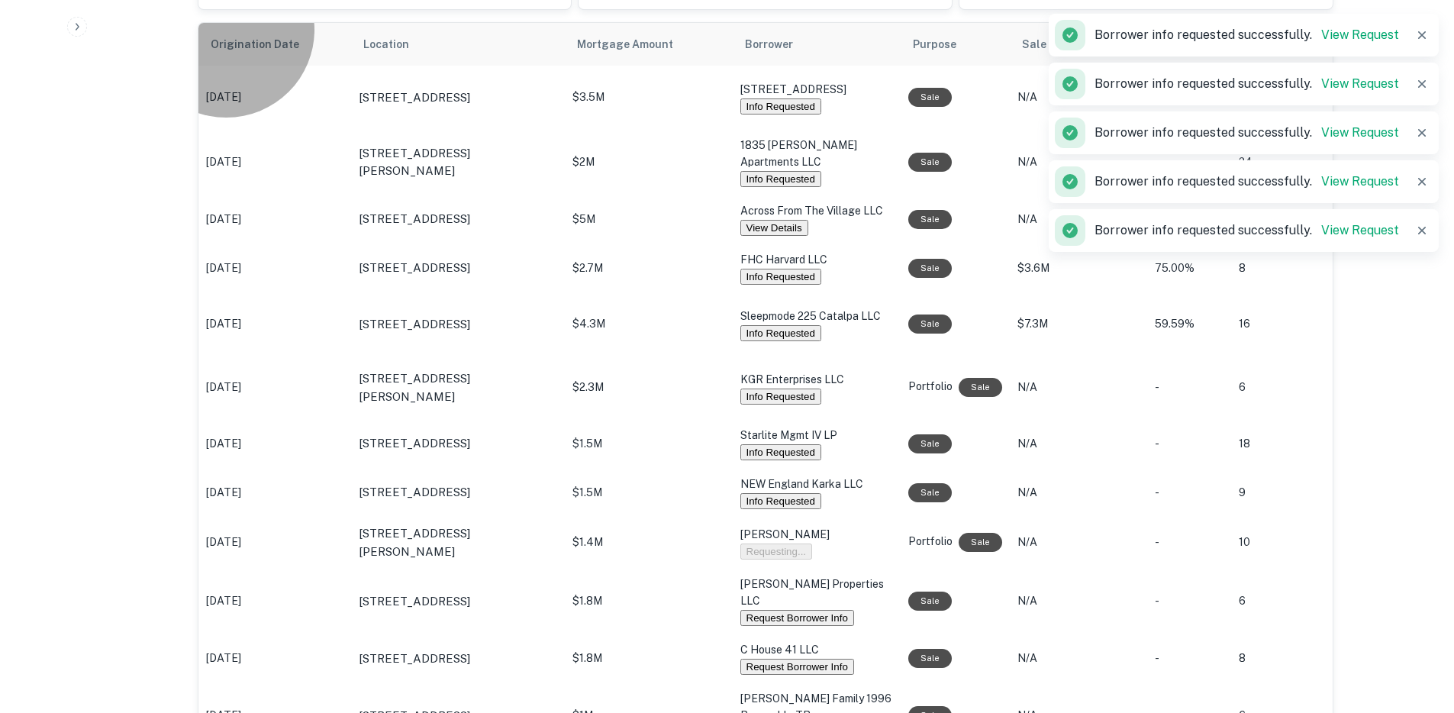
click at [768, 610] on button "Request Borrower Info" at bounding box center [797, 618] width 114 height 16
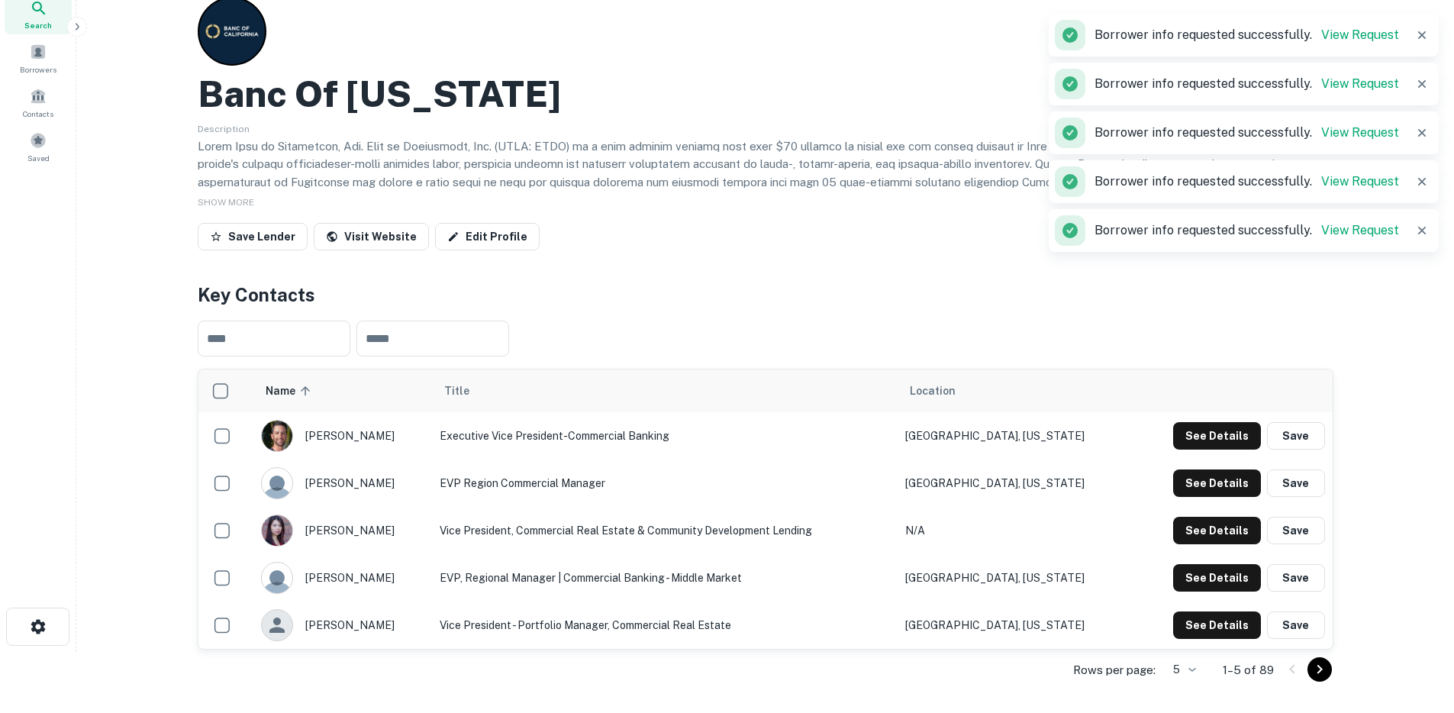
scroll to position [0, 0]
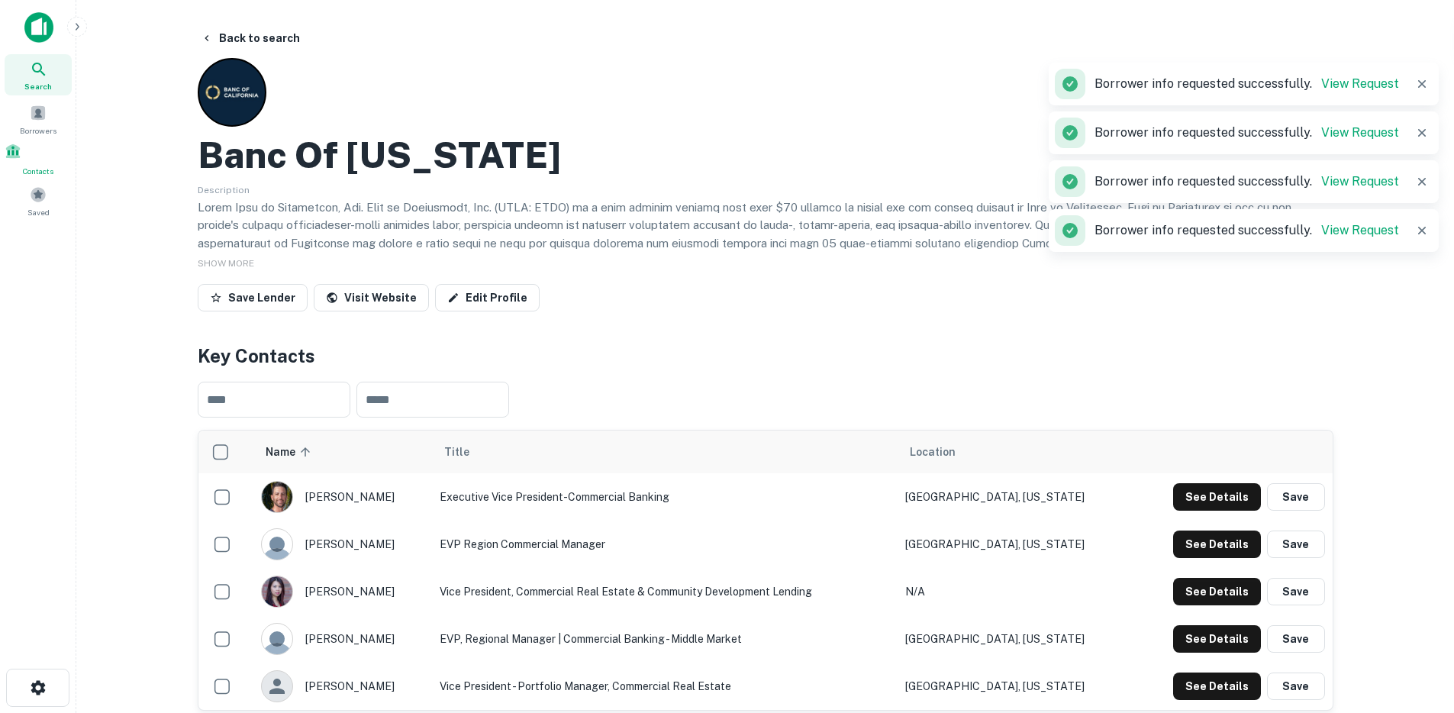
click at [29, 146] on div "Contacts" at bounding box center [38, 160] width 67 height 34
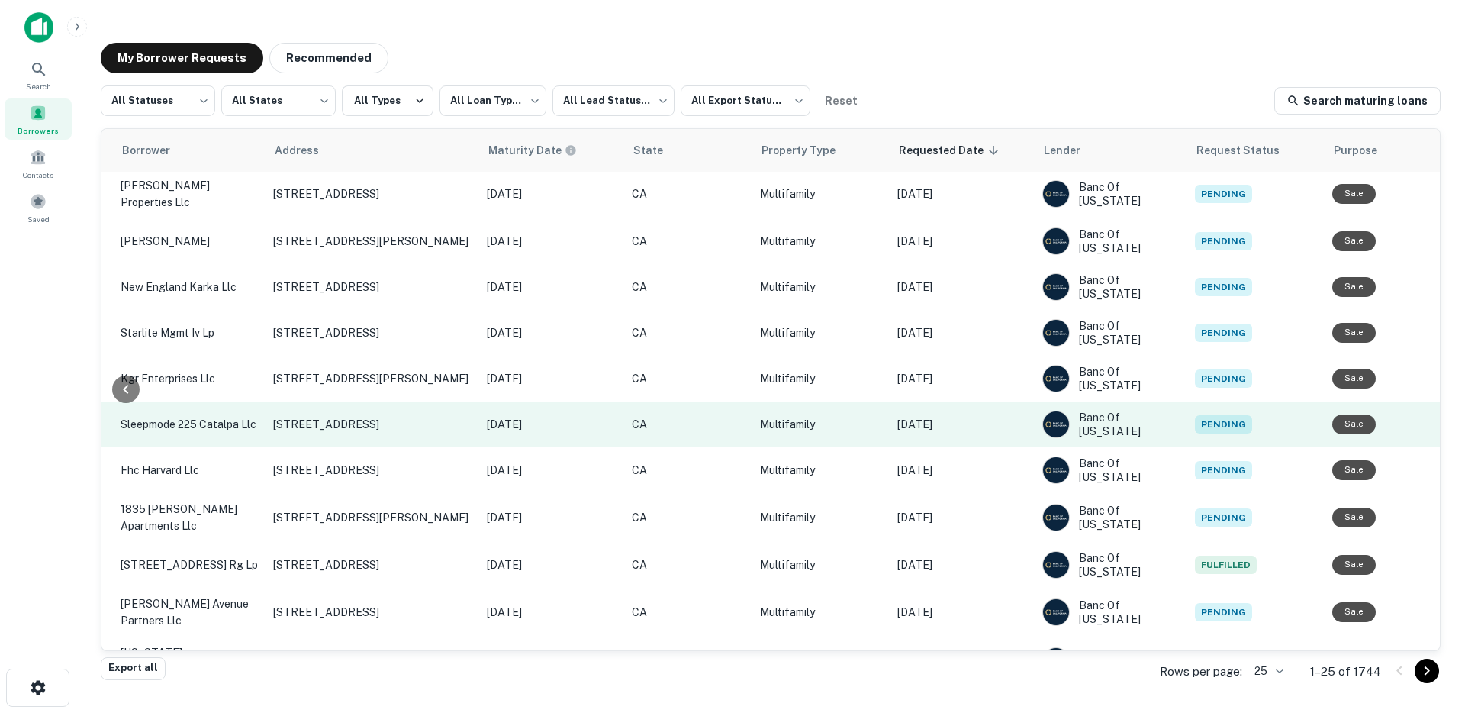
scroll to position [0, 468]
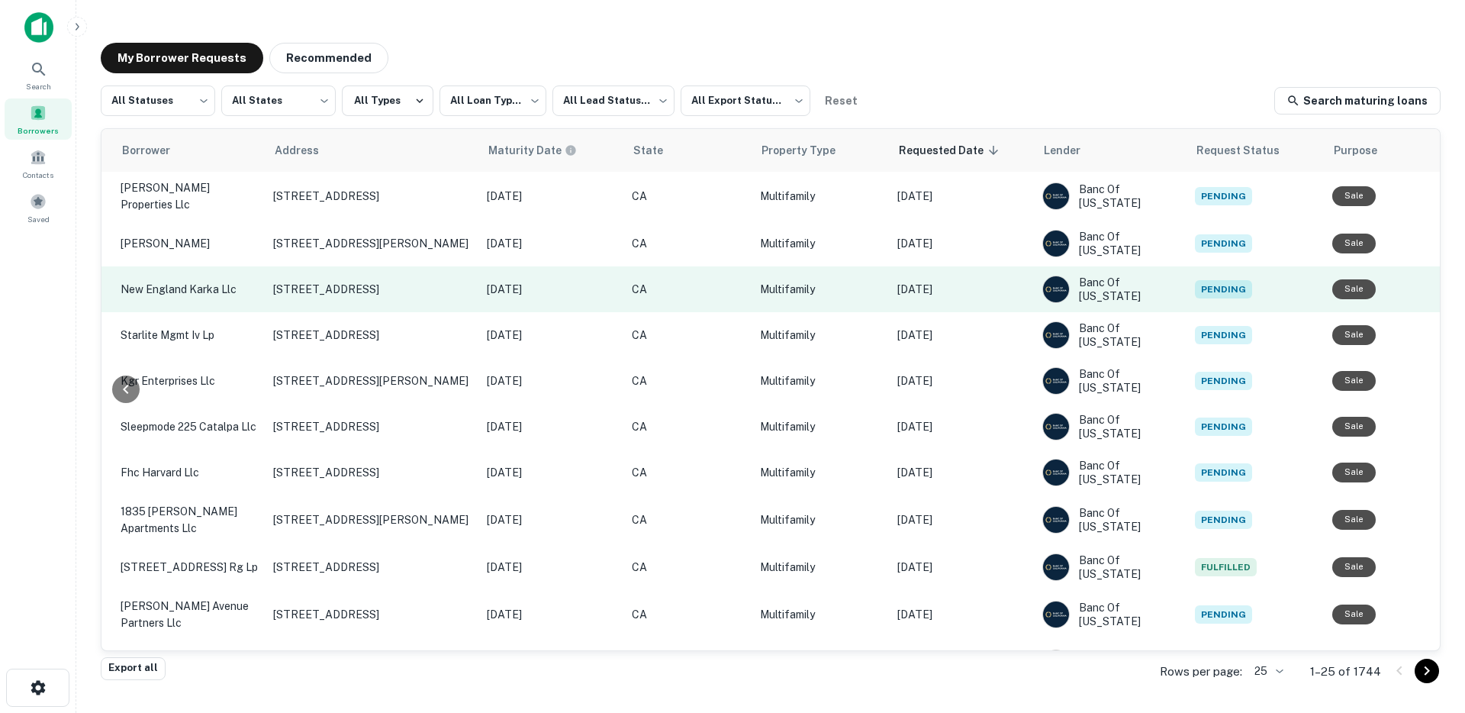
click at [939, 281] on p "[DATE]" at bounding box center [962, 289] width 130 height 17
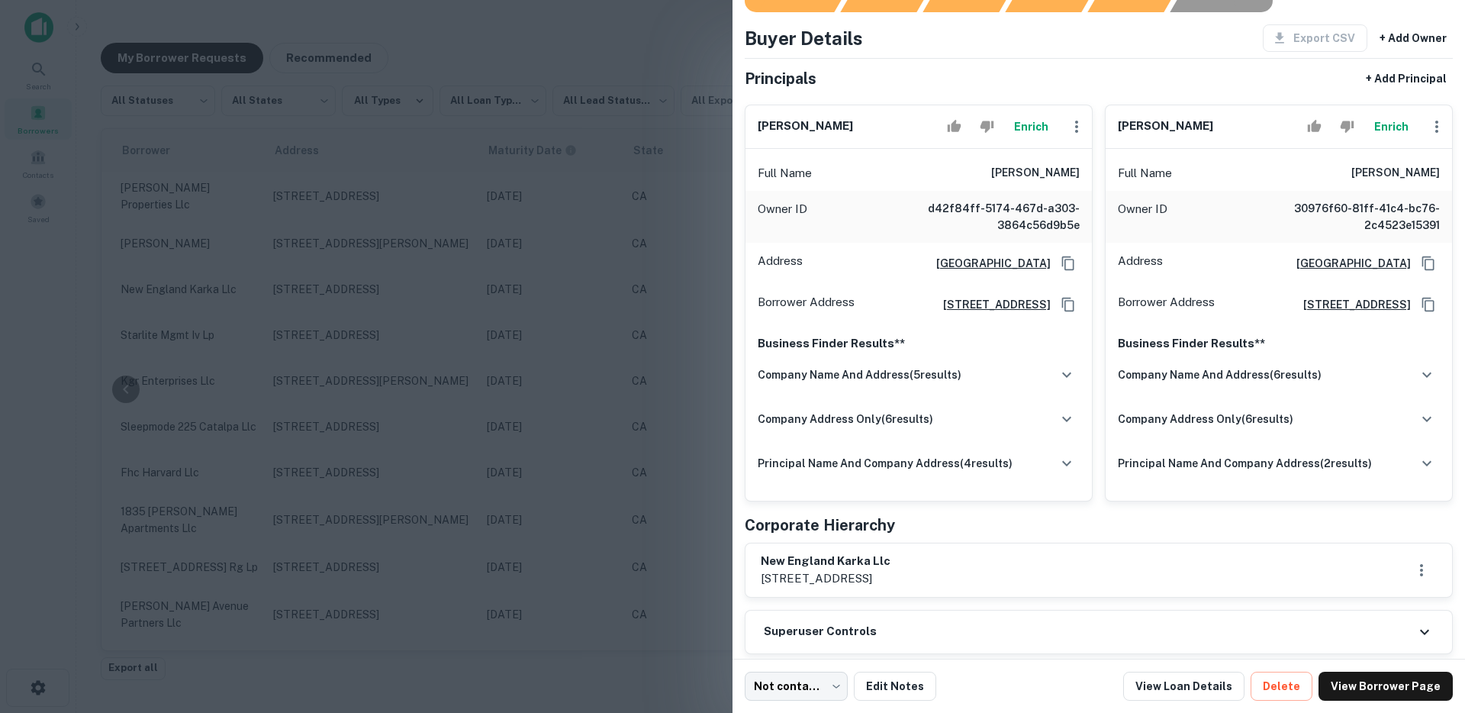
scroll to position [50, 0]
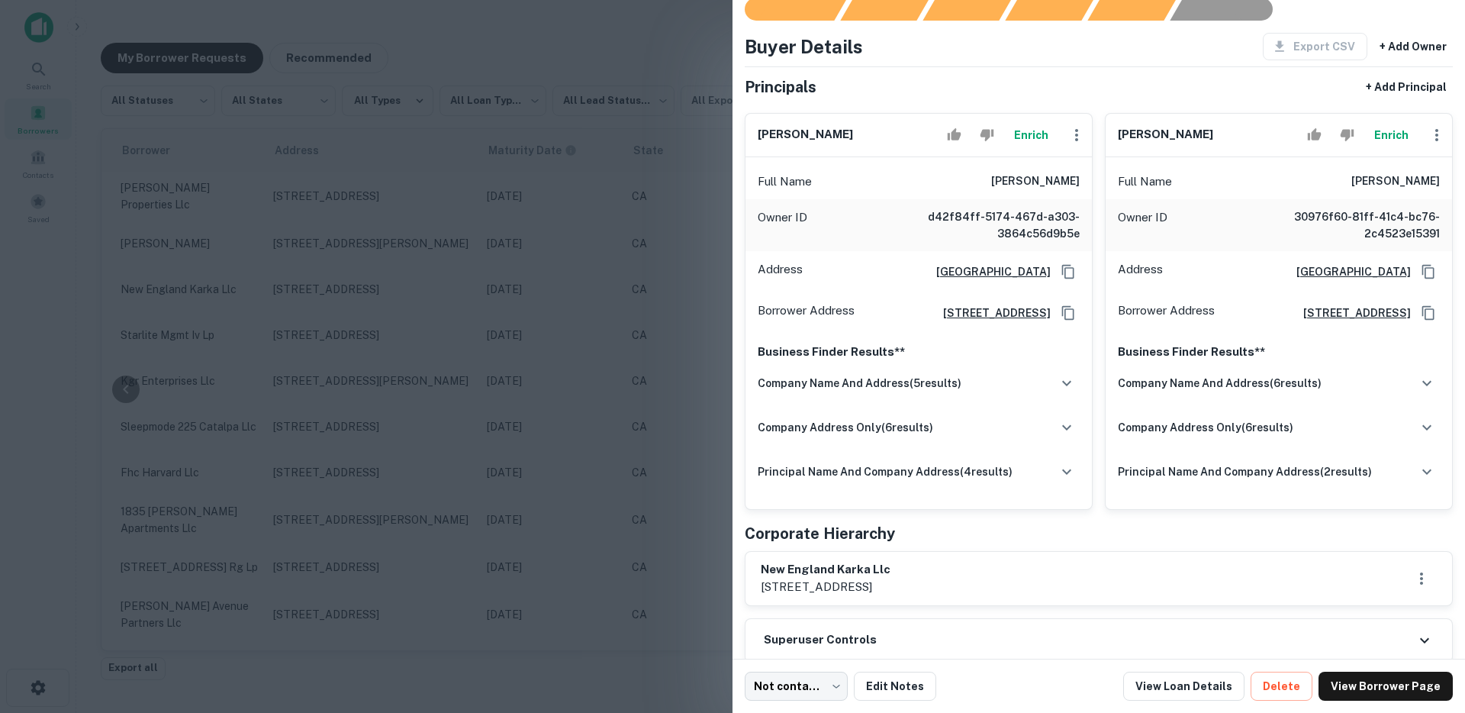
click at [565, 227] on div at bounding box center [732, 356] width 1465 height 713
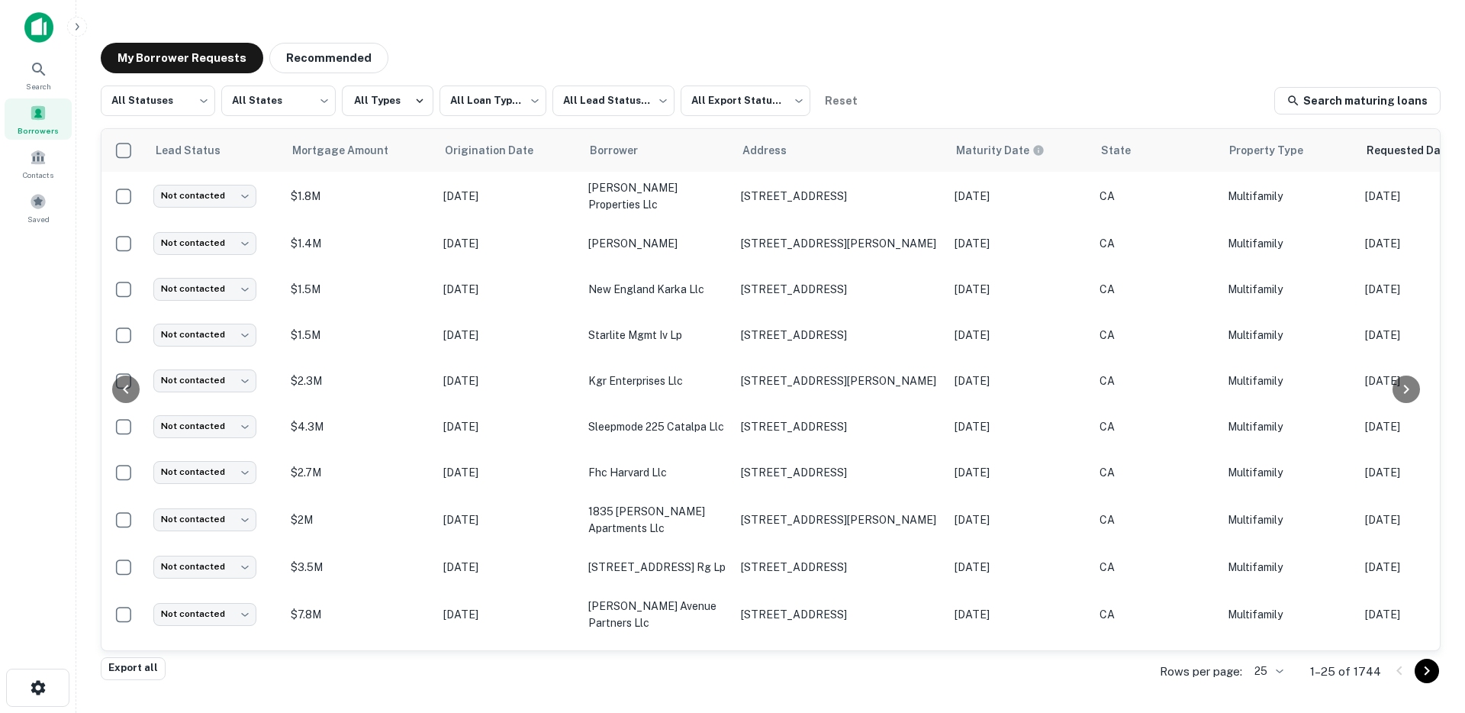
scroll to position [0, 468]
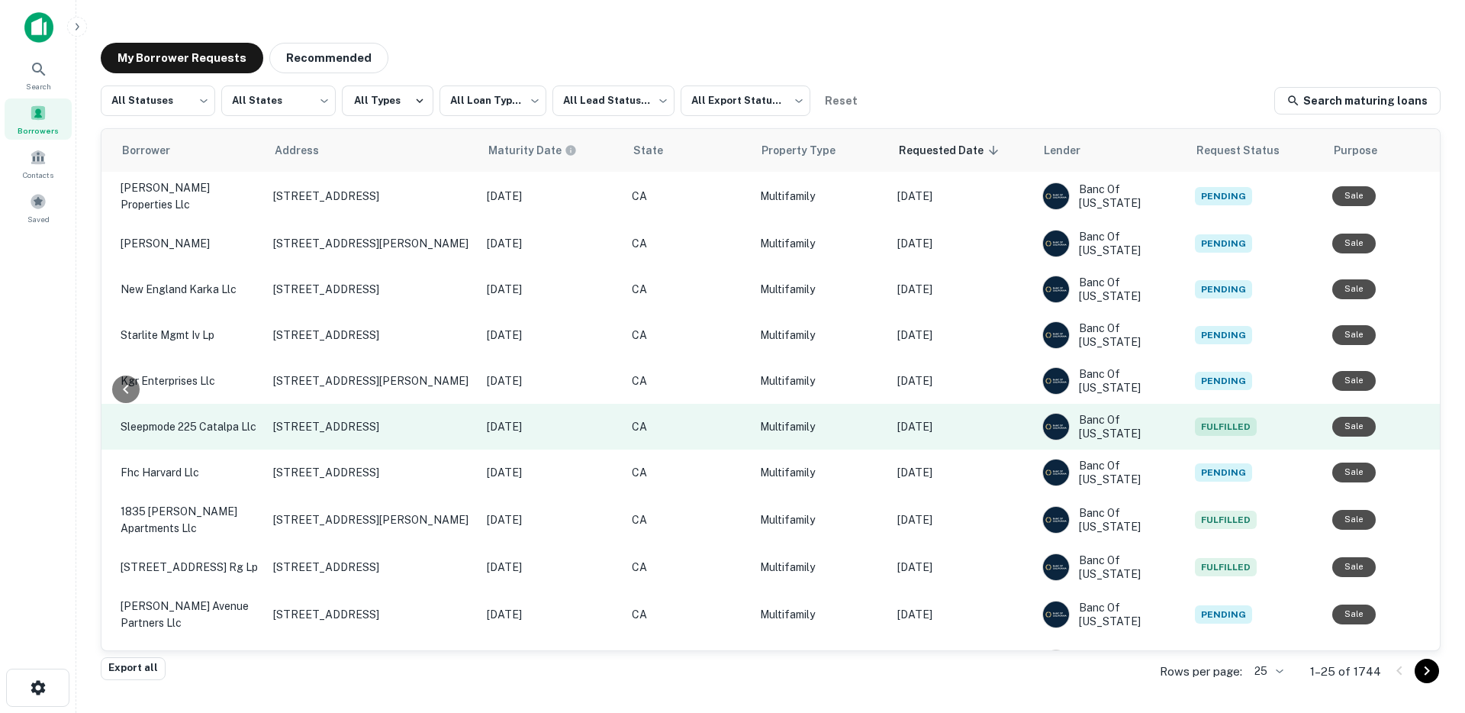
click at [946, 423] on p "[DATE]" at bounding box center [962, 426] width 130 height 17
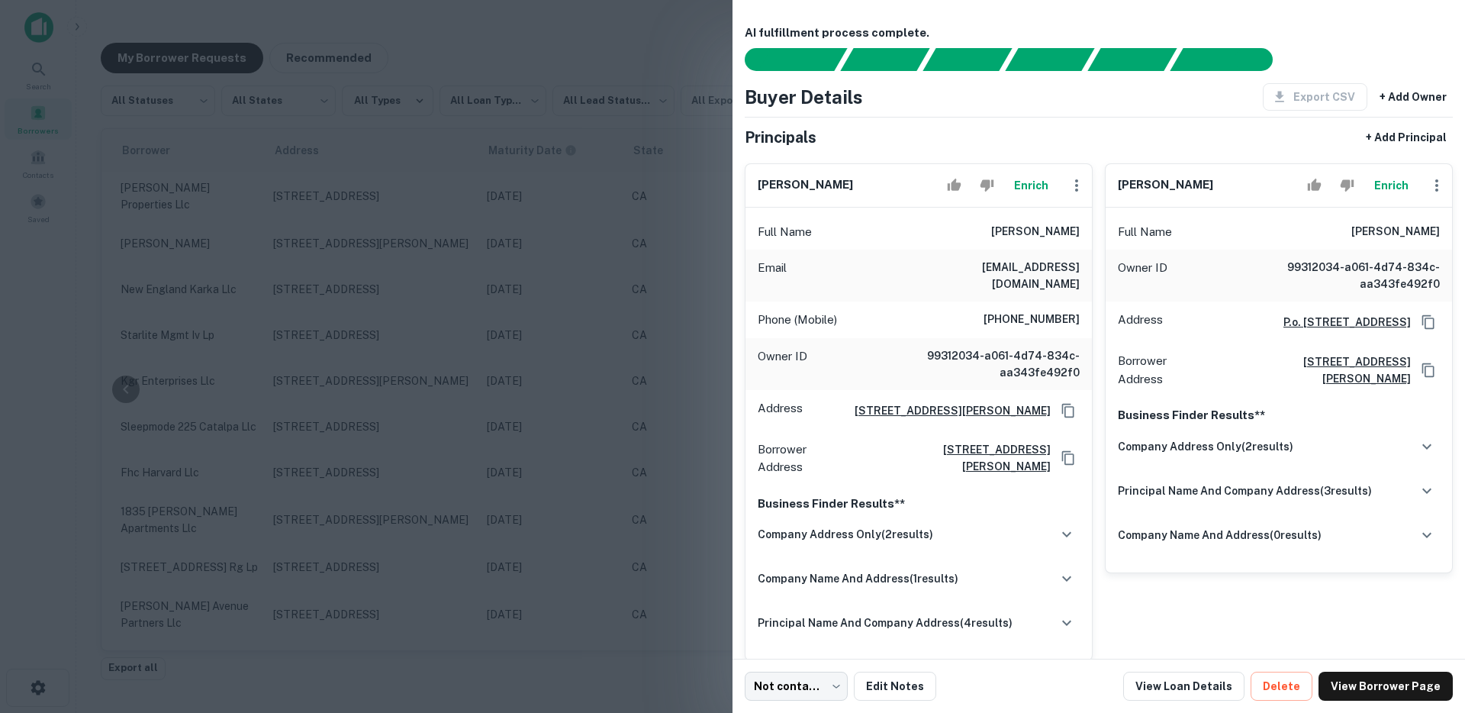
click at [601, 328] on div at bounding box center [732, 356] width 1465 height 713
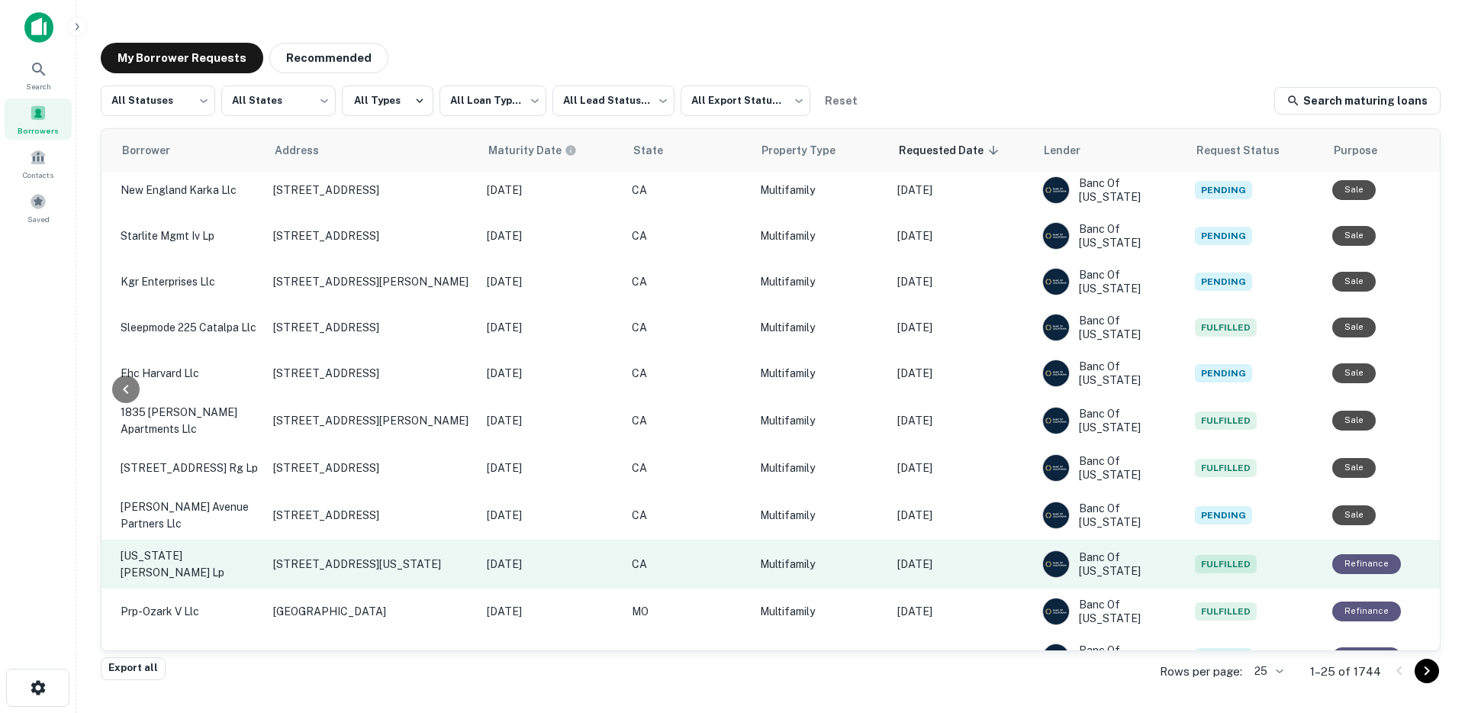
scroll to position [286, 468]
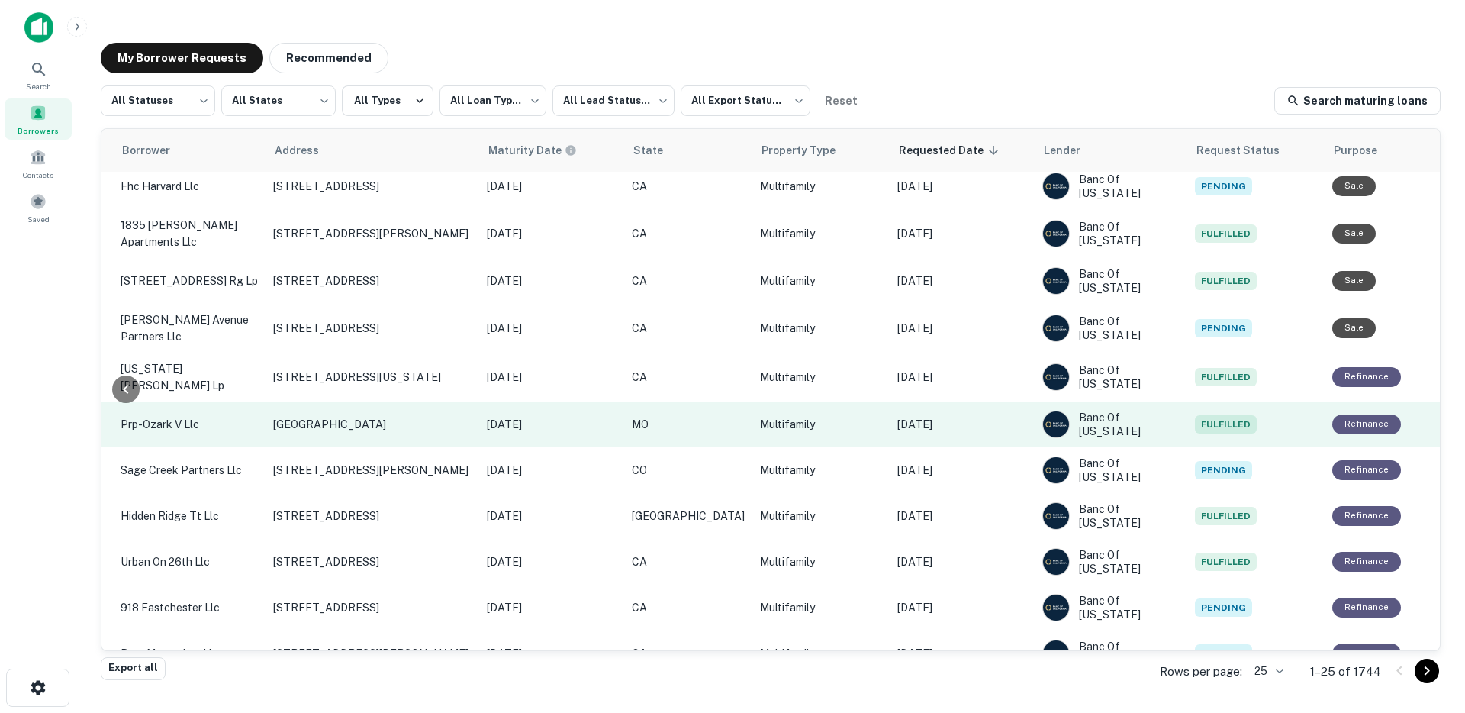
click at [942, 427] on td "[DATE]" at bounding box center [962, 424] width 145 height 46
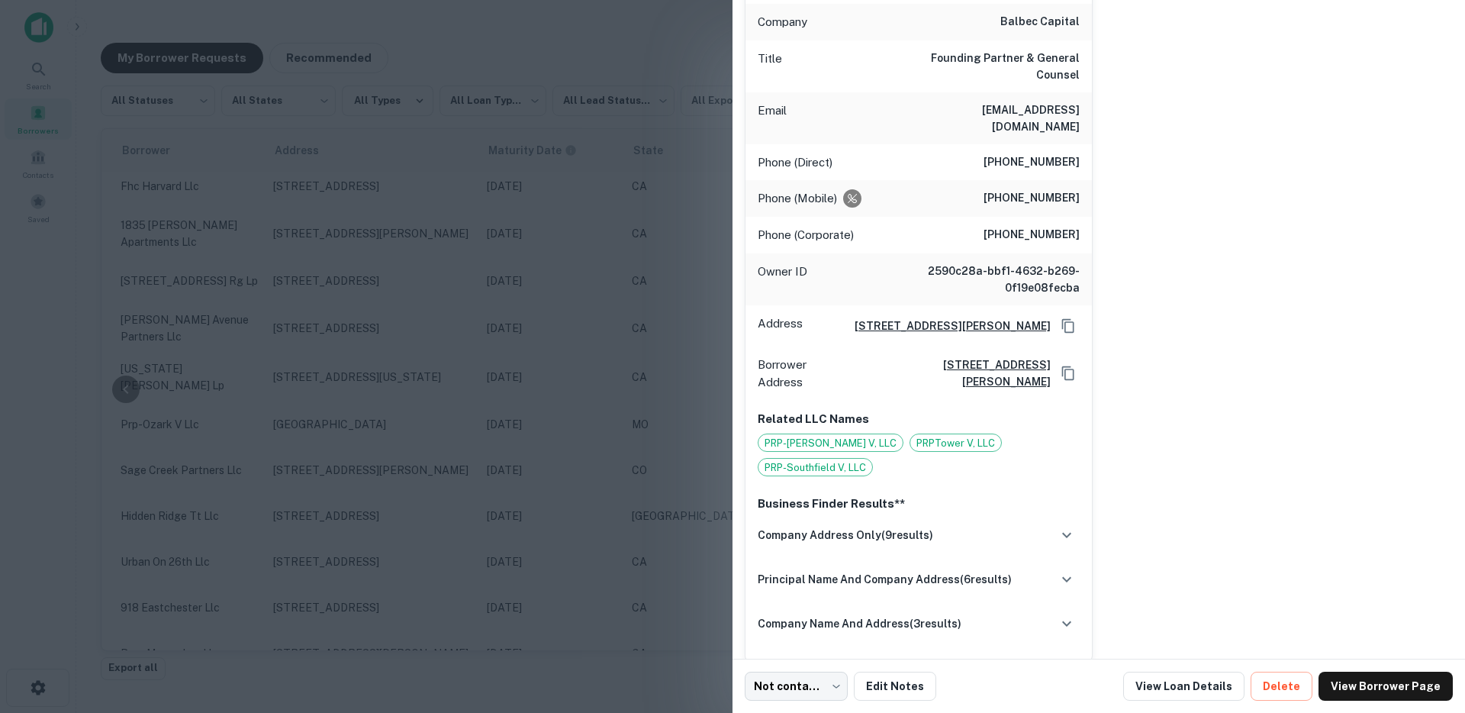
scroll to position [515, 0]
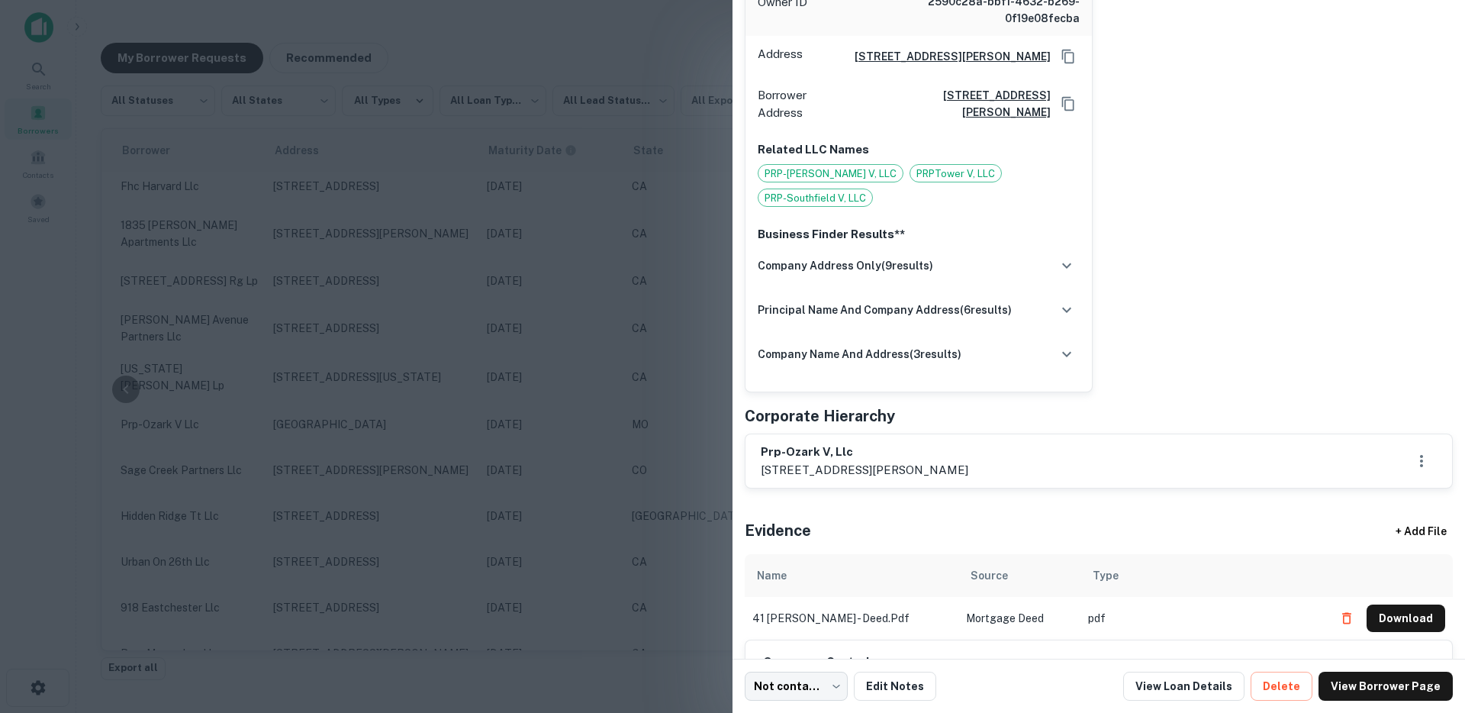
click at [691, 480] on div at bounding box center [732, 356] width 1465 height 713
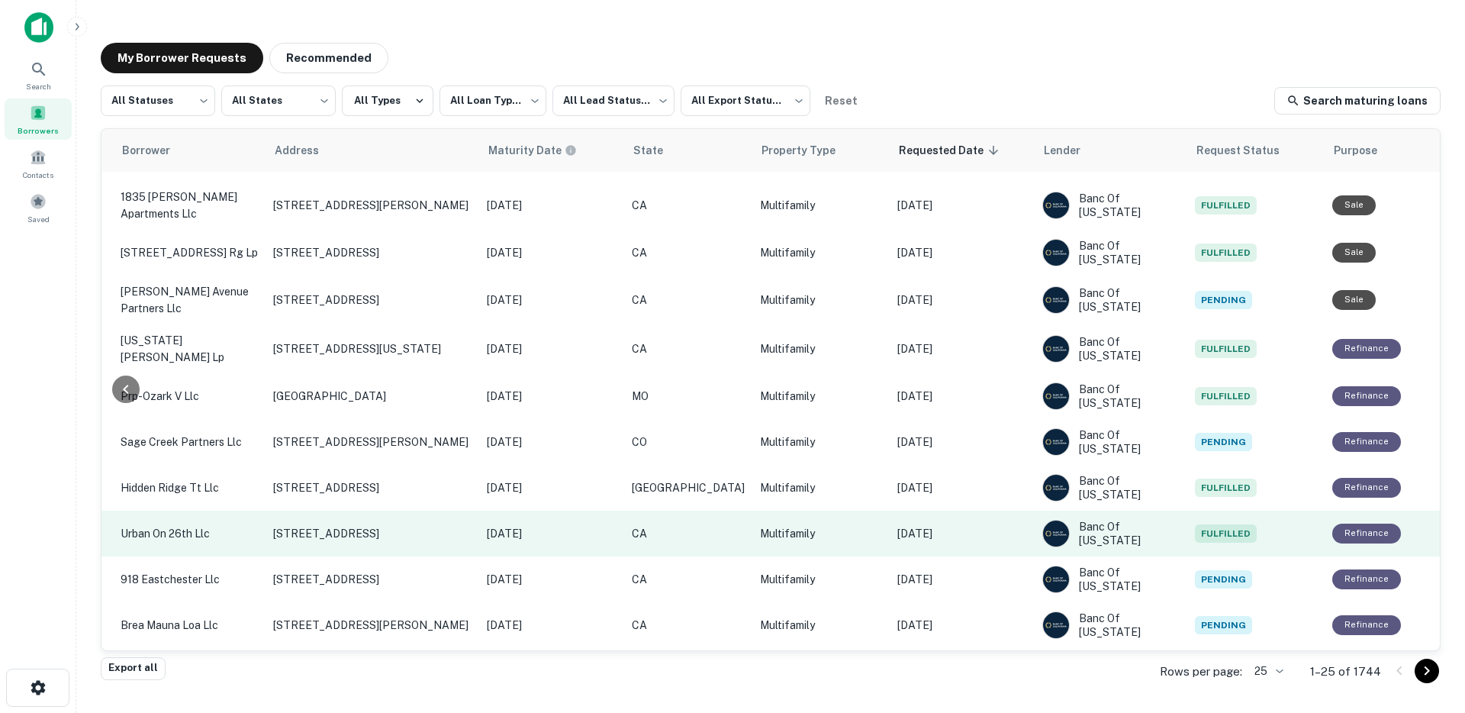
scroll to position [315, 468]
click at [964, 536] on td "[DATE]" at bounding box center [962, 533] width 145 height 46
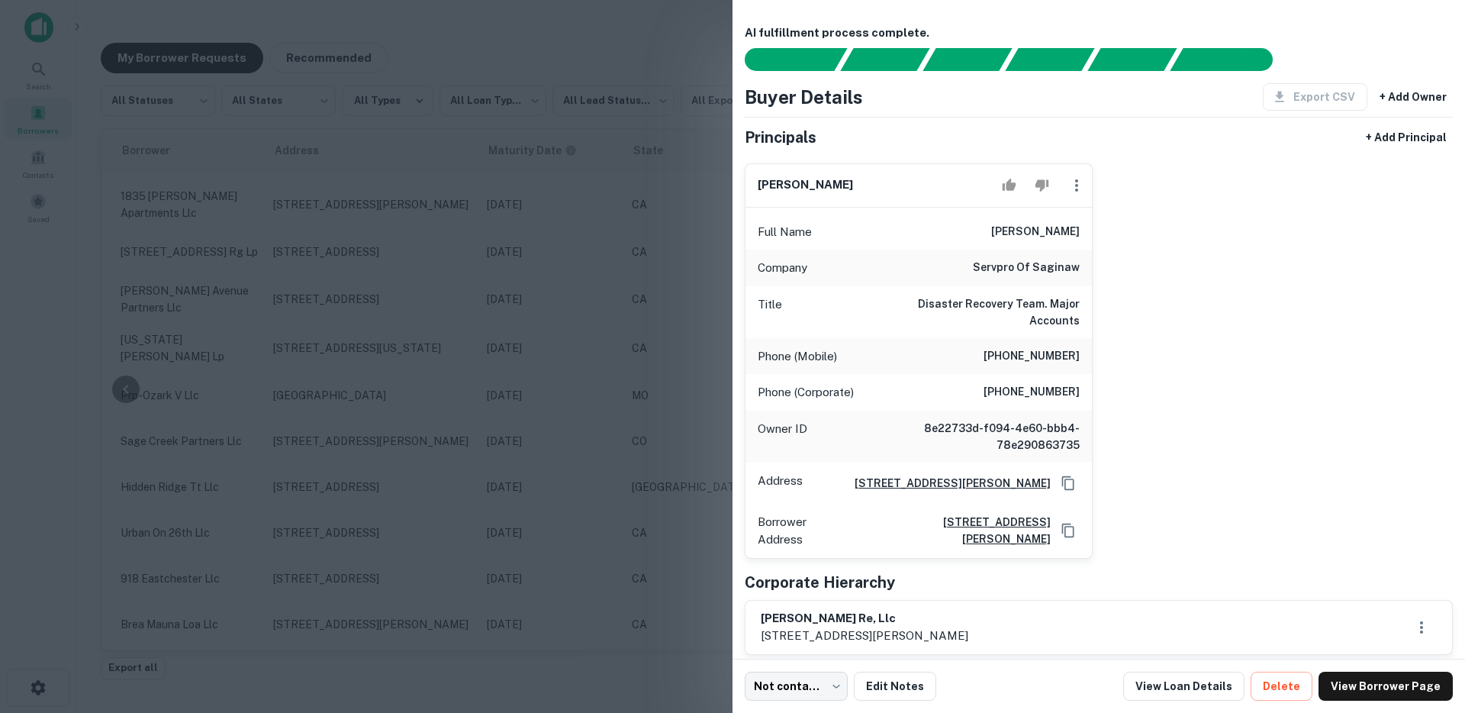
click at [670, 411] on div at bounding box center [732, 356] width 1465 height 713
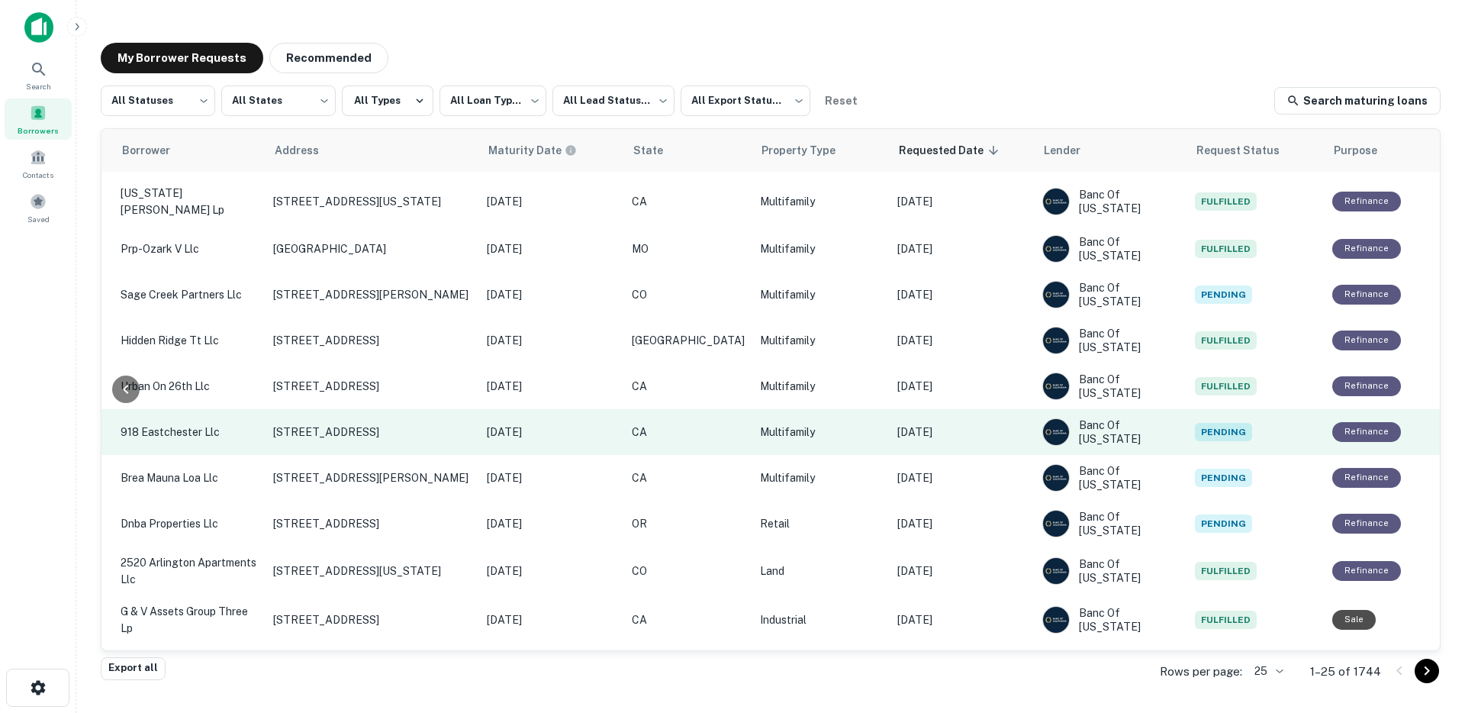
scroll to position [463, 468]
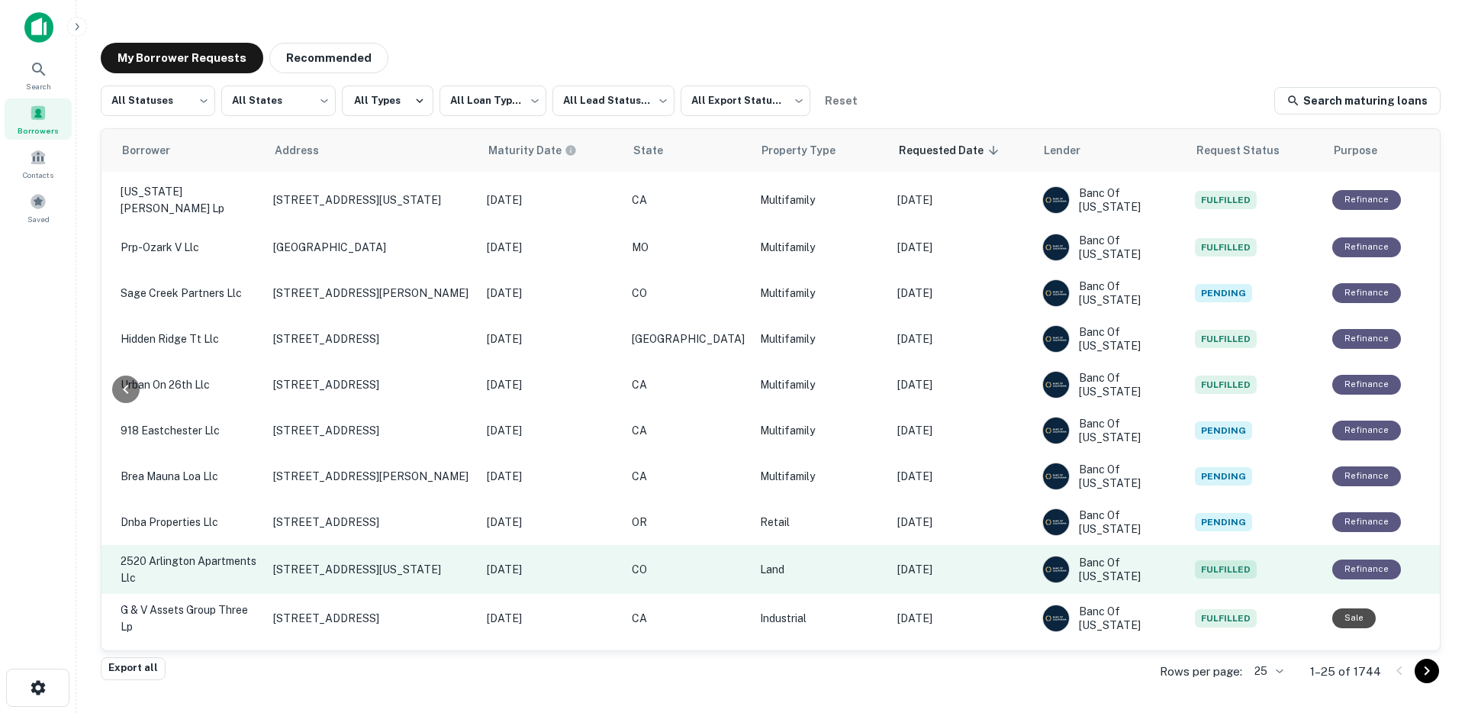
click at [970, 562] on p "[DATE]" at bounding box center [962, 569] width 130 height 17
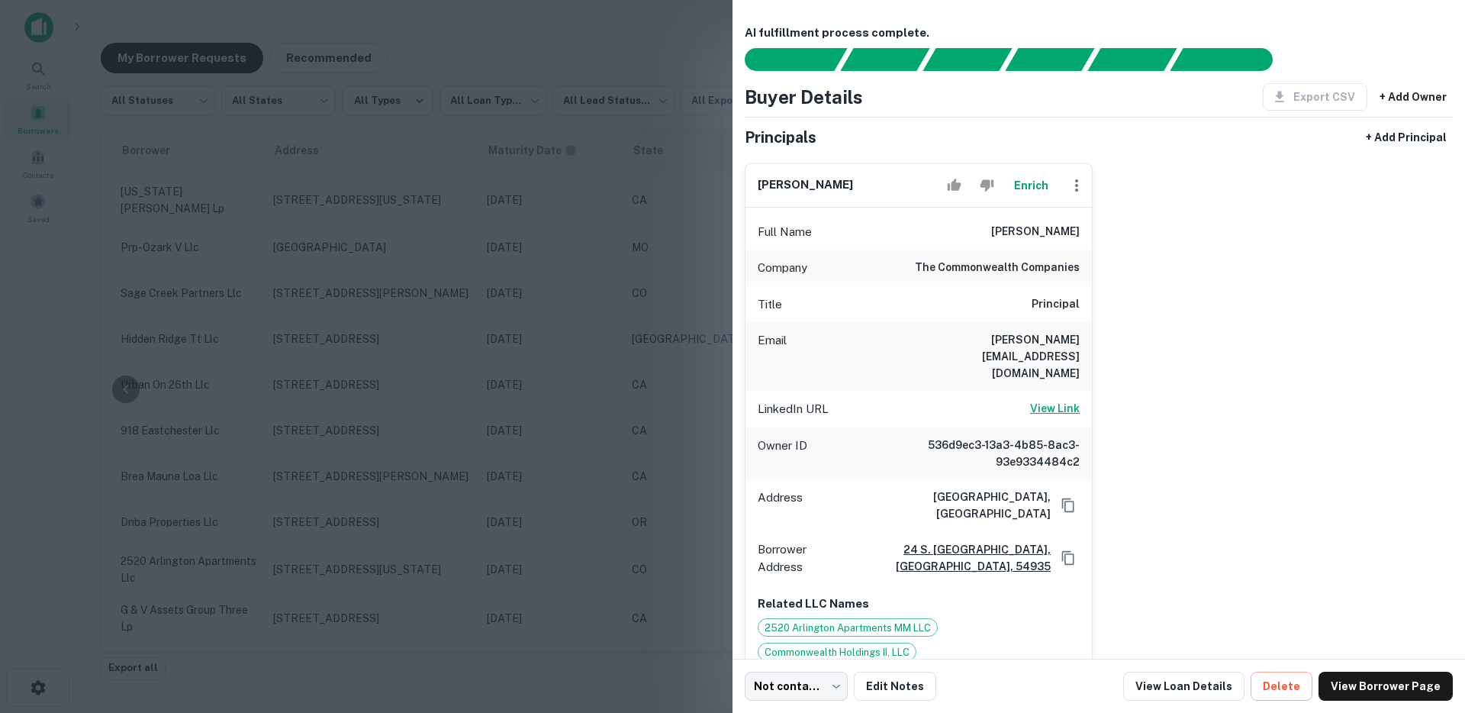
click at [1061, 400] on h6 "View Link" at bounding box center [1055, 408] width 50 height 17
click at [543, 217] on div at bounding box center [732, 356] width 1465 height 713
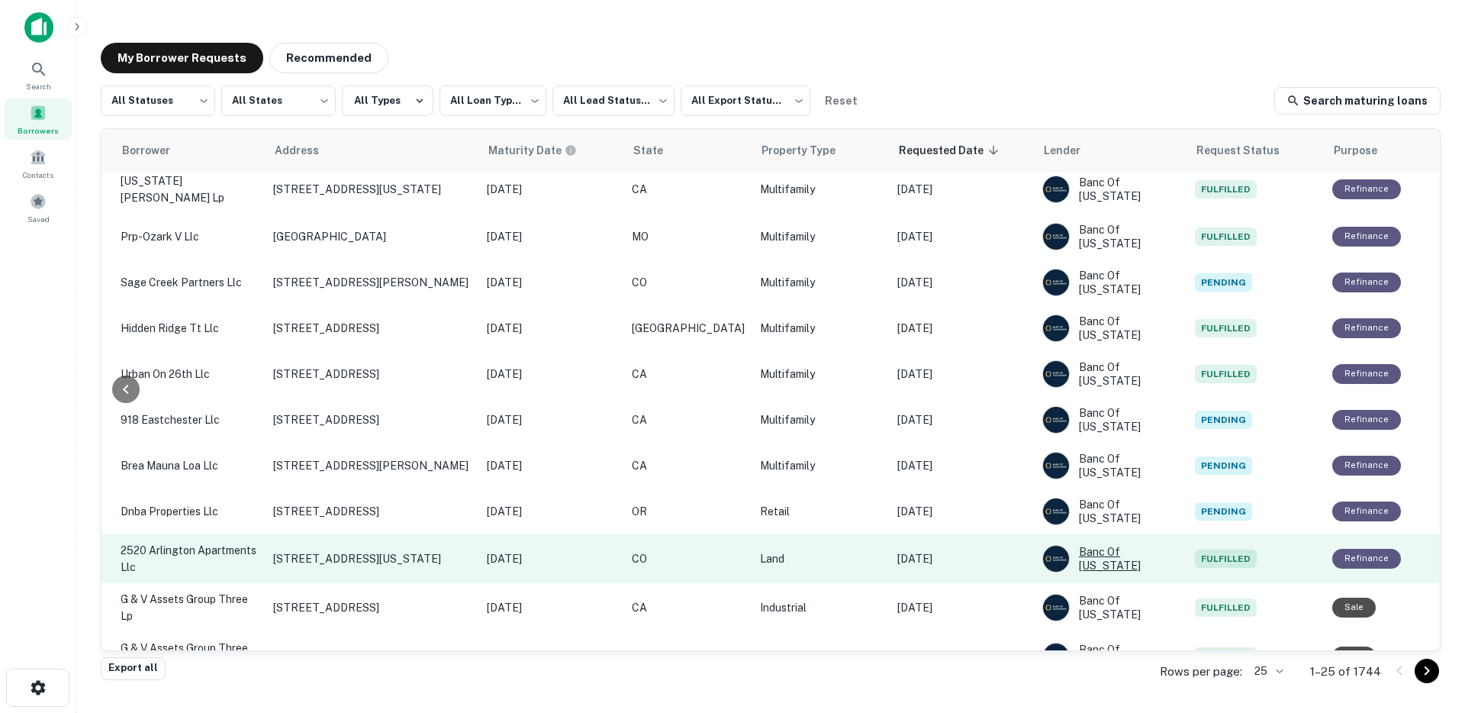
scroll to position [488, 468]
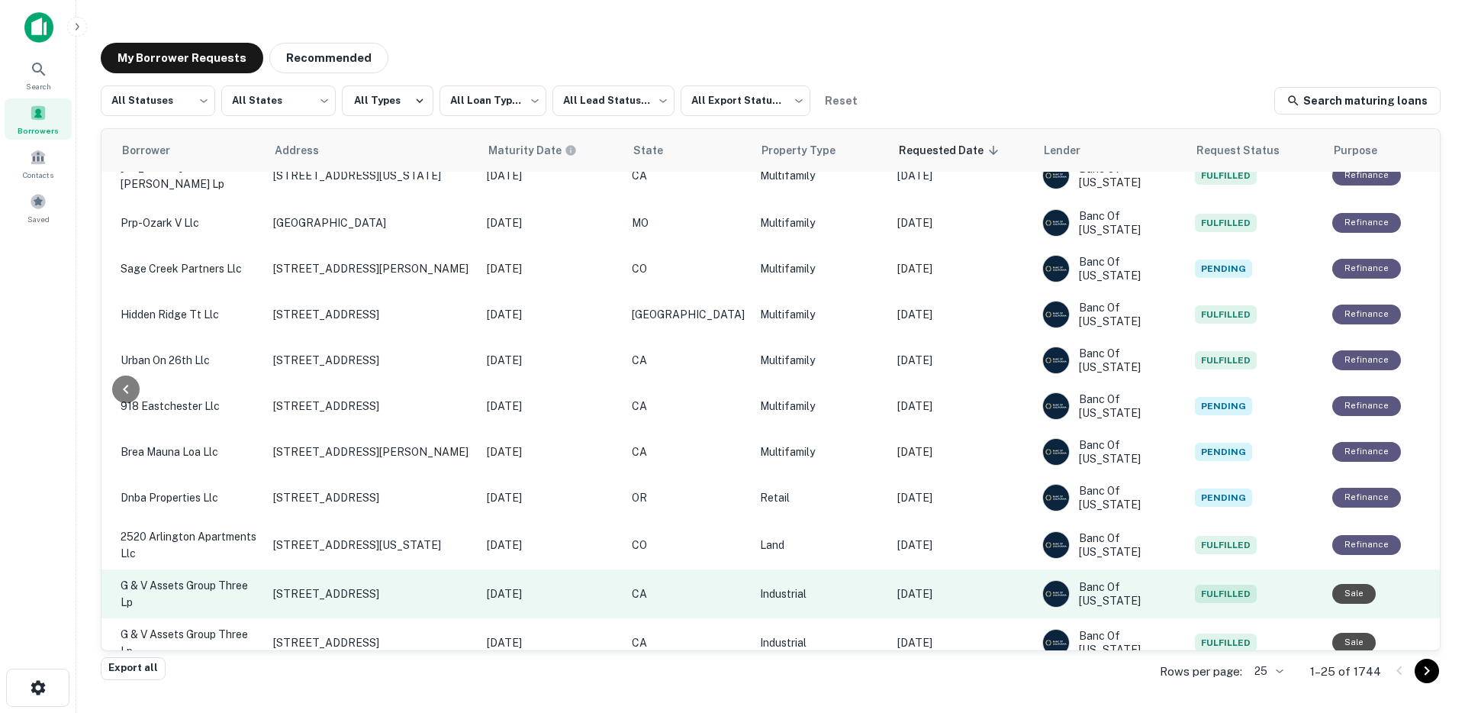
click at [977, 579] on td "[DATE]" at bounding box center [962, 593] width 145 height 49
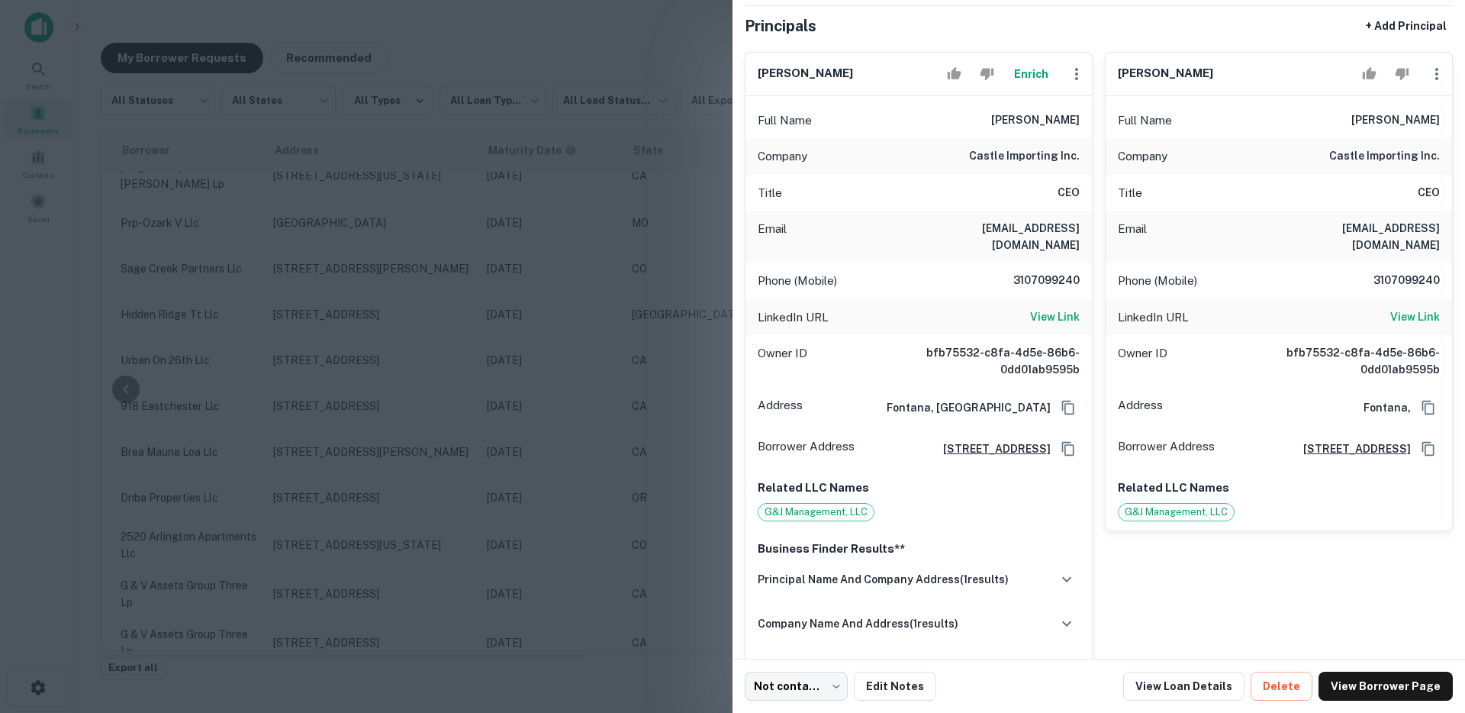
scroll to position [208, 0]
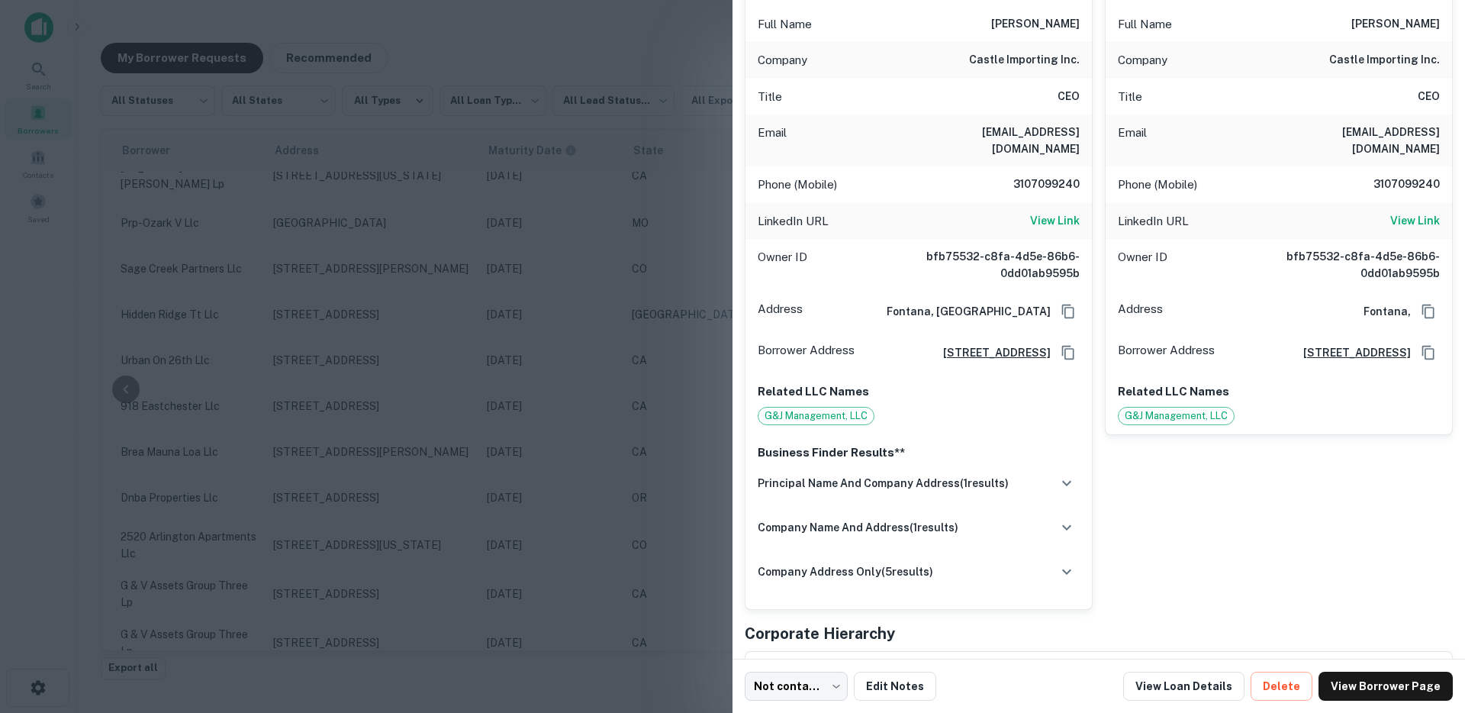
click at [520, 444] on div at bounding box center [732, 356] width 1465 height 713
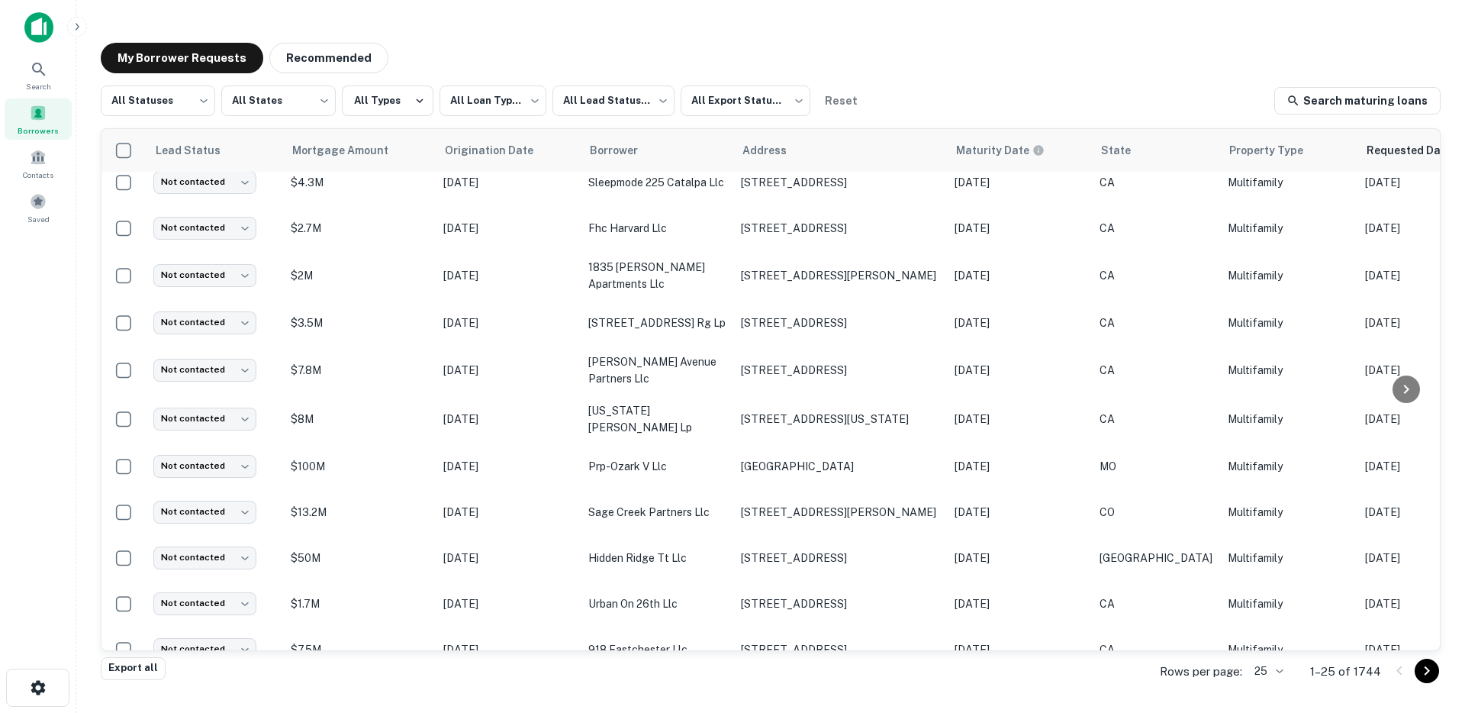
scroll to position [0, 0]
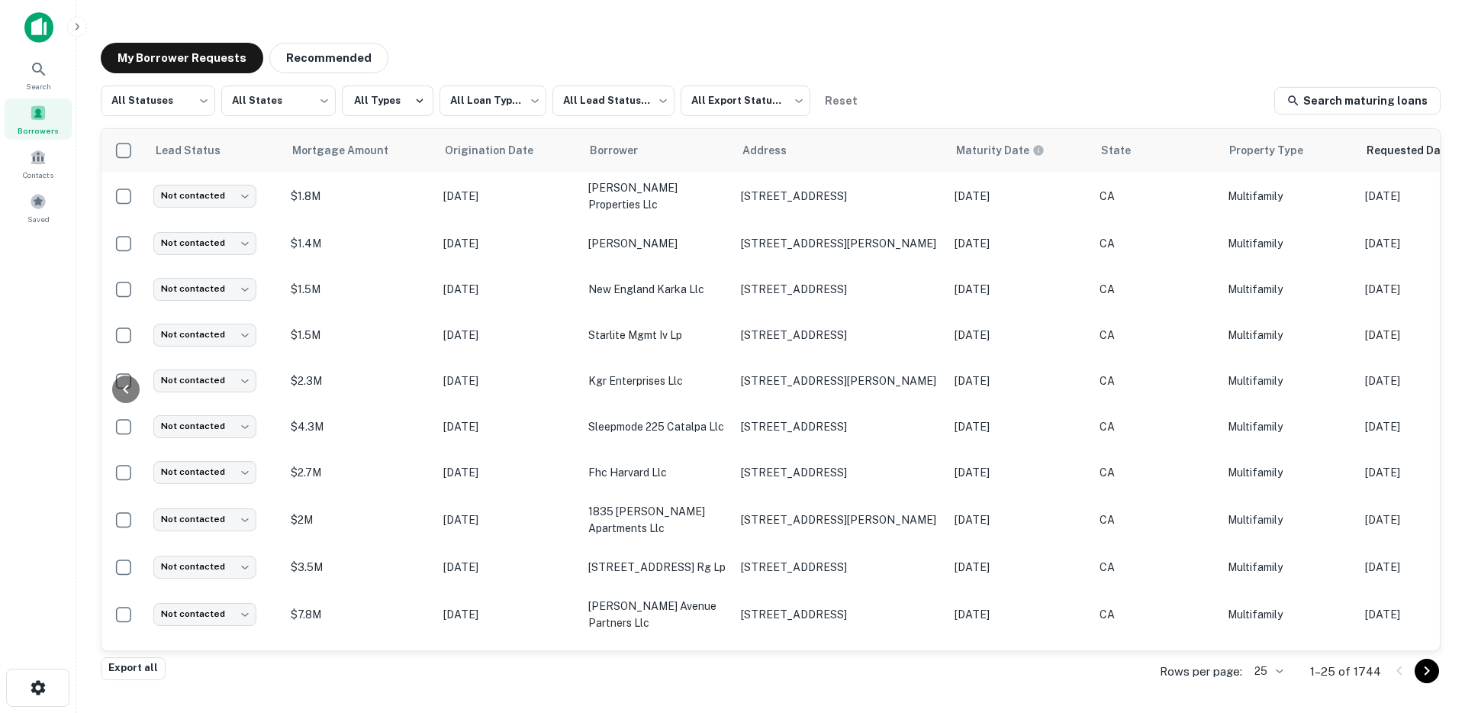
scroll to position [0, 468]
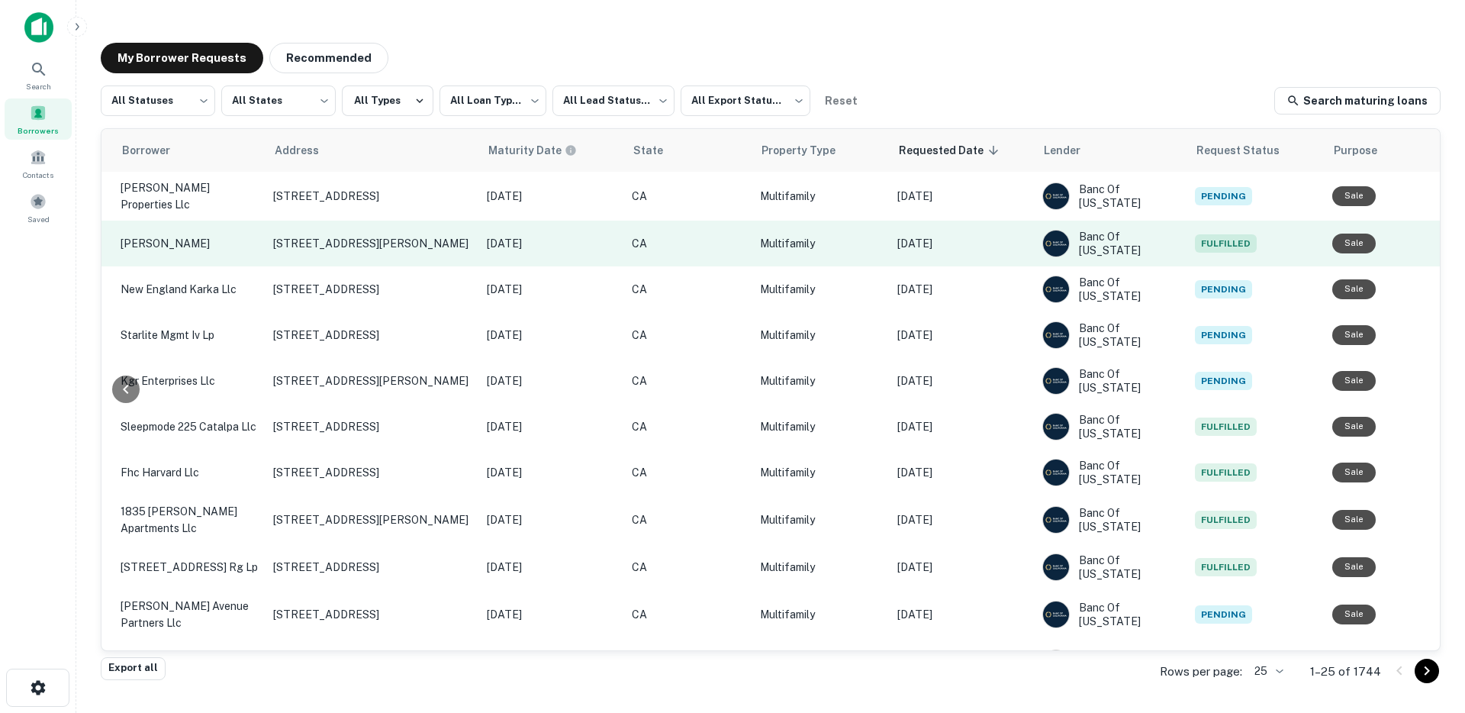
click at [933, 237] on p "[DATE]" at bounding box center [962, 243] width 130 height 17
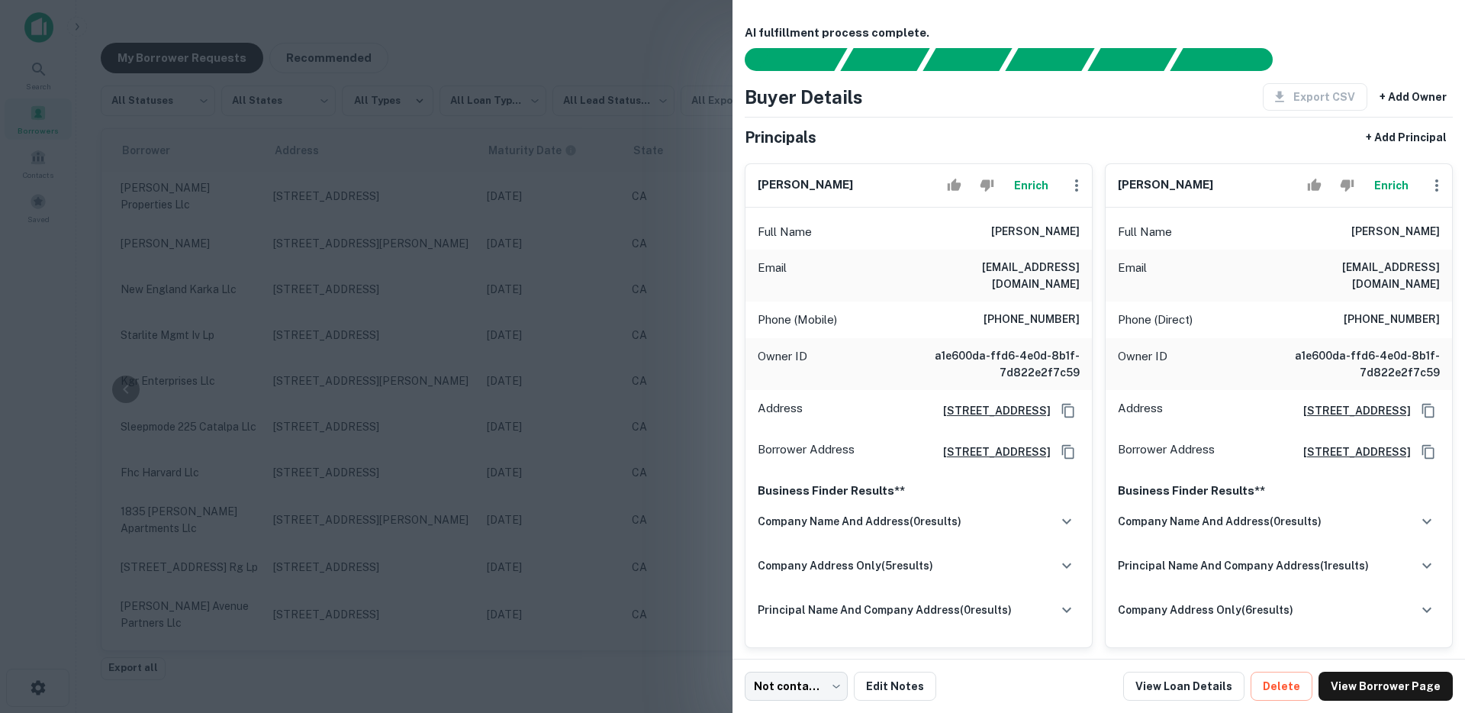
click at [589, 417] on div at bounding box center [732, 356] width 1465 height 713
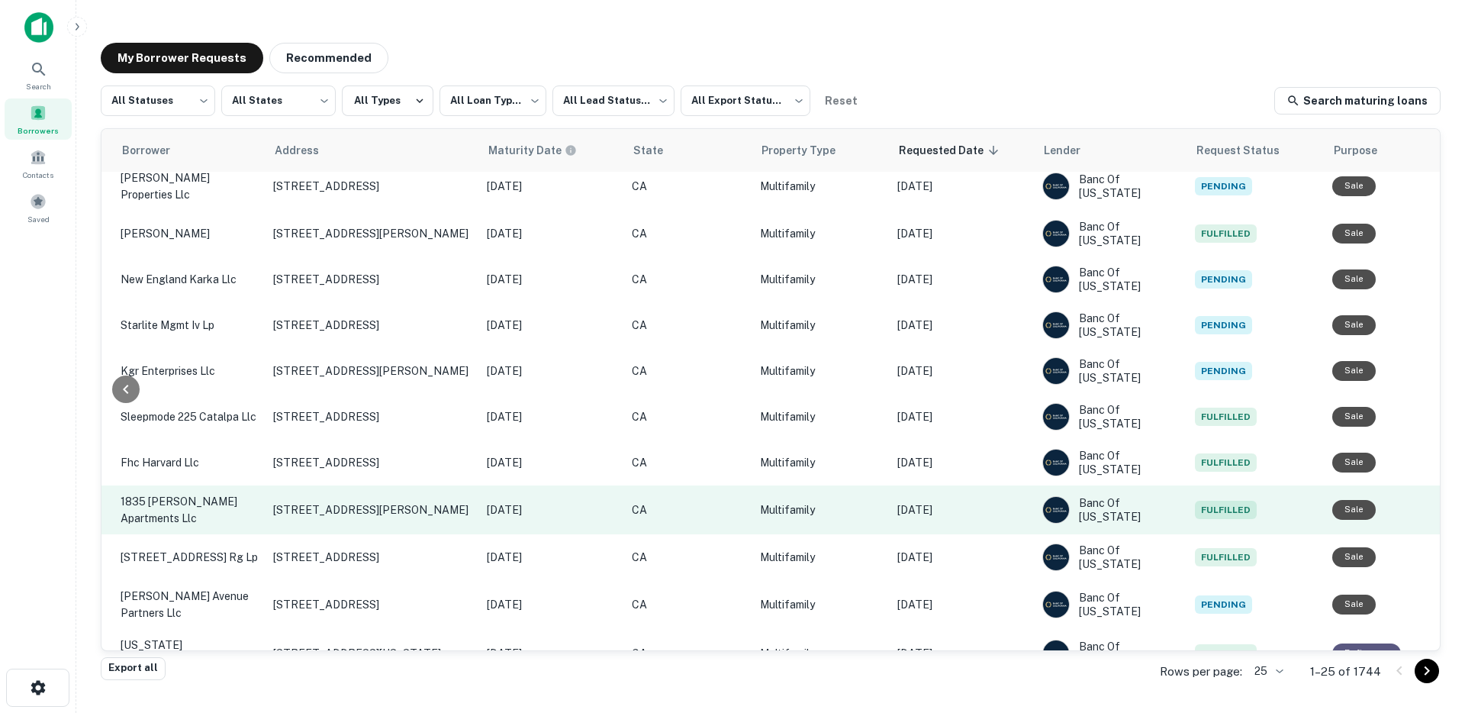
scroll to position [11, 468]
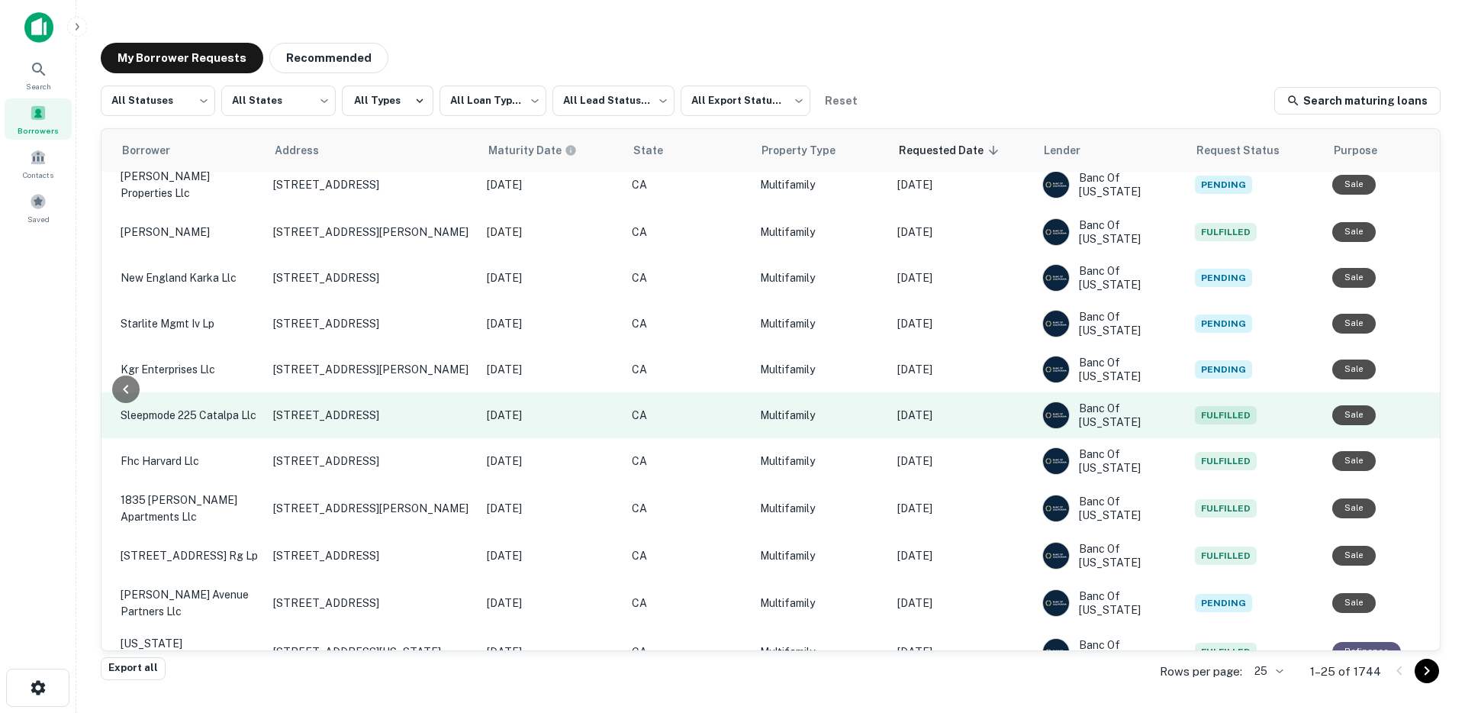
click at [958, 409] on p "[DATE]" at bounding box center [962, 415] width 130 height 17
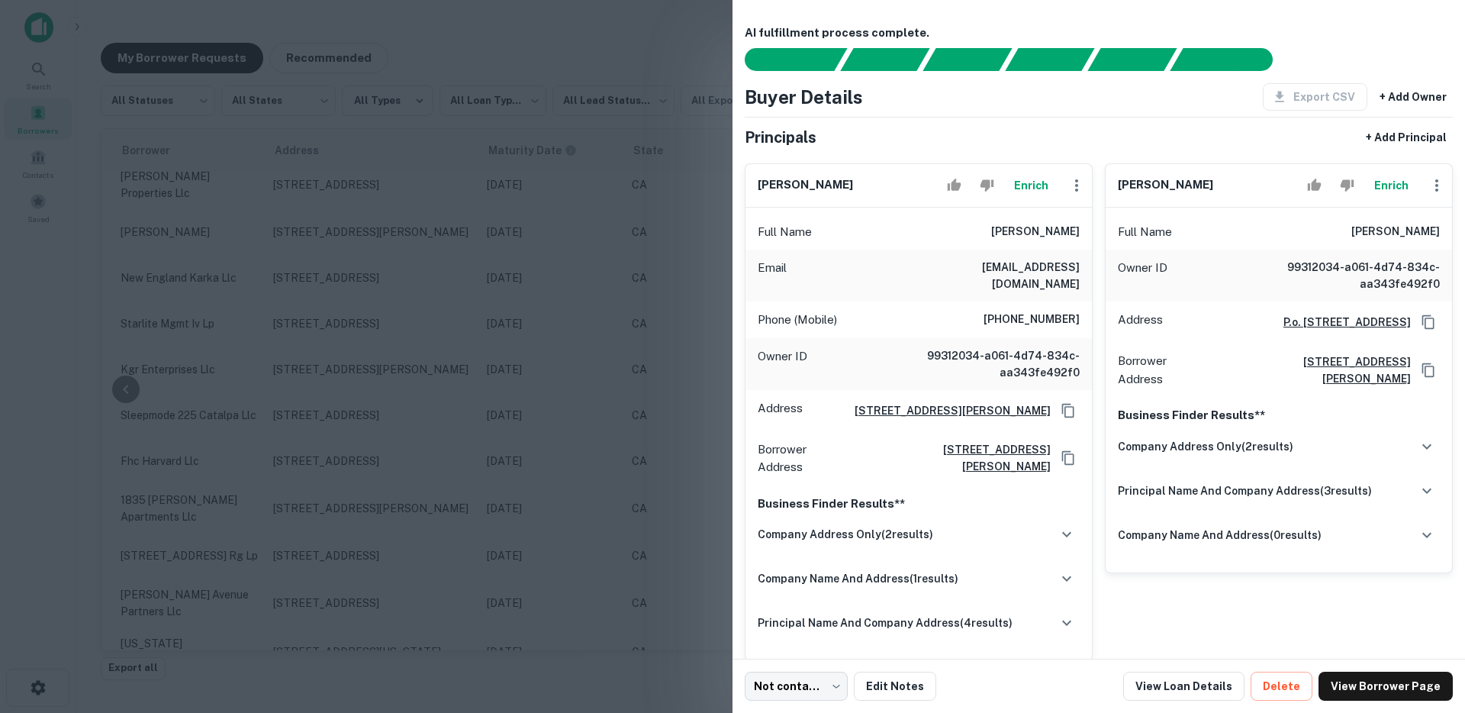
click at [620, 446] on div at bounding box center [732, 356] width 1465 height 713
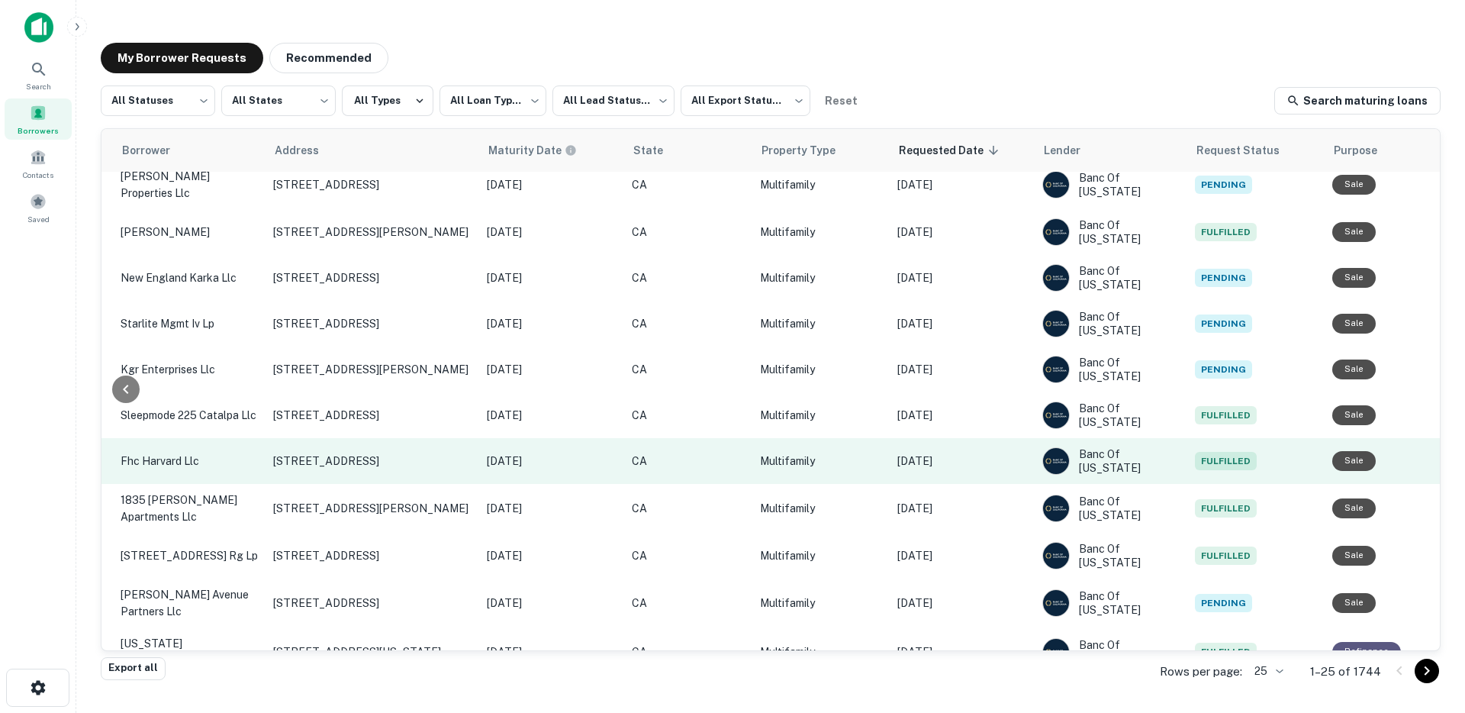
click at [1035, 454] on td "Banc Of California" at bounding box center [1111, 461] width 153 height 46
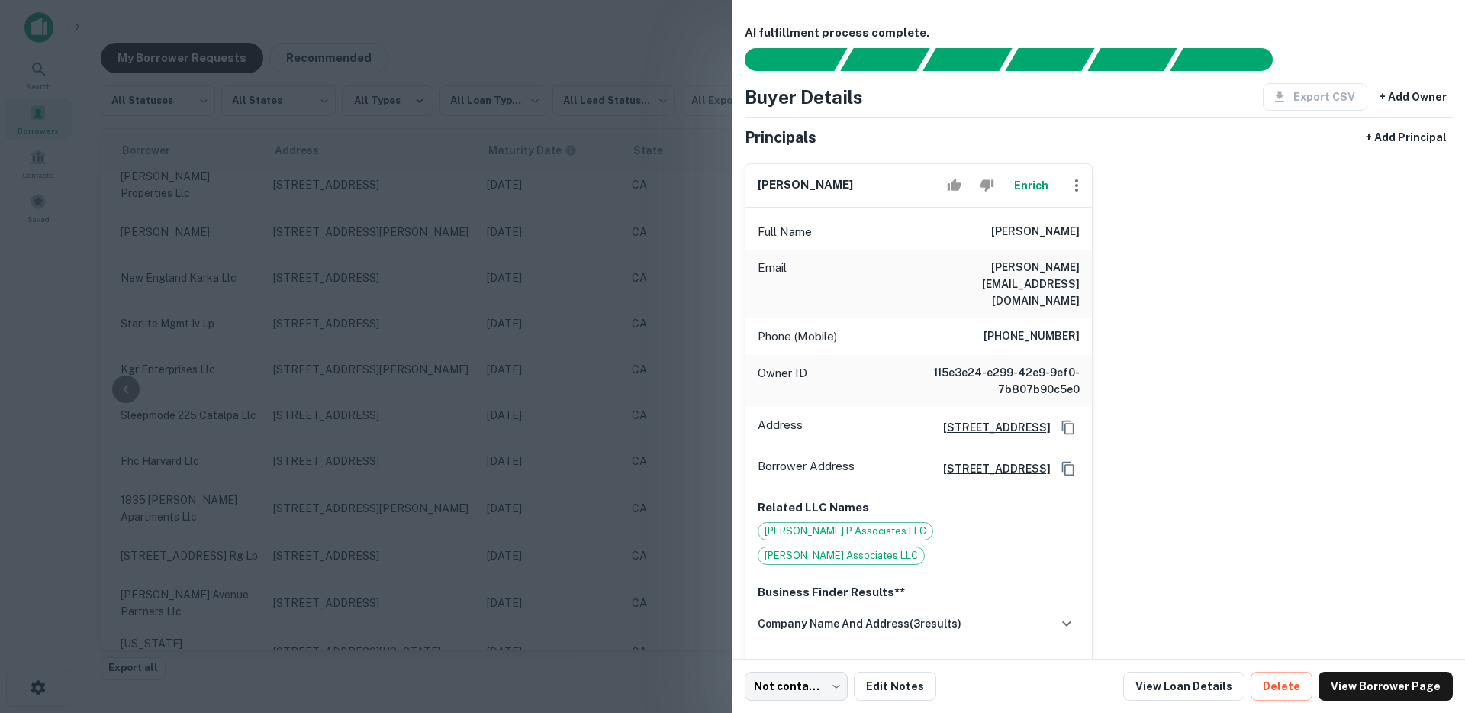
click at [583, 446] on div at bounding box center [732, 356] width 1465 height 713
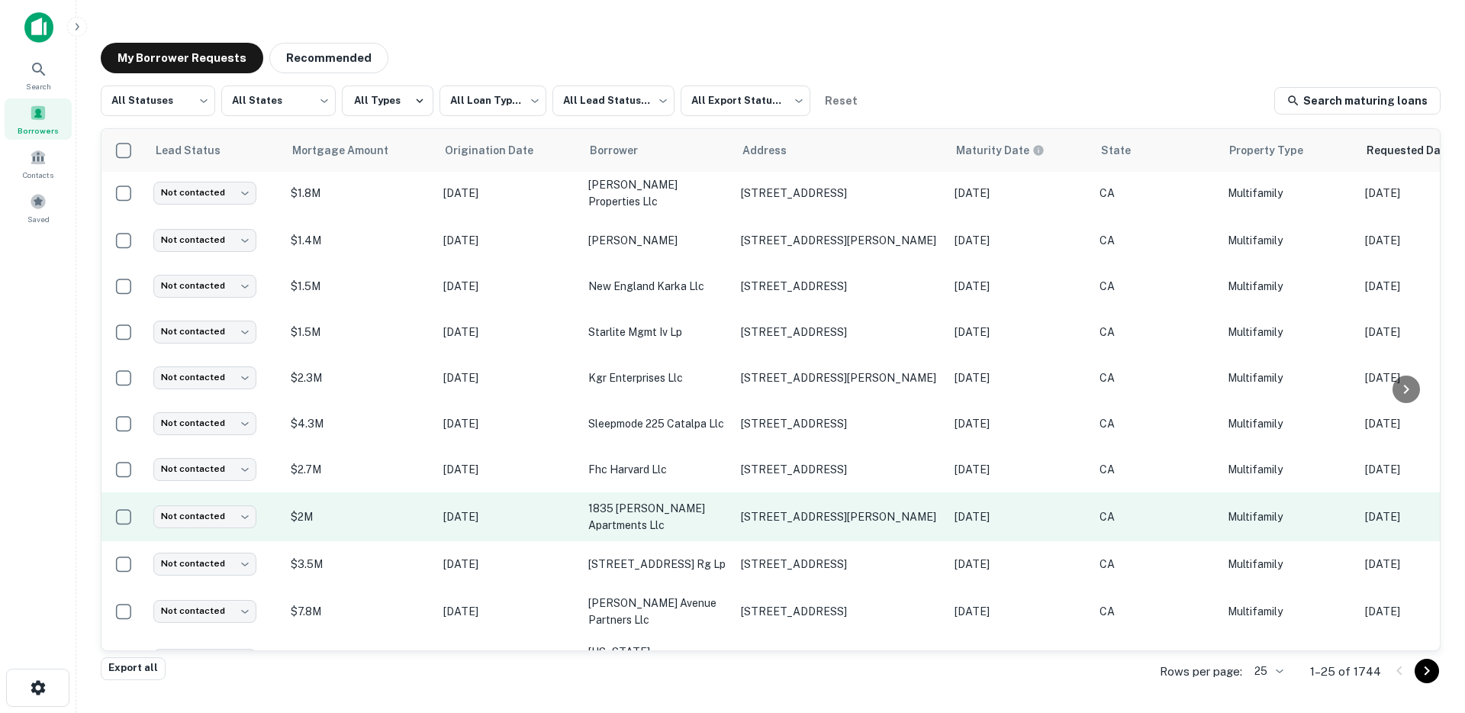
scroll to position [0, 0]
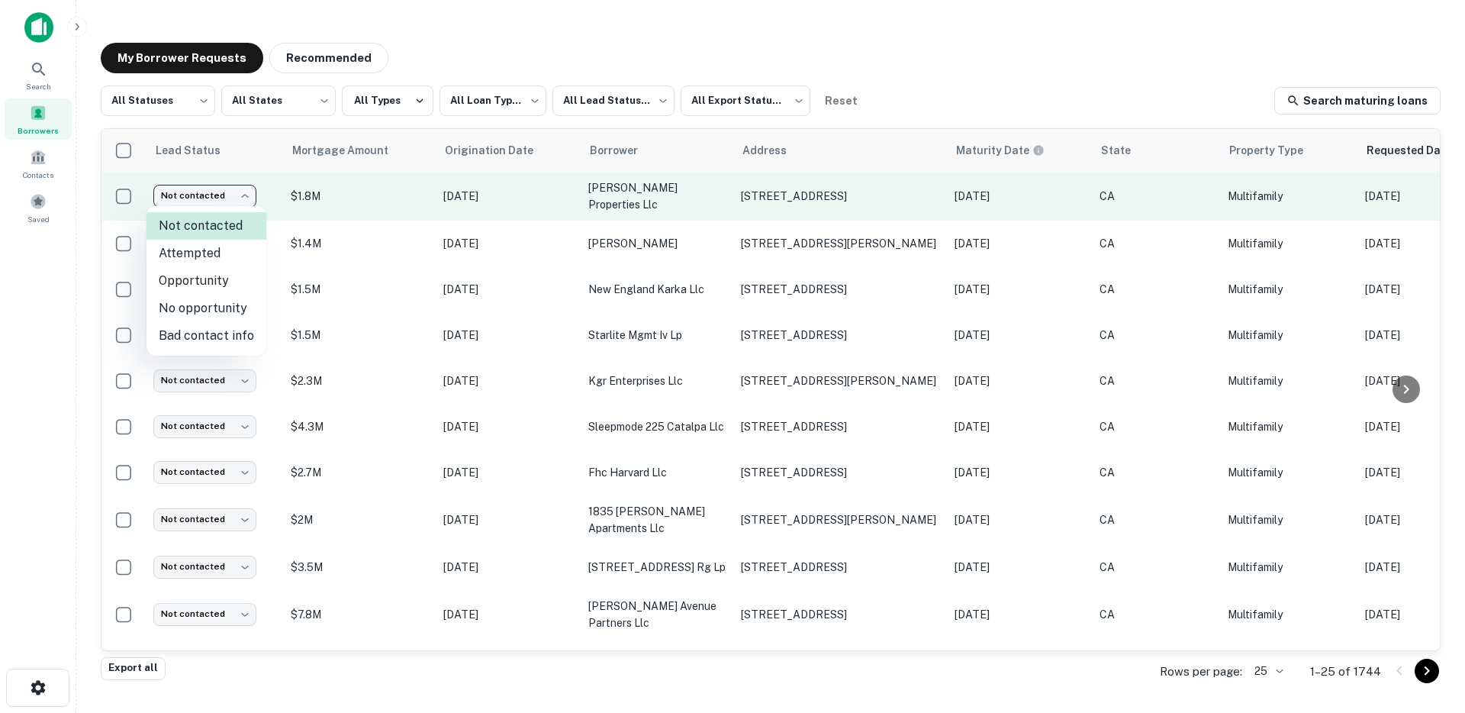
click at [232, 200] on body "**********" at bounding box center [732, 356] width 1465 height 713
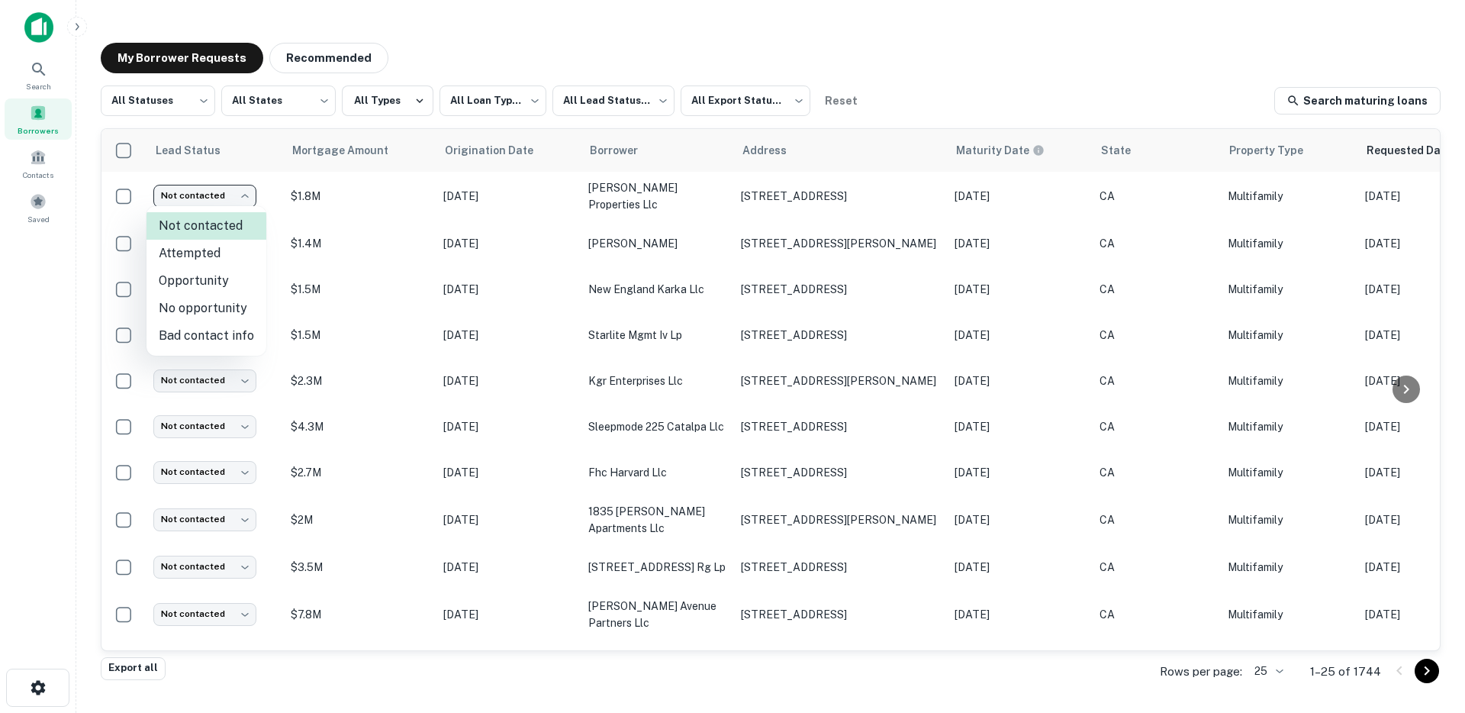
click at [539, 57] on div at bounding box center [732, 356] width 1465 height 713
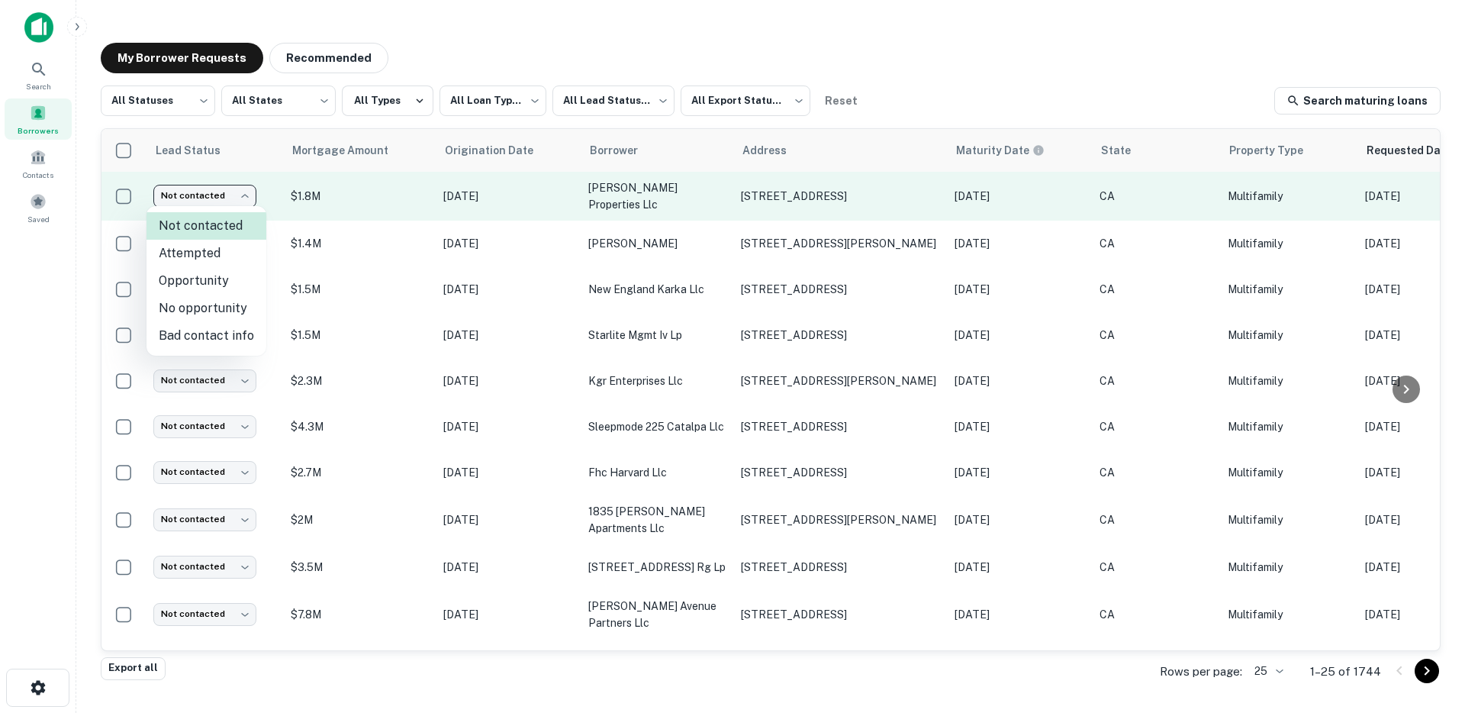
click at [243, 198] on body "**********" at bounding box center [732, 356] width 1465 height 713
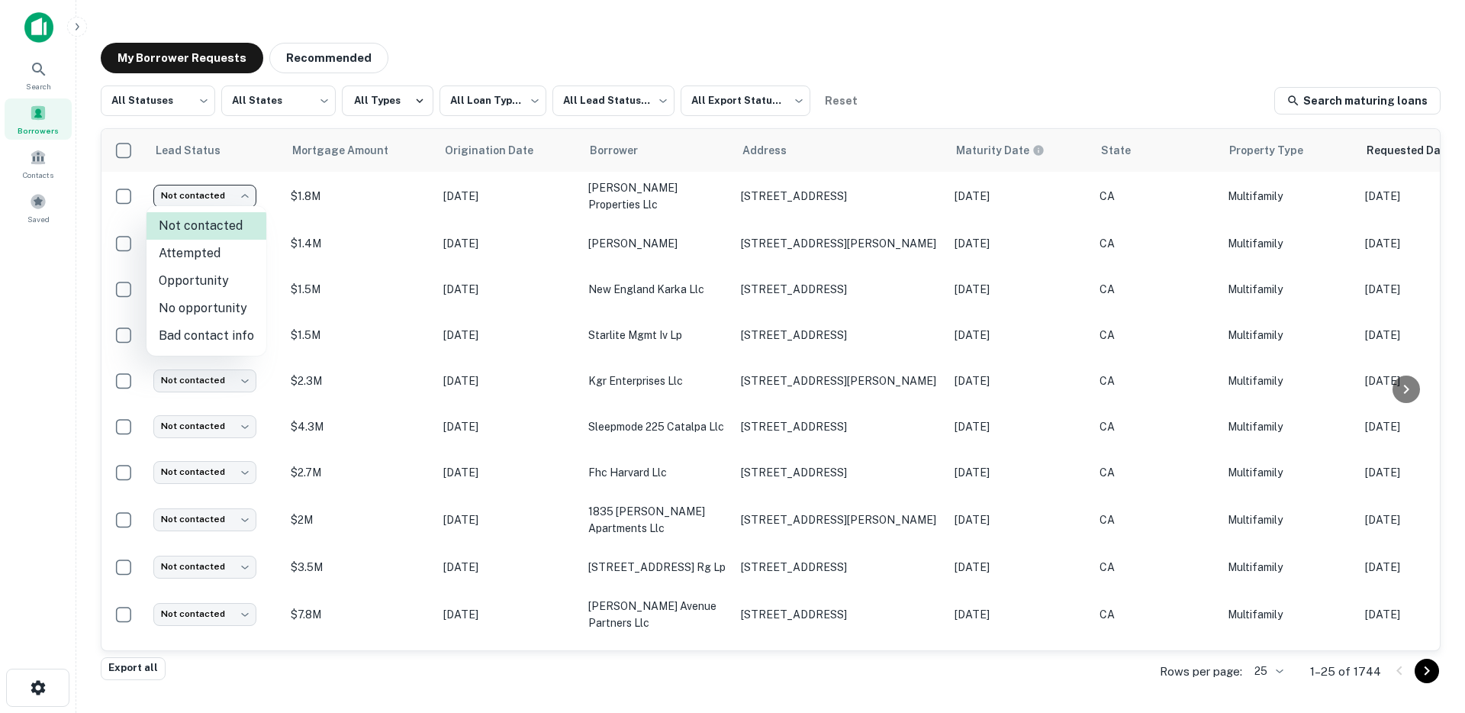
click at [204, 285] on li "Opportunity" at bounding box center [207, 280] width 120 height 27
type input "**********"
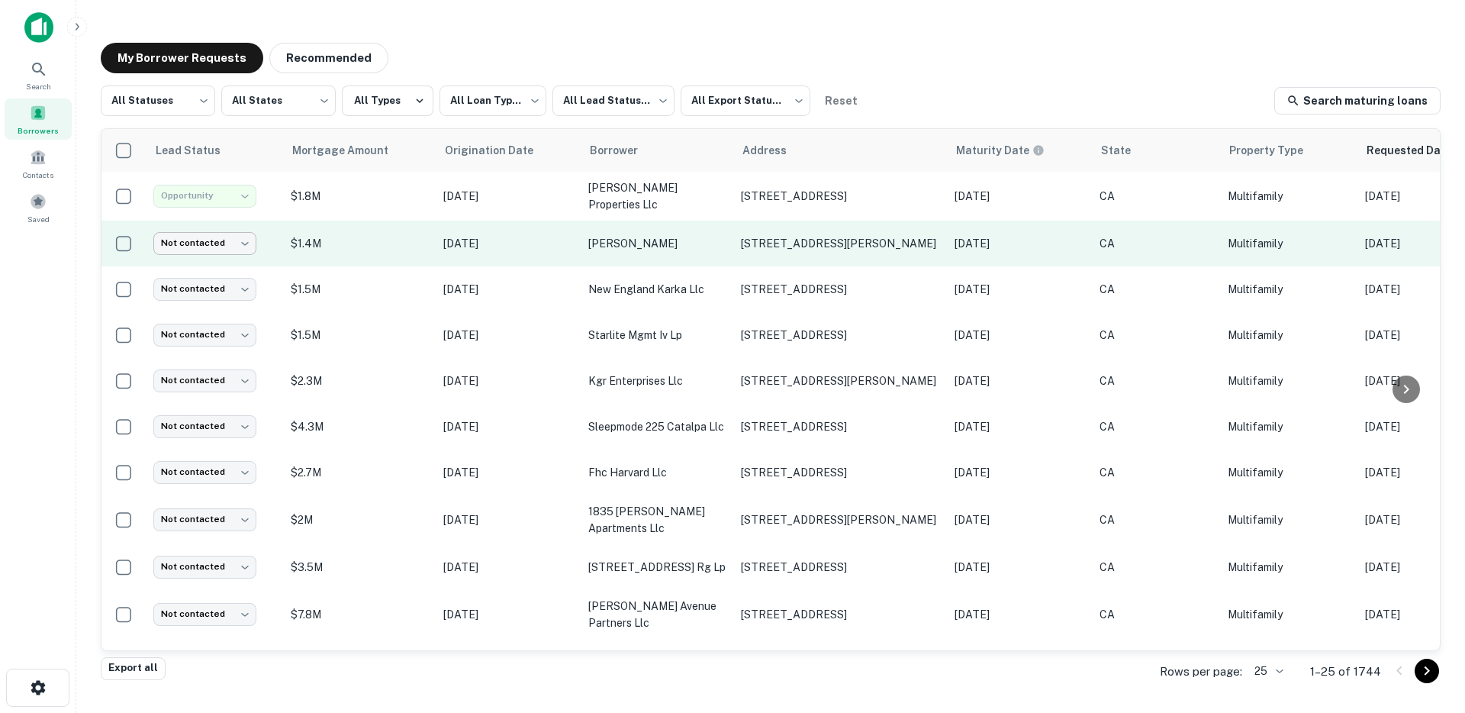
click at [219, 251] on body "**********" at bounding box center [732, 356] width 1465 height 713
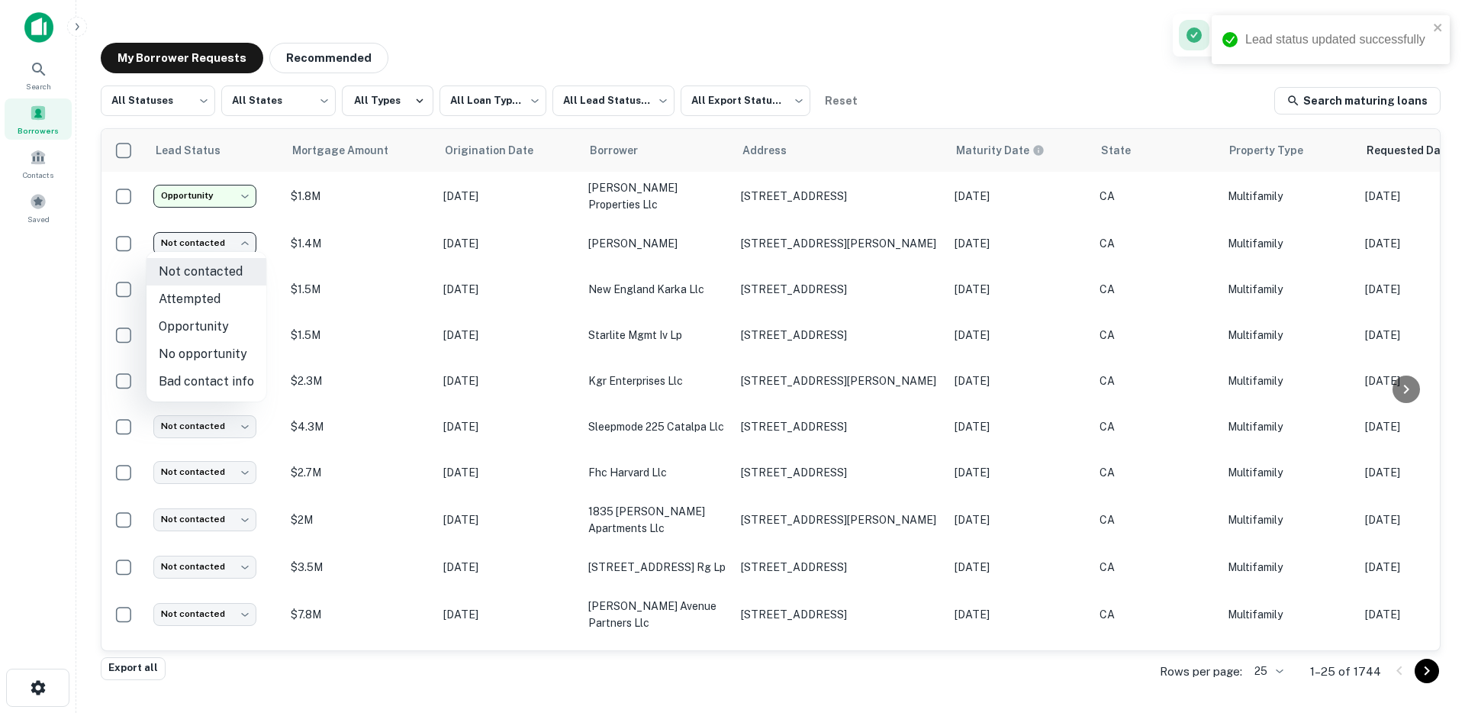
click at [225, 346] on li "No opportunity" at bounding box center [207, 353] width 120 height 27
type input "**********"
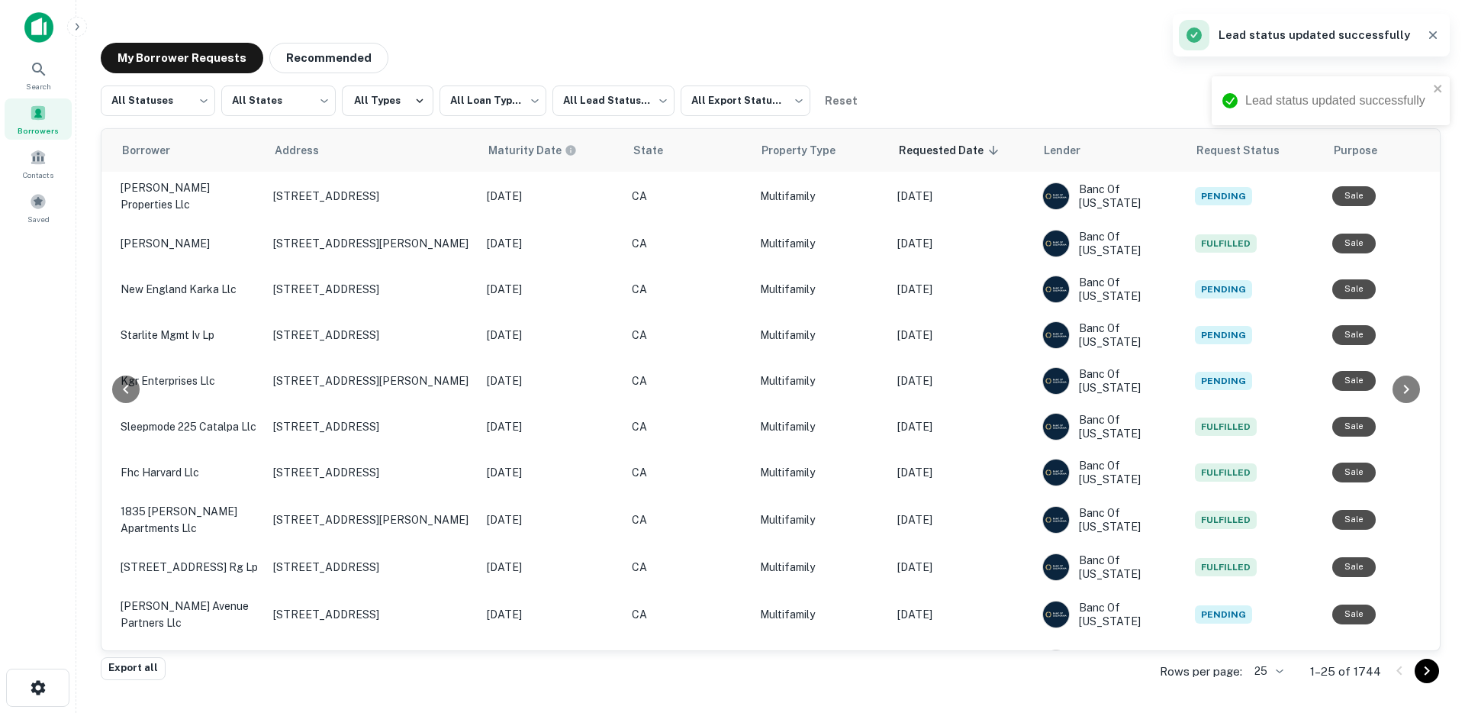
scroll to position [0, 140]
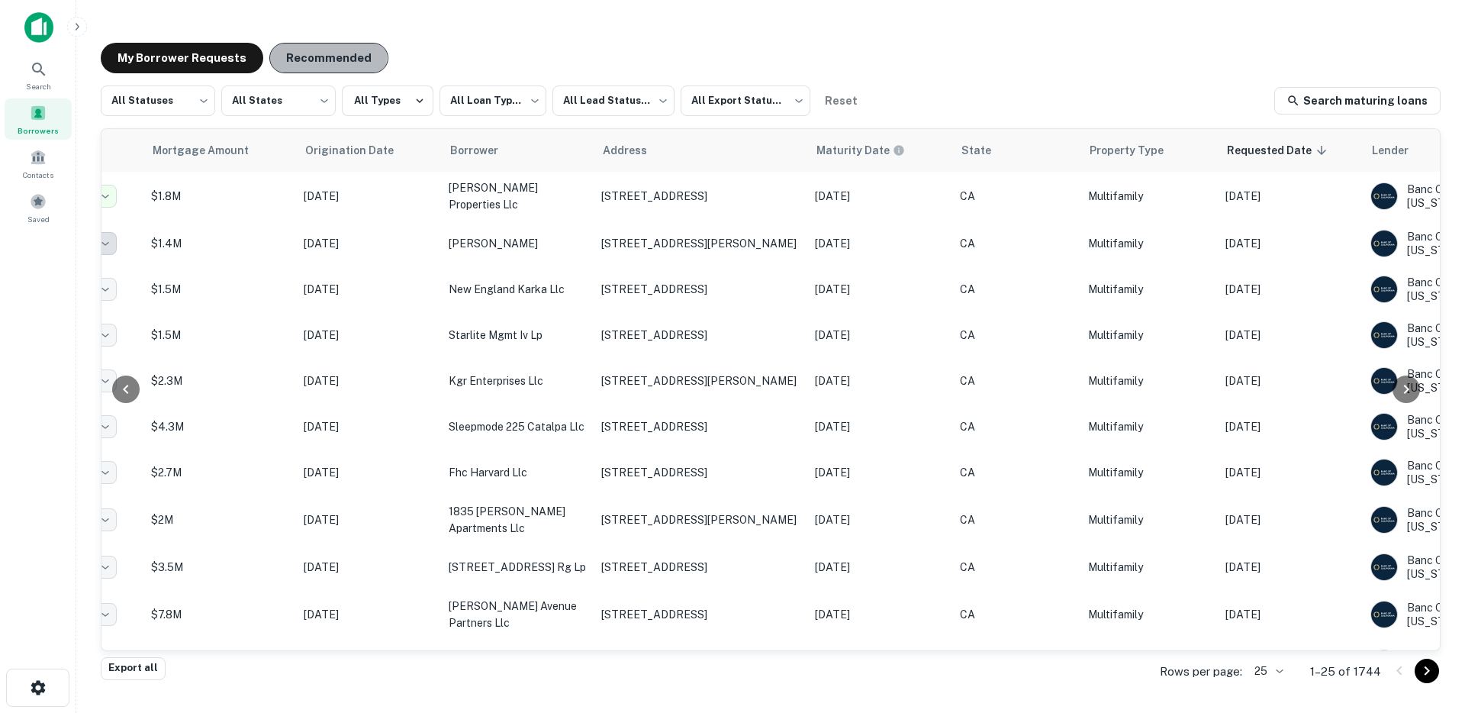
click at [320, 56] on button "Recommended" at bounding box center [328, 58] width 119 height 31
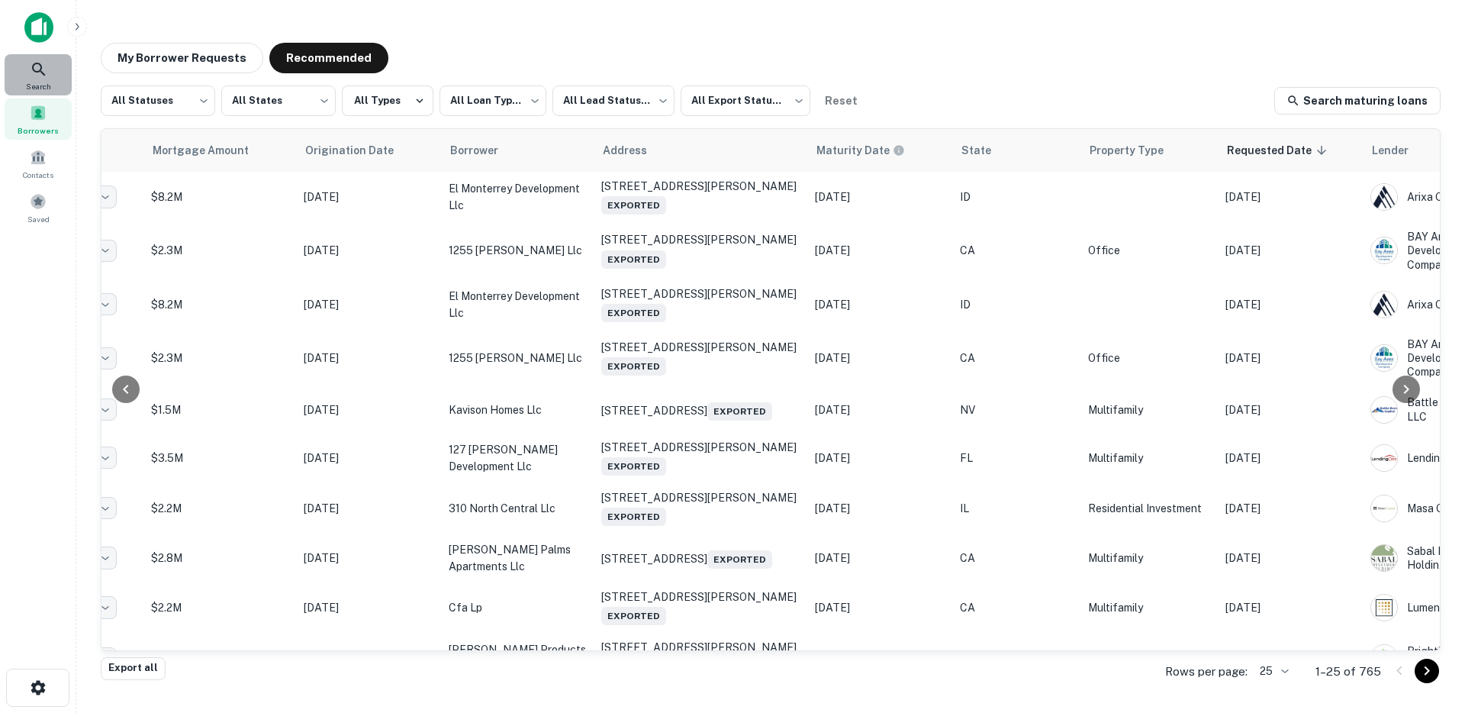
click at [47, 87] on span "Search" at bounding box center [38, 86] width 25 height 12
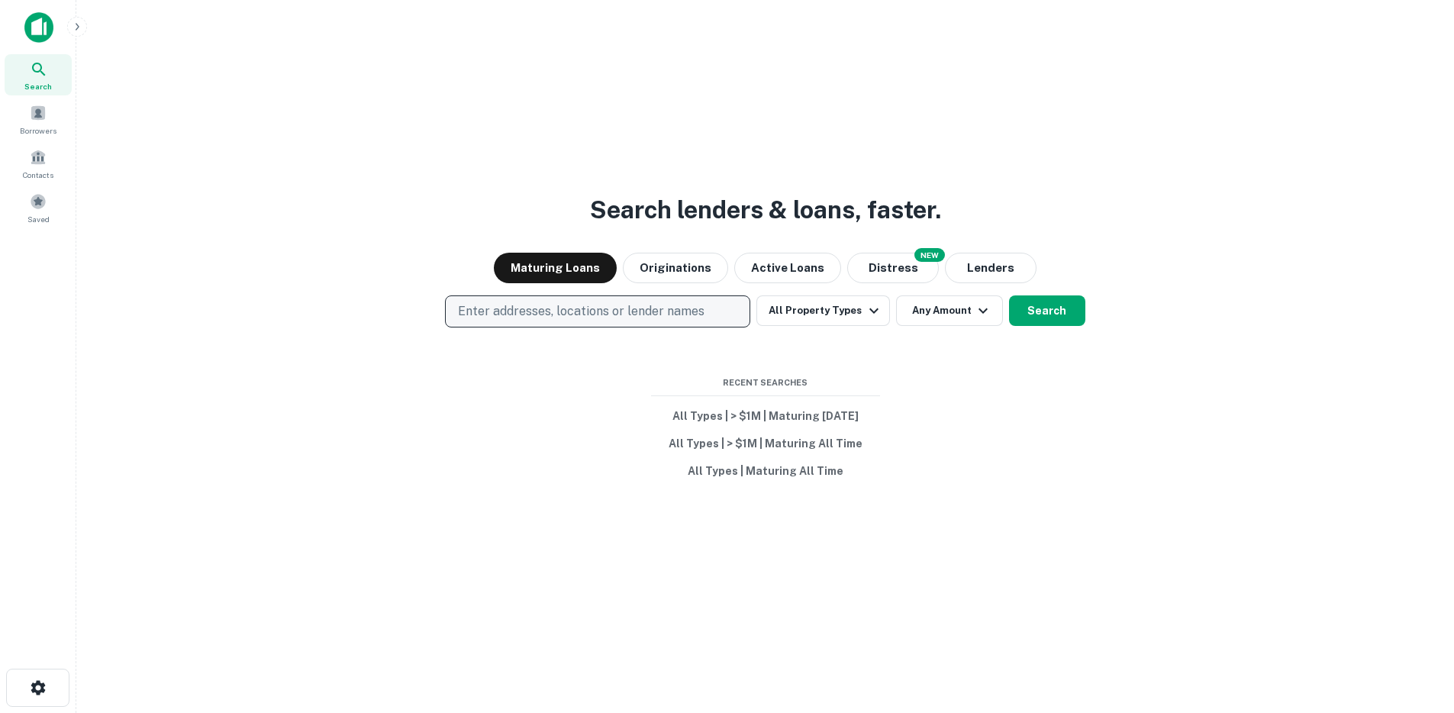
click at [510, 310] on p "Enter addresses, locations or lender names" at bounding box center [581, 311] width 246 height 18
type input "**********"
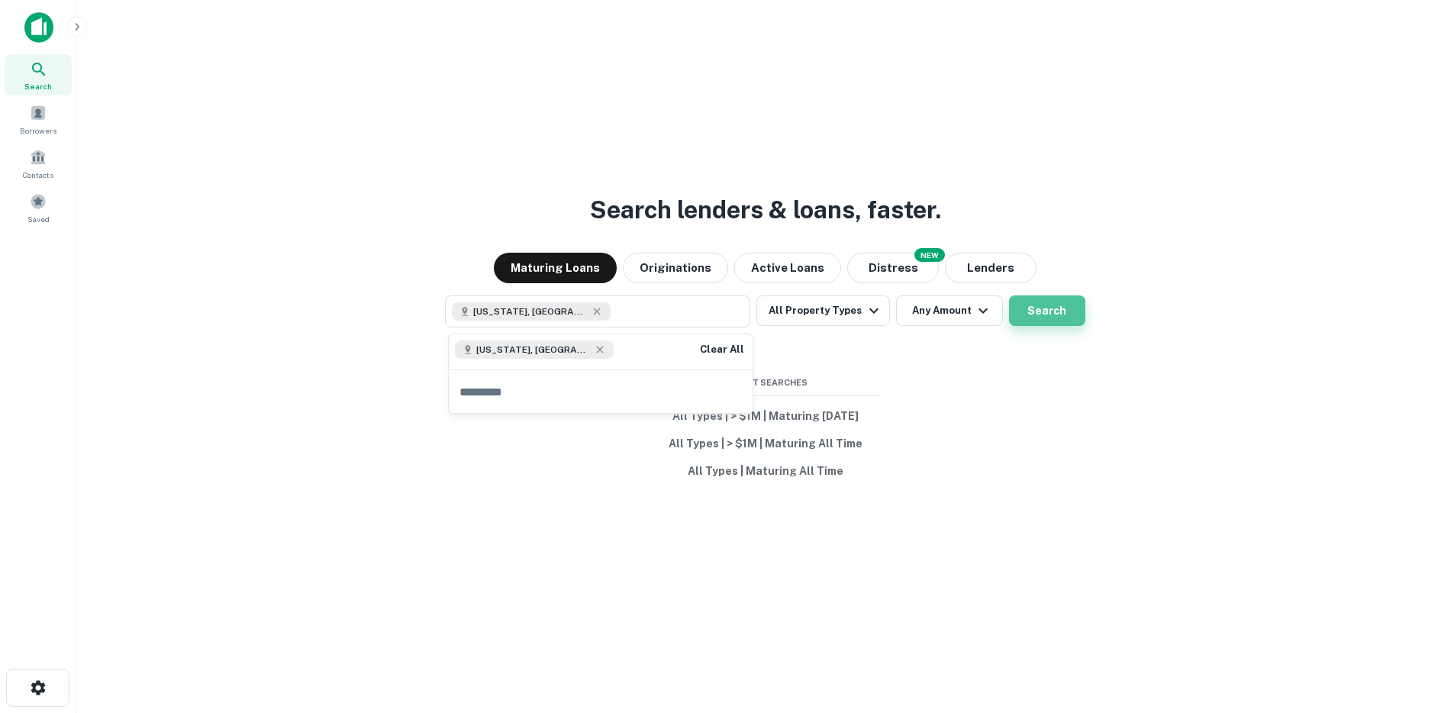
click at [1052, 303] on button "Search" at bounding box center [1047, 310] width 76 height 31
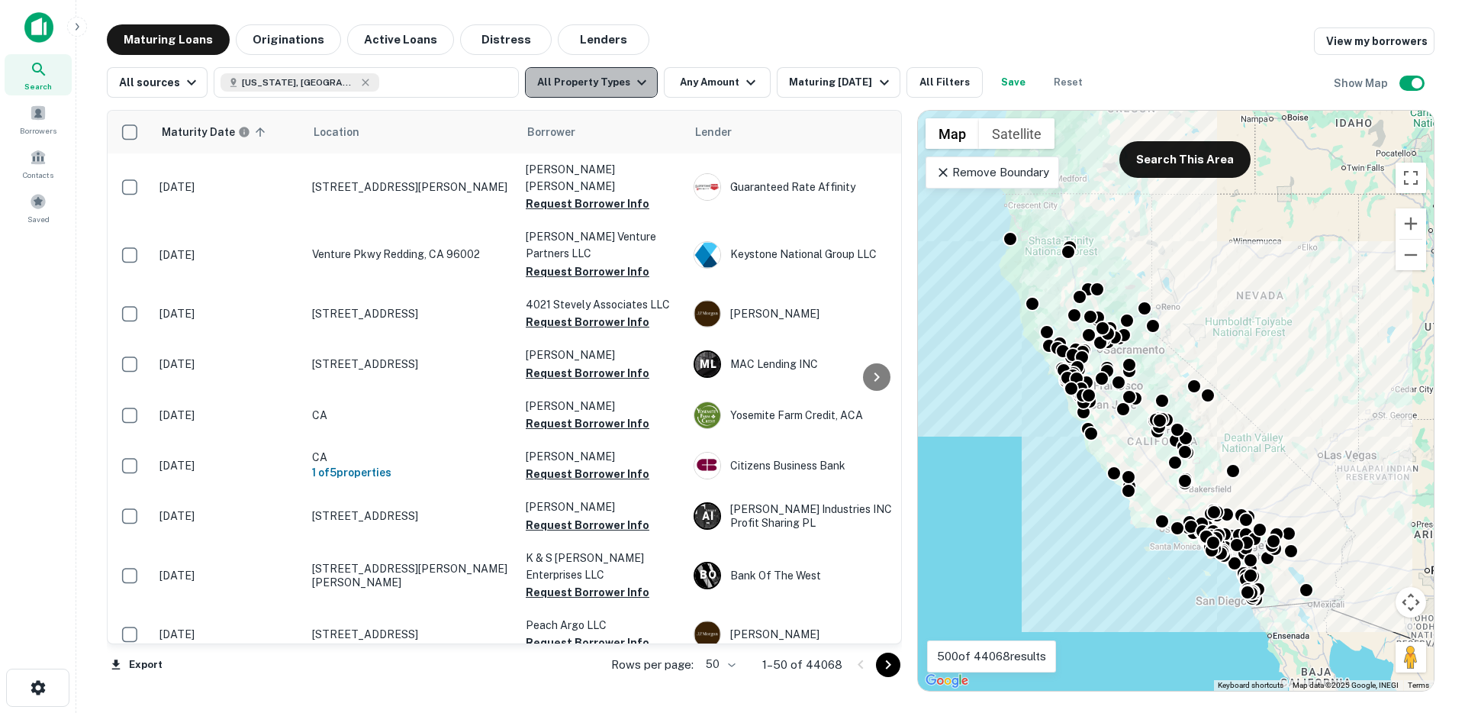
click at [611, 85] on button "All Property Types" at bounding box center [591, 82] width 133 height 31
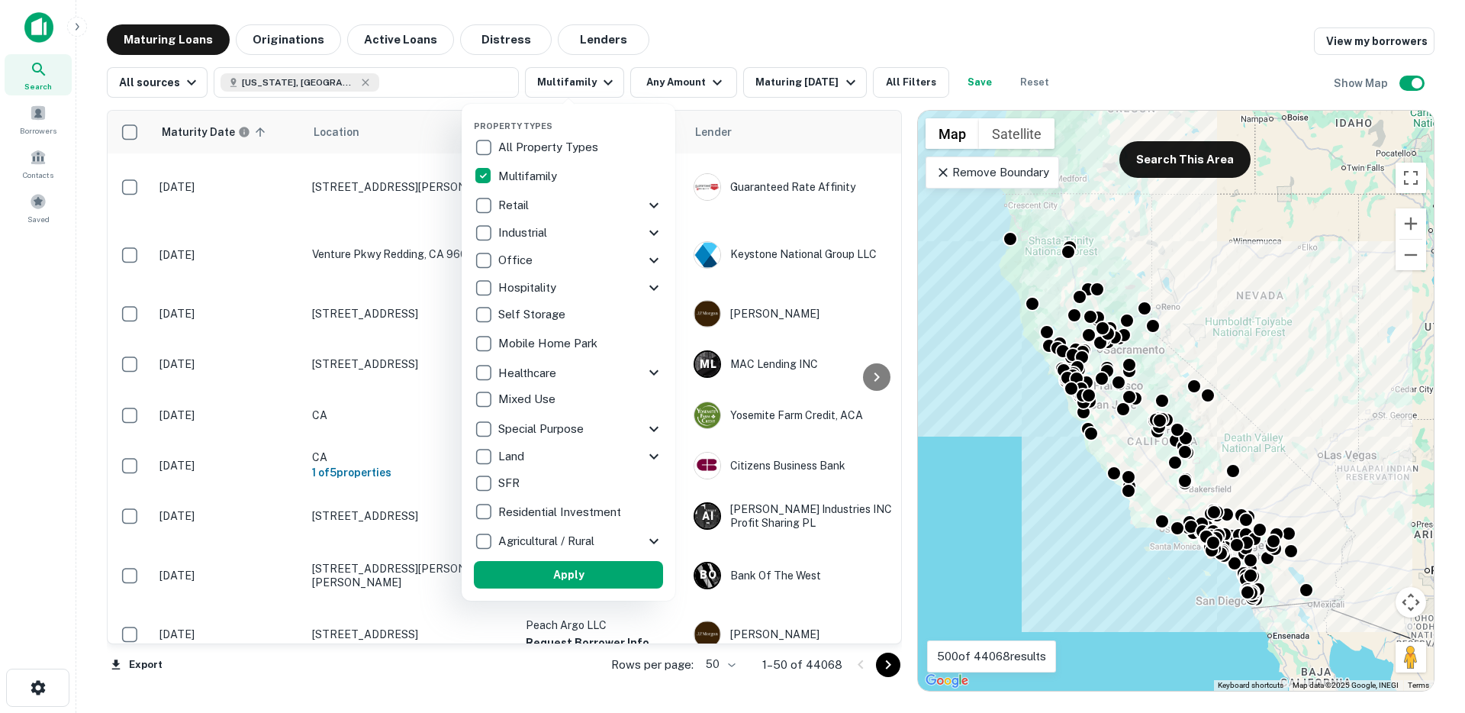
click at [540, 581] on button "Apply" at bounding box center [568, 574] width 189 height 27
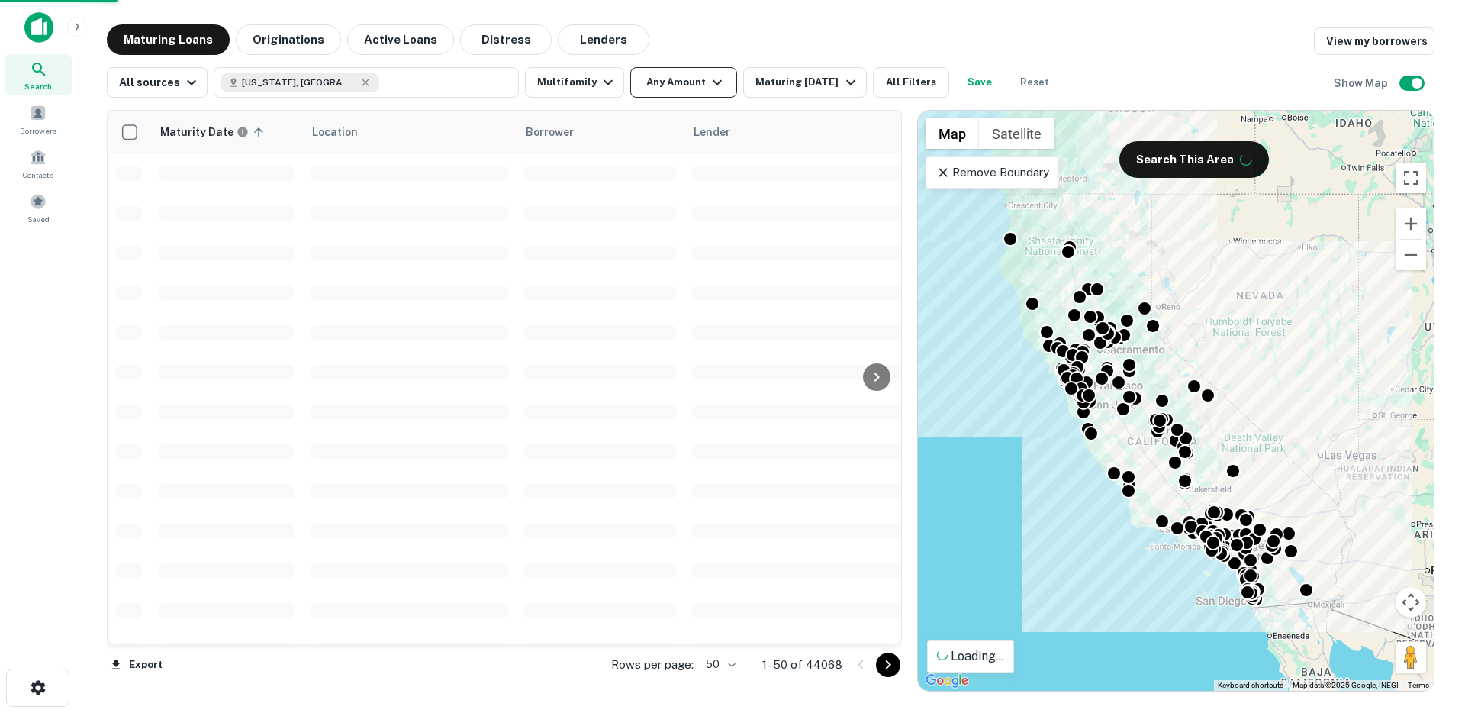
click at [669, 83] on button "Any Amount" at bounding box center [683, 82] width 107 height 31
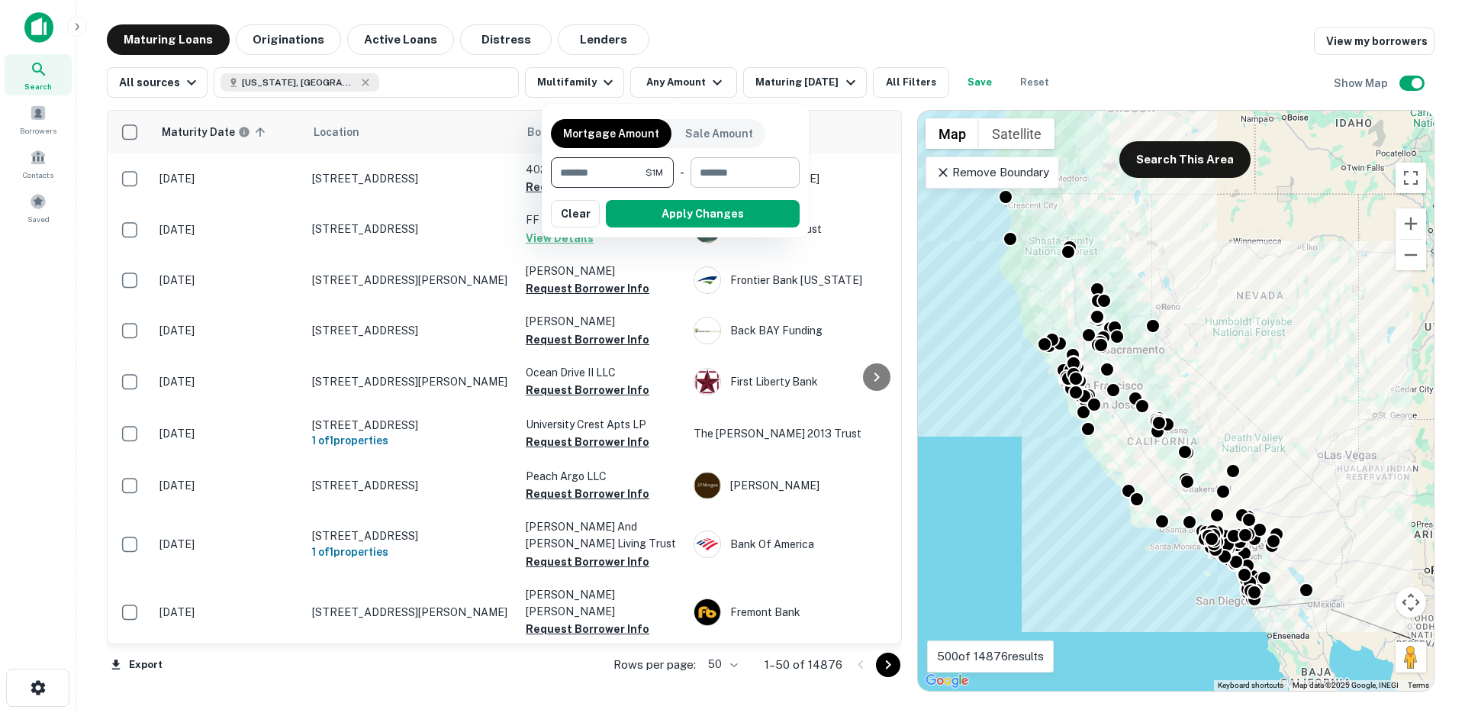
type input "*******"
click at [746, 172] on input "number" at bounding box center [740, 172] width 98 height 31
type input "*"
type input "*******"
click at [723, 217] on button "Apply Changes" at bounding box center [703, 213] width 194 height 27
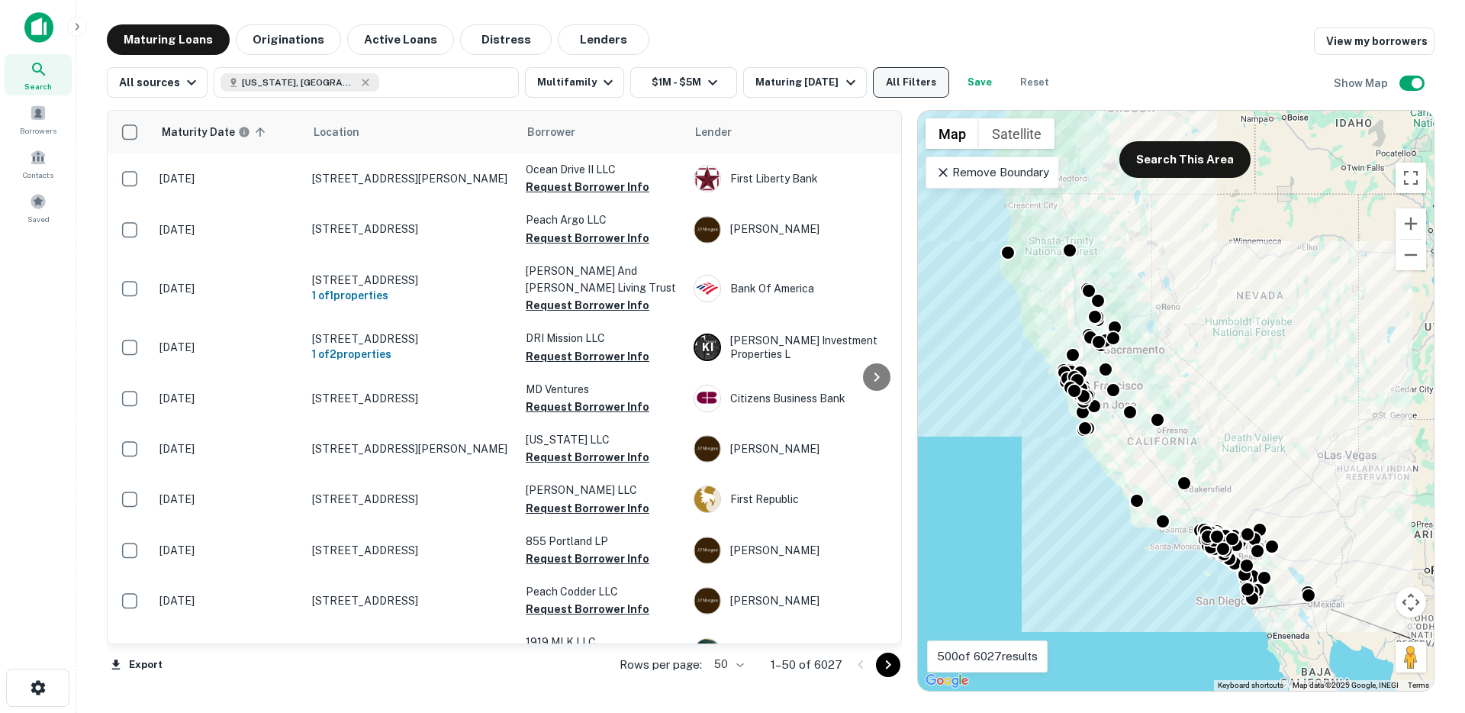
click at [895, 85] on button "All Filters" at bounding box center [911, 82] width 76 height 31
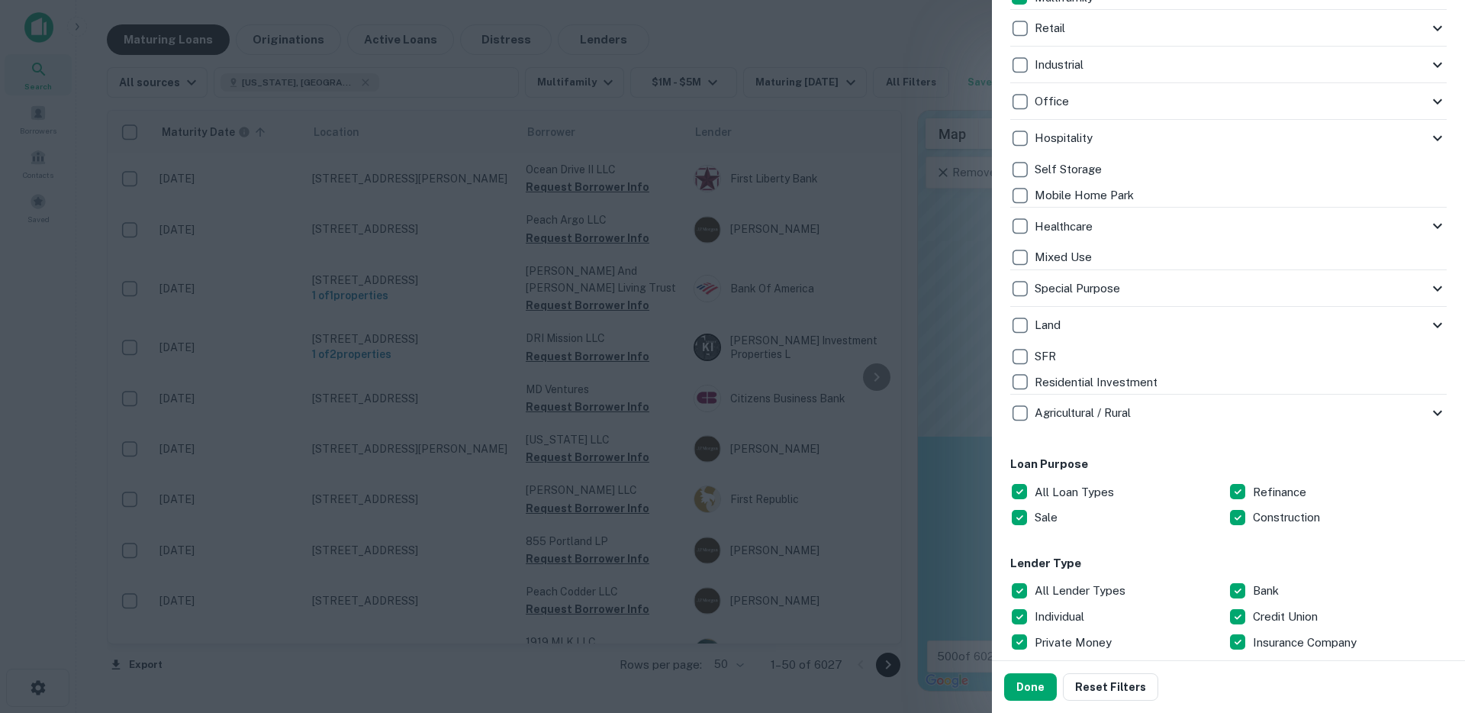
scroll to position [823, 0]
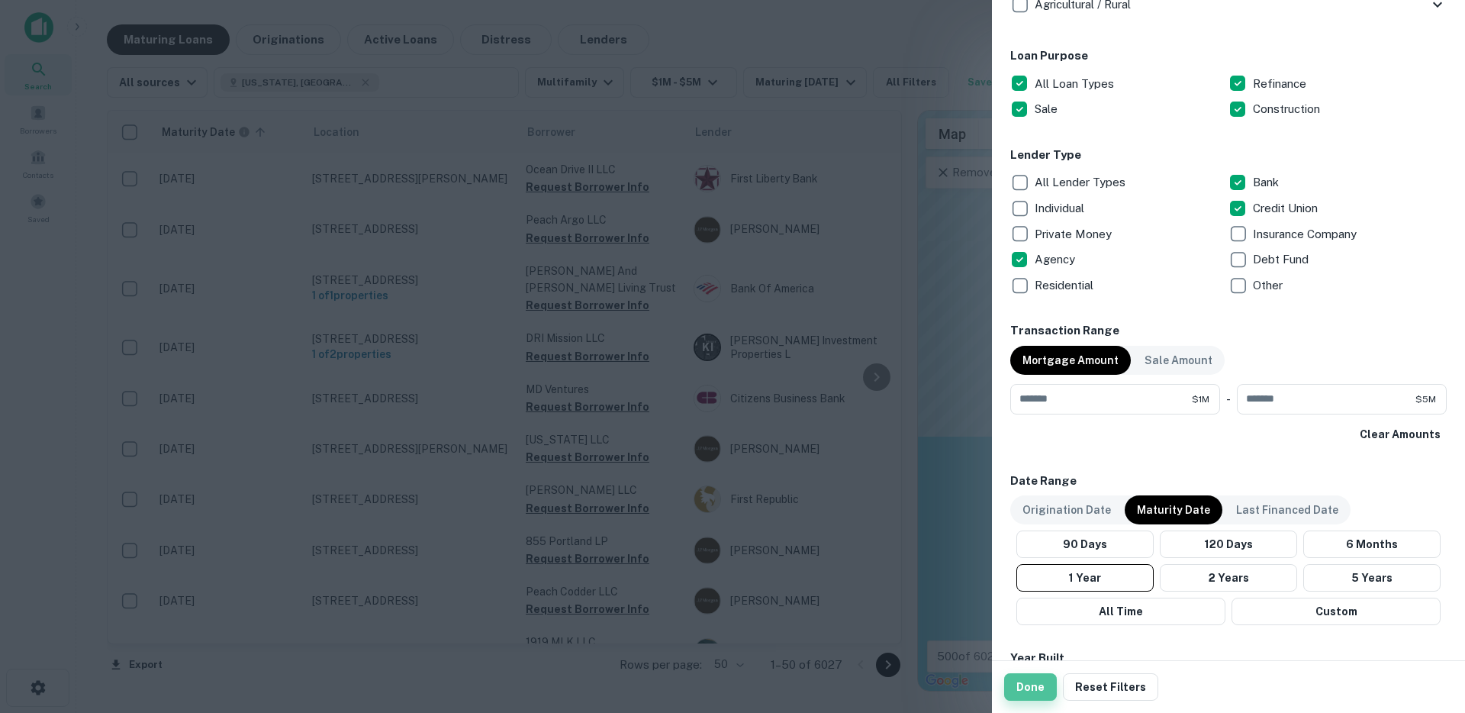
click at [1032, 697] on button "Done" at bounding box center [1030, 686] width 53 height 27
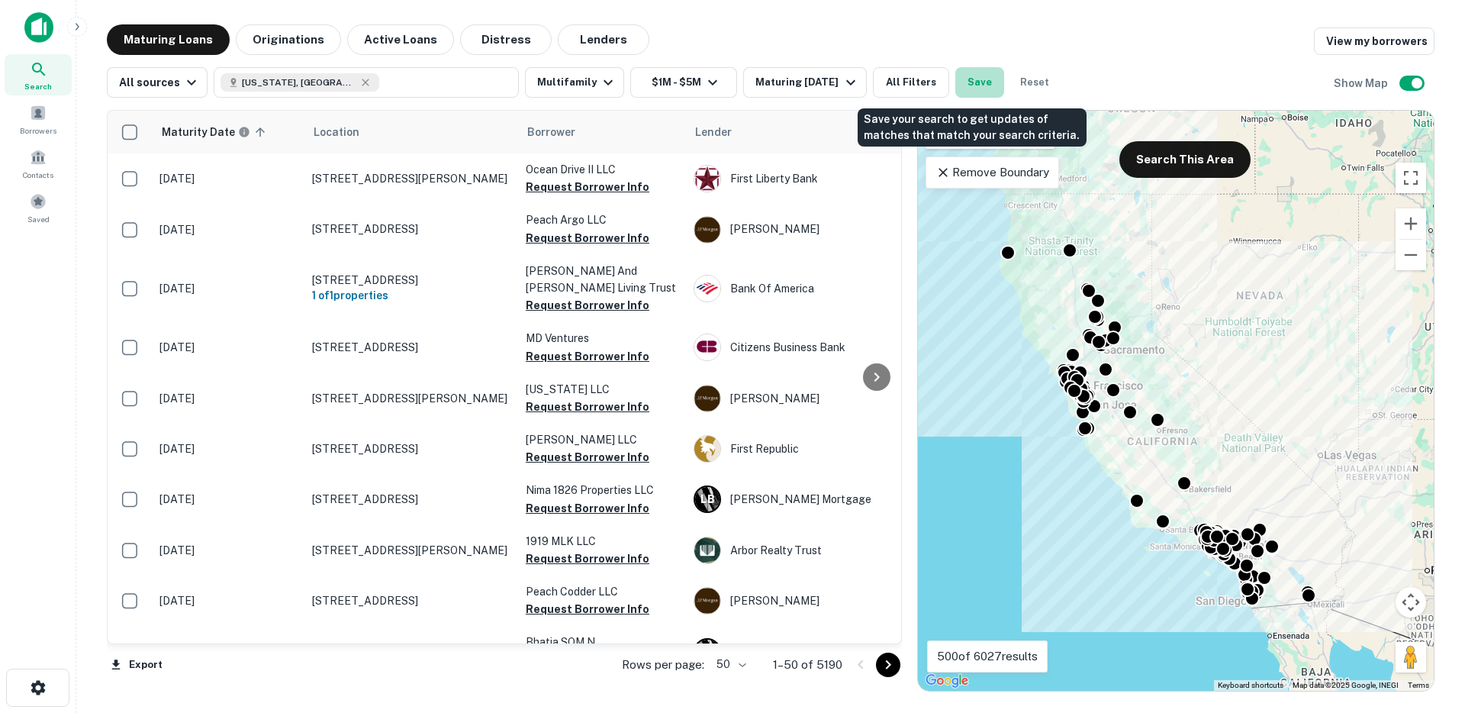
click at [984, 85] on button "Save" at bounding box center [979, 82] width 49 height 31
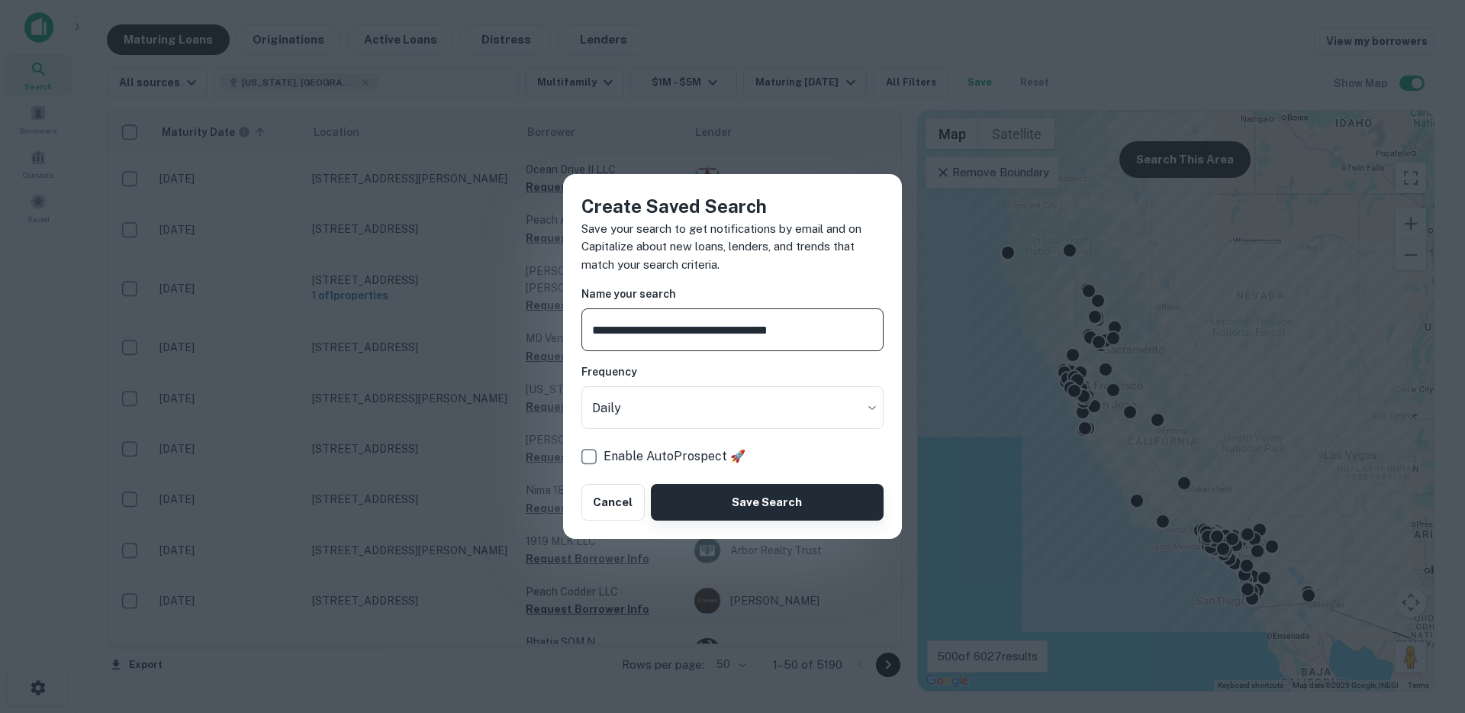
type input "**********"
click at [783, 513] on button "Save Search" at bounding box center [767, 502] width 233 height 37
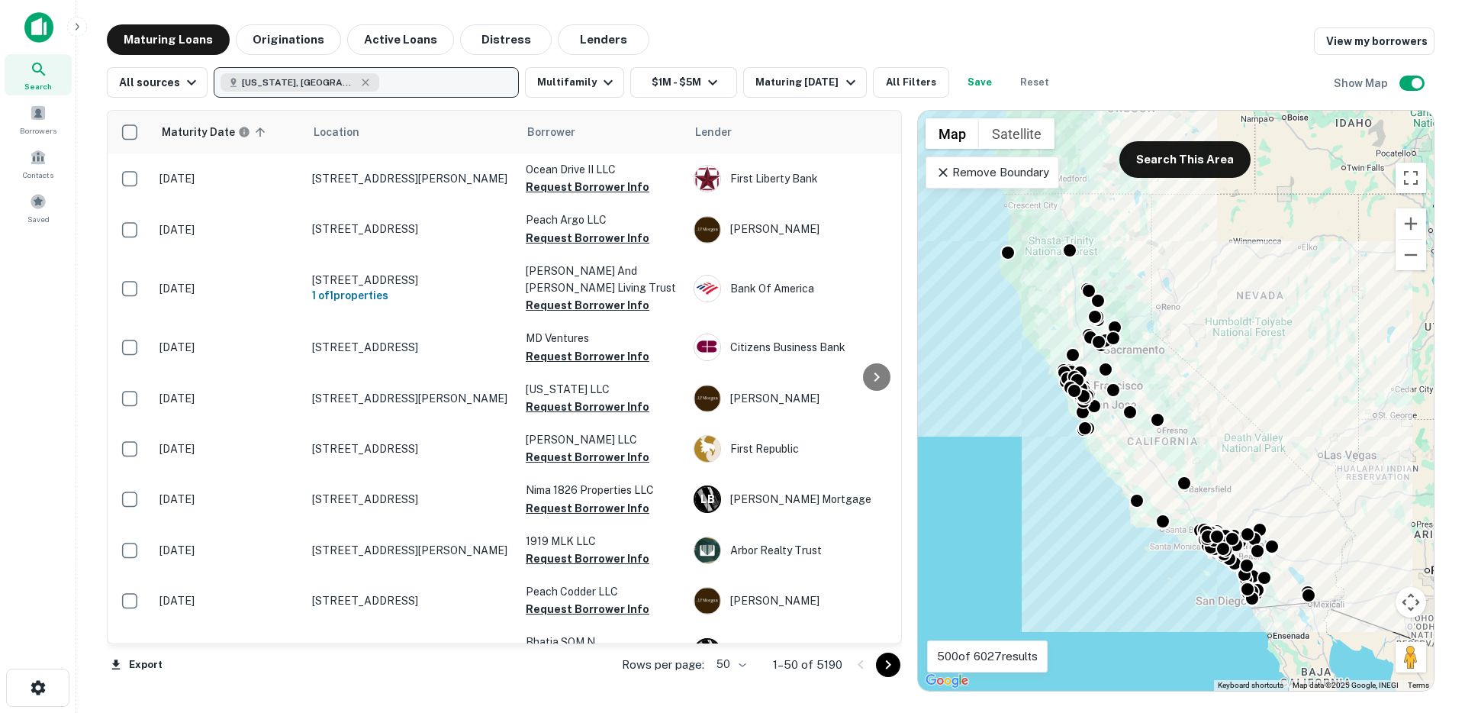
drag, startPoint x: 293, startPoint y: 47, endPoint x: 288, endPoint y: 84, distance: 37.7
click at [293, 46] on button "Originations" at bounding box center [288, 39] width 105 height 31
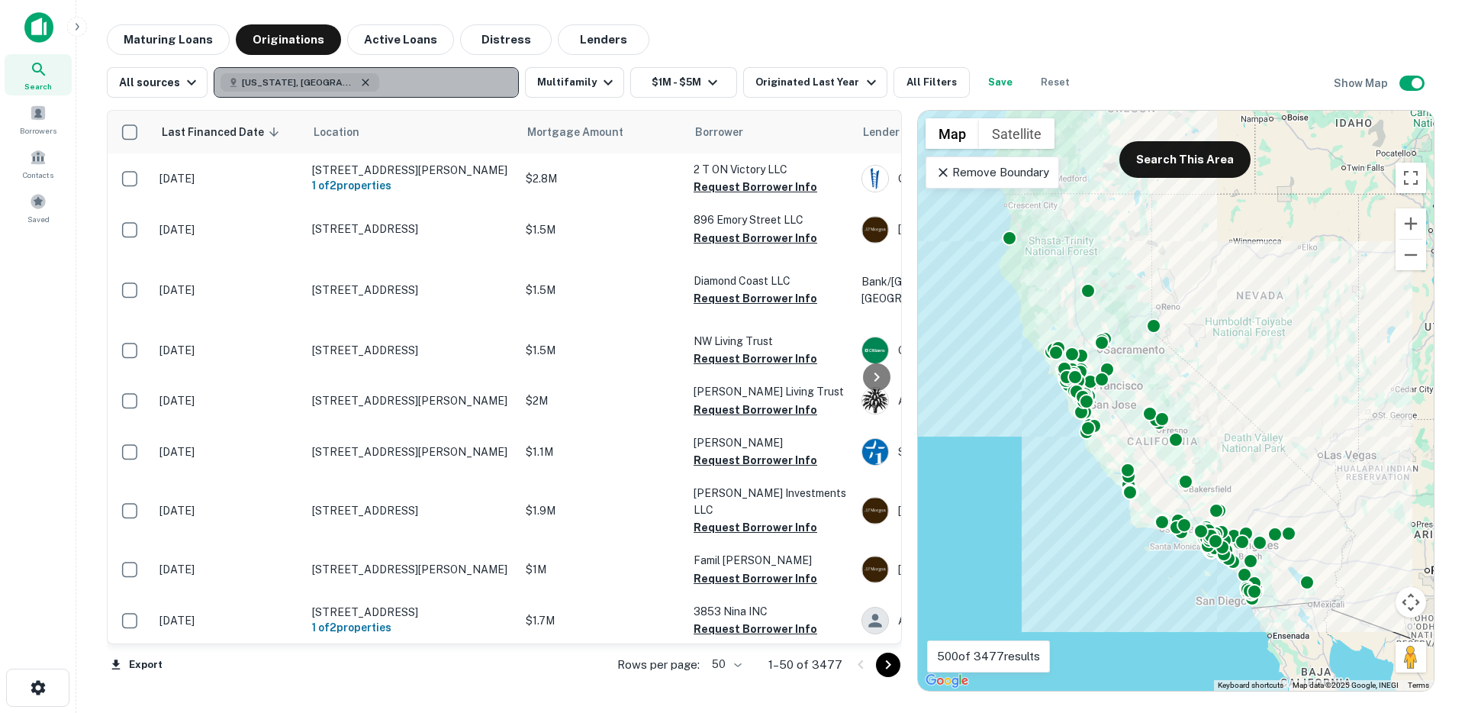
click at [362, 82] on icon "button" at bounding box center [365, 82] width 7 height 7
click at [332, 79] on p "Enter addresses, locations or lender names" at bounding box center [350, 82] width 246 height 18
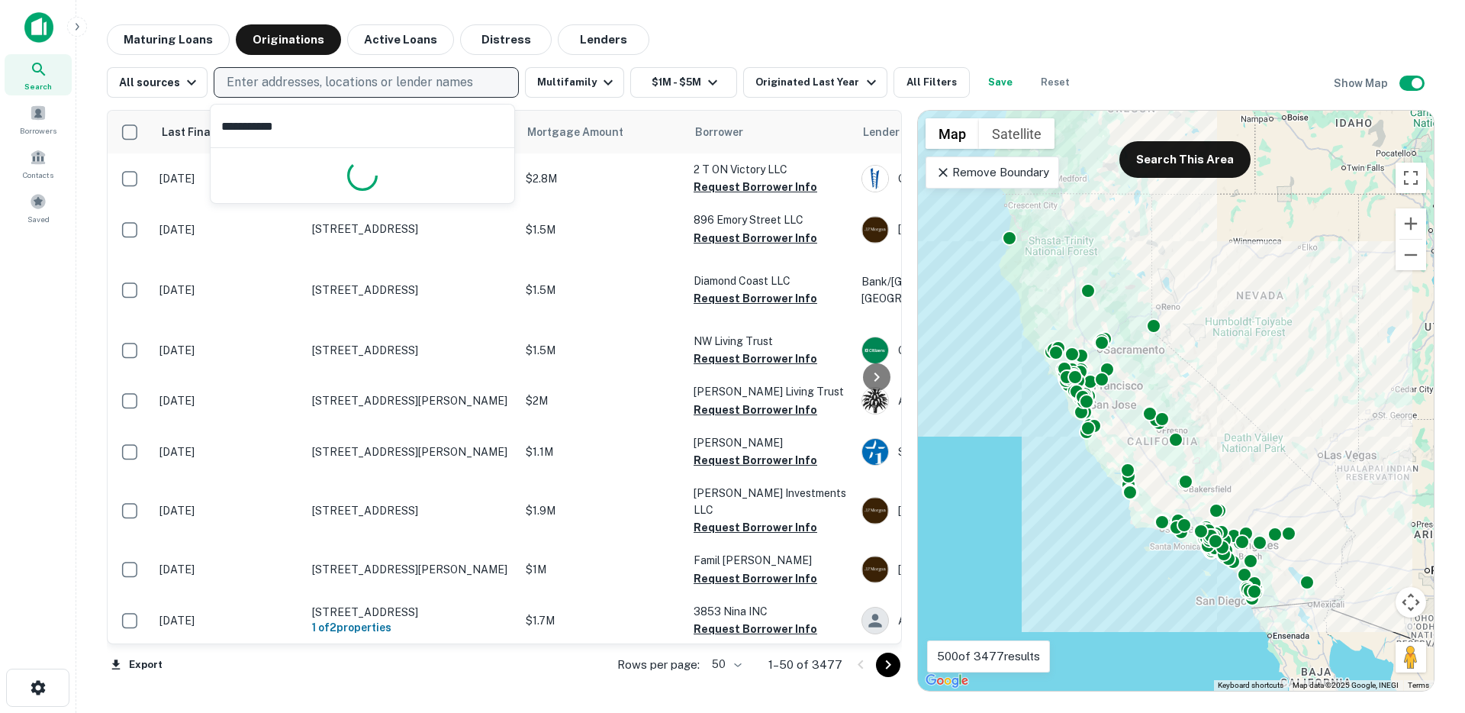
type input "**********"
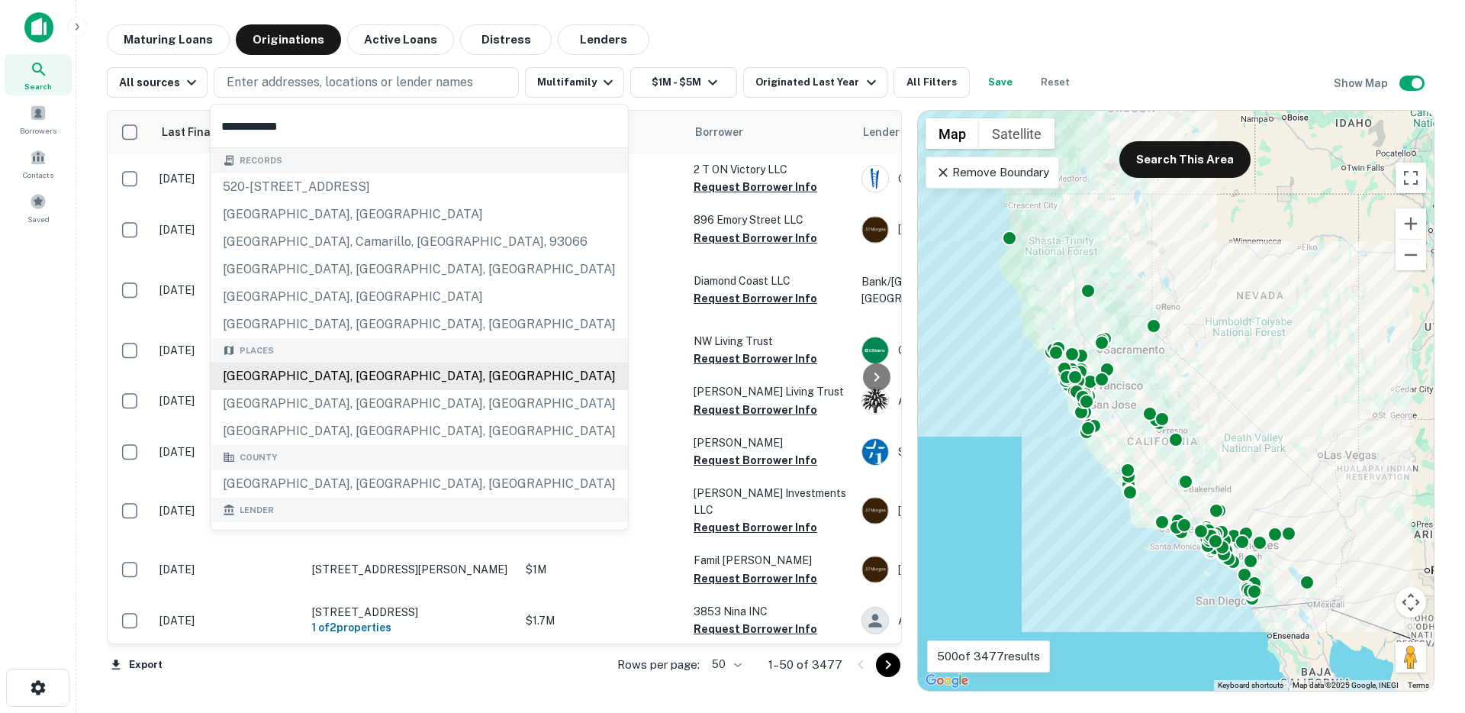
click at [270, 380] on div "Los Angeles, CA, USA" at bounding box center [419, 375] width 417 height 27
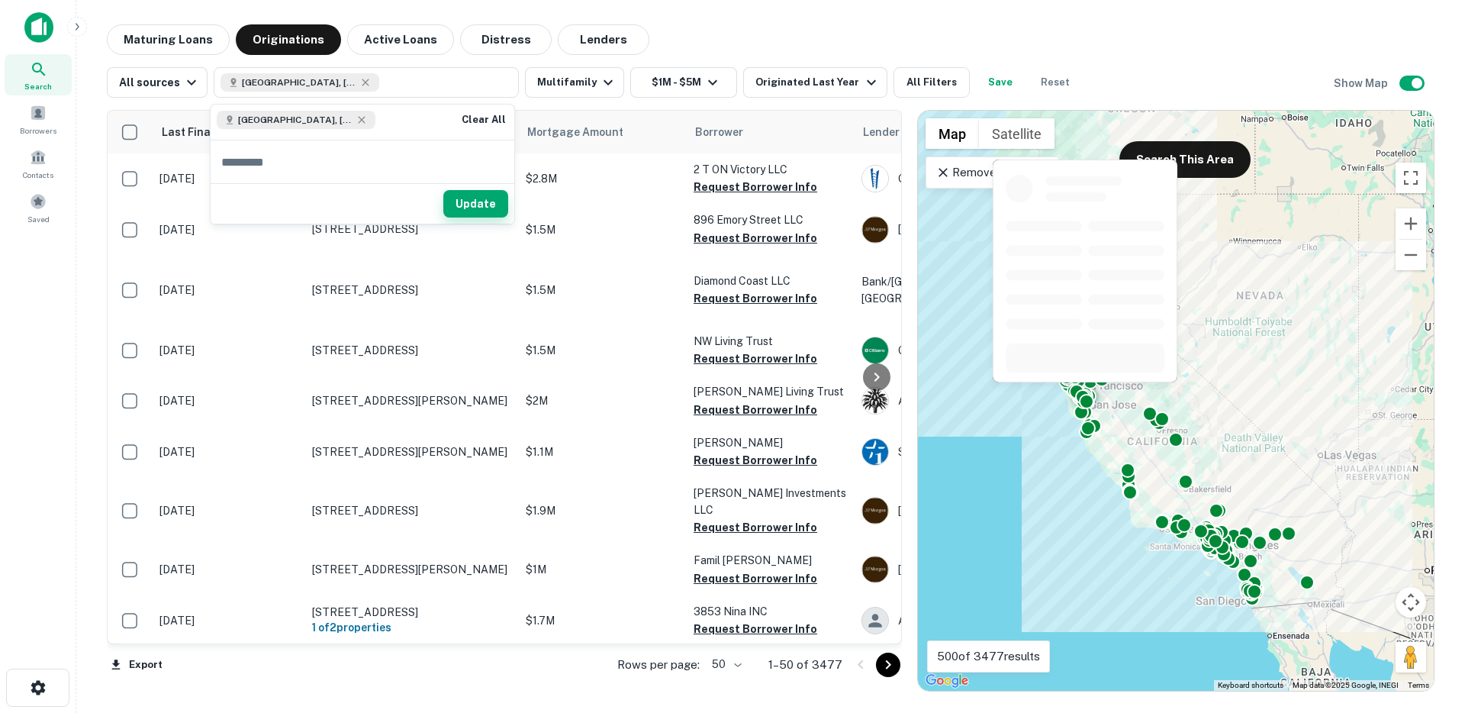
click at [494, 204] on button "Update" at bounding box center [475, 203] width 65 height 27
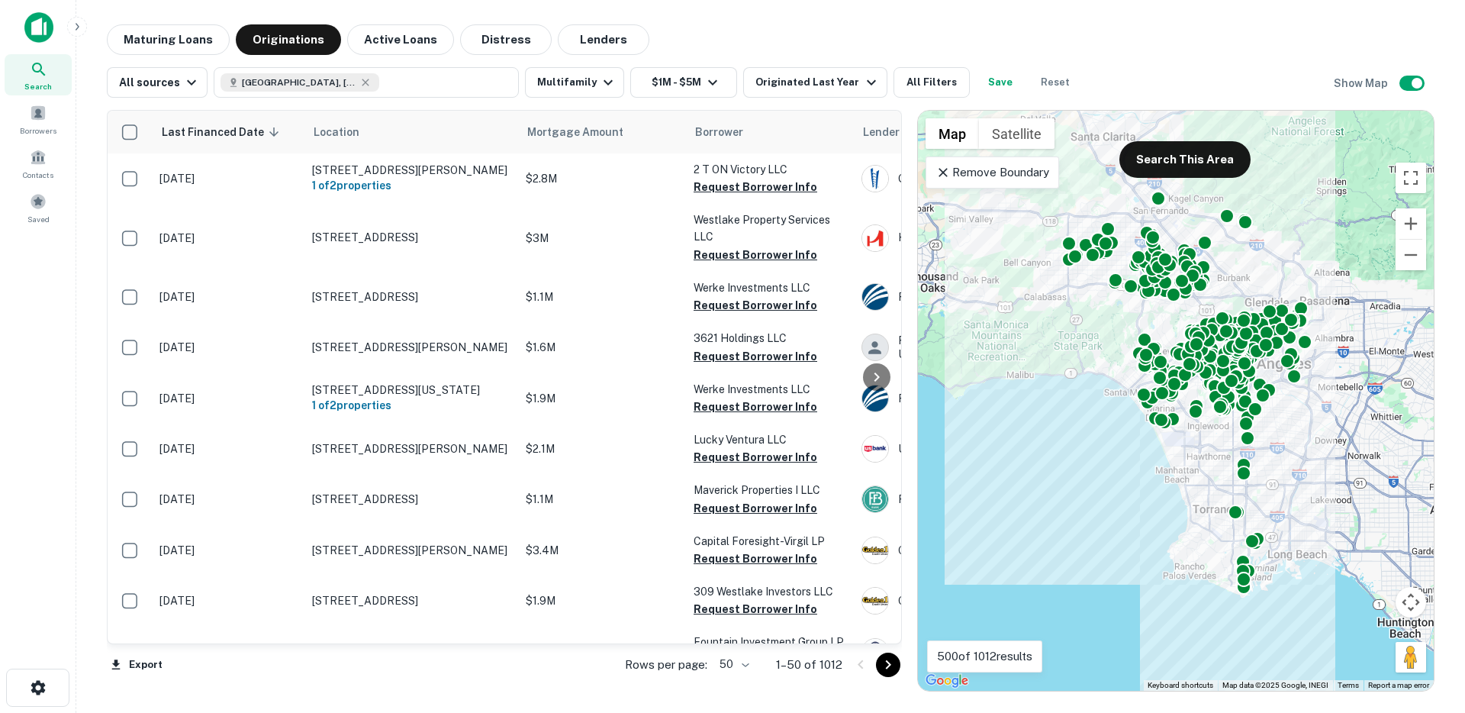
click at [948, 168] on icon at bounding box center [943, 172] width 15 height 15
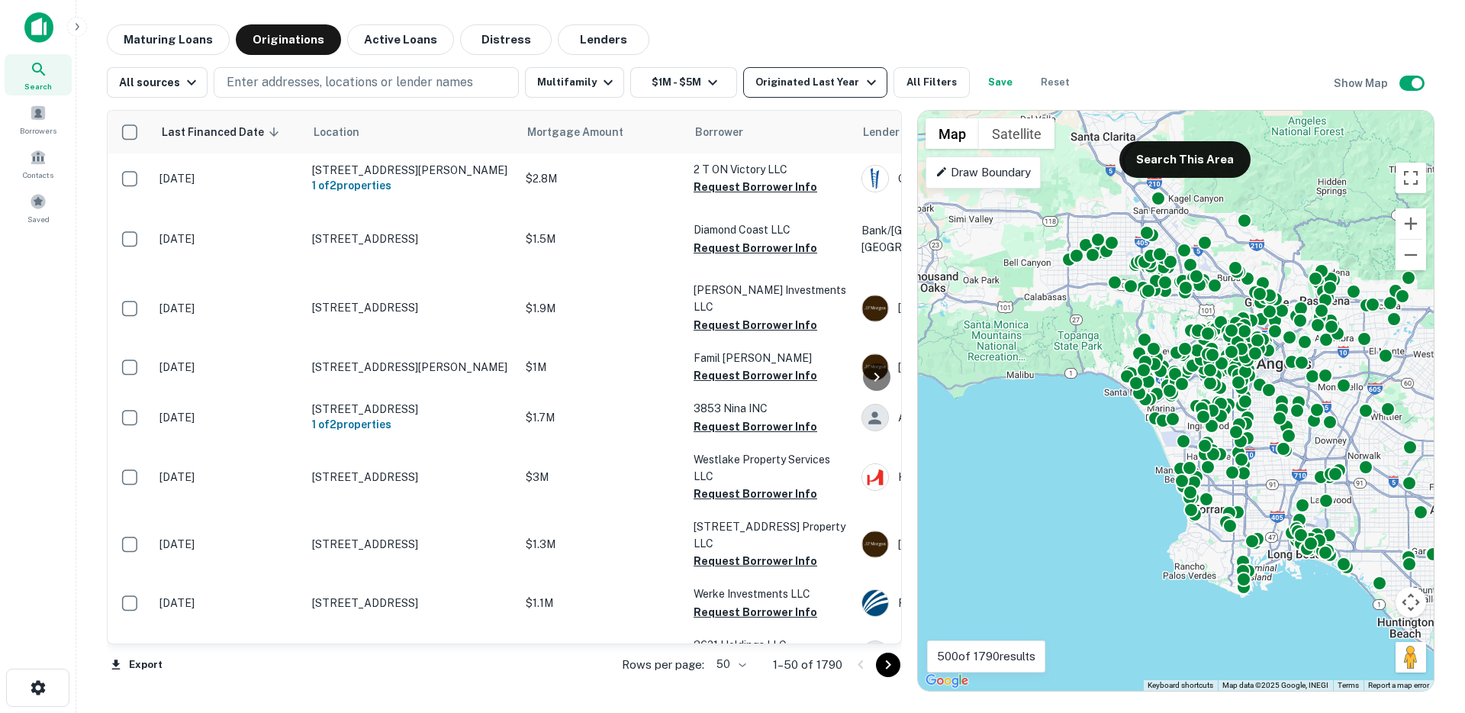
click at [798, 81] on div "Originated Last Year" at bounding box center [817, 82] width 124 height 18
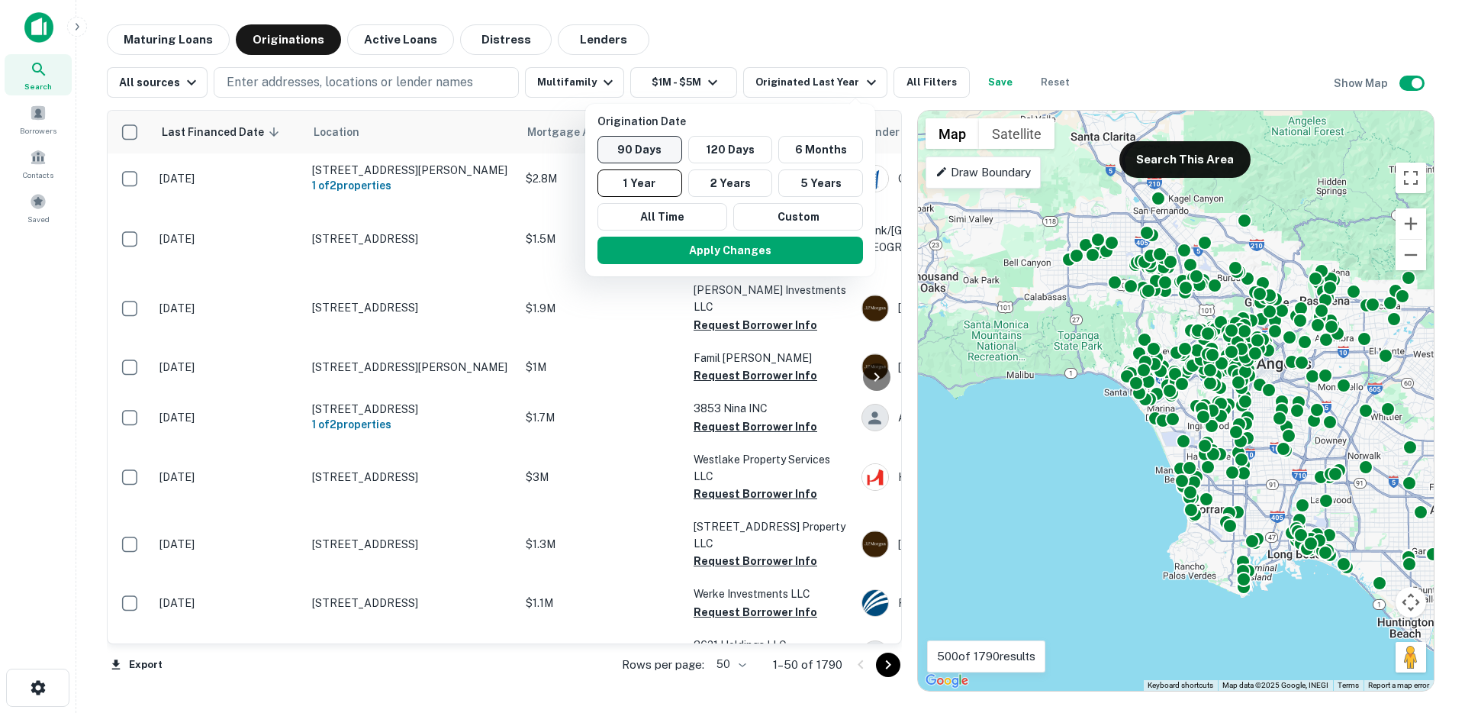
click at [668, 153] on button "90 Days" at bounding box center [639, 149] width 85 height 27
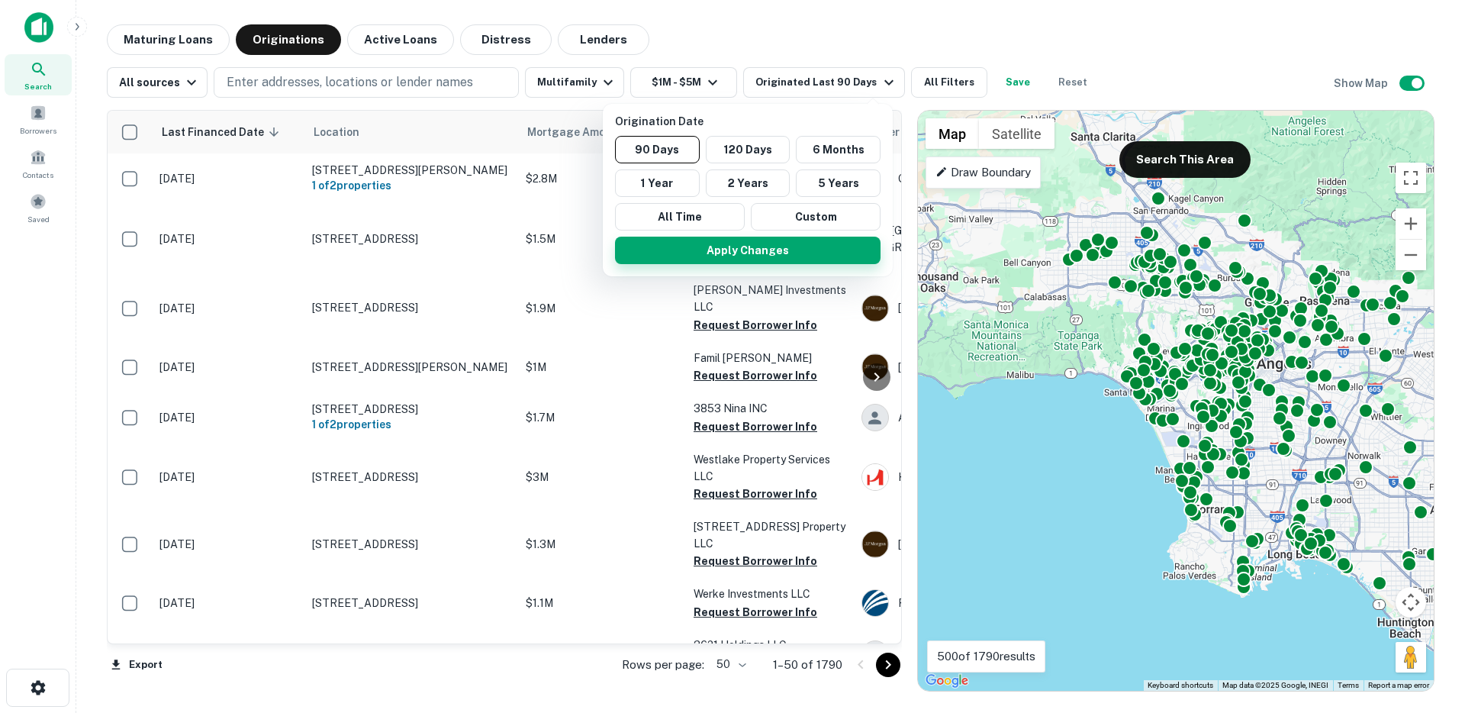
click at [728, 262] on button "Apply Changes" at bounding box center [748, 250] width 266 height 27
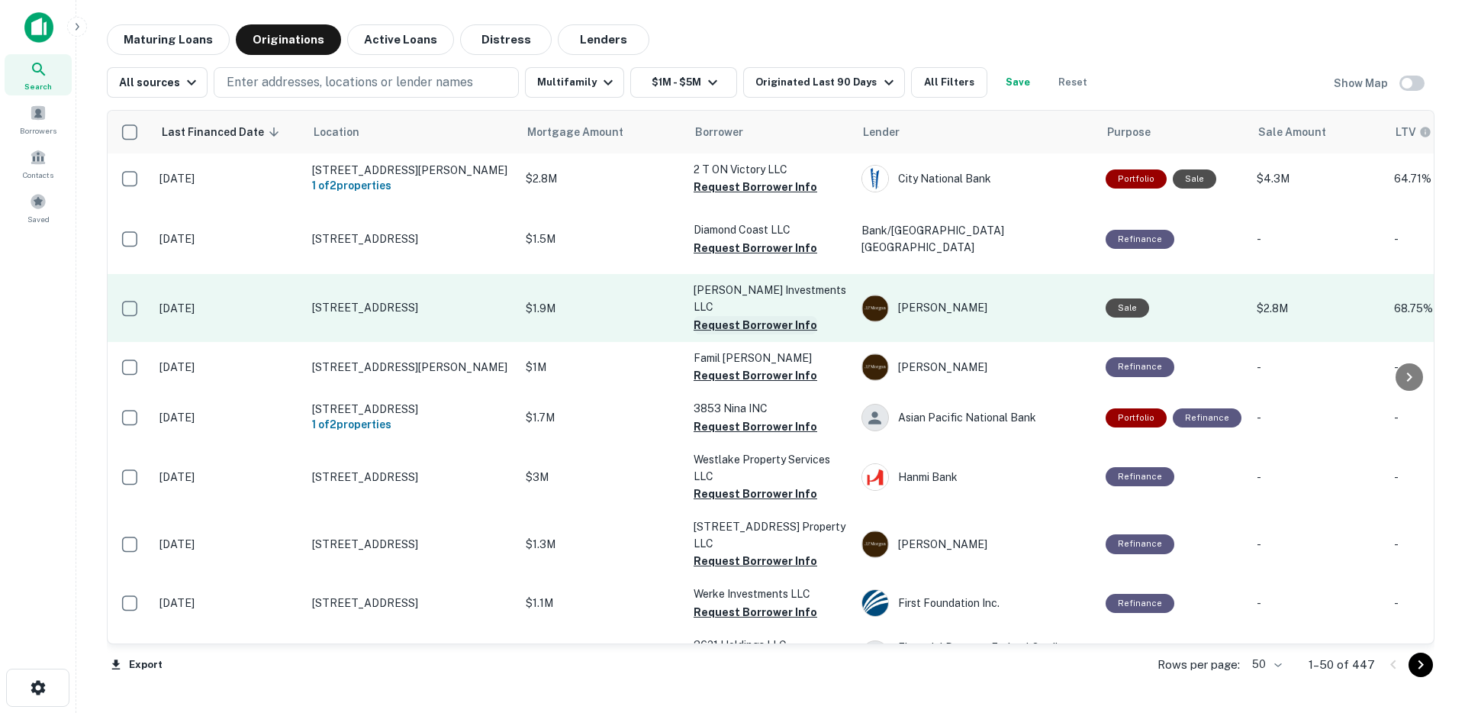
click at [720, 316] on button "Request Borrower Info" at bounding box center [756, 325] width 124 height 18
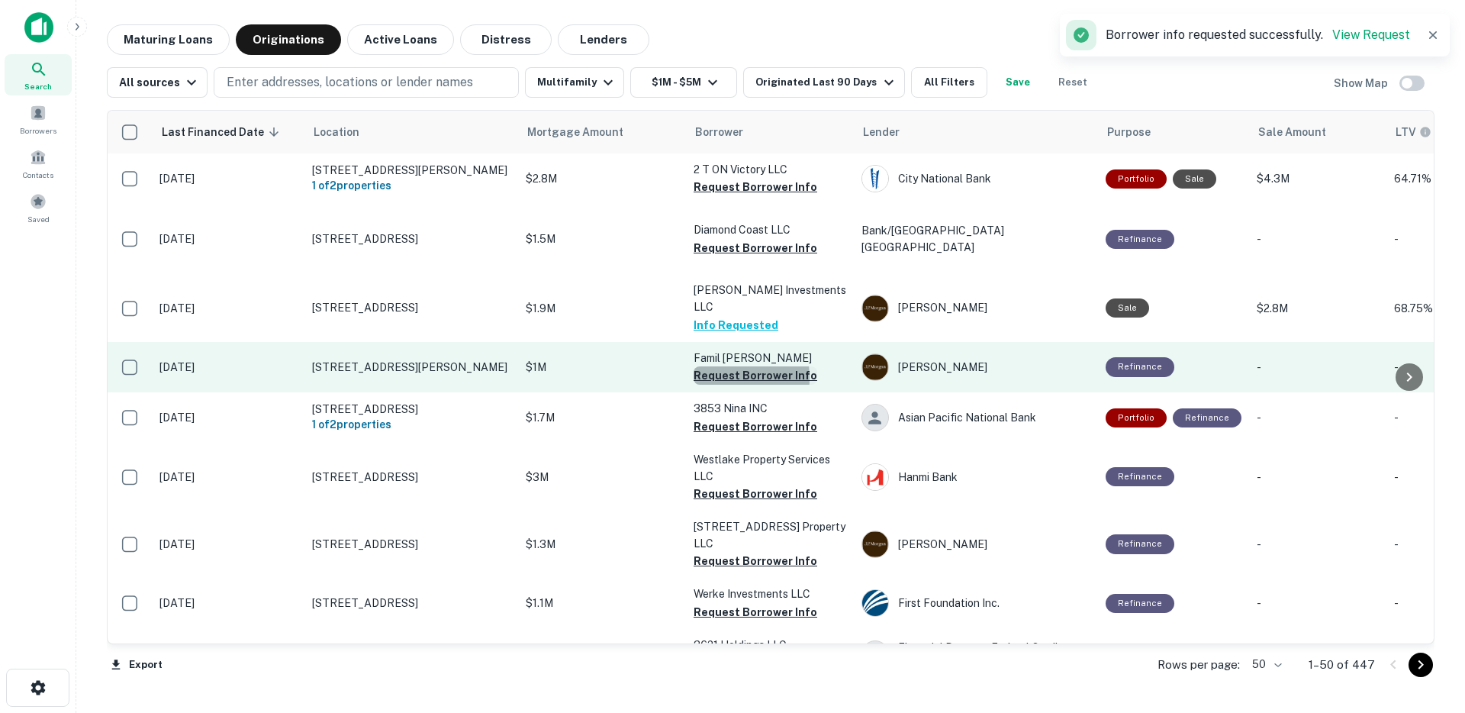
click at [714, 366] on button "Request Borrower Info" at bounding box center [756, 375] width 124 height 18
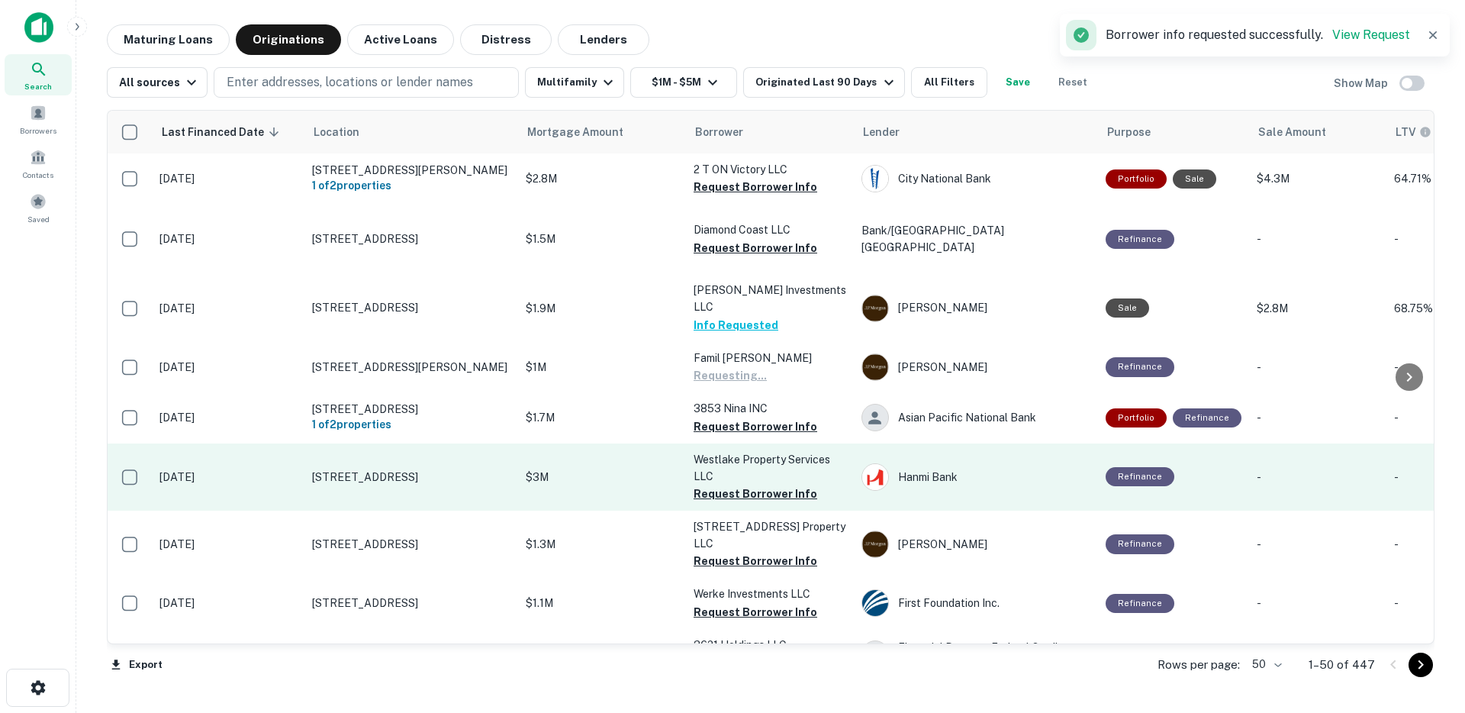
click at [710, 417] on button "Request Borrower Info" at bounding box center [756, 426] width 124 height 18
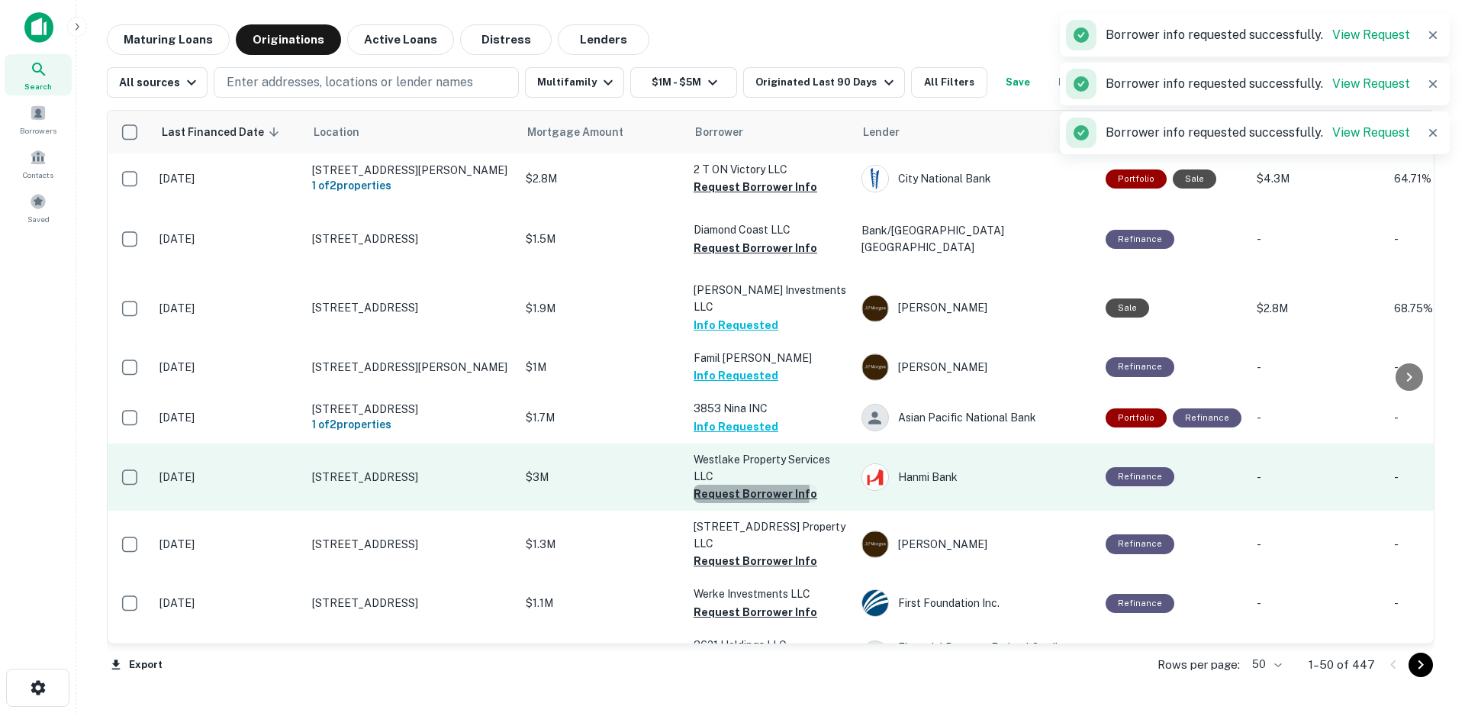
click at [708, 485] on button "Request Borrower Info" at bounding box center [756, 494] width 124 height 18
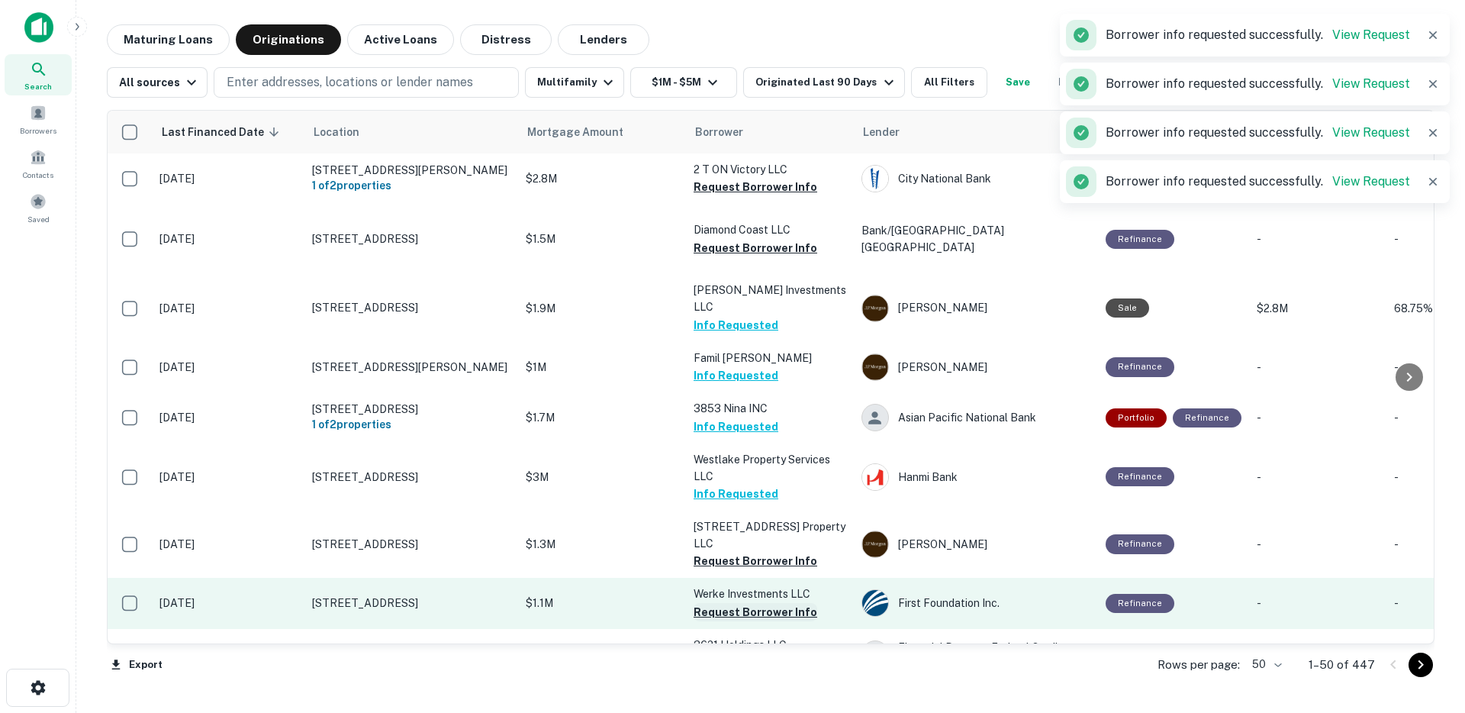
click at [721, 603] on button "Request Borrower Info" at bounding box center [756, 612] width 124 height 18
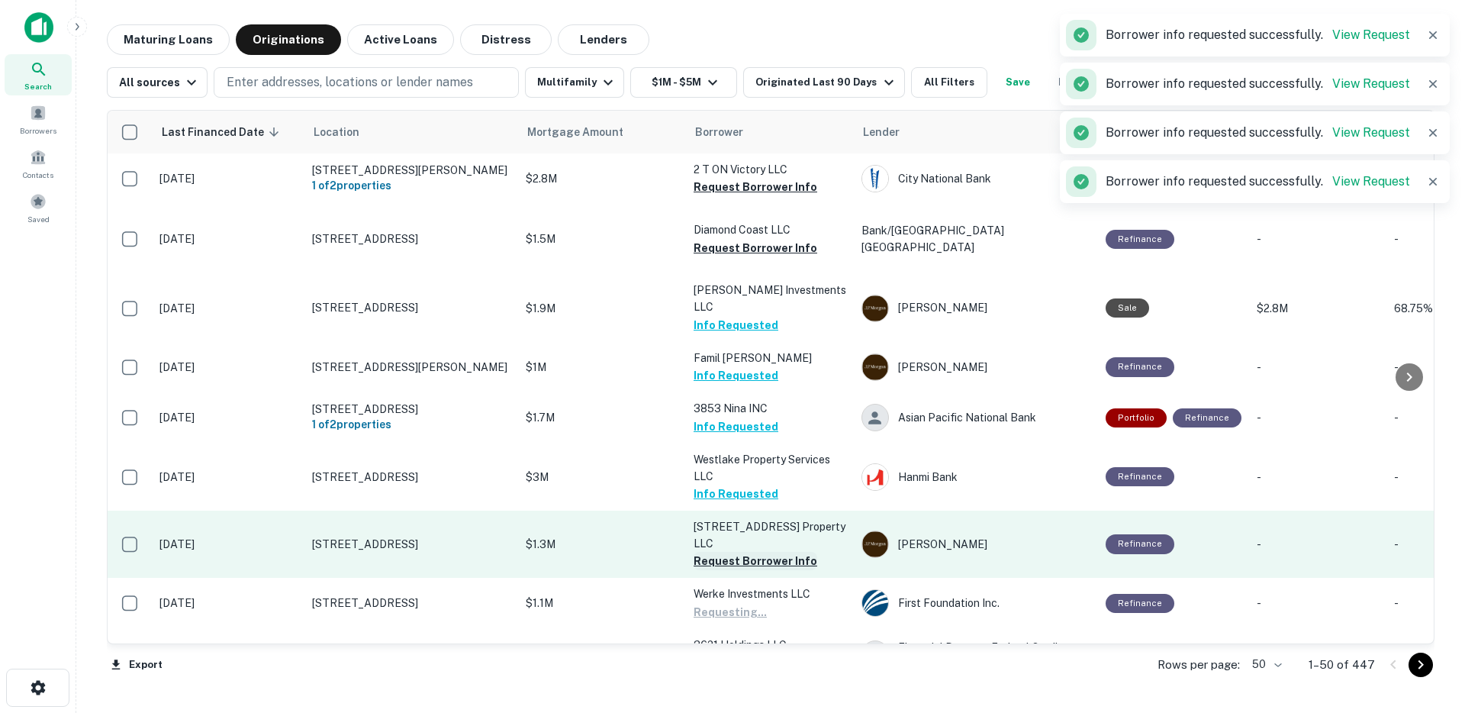
click at [731, 552] on button "Request Borrower Info" at bounding box center [756, 561] width 124 height 18
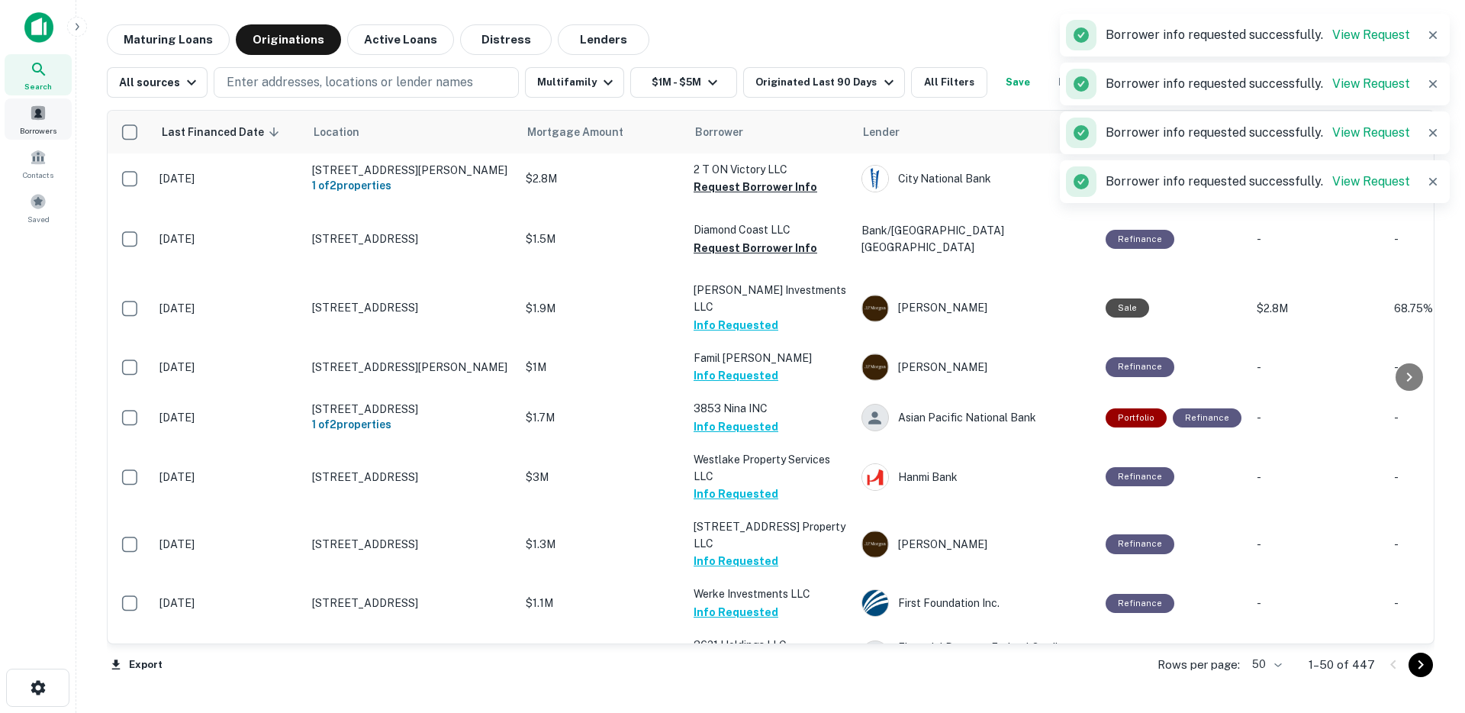
click at [33, 105] on span at bounding box center [38, 113] width 17 height 17
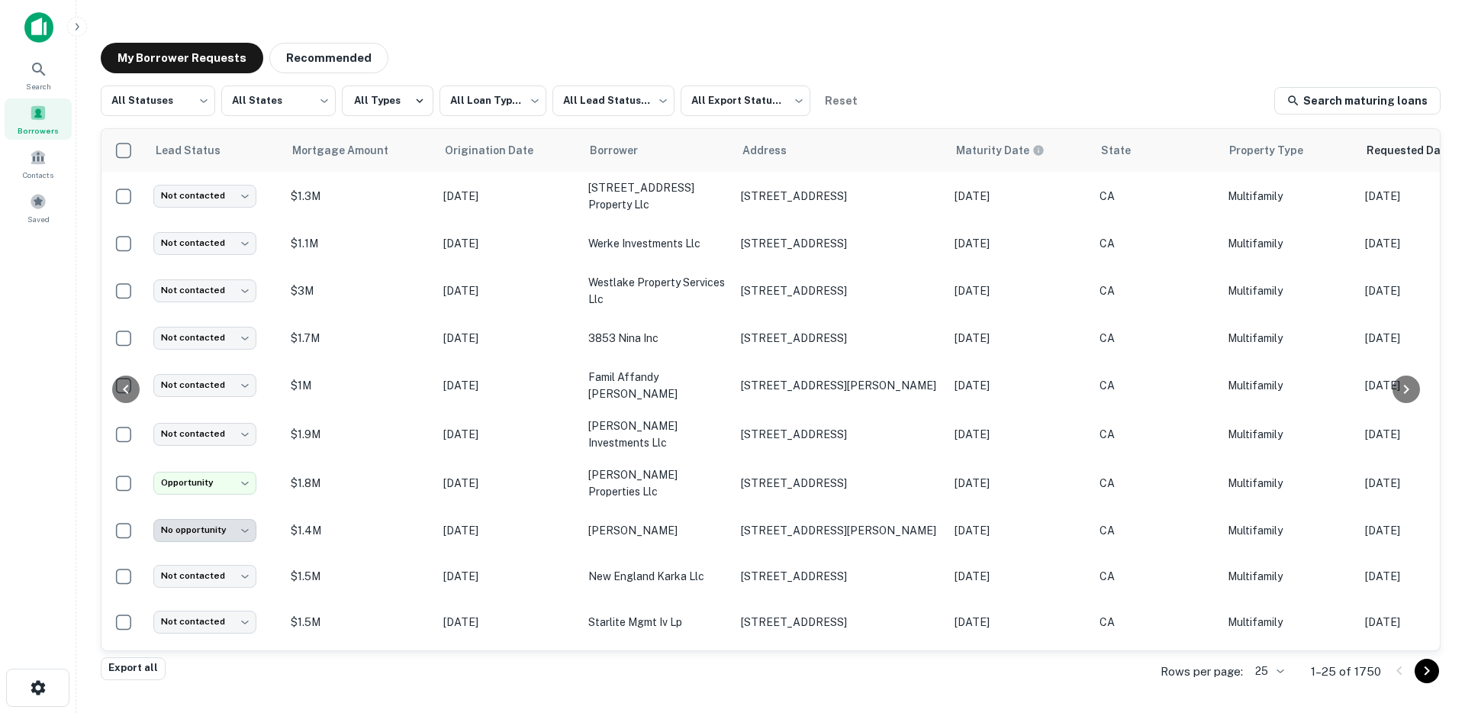
scroll to position [0, 468]
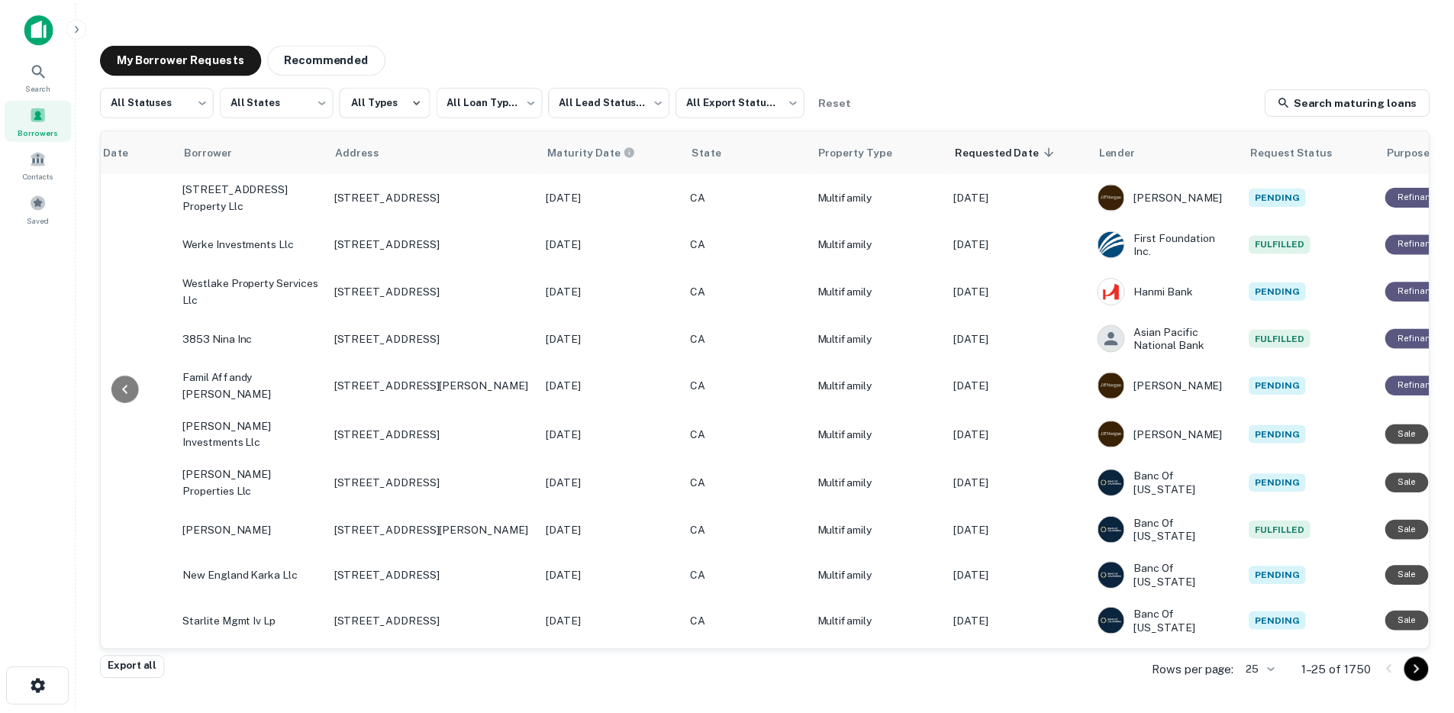
scroll to position [0, 468]
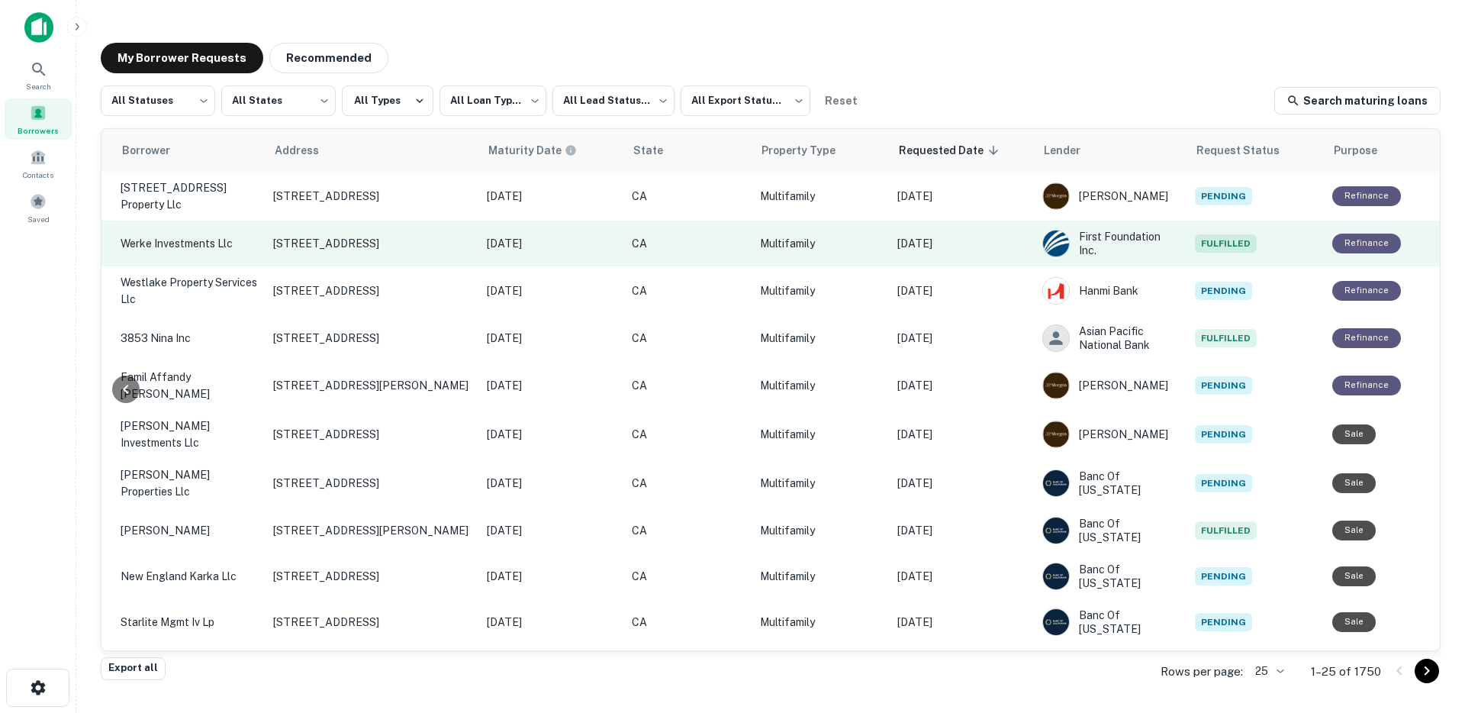
click at [943, 229] on td "[DATE]" at bounding box center [962, 244] width 145 height 46
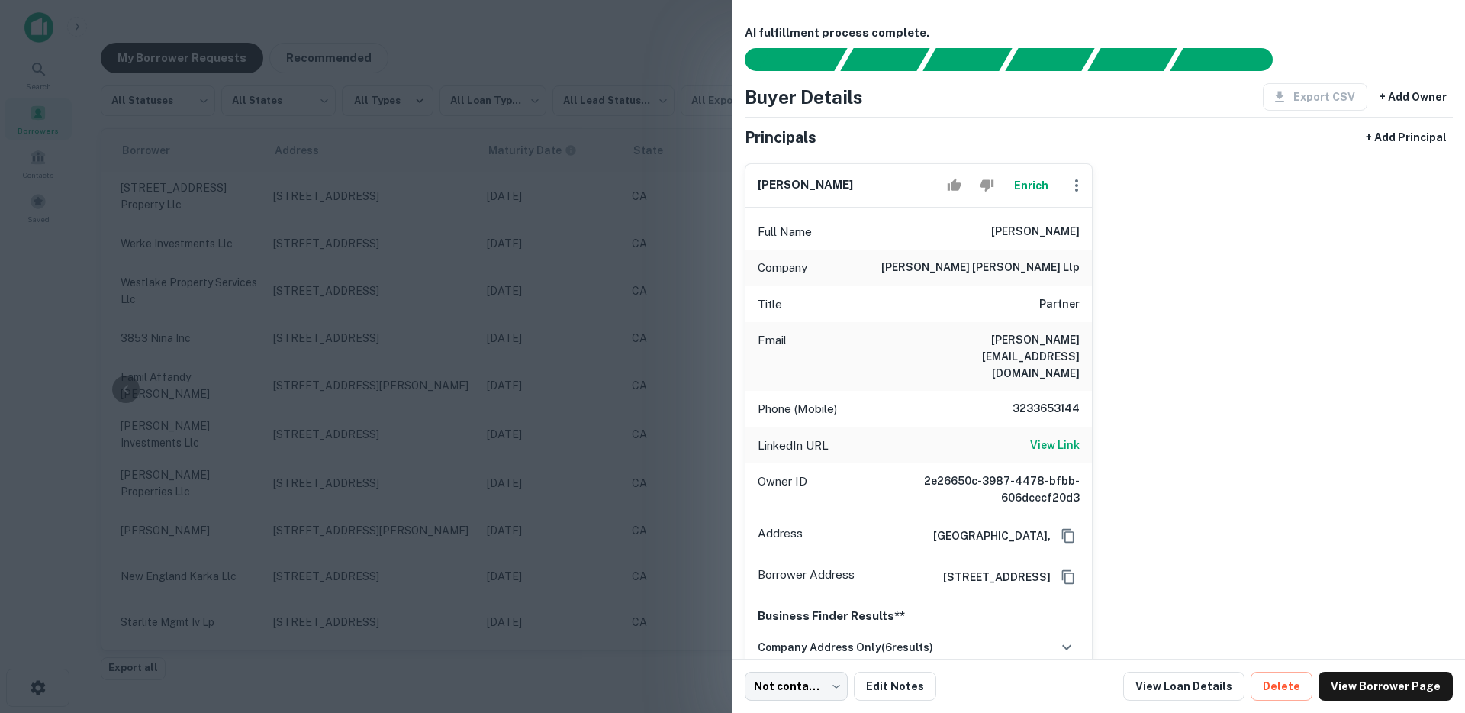
click at [491, 475] on div at bounding box center [732, 356] width 1465 height 713
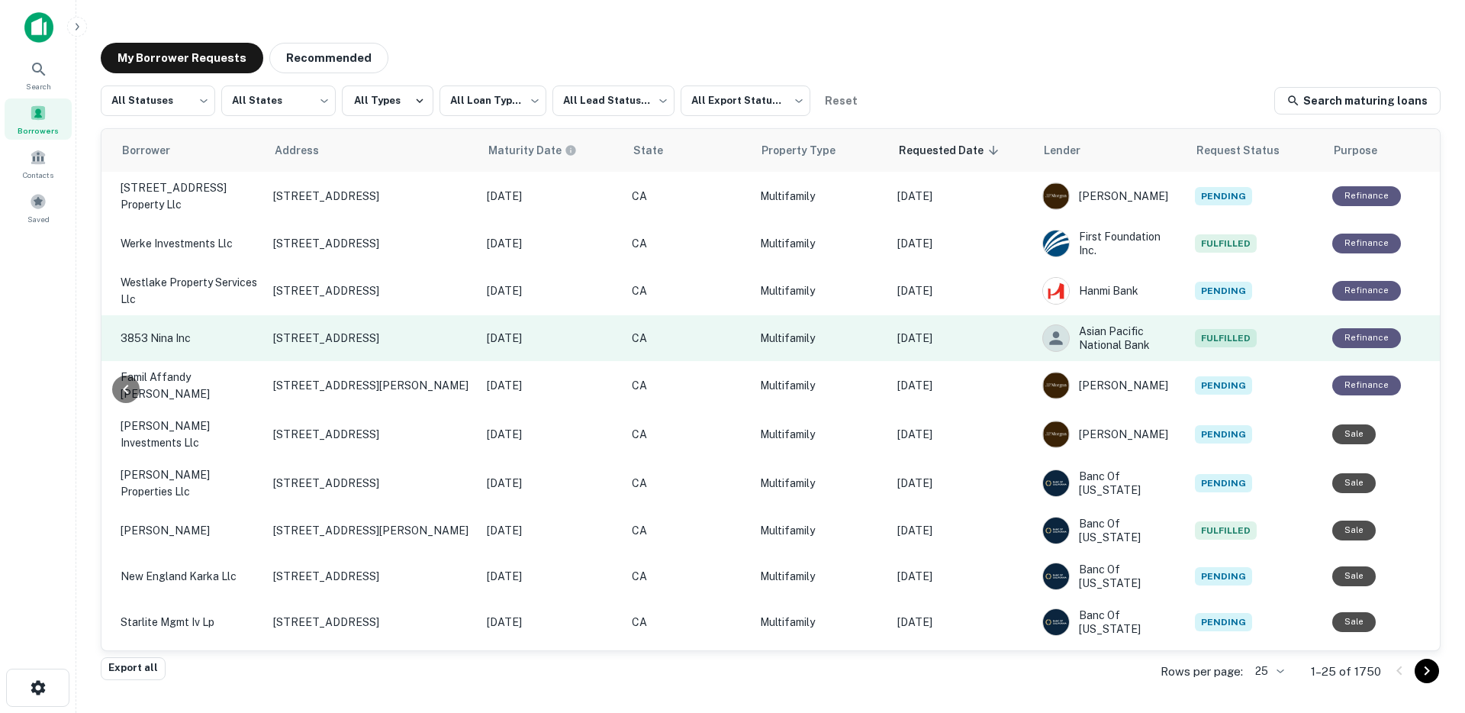
click at [942, 346] on p "[DATE]" at bounding box center [962, 338] width 130 height 17
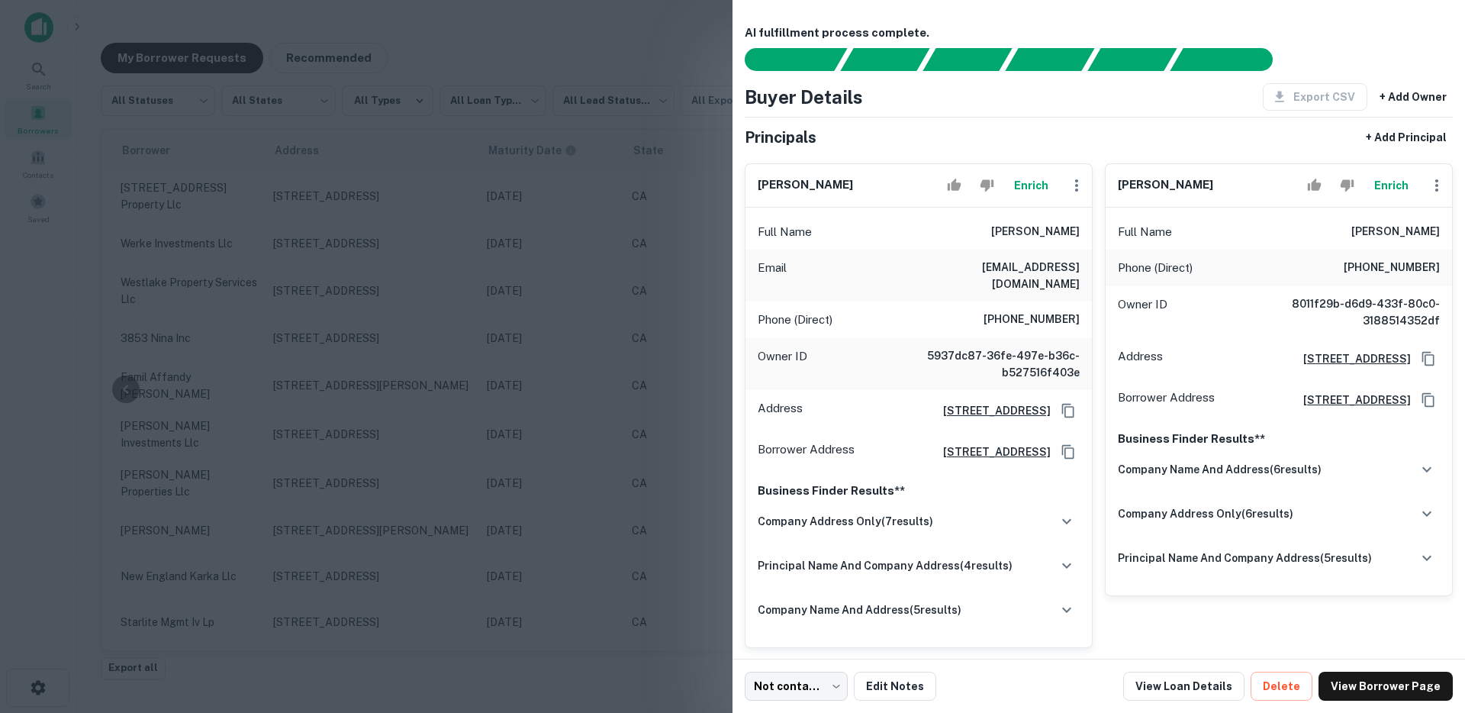
click at [446, 456] on div at bounding box center [732, 356] width 1465 height 713
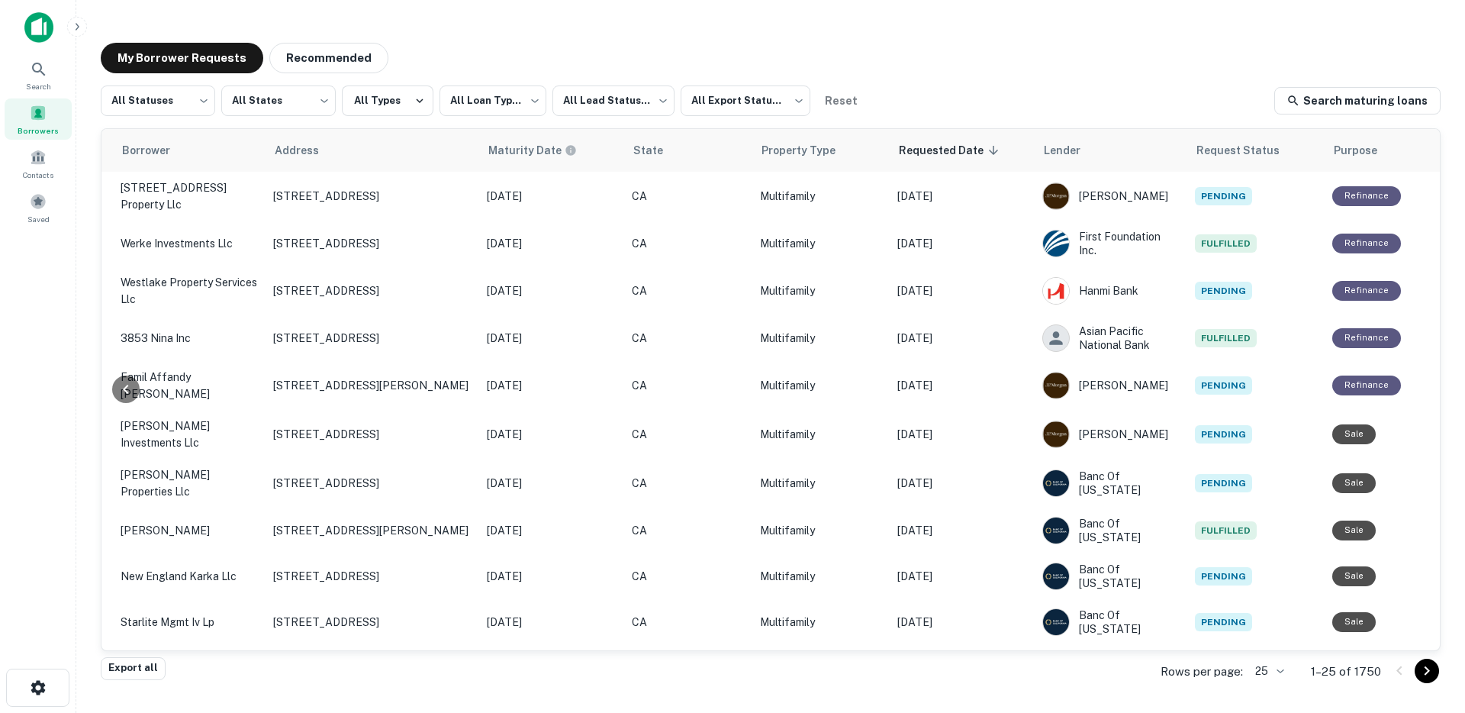
drag, startPoint x: 41, startPoint y: 23, endPoint x: 1, endPoint y: 47, distance: 47.2
click at [41, 31] on img at bounding box center [38, 27] width 29 height 31
